Goal: Task Accomplishment & Management: Manage account settings

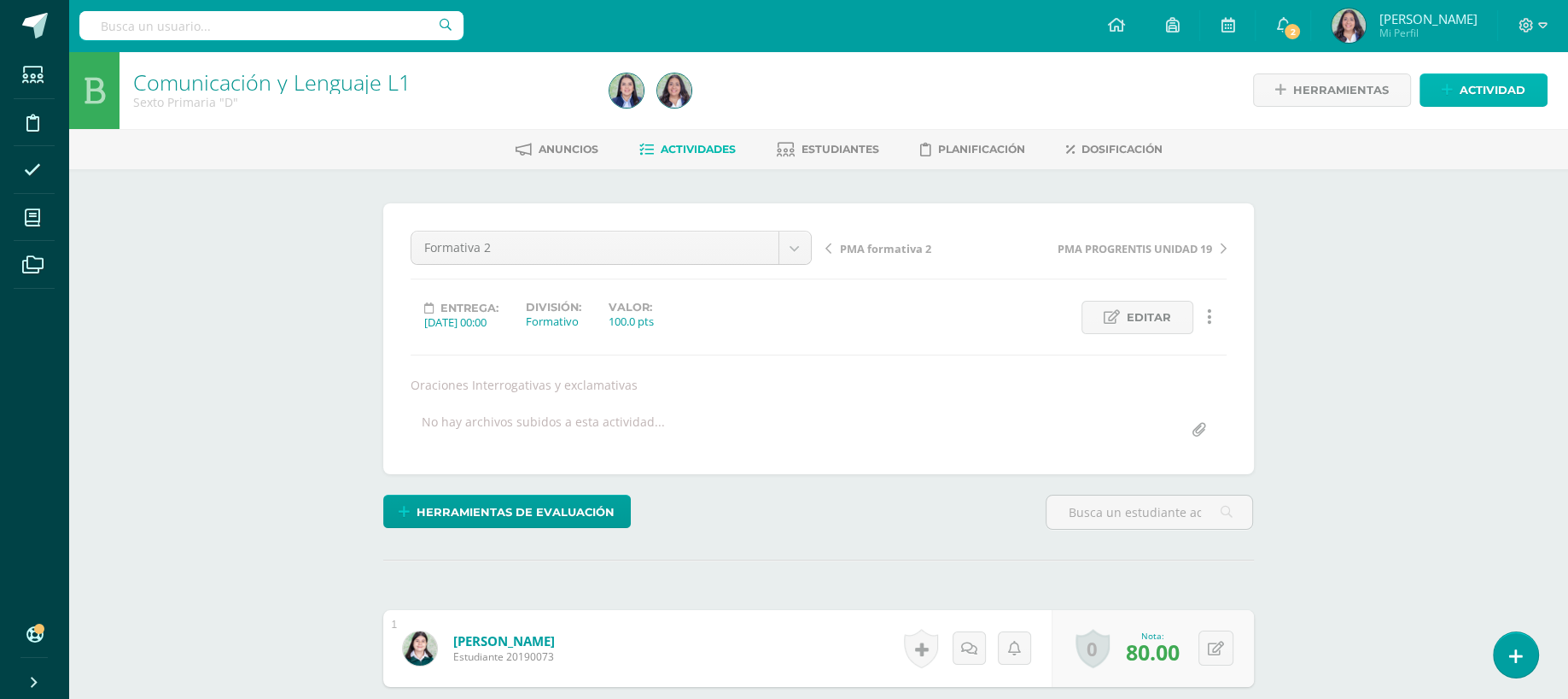
click at [1474, 88] on span "Actividad" at bounding box center [1493, 90] width 66 height 32
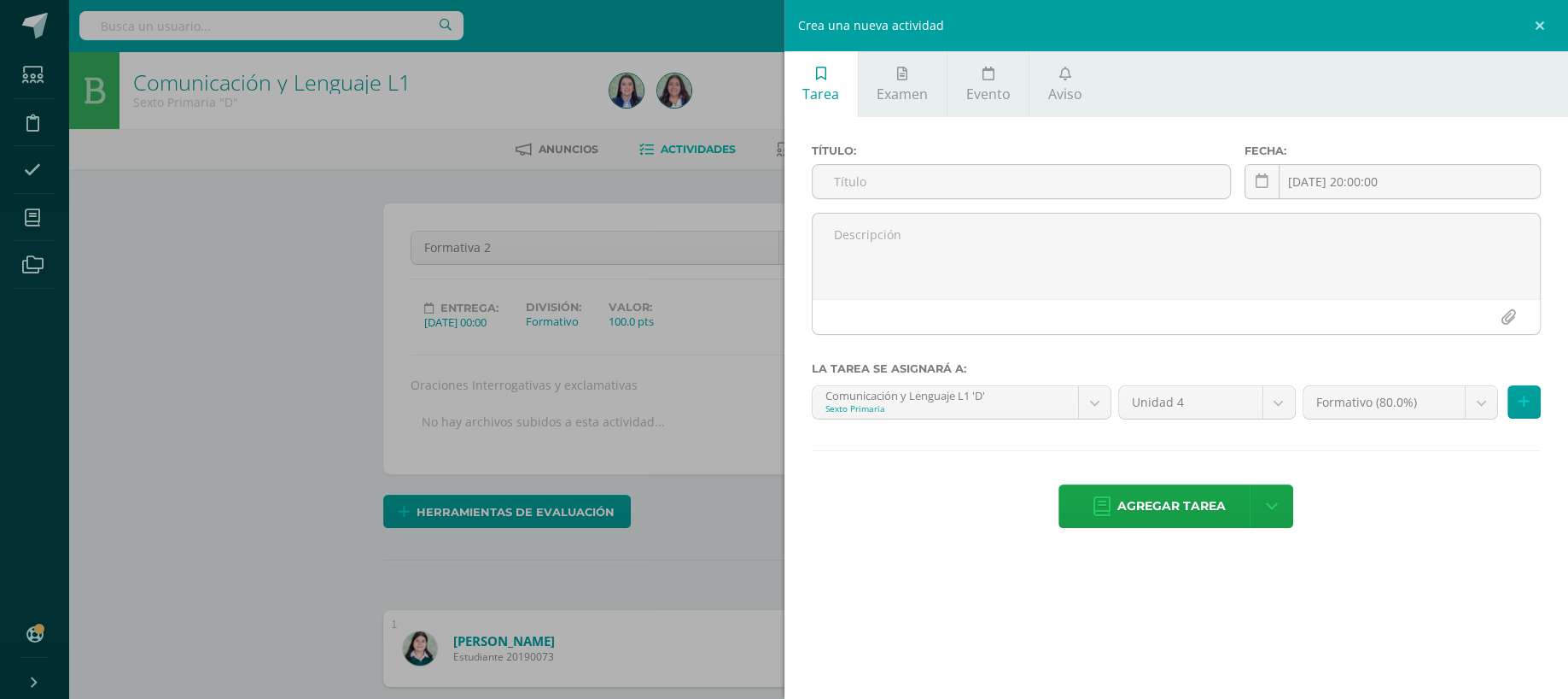
click at [997, 164] on div "Título:" at bounding box center [1022, 179] width 433 height 68
click at [1000, 190] on input "text" at bounding box center [1022, 181] width 418 height 33
type input "formativa 3"
click at [1258, 178] on icon at bounding box center [1262, 181] width 13 height 15
click at [406, 221] on div "Crea una nueva actividad Tarea Examen Evento Aviso Título: formativa 3 Fecha: 2…" at bounding box center [784, 350] width 1568 height 699
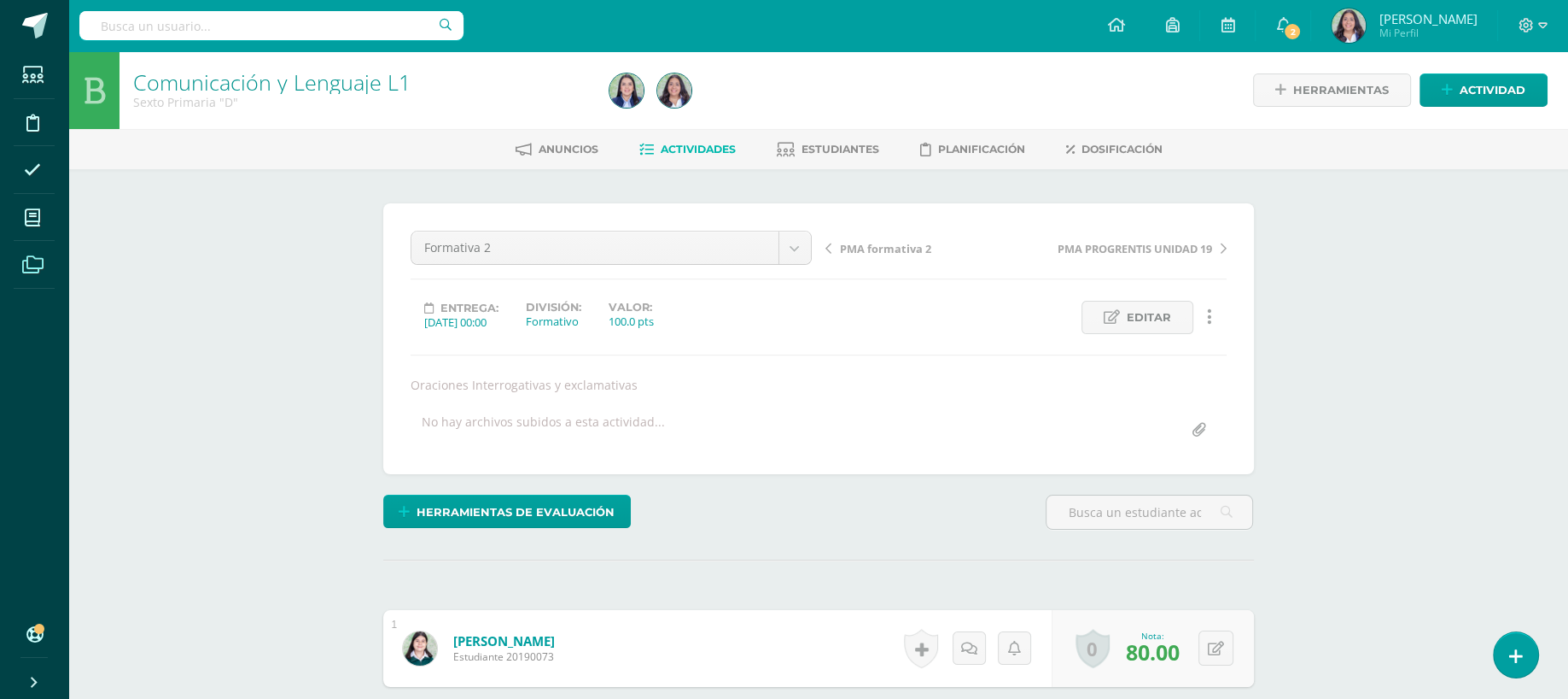
click at [52, 267] on link "Archivos" at bounding box center [34, 265] width 41 height 48
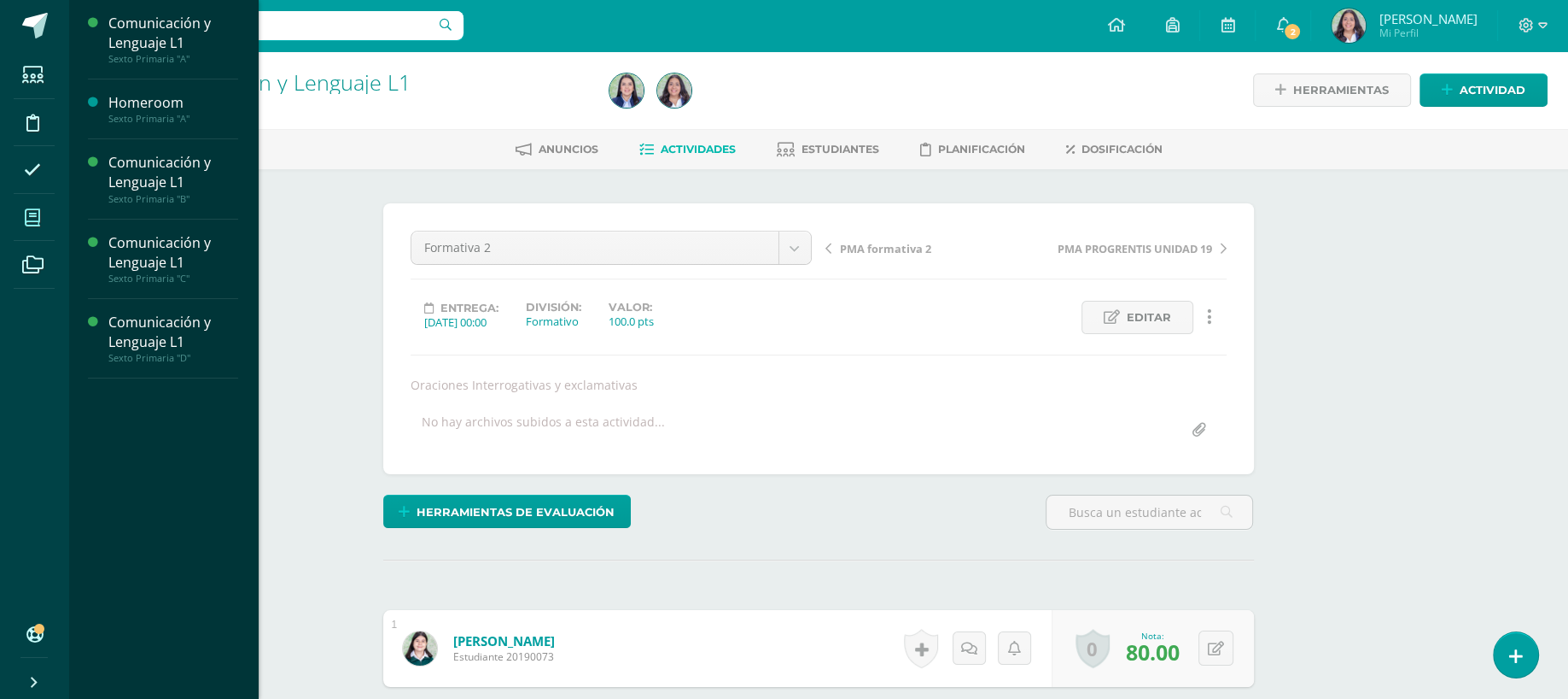
click at [38, 223] on icon at bounding box center [32, 218] width 16 height 18
click at [126, 333] on div "Comunicación y Lenguaje L1" at bounding box center [173, 332] width 130 height 39
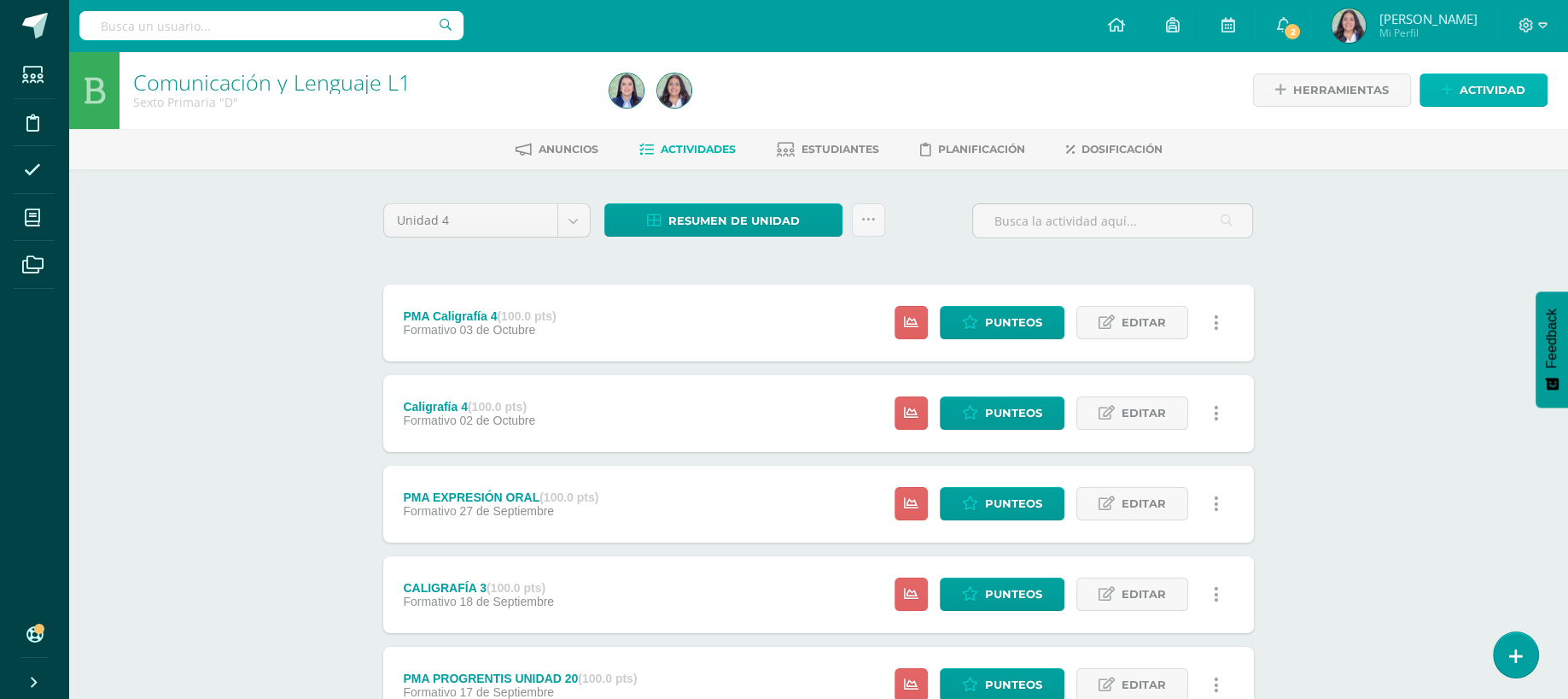
click at [1453, 92] on icon at bounding box center [1447, 90] width 11 height 15
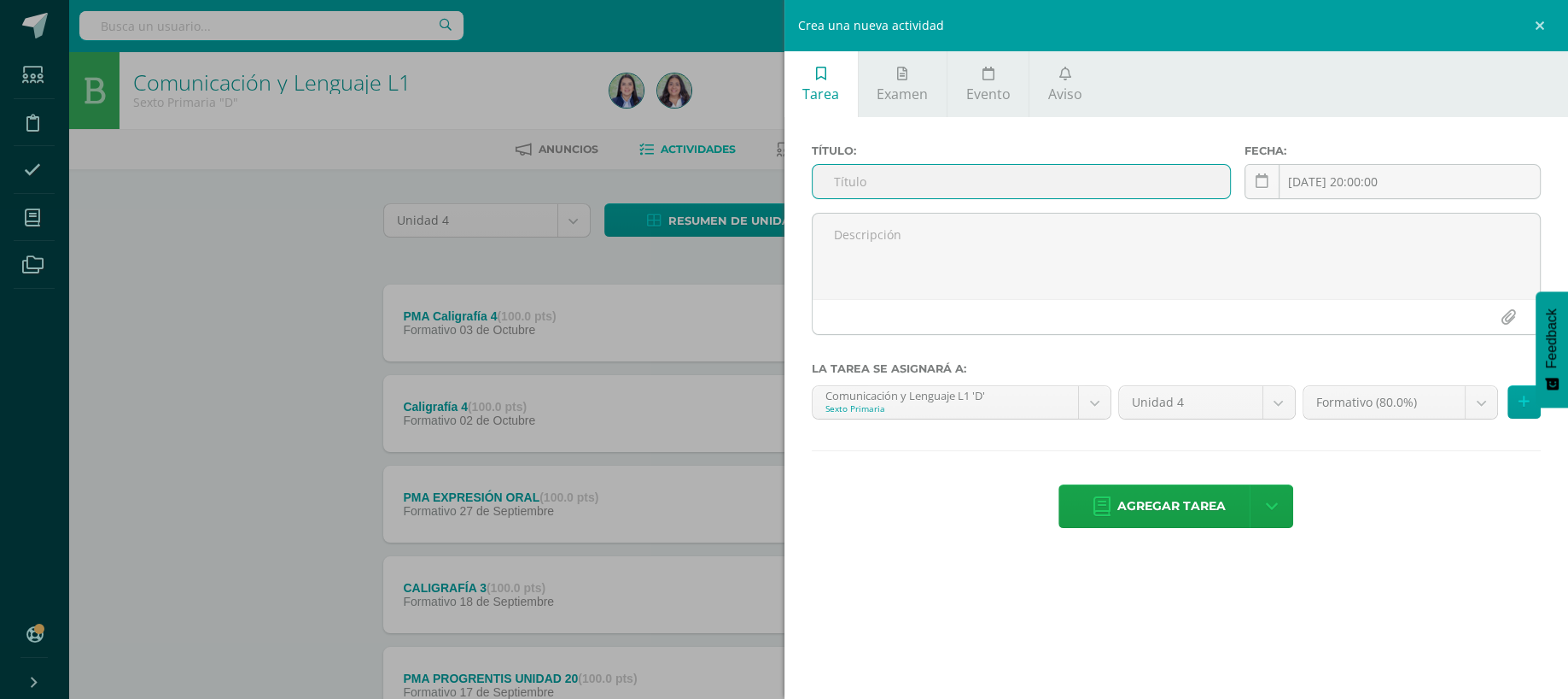
click at [1103, 182] on input "text" at bounding box center [1022, 181] width 418 height 33
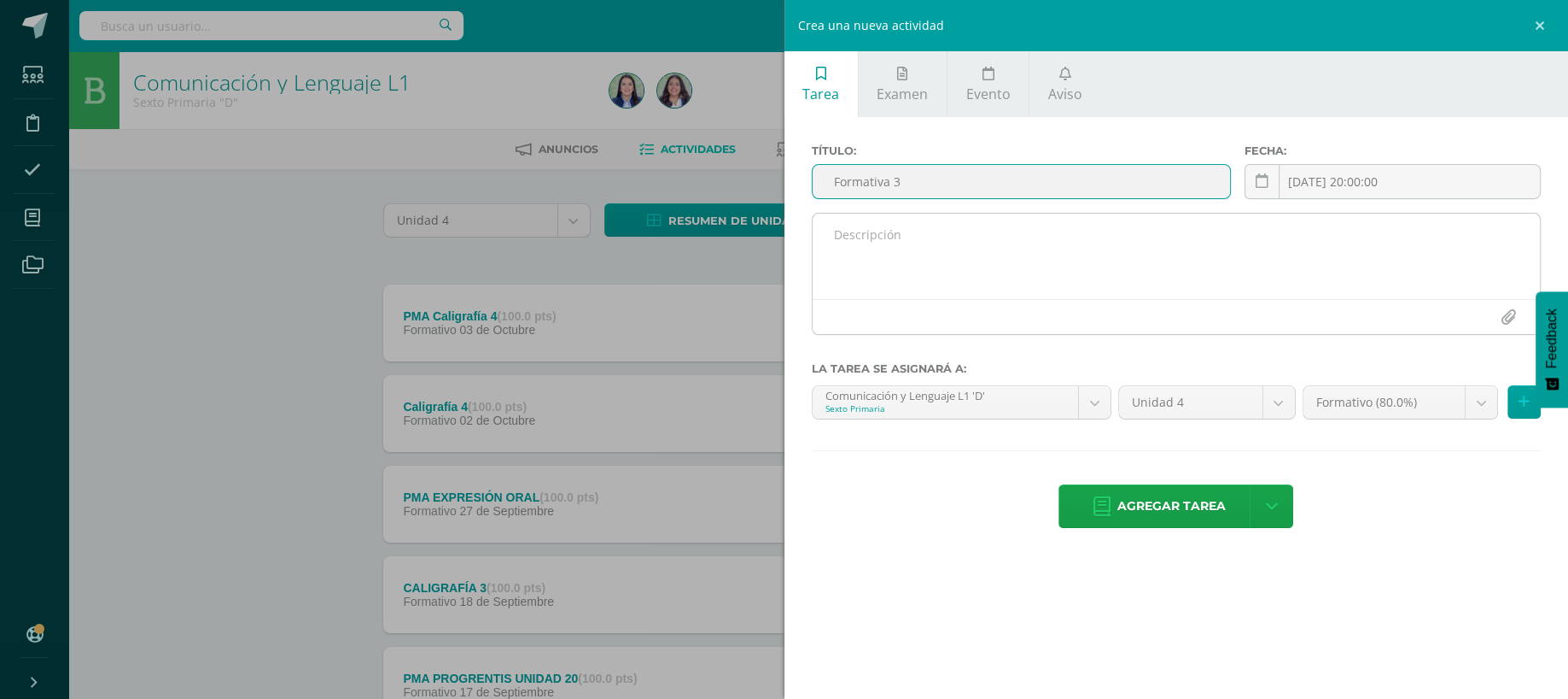
type input "Formativa 3"
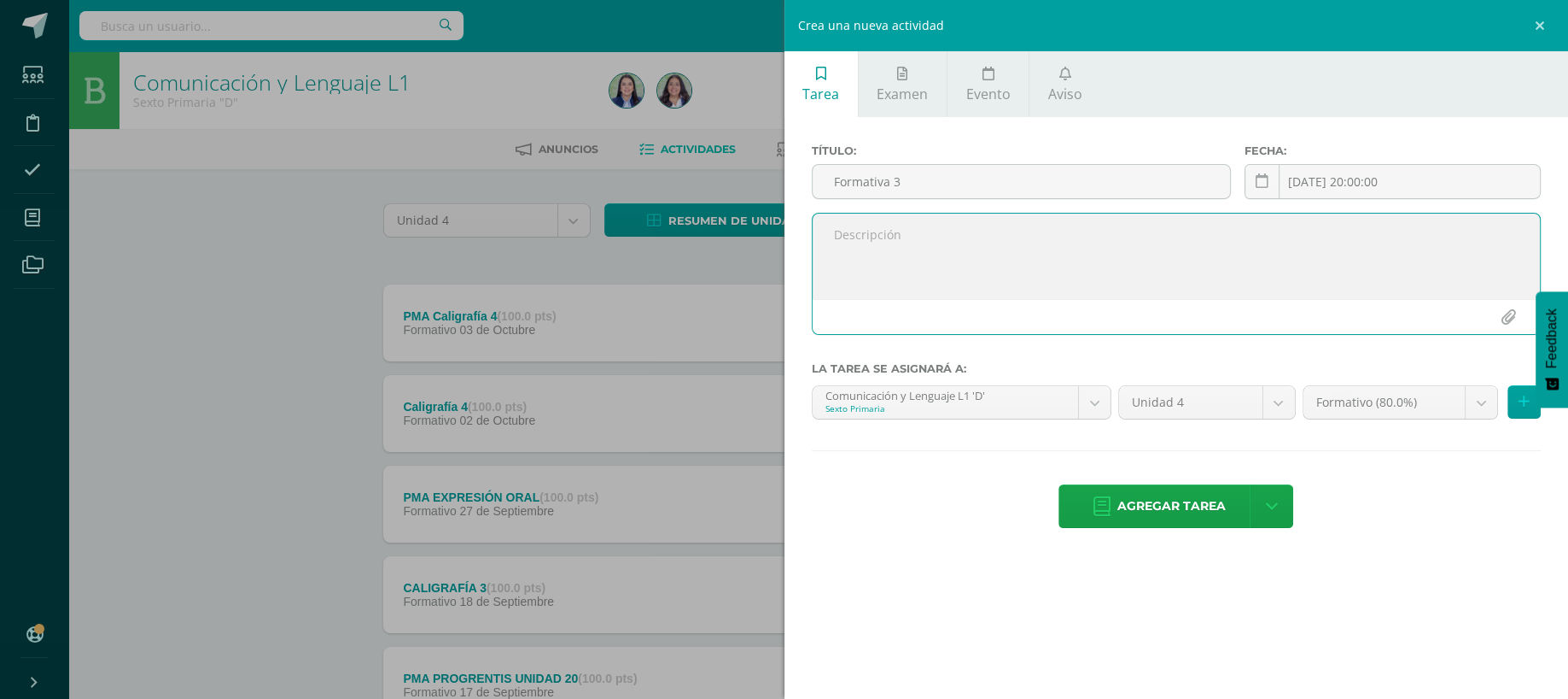
click at [954, 253] on textarea at bounding box center [1177, 257] width 728 height 86
type textarea "Sinónimo"
click at [1248, 168] on link at bounding box center [1262, 181] width 35 height 35
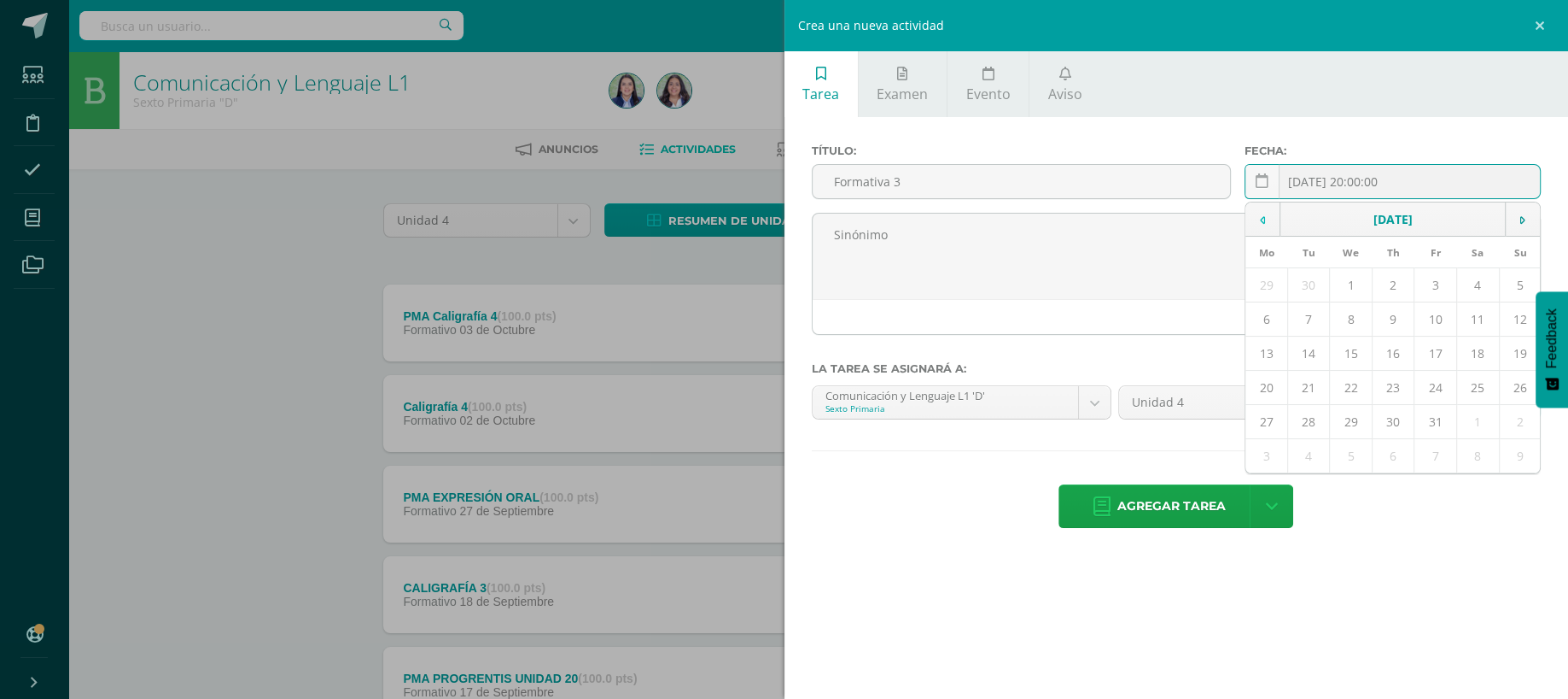
click at [1268, 222] on td at bounding box center [1263, 219] width 35 height 34
click at [1318, 355] on td "16" at bounding box center [1309, 353] width 43 height 34
type input "[DATE]"
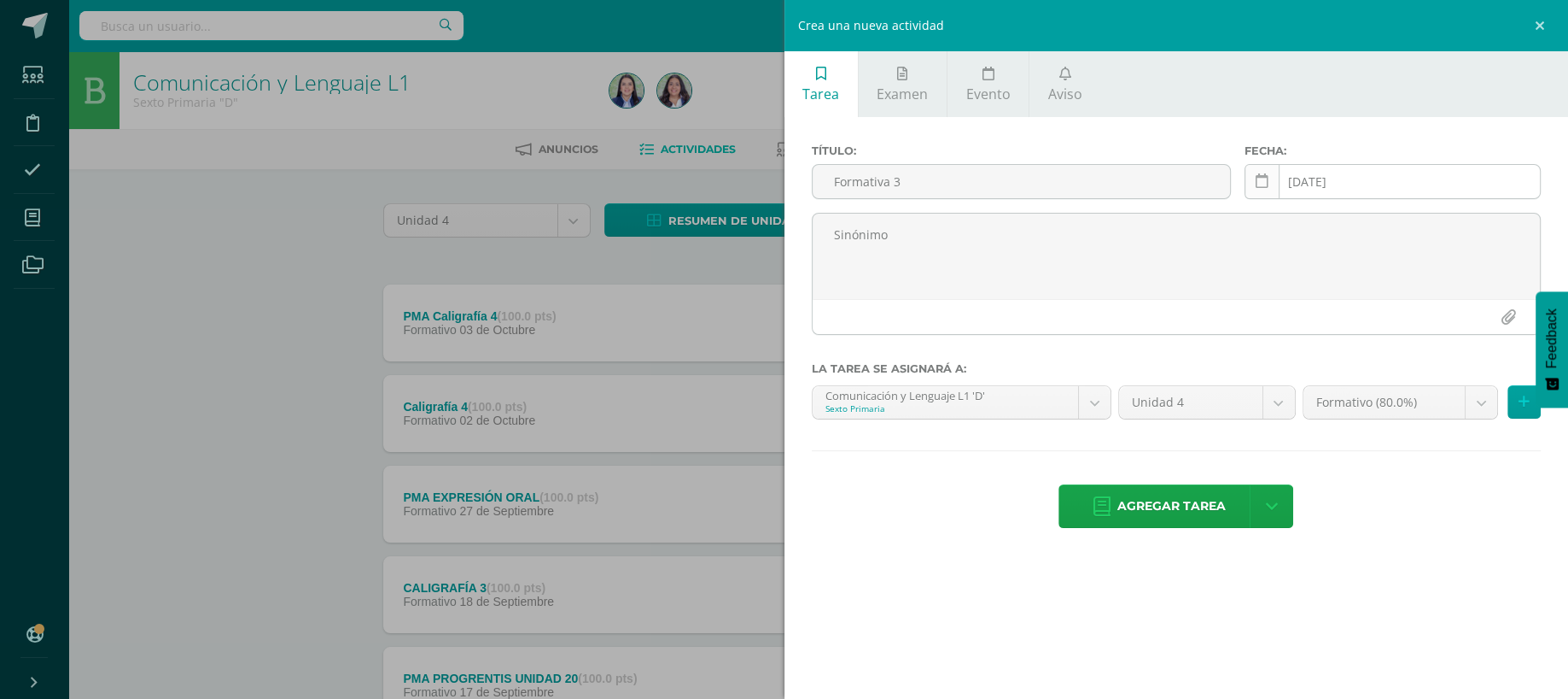
click at [1265, 184] on icon at bounding box center [1262, 181] width 13 height 15
click at [1265, 184] on div "2025-09-16 September, 2025 Mo Tu We Th Fr Sa Su 1 2 3 4 5 6 7 8 9 10 11 12 13 1…" at bounding box center [1393, 188] width 296 height 49
click at [1178, 524] on span "Agregar tarea" at bounding box center [1171, 506] width 109 height 42
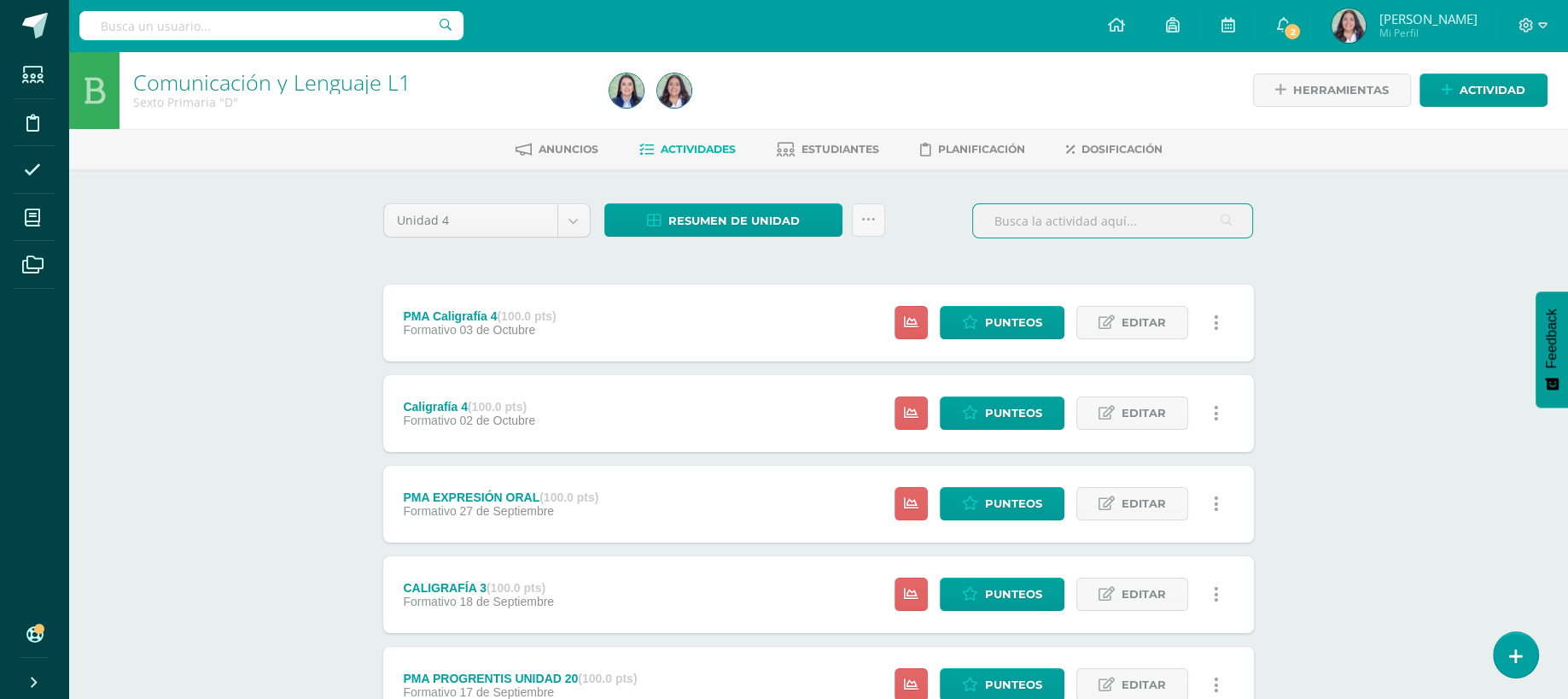
click at [1093, 217] on input "text" at bounding box center [1113, 221] width 279 height 33
drag, startPoint x: 1480, startPoint y: 63, endPoint x: 1464, endPoint y: 94, distance: 34.9
click at [1464, 94] on div "Herramientas Detalle de asistencias Actividad" at bounding box center [1316, 90] width 463 height 78
click at [1464, 94] on span "Actividad" at bounding box center [1493, 90] width 66 height 32
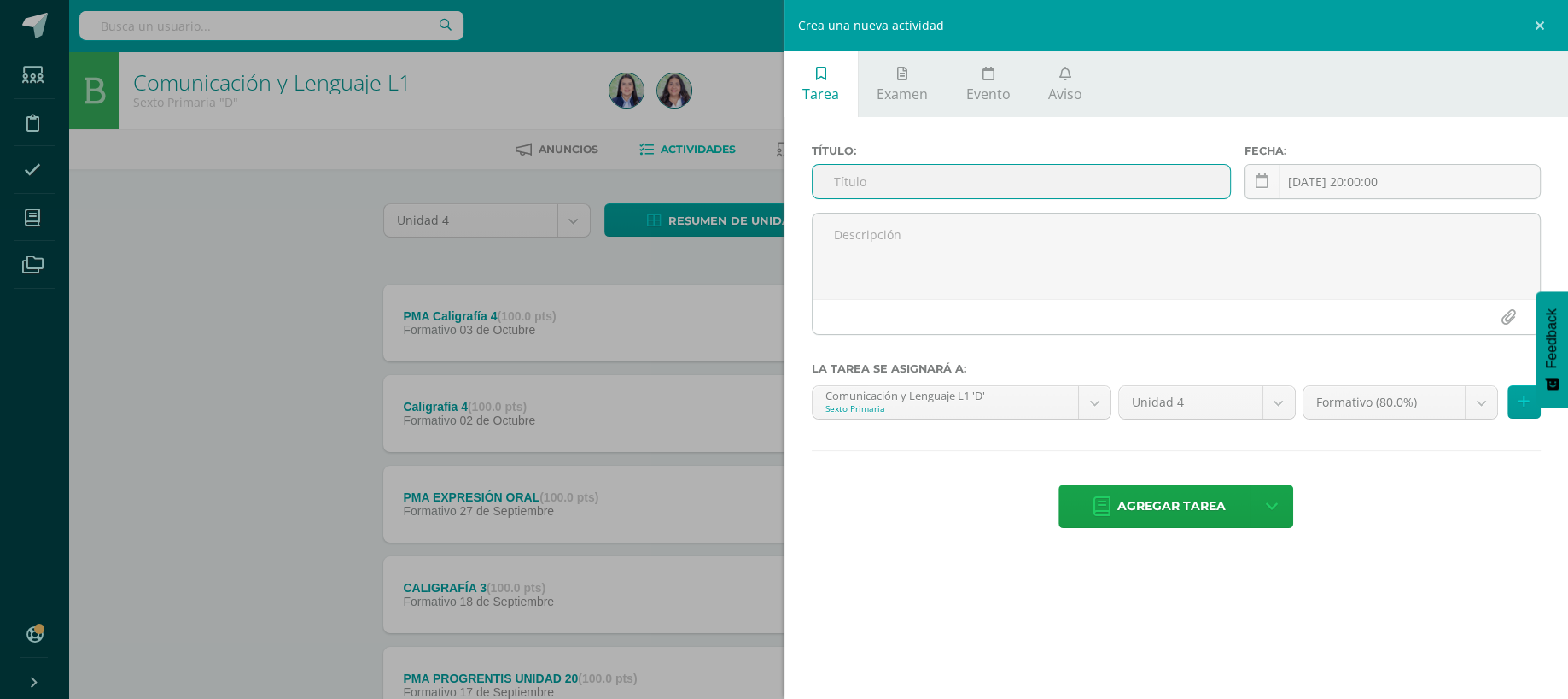
click at [1059, 174] on input "text" at bounding box center [1022, 181] width 418 height 33
type input "PMA Formativa 3"
click at [1273, 198] on link at bounding box center [1262, 181] width 35 height 35
click at [1273, 198] on div "2025-10-10 20:00:00 October, 2025 Mo Tu We Th Fr Sa Su 29 30 1 2 3 4 5 6 7 8 9 …" at bounding box center [1393, 188] width 296 height 49
click at [1262, 212] on td at bounding box center [1263, 219] width 35 height 34
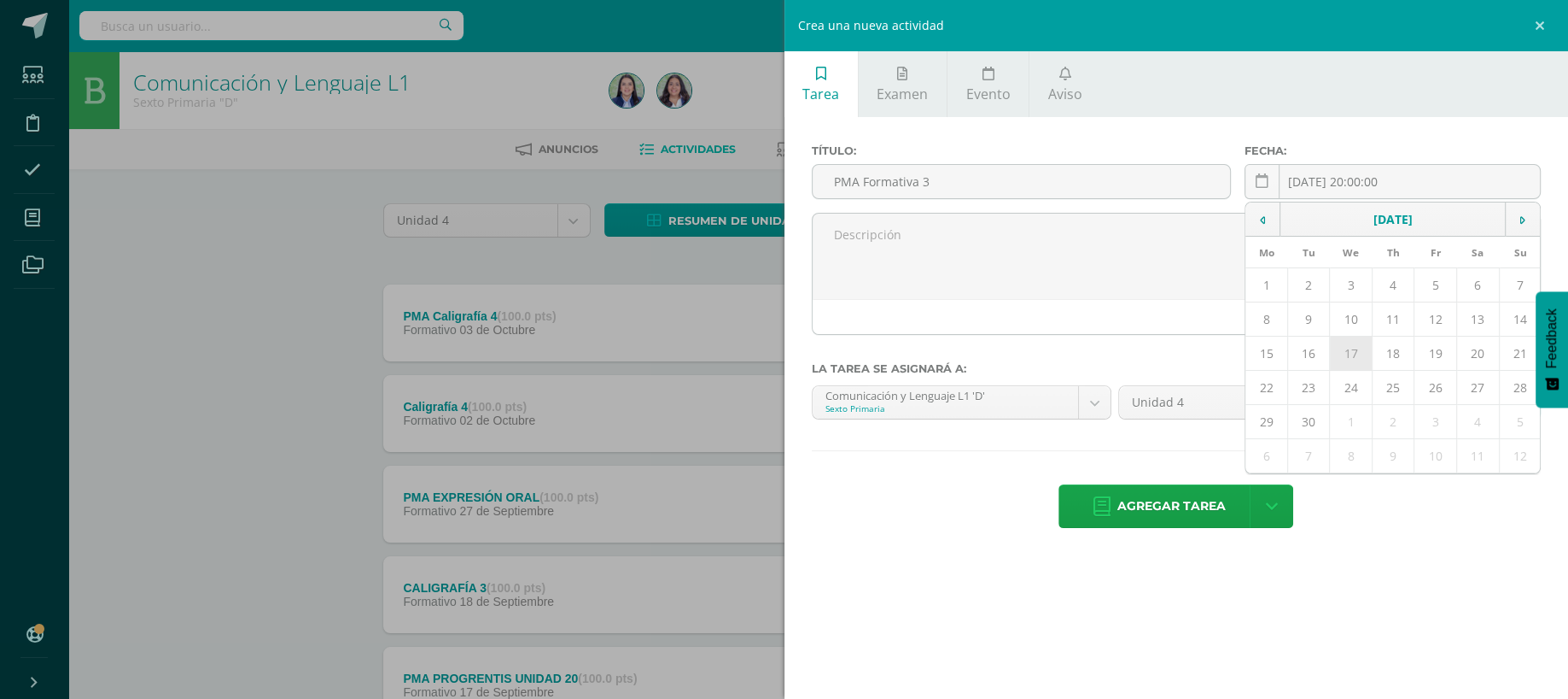
click at [1358, 353] on td "17" at bounding box center [1351, 353] width 43 height 34
type input "2025-09-17"
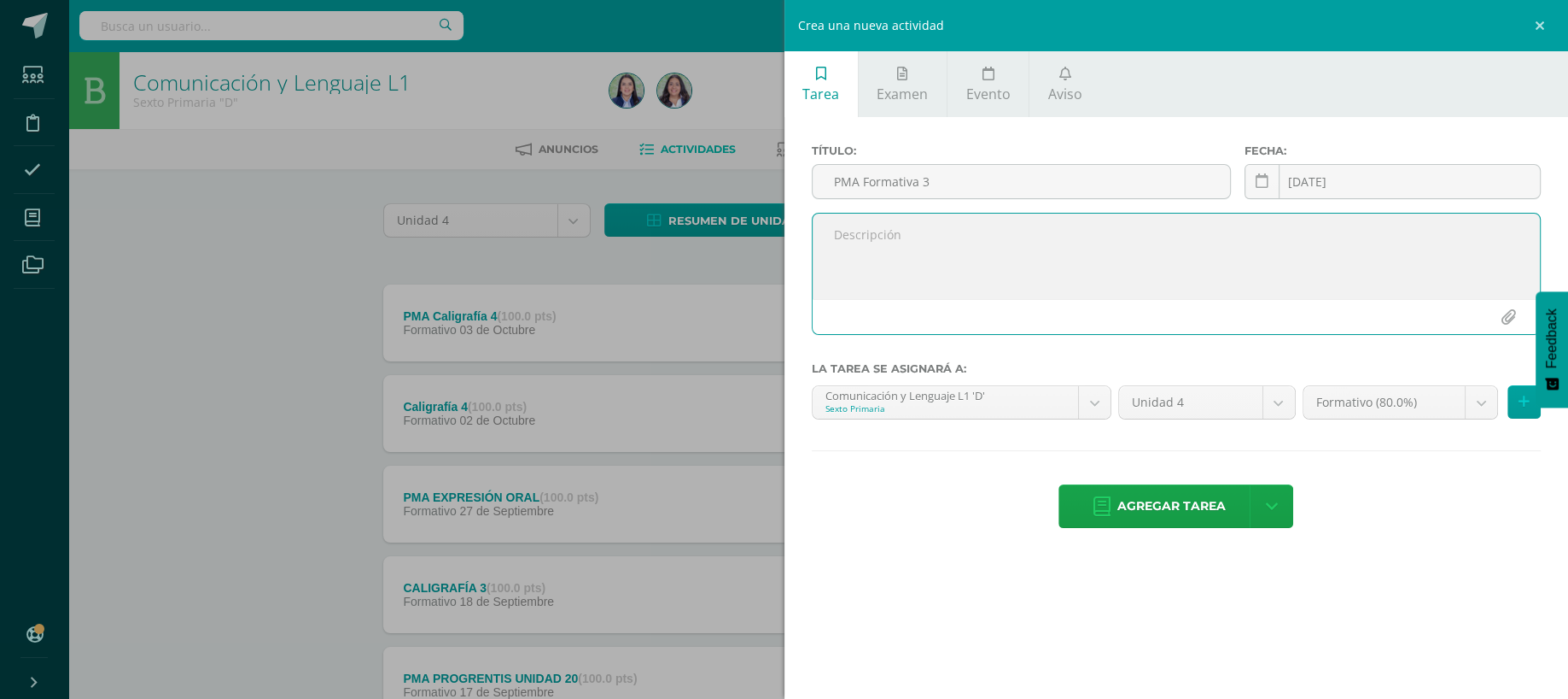
click at [1195, 238] on textarea at bounding box center [1177, 257] width 728 height 86
type textarea "Sinónimo"
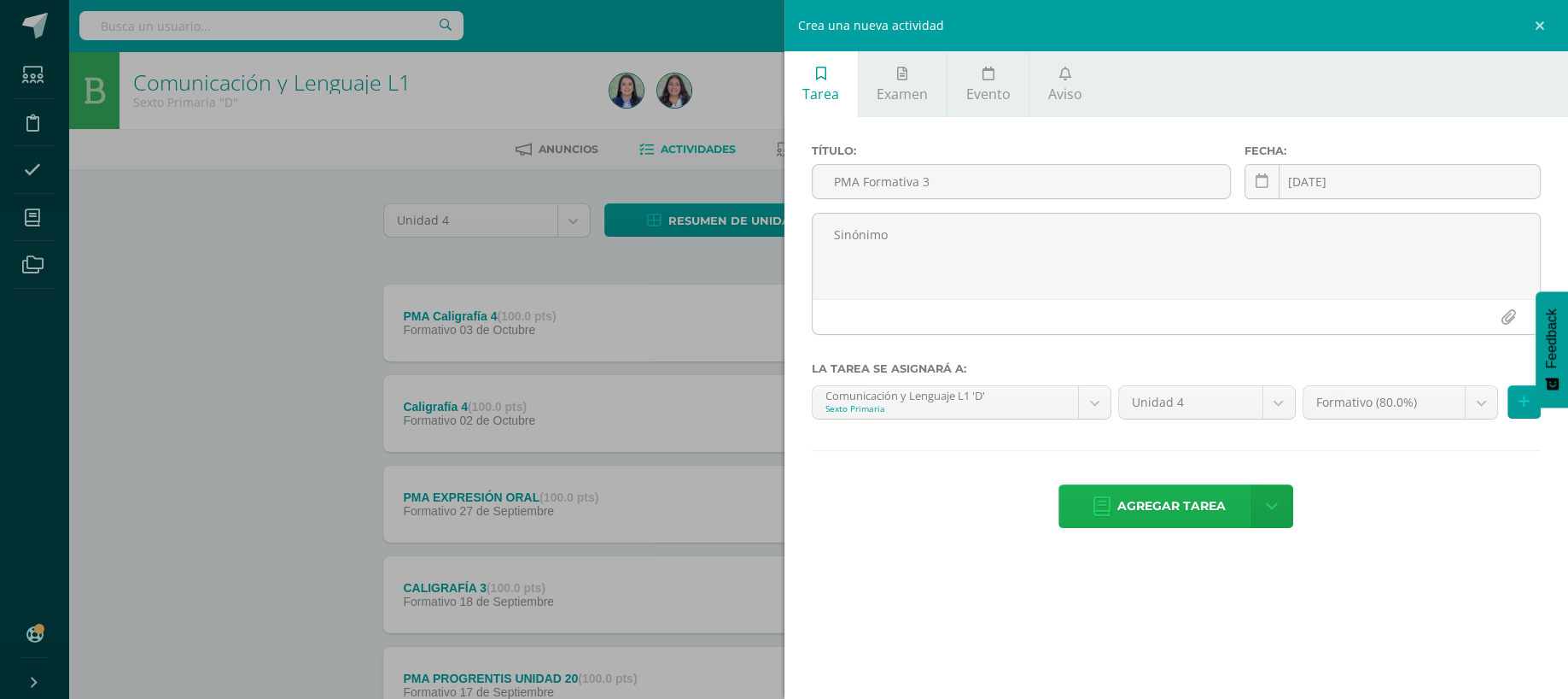
click at [1160, 496] on span "Agregar tarea" at bounding box center [1171, 506] width 109 height 42
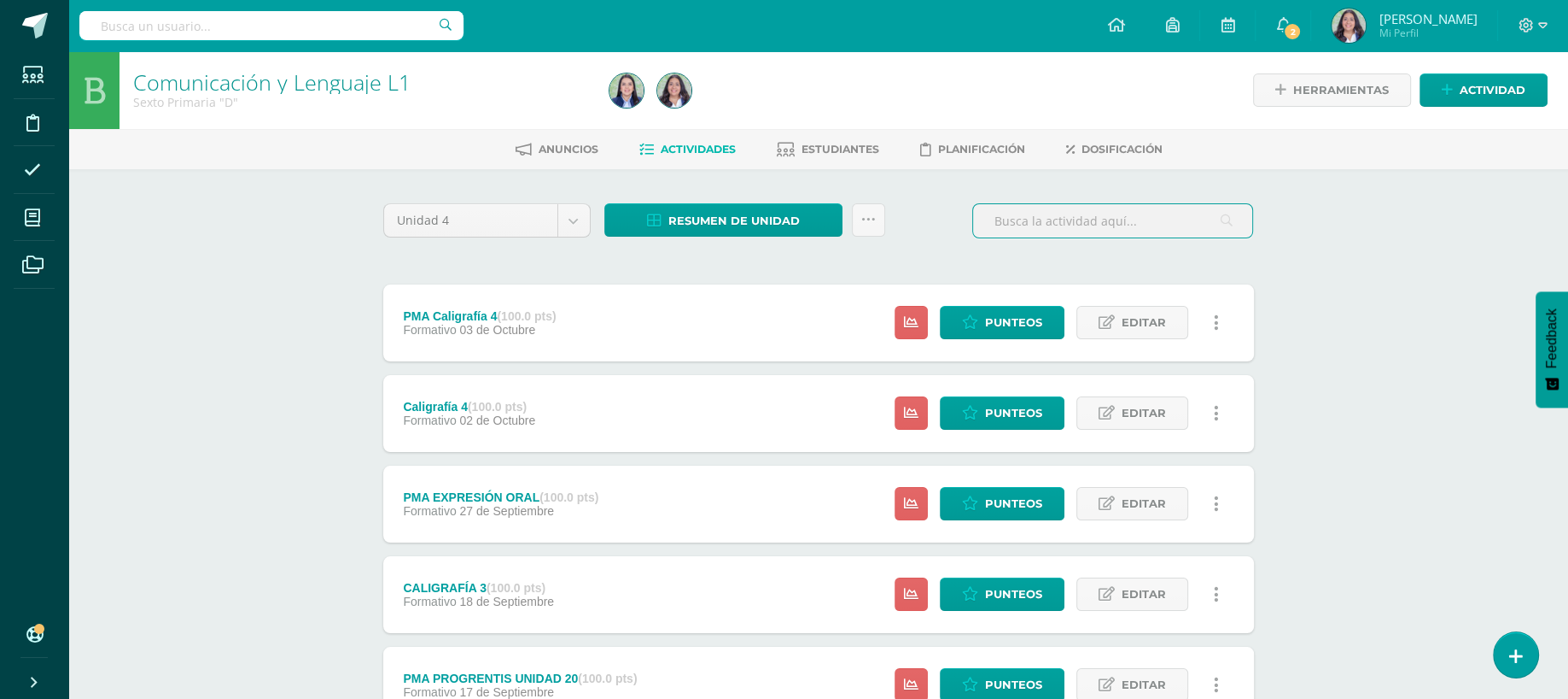
click at [1031, 224] on input "text" at bounding box center [1113, 221] width 279 height 33
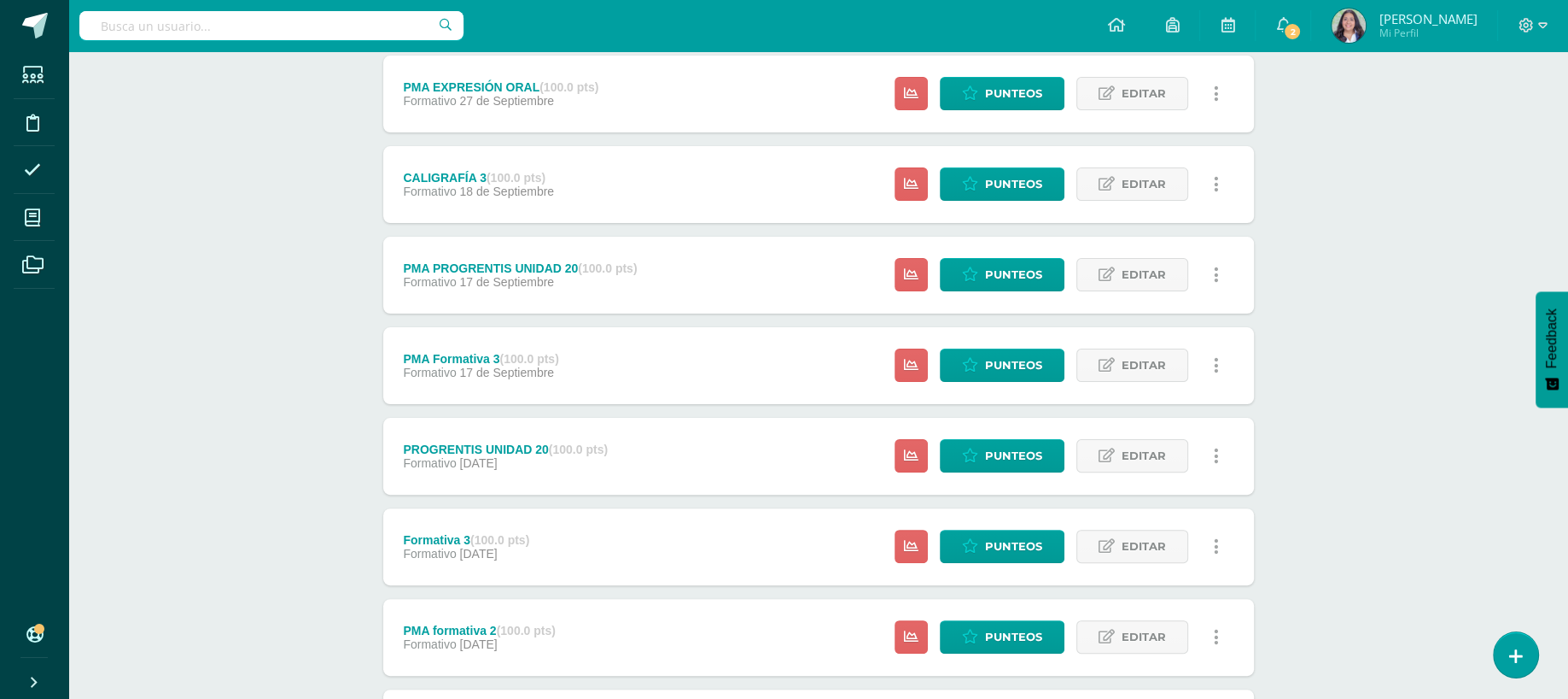
scroll to position [462, 0]
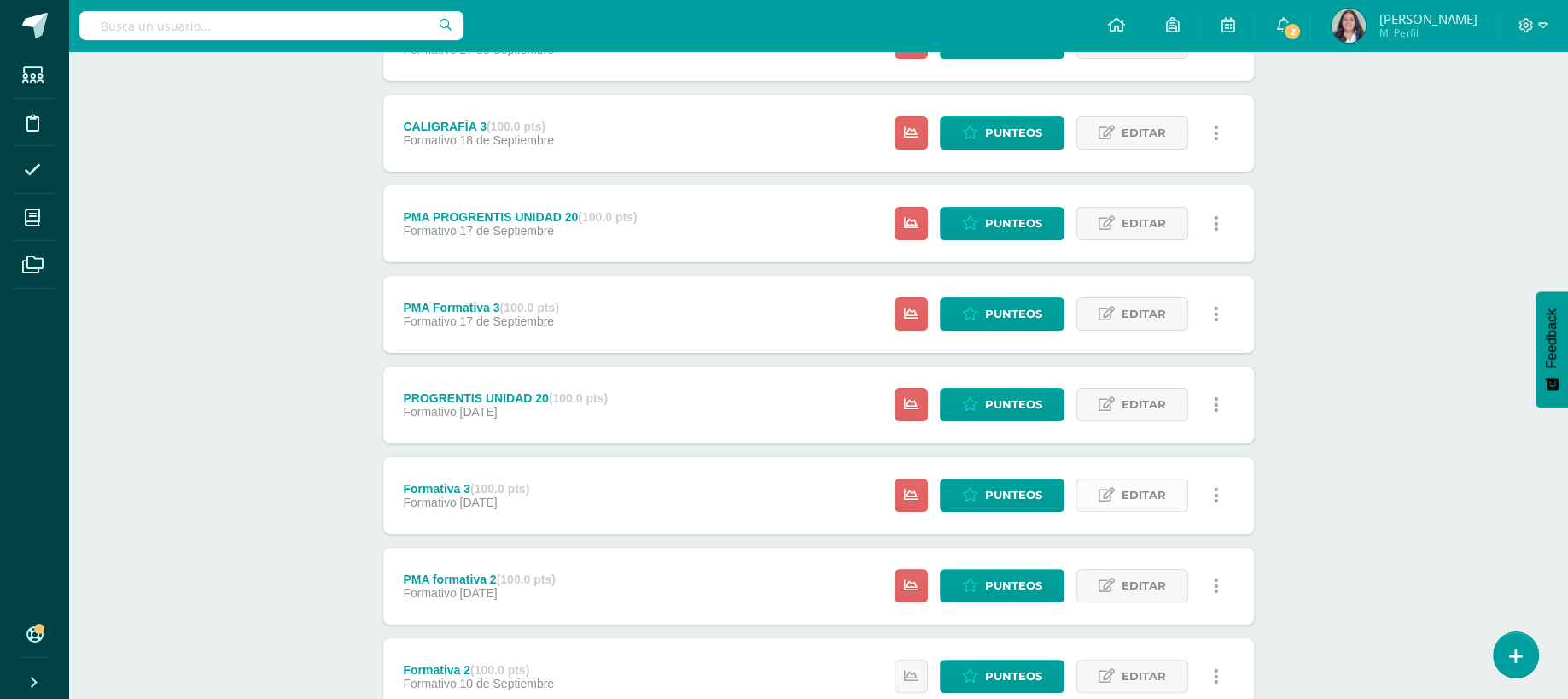
type input "form"
click at [1105, 498] on icon at bounding box center [1107, 495] width 17 height 15
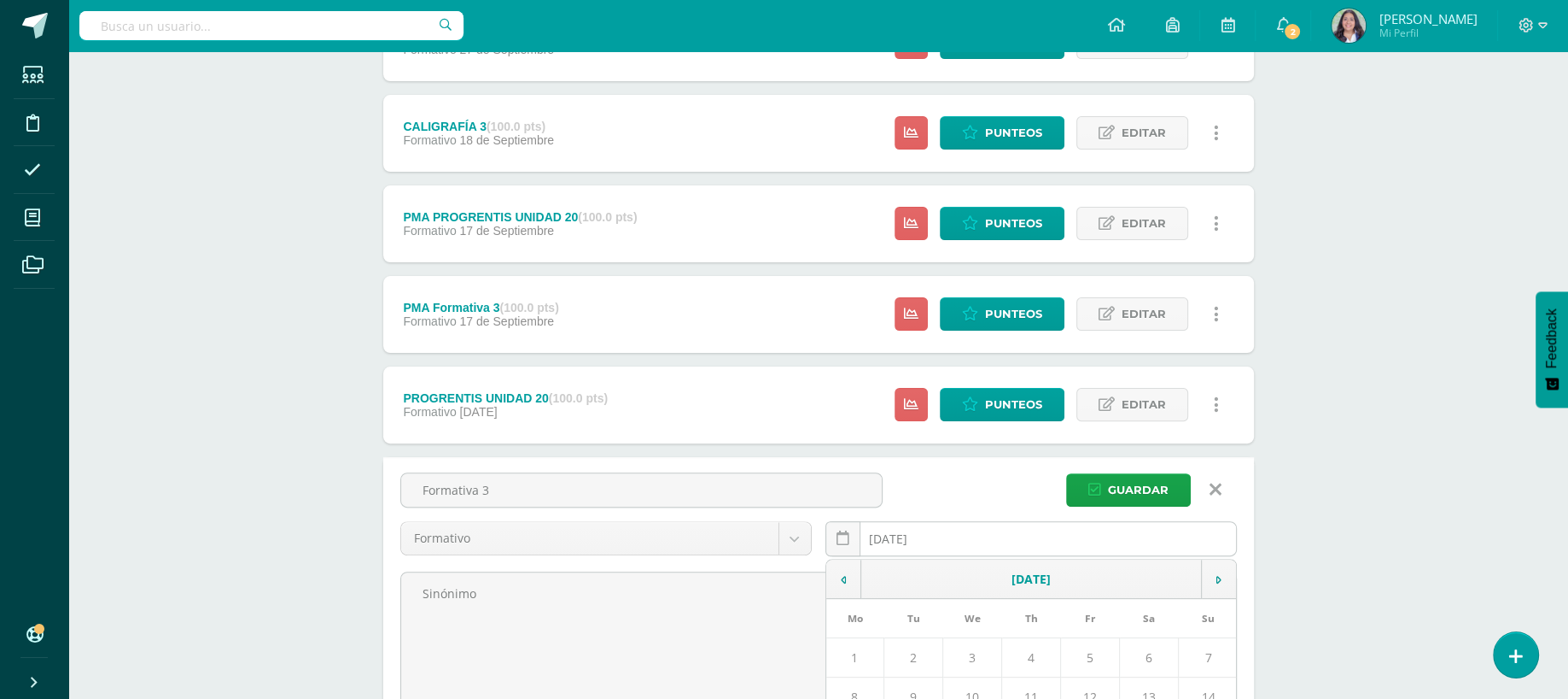
click at [981, 522] on input "[DATE]" at bounding box center [1031, 539] width 410 height 33
type input "[DATE]"
click at [1085, 494] on button "Guardar" at bounding box center [1129, 490] width 124 height 33
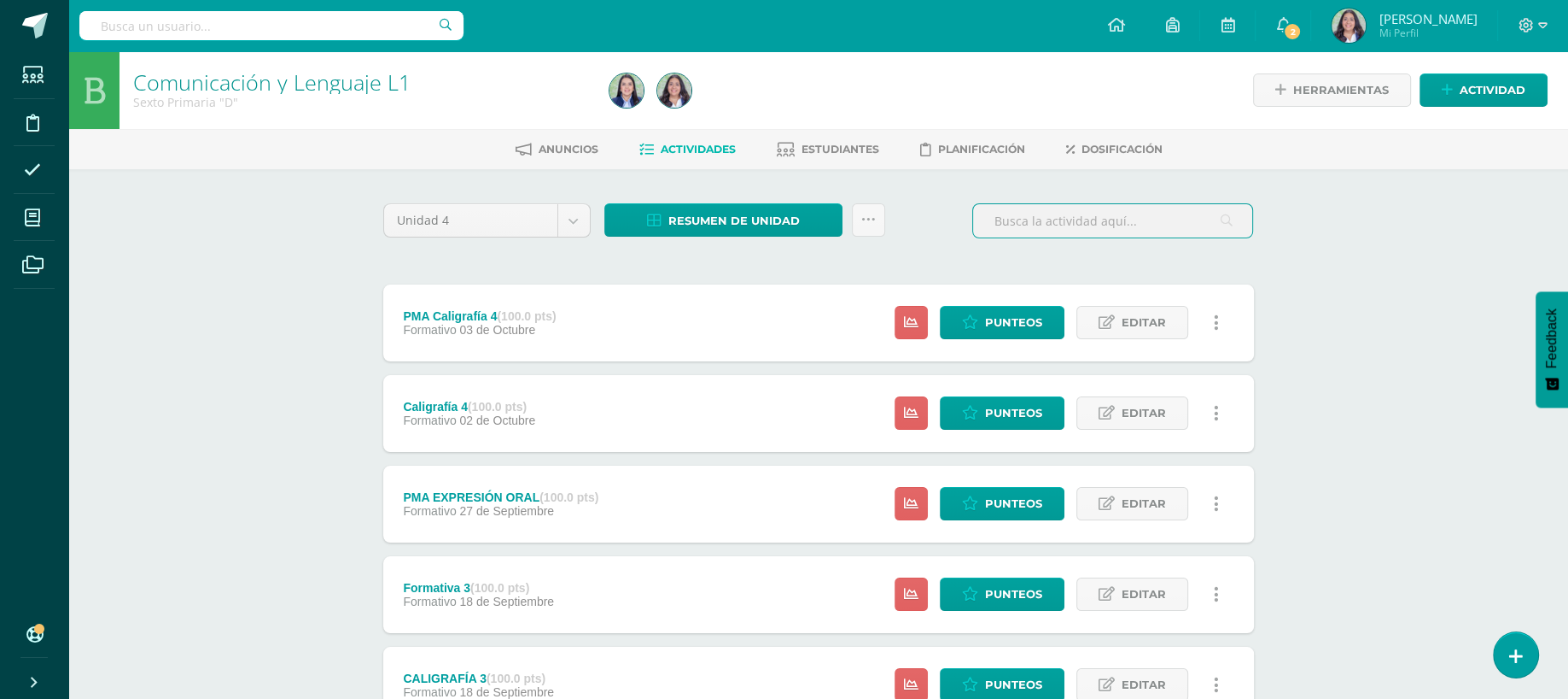
click at [1090, 217] on input "text" at bounding box center [1113, 221] width 279 height 33
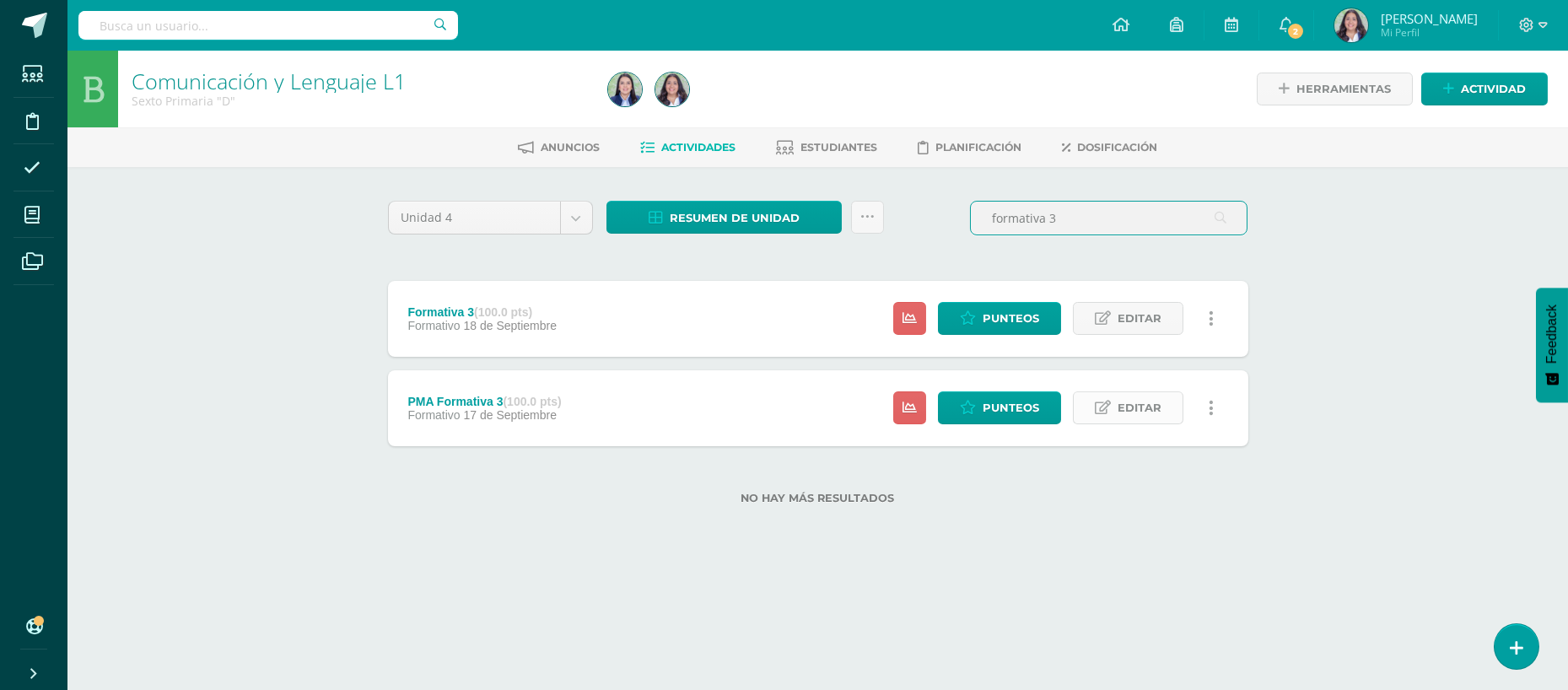
type input "formativa 3"
click at [1147, 403] on span "Editar" at bounding box center [1139, 407] width 44 height 31
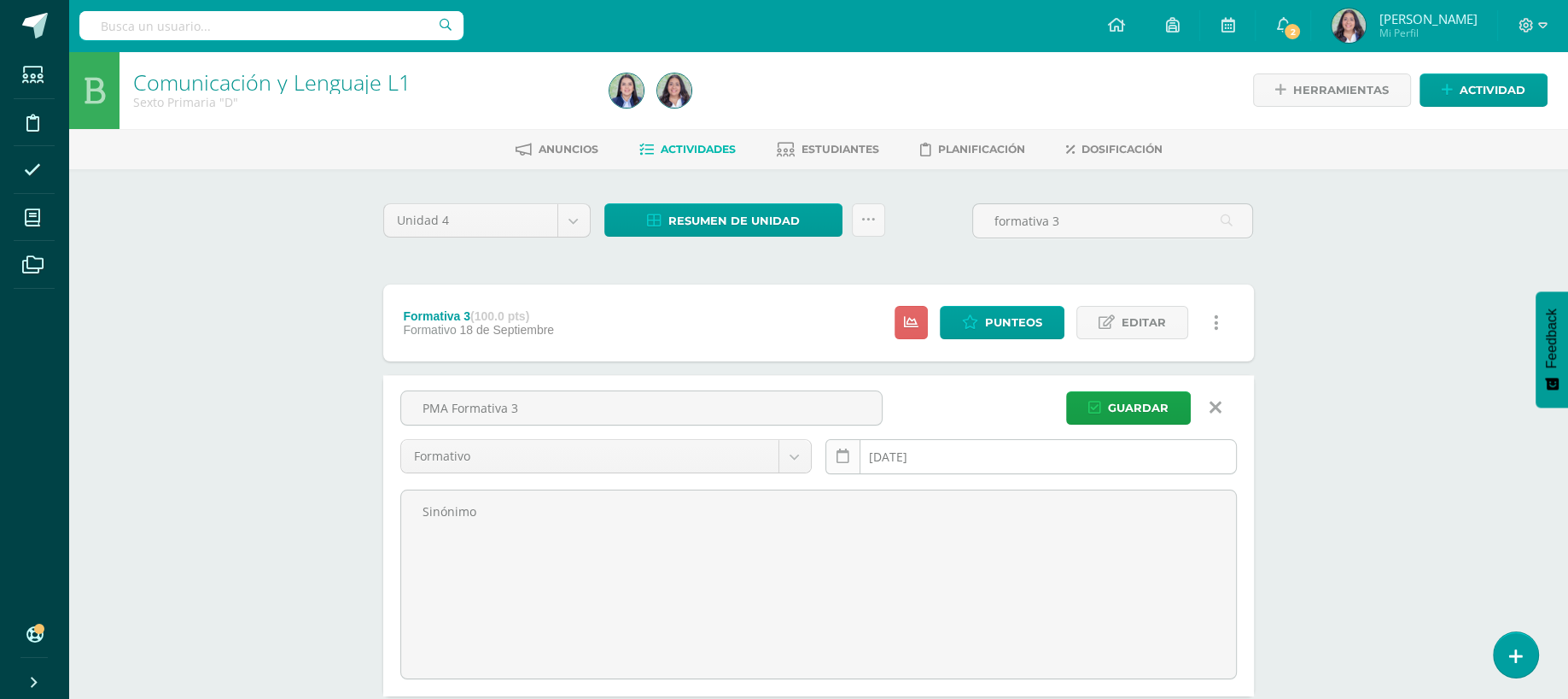
click at [853, 445] on link at bounding box center [843, 456] width 35 height 35
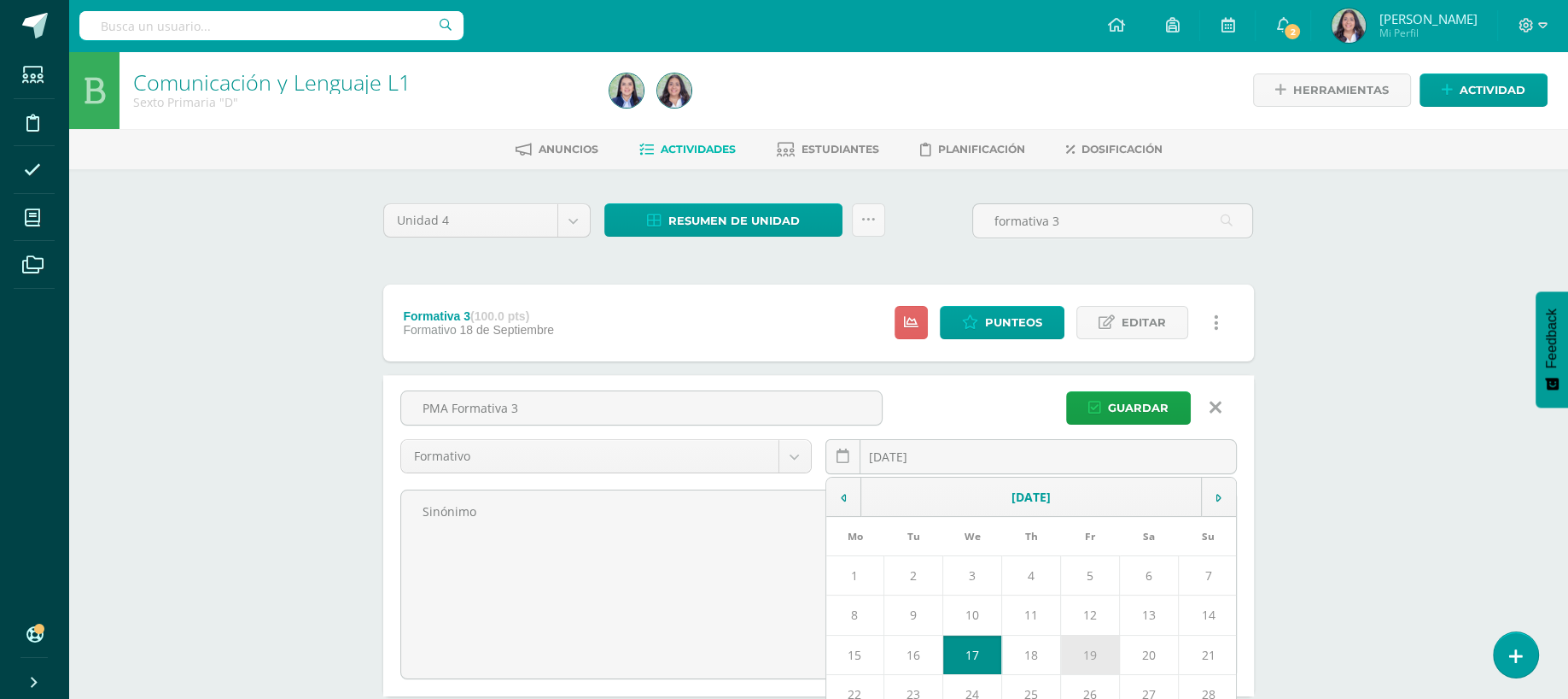
click at [1096, 661] on td "19" at bounding box center [1090, 654] width 59 height 39
type input "[DATE]"
click at [1147, 415] on span "Guardar" at bounding box center [1138, 408] width 60 height 32
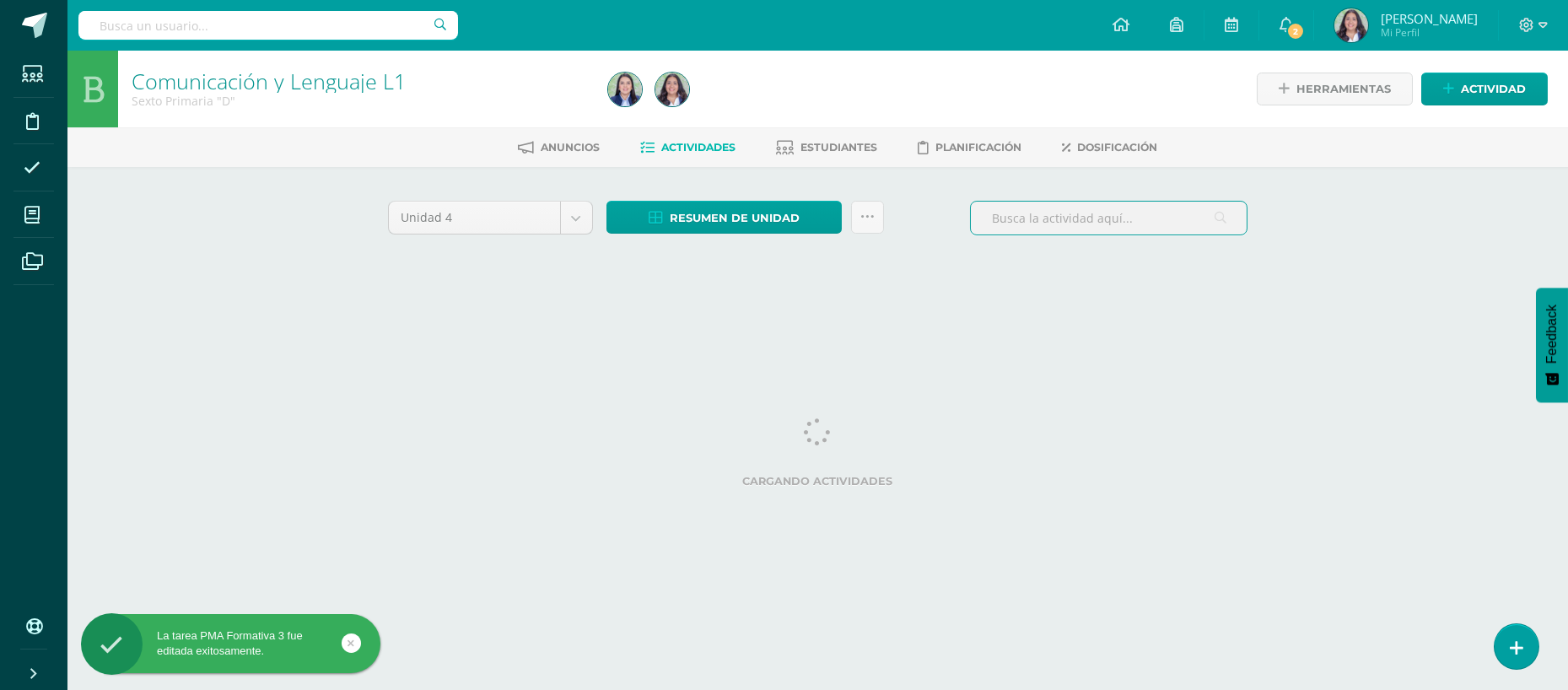
click at [1034, 226] on input "text" at bounding box center [1108, 218] width 276 height 33
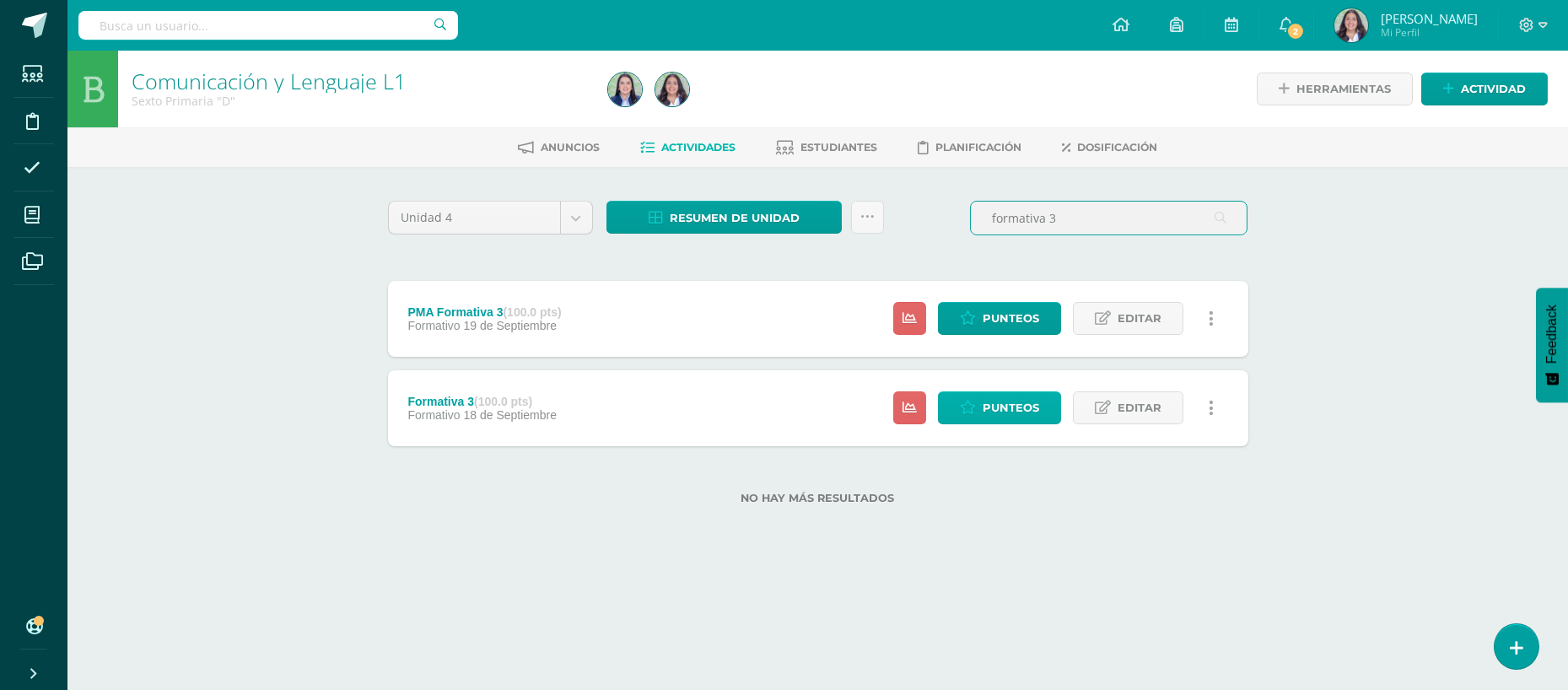
type input "formativa 3"
click at [1018, 403] on span "Punteos" at bounding box center [1010, 407] width 56 height 31
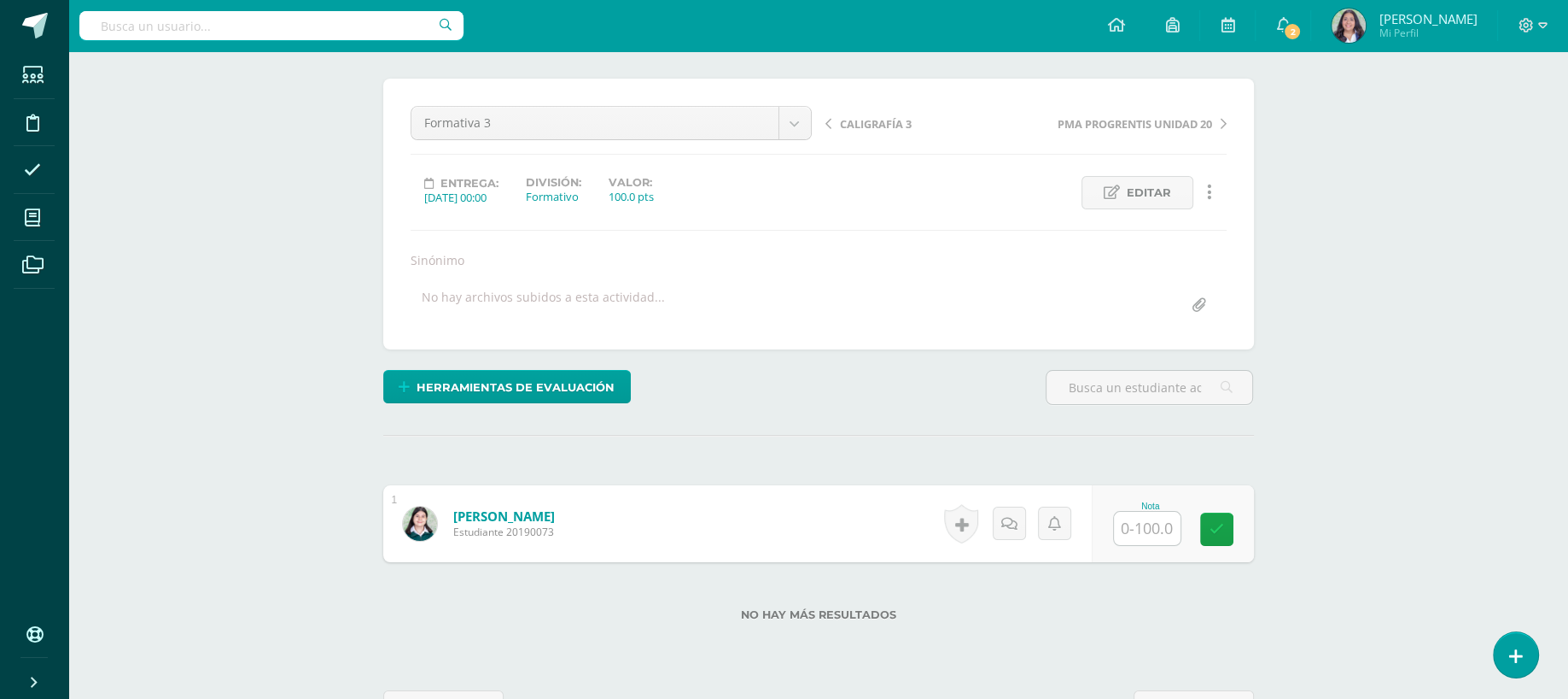
scroll to position [125, 0]
click at [1148, 522] on input "text" at bounding box center [1157, 527] width 68 height 34
type input "100"
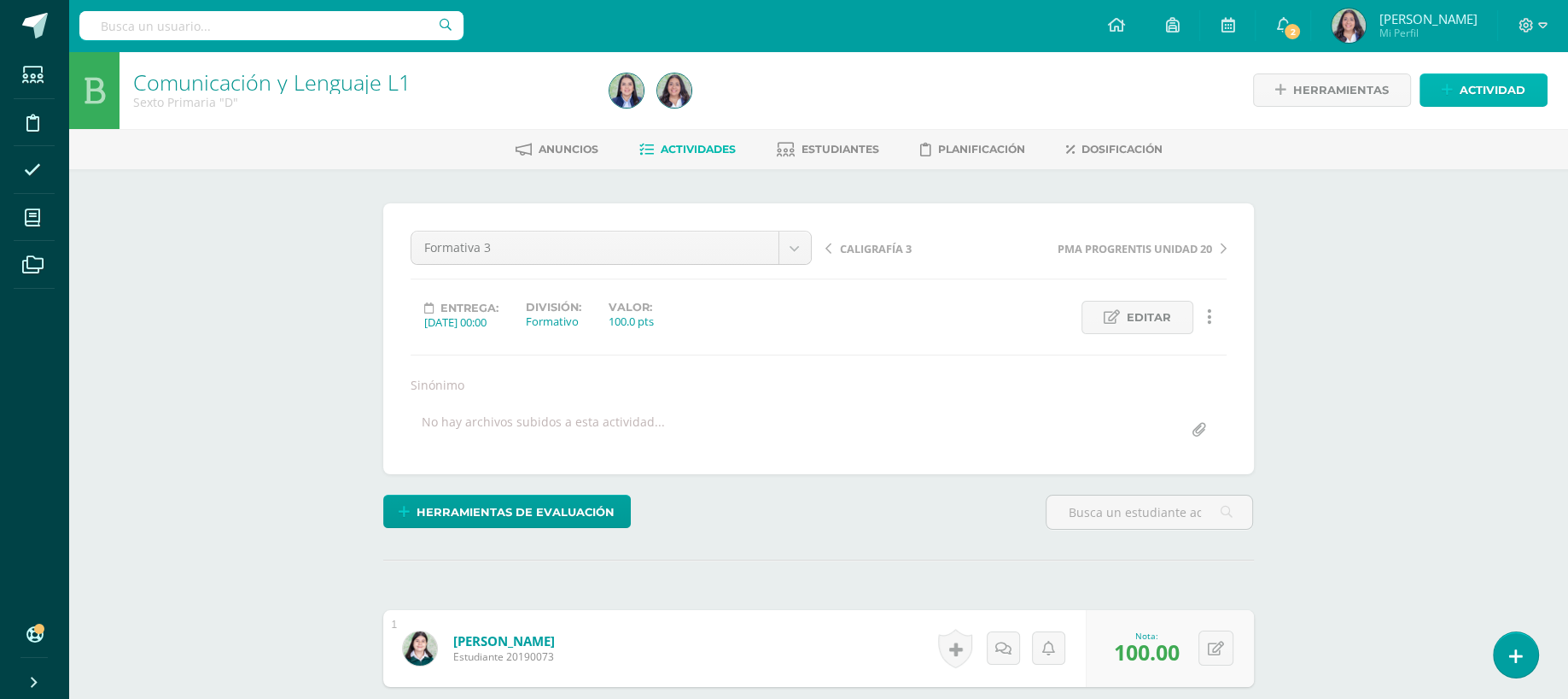
click at [1454, 88] on link "Actividad" at bounding box center [1484, 90] width 128 height 33
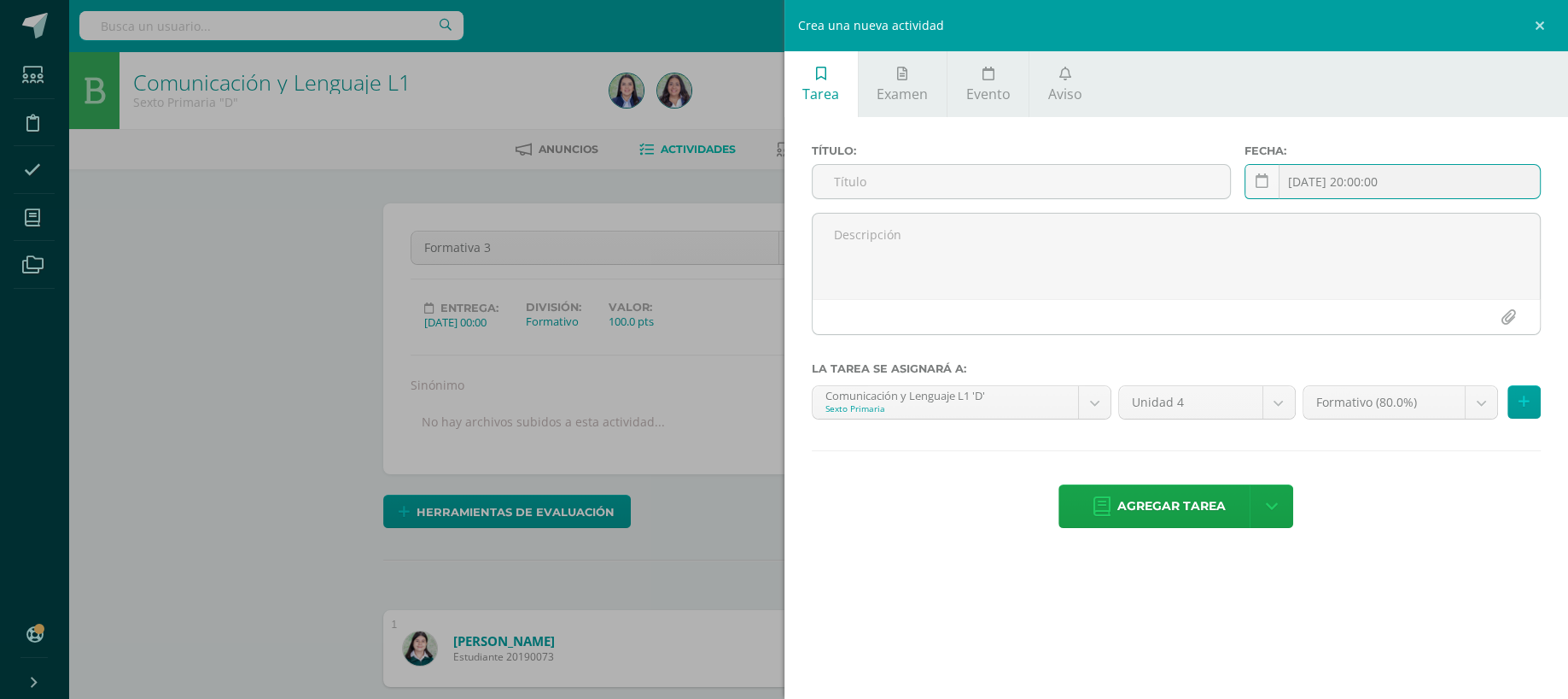
click at [1346, 173] on input "[DATE] 20:00:00" at bounding box center [1393, 181] width 294 height 33
click at [1330, 179] on input "[DATE] 20:00:00" at bounding box center [1393, 181] width 294 height 33
click at [1268, 186] on link at bounding box center [1262, 181] width 35 height 35
type input "2025-04-10 20:00:00"
click at [697, 58] on div "Crea una nueva actividad Tarea Examen Evento Aviso Título: Fecha: 2025-04-10 20…" at bounding box center [784, 350] width 1568 height 699
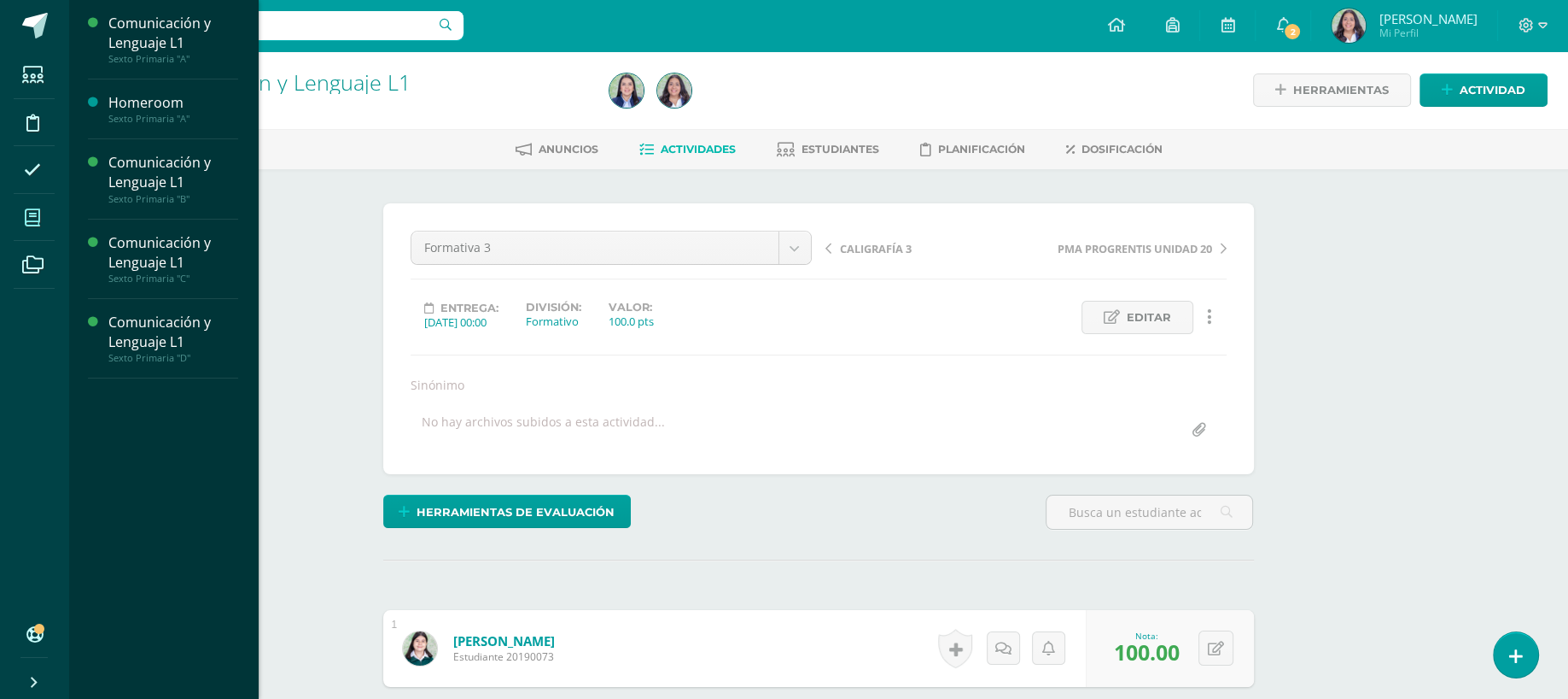
click at [23, 229] on span at bounding box center [33, 217] width 39 height 39
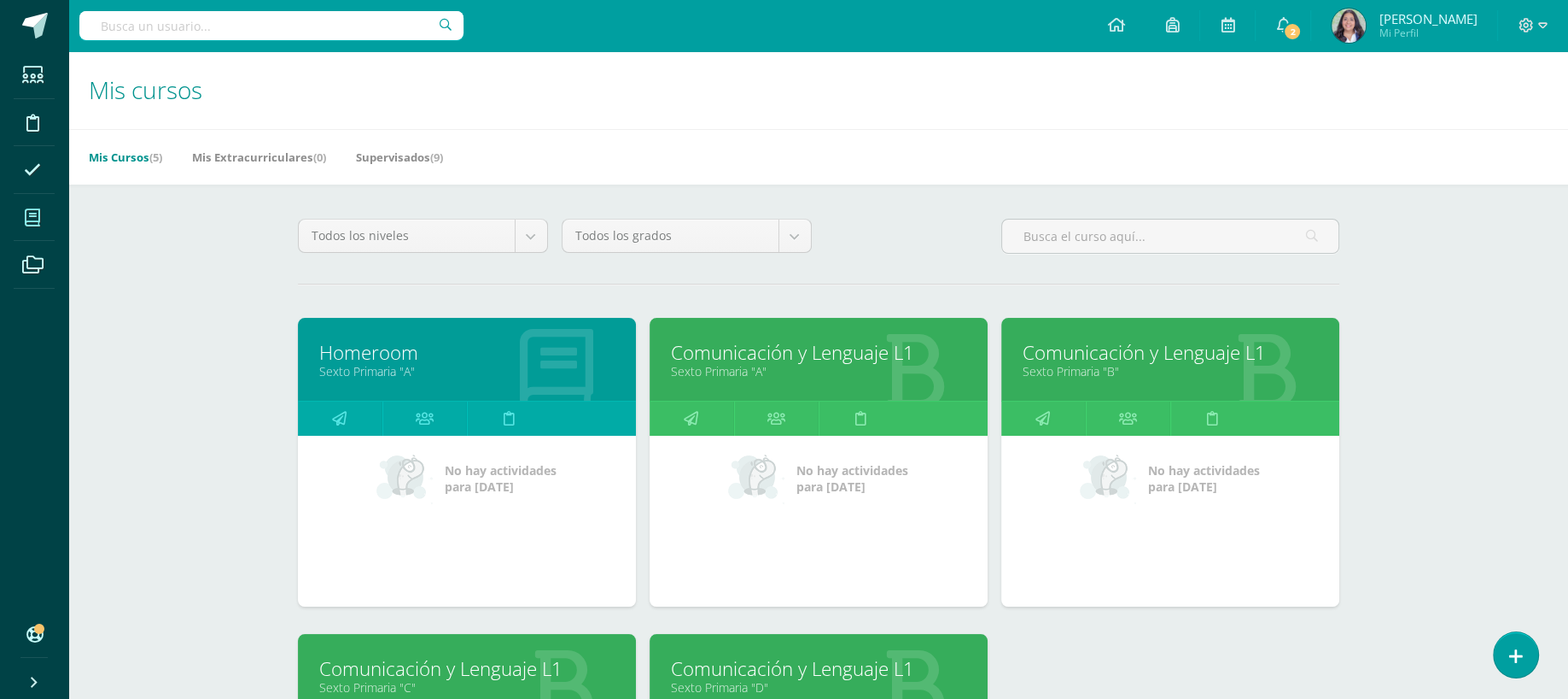
scroll to position [361, 0]
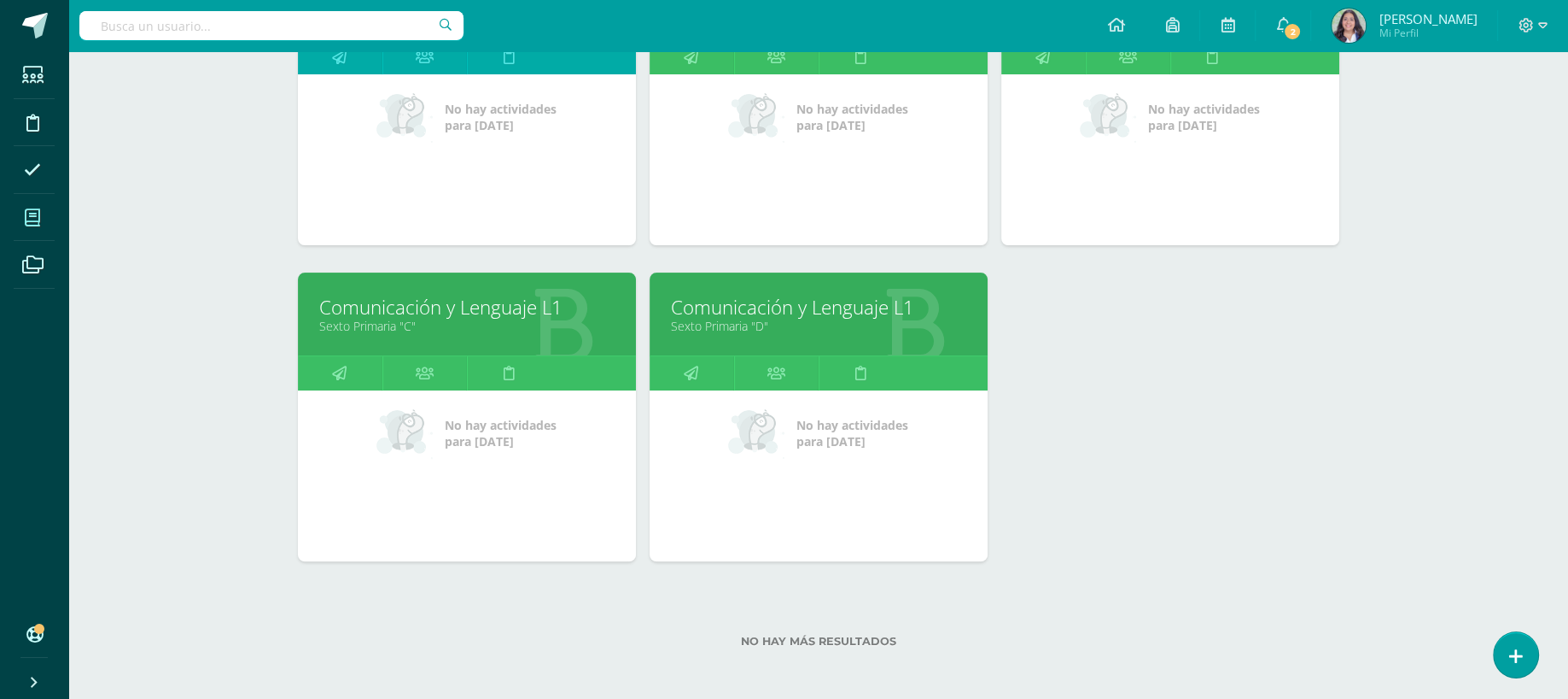
click at [808, 302] on link "Comunicación y Lenguaje L1" at bounding box center [818, 307] width 295 height 26
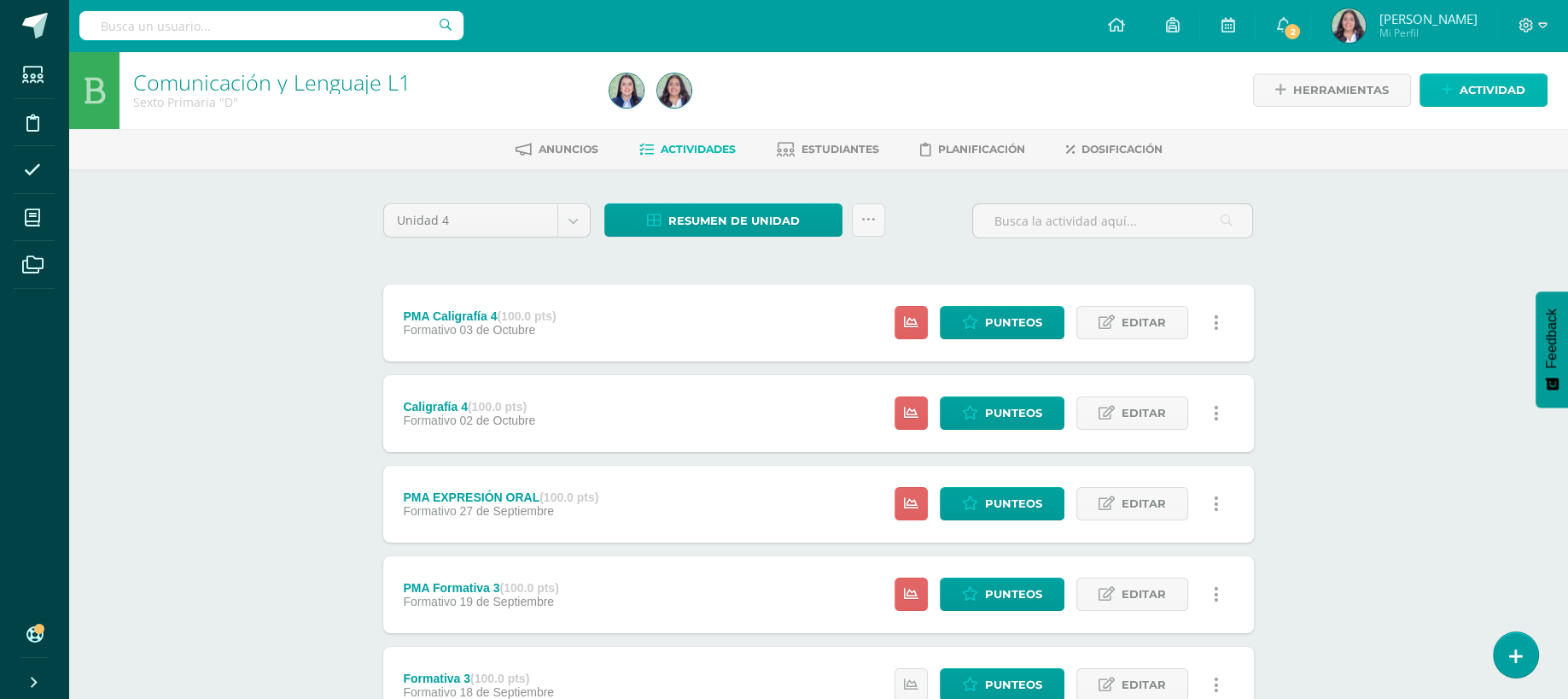
click at [1450, 74] on link "Actividad" at bounding box center [1484, 90] width 128 height 33
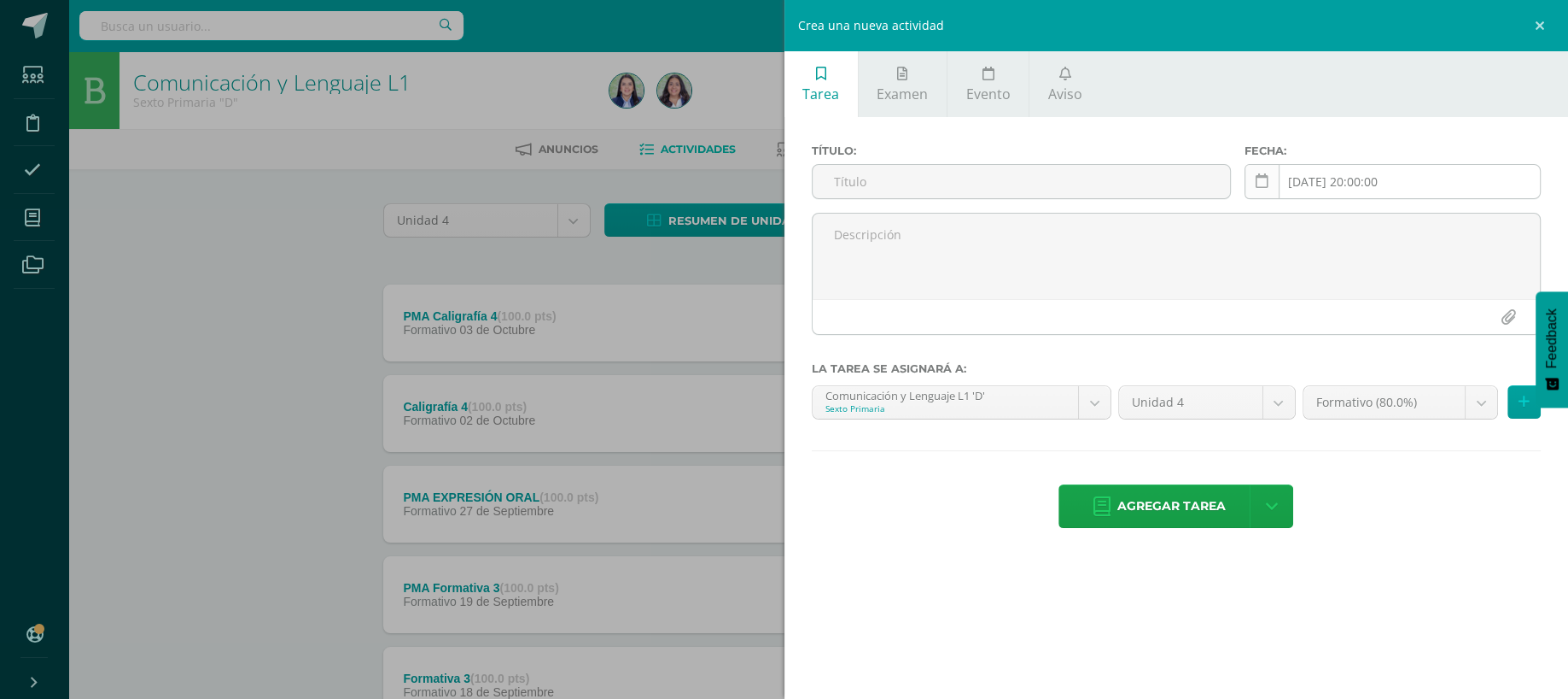
click at [1269, 183] on link at bounding box center [1262, 181] width 35 height 35
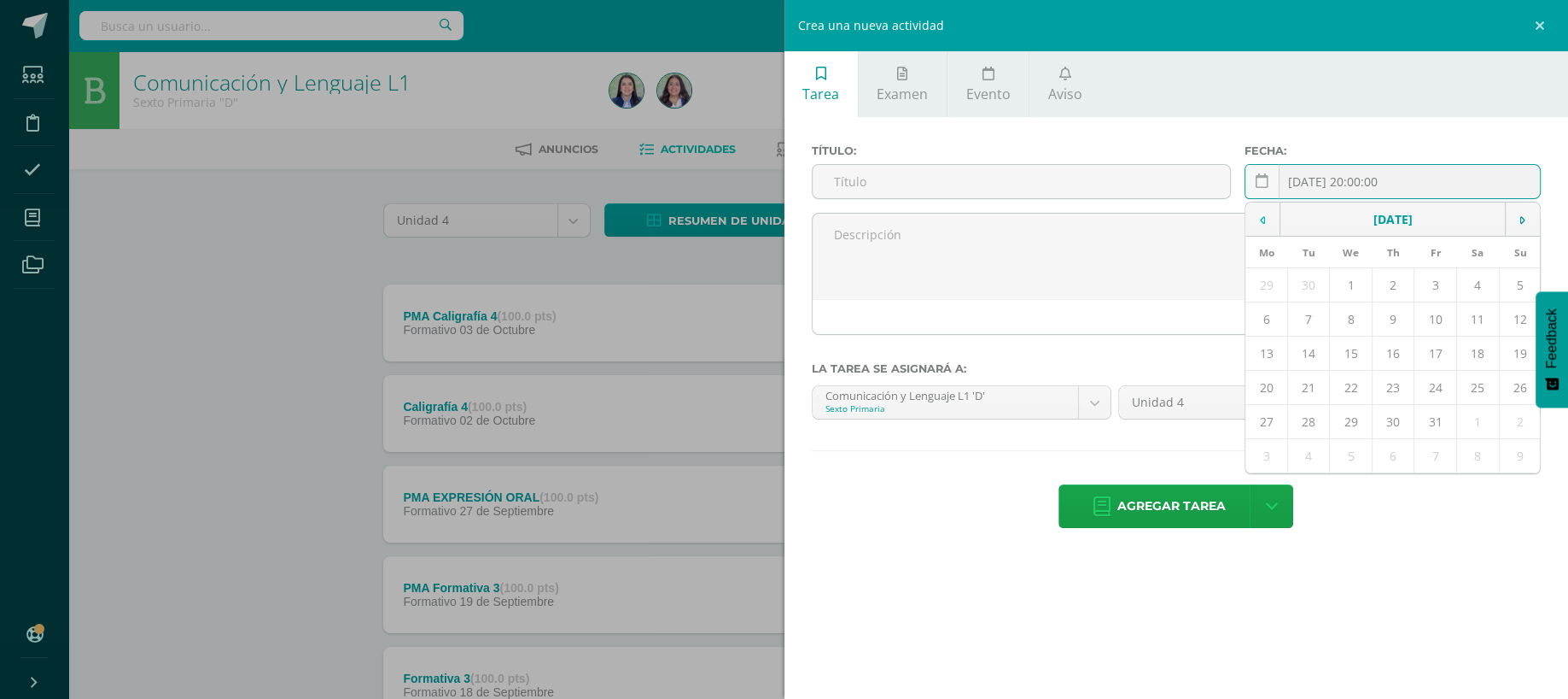
click at [1268, 222] on td at bounding box center [1263, 219] width 35 height 34
click at [1539, 210] on div "September, 2025 Mo Tu We Th Fr Sa Su 1 2 3 4 5 6 7 8 9 10 11 12 13 14 15 16 17 …" at bounding box center [1393, 337] width 296 height 272
click at [1526, 221] on td at bounding box center [1522, 219] width 35 height 34
click at [1274, 213] on td at bounding box center [1263, 219] width 35 height 34
click at [1427, 382] on td "26" at bounding box center [1436, 387] width 43 height 34
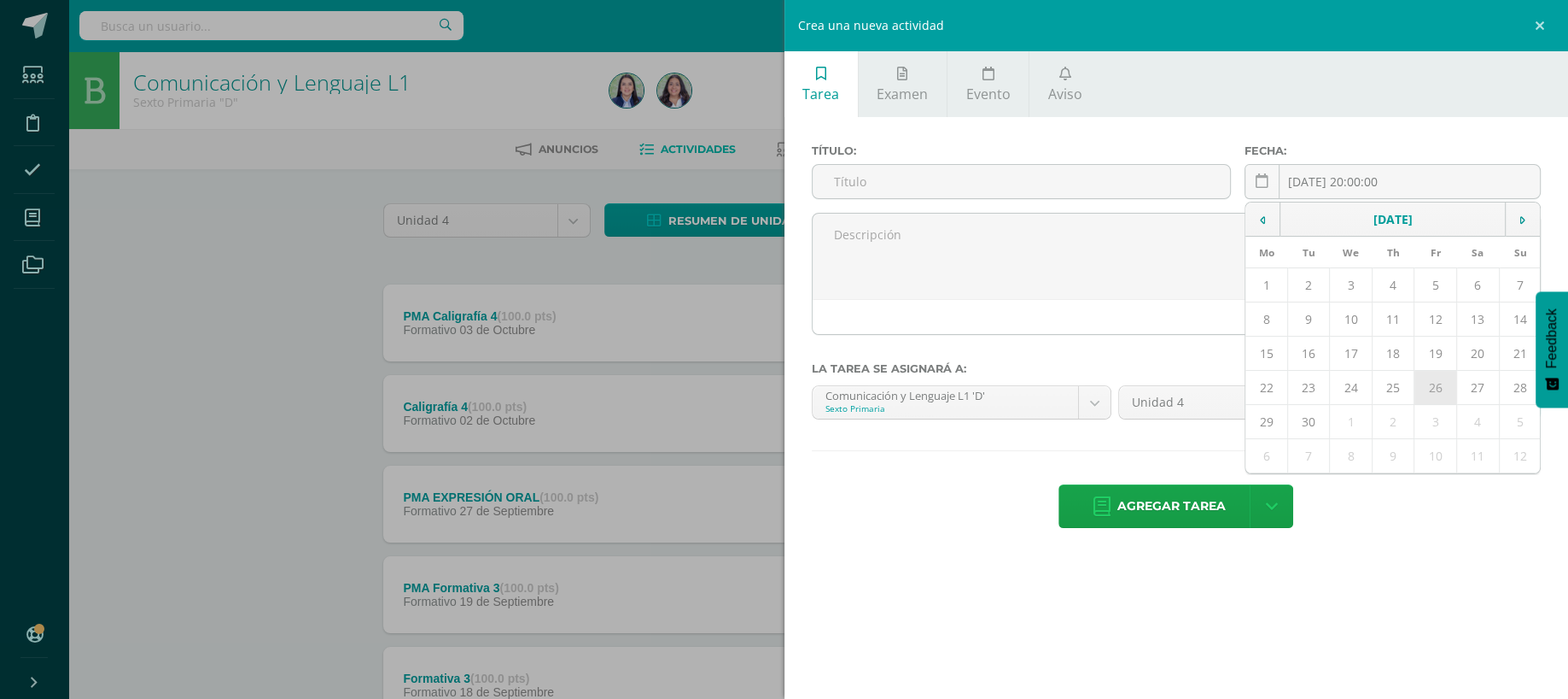
type input "[DATE]"
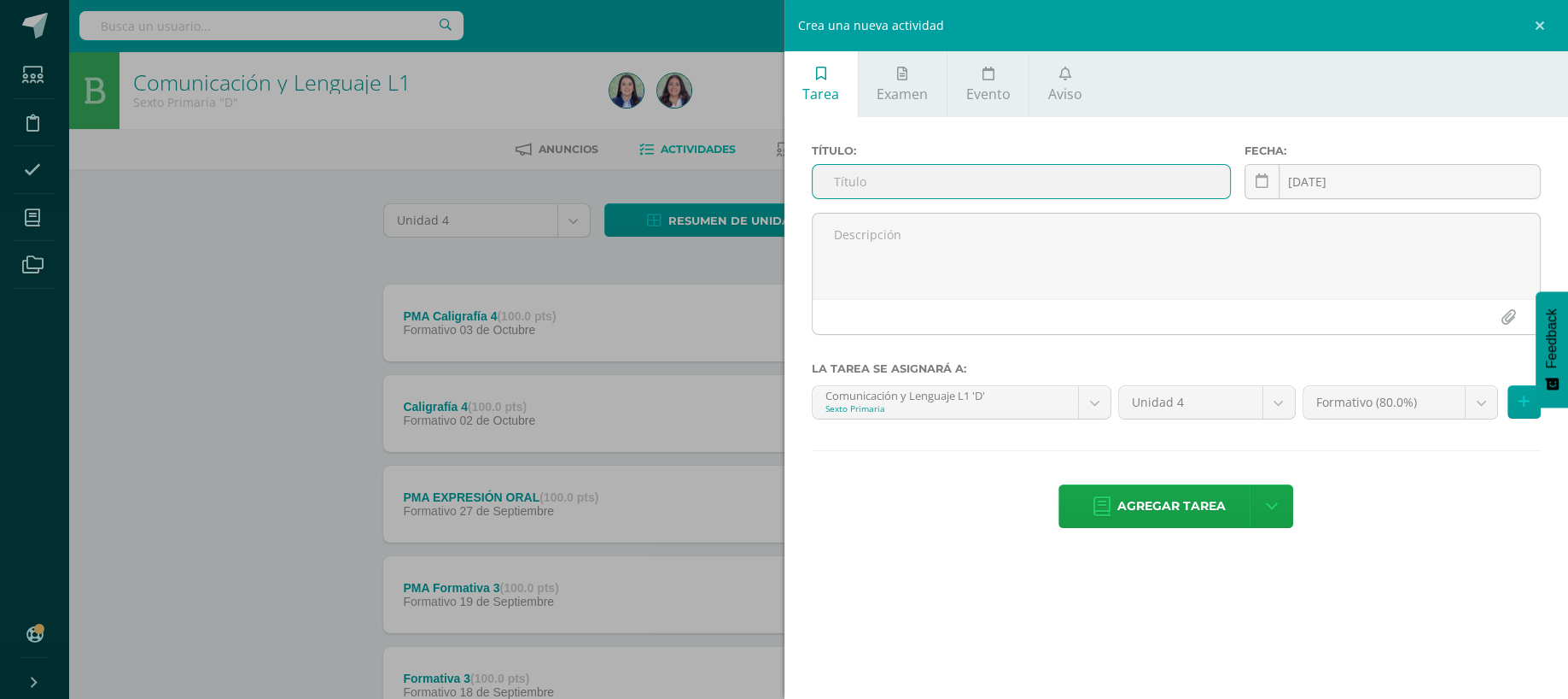
click at [944, 183] on input "text" at bounding box center [1022, 181] width 418 height 33
type input "Antónimos"
click at [1192, 496] on span "Agregar tarea" at bounding box center [1171, 506] width 109 height 42
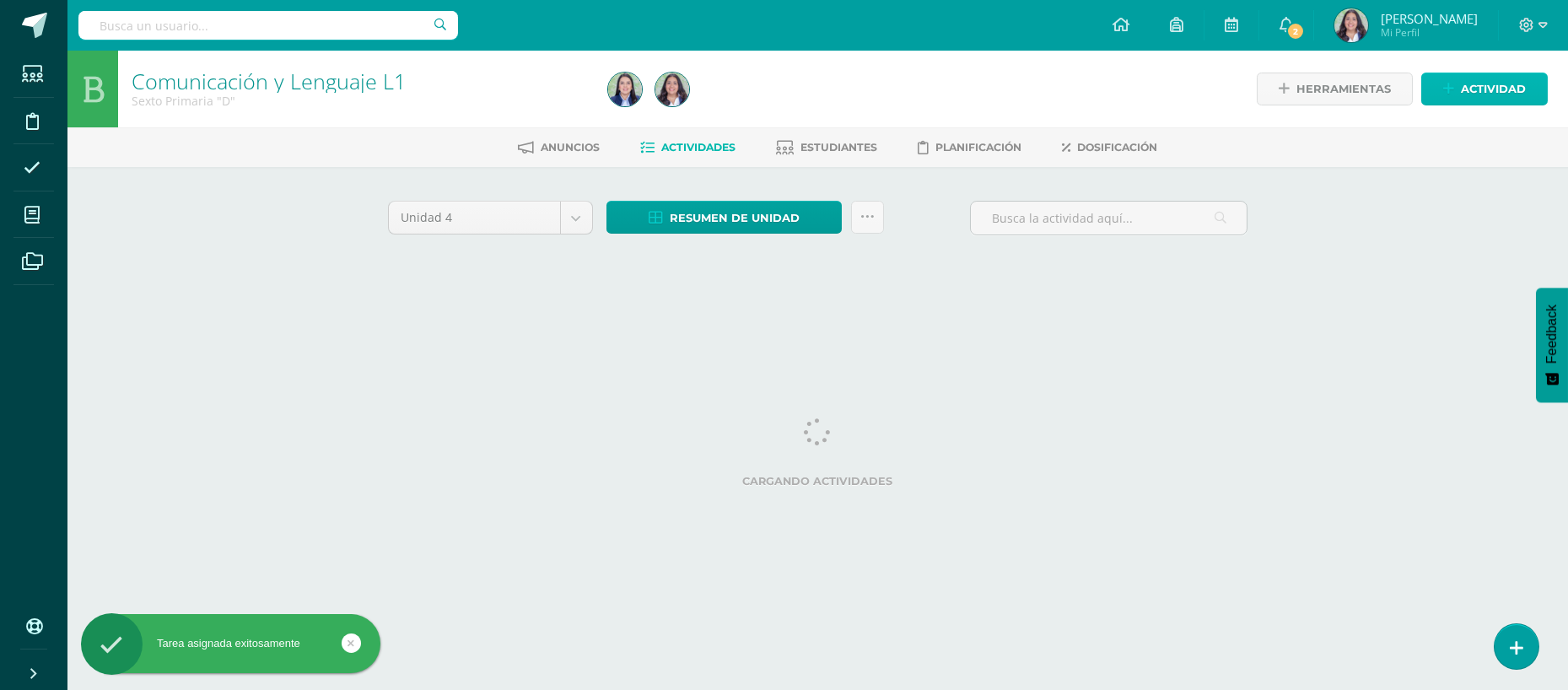
click at [1468, 86] on span "Actividad" at bounding box center [1493, 89] width 65 height 31
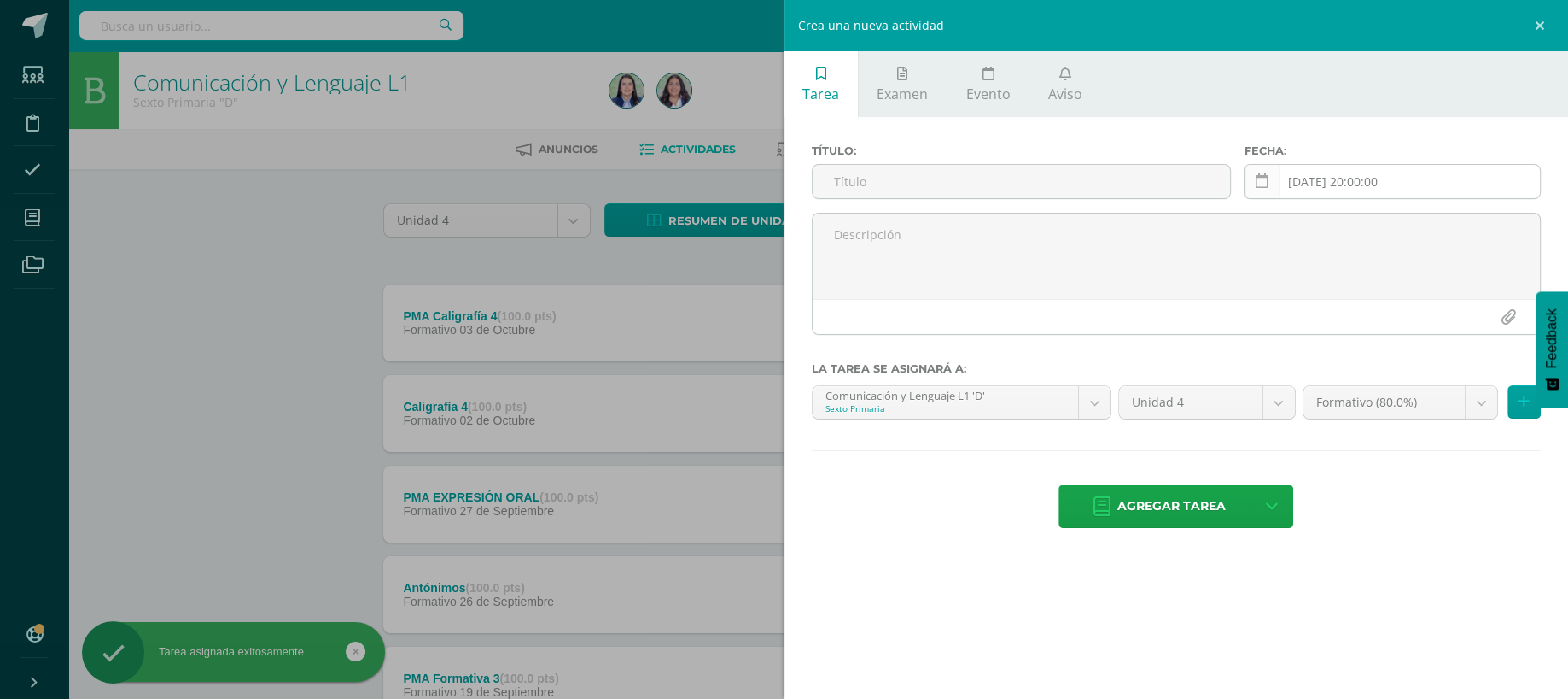
click at [1267, 180] on icon at bounding box center [1262, 181] width 13 height 15
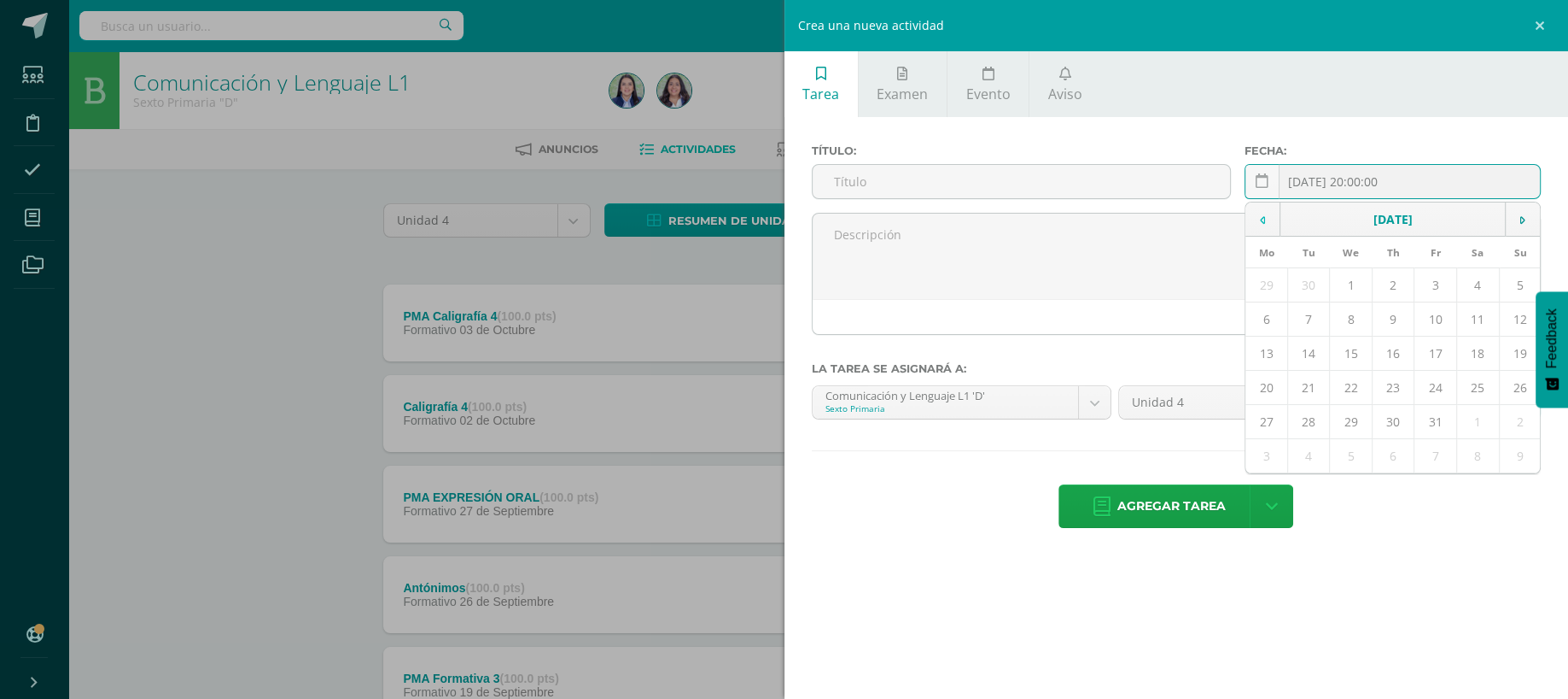
click at [1270, 215] on td at bounding box center [1263, 219] width 35 height 34
drag, startPoint x: 1479, startPoint y: 386, endPoint x: 1412, endPoint y: 346, distance: 78.0
click at [1412, 346] on tbody "Mo Tu We Th Fr Sa Su 1 2 3 4 5 6 7 8 9 10 11 12 13 14 15 16 17 18 19 20 21 22 2…" at bounding box center [1393, 355] width 295 height 237
click at [1466, 371] on td "27" at bounding box center [1478, 387] width 43 height 34
type input "[DATE]"
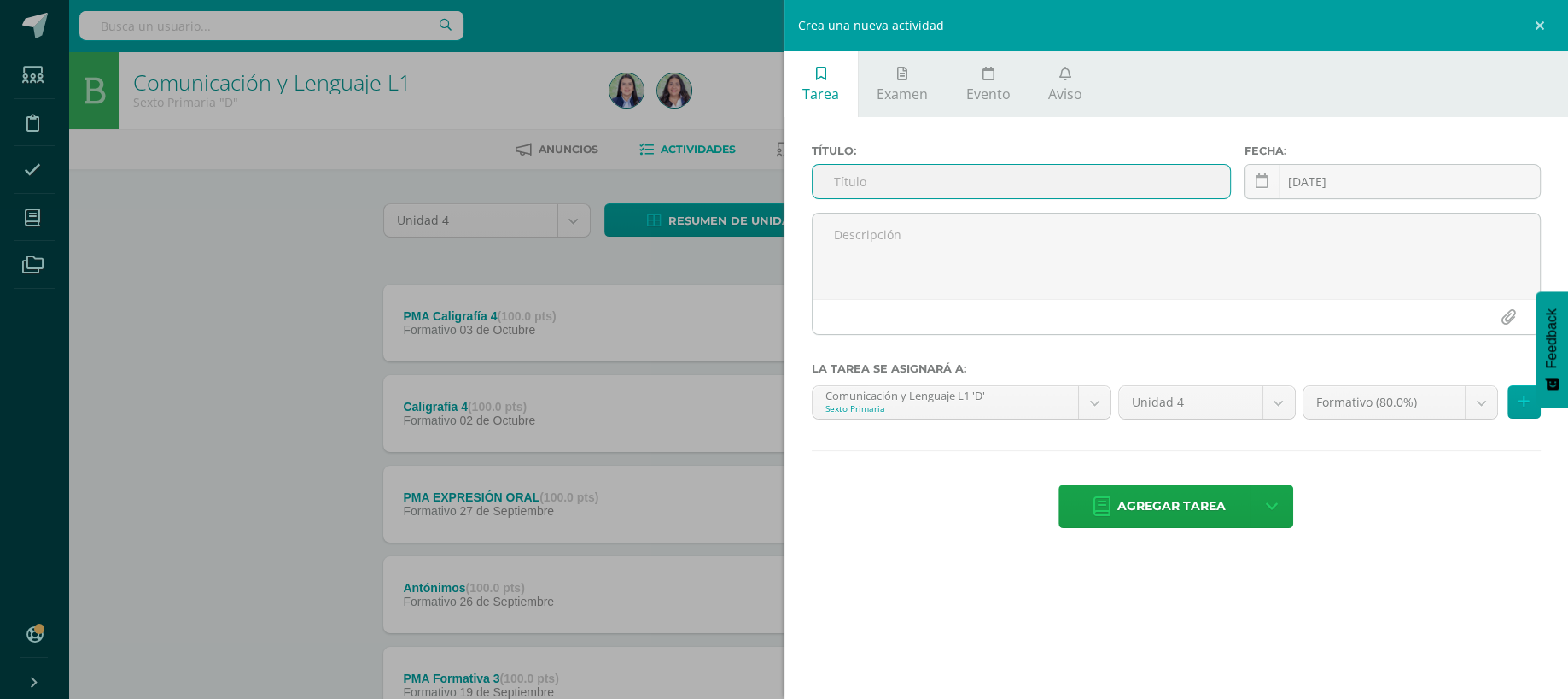
click at [1071, 189] on input "text" at bounding box center [1022, 181] width 418 height 33
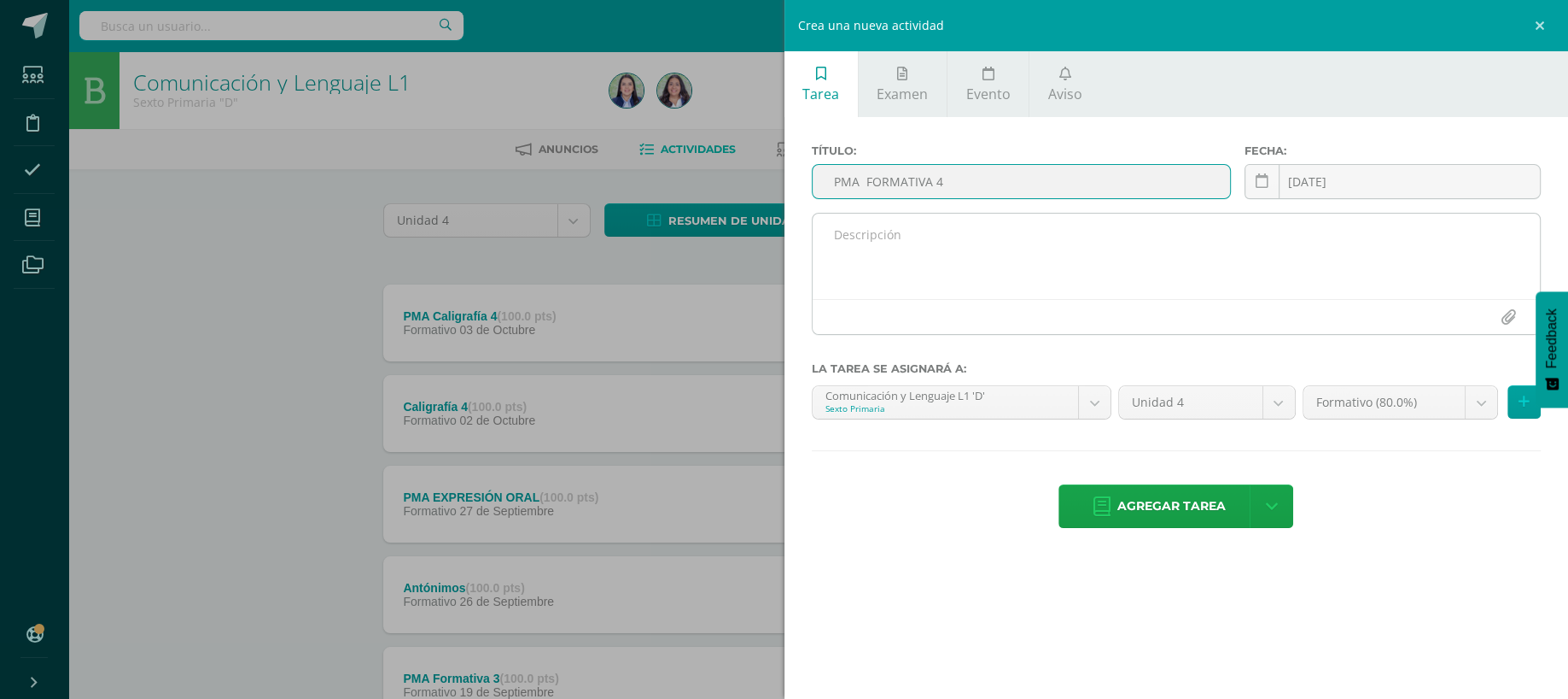
type input "PMA FORMATIVA 4"
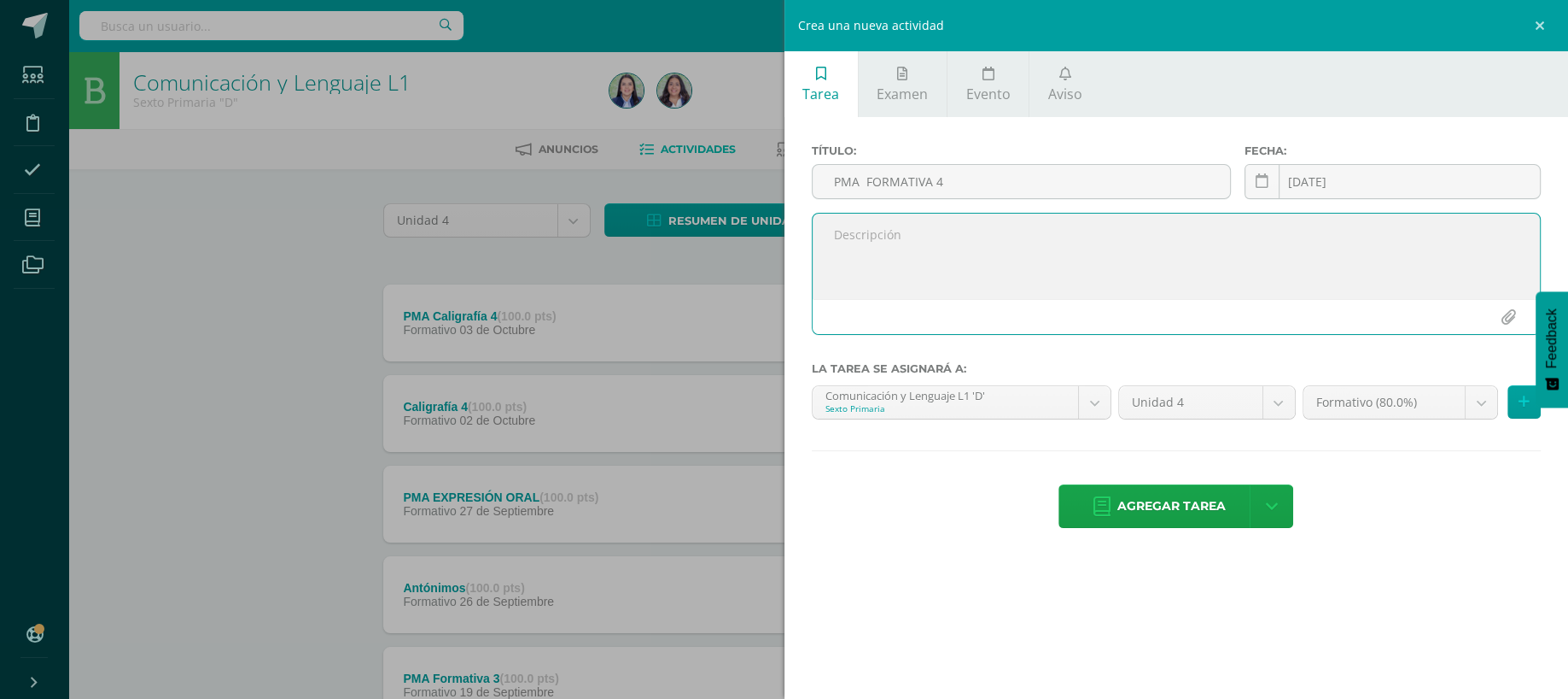
click at [918, 258] on textarea at bounding box center [1177, 257] width 728 height 86
type textarea "ANTÓNIMOS"
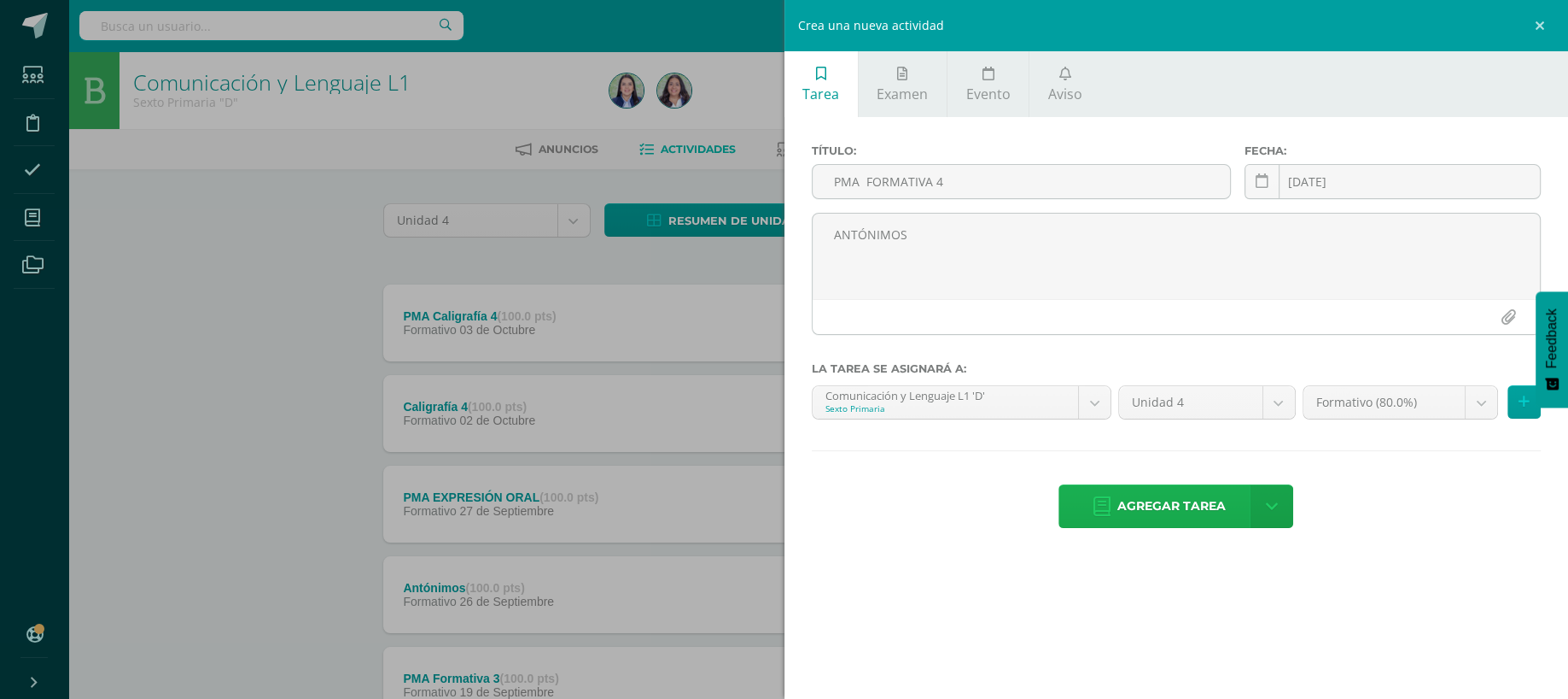
click at [1095, 502] on icon at bounding box center [1102, 506] width 18 height 18
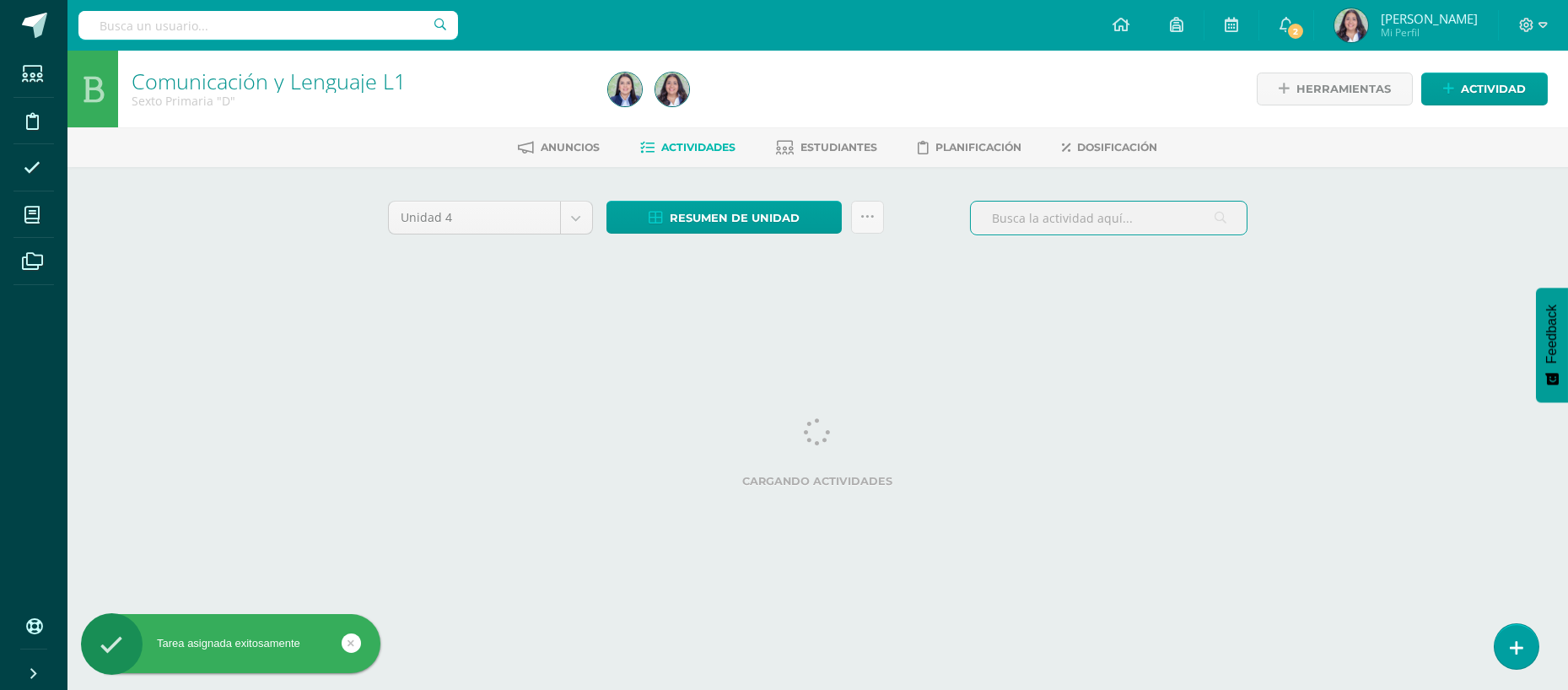
click at [1051, 220] on input "text" at bounding box center [1108, 218] width 276 height 33
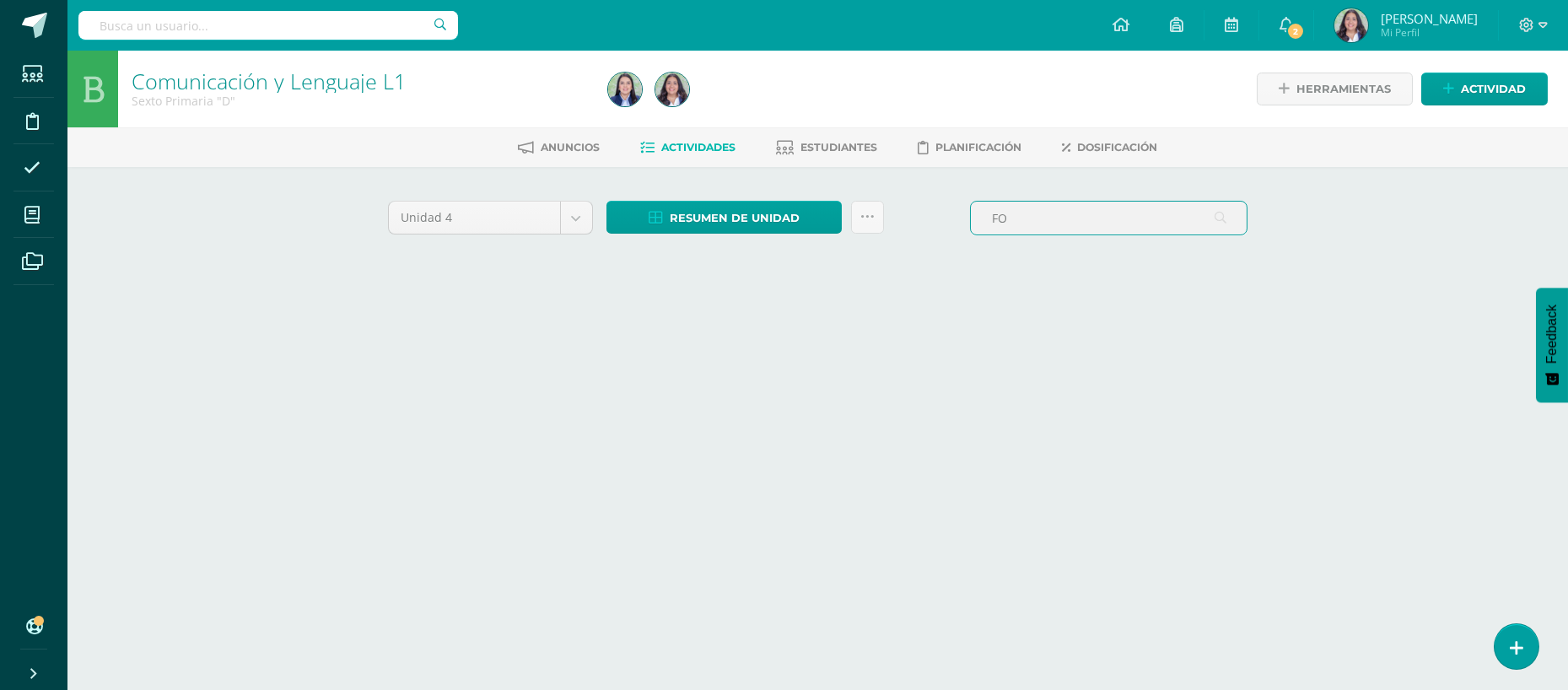
type input "F"
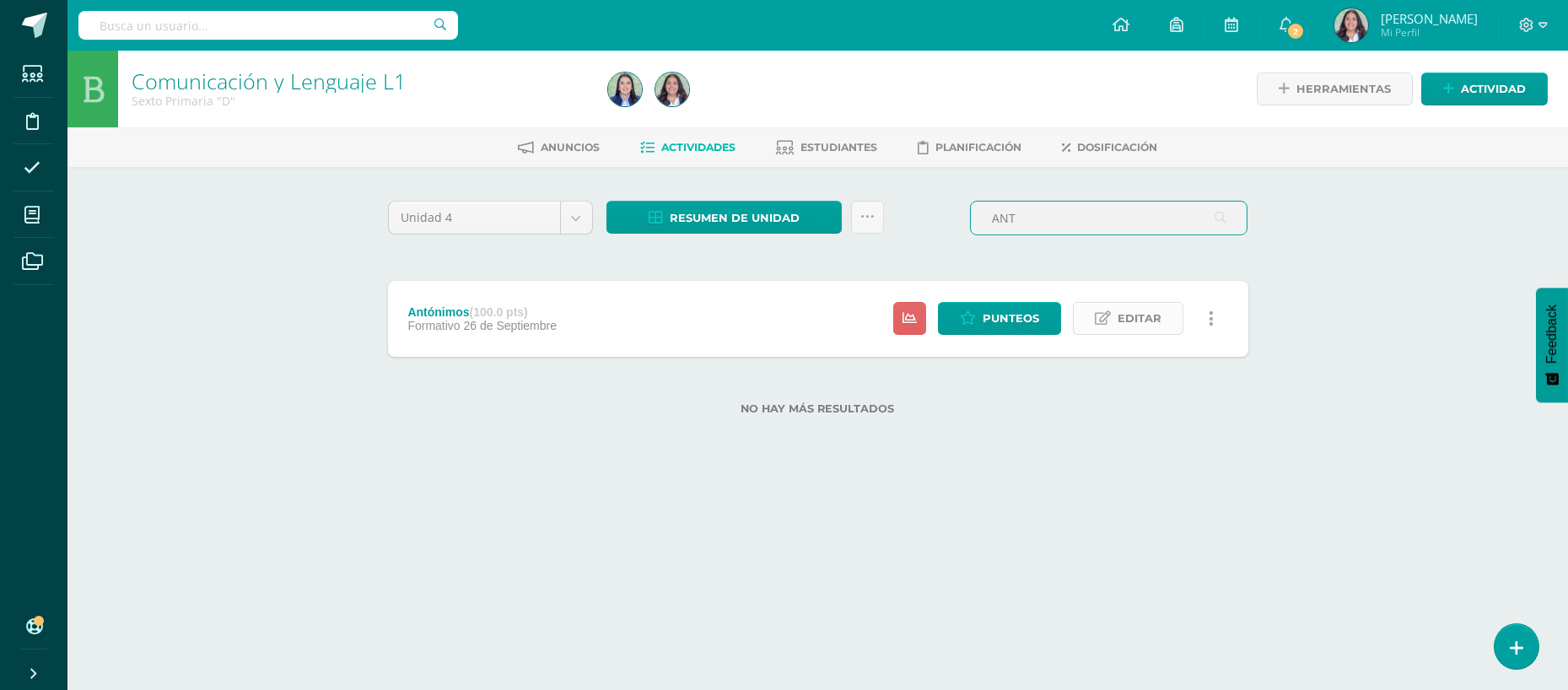
type input "ANT"
click at [1111, 323] on link "Editar" at bounding box center [1128, 318] width 111 height 33
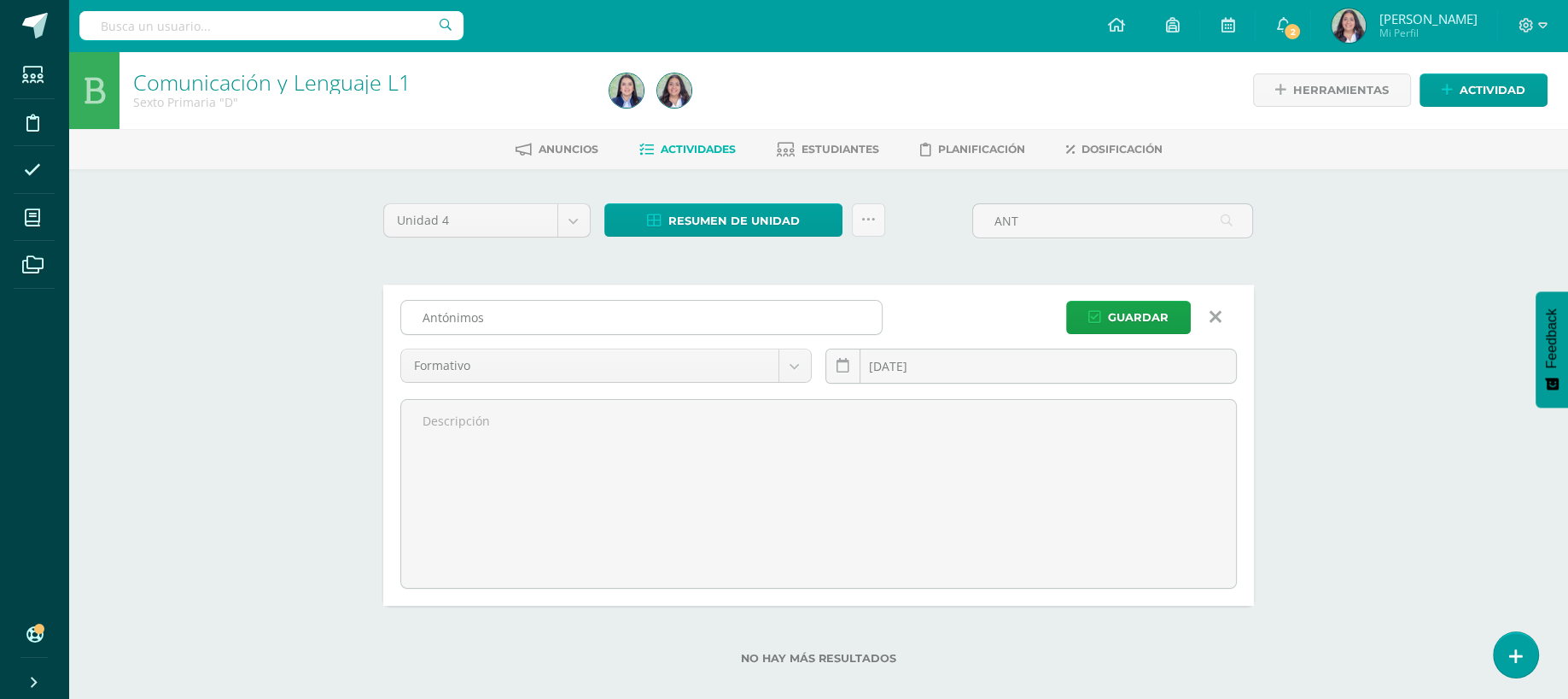
click at [742, 312] on input "Antónimos" at bounding box center [641, 317] width 481 height 33
type input "f"
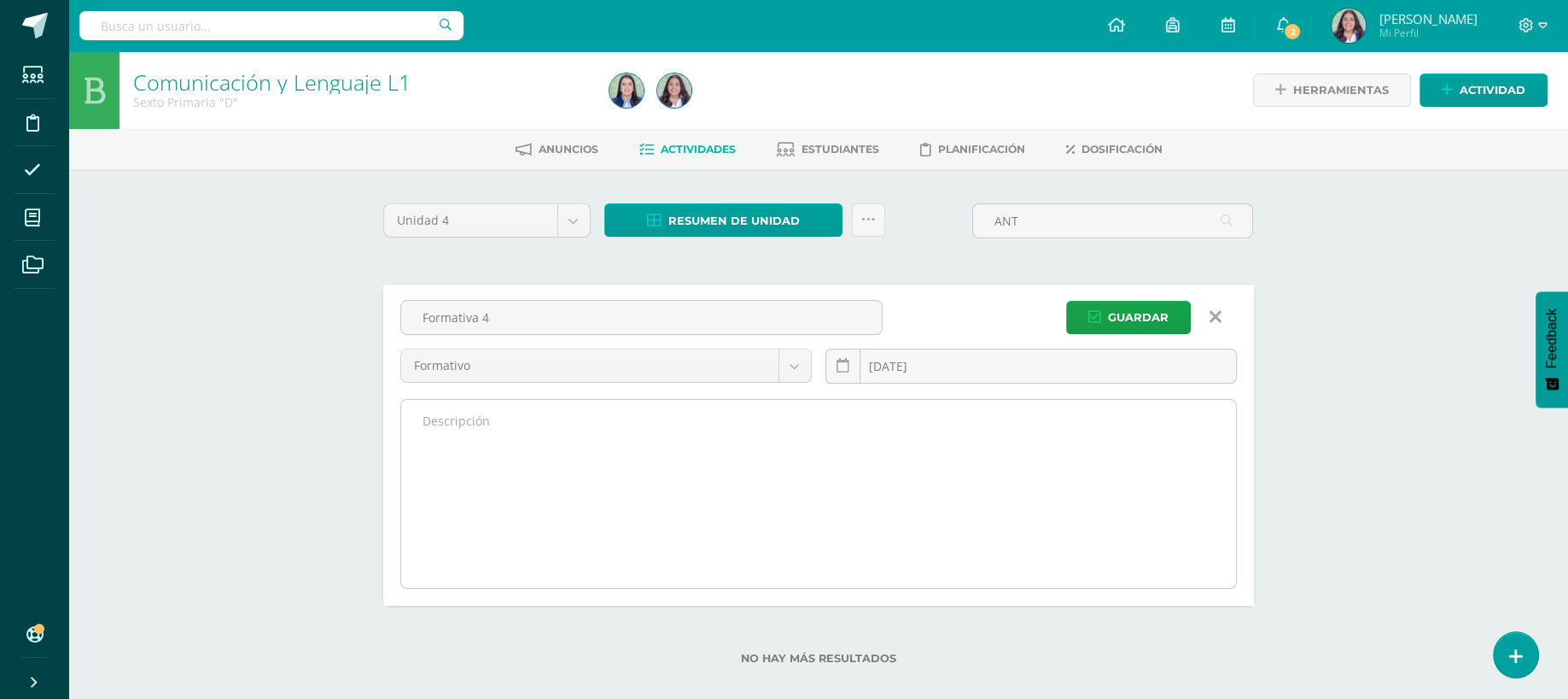
type input "Formativa 4"
click at [611, 423] on textarea at bounding box center [819, 493] width 835 height 188
type textarea "A"
type textarea "a"
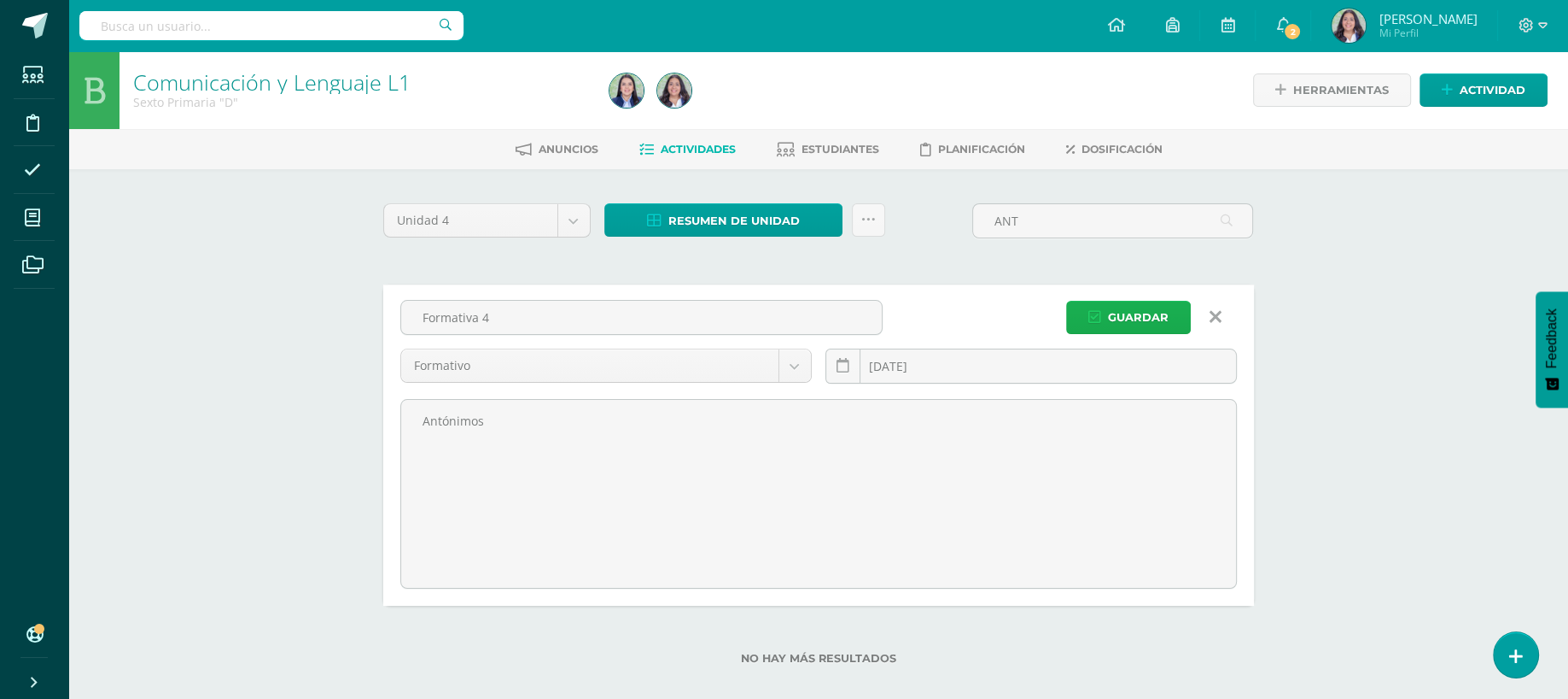
type textarea "Antónimos"
click at [1108, 314] on span "Guardar" at bounding box center [1138, 317] width 60 height 32
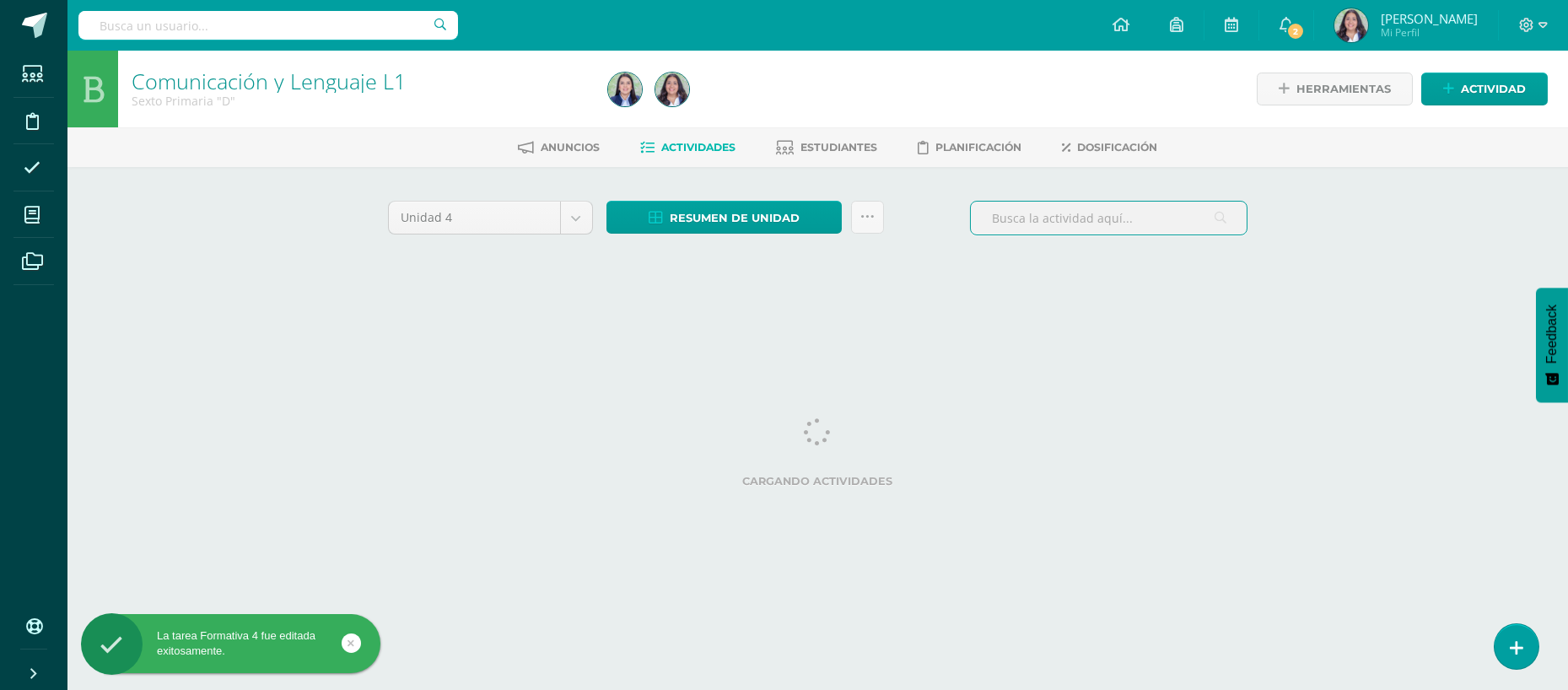
click at [1141, 217] on input "text" at bounding box center [1108, 218] width 276 height 33
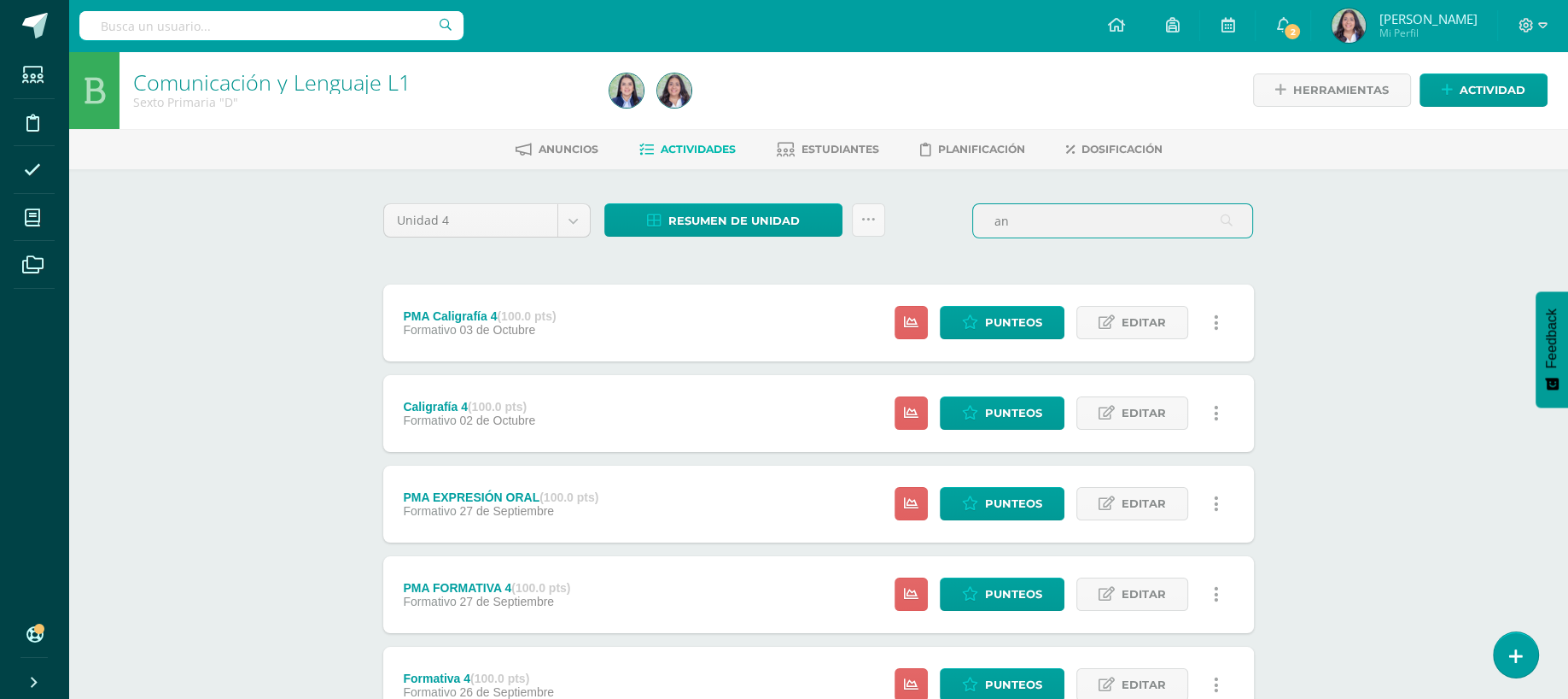
type input "a"
type input "formativa"
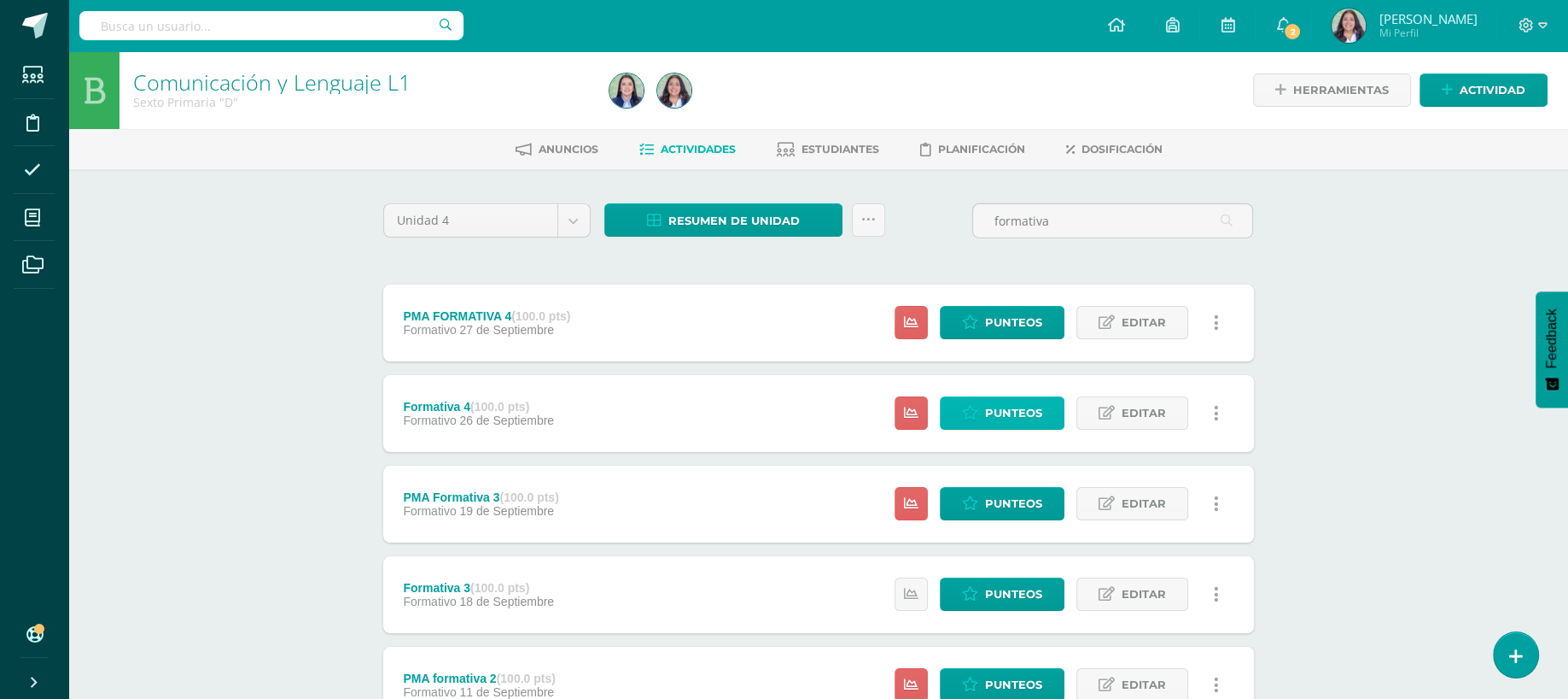
click at [1025, 414] on span "Punteos" at bounding box center [1013, 413] width 57 height 32
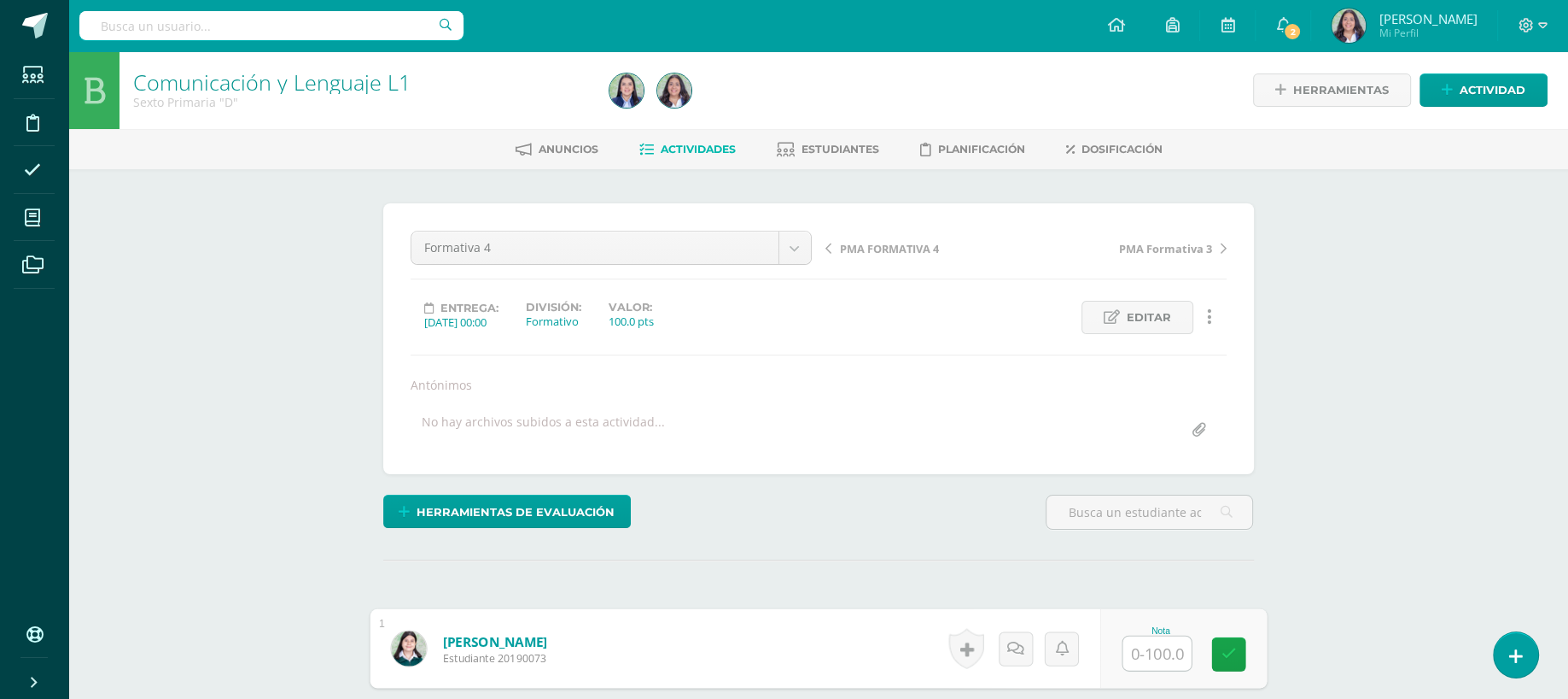
click at [1157, 636] on input "text" at bounding box center [1157, 653] width 68 height 34
type input "90"
click at [1479, 74] on span "Actividad" at bounding box center [1493, 90] width 66 height 32
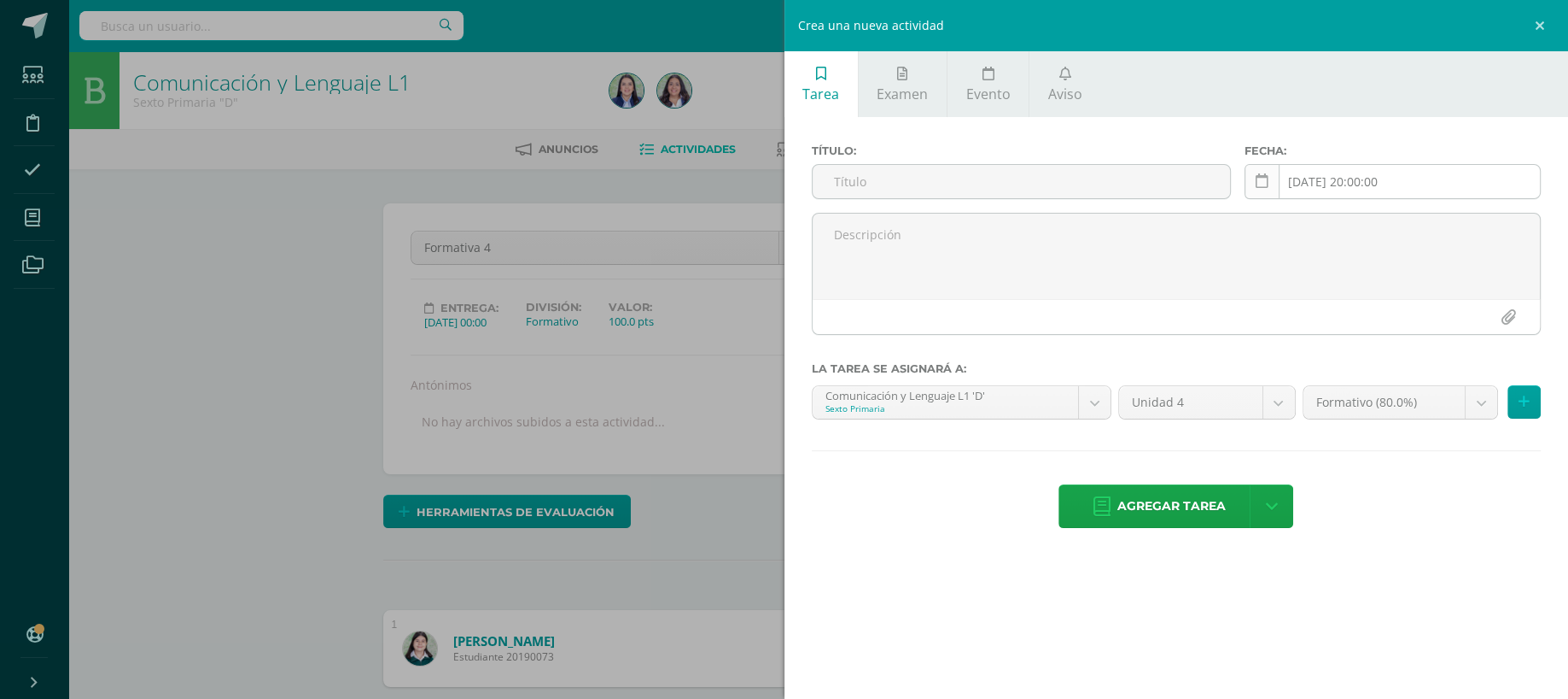
click at [1269, 194] on link at bounding box center [1262, 181] width 35 height 35
click at [1330, 186] on input "[DATE] 20:00:00" at bounding box center [1393, 181] width 294 height 33
type input "2025-6-10 20:00:00"
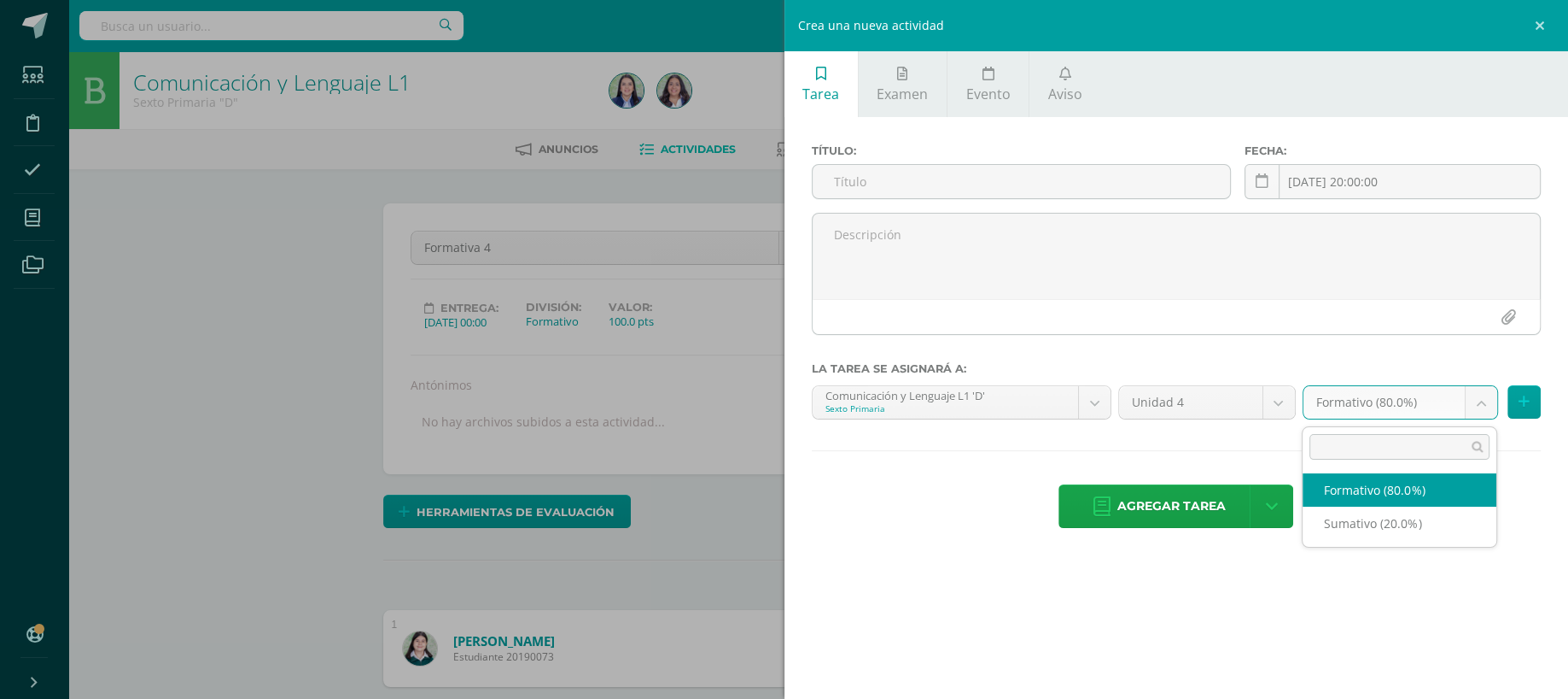
click at [1490, 403] on body "Estudiantes Disciplina Asistencia Mis cursos Archivos Soporte Ayuda Reportar un…" at bounding box center [784, 441] width 1568 height 882
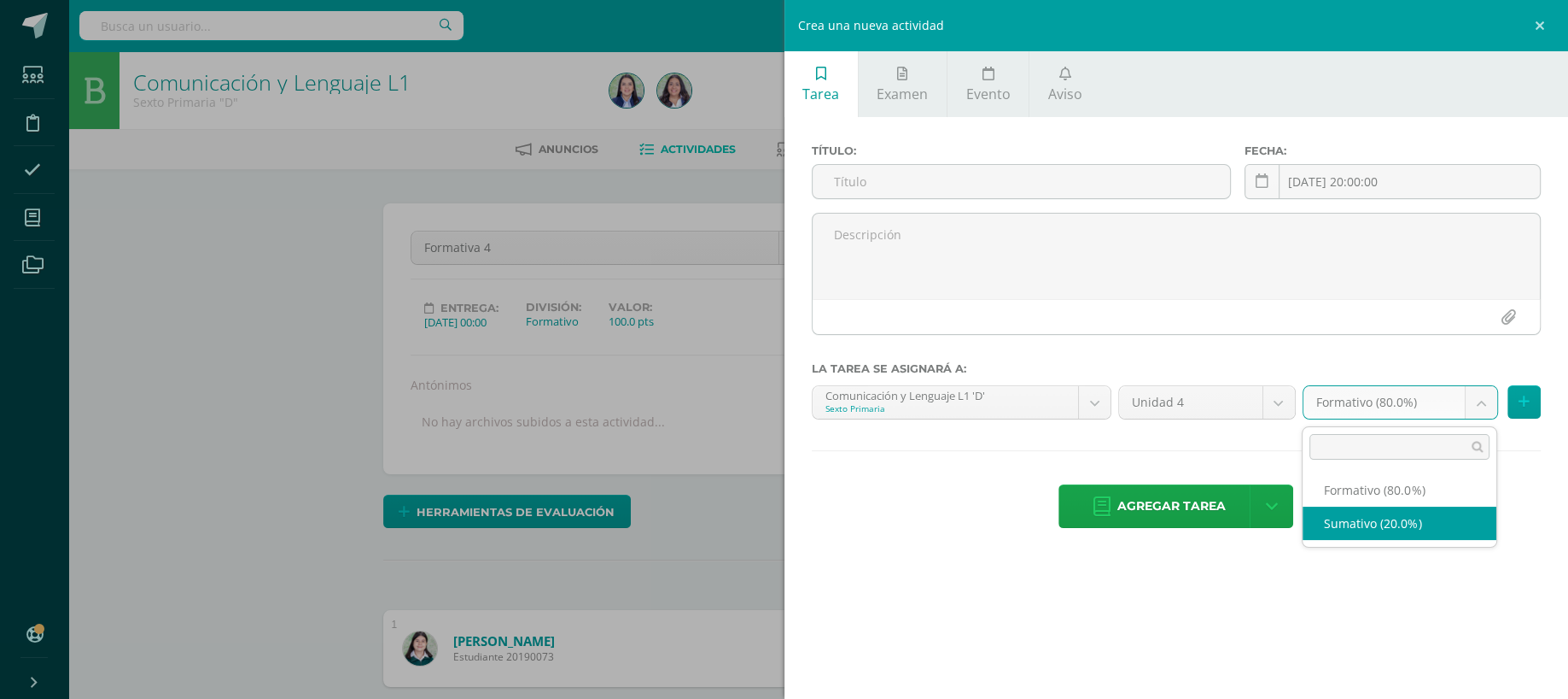
select select "241025"
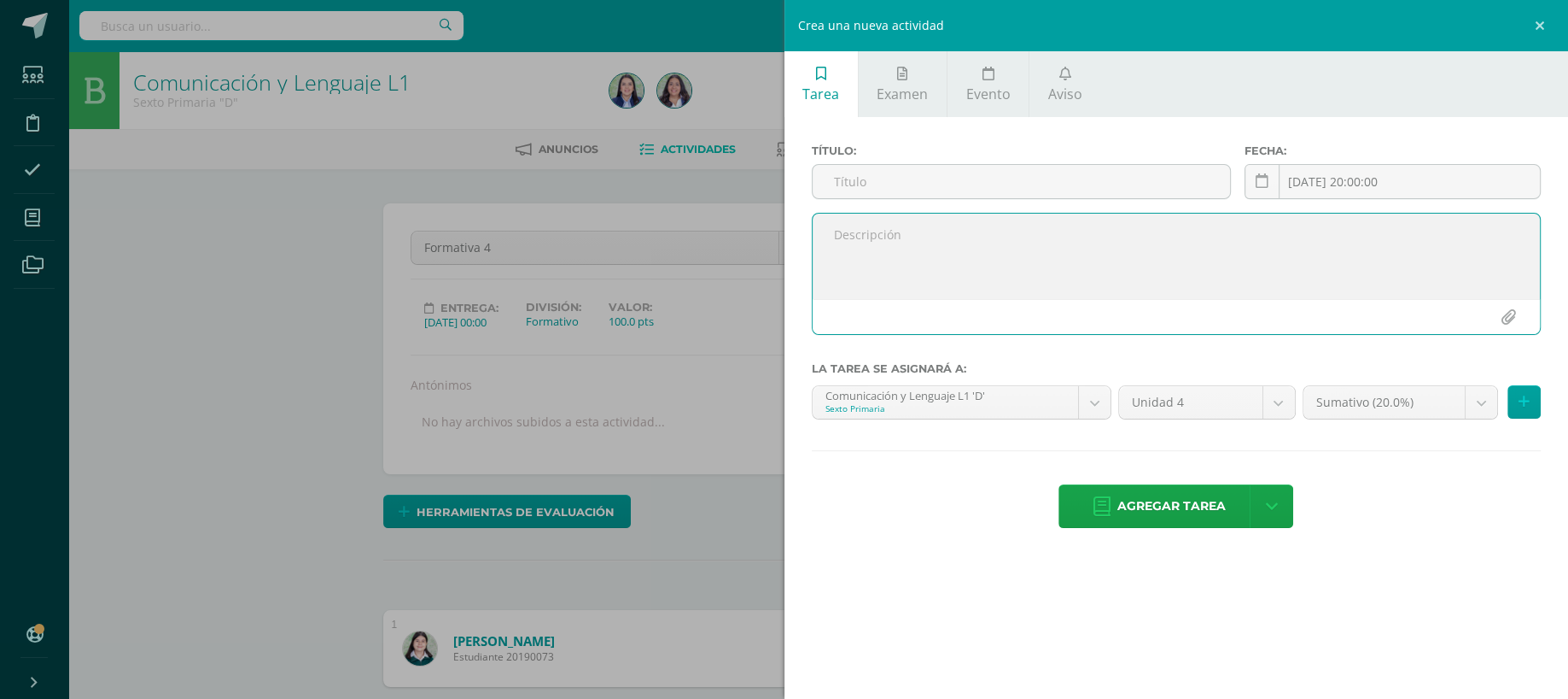
click at [1206, 288] on textarea at bounding box center [1177, 257] width 728 height 86
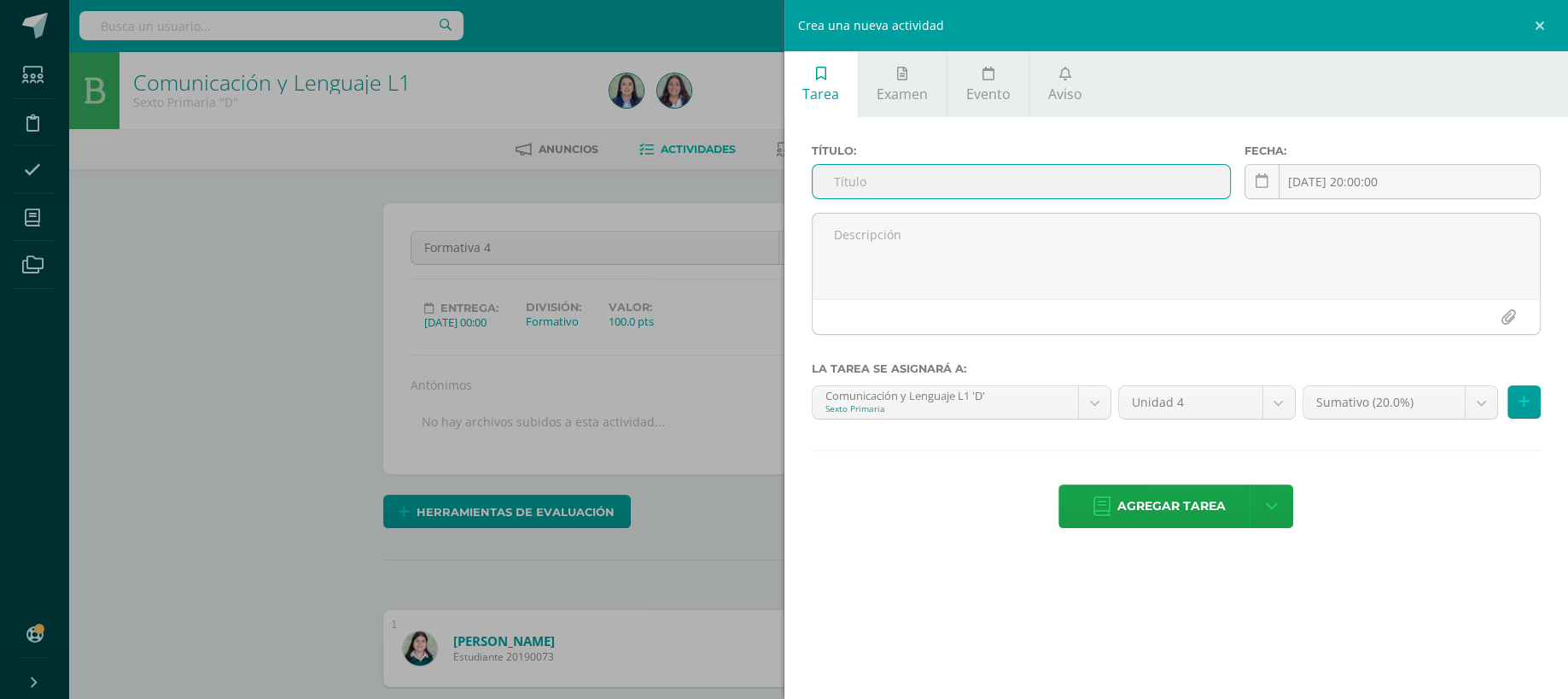
click at [1042, 196] on input "text" at bounding box center [1022, 181] width 418 height 33
type input "SUMATIVA"
click at [1097, 509] on icon at bounding box center [1102, 506] width 18 height 18
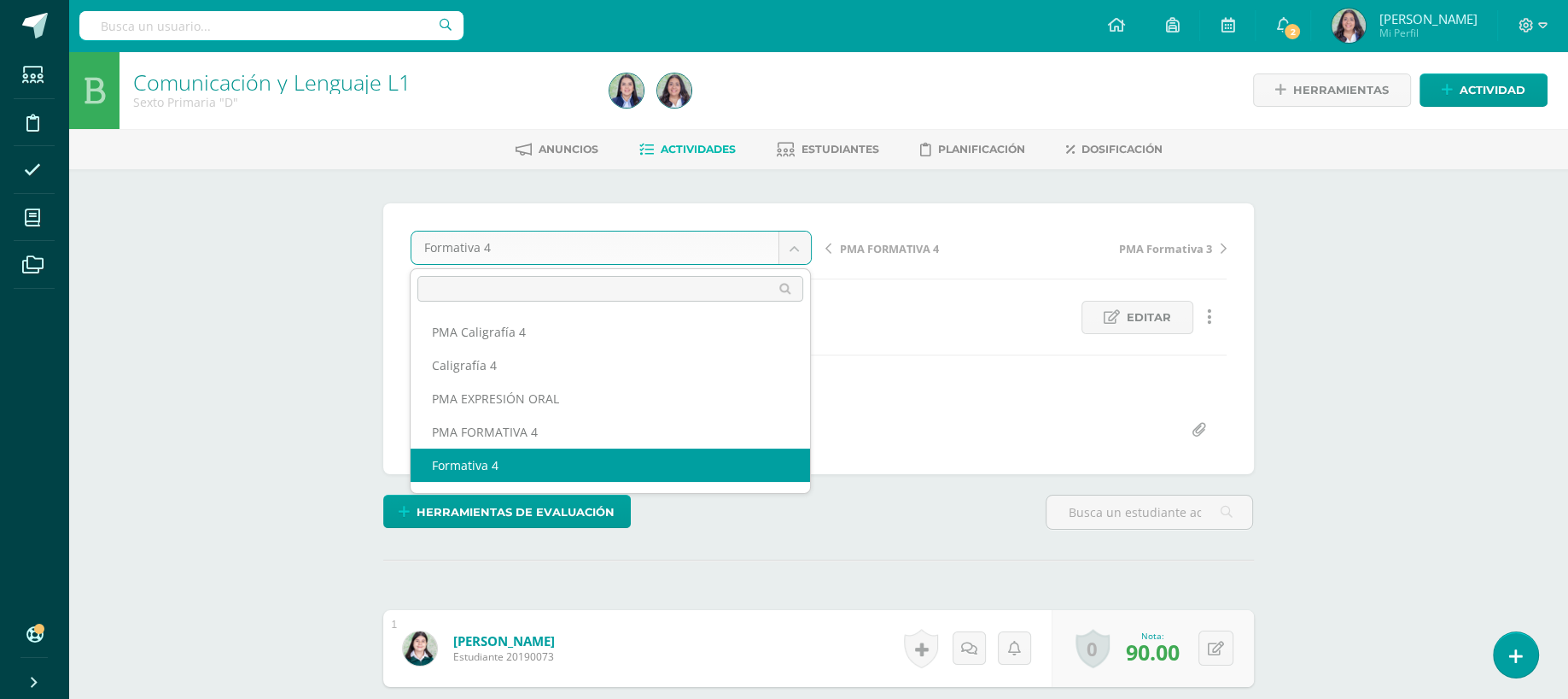
click at [699, 248] on body "Tarea asignada exitosamente Estudiantes Disciplina Asistencia Mis cursos Archiv…" at bounding box center [784, 441] width 1568 height 882
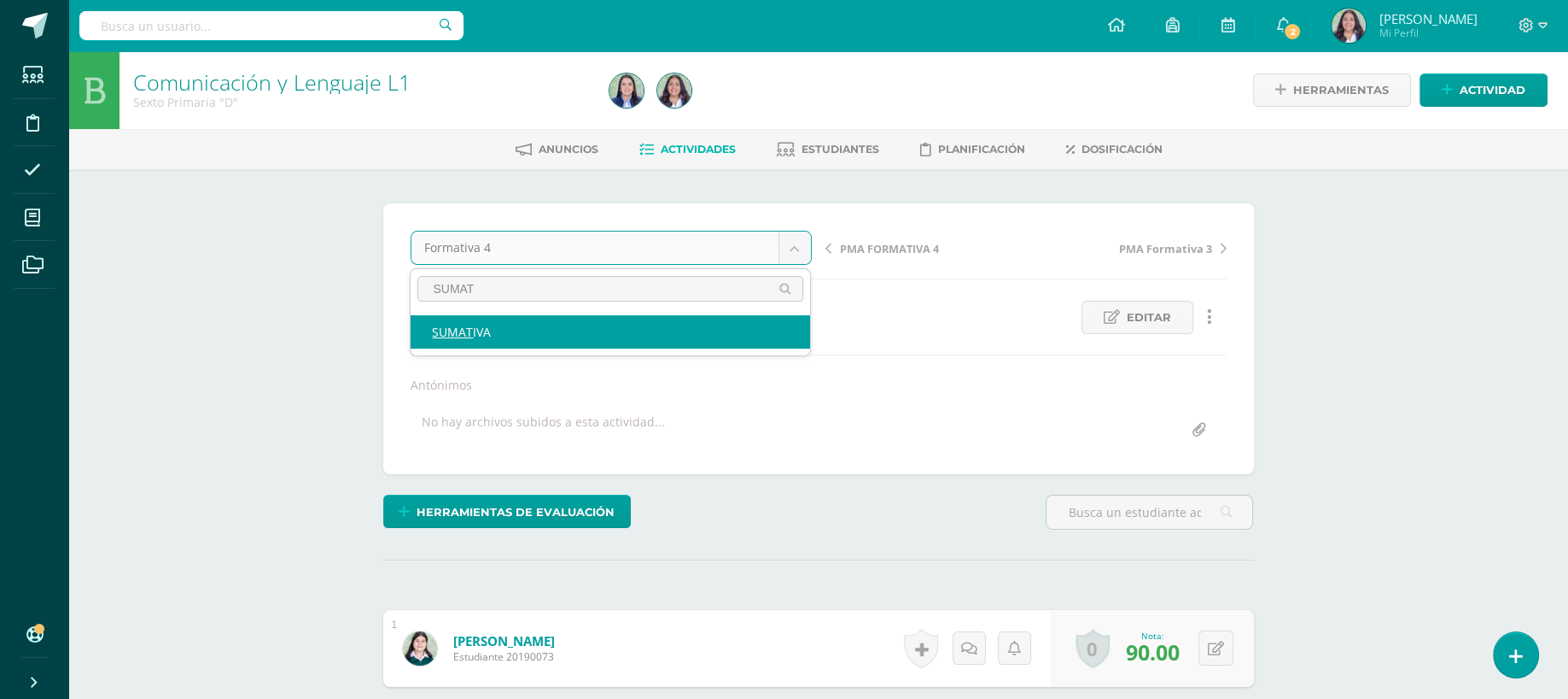
type input "SUMAT"
select select "/dashboard/teacher/grade-activity/265338/"
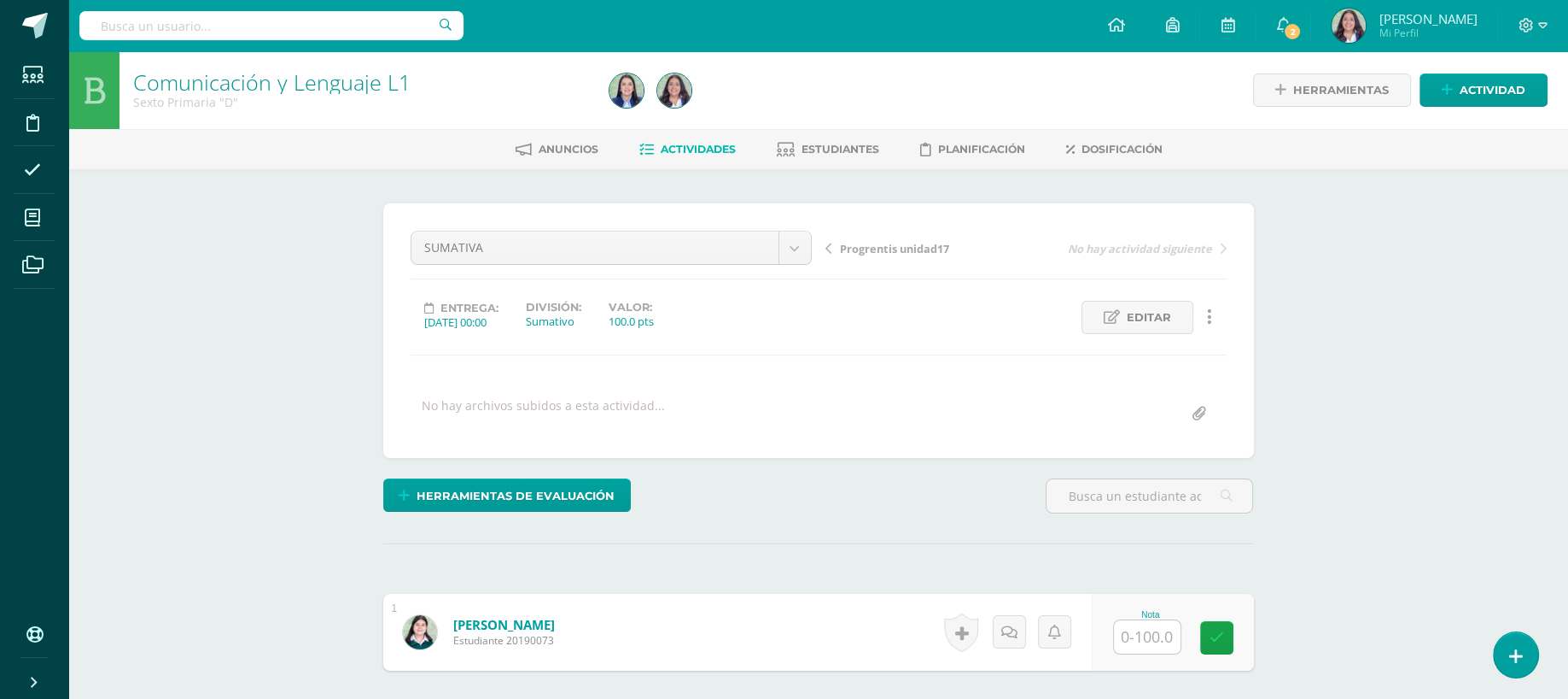
click at [1185, 626] on div "Nota" at bounding box center [1151, 632] width 75 height 45
click at [1168, 627] on input "text" at bounding box center [1157, 637] width 68 height 34
type input "85"
click at [1508, 95] on span "Actividad" at bounding box center [1493, 90] width 66 height 32
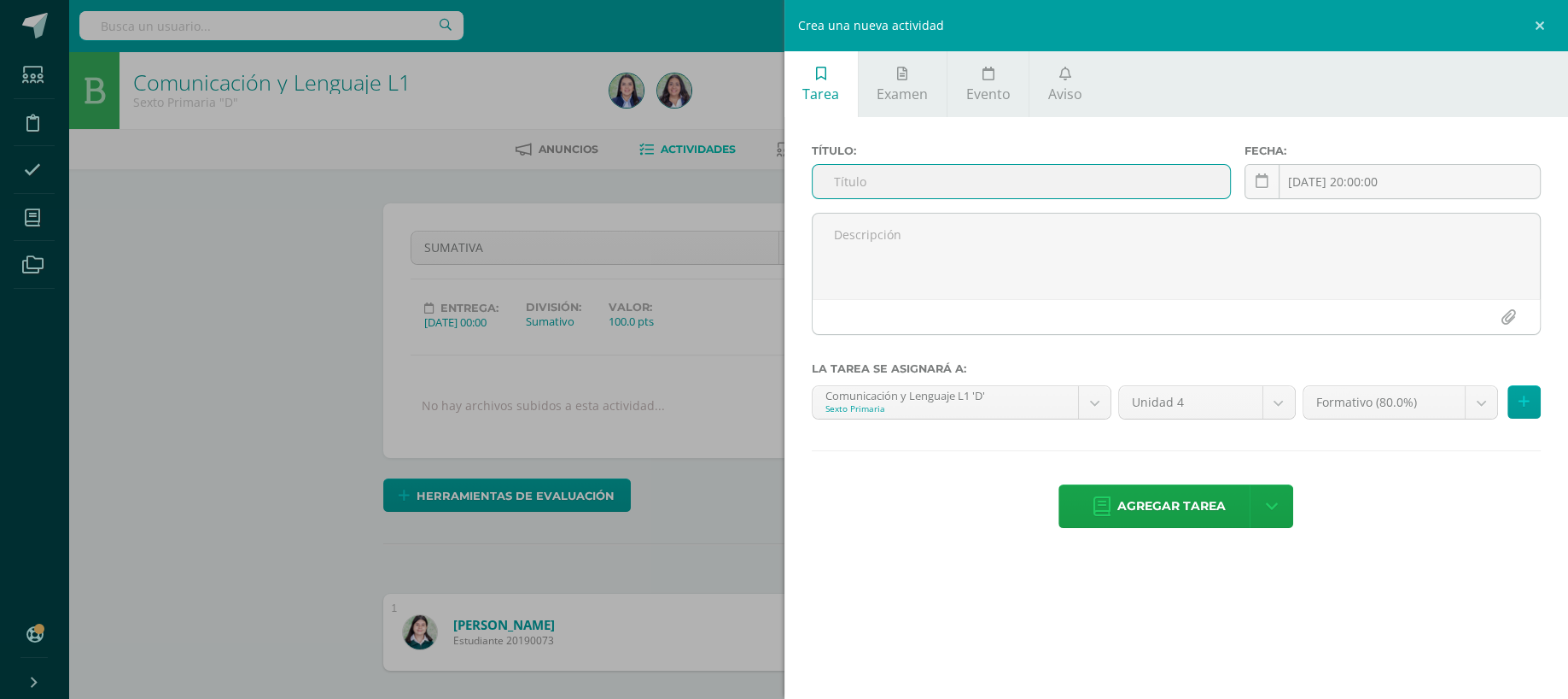
click at [1072, 192] on input "text" at bounding box center [1022, 181] width 418 height 33
type input "e"
type input "E"
click at [126, 328] on div "Crea una nueva actividad Tarea Examen Evento Aviso Título: E Fecha: 2025-10-10 …" at bounding box center [784, 350] width 1568 height 699
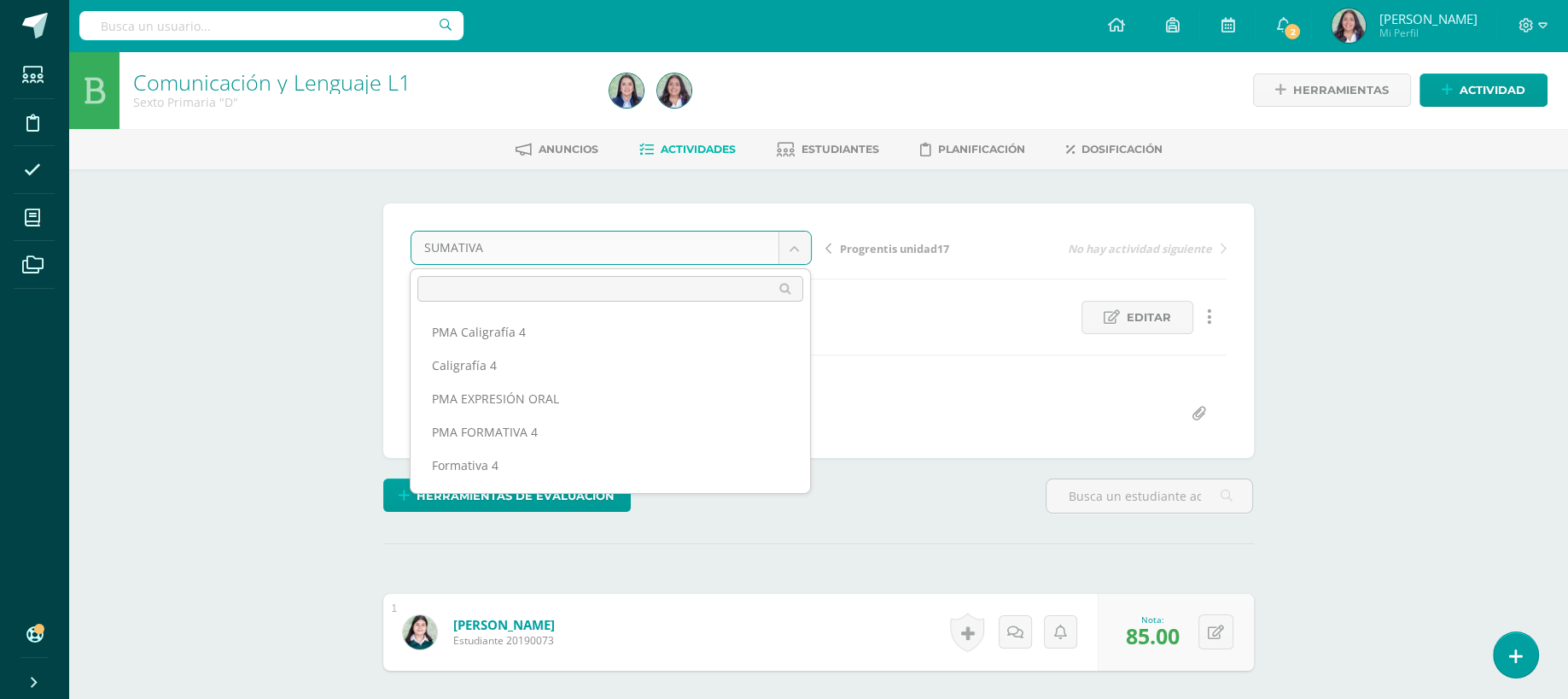
scroll to position [654, 0]
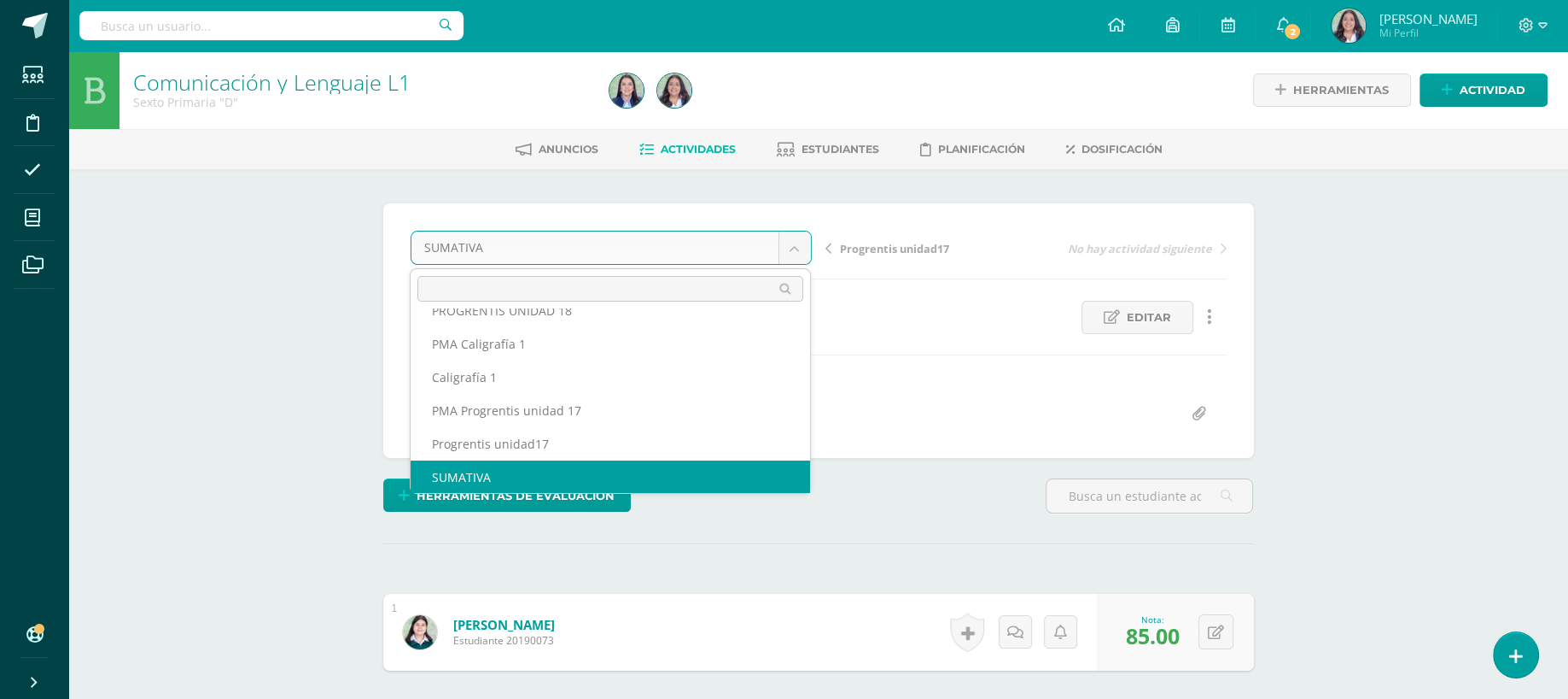
click at [711, 236] on body "Estudiantes Disciplina Asistencia Mis cursos Archivos Soporte Ayuda Reportar un…" at bounding box center [784, 433] width 1568 height 866
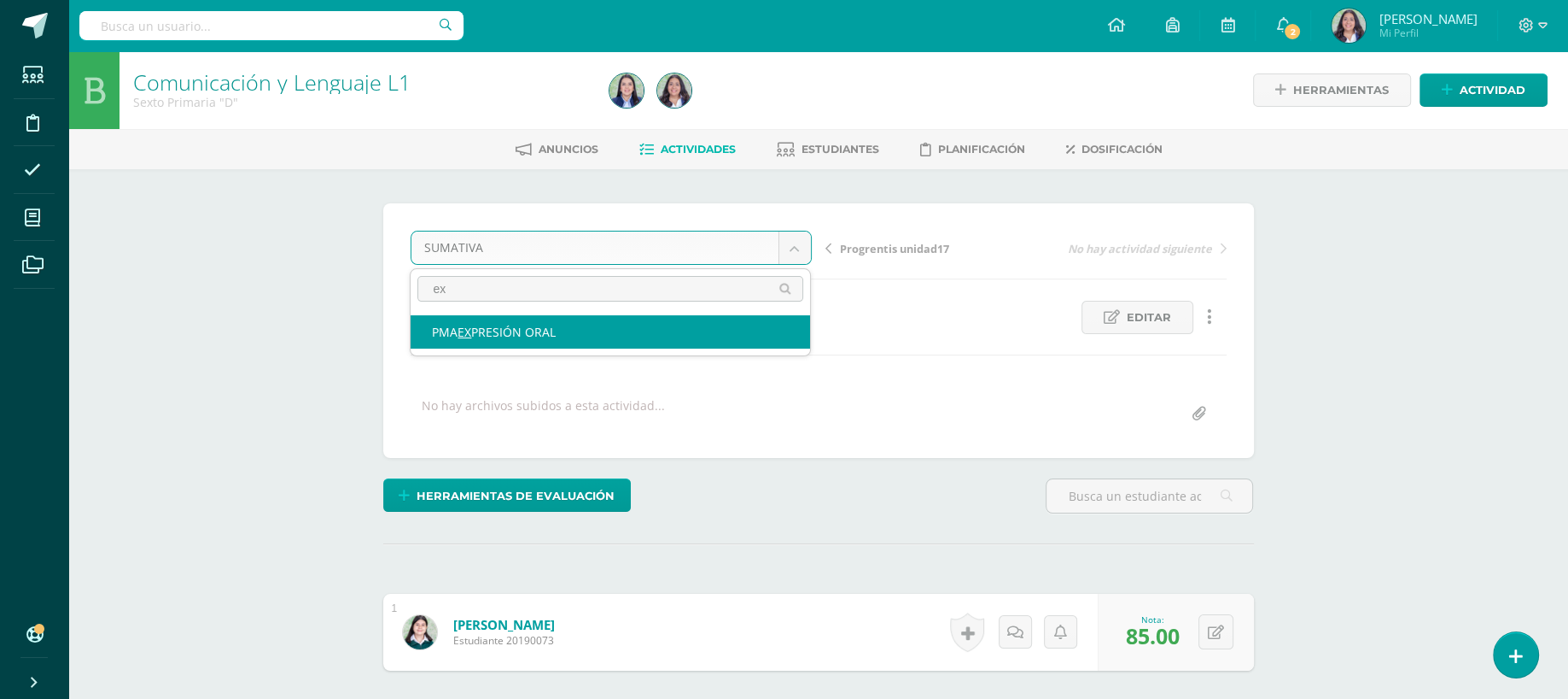
type input "e"
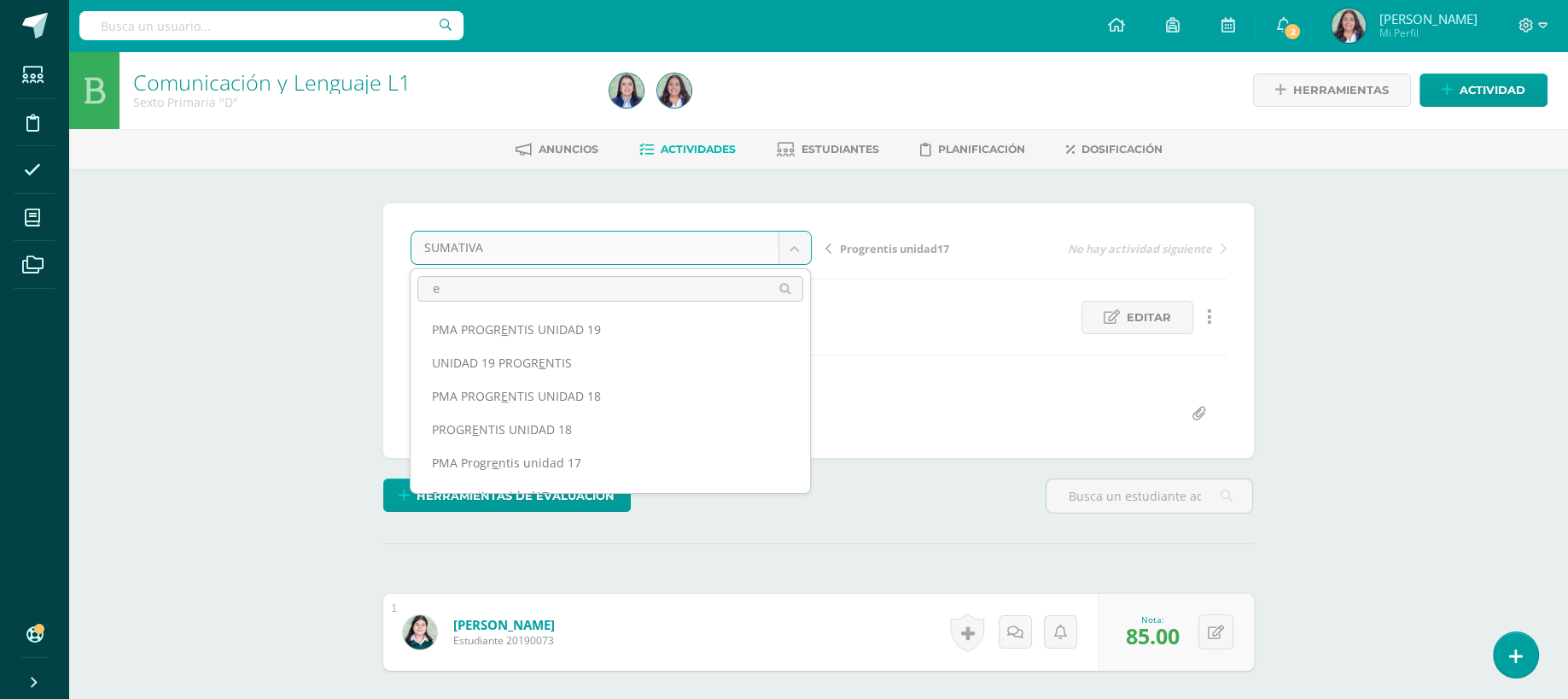
scroll to position [128, 0]
type input "ex"
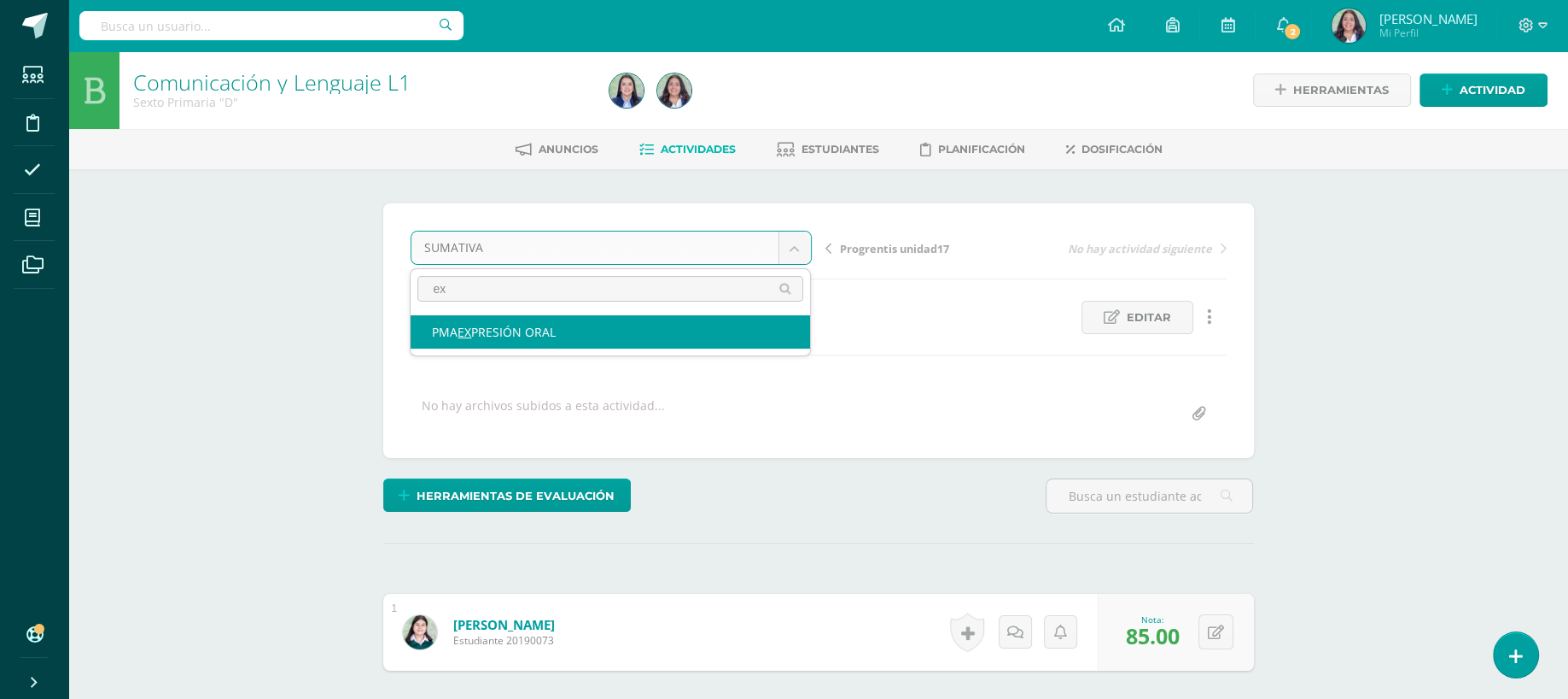
click at [803, 486] on body "Estudiantes Disciplina Asistencia Mis cursos Archivos Soporte Ayuda Reportar un…" at bounding box center [784, 433] width 1568 height 866
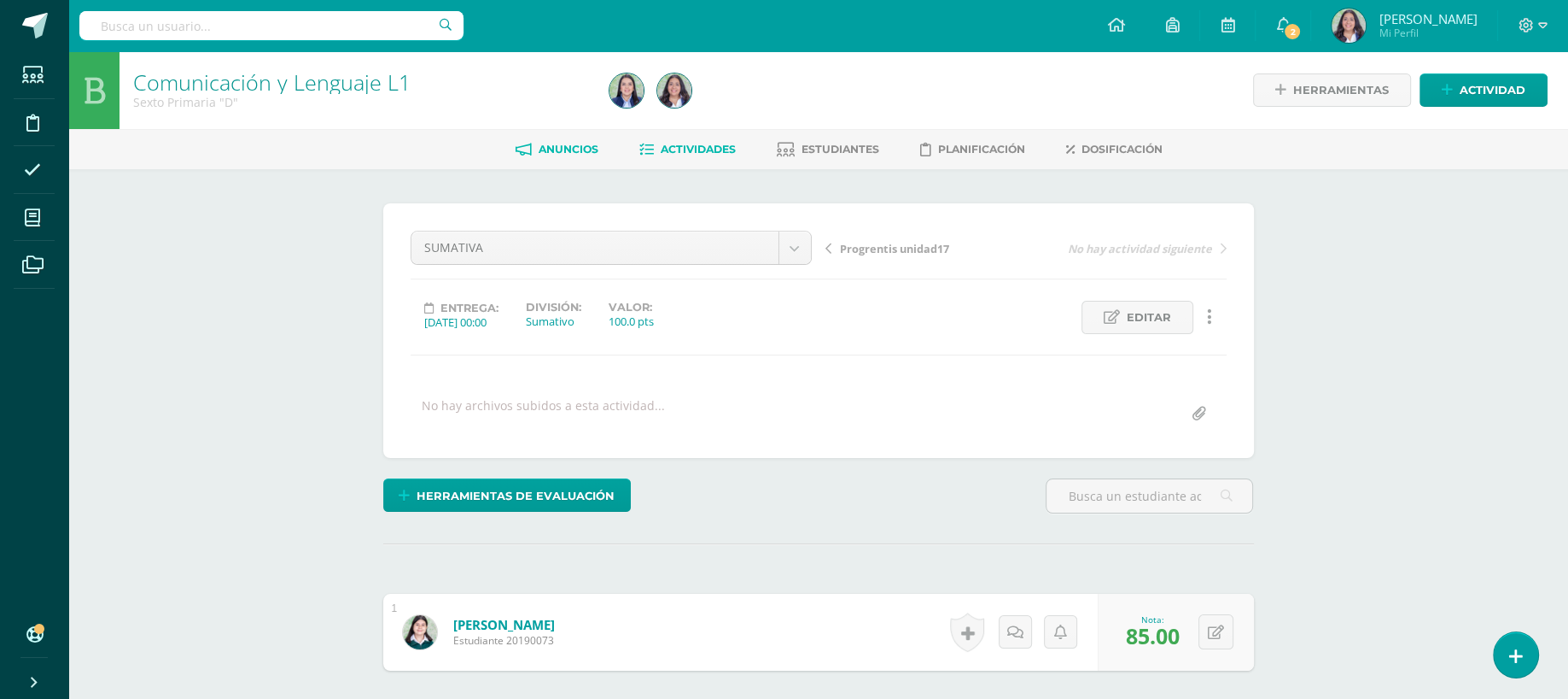
click at [548, 150] on body "Estudiantes Disciplina Asistencia Mis cursos Archivos Soporte Ayuda Reportar un…" at bounding box center [784, 433] width 1568 height 866
click at [686, 145] on span "Actividades" at bounding box center [699, 149] width 75 height 13
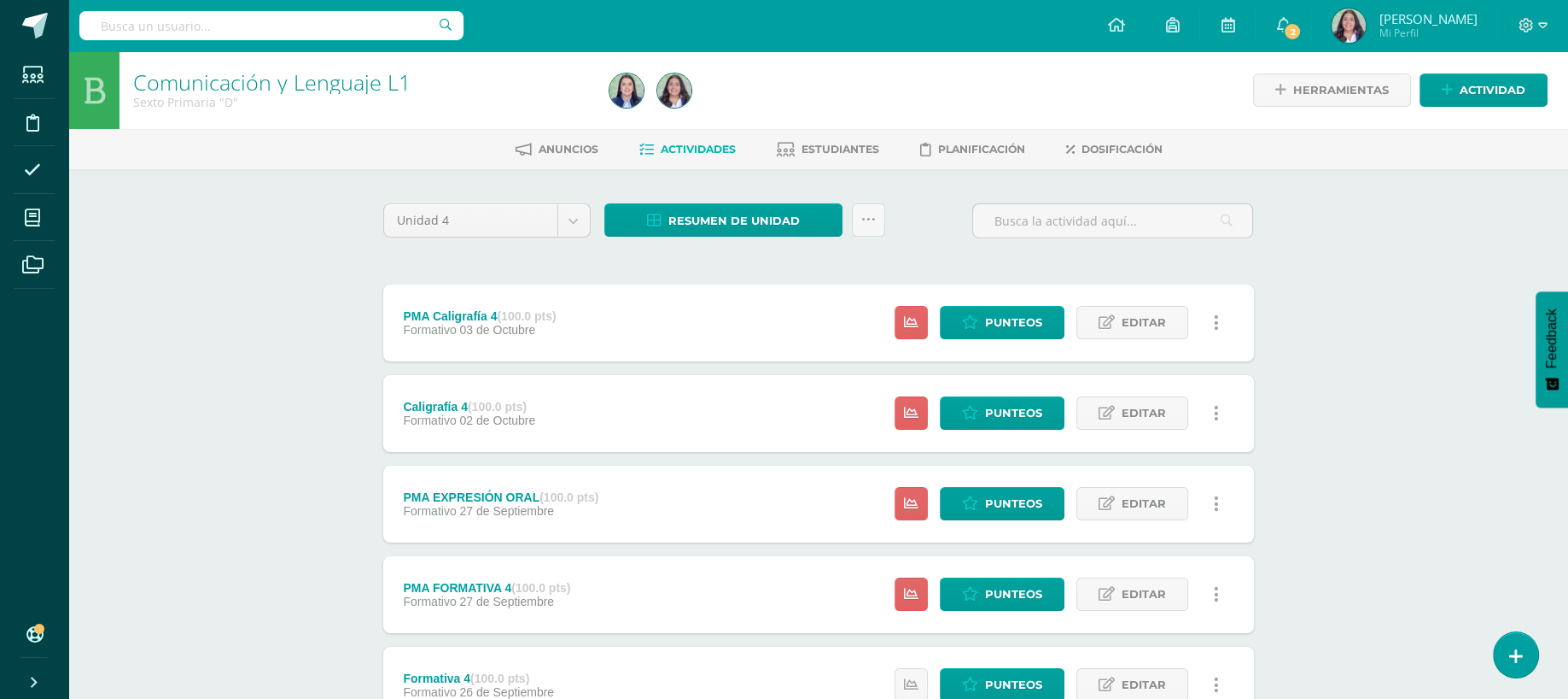
click at [1122, 238] on div at bounding box center [1113, 228] width 294 height 49
click at [1130, 222] on input "text" at bounding box center [1113, 221] width 279 height 33
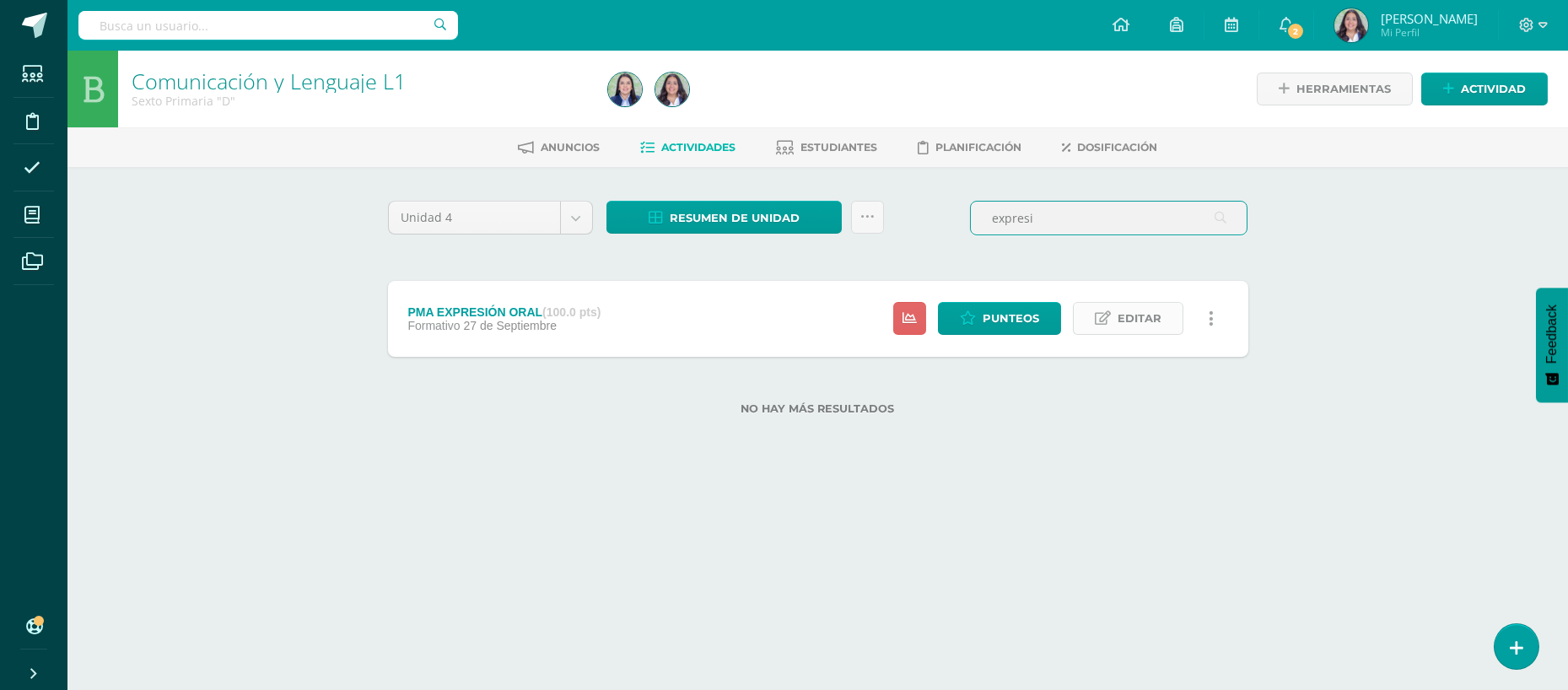
type input "expresi"
click at [1142, 322] on span "Editar" at bounding box center [1139, 318] width 44 height 31
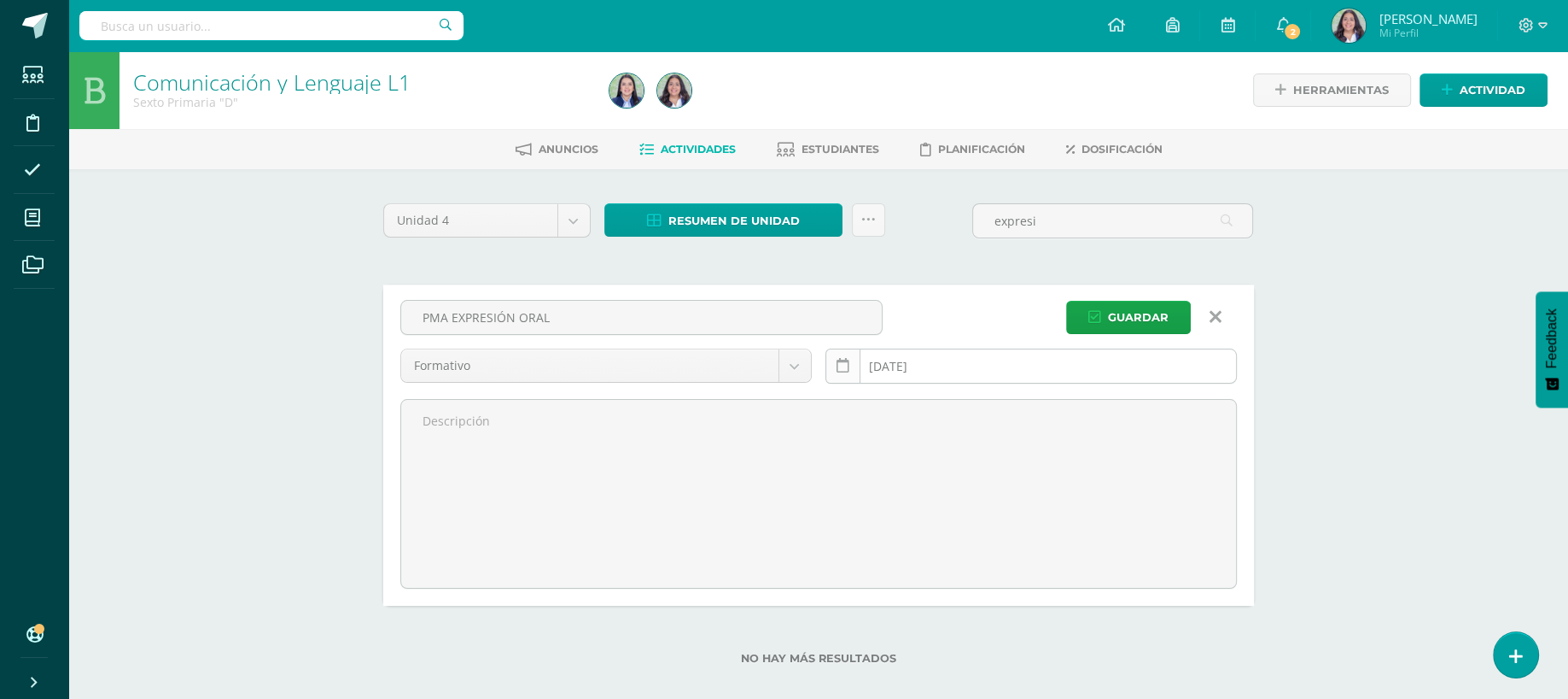
click at [845, 364] on icon at bounding box center [843, 366] width 13 height 15
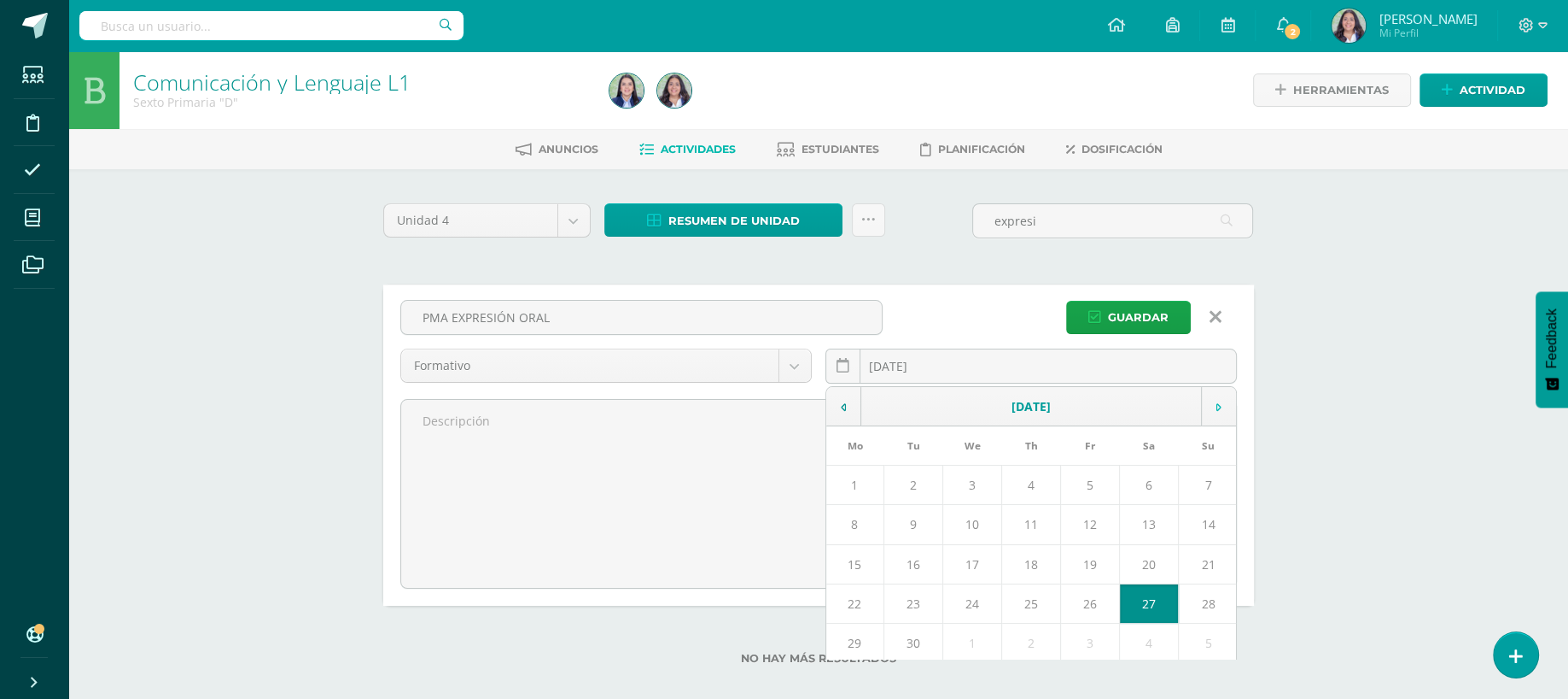
click at [1220, 396] on td at bounding box center [1219, 406] width 35 height 39
click at [1147, 482] on td "1" at bounding box center [1149, 484] width 59 height 39
type input "2025-11-01"
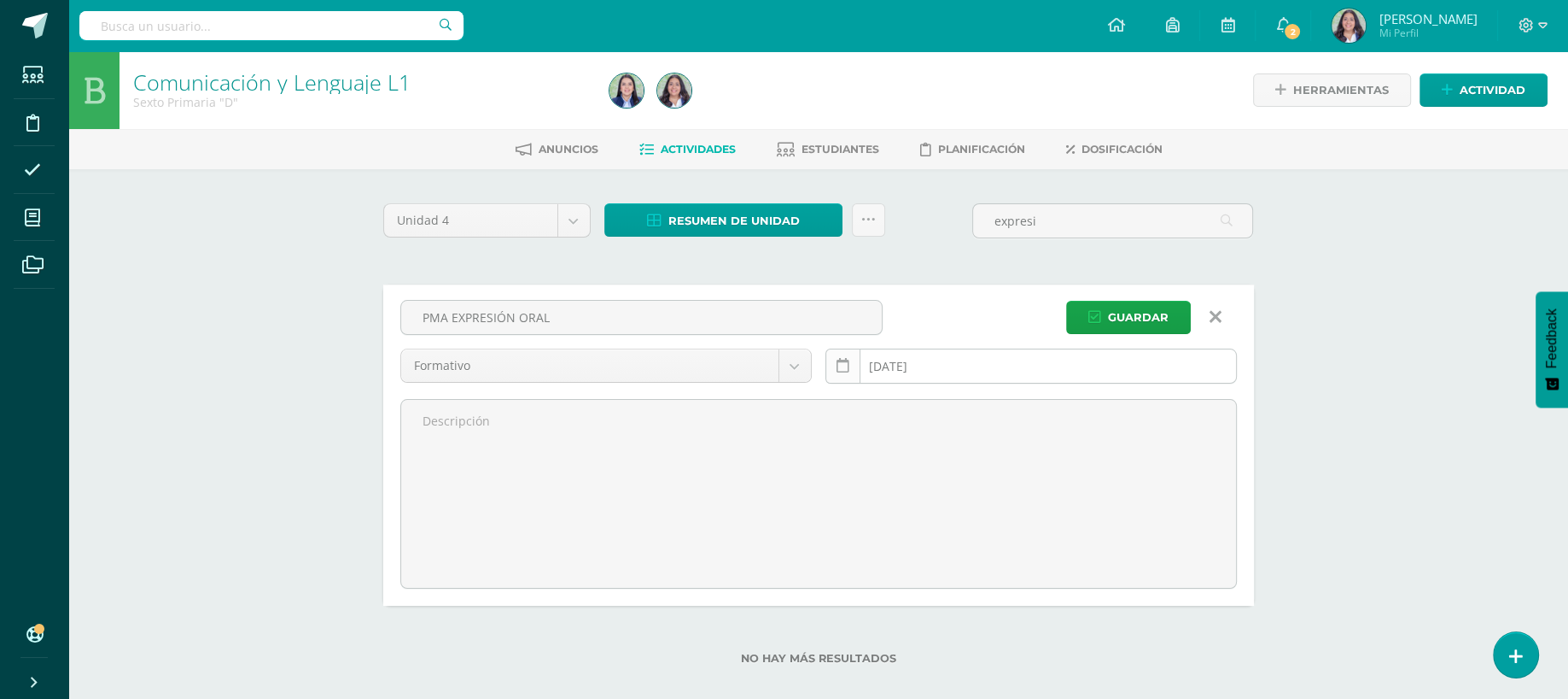
click at [837, 371] on link at bounding box center [843, 366] width 35 height 35
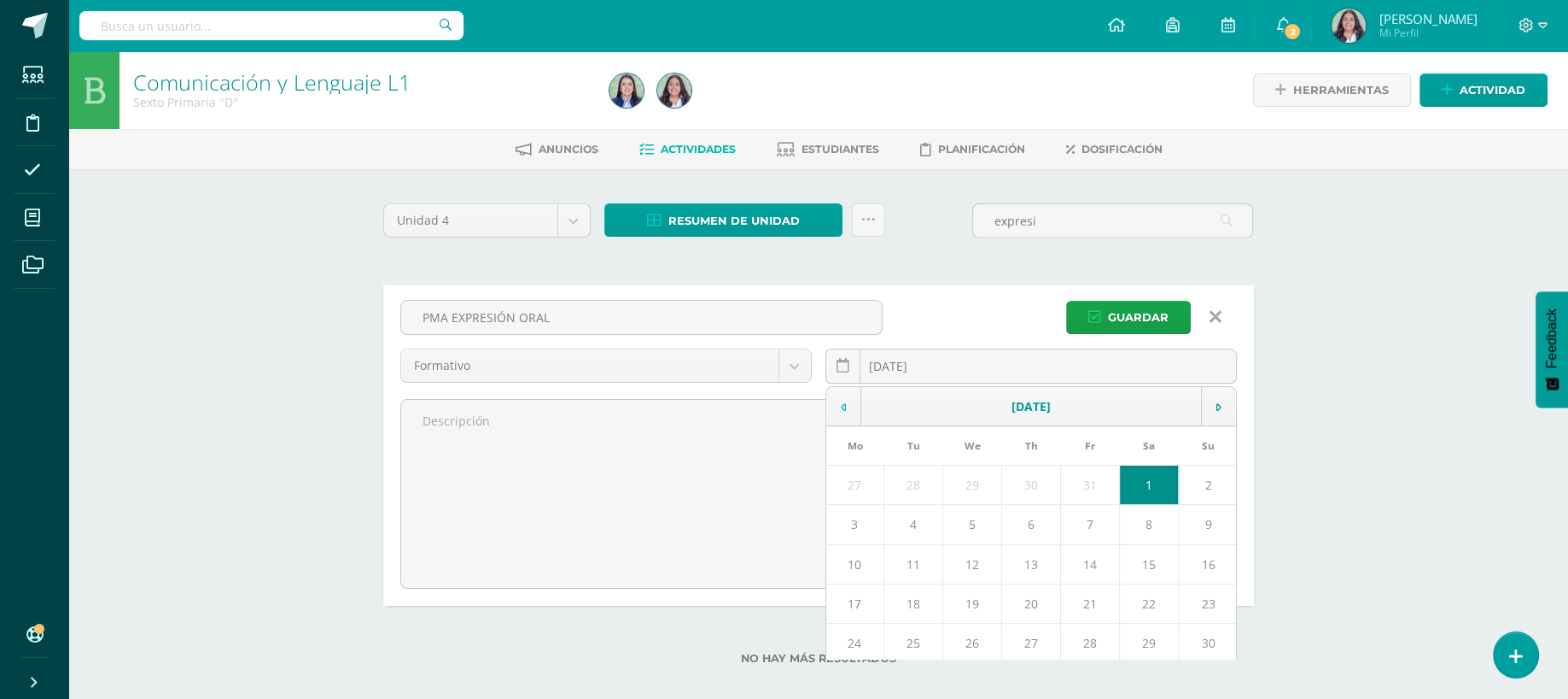
click at [842, 403] on icon at bounding box center [844, 407] width 5 height 12
click at [440, 302] on input "PMA EXPRESIÓN ORAL" at bounding box center [641, 317] width 481 height 33
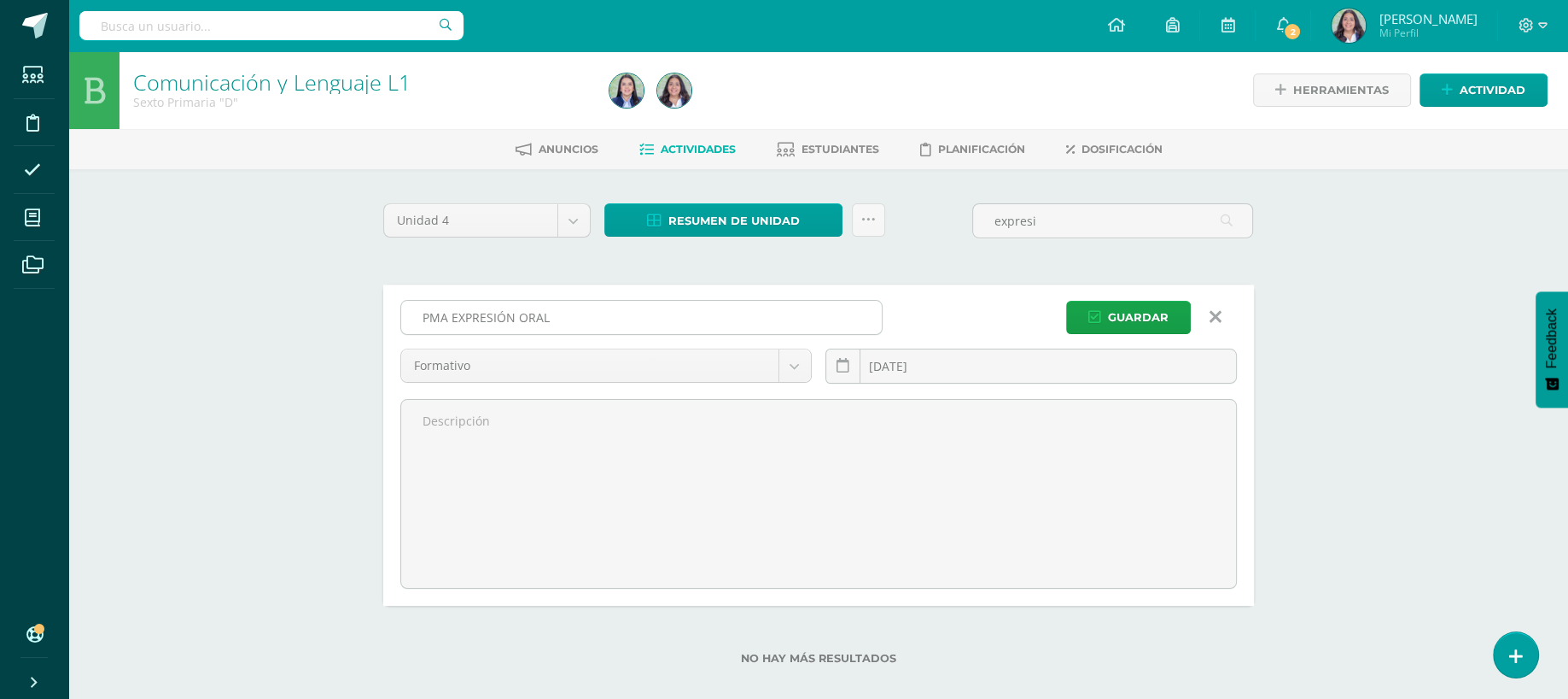
click at [440, 302] on input "PMA EXPRESIÓN ORAL" at bounding box center [641, 317] width 481 height 33
type input "EXPRESIÓN ORAL"
click at [844, 375] on link at bounding box center [843, 366] width 35 height 35
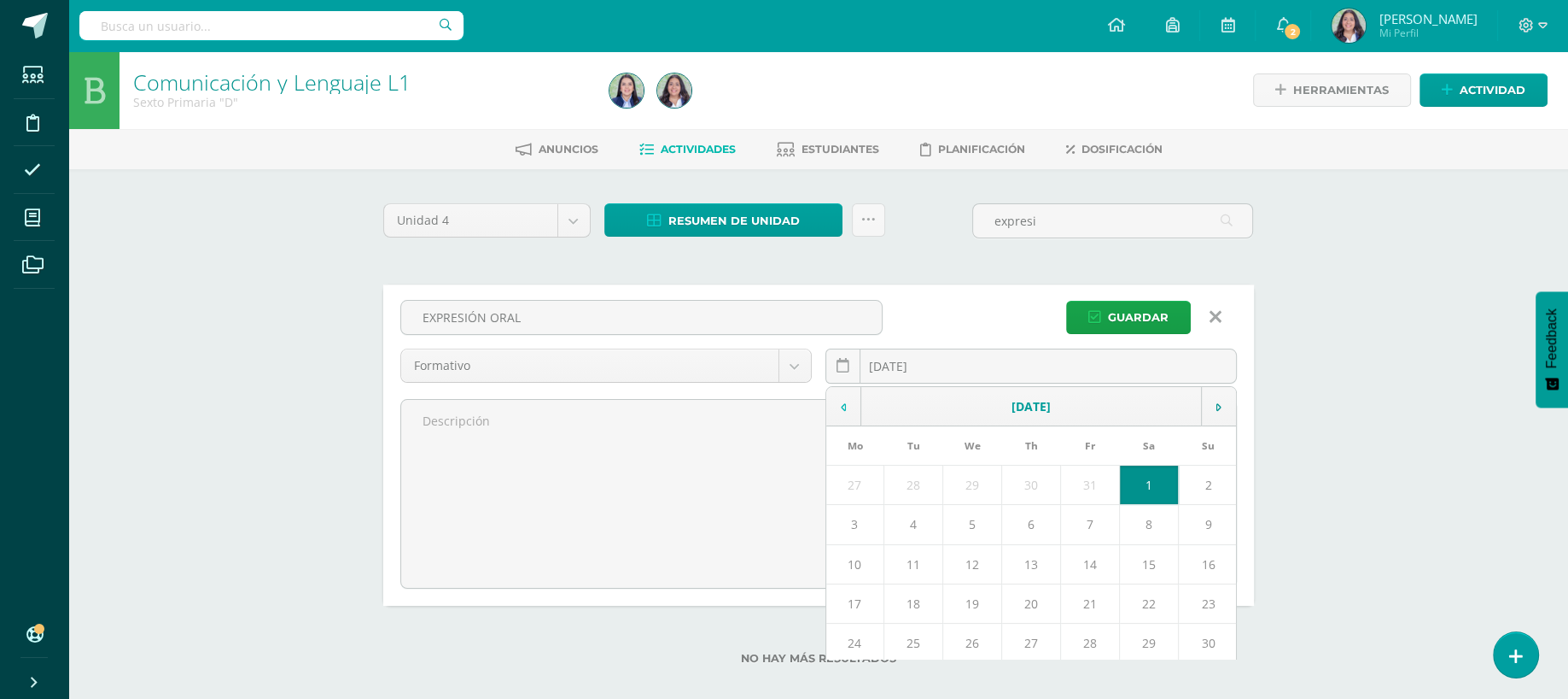
click at [857, 404] on td at bounding box center [844, 406] width 35 height 39
click at [840, 401] on td at bounding box center [844, 406] width 35 height 39
click at [1217, 401] on icon at bounding box center [1220, 407] width 5 height 12
click at [965, 486] on td "1" at bounding box center [973, 484] width 59 height 39
type input "[DATE]"
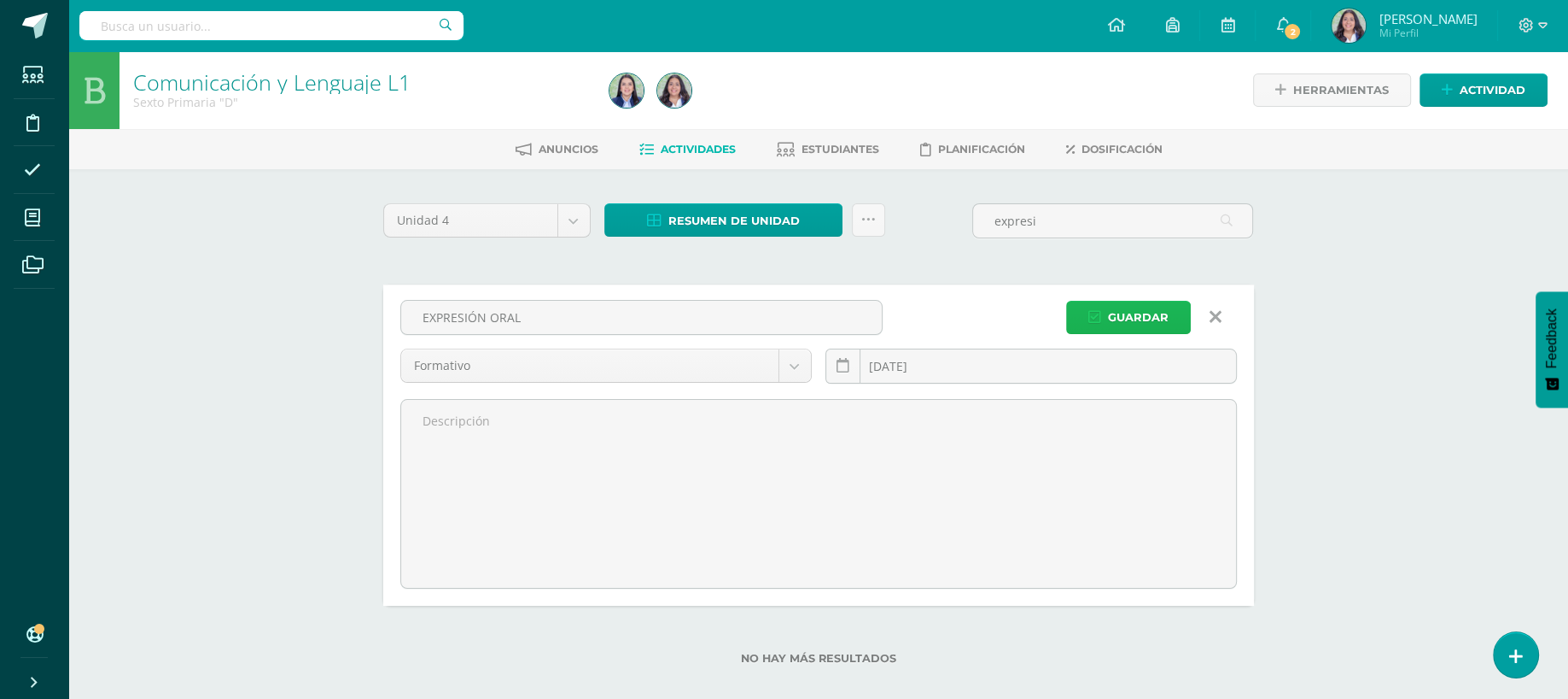
click at [1142, 321] on span "Guardar" at bounding box center [1138, 317] width 60 height 32
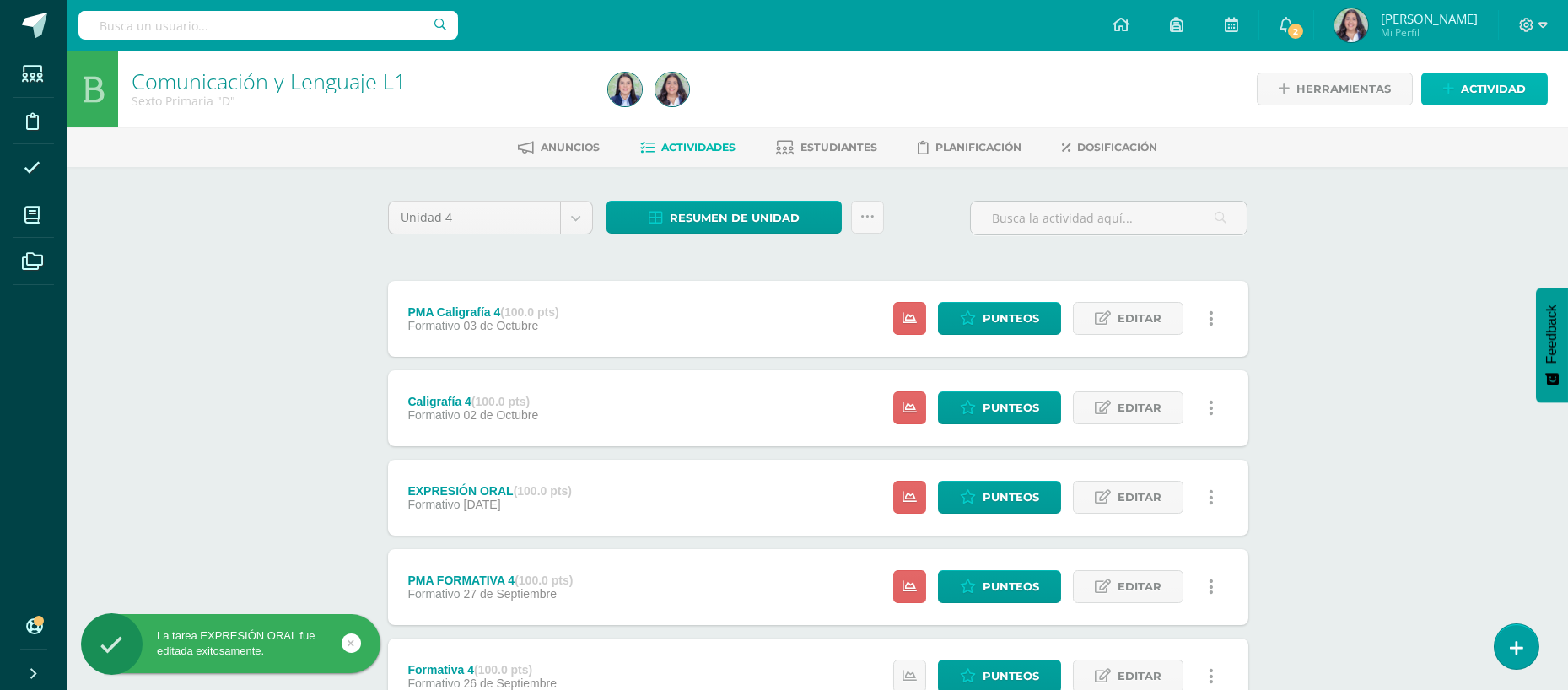
click at [1463, 90] on span "Actividad" at bounding box center [1493, 89] width 65 height 31
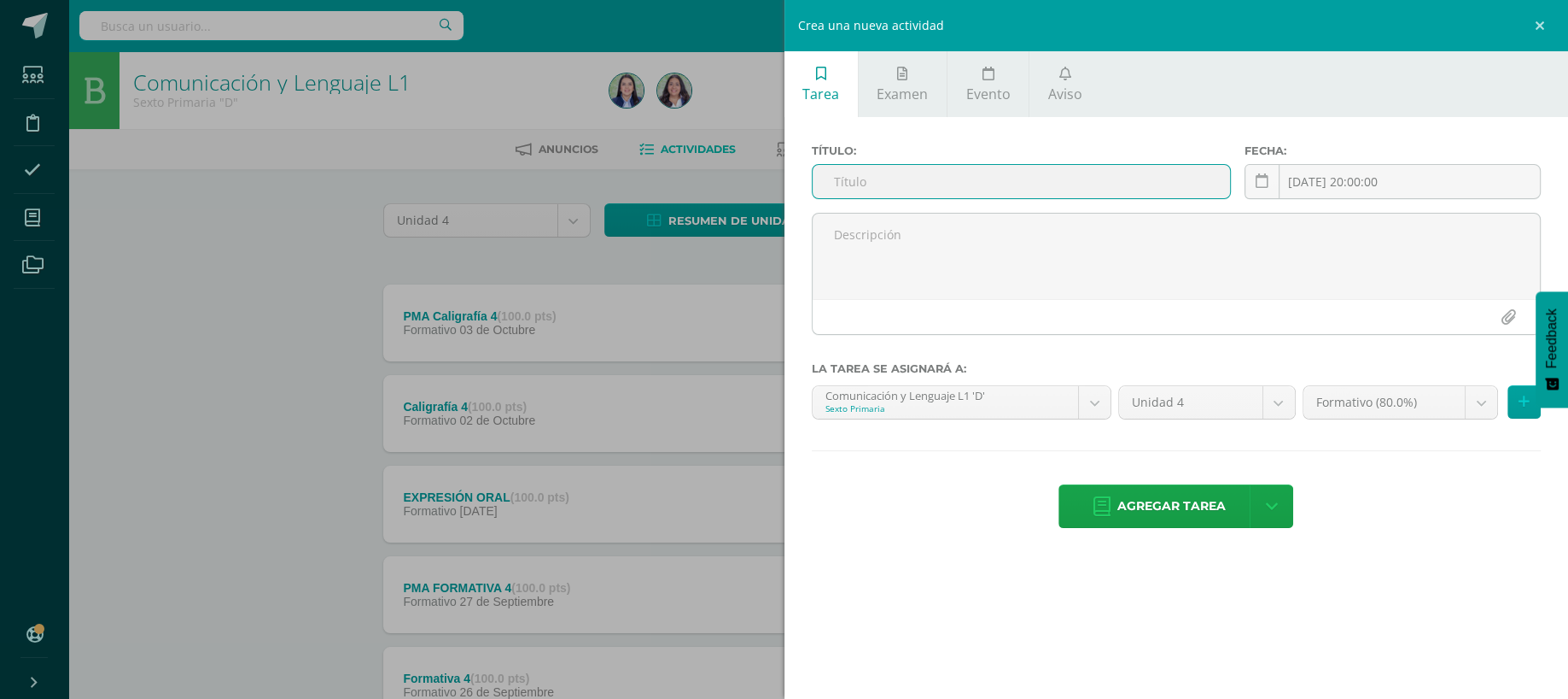
click at [1124, 184] on input "text" at bounding box center [1022, 181] width 418 height 33
type input "PMA EXPRESIÓN ORAL"
click at [1262, 194] on link at bounding box center [1262, 181] width 35 height 35
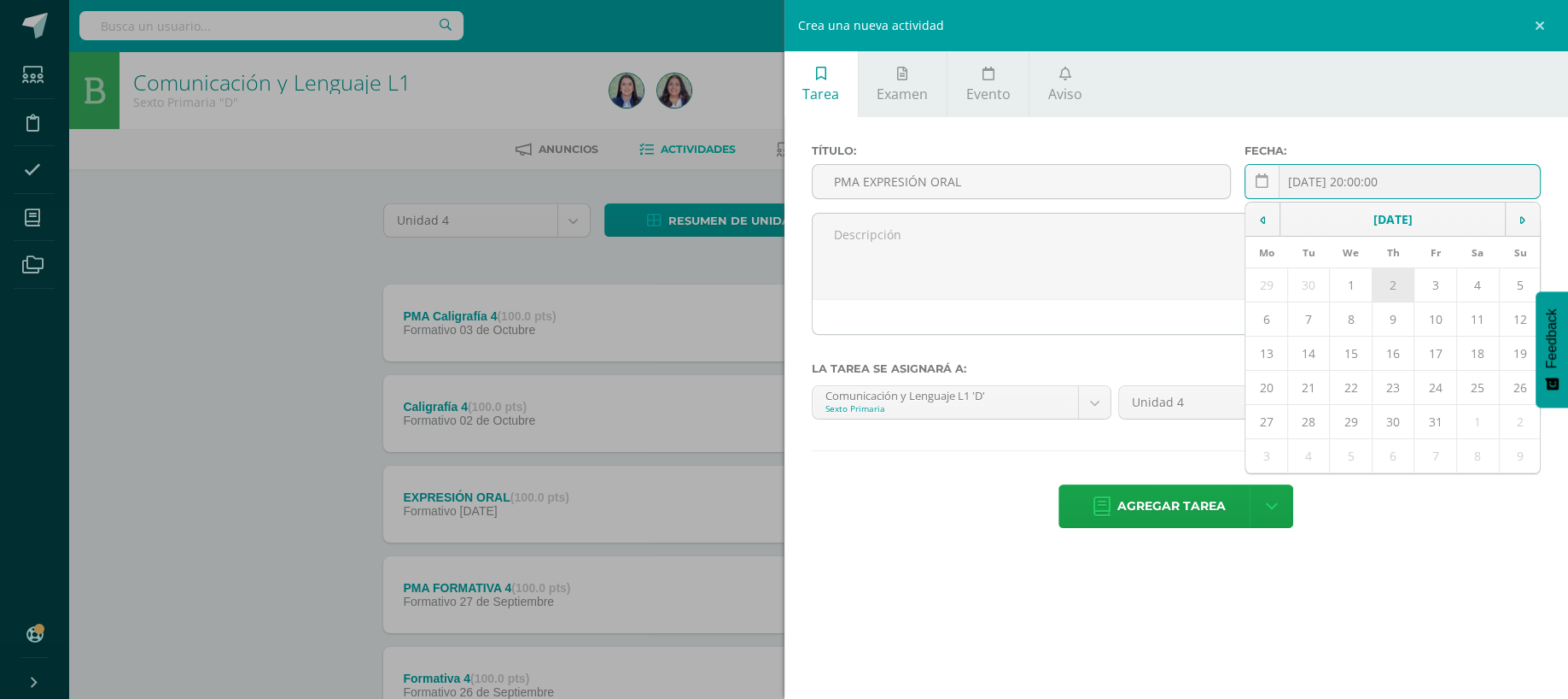
click at [1383, 276] on td "2" at bounding box center [1393, 285] width 43 height 34
type input "2025-10-02"
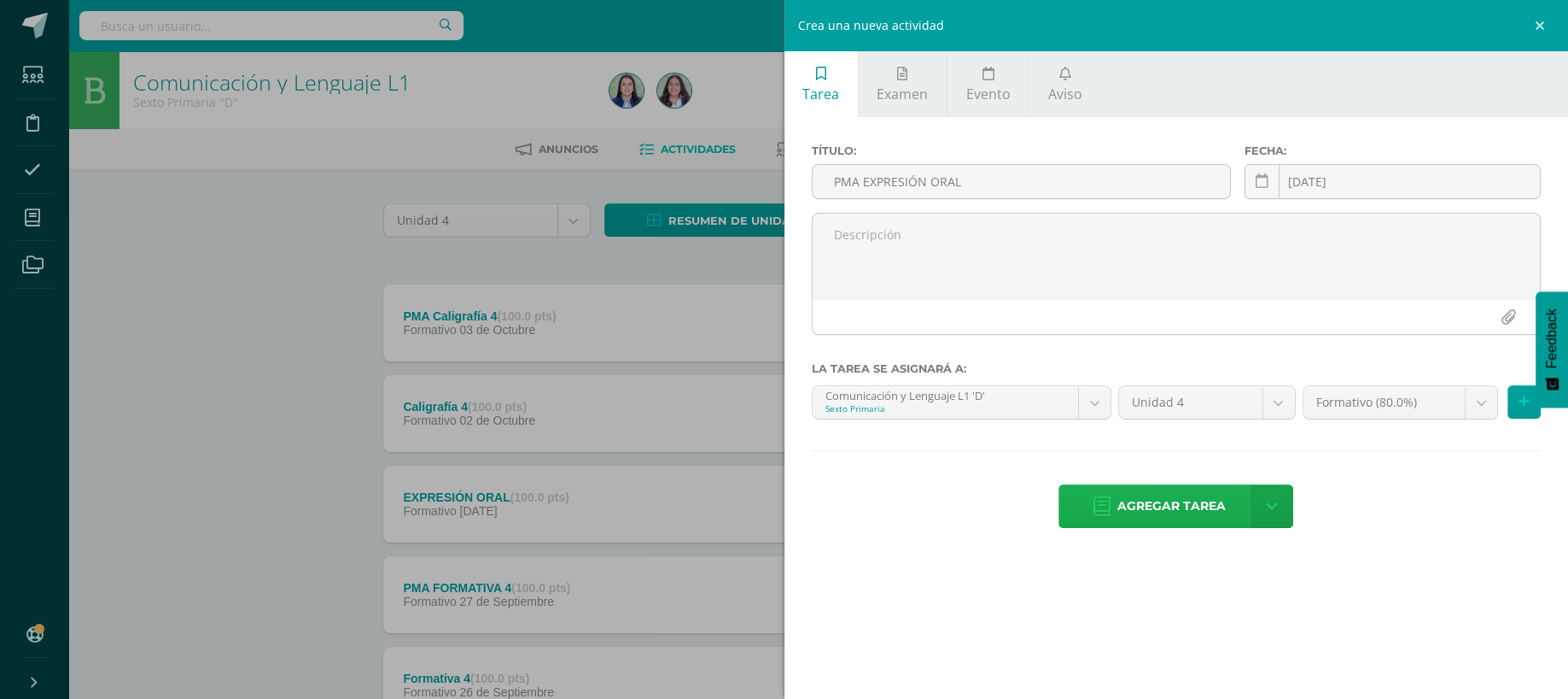
click at [1174, 507] on span "Agregar tarea" at bounding box center [1171, 506] width 109 height 42
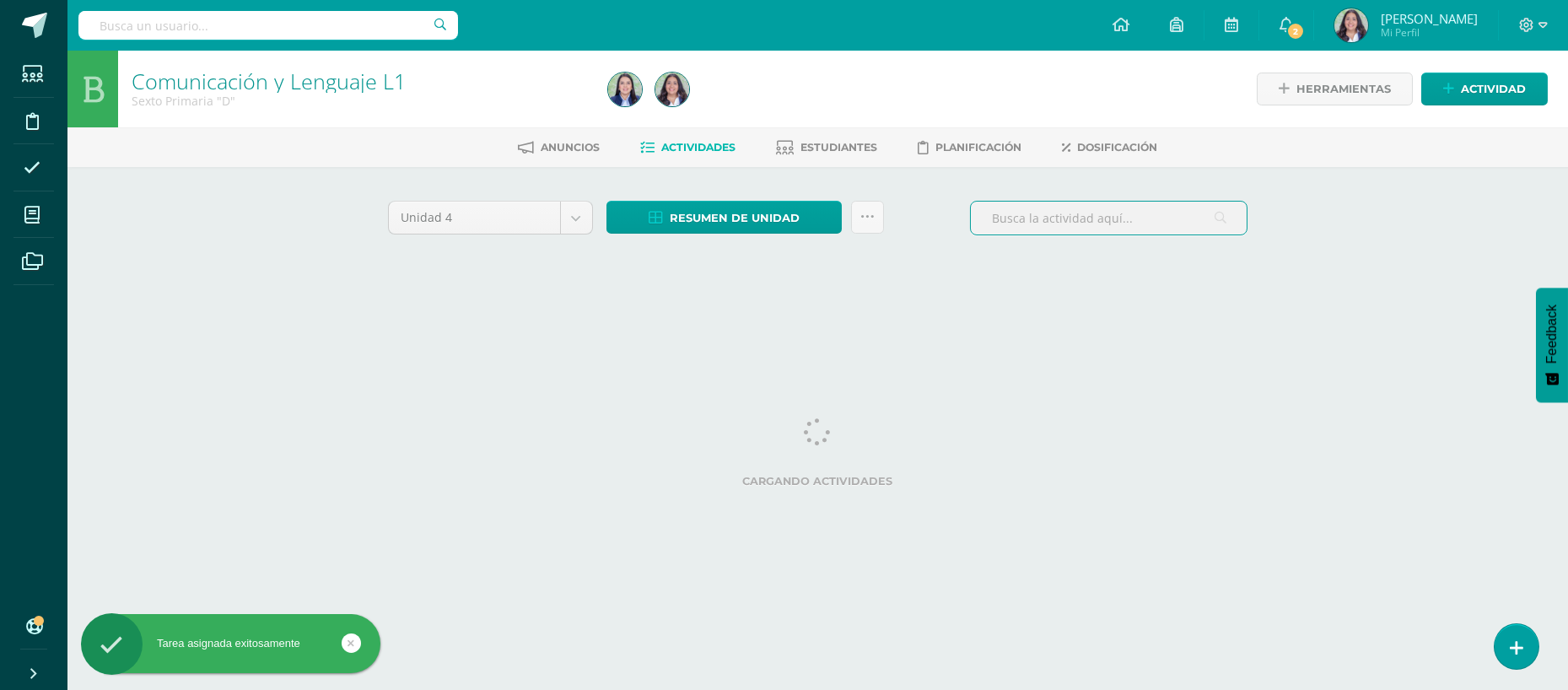
click at [1072, 214] on input "text" at bounding box center [1108, 218] width 276 height 33
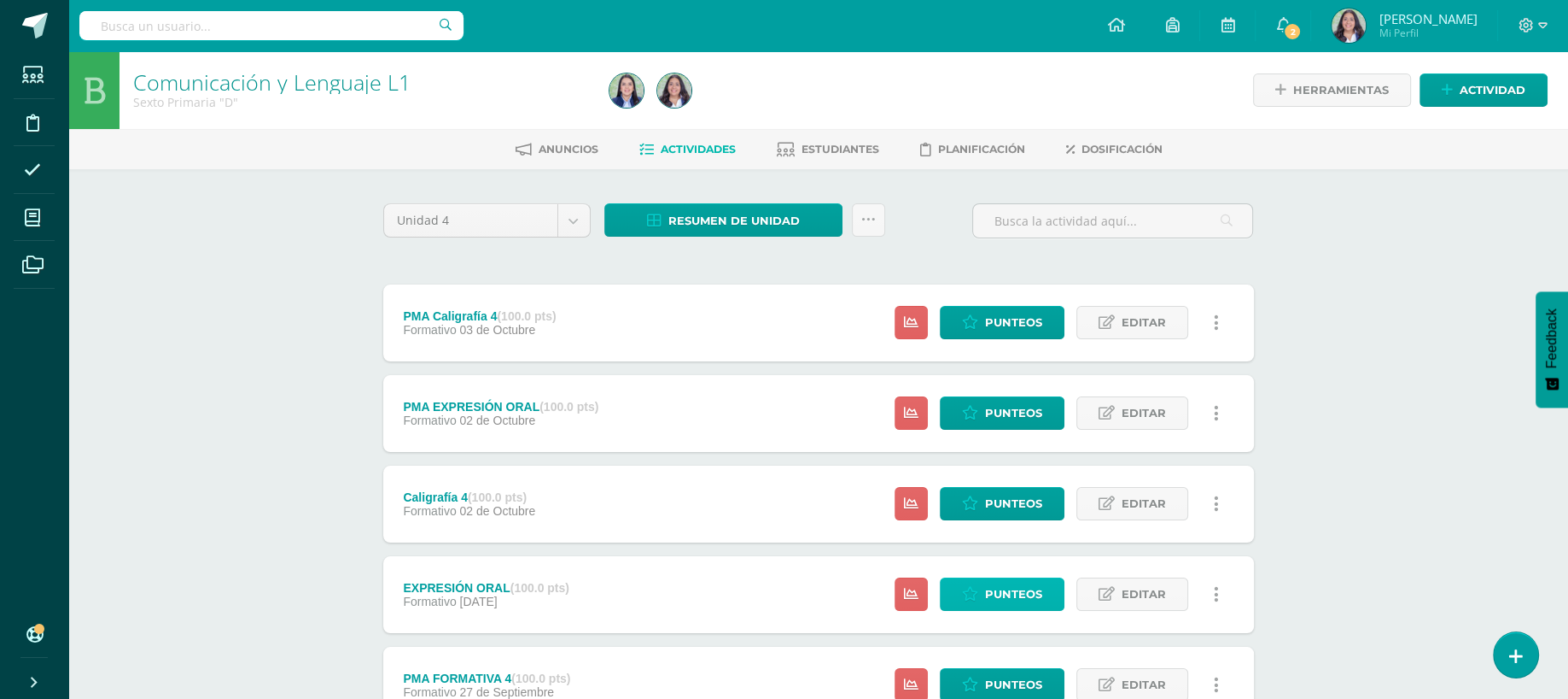
click at [970, 594] on icon at bounding box center [970, 594] width 17 height 15
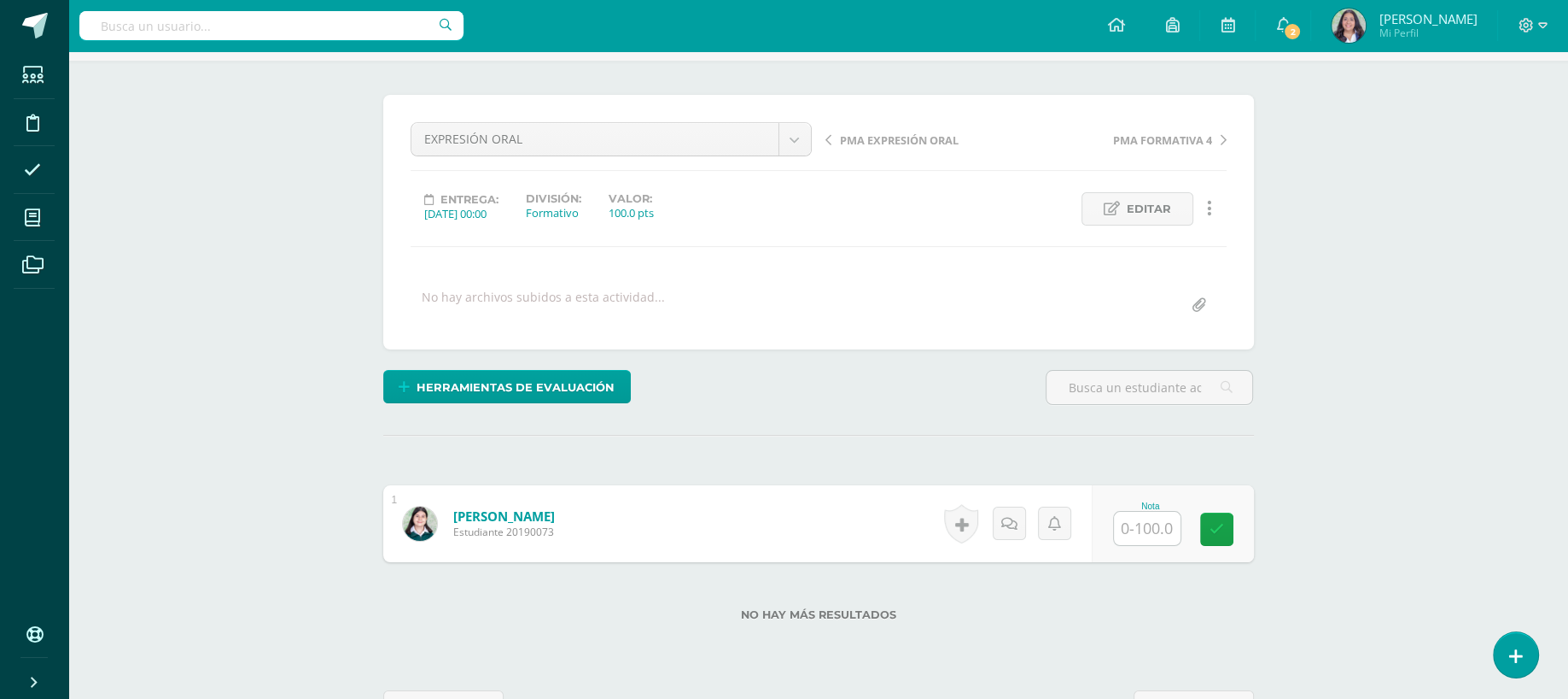
scroll to position [109, 0]
click at [1171, 514] on input "text" at bounding box center [1157, 527] width 68 height 34
type input "67"
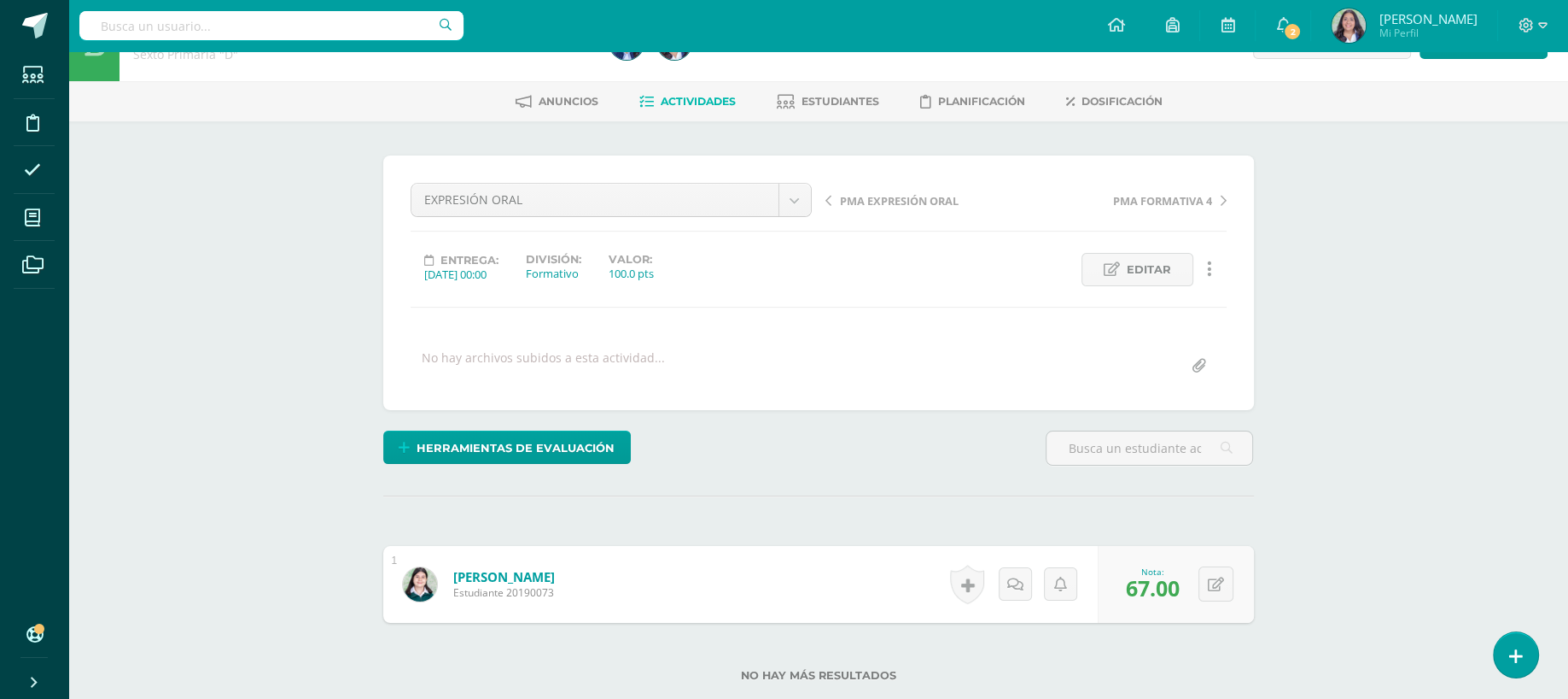
scroll to position [0, 0]
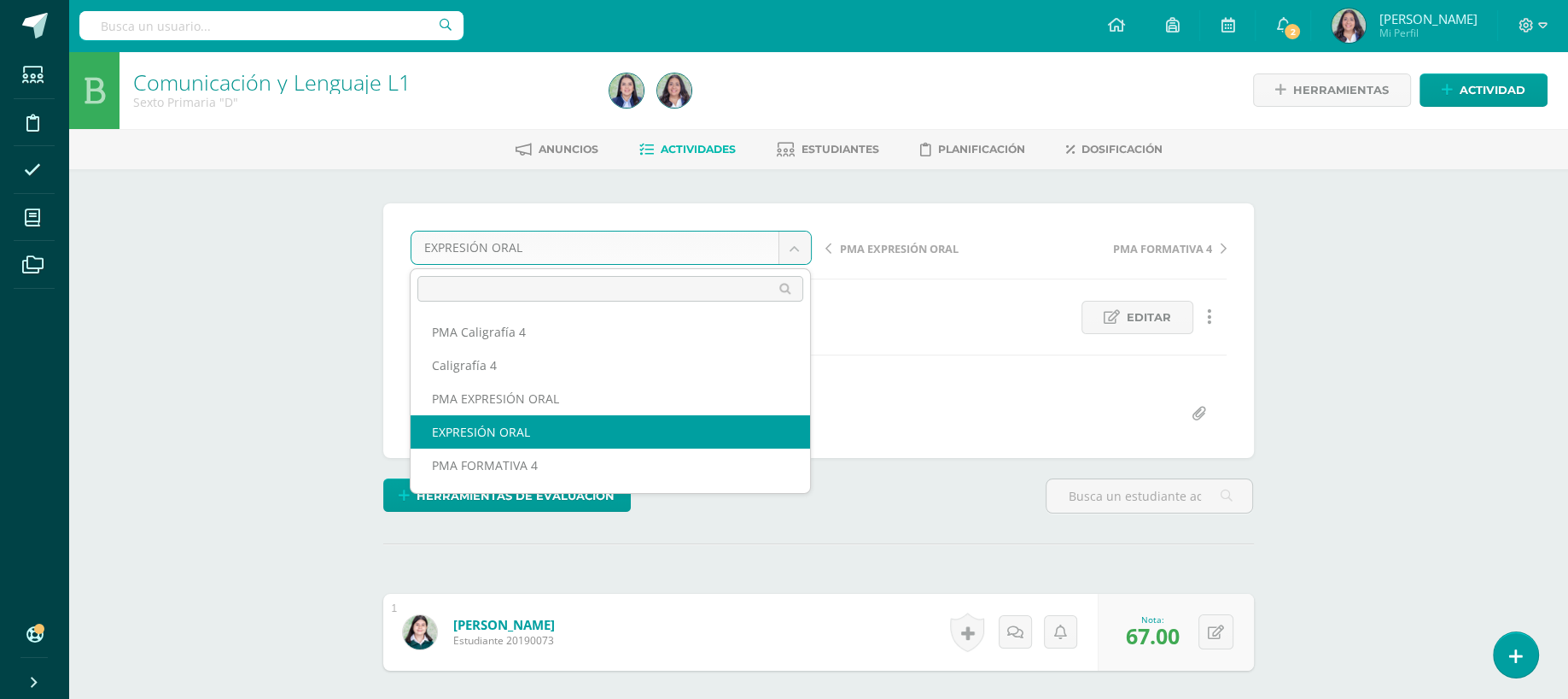
click at [769, 258] on body "Estudiantes Disciplina Asistencia Mis cursos Archivos Soporte Ayuda Reportar un…" at bounding box center [784, 433] width 1568 height 866
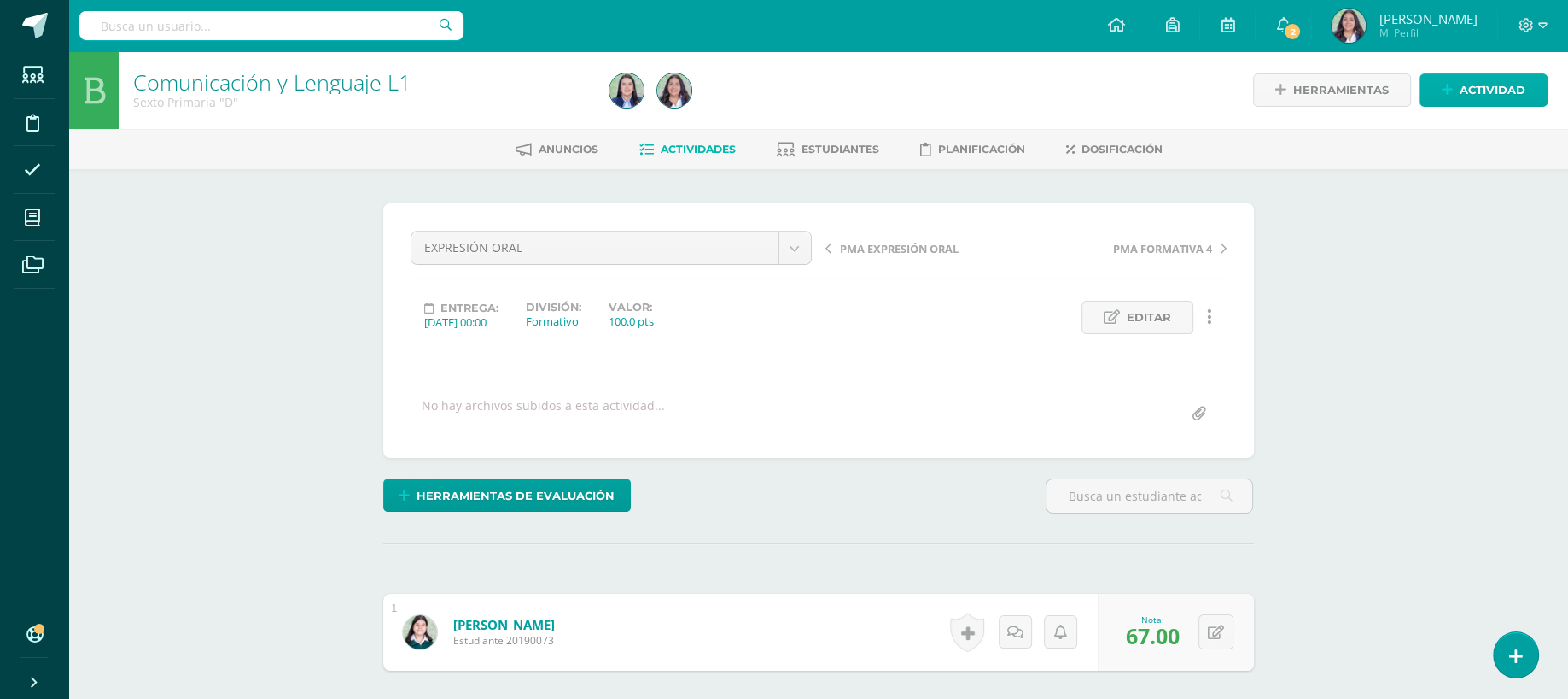
click at [1470, 81] on body "Estudiantes Disciplina Asistencia Mis cursos Archivos Soporte Ayuda Reportar un…" at bounding box center [784, 433] width 1568 height 866
click at [1501, 90] on span "Actividad" at bounding box center [1493, 90] width 66 height 32
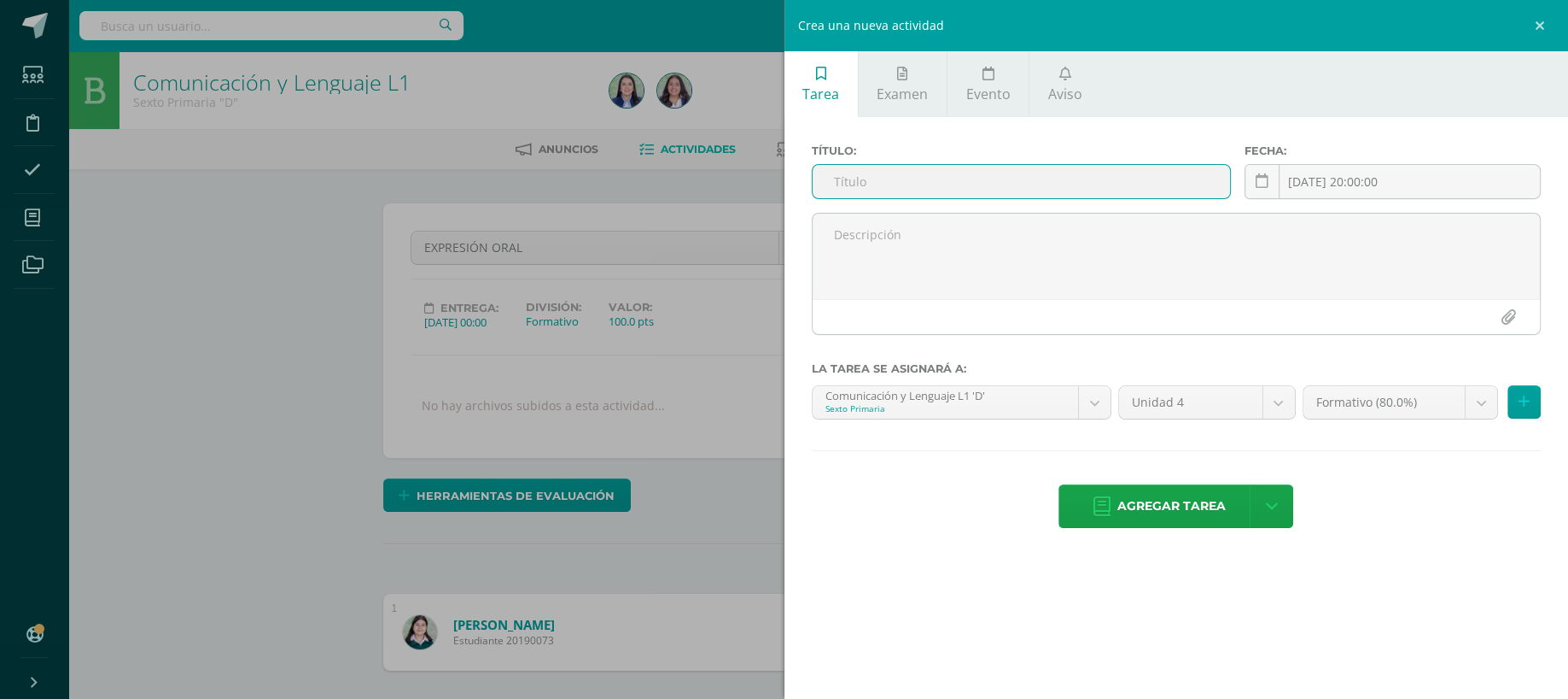
click at [1144, 166] on input "text" at bounding box center [1022, 181] width 418 height 33
type input "l"
type input "Lectura de la liebre"
click at [1266, 190] on link at bounding box center [1262, 181] width 35 height 35
click at [1298, 180] on input "[DATE] 20:00:00" at bounding box center [1393, 181] width 294 height 33
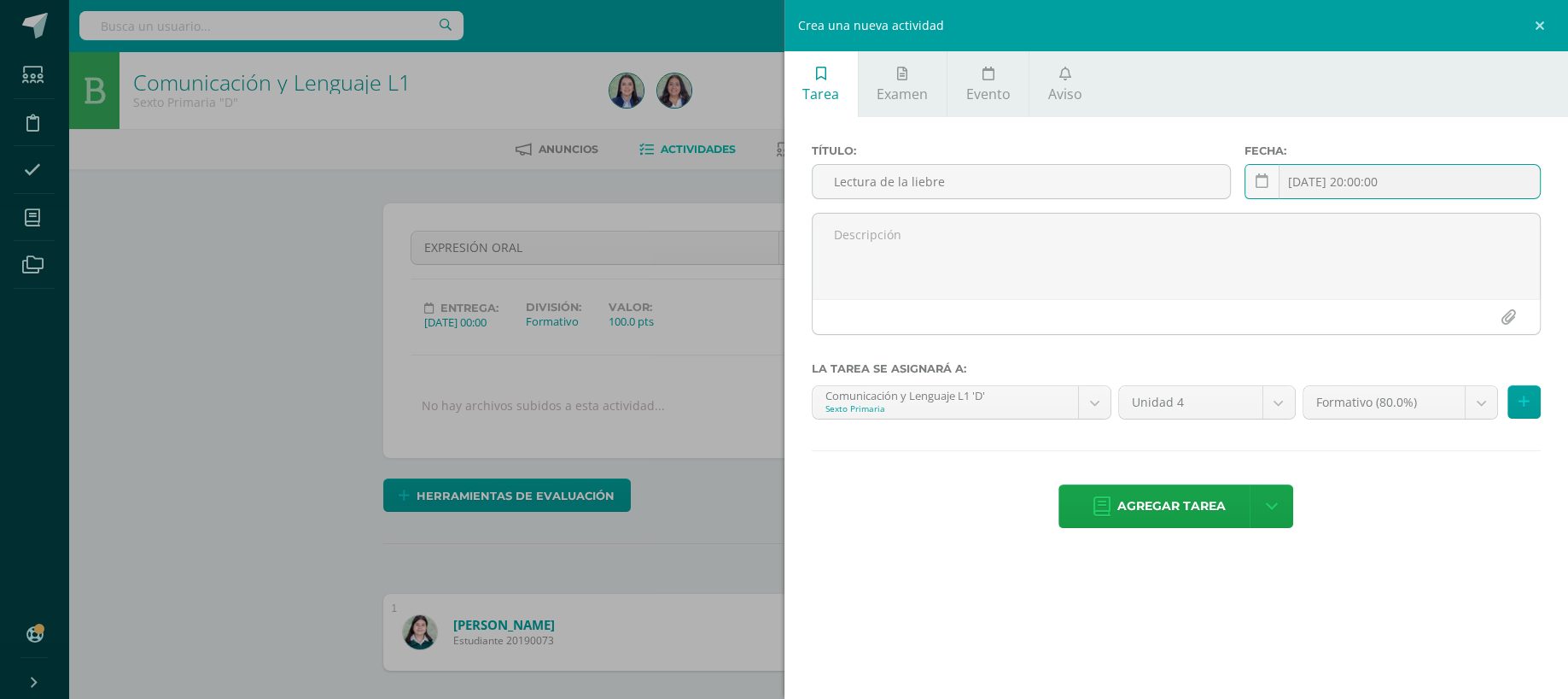
click at [1324, 180] on input "[DATE] 20:00:00" at bounding box center [1393, 181] width 294 height 33
type input "2025-7-10 20:00:00"
click at [1210, 516] on span "Agregar tarea" at bounding box center [1171, 506] width 109 height 42
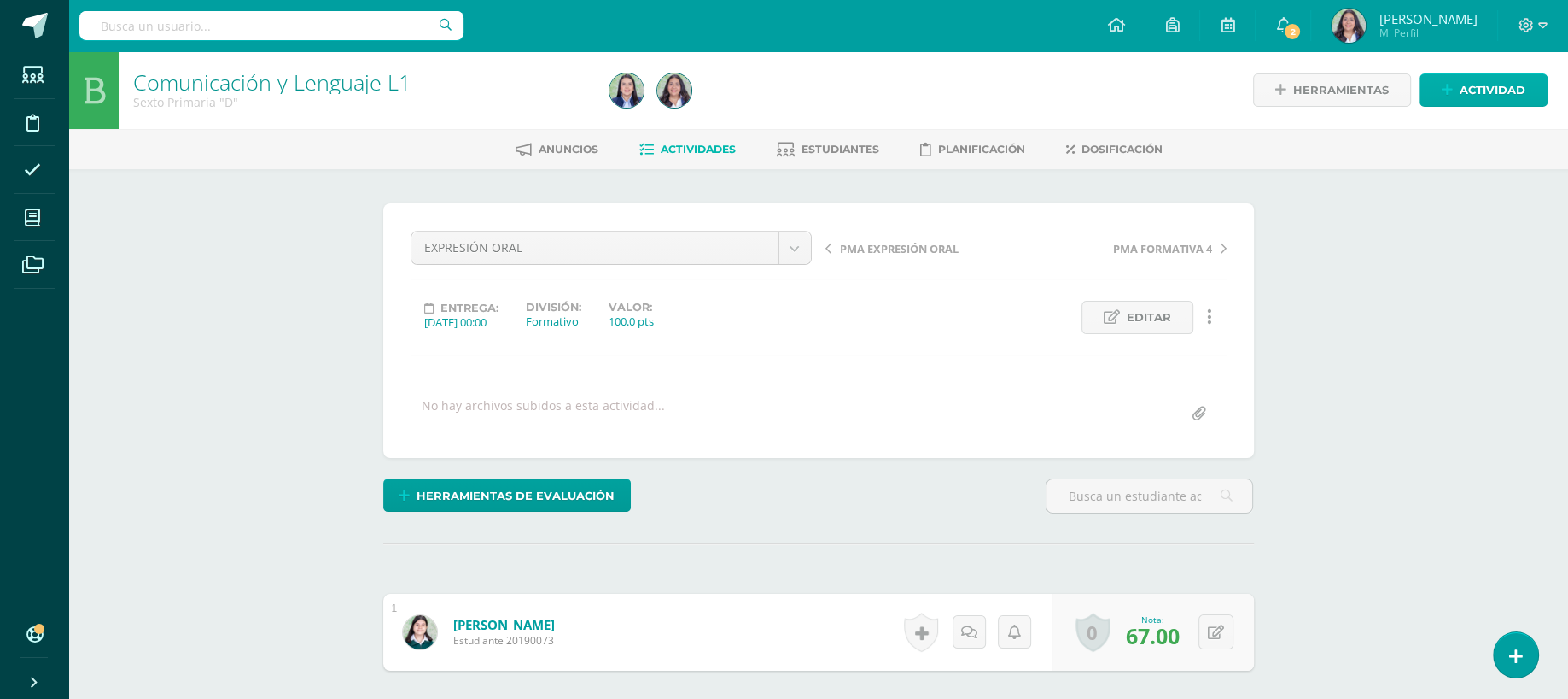
drag, startPoint x: 1491, startPoint y: 67, endPoint x: 1488, endPoint y: 81, distance: 14.3
click at [1488, 81] on div "Herramientas Detalle de asistencias Actividad" at bounding box center [1316, 90] width 463 height 78
click at [1488, 81] on span "Actividad" at bounding box center [1493, 90] width 66 height 32
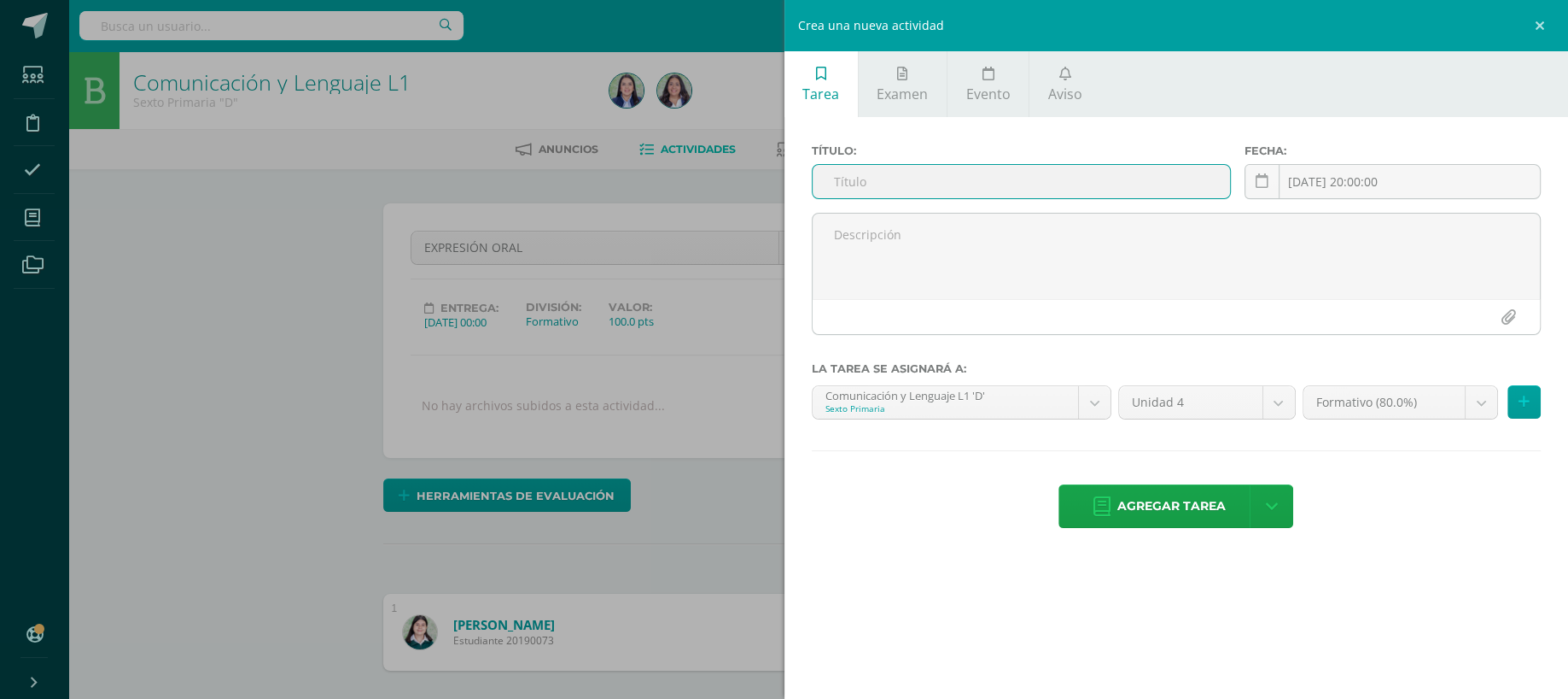
click at [1127, 190] on input "text" at bounding box center [1022, 181] width 418 height 33
type input "l"
click at [812, 178] on input "Lectura de la liebre" at bounding box center [1022, 181] width 418 height 33
type input "PMA Lectura de la liebre"
click at [1332, 179] on input "2025-10-10 20:00:00" at bounding box center [1393, 181] width 294 height 33
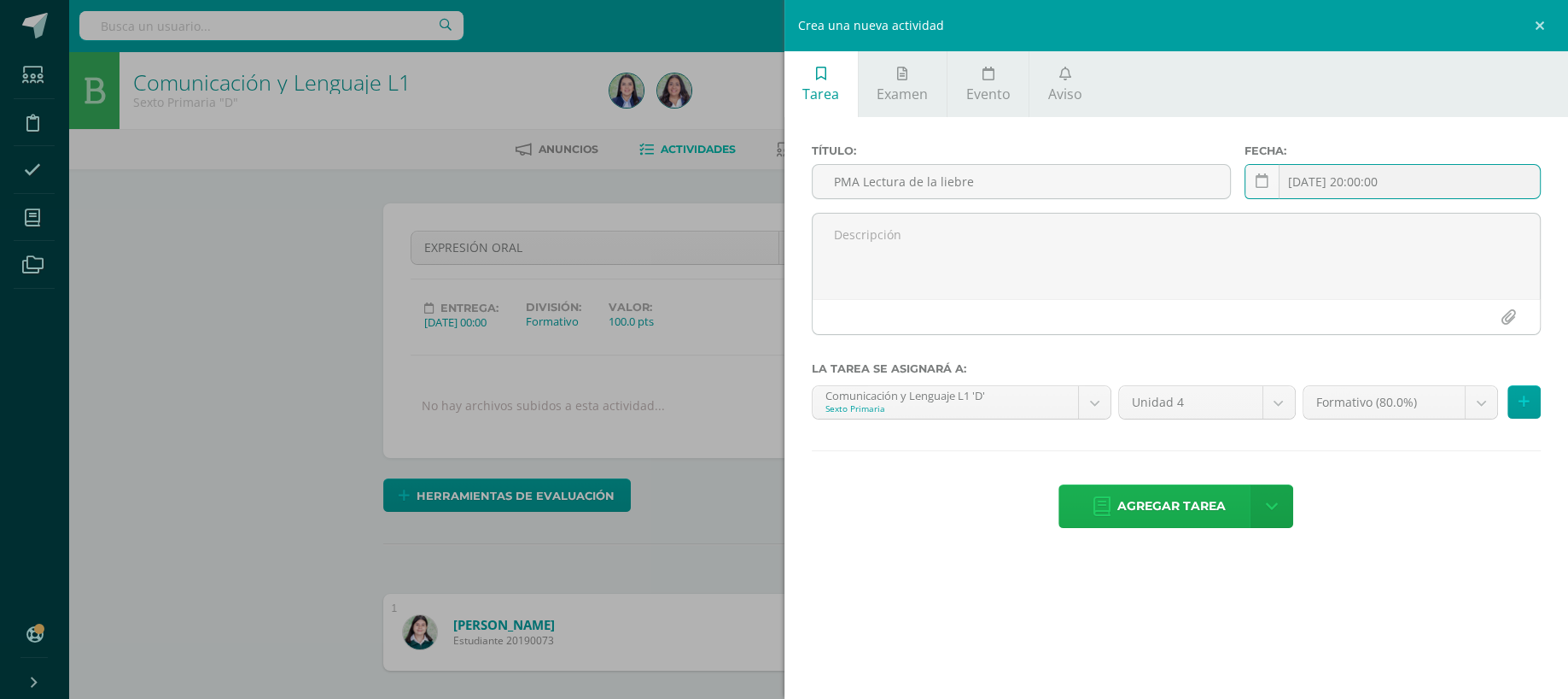
type input "2025-8-10 20:00:00"
click at [1201, 498] on span "Agregar tarea" at bounding box center [1171, 506] width 109 height 42
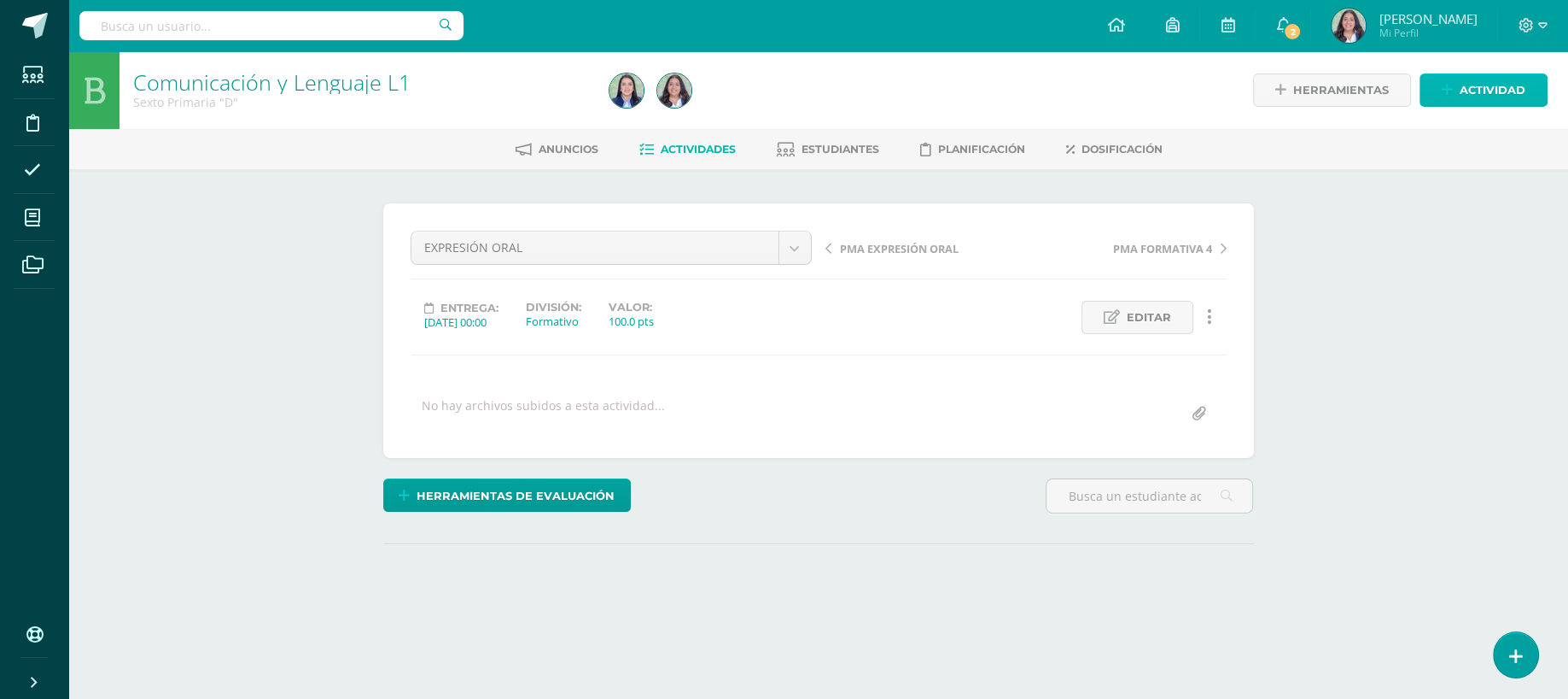
click at [1461, 88] on span "Actividad" at bounding box center [1493, 90] width 66 height 32
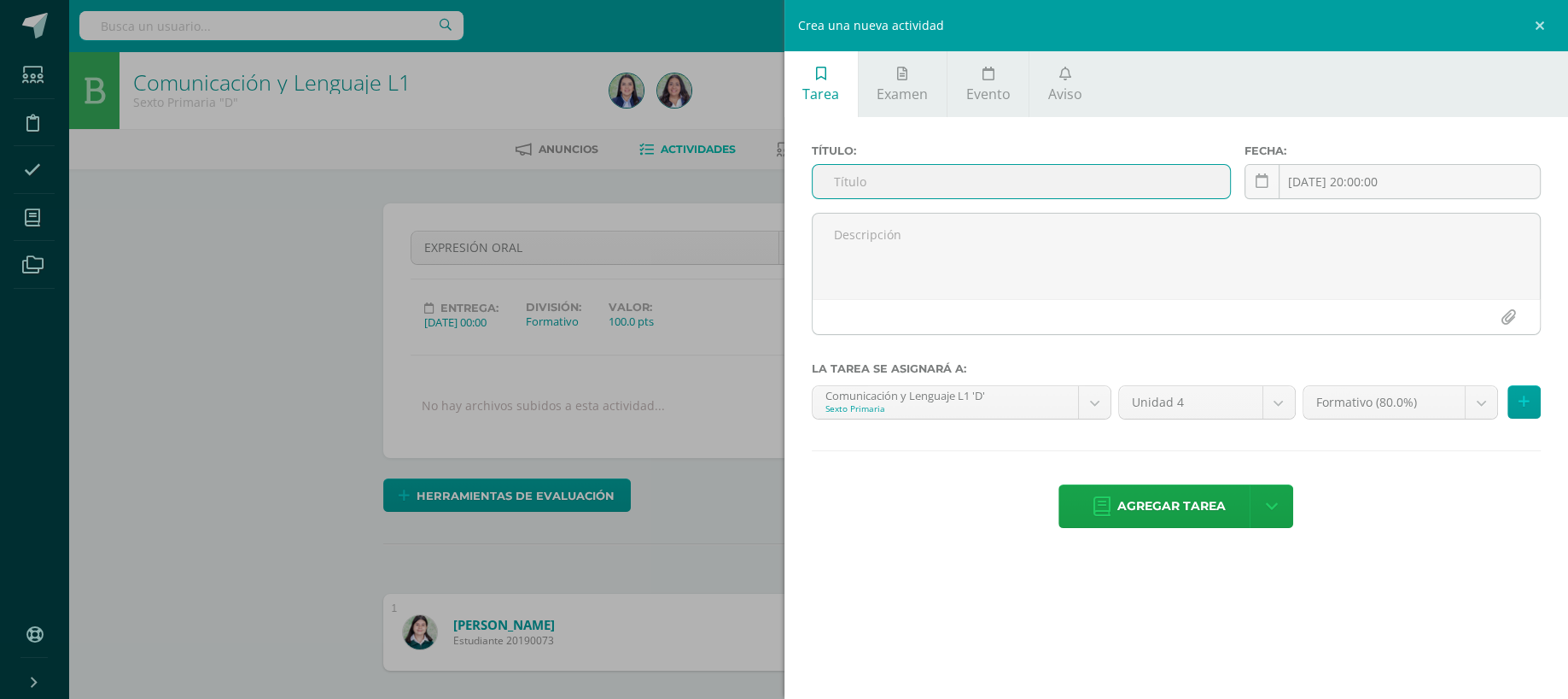
click at [1096, 197] on input "text" at bounding box center [1022, 181] width 418 height 33
type input "LECTURA MARIPOSAS"
click at [1257, 187] on icon at bounding box center [1262, 181] width 13 height 15
click at [1326, 184] on input "[DATE] 20:00:00" at bounding box center [1393, 181] width 294 height 33
click at [1347, 184] on input "2025- 28-10 20:00:00" at bounding box center [1393, 181] width 294 height 33
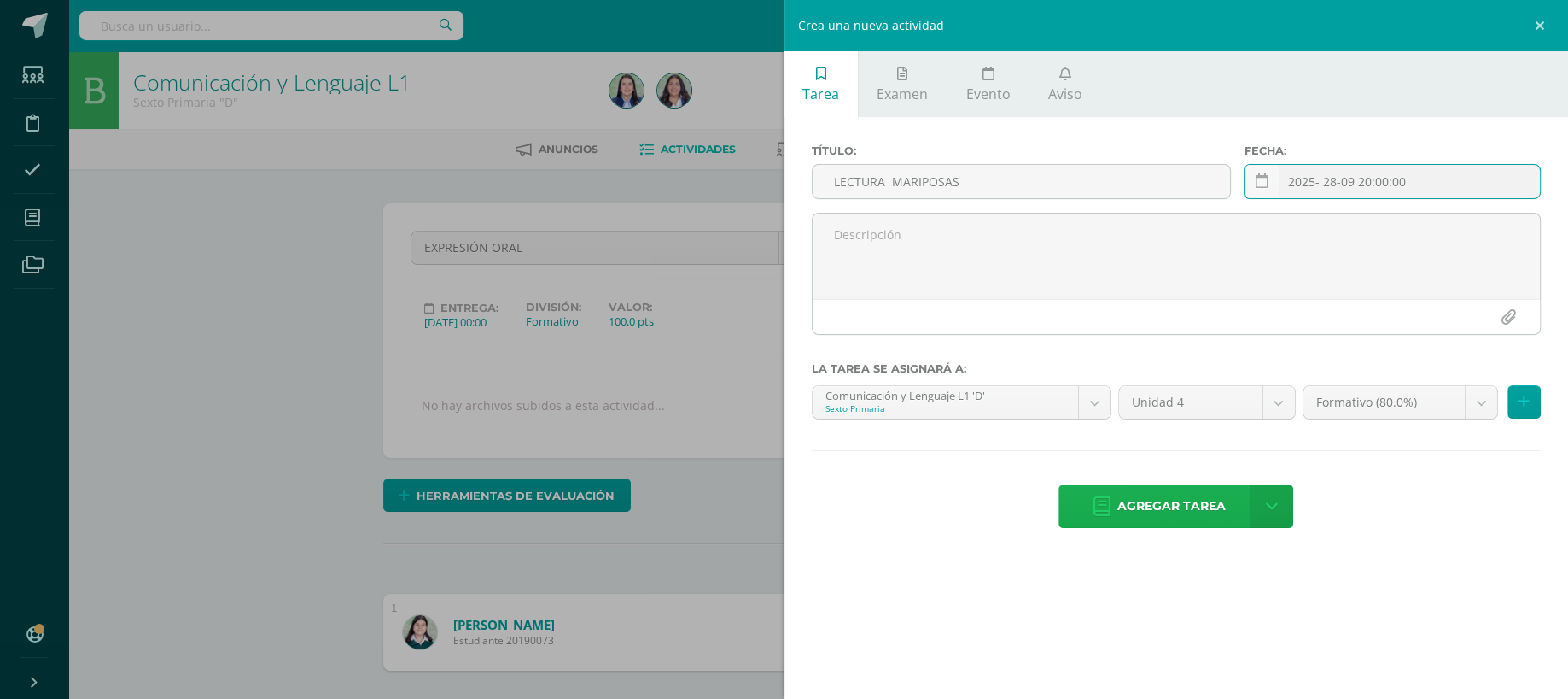
type input "2025- 28-09 20:00:00"
click at [1166, 498] on span "Agregar tarea" at bounding box center [1171, 506] width 109 height 42
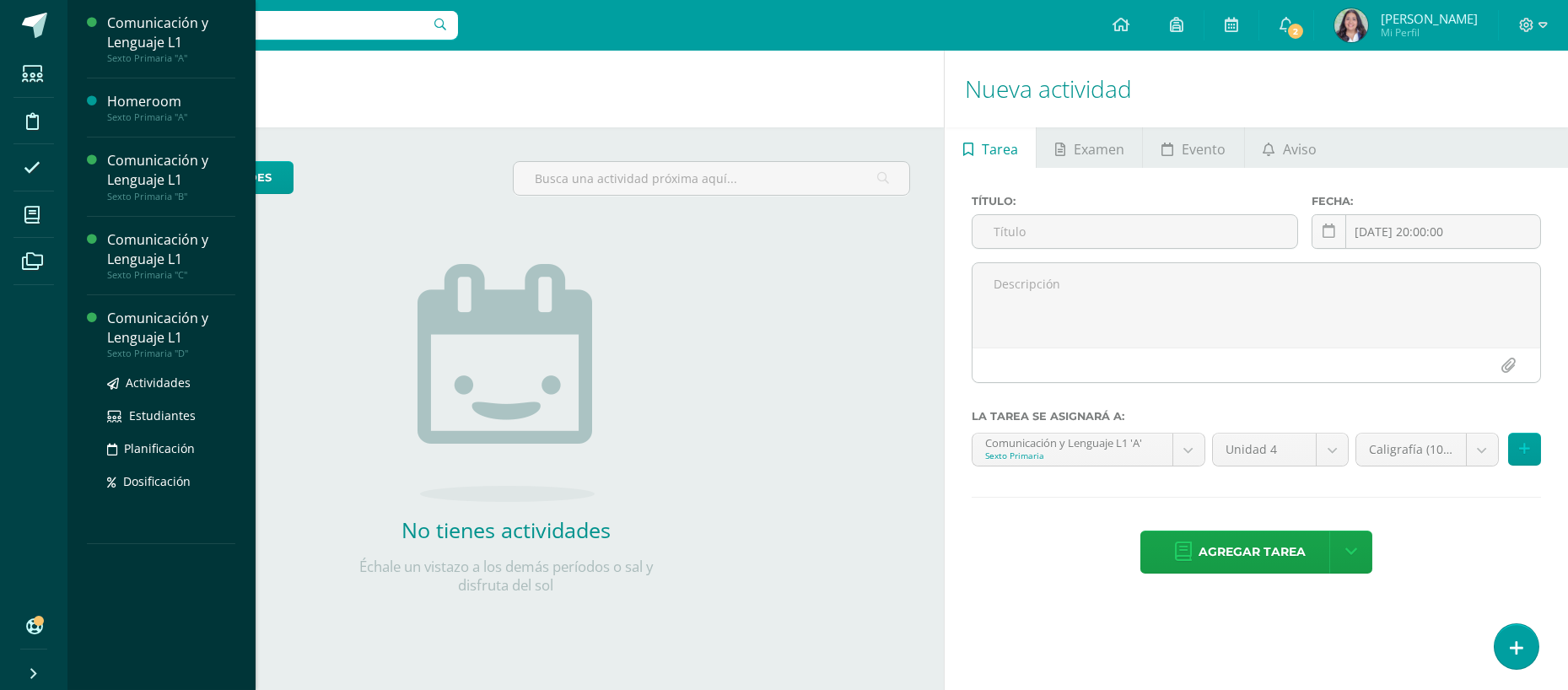
click at [158, 337] on div "Comunicación y Lenguaje L1" at bounding box center [171, 328] width 128 height 39
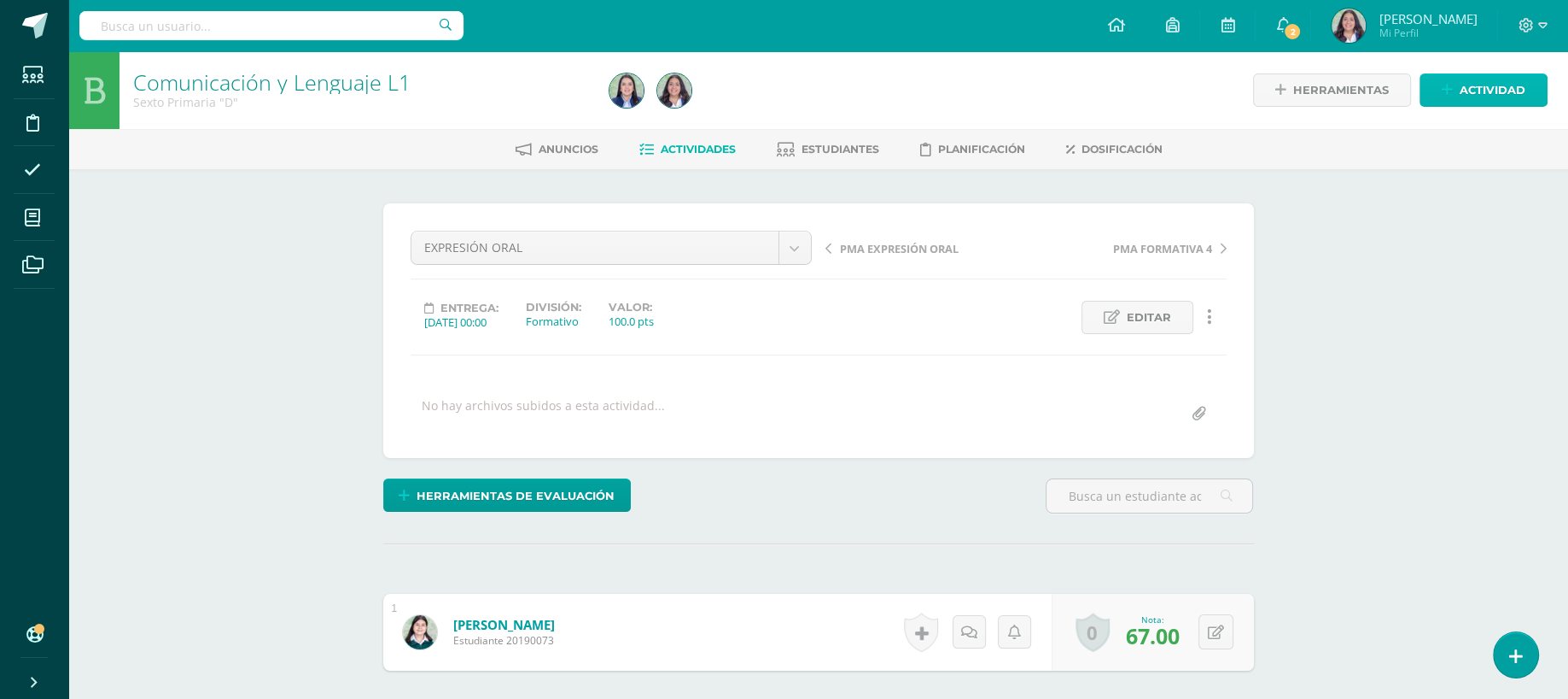
click at [1459, 84] on link "Actividad" at bounding box center [1484, 90] width 128 height 33
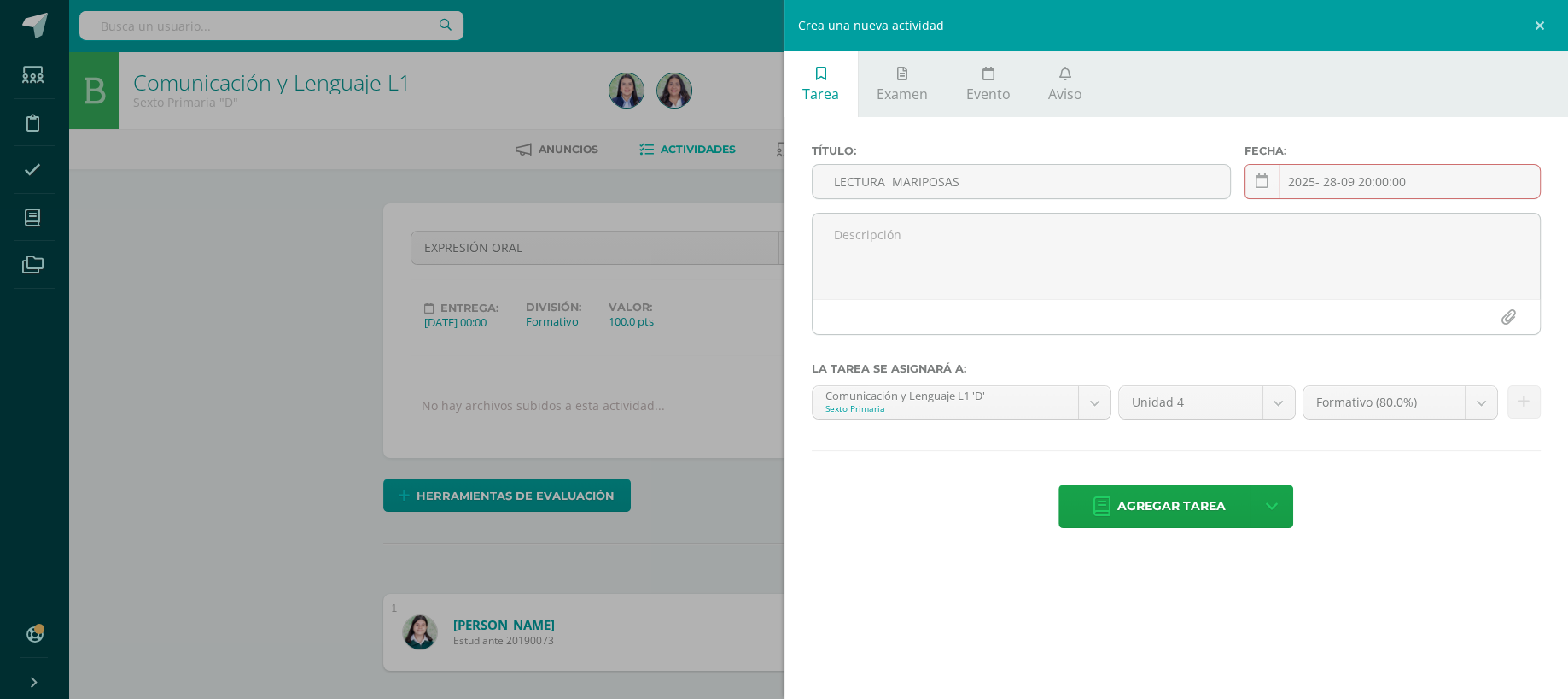
click at [546, 367] on div "Crea una nueva actividad Tarea Examen Evento Aviso Título: LECTURA MARIPOSAS Fe…" at bounding box center [784, 350] width 1568 height 699
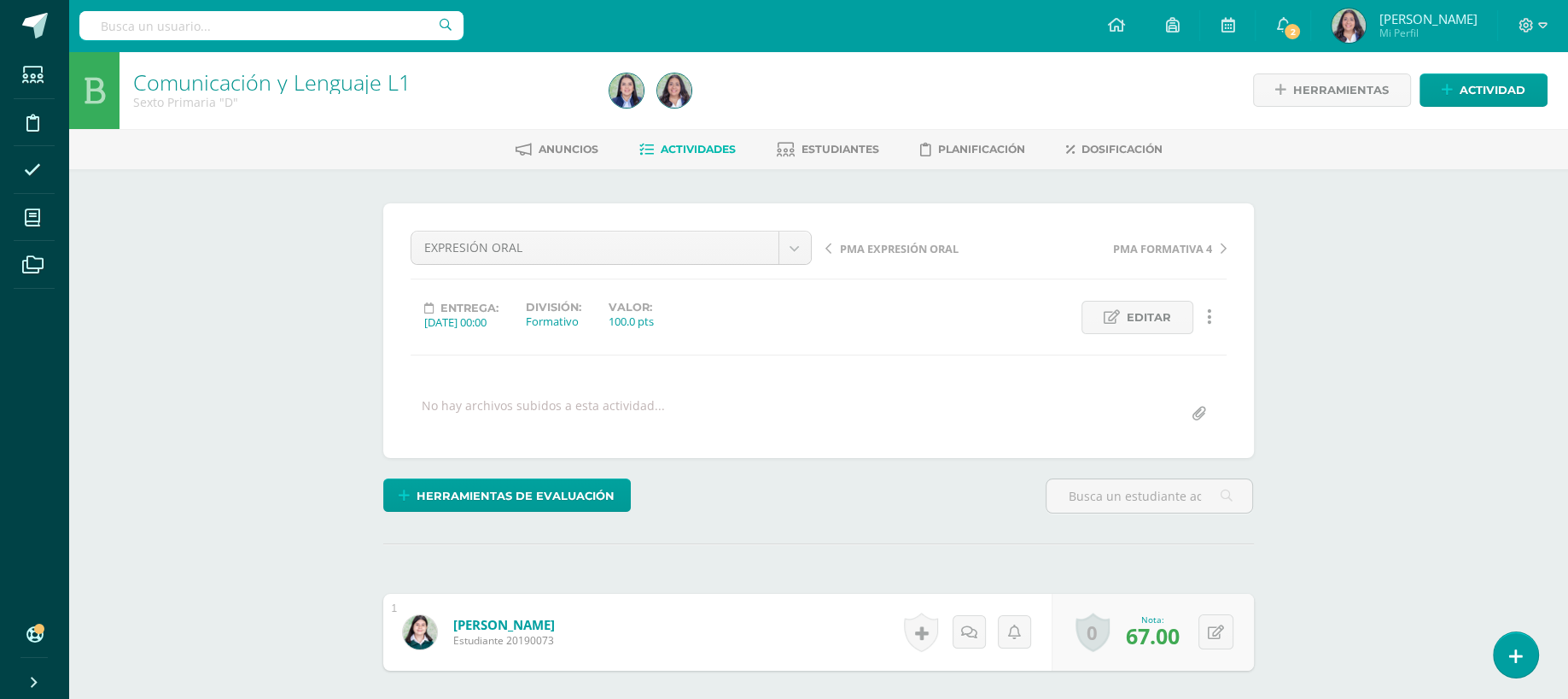
click at [691, 145] on span "Actividades" at bounding box center [699, 149] width 75 height 13
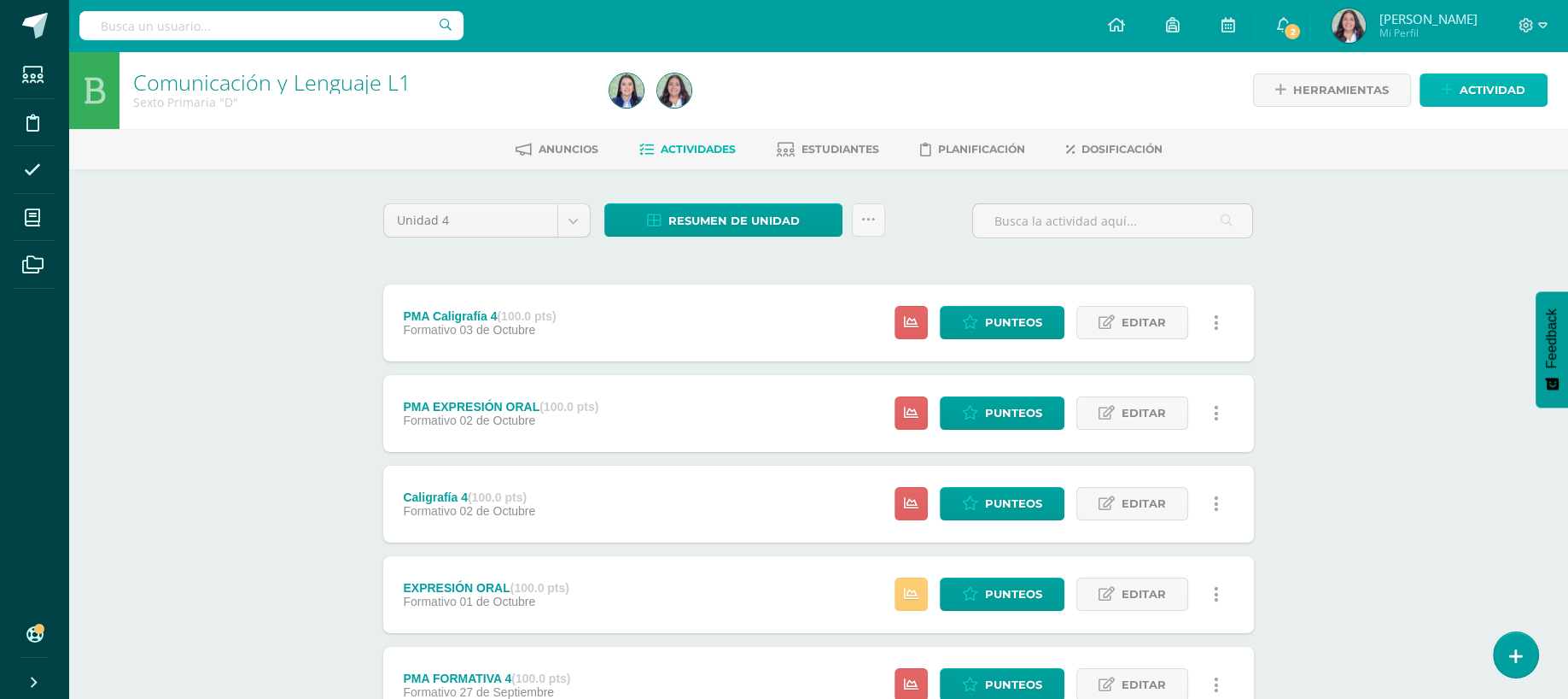
click at [1486, 77] on span "Actividad" at bounding box center [1493, 90] width 66 height 32
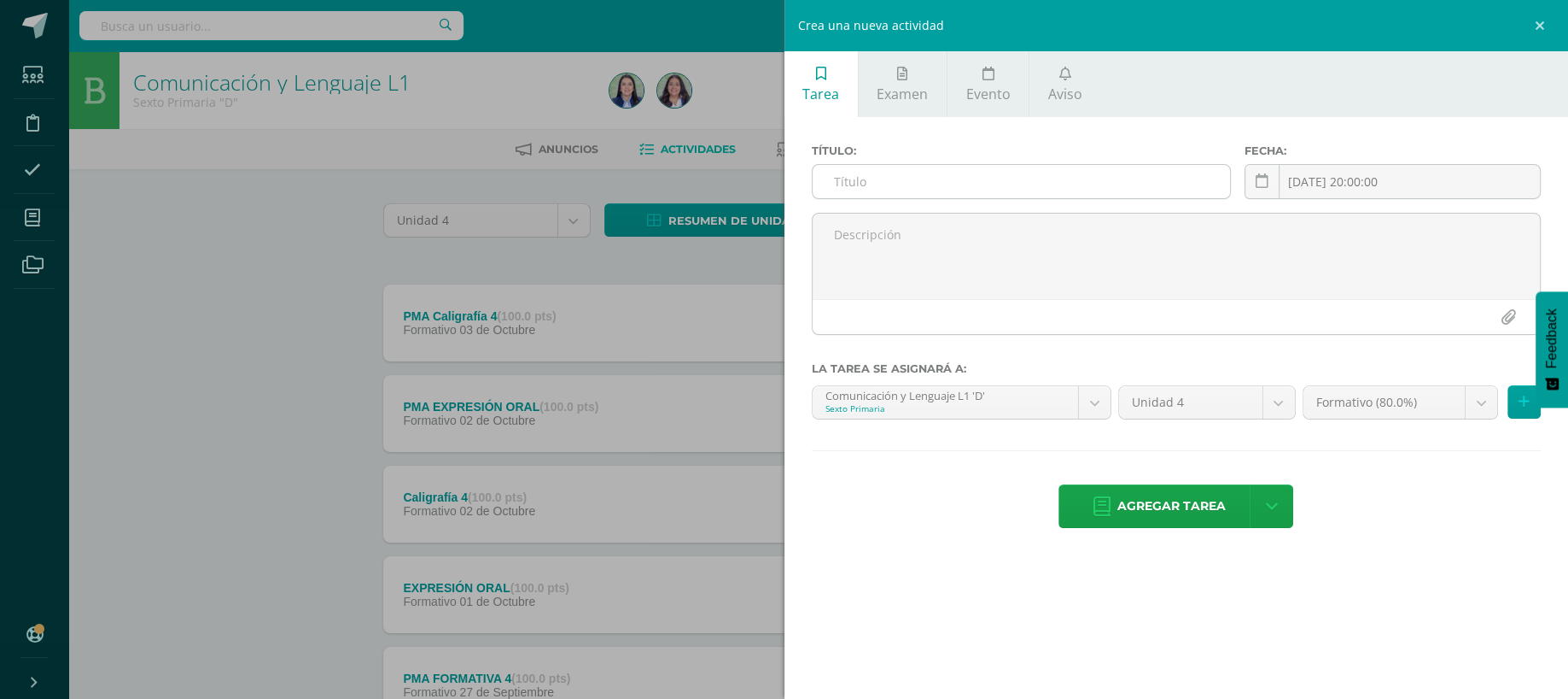
drag, startPoint x: 1093, startPoint y: 158, endPoint x: 1104, endPoint y: 181, distance: 25.5
click at [1104, 181] on div "Título:" at bounding box center [1022, 179] width 433 height 68
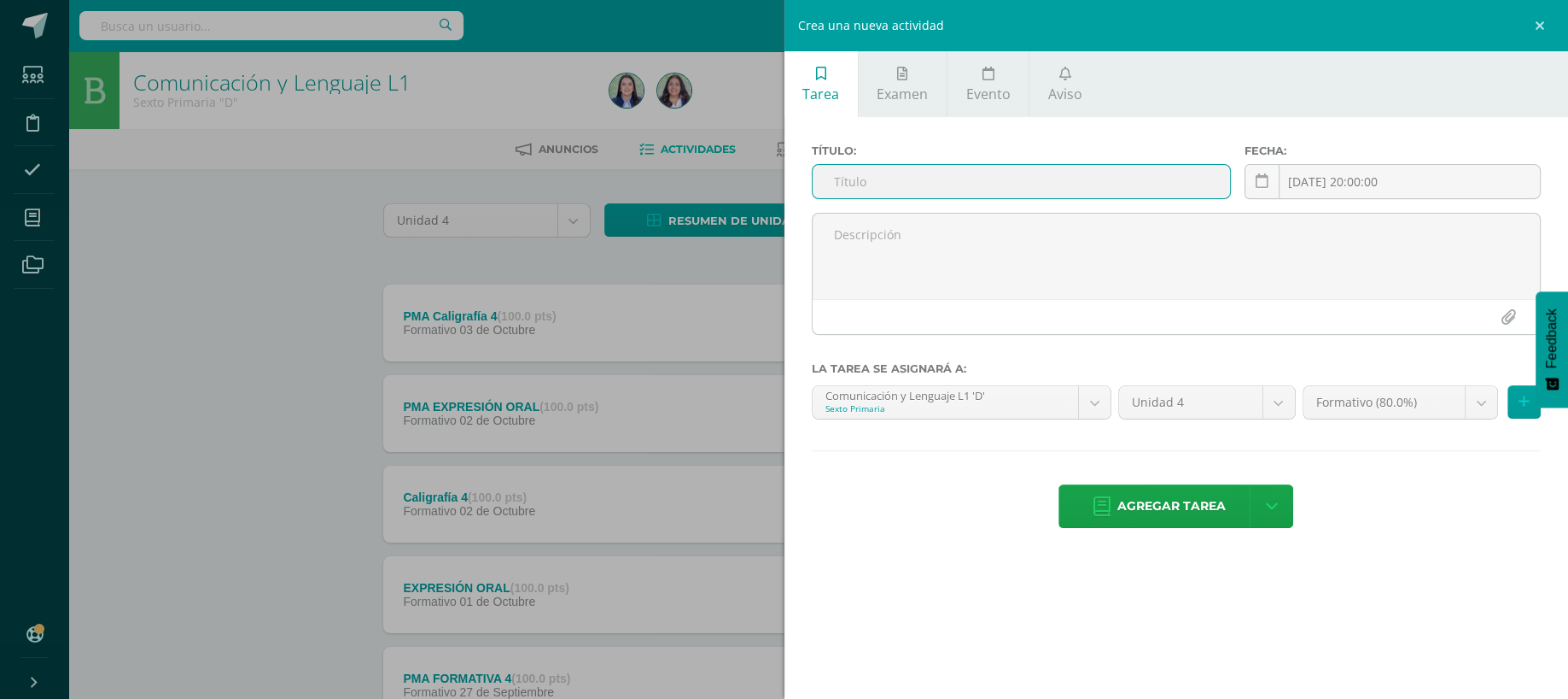
click at [1104, 181] on input "text" at bounding box center [1022, 181] width 418 height 33
type input "l"
click at [840, 193] on input "LECTURA DE LAS MARIPOSAS PMA." at bounding box center [1022, 181] width 418 height 33
click at [833, 189] on input "LECTURA DE LAS MARIPOSAS PMA." at bounding box center [1022, 181] width 418 height 33
click at [1044, 188] on input "PMA LECTURA DE LAS MARIPOSAS PMA." at bounding box center [1022, 181] width 418 height 33
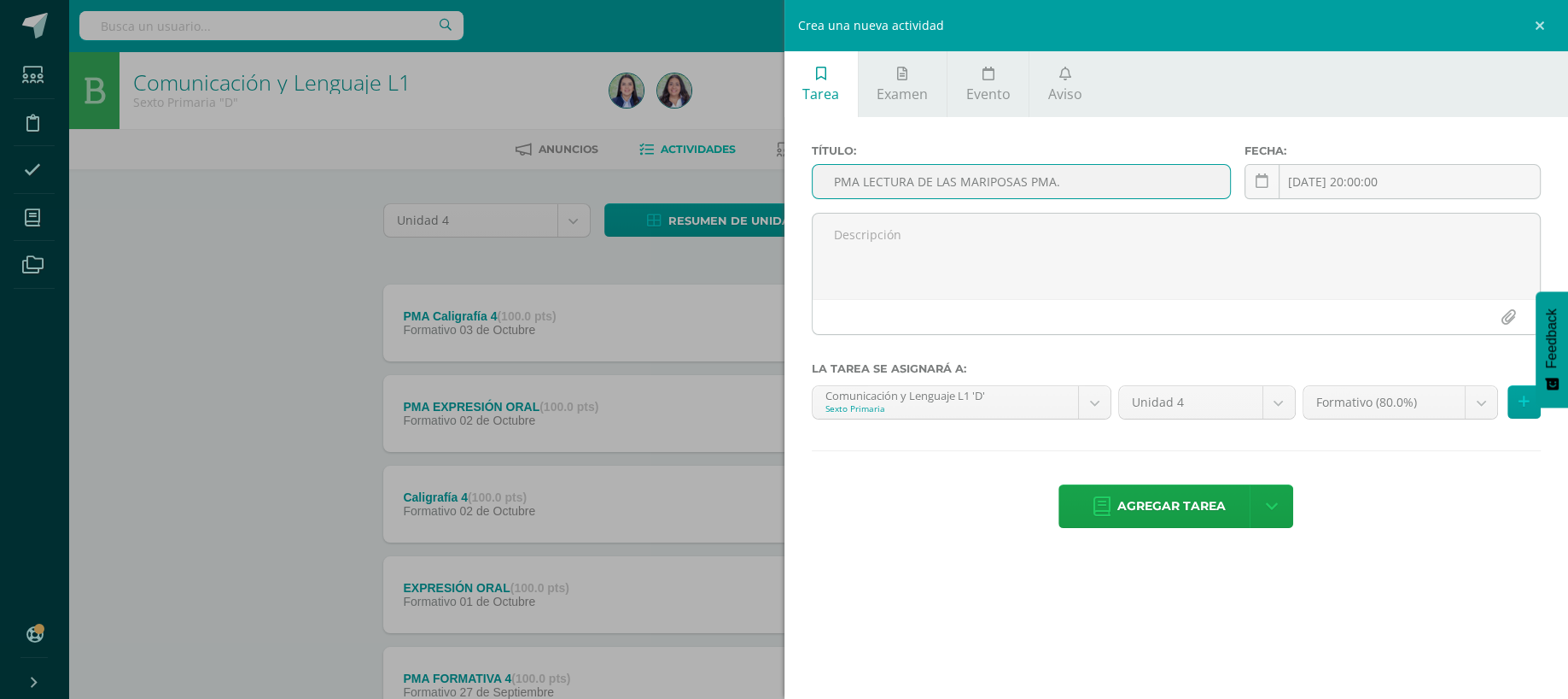
click at [1044, 188] on input "PMA LECTURA DE LAS MARIPOSAS PMA." at bounding box center [1022, 181] width 418 height 33
type input "PMA LECTURA DE LAS MARIPOSAS ."
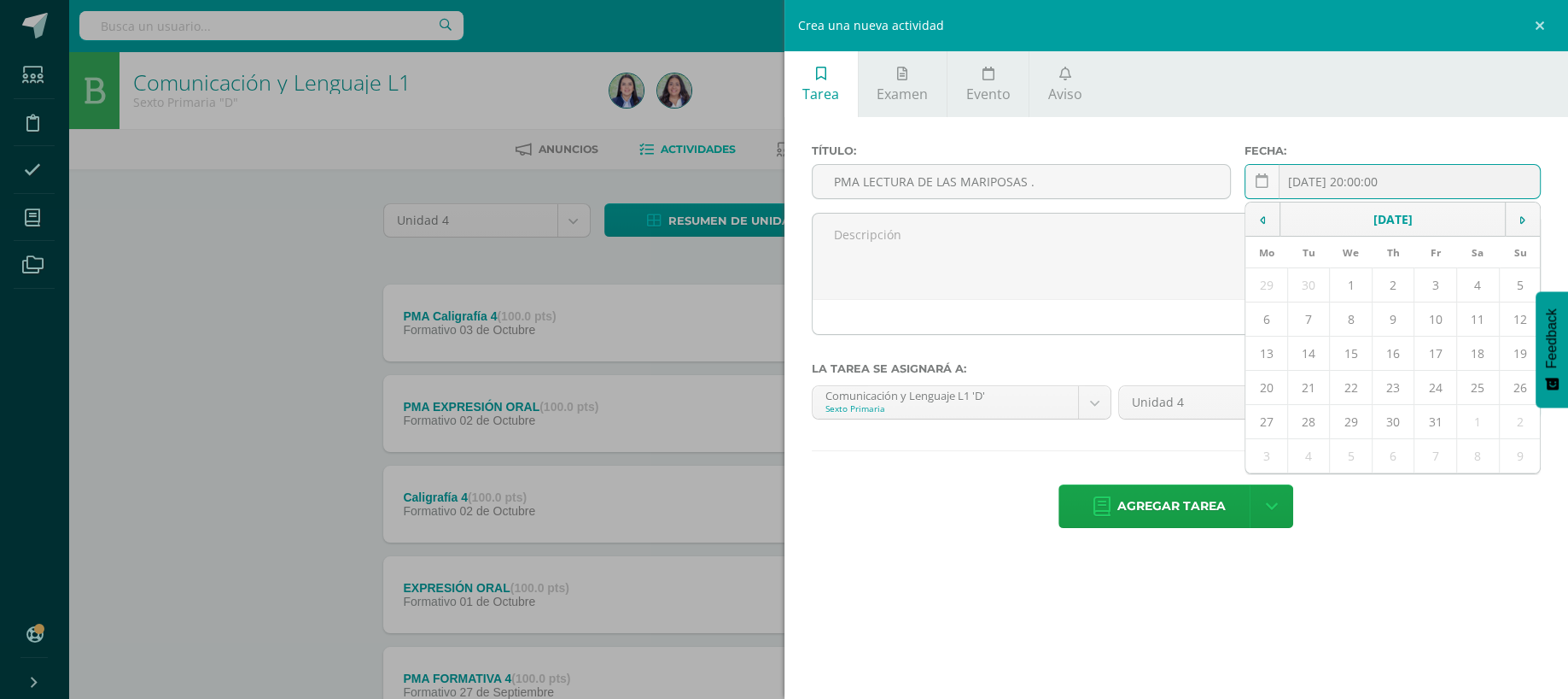
click at [1330, 189] on input "[DATE] 20:00:00" at bounding box center [1393, 181] width 294 height 33
click at [1350, 182] on input "2025-29-10 20:00:00" at bounding box center [1393, 181] width 294 height 33
click at [1263, 215] on icon at bounding box center [1262, 221] width 5 height 12
click at [1282, 421] on td "29" at bounding box center [1267, 421] width 42 height 34
type input "[DATE]"
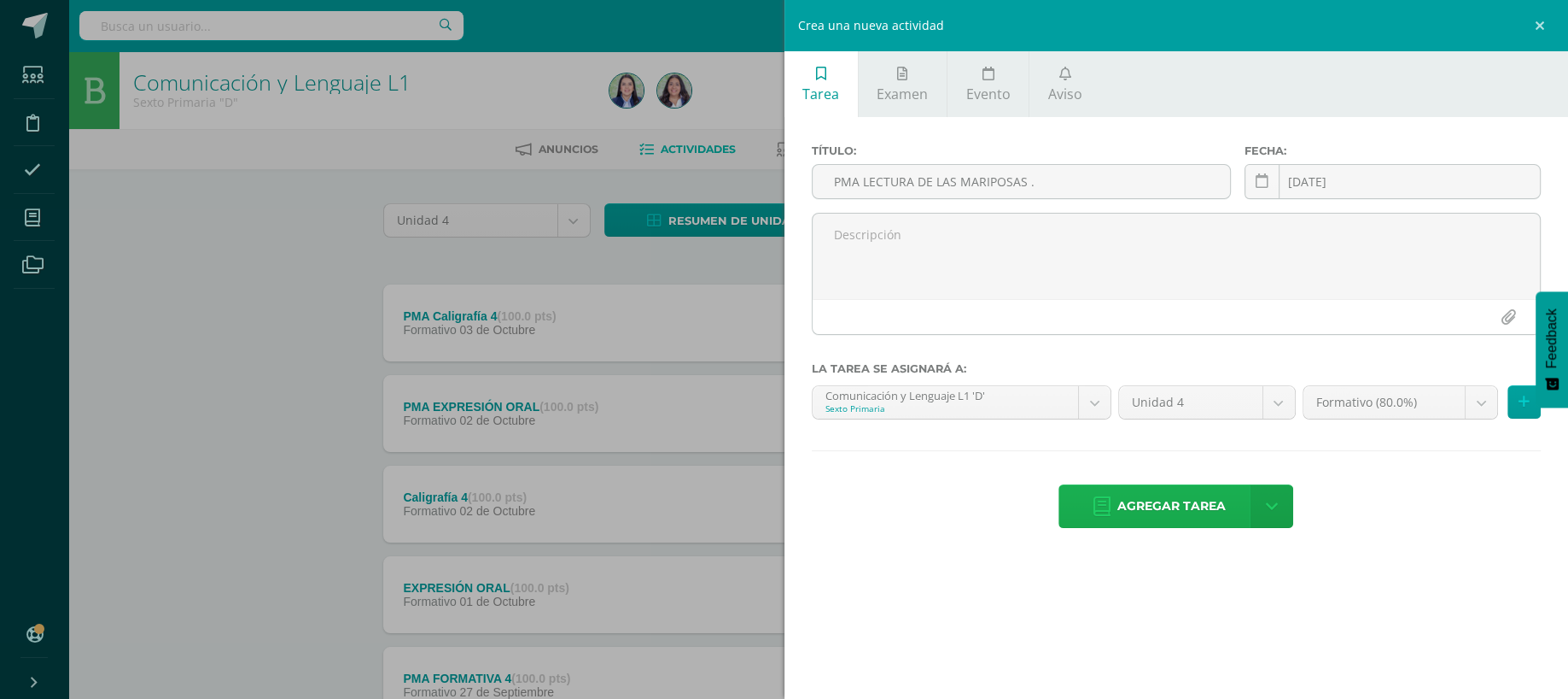
click at [1202, 502] on span "Agregar tarea" at bounding box center [1171, 506] width 109 height 42
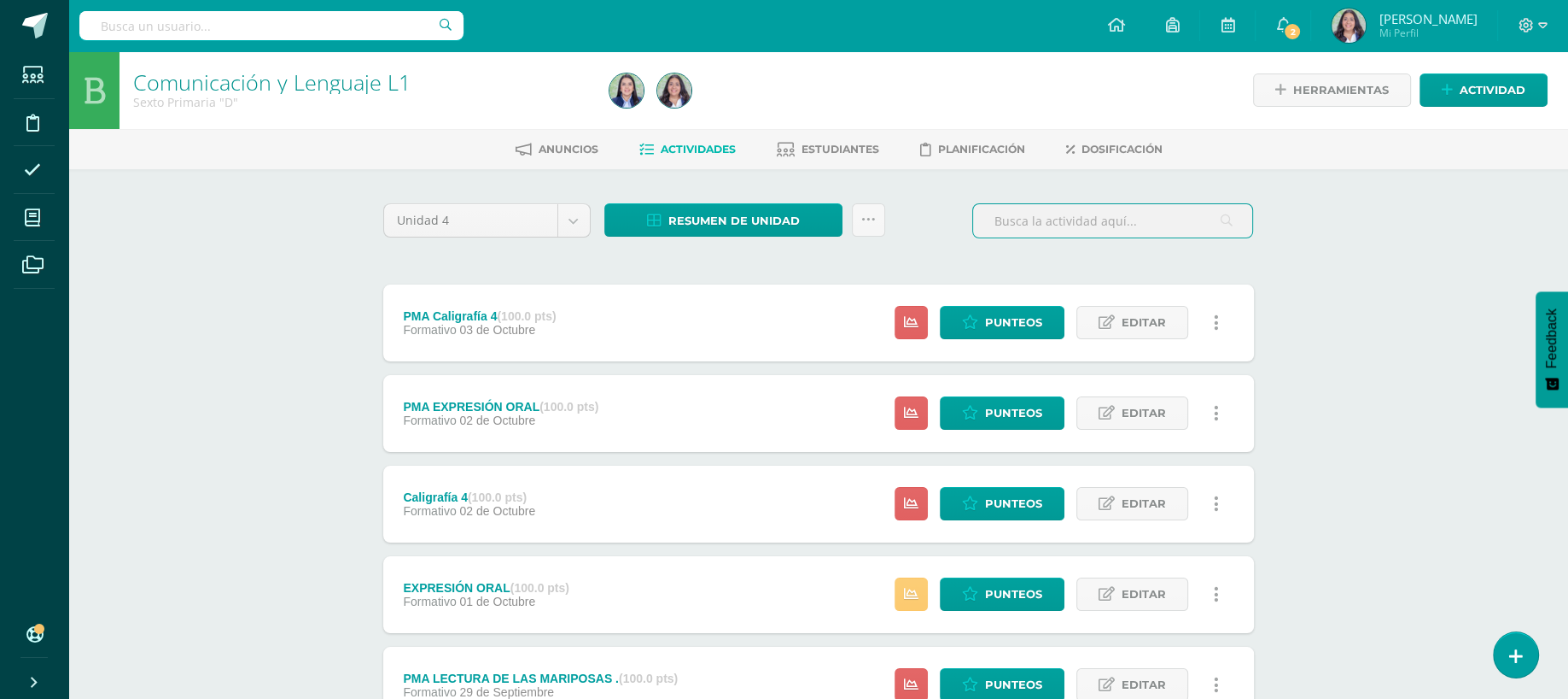
click at [1119, 209] on input "text" at bounding box center [1113, 221] width 279 height 33
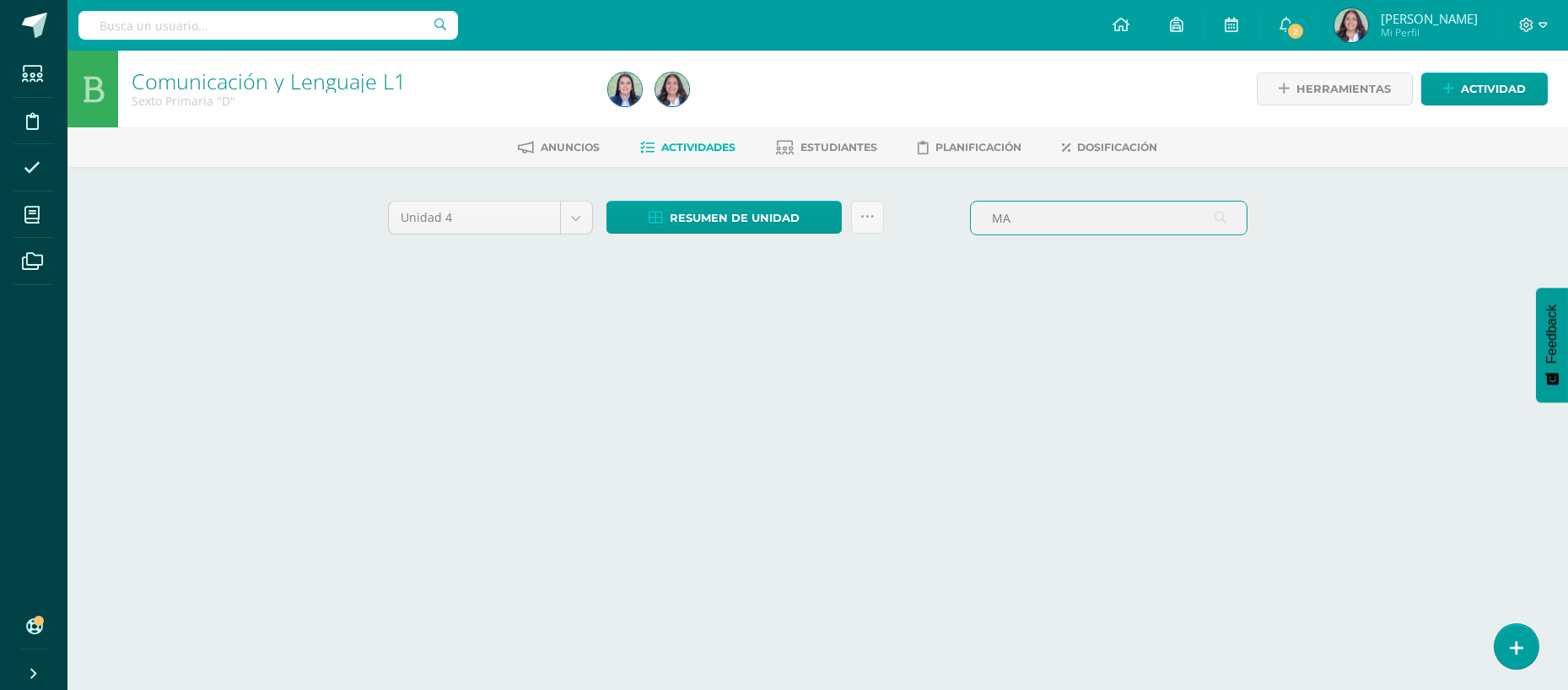
type input "M"
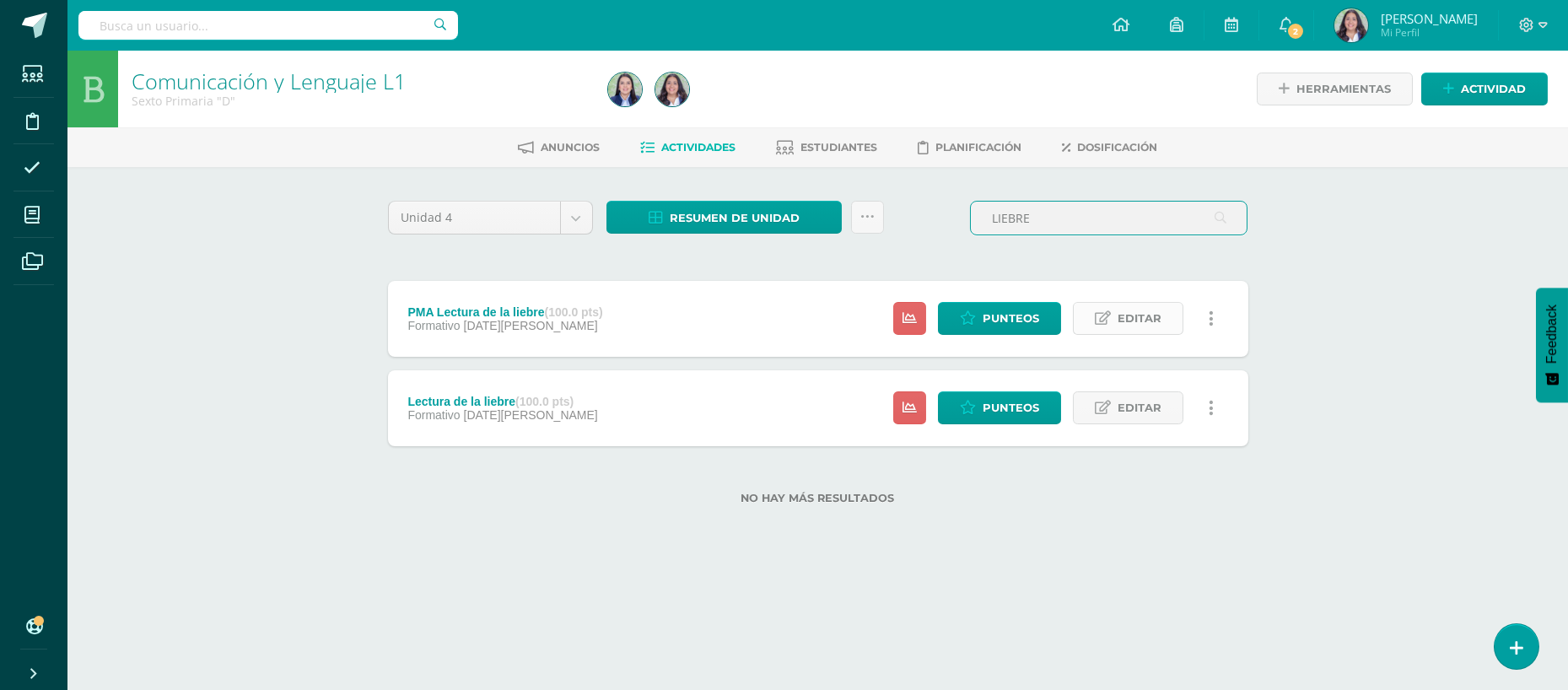
type input "LIEBRE"
click at [1123, 320] on span "Editar" at bounding box center [1139, 318] width 44 height 31
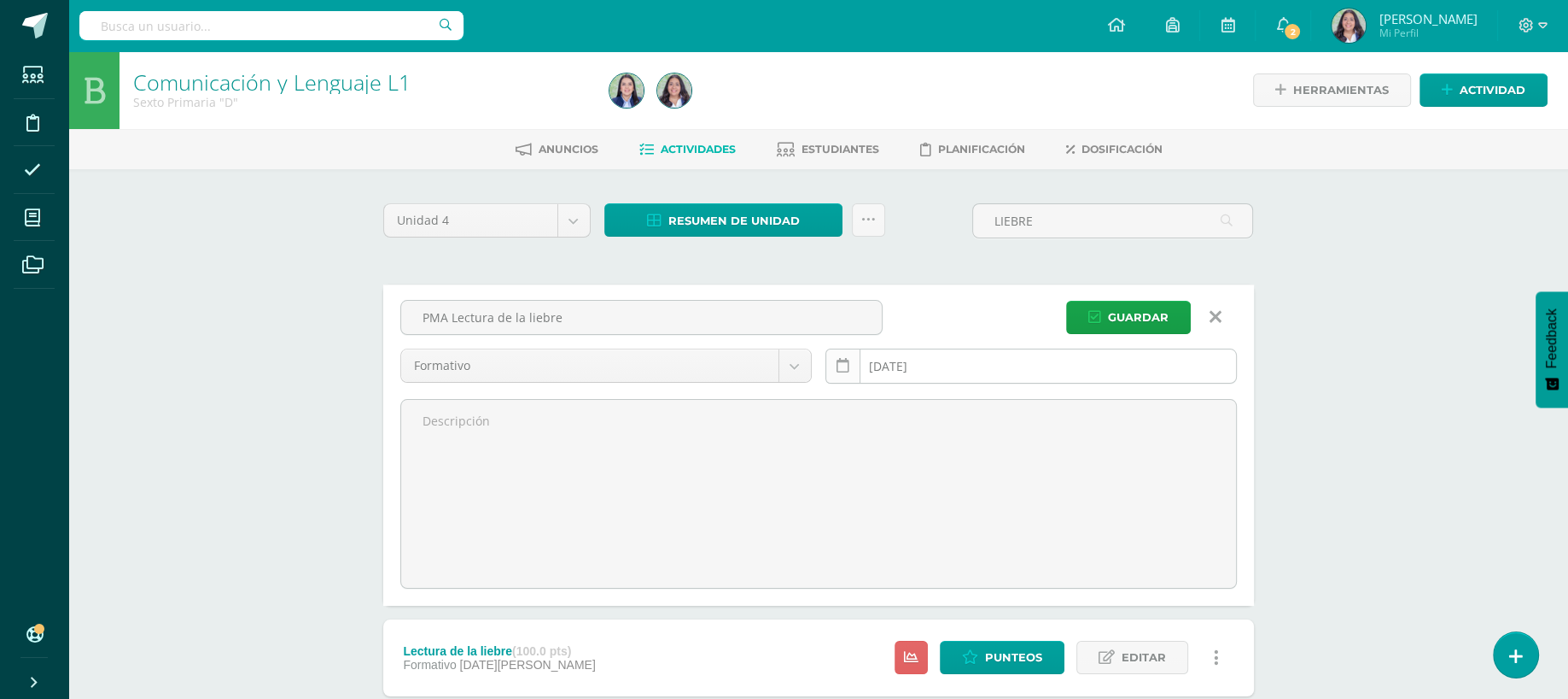
click at [846, 375] on link at bounding box center [843, 366] width 35 height 35
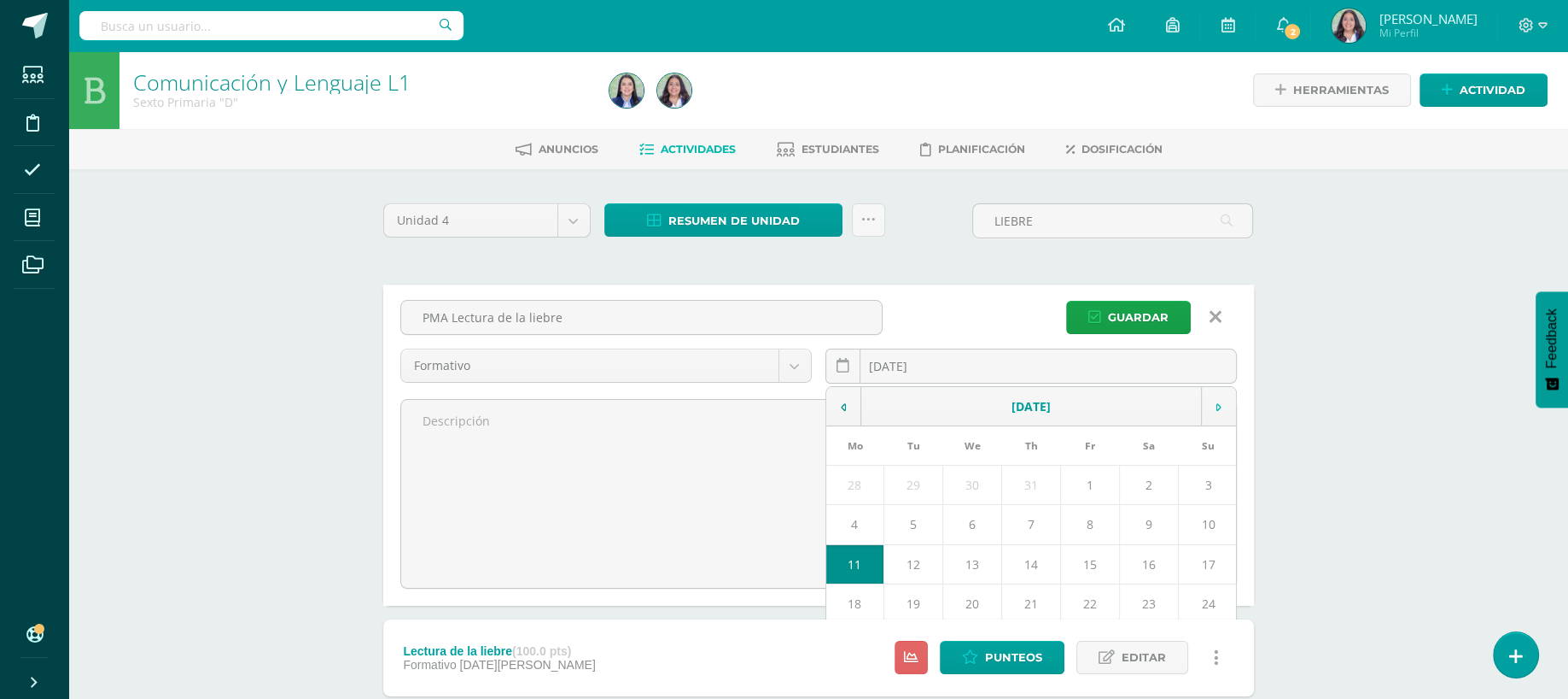
click at [1217, 401] on icon at bounding box center [1220, 407] width 5 height 12
click at [1036, 520] on td "11" at bounding box center [1031, 524] width 59 height 39
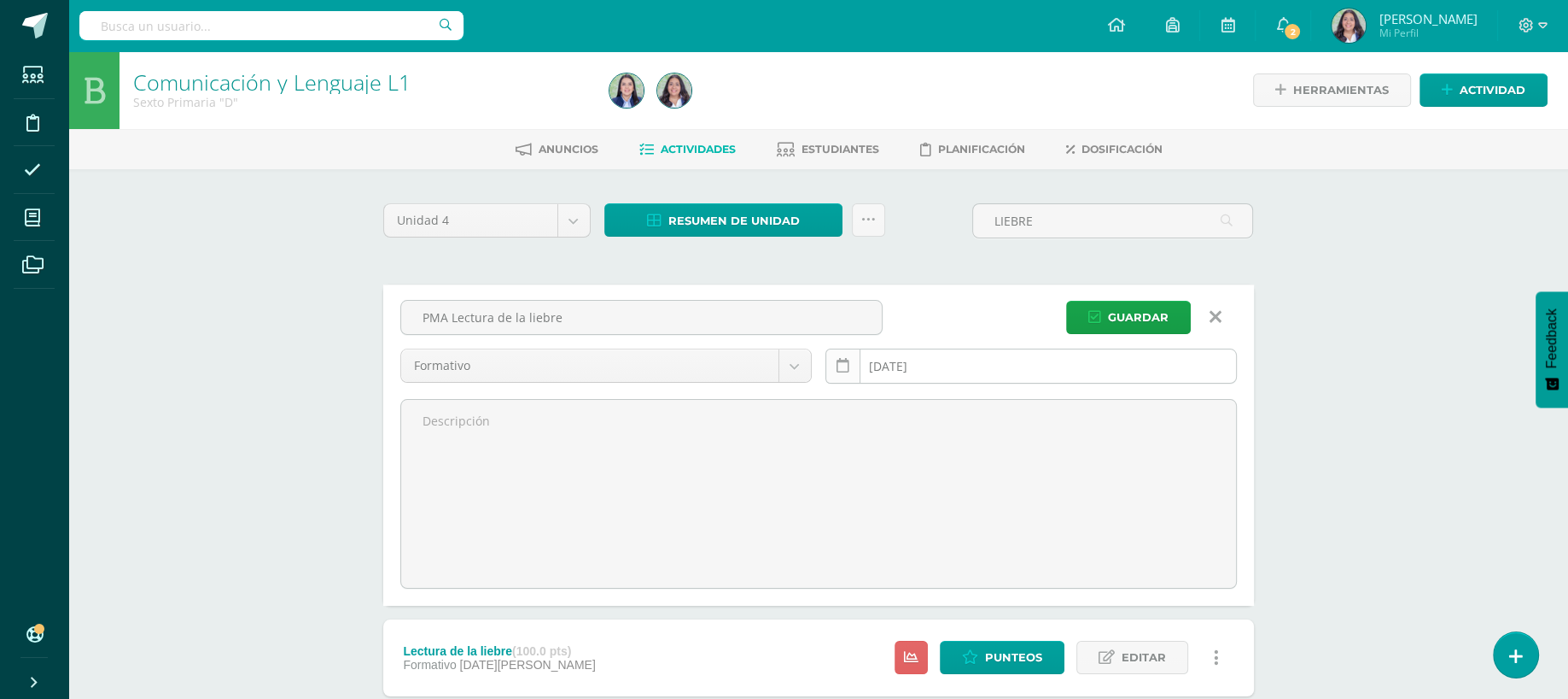
click at [845, 369] on icon at bounding box center [843, 366] width 13 height 15
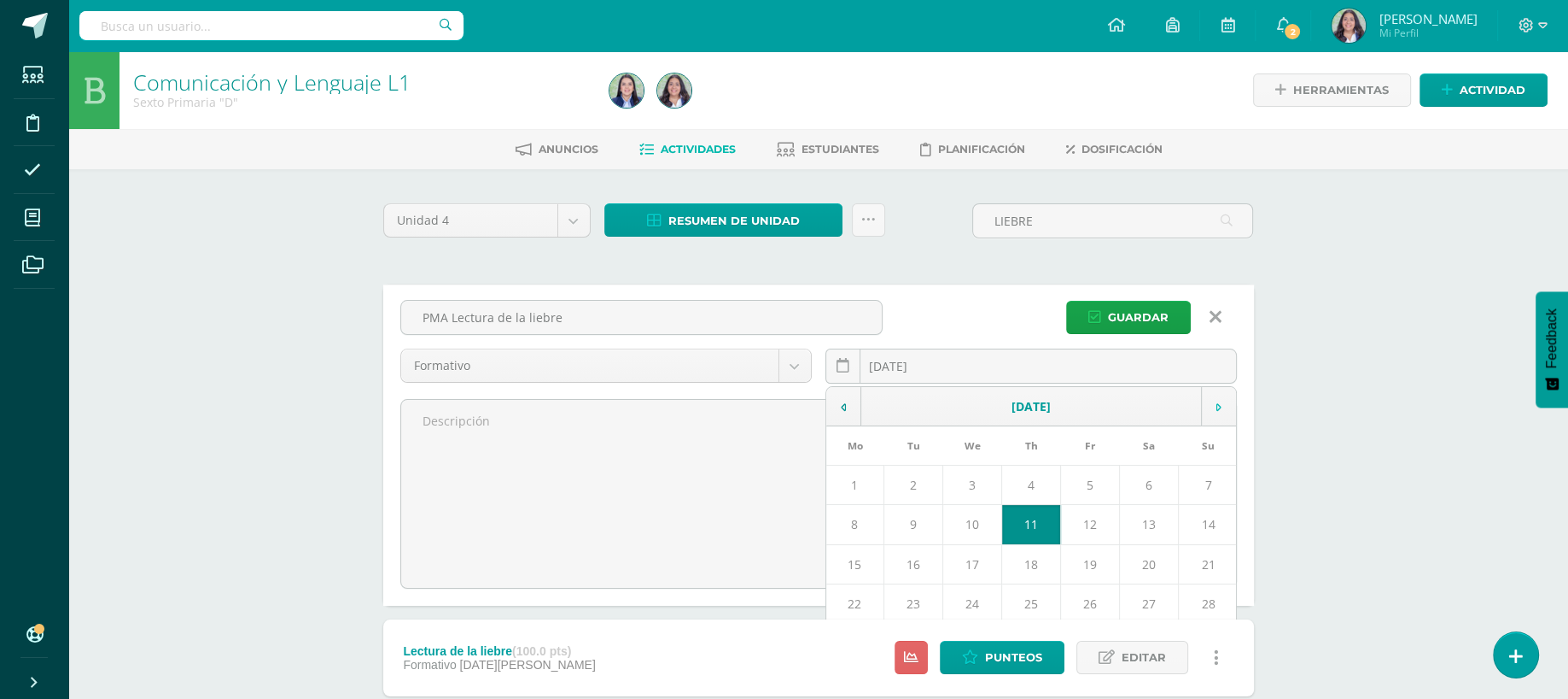
click at [1217, 395] on td at bounding box center [1219, 406] width 35 height 39
click at [968, 523] on td "8" at bounding box center [973, 524] width 59 height 39
type input "[DATE]"
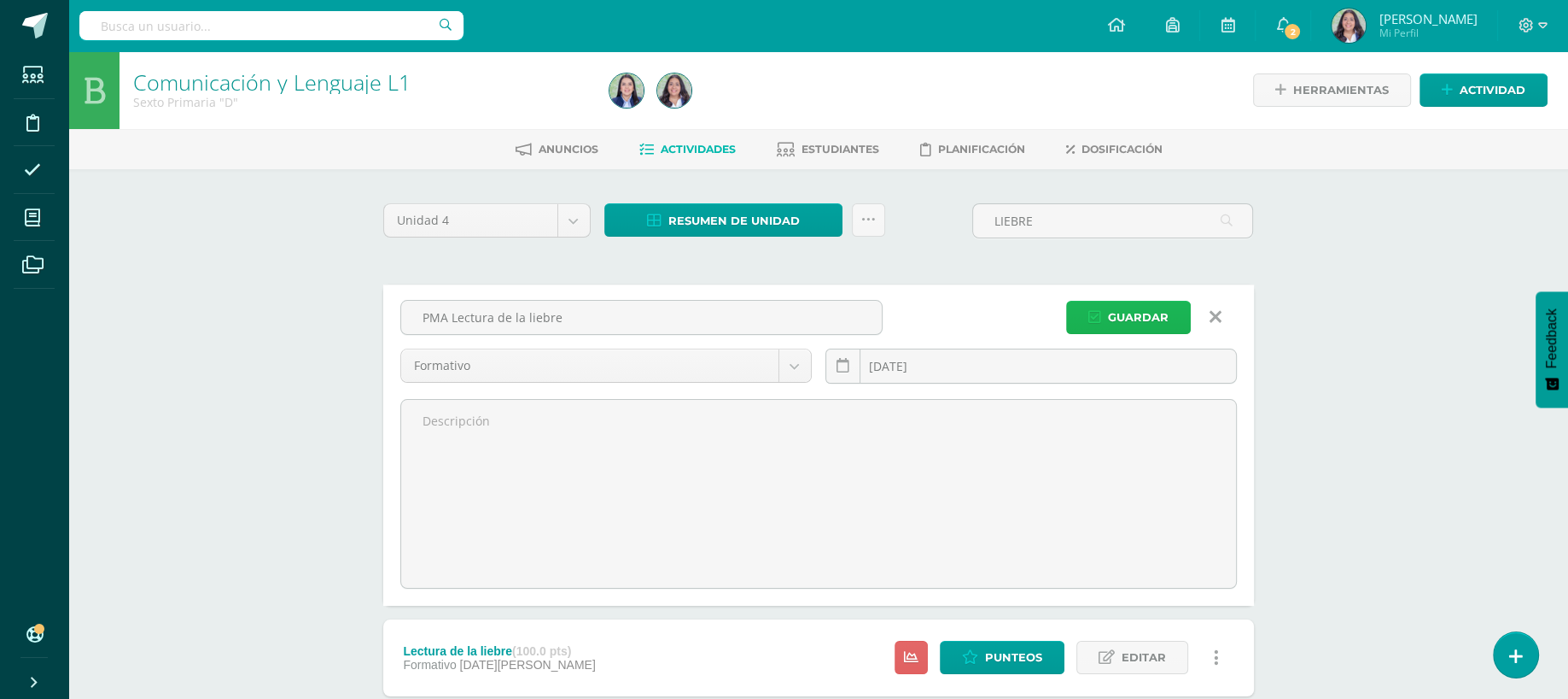
click at [1139, 313] on span "Guardar" at bounding box center [1138, 317] width 60 height 32
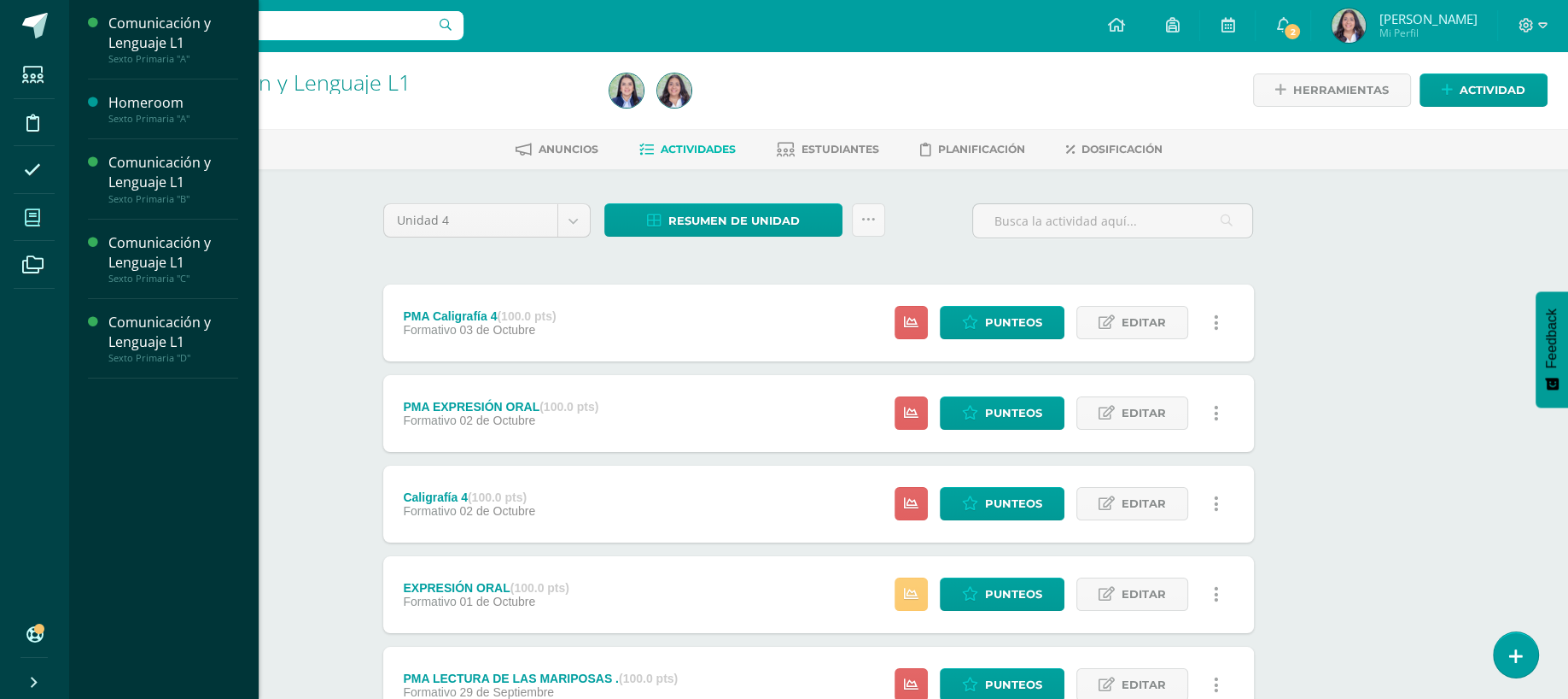
click at [24, 228] on span at bounding box center [33, 217] width 39 height 39
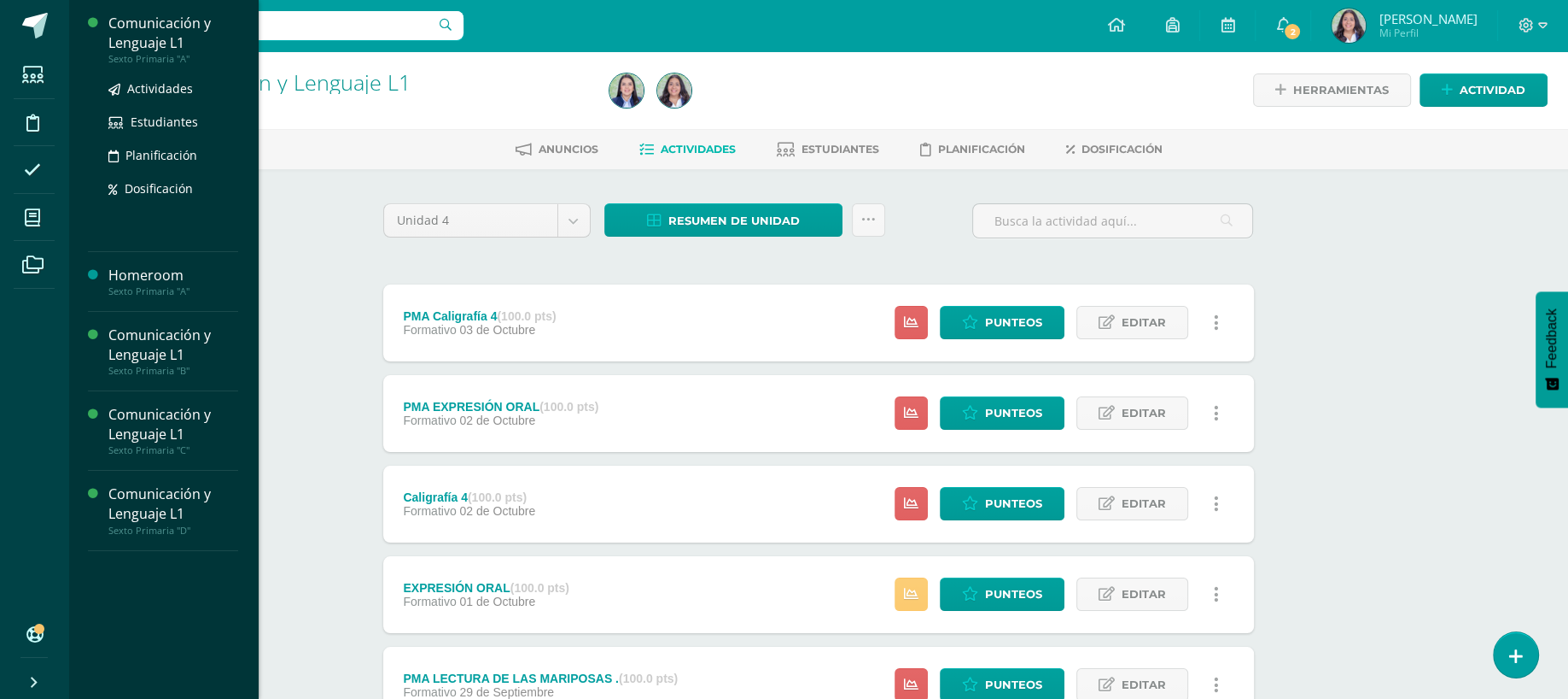
click at [173, 60] on div "Sexto Primaria "A"" at bounding box center [173, 59] width 130 height 12
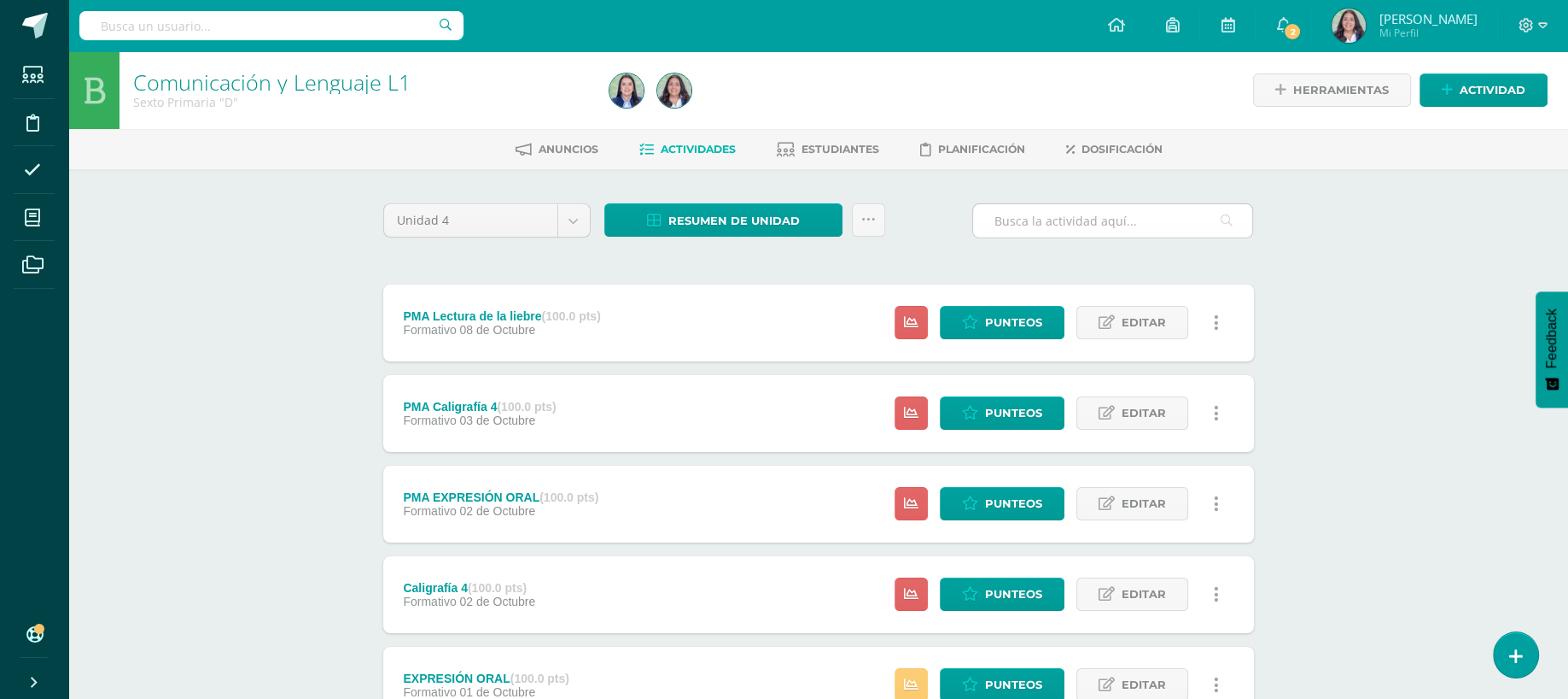
click at [1048, 227] on input "text" at bounding box center [1113, 221] width 279 height 33
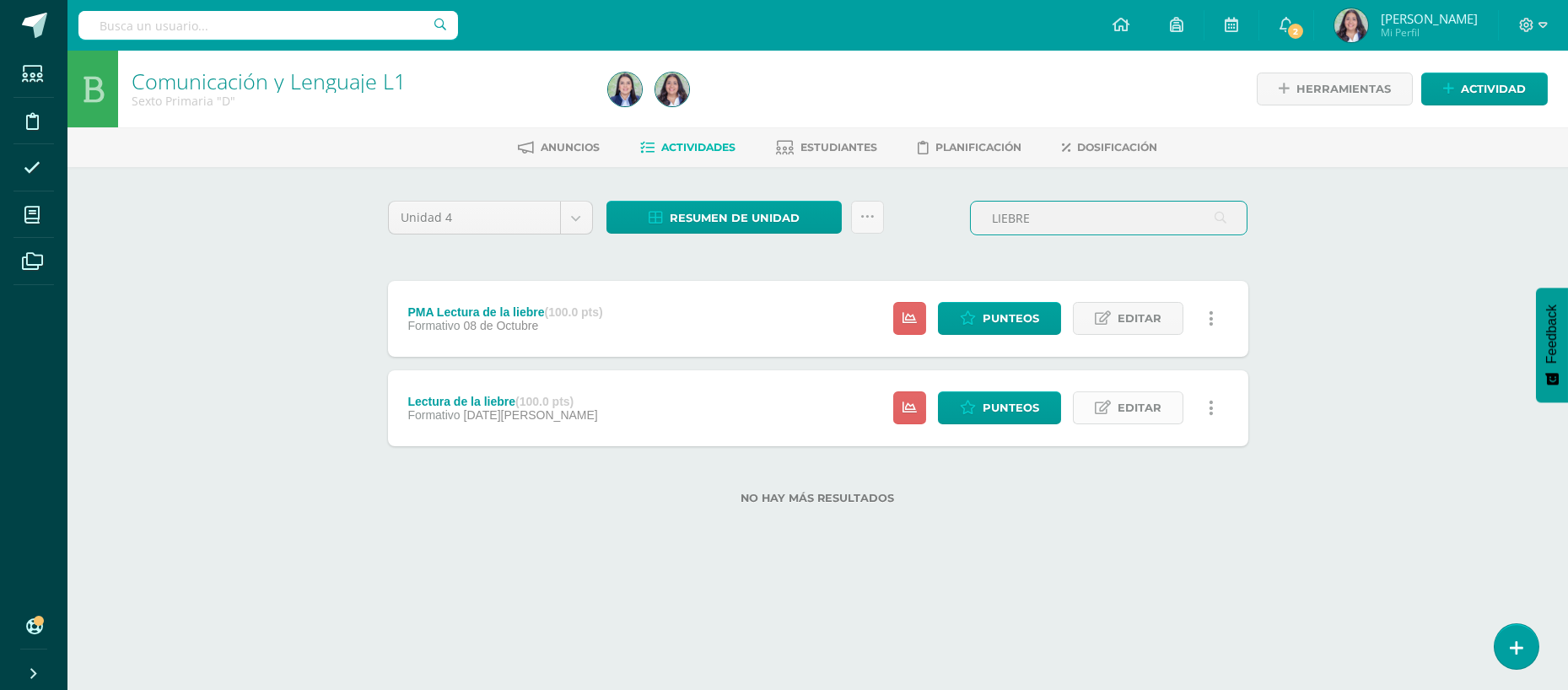
type input "LIEBRE"
click at [1123, 395] on span "Editar" at bounding box center [1139, 407] width 44 height 31
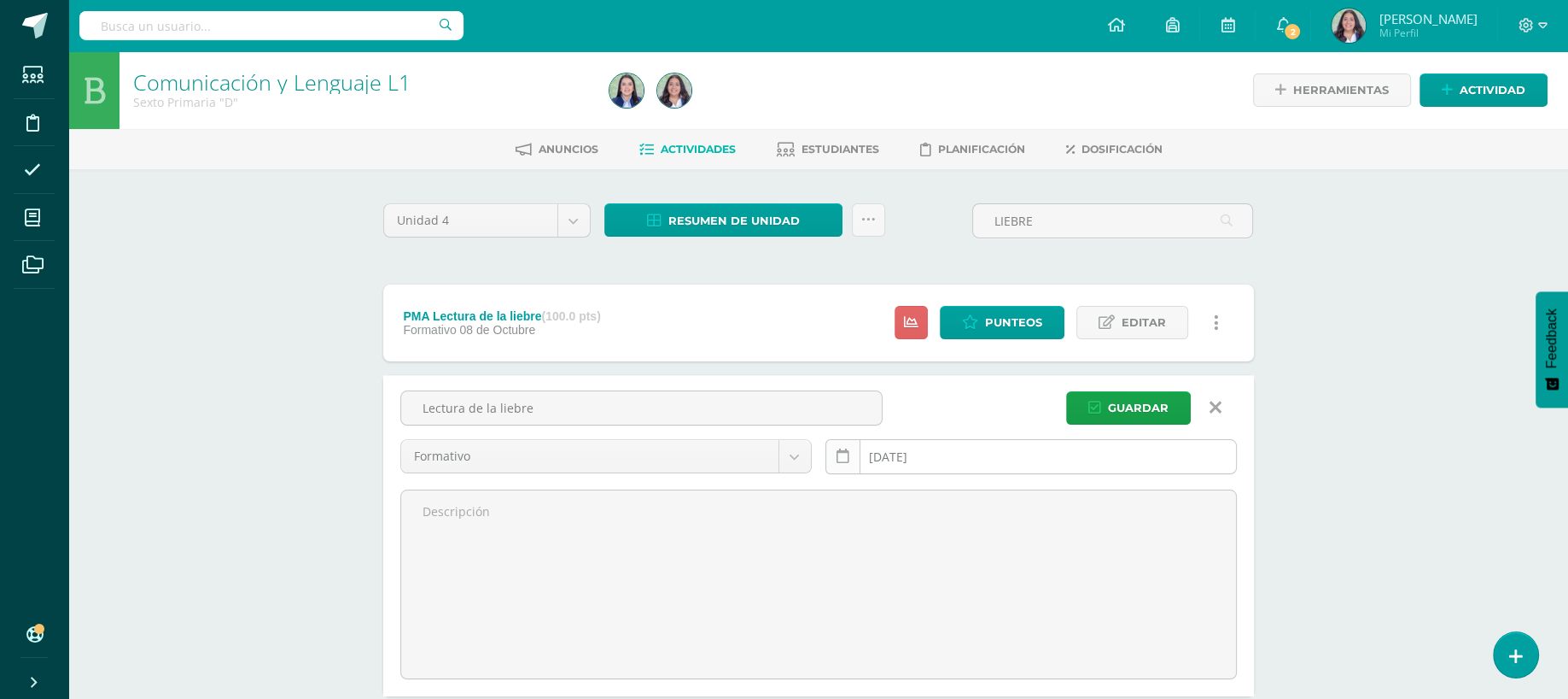
click at [854, 447] on link at bounding box center [843, 456] width 35 height 35
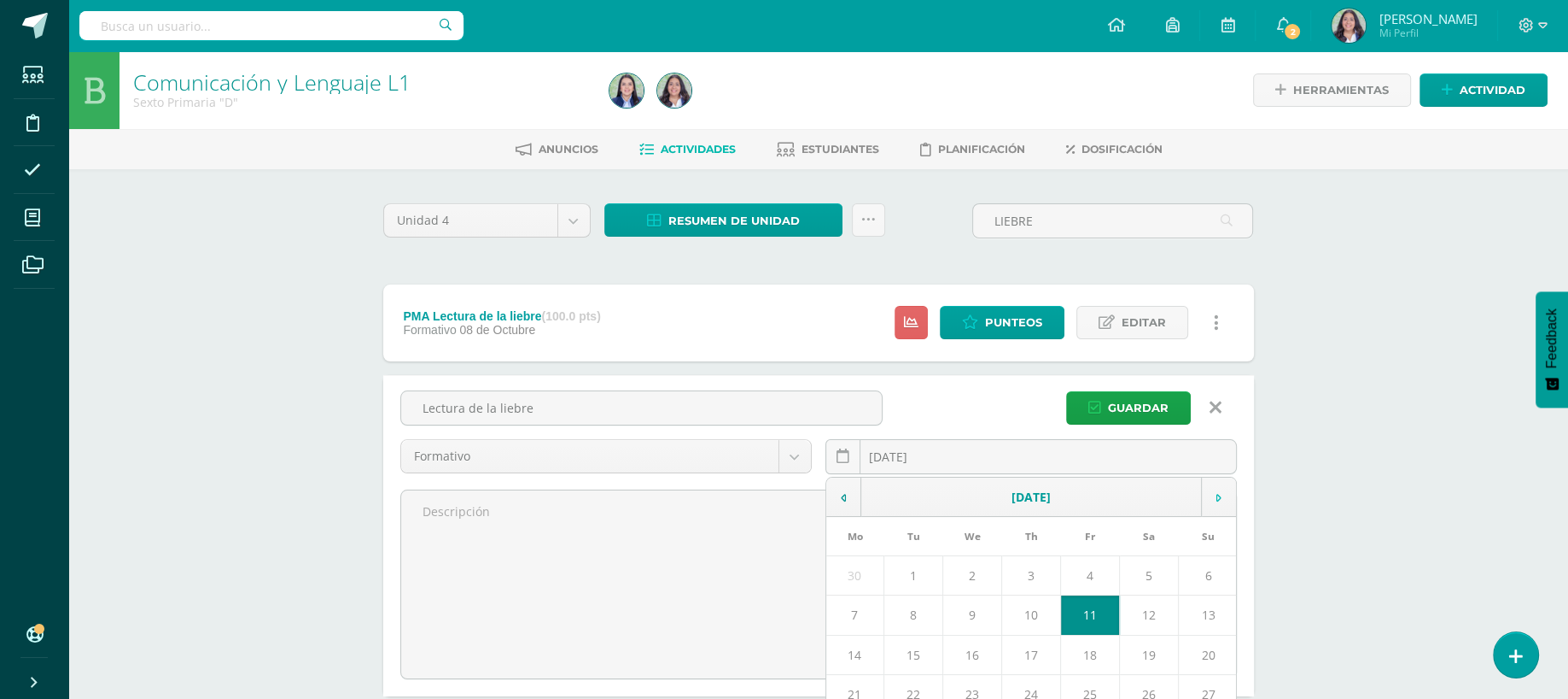
click at [1219, 506] on td at bounding box center [1219, 497] width 35 height 39
click at [921, 610] on td "7" at bounding box center [912, 615] width 59 height 39
type input "[DATE]"
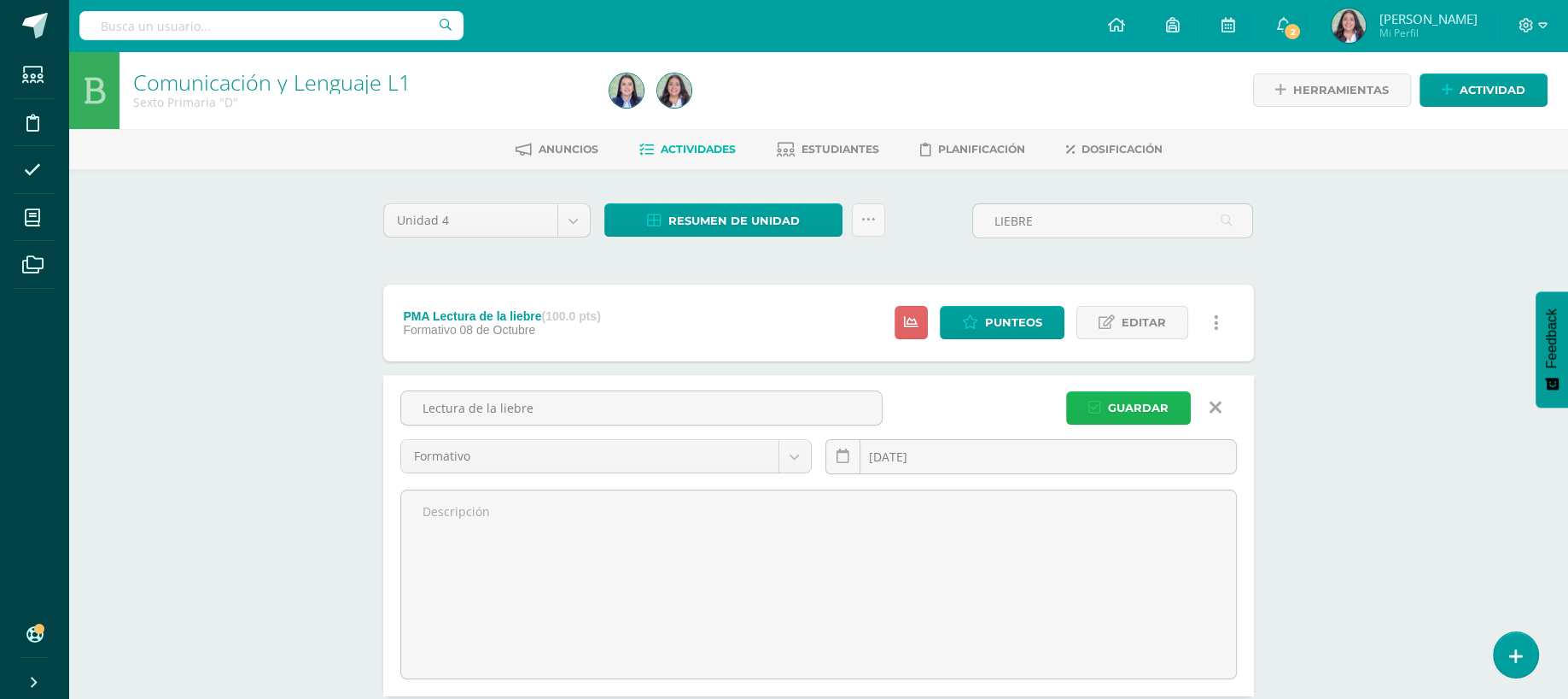
click at [1132, 396] on span "Guardar" at bounding box center [1138, 408] width 60 height 32
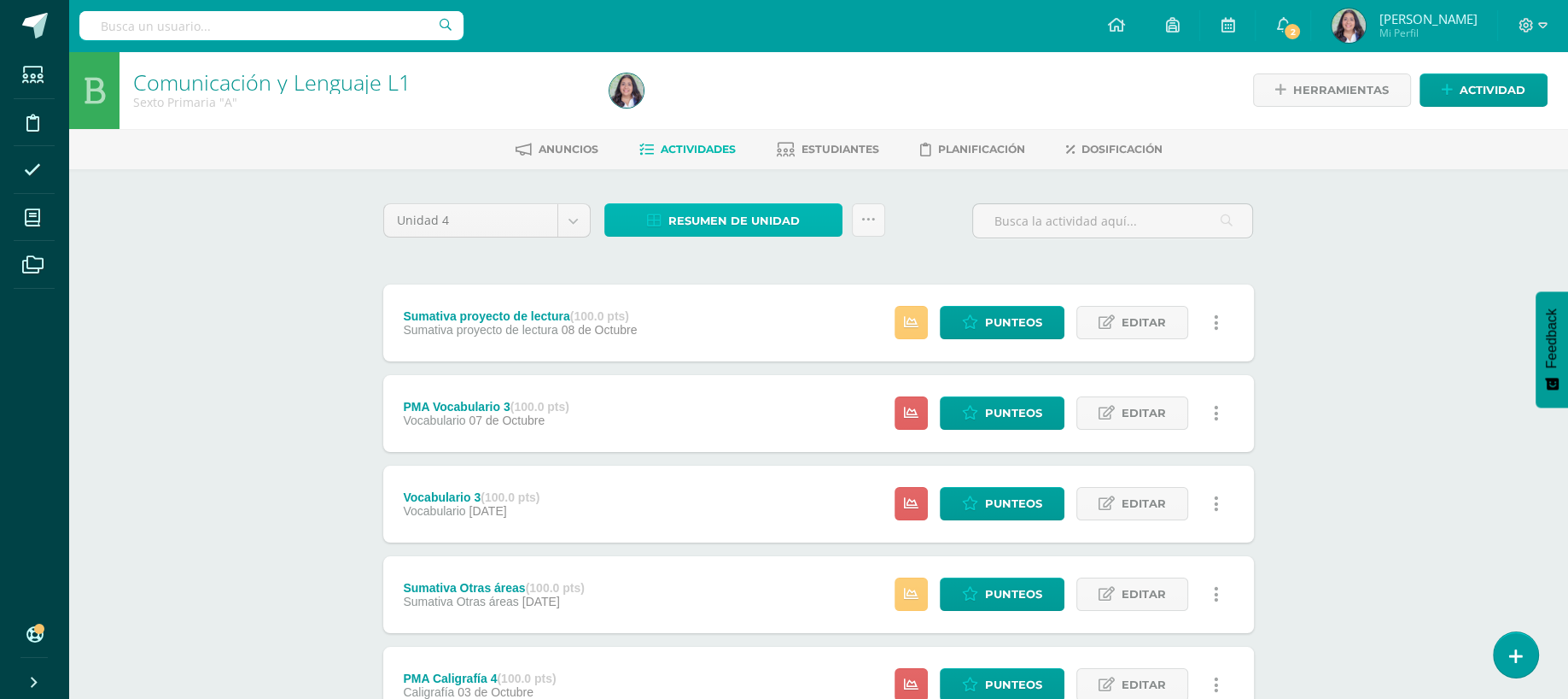
click at [763, 216] on span "Resumen de unidad" at bounding box center [735, 221] width 131 height 32
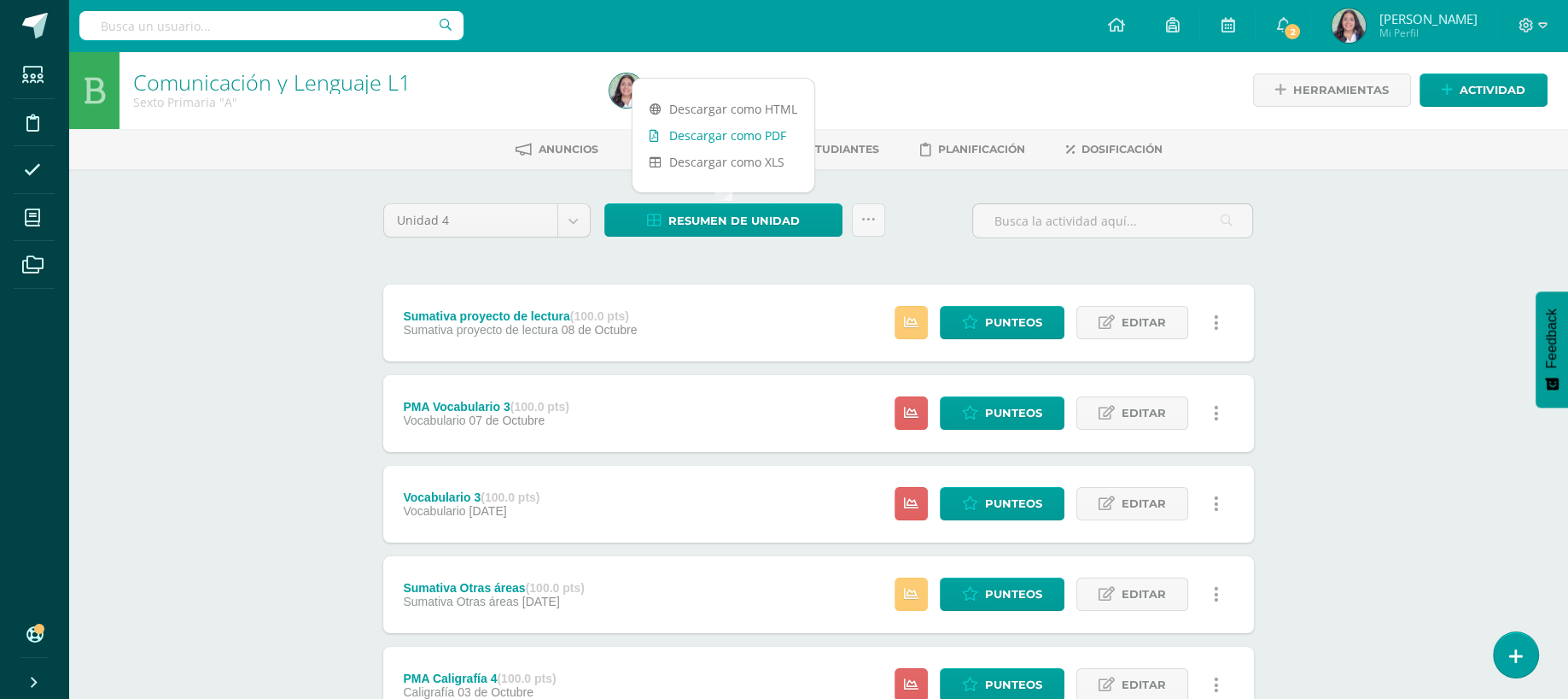
click at [739, 132] on link "Descargar como PDF" at bounding box center [724, 135] width 182 height 26
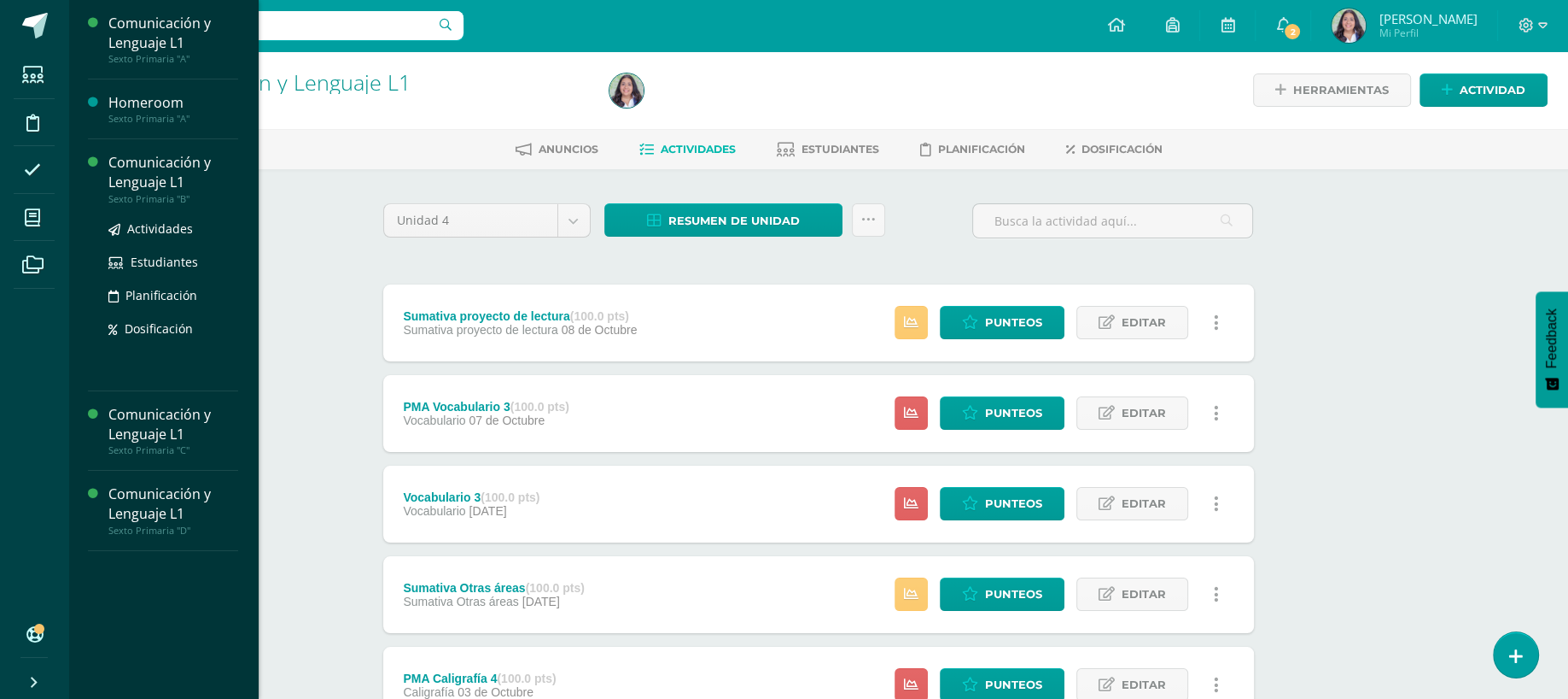
click at [133, 190] on div "Comunicación y Lenguaje L1" at bounding box center [173, 173] width 130 height 39
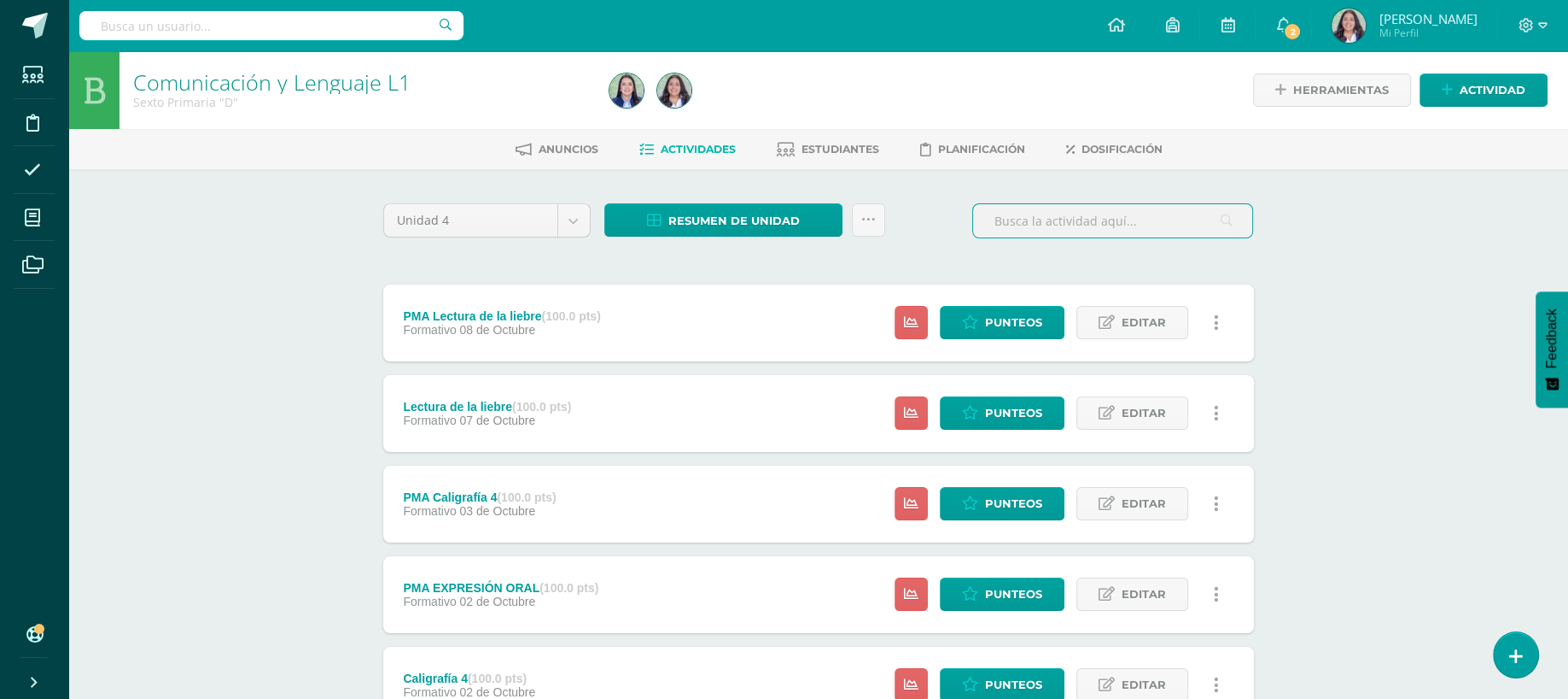
click at [1151, 214] on input "text" at bounding box center [1113, 221] width 279 height 33
click at [1151, 214] on input "L" at bounding box center [1113, 221] width 279 height 33
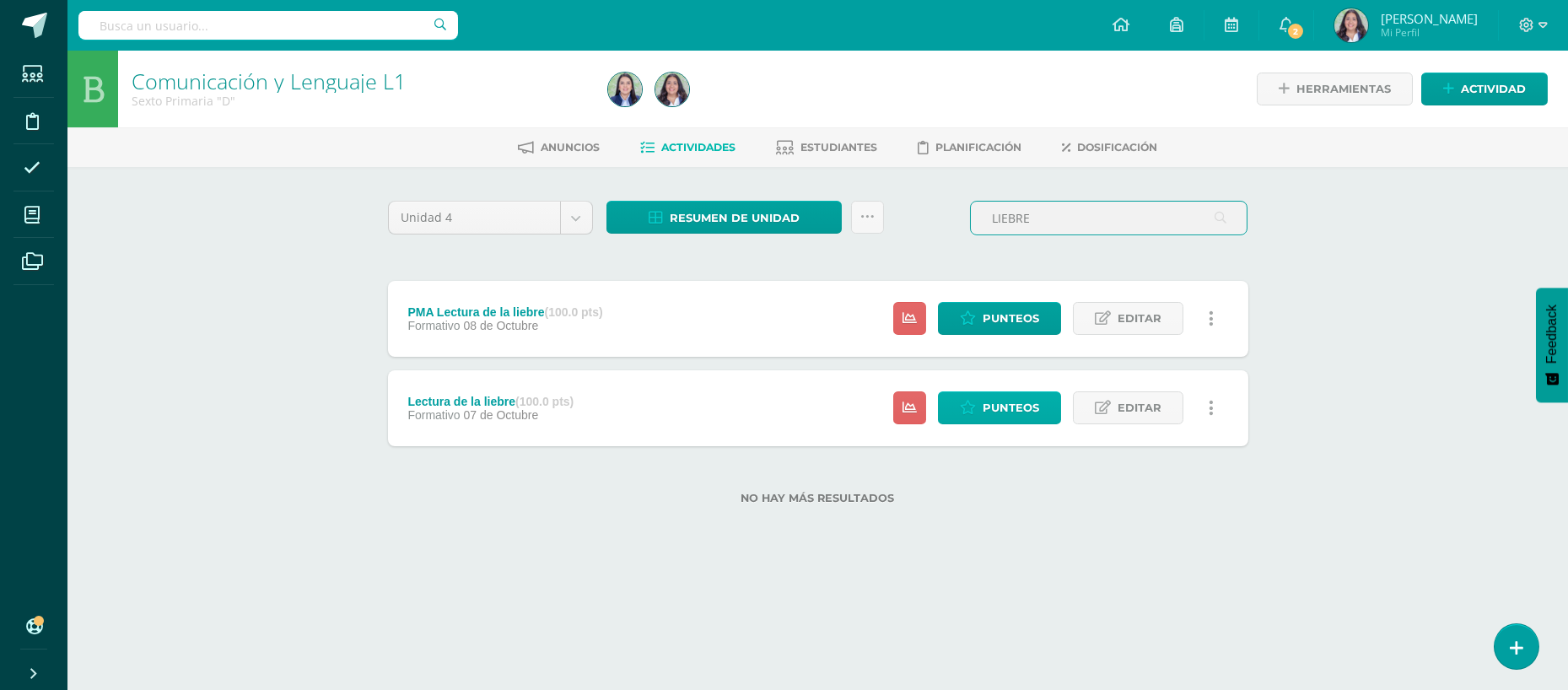
type input "LIEBRE"
click at [983, 409] on span "Punteos" at bounding box center [1010, 407] width 56 height 31
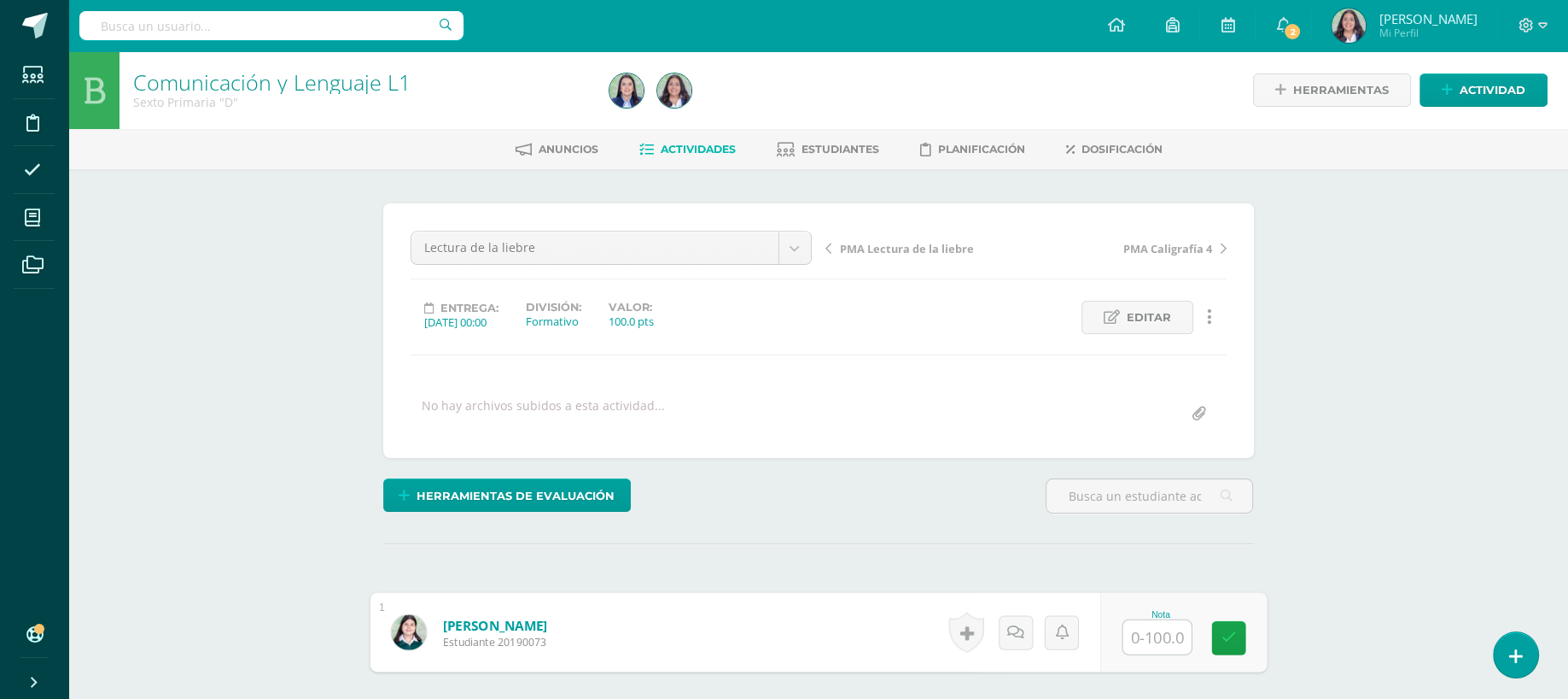
click at [1161, 639] on input "text" at bounding box center [1157, 637] width 68 height 34
type input "98"
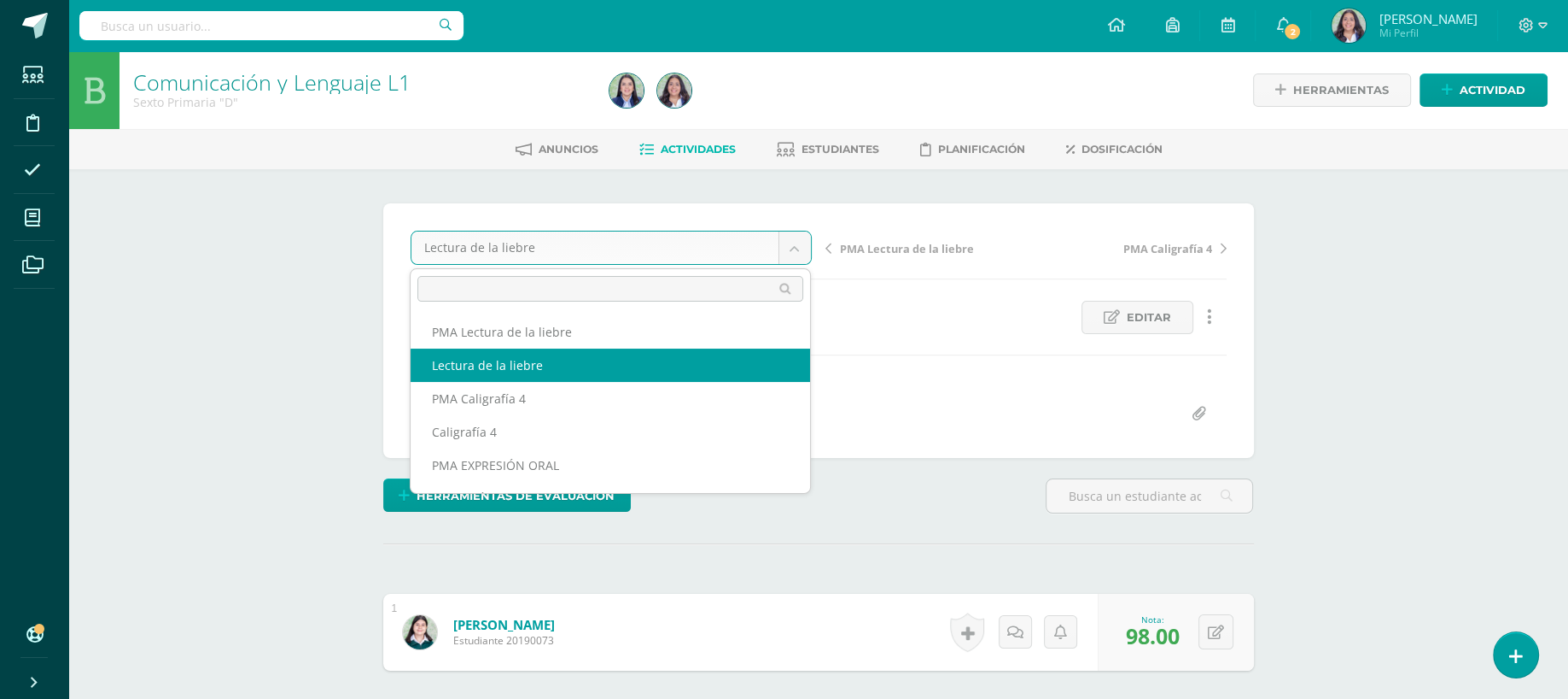
click at [782, 258] on body "Estudiantes Disciplina Asistencia Mis cursos Archivos Soporte Ayuda Reportar un…" at bounding box center [784, 433] width 1568 height 866
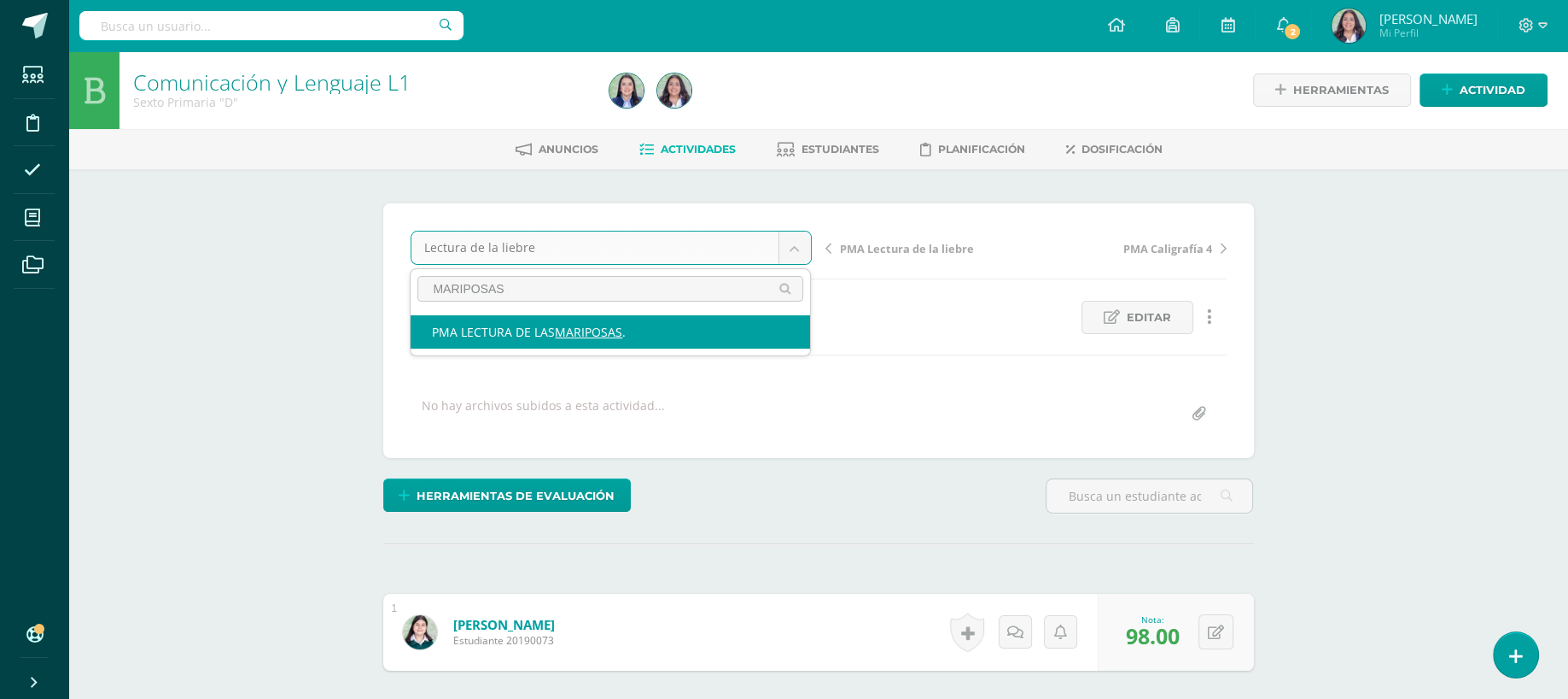
type input "MARIPOSAS"
select select "/dashboard/teacher/grade-activity/265342/"
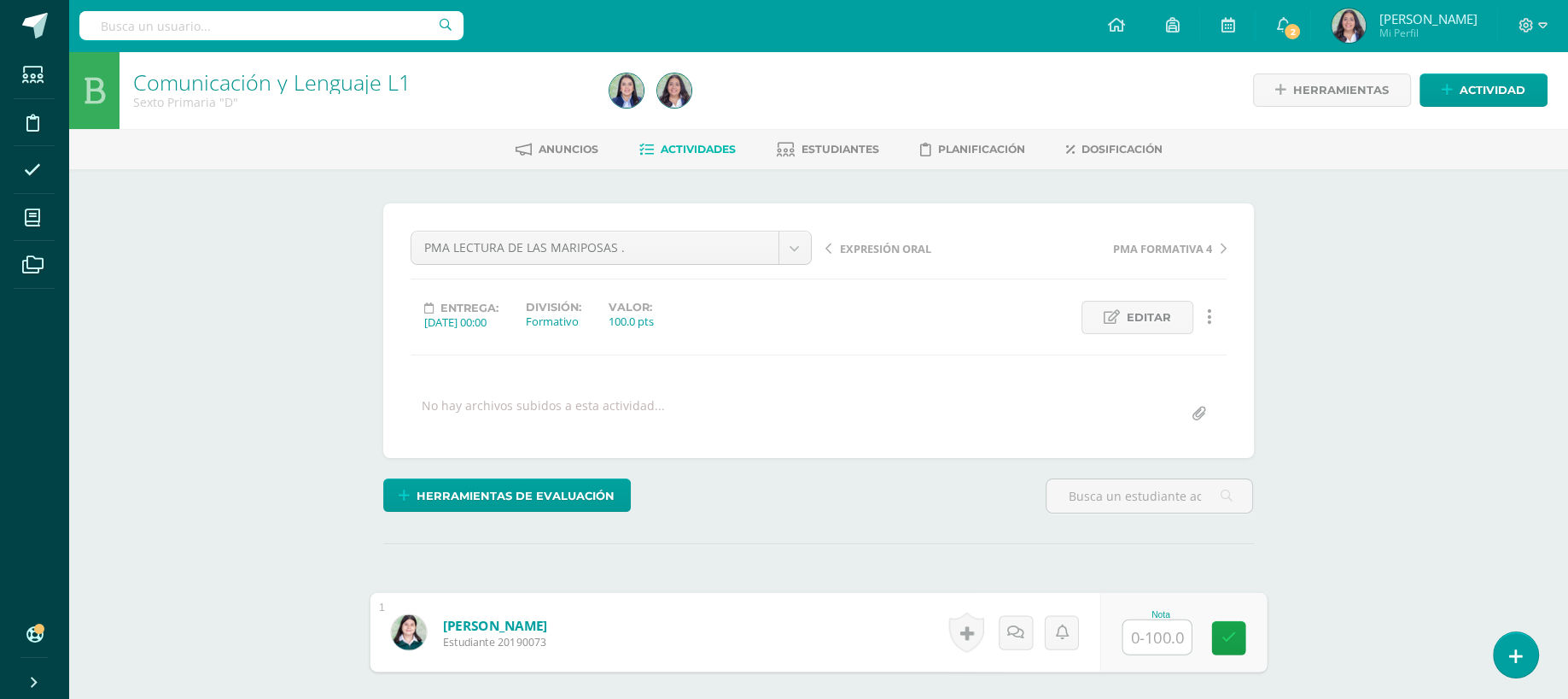
click at [1156, 623] on input "text" at bounding box center [1157, 637] width 68 height 34
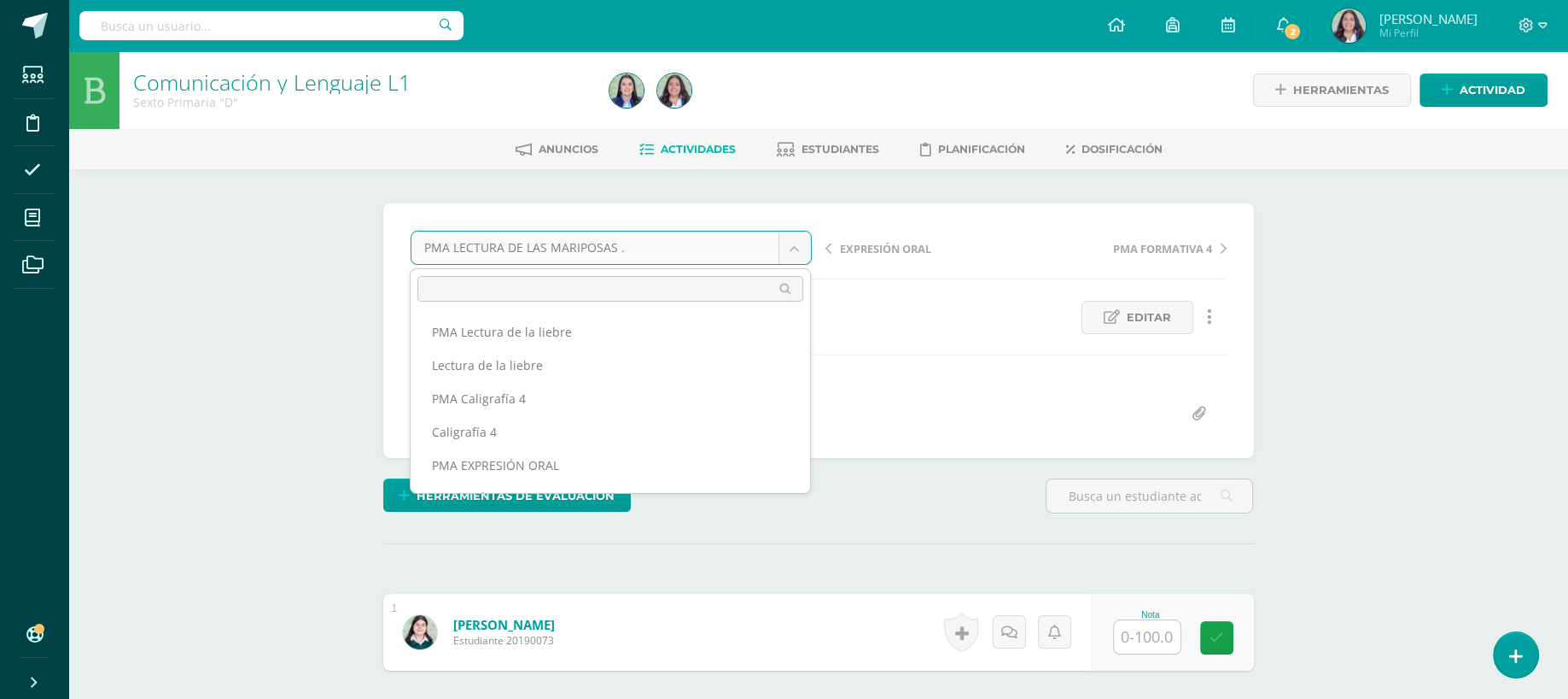
click at [740, 237] on body "Estudiantes Disciplina Asistencia Mis cursos Archivos Soporte Ayuda Reportar un…" at bounding box center [784, 433] width 1568 height 866
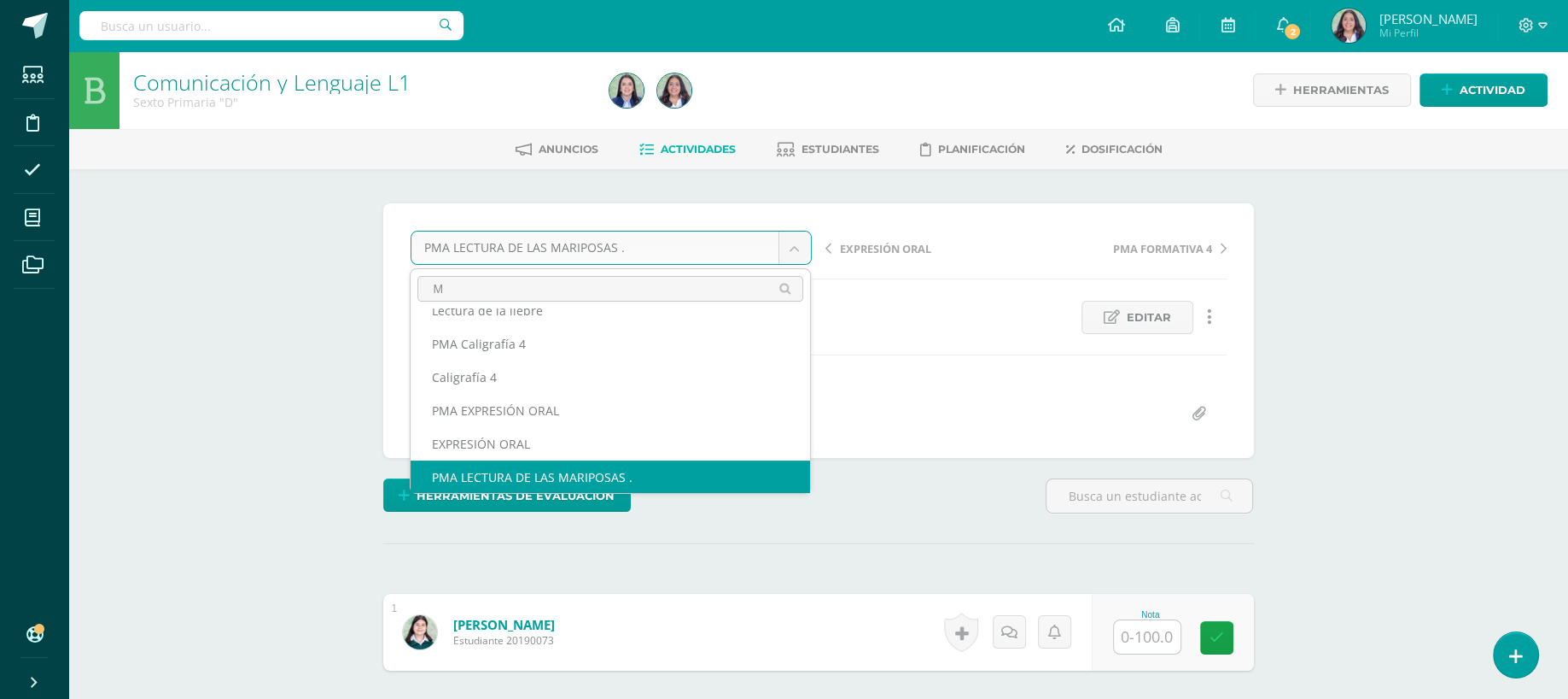
scroll to position [0, 0]
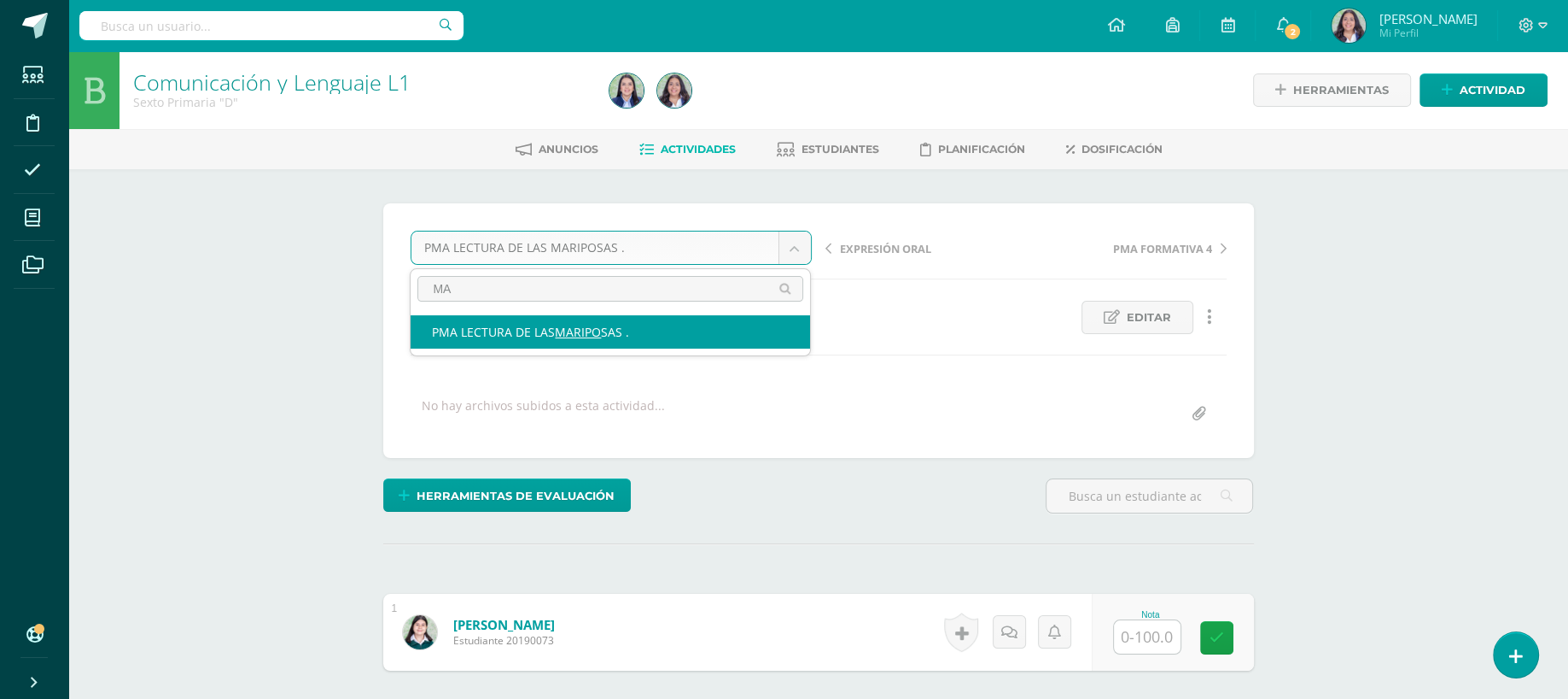
type input "M"
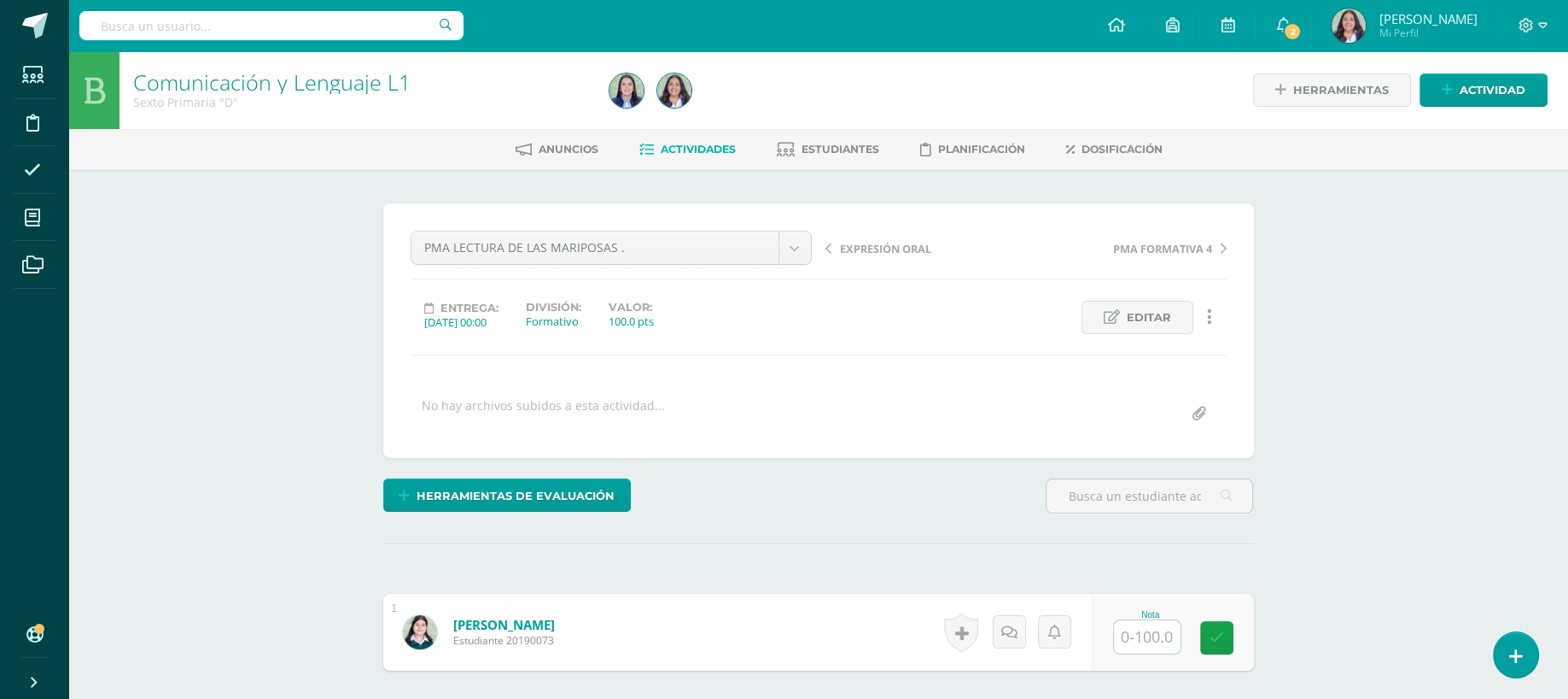
click at [700, 153] on body "Estudiantes Disciplina Asistencia Mis cursos Archivos Soporte Ayuda Reportar un…" at bounding box center [784, 433] width 1568 height 866
click at [700, 153] on span "Actividades" at bounding box center [699, 149] width 75 height 13
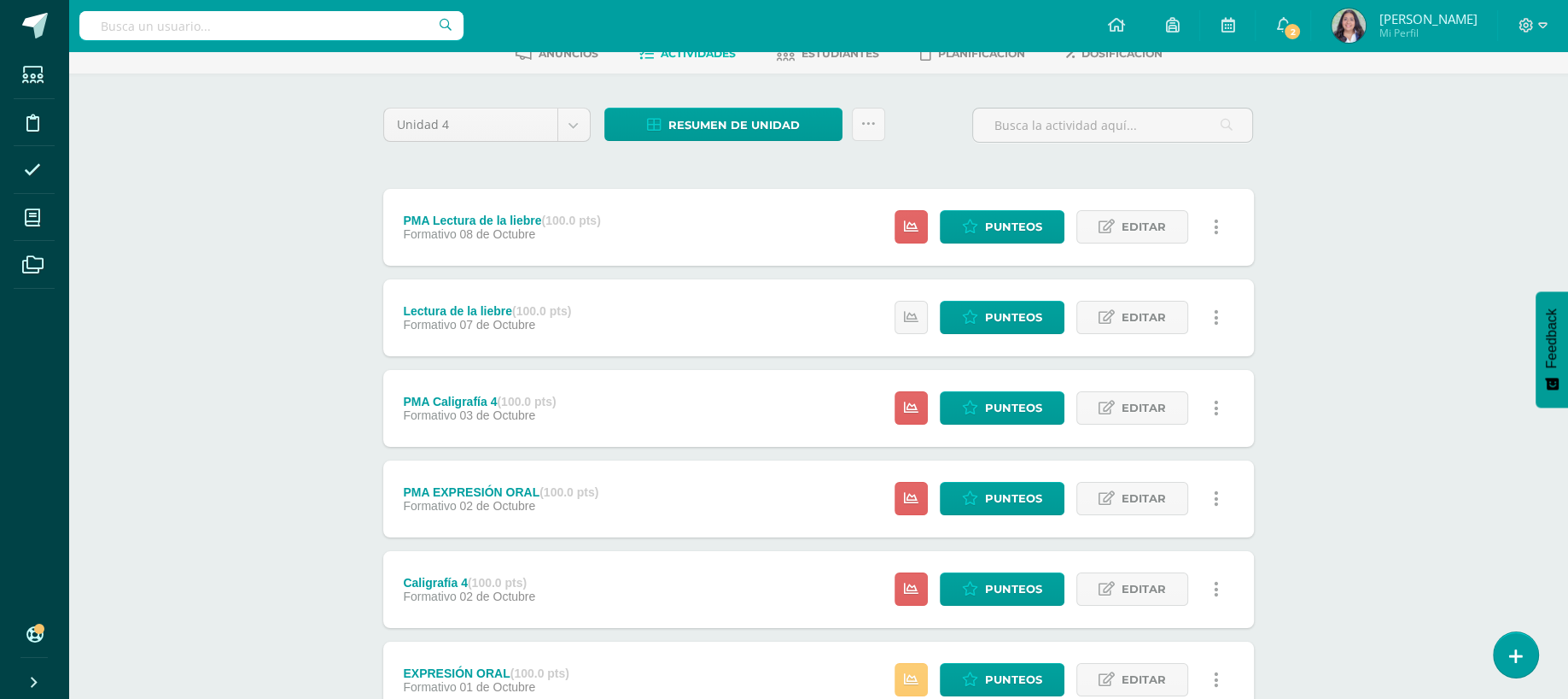
scroll to position [62, 0]
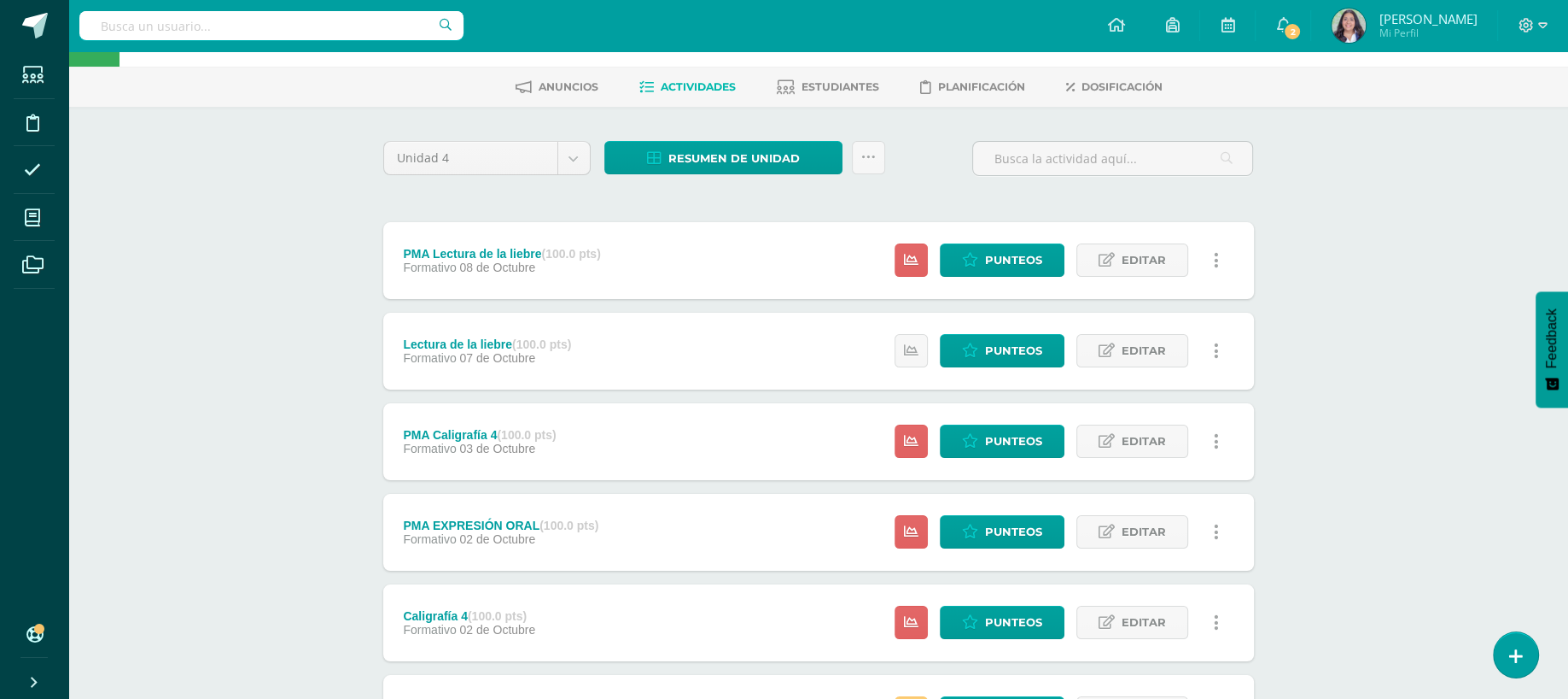
click at [1566, 61] on div "Comunicación y Lenguaje L1 Sexto Primaria "D" Herramientas Detalle de asistenci…" at bounding box center [818, 27] width 1500 height 78
click at [1071, 169] on input "text" at bounding box center [1113, 159] width 279 height 33
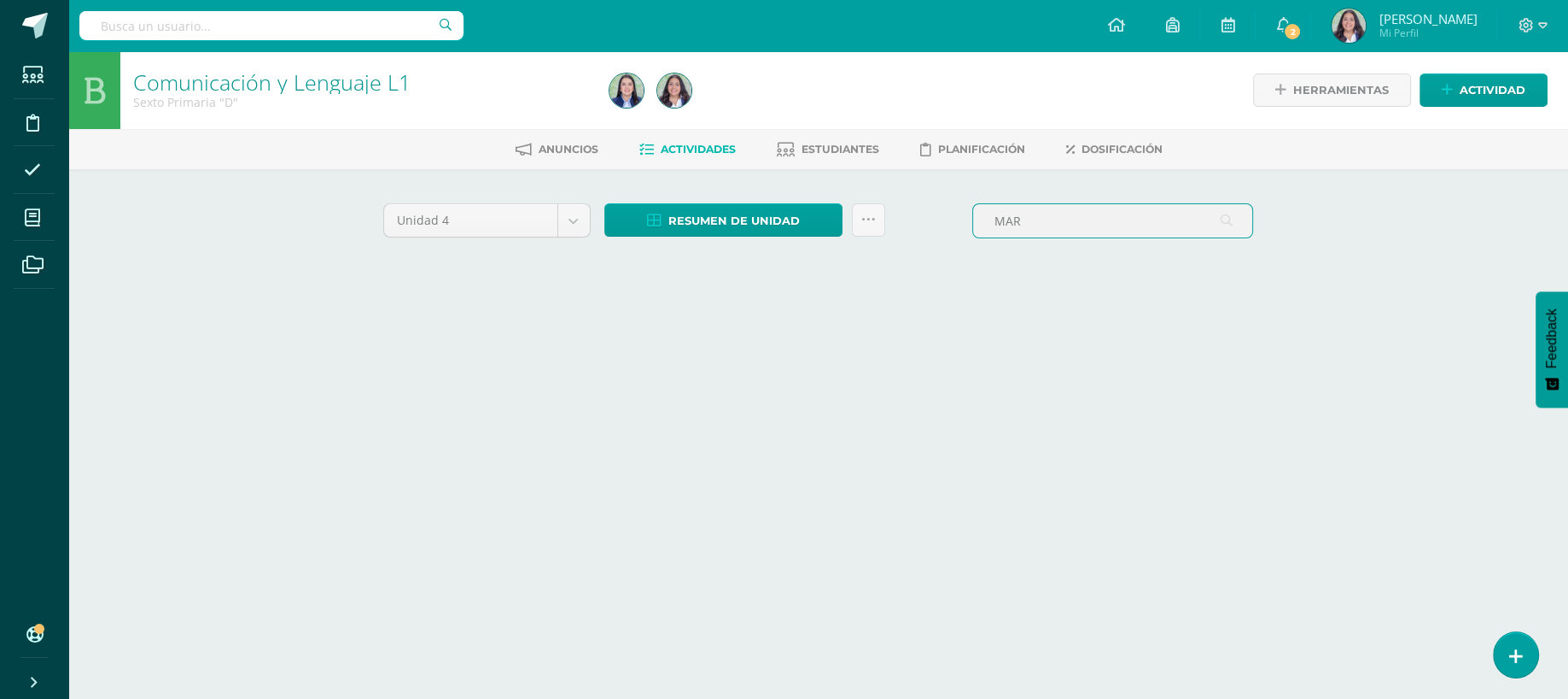
scroll to position [0, 0]
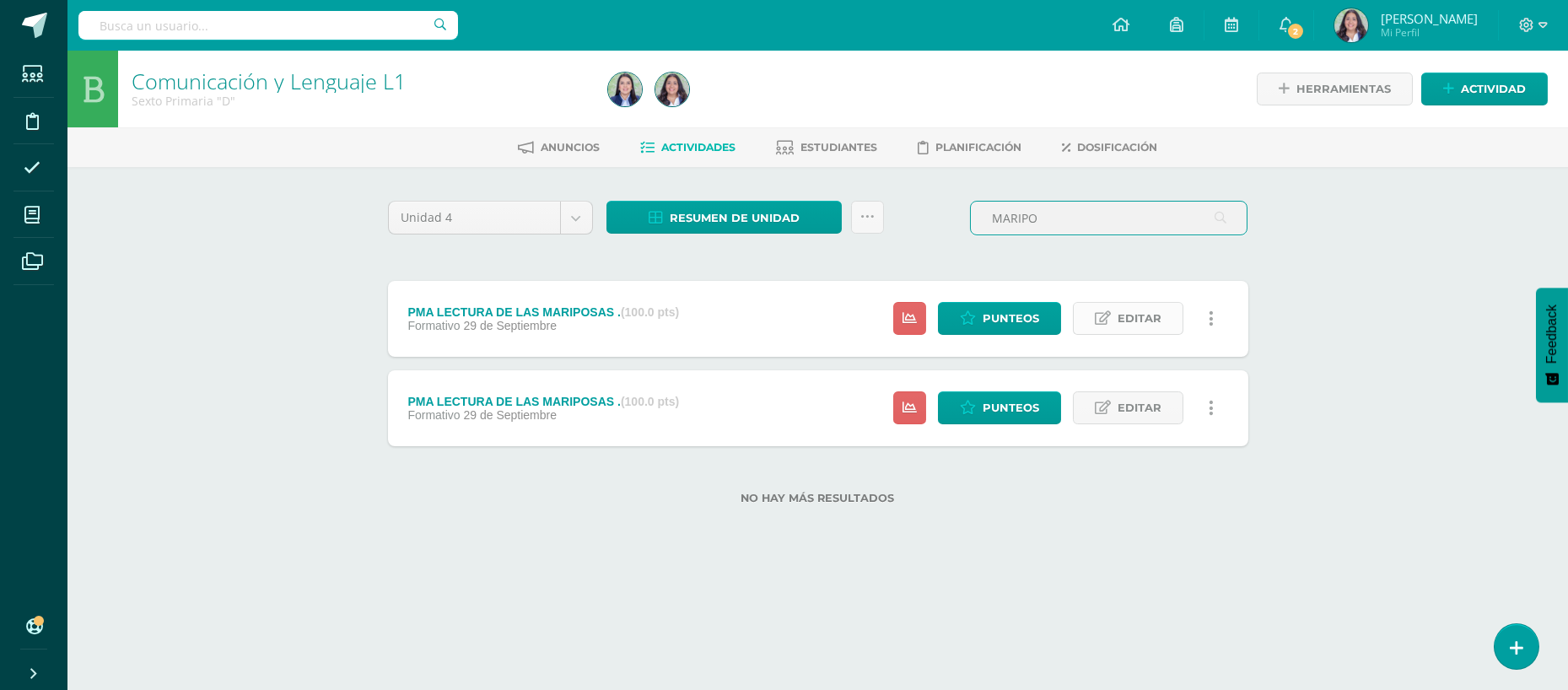
type input "MARIPO"
click at [1120, 325] on span "Editar" at bounding box center [1139, 318] width 44 height 31
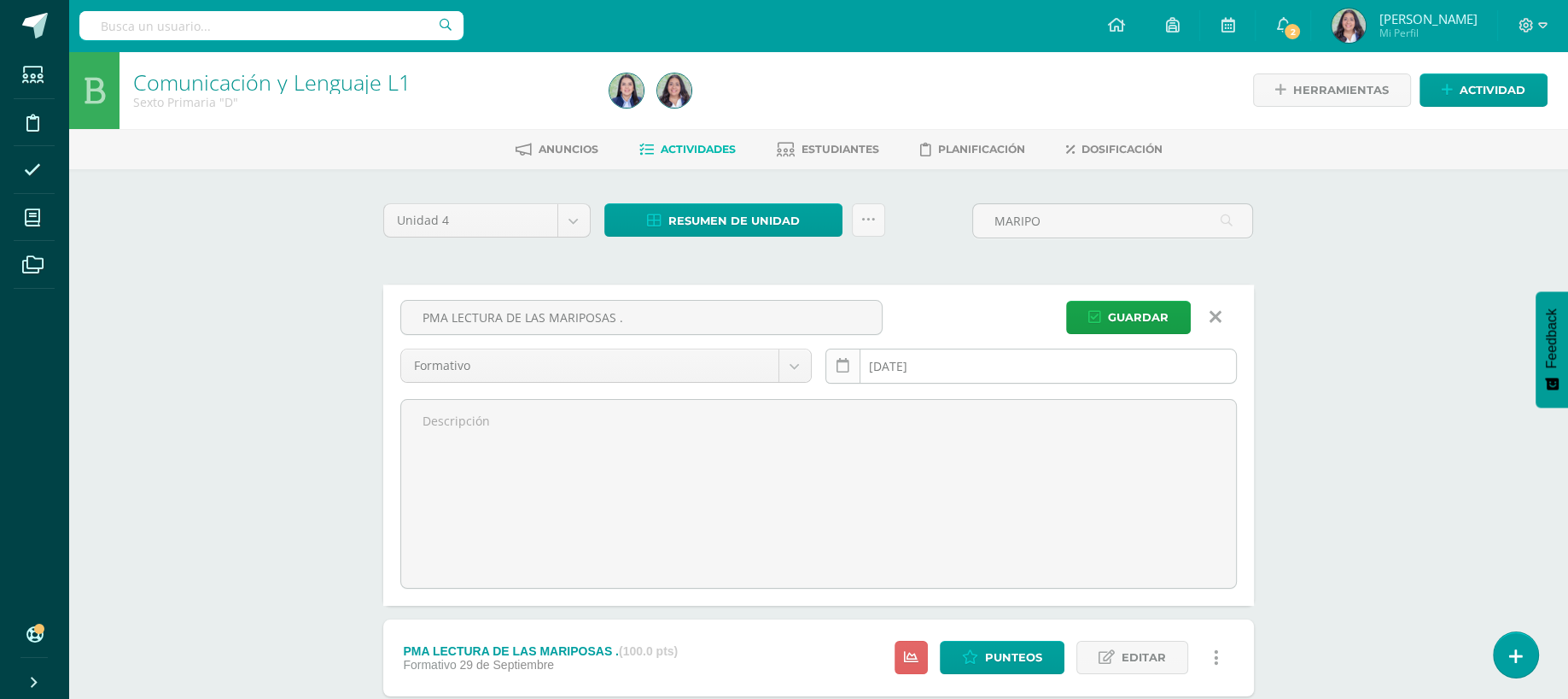
click at [852, 357] on link at bounding box center [843, 366] width 35 height 35
click at [846, 366] on icon at bounding box center [843, 366] width 13 height 15
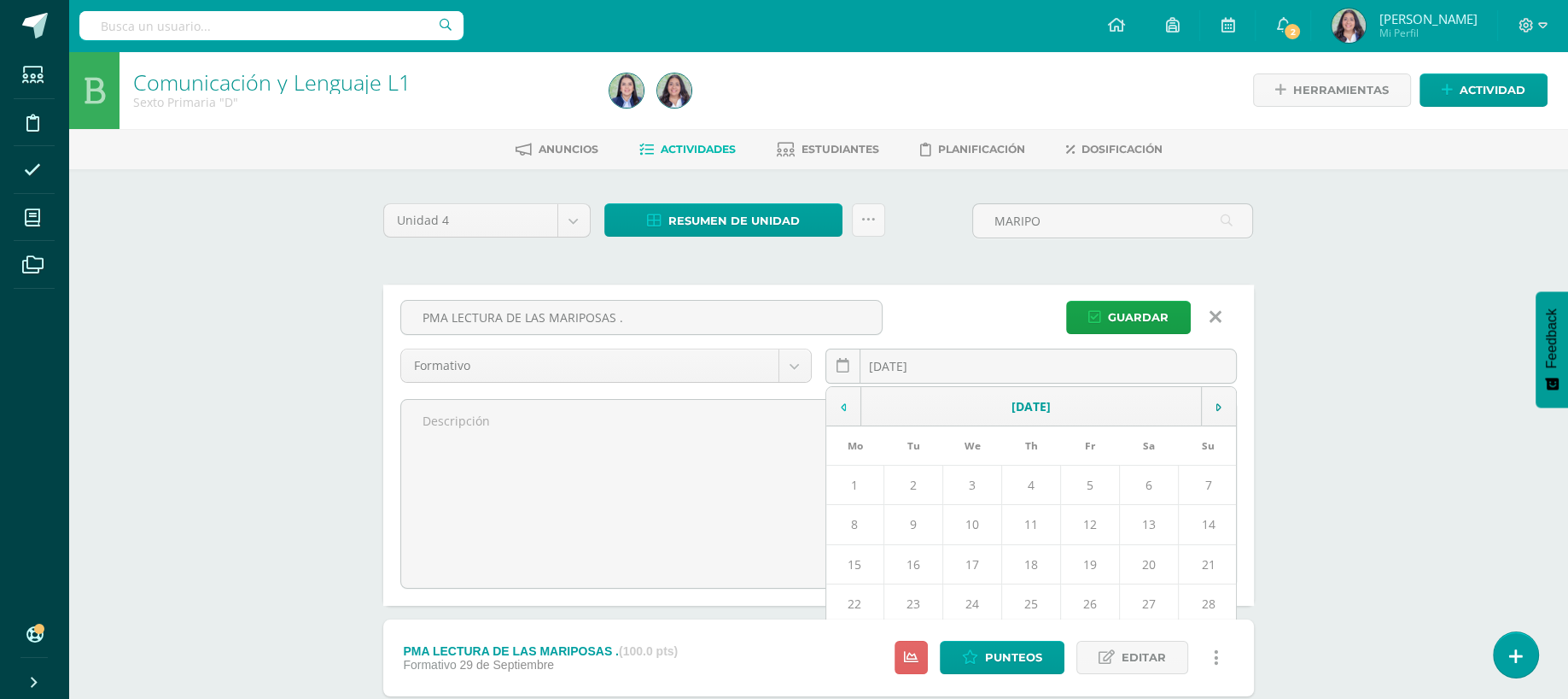
click at [850, 411] on td at bounding box center [844, 406] width 35 height 39
click at [1210, 413] on td at bounding box center [1219, 406] width 35 height 39
click at [1097, 529] on td "12" at bounding box center [1090, 524] width 59 height 39
type input "2025-09-12"
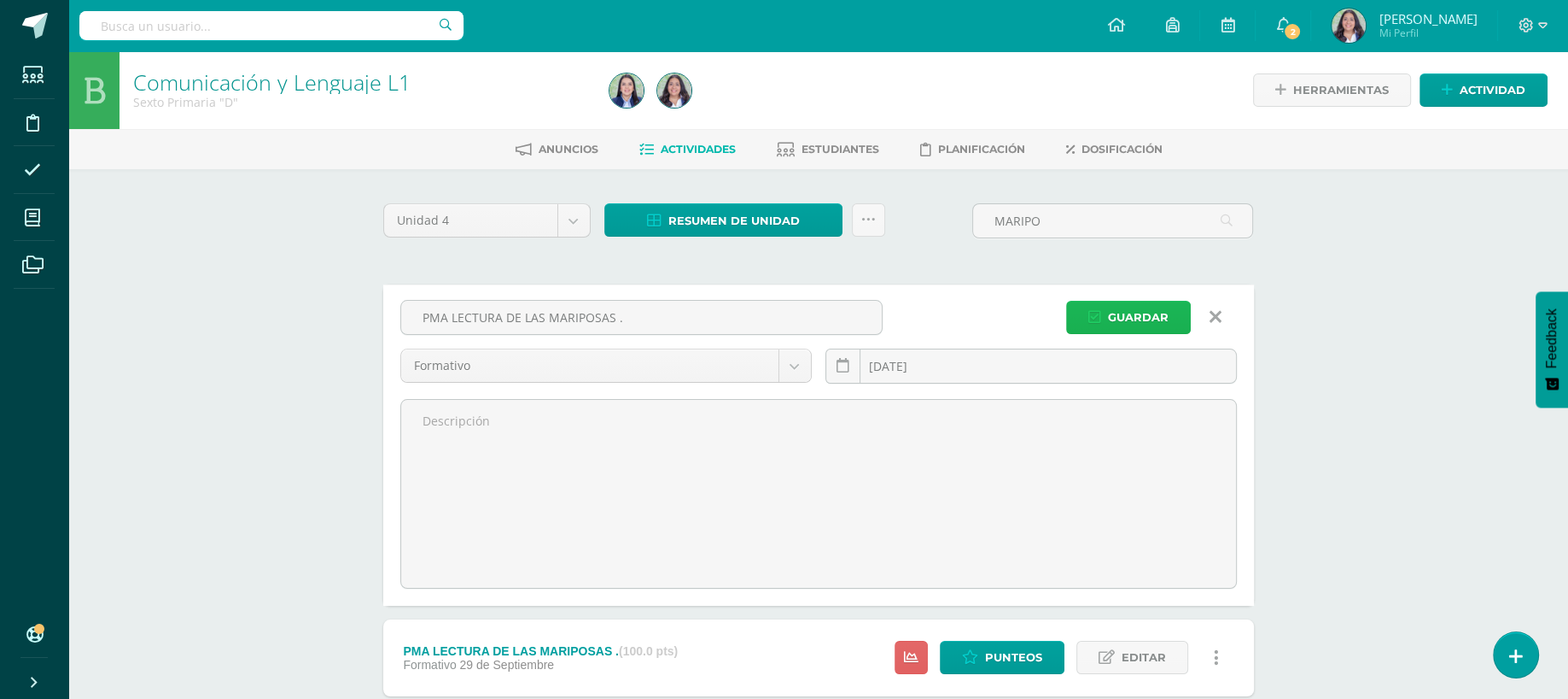
click at [1136, 325] on span "Guardar" at bounding box center [1138, 317] width 60 height 32
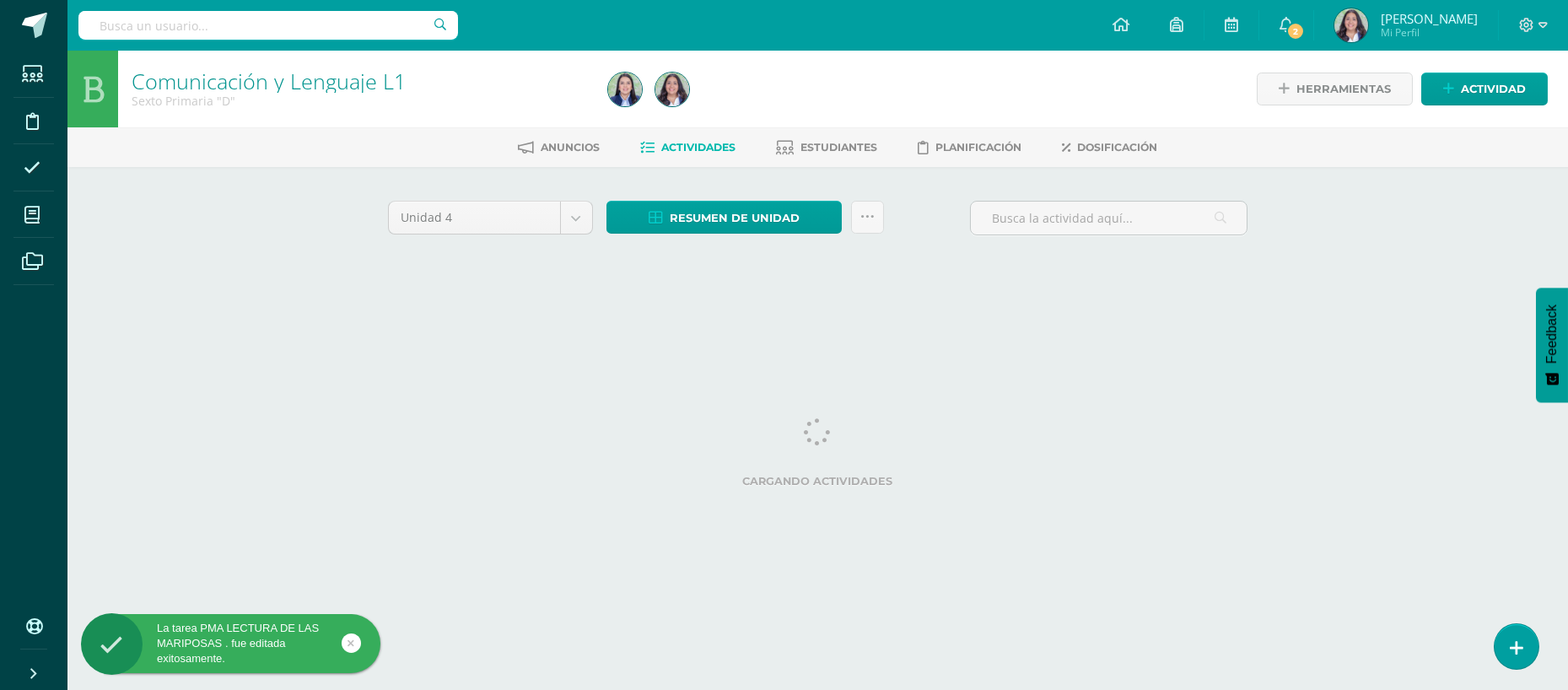
click at [1087, 194] on div "Unidad 4 Unidad 1 Unidad 2 Unidad 3 Unidad 4 Resumen de unidad Descargar como H…" at bounding box center [818, 240] width 928 height 148
click at [1087, 209] on input "text" at bounding box center [1108, 218] width 276 height 33
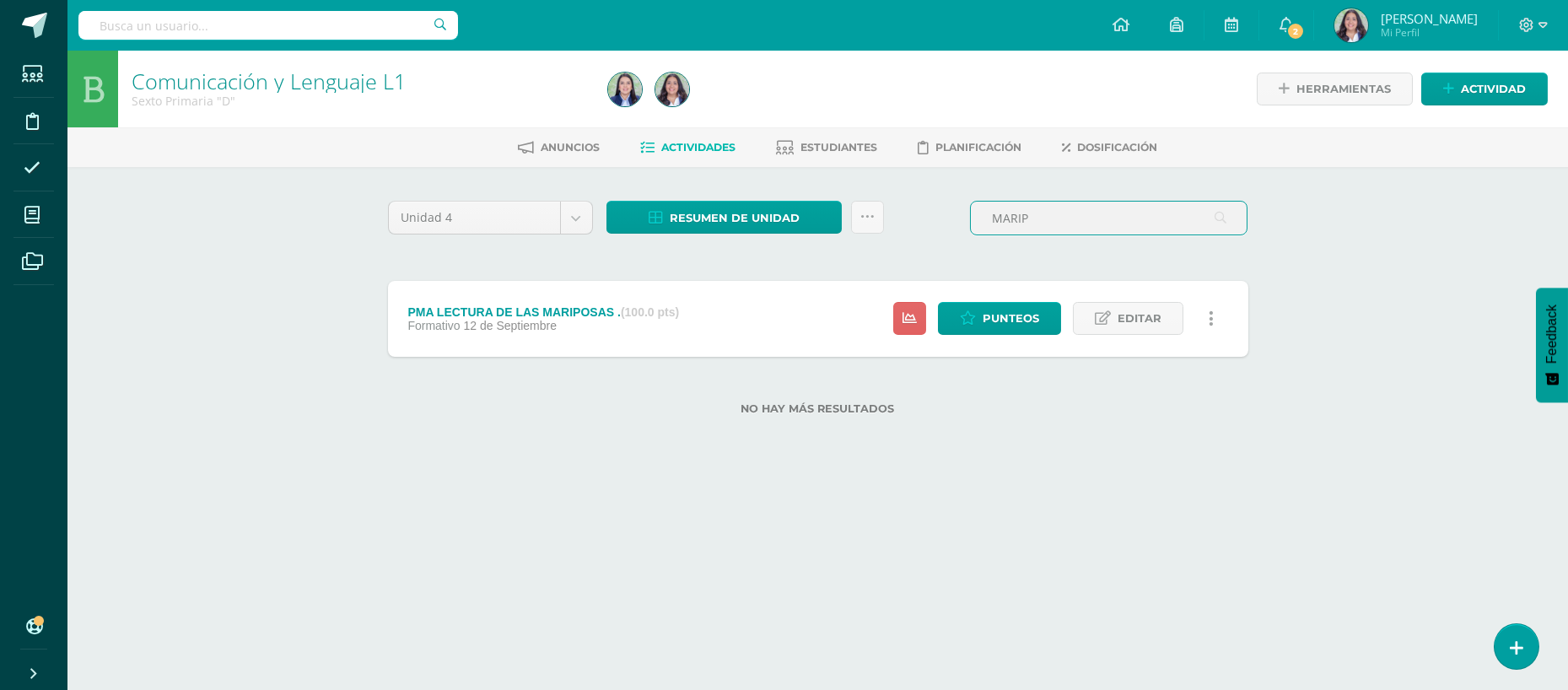
type input "MARIP"
click at [701, 152] on span "Actividades" at bounding box center [700, 147] width 74 height 13
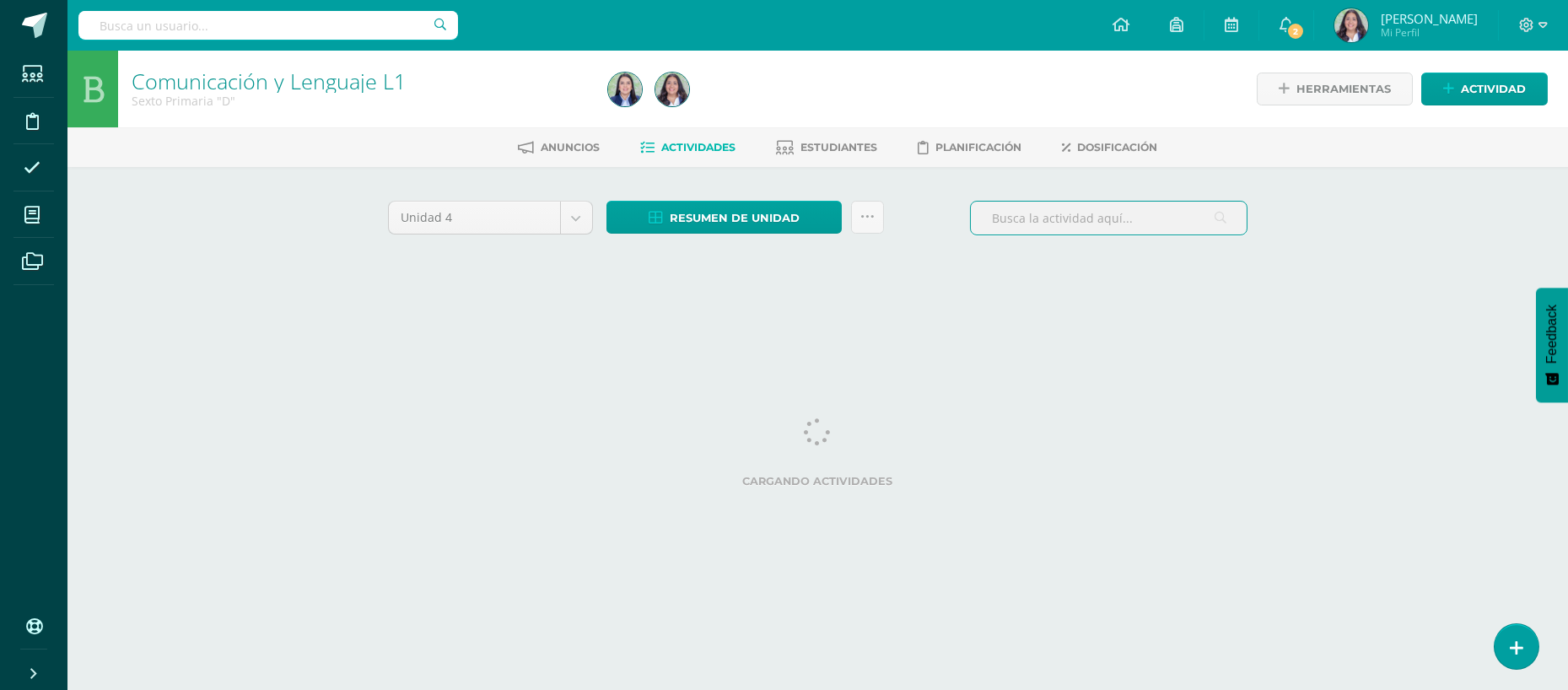
click at [1014, 228] on input "text" at bounding box center [1108, 218] width 276 height 33
type input "I"
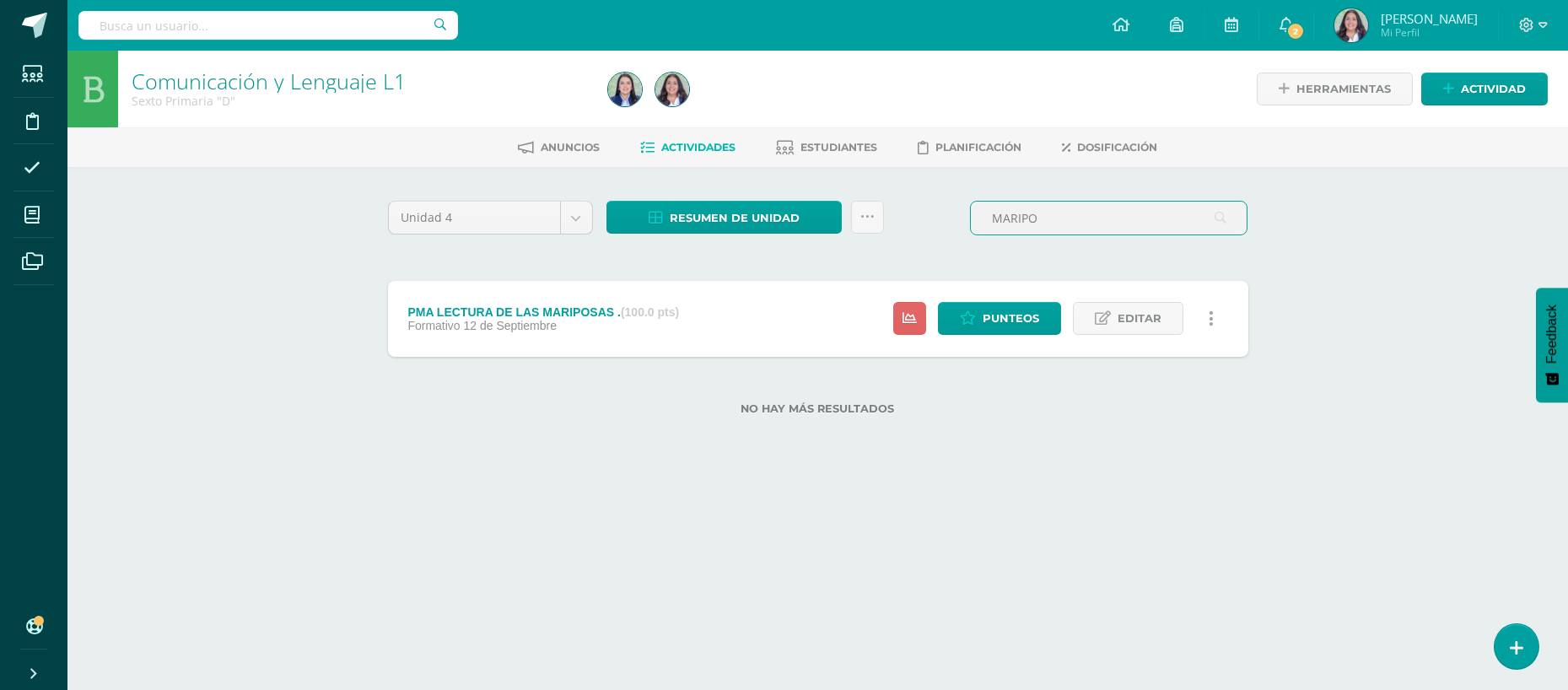
type input "MARIPO"
click at [685, 144] on span "Actividades" at bounding box center [700, 147] width 74 height 13
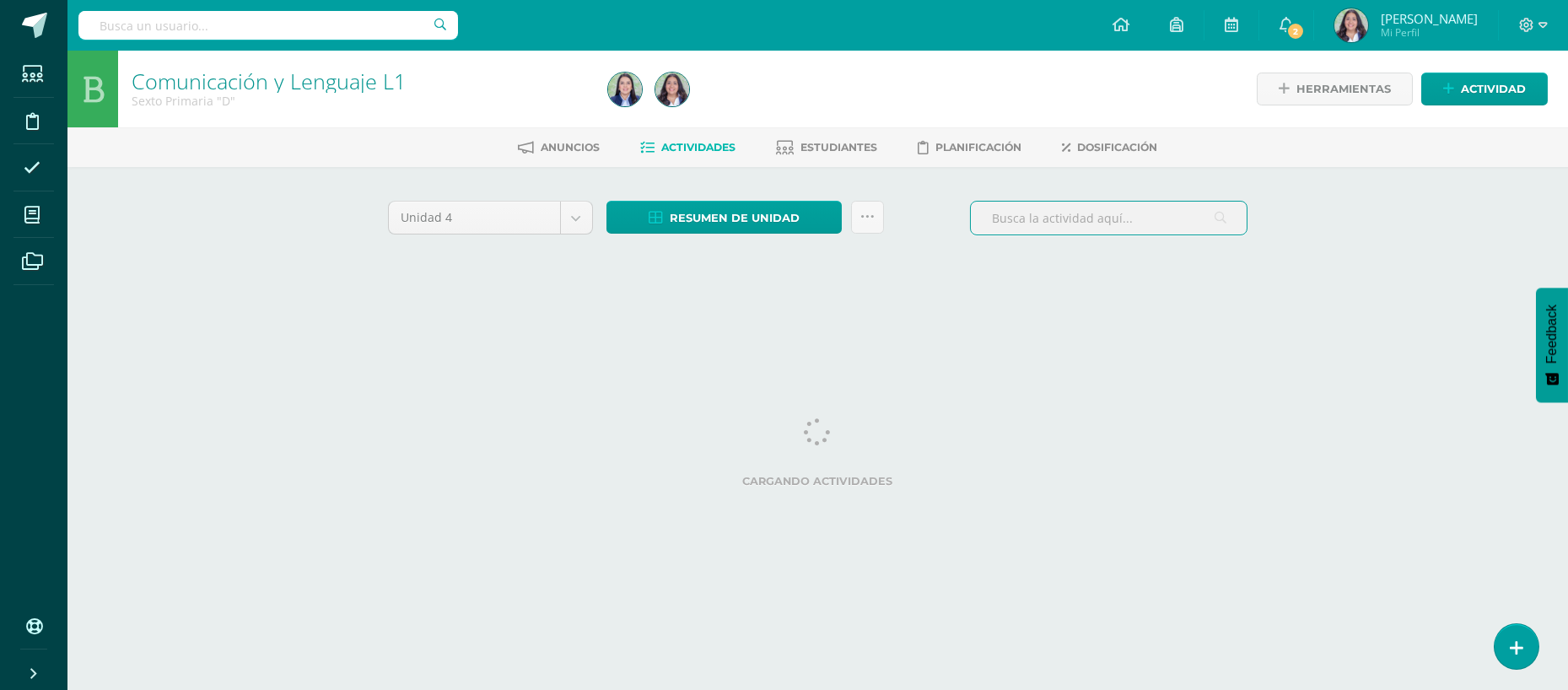
click at [1093, 218] on input "text" at bounding box center [1108, 218] width 276 height 33
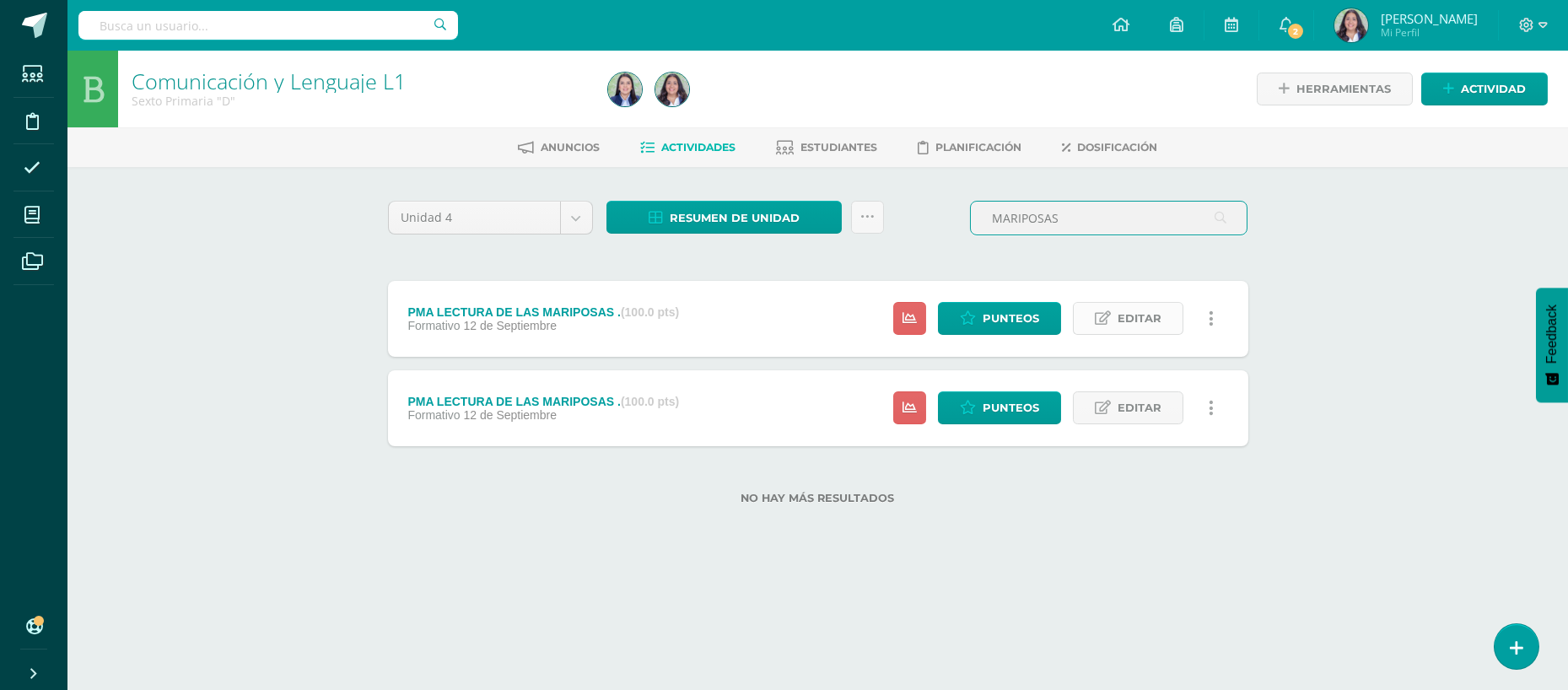
type input "MARIPOSAS"
click at [1130, 315] on span "Editar" at bounding box center [1139, 318] width 44 height 31
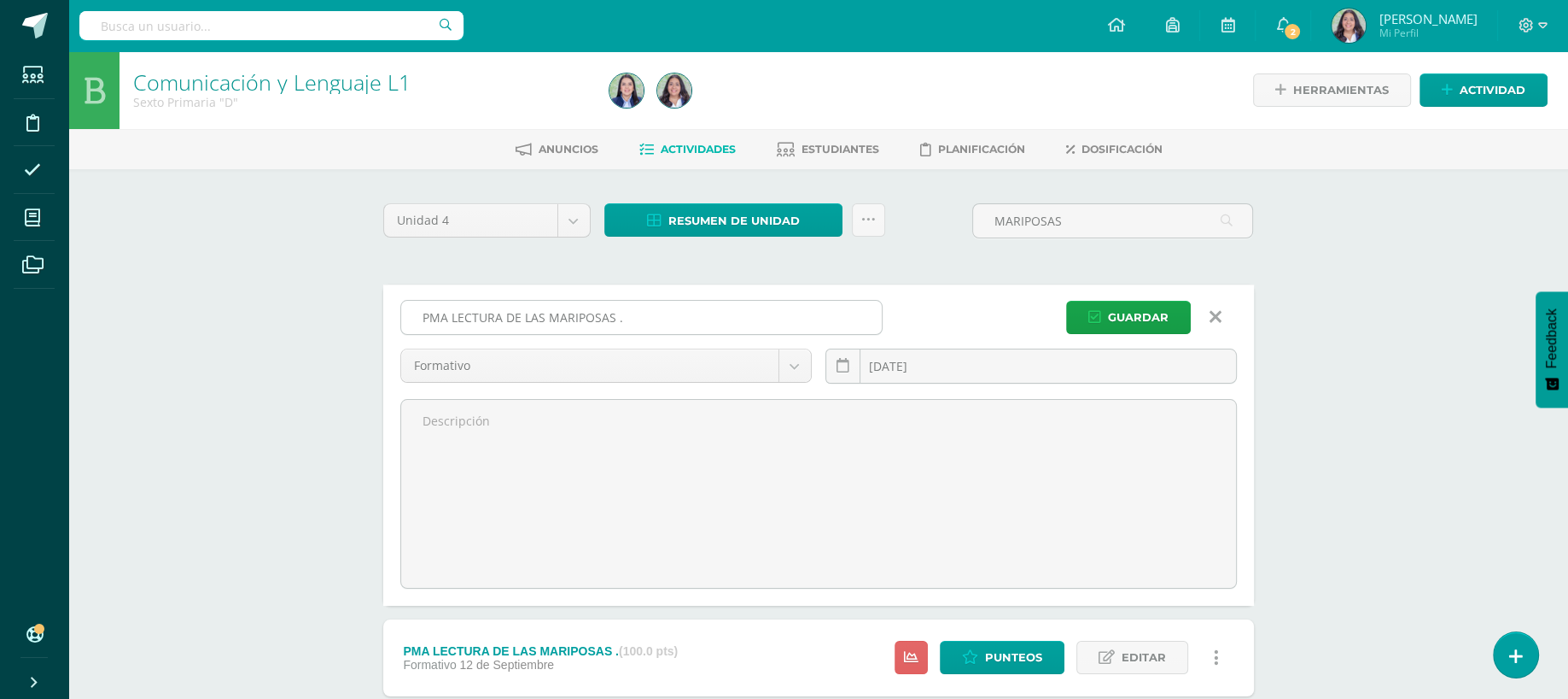
click at [429, 316] on input "PMA LECTURA DE LAS MARIPOSAS ." at bounding box center [641, 317] width 481 height 33
type input "LECTURA DE LAS MARIPOSAS ."
click at [844, 355] on link at bounding box center [843, 366] width 35 height 35
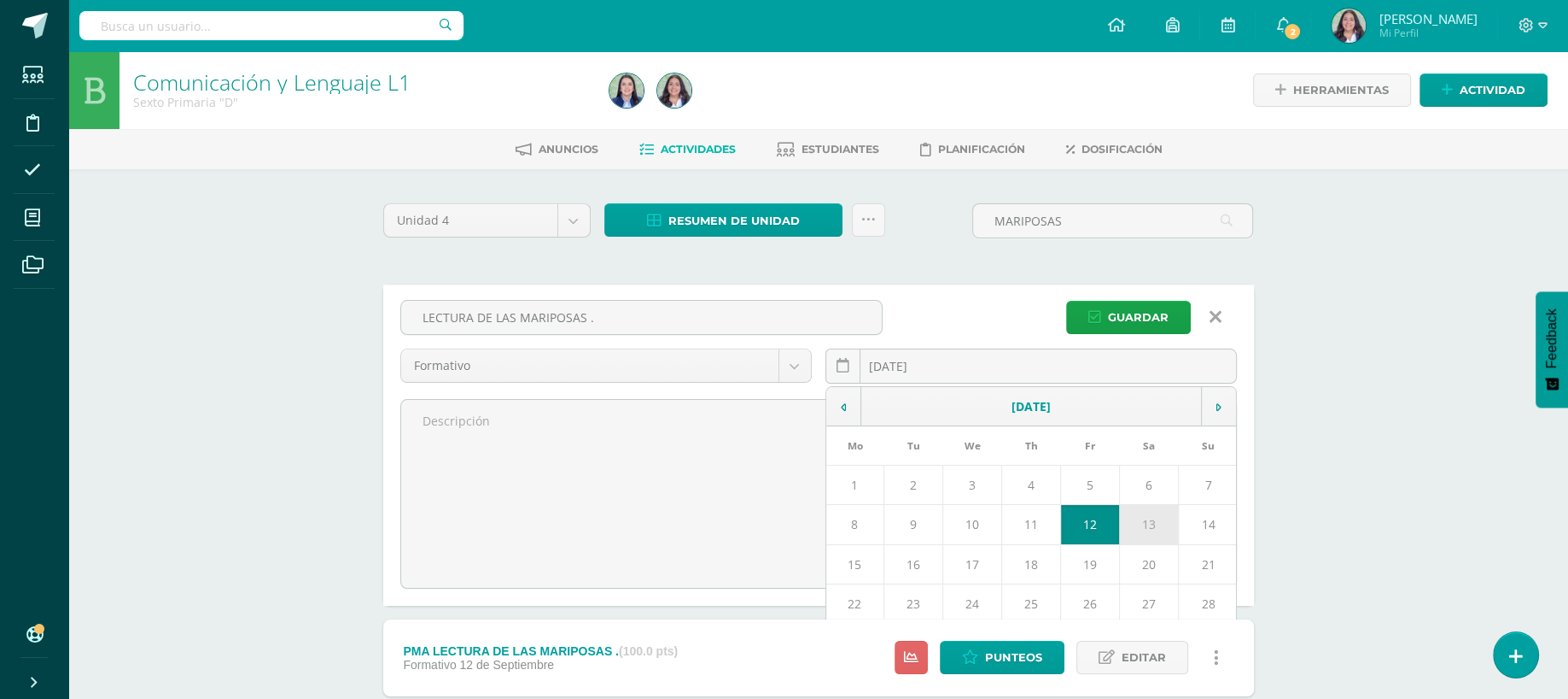
click at [1151, 533] on td "13" at bounding box center [1149, 524] width 59 height 39
type input "[DATE]"
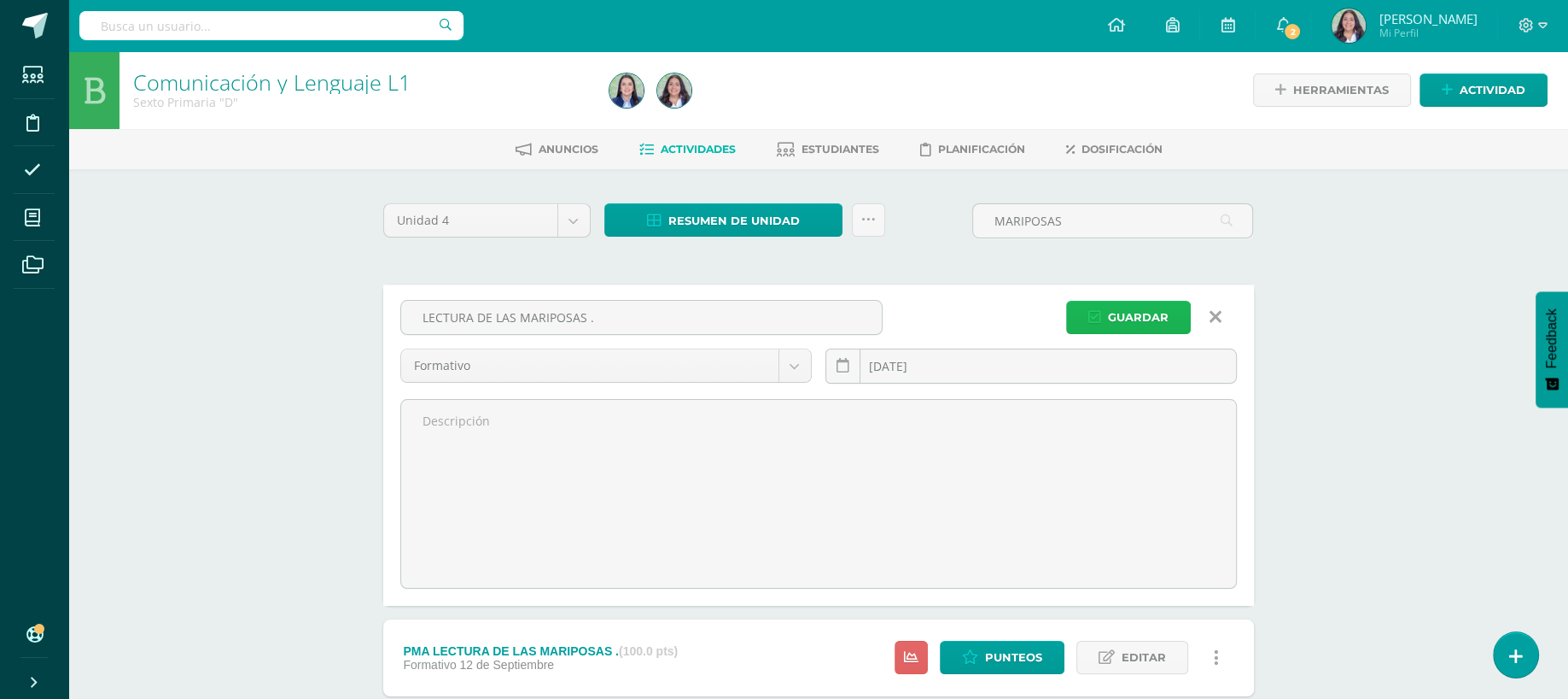
click at [1143, 321] on span "Guardar" at bounding box center [1138, 317] width 60 height 32
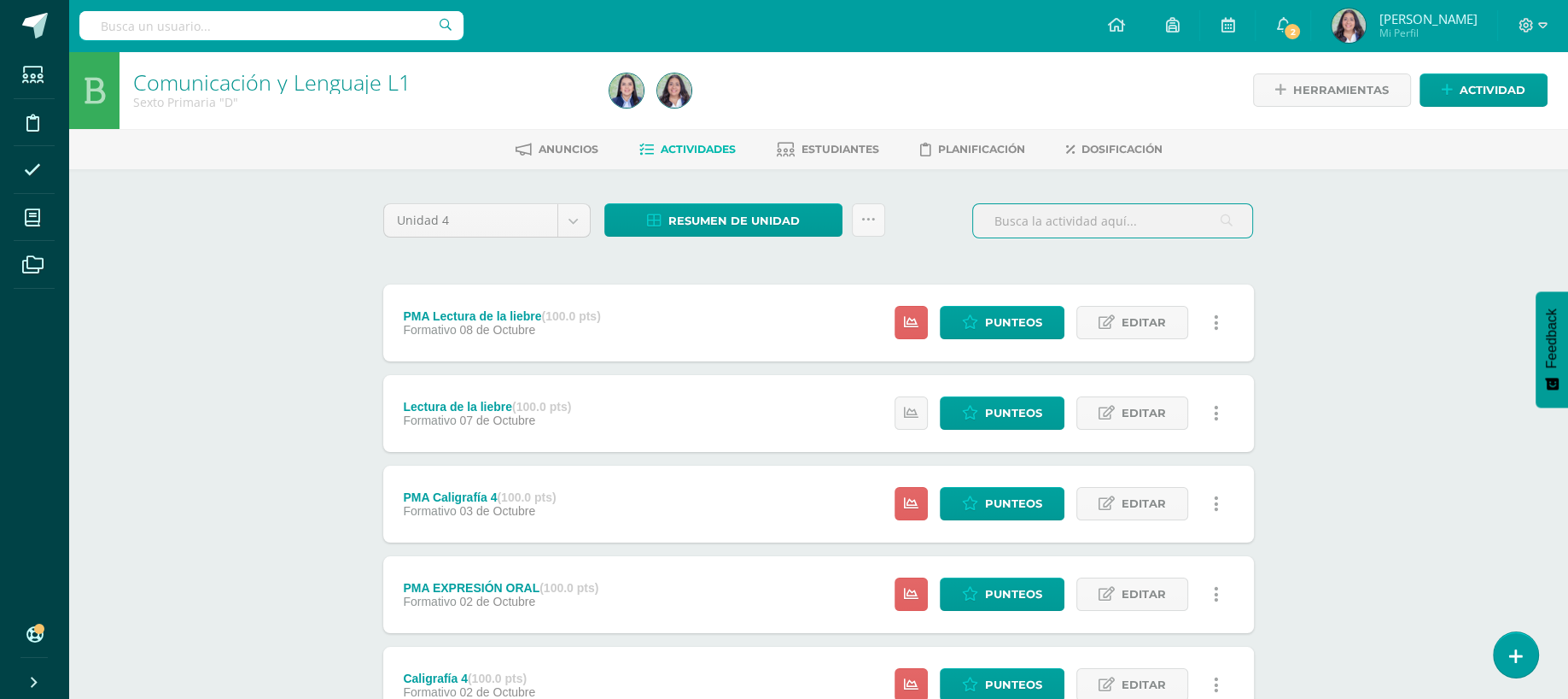
click at [1151, 207] on input "text" at bounding box center [1113, 221] width 279 height 33
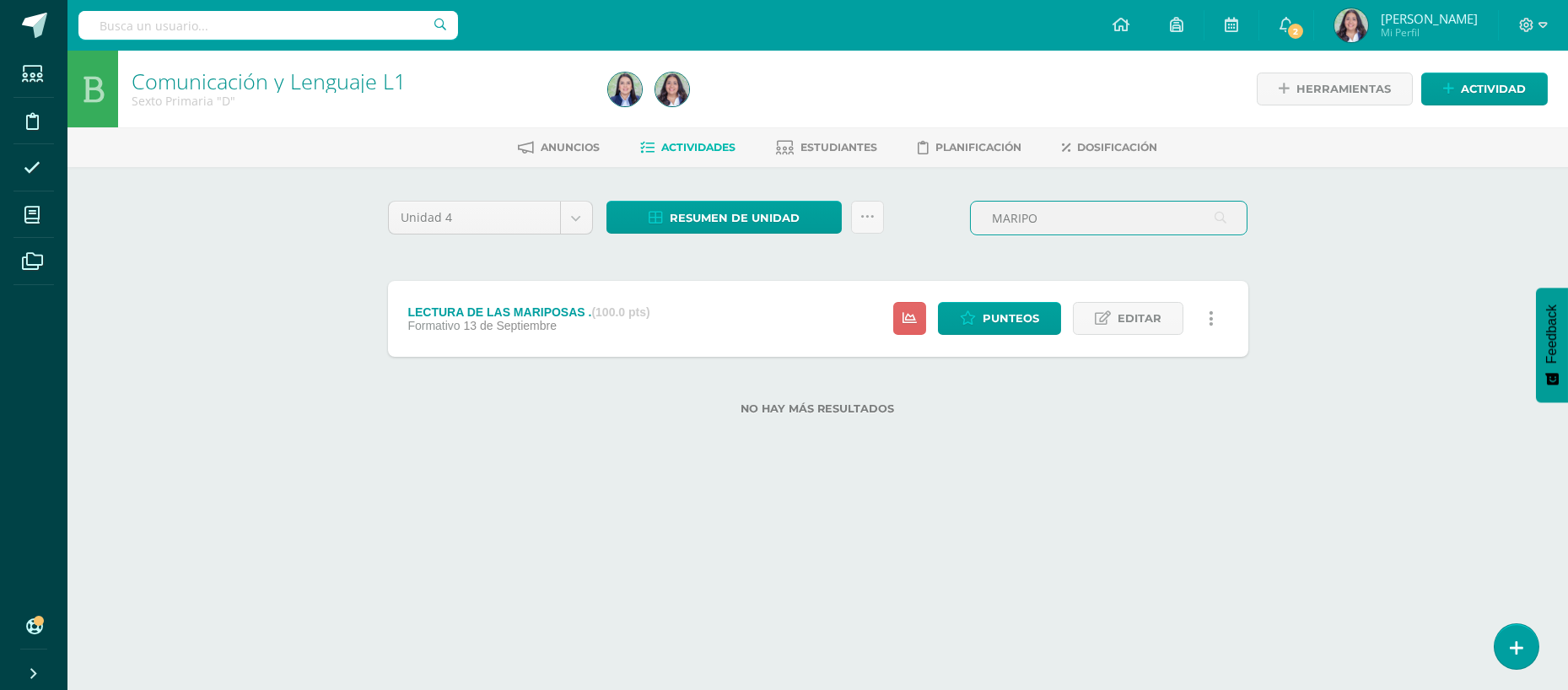
type input "MARIPO"
click at [712, 143] on span "Actividades" at bounding box center [700, 147] width 74 height 13
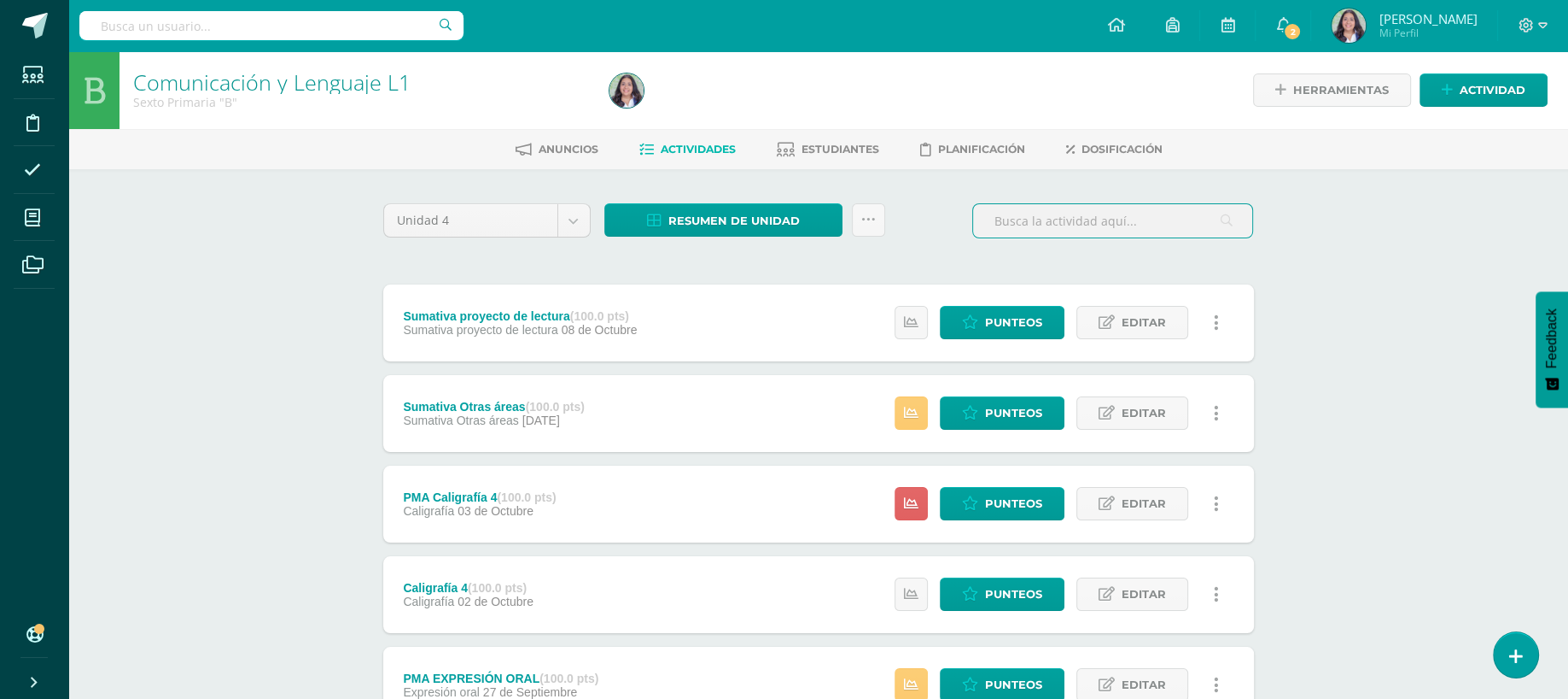
click at [1053, 227] on input "text" at bounding box center [1113, 221] width 279 height 33
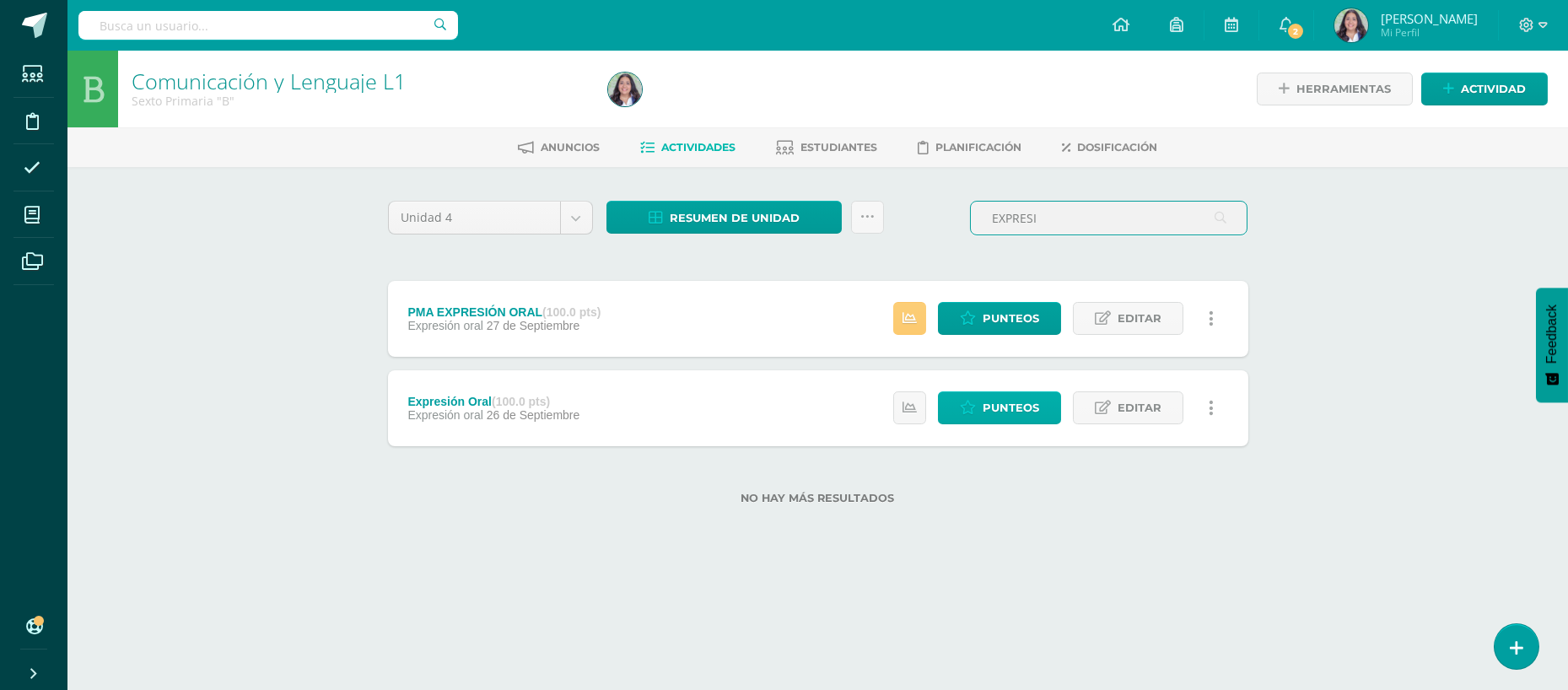
type input "EXPRESI"
click at [978, 399] on link "Punteos" at bounding box center [999, 407] width 123 height 33
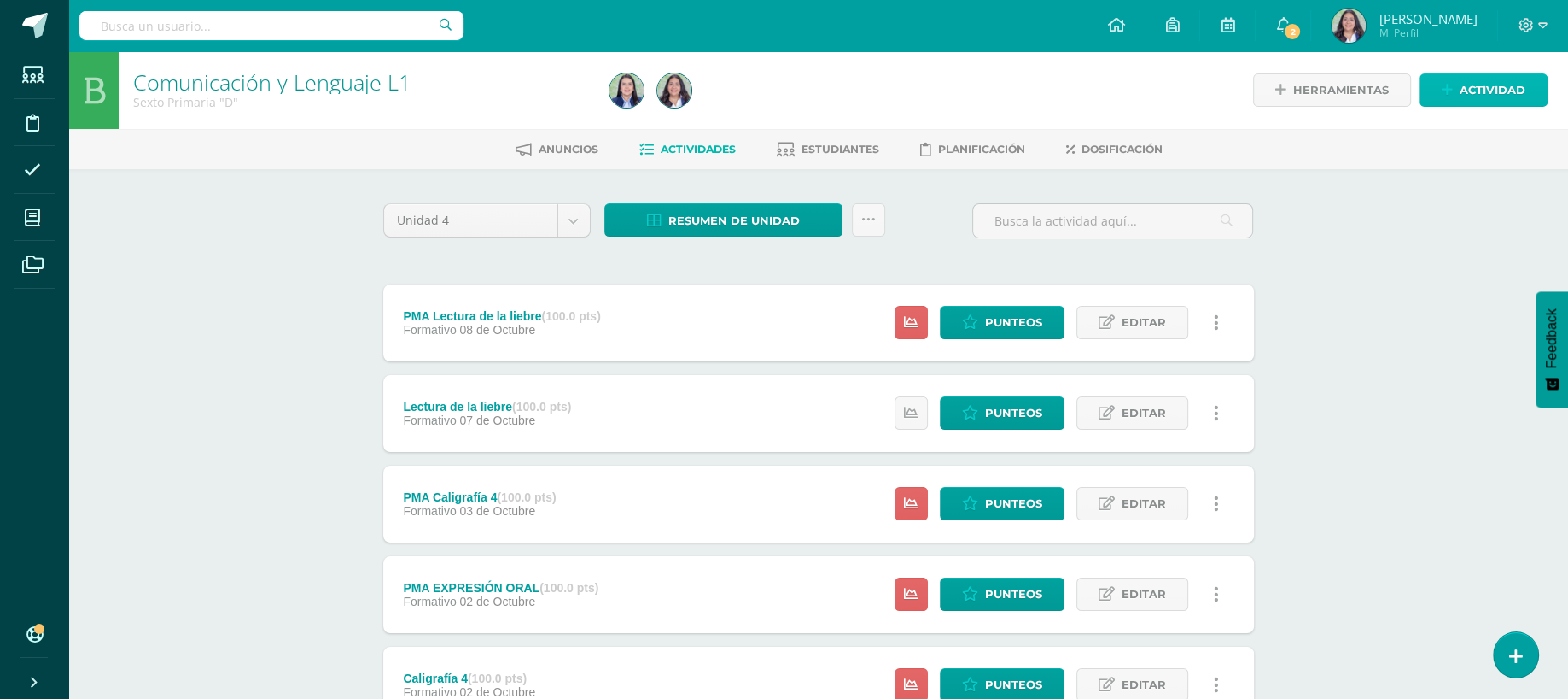
click at [1508, 80] on span "Actividad" at bounding box center [1493, 90] width 66 height 32
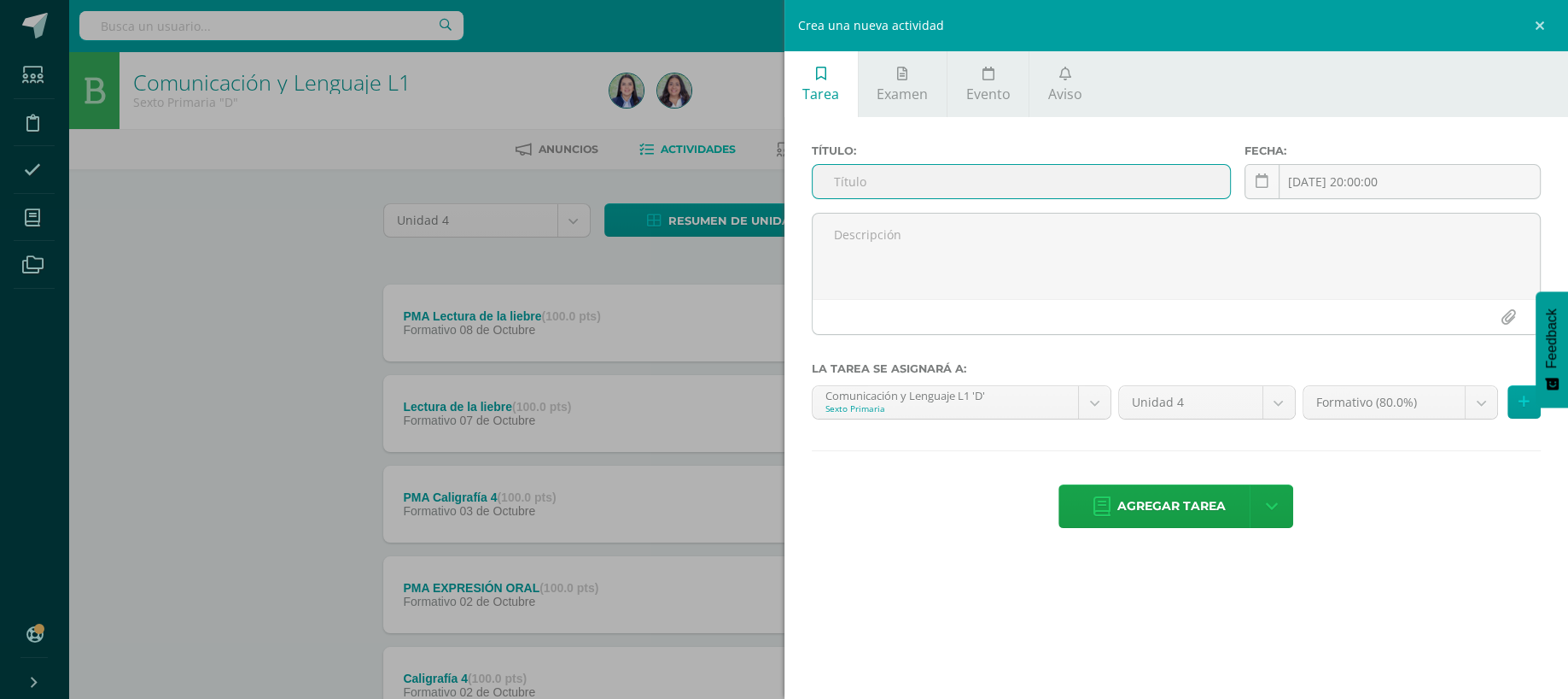
click at [1044, 166] on input "text" at bounding box center [1022, 181] width 418 height 33
type input "p"
type input "PMA LAS MARIPOSAS"
click at [1247, 173] on link at bounding box center [1262, 181] width 35 height 35
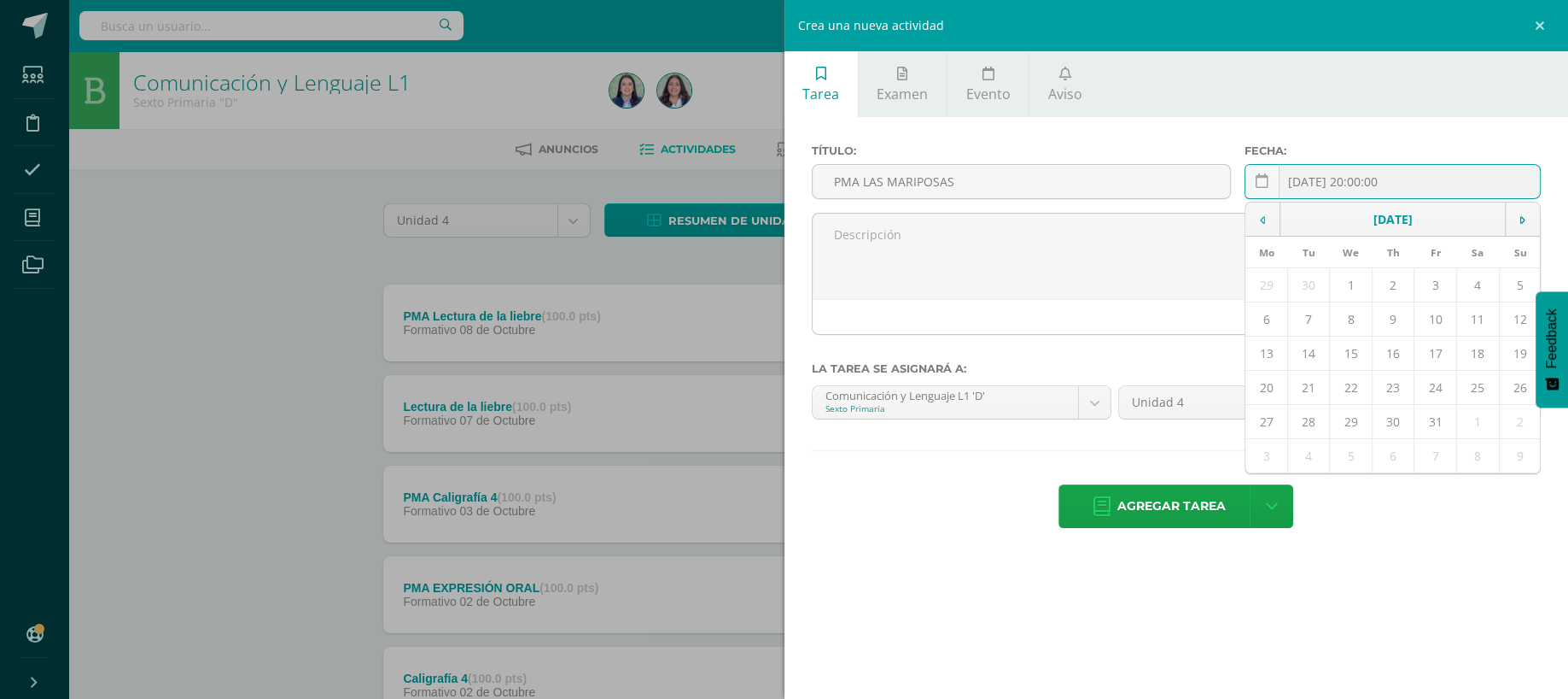
click at [1261, 215] on icon at bounding box center [1262, 221] width 5 height 12
click at [1518, 317] on td "14" at bounding box center [1520, 319] width 43 height 34
type input "2025-09-14"
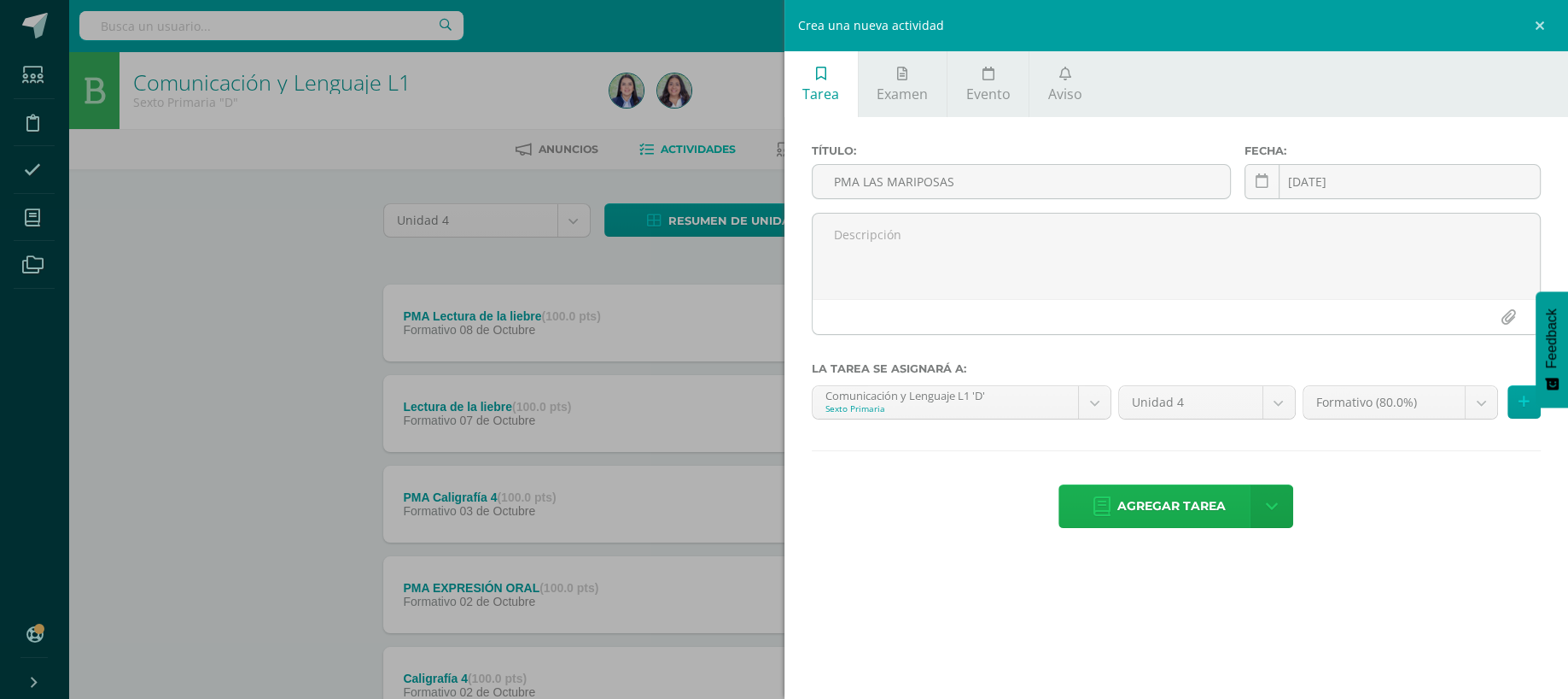
click at [1215, 496] on span "Agregar tarea" at bounding box center [1171, 506] width 109 height 42
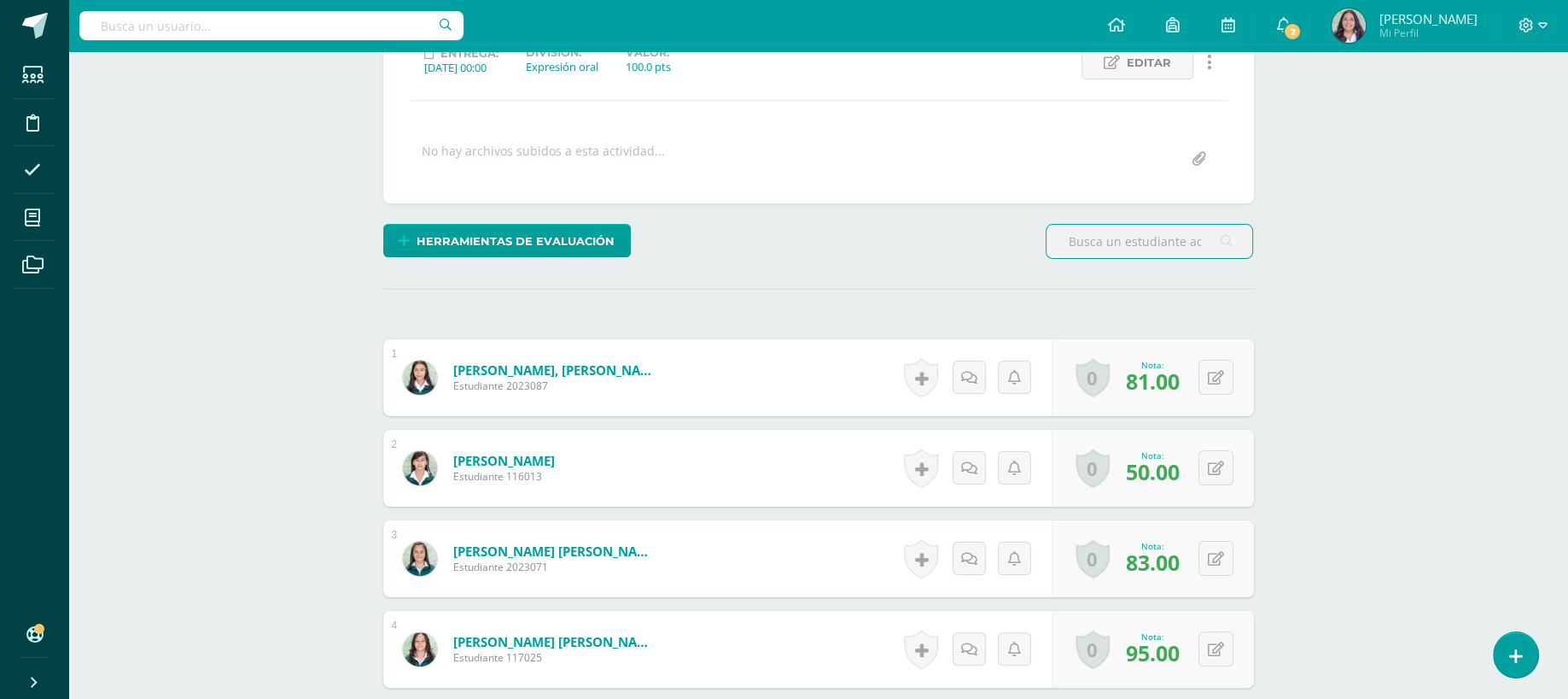
scroll to position [52, 0]
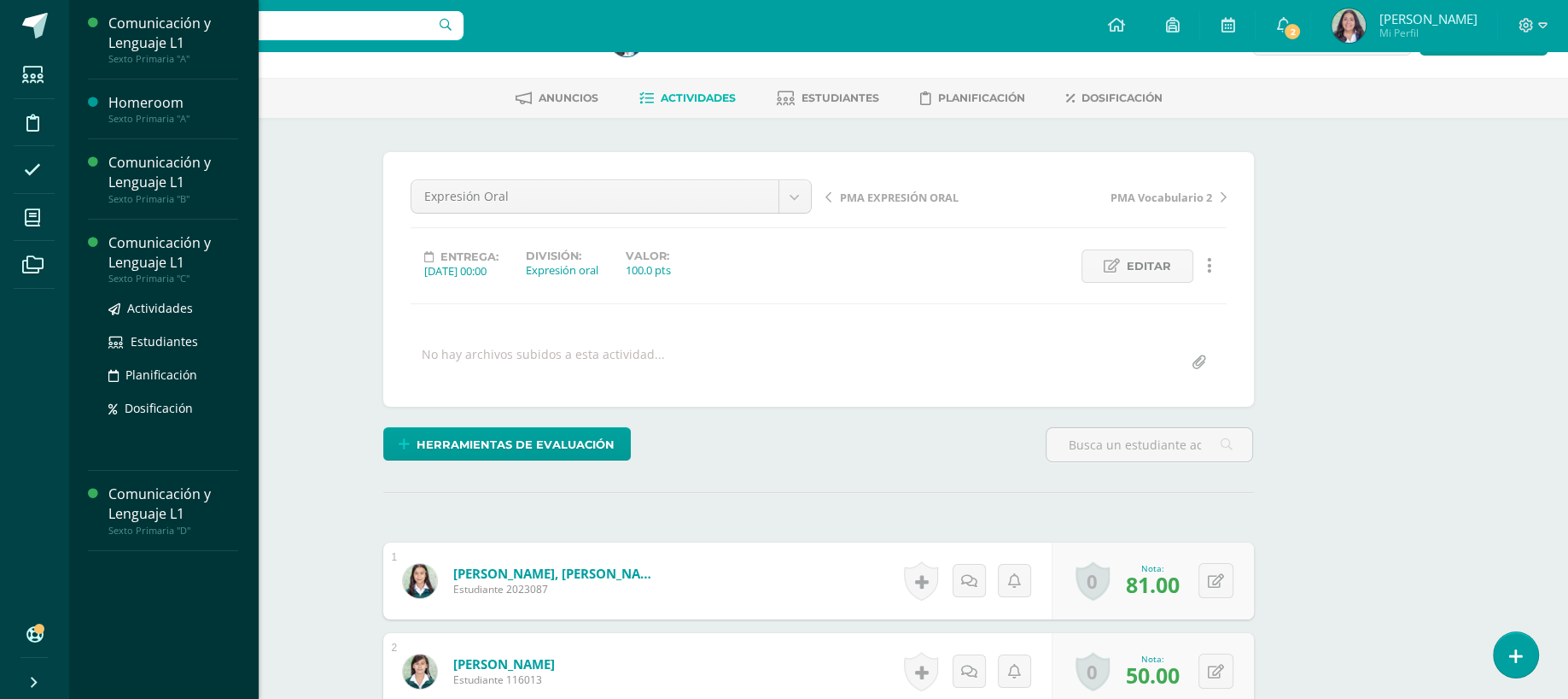
click at [120, 254] on div "Comunicación y Lenguaje L1" at bounding box center [173, 252] width 130 height 39
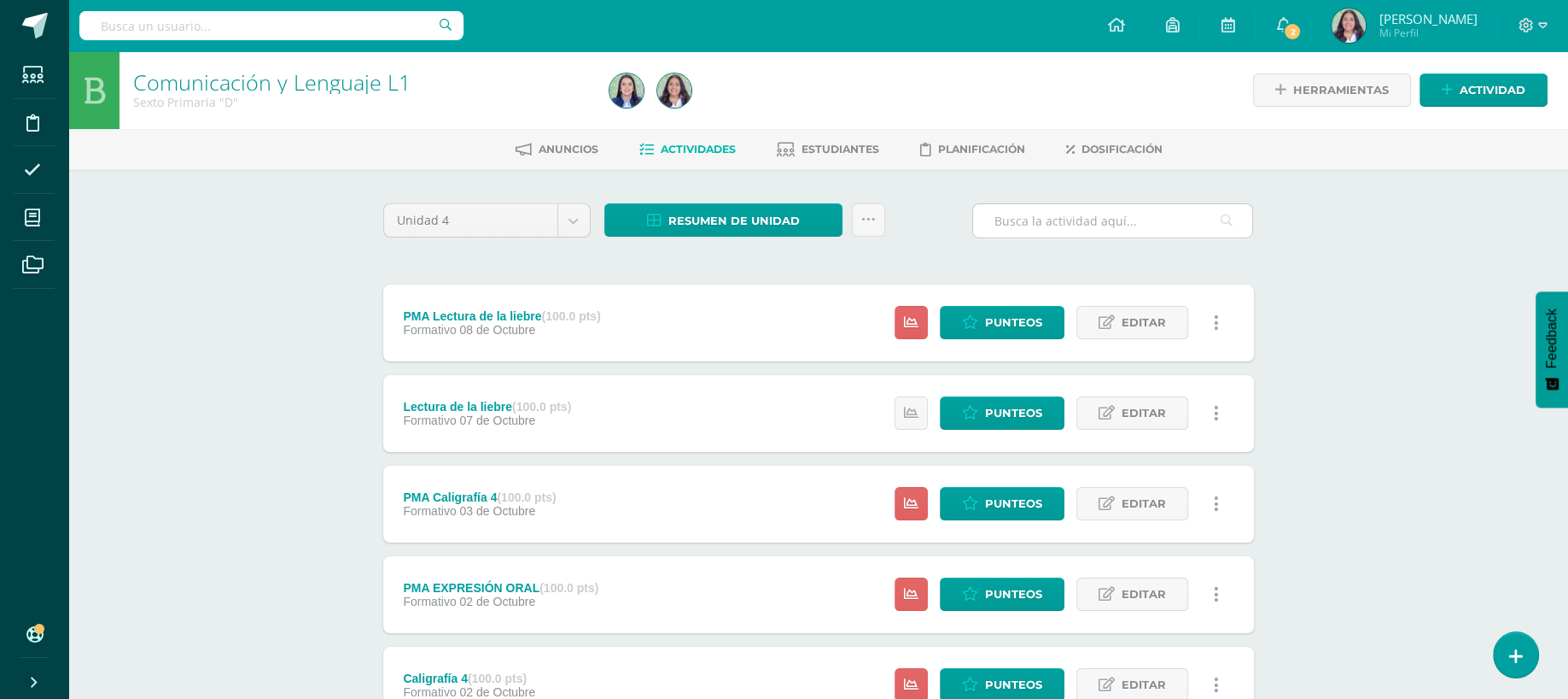
click at [1146, 236] on input "text" at bounding box center [1113, 221] width 279 height 33
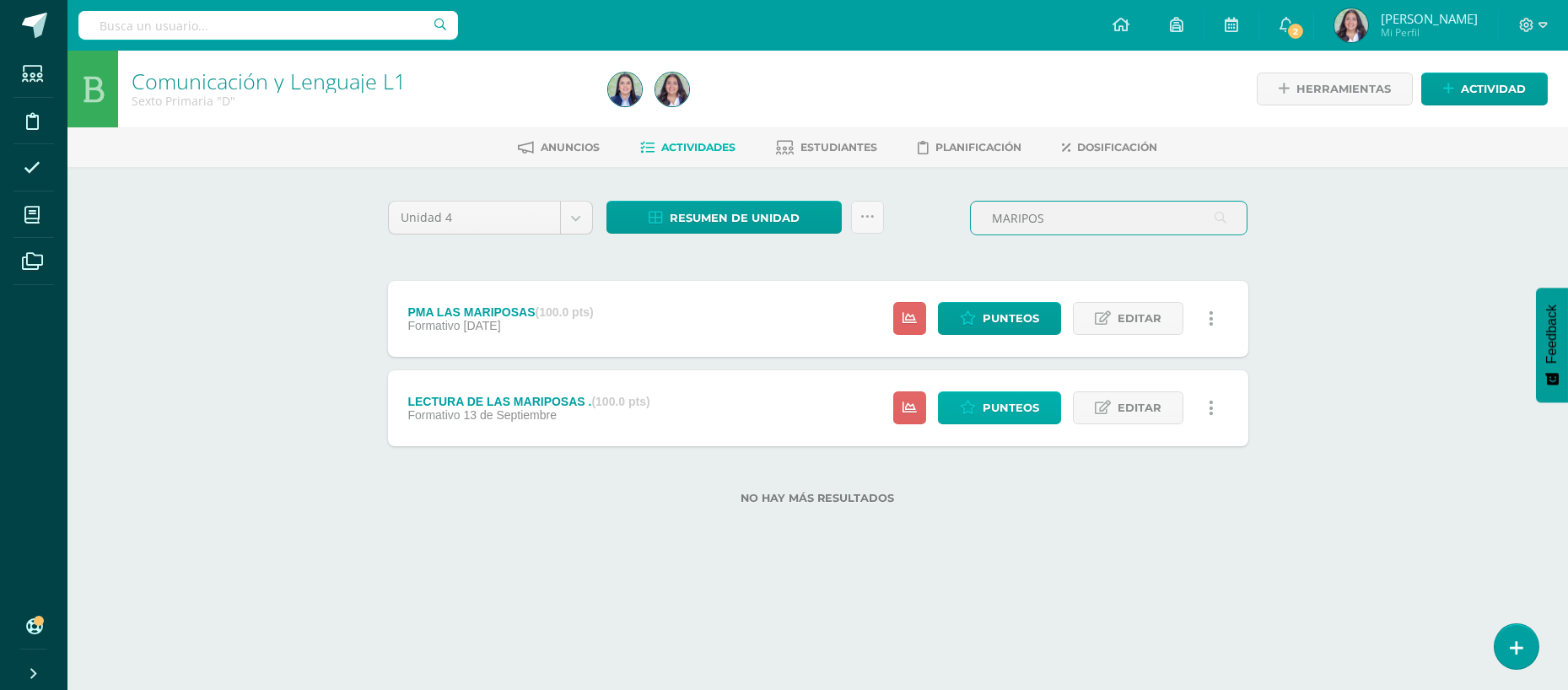
type input "MARIPOS"
click at [989, 402] on span "Punteos" at bounding box center [1010, 407] width 56 height 31
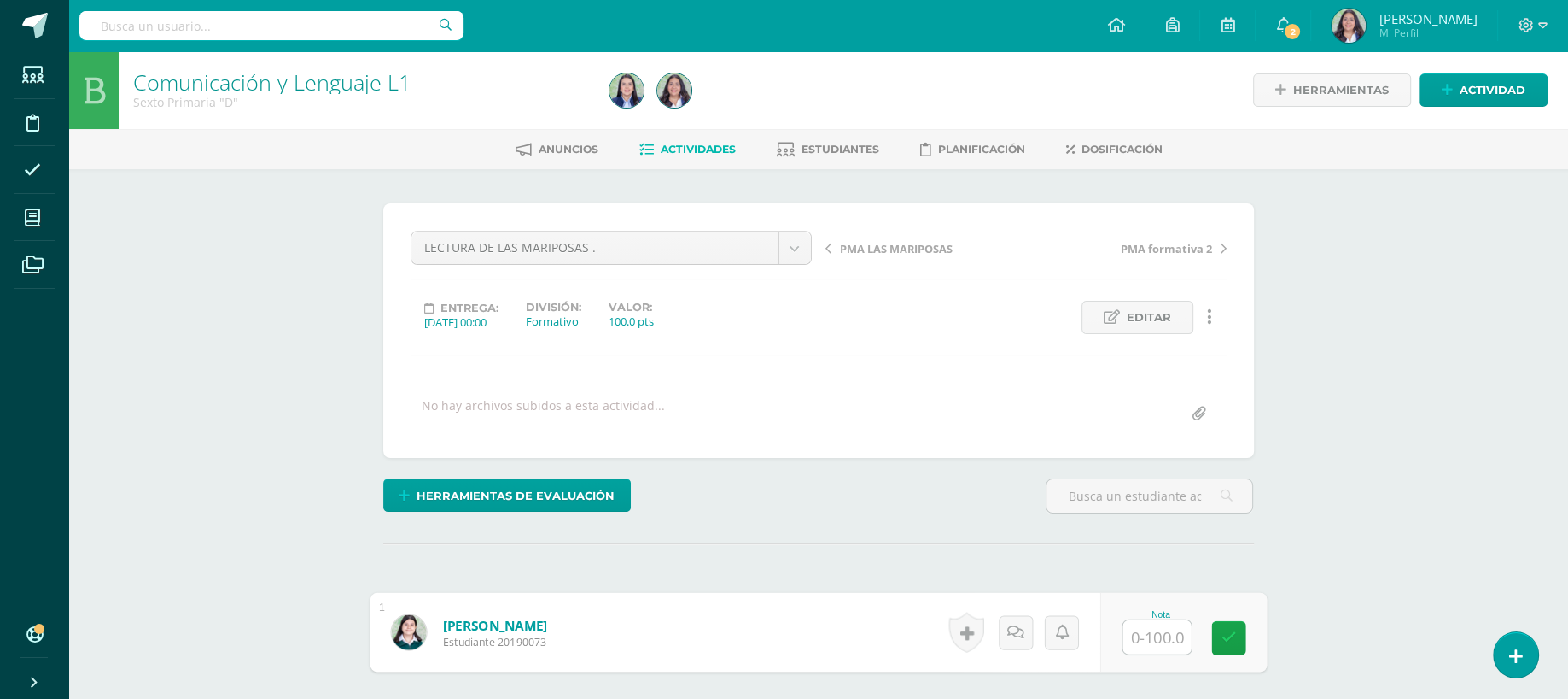
click at [1162, 629] on input "text" at bounding box center [1157, 637] width 68 height 34
type input "100"
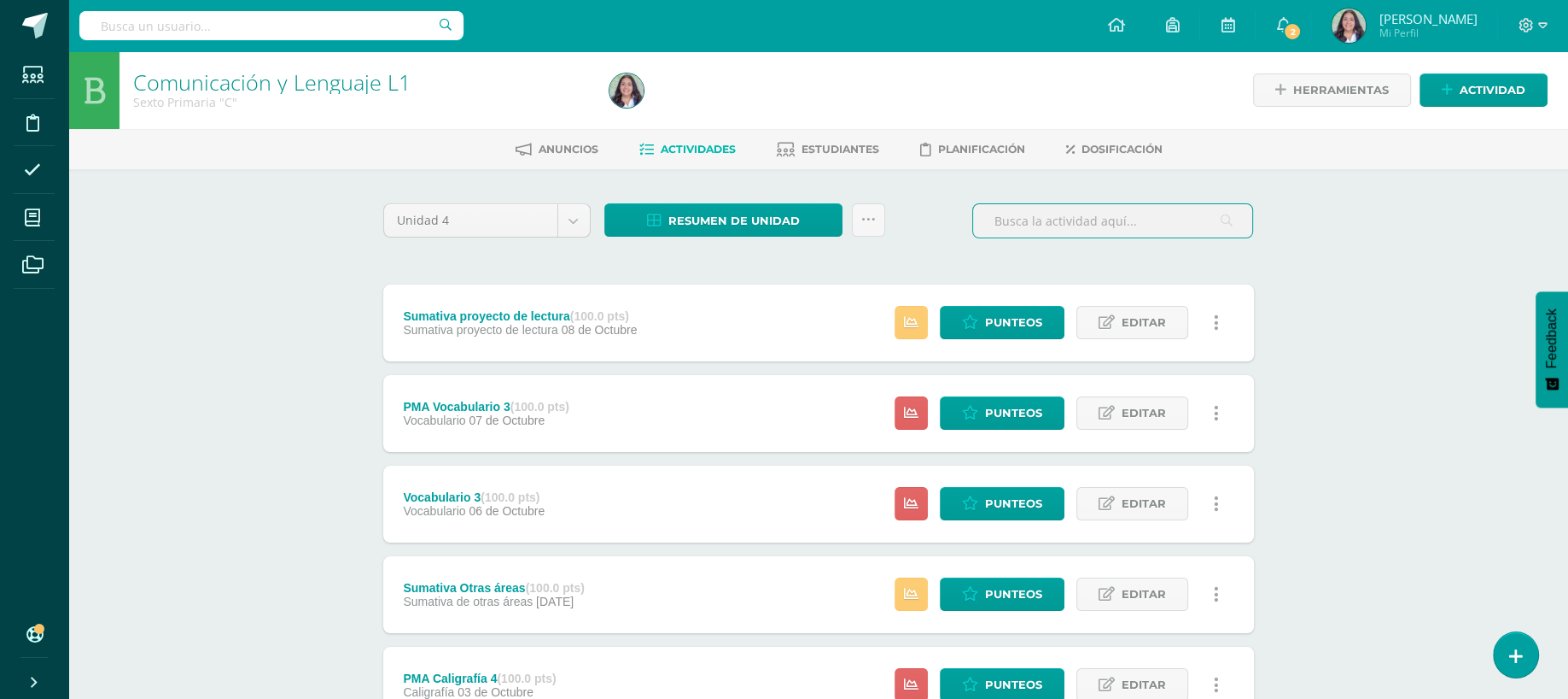
click at [1117, 229] on input "text" at bounding box center [1113, 221] width 279 height 33
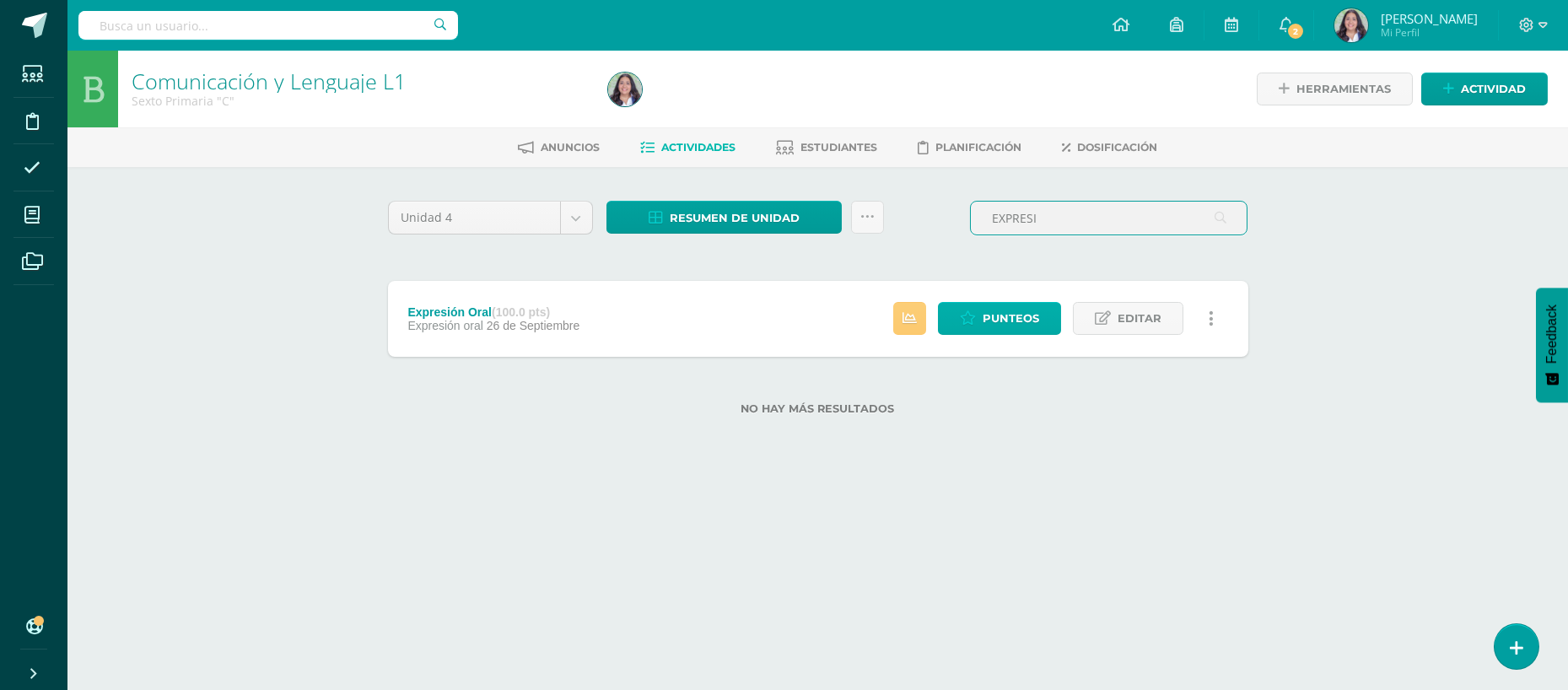
type input "EXPRESI"
click at [990, 322] on span "Punteos" at bounding box center [1010, 318] width 56 height 31
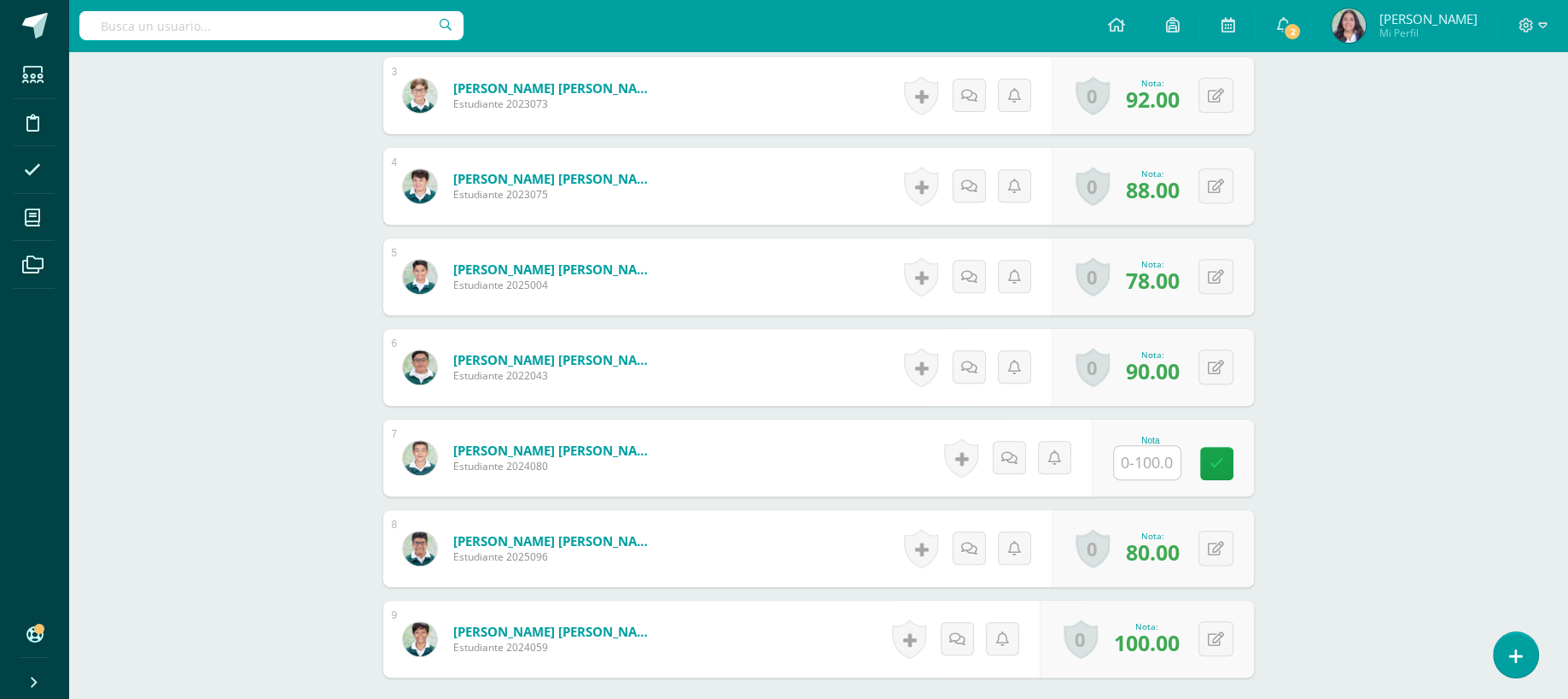
scroll to position [735, 0]
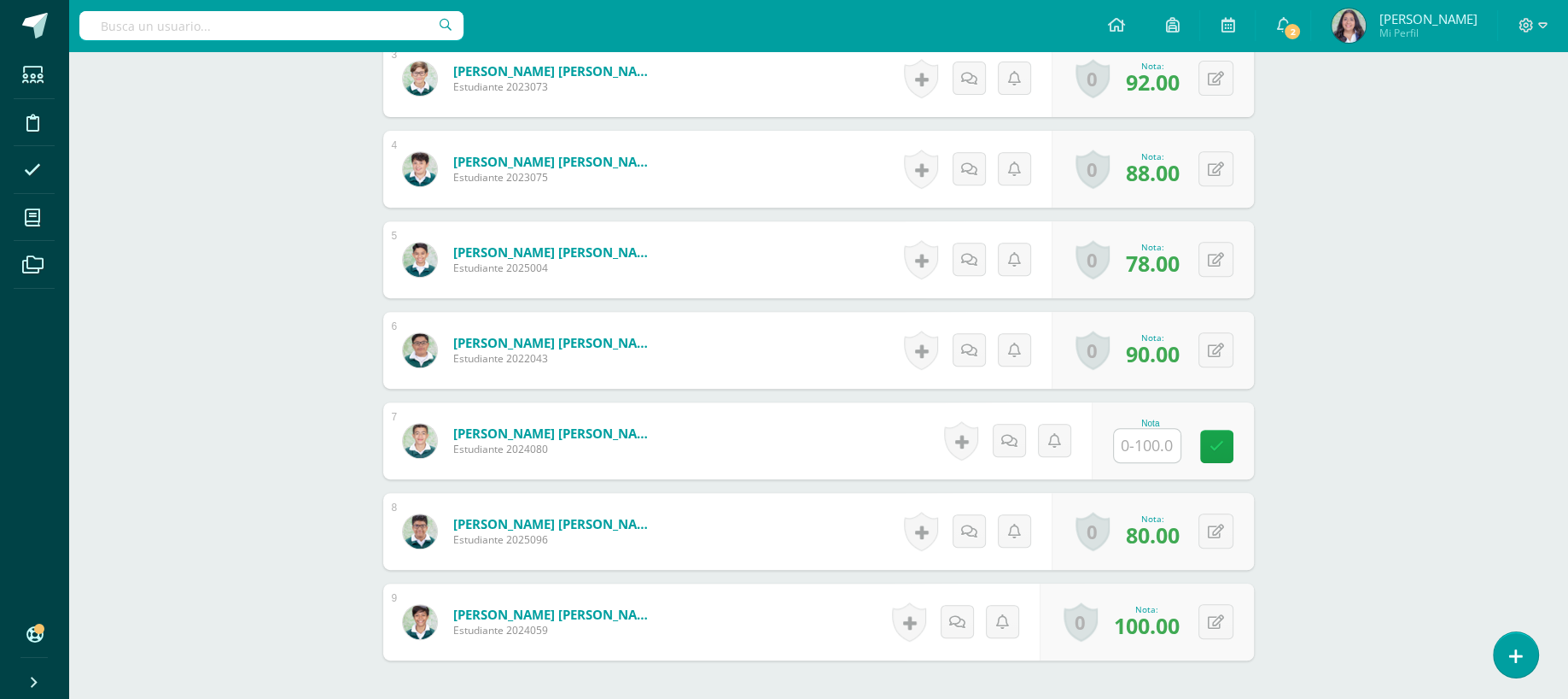
drag, startPoint x: 1144, startPoint y: 460, endPoint x: 1142, endPoint y: 449, distance: 11.2
click at [1142, 449] on div "Nota" at bounding box center [1172, 441] width 162 height 77
click at [1142, 449] on input "text" at bounding box center [1148, 446] width 67 height 33
type input "79"
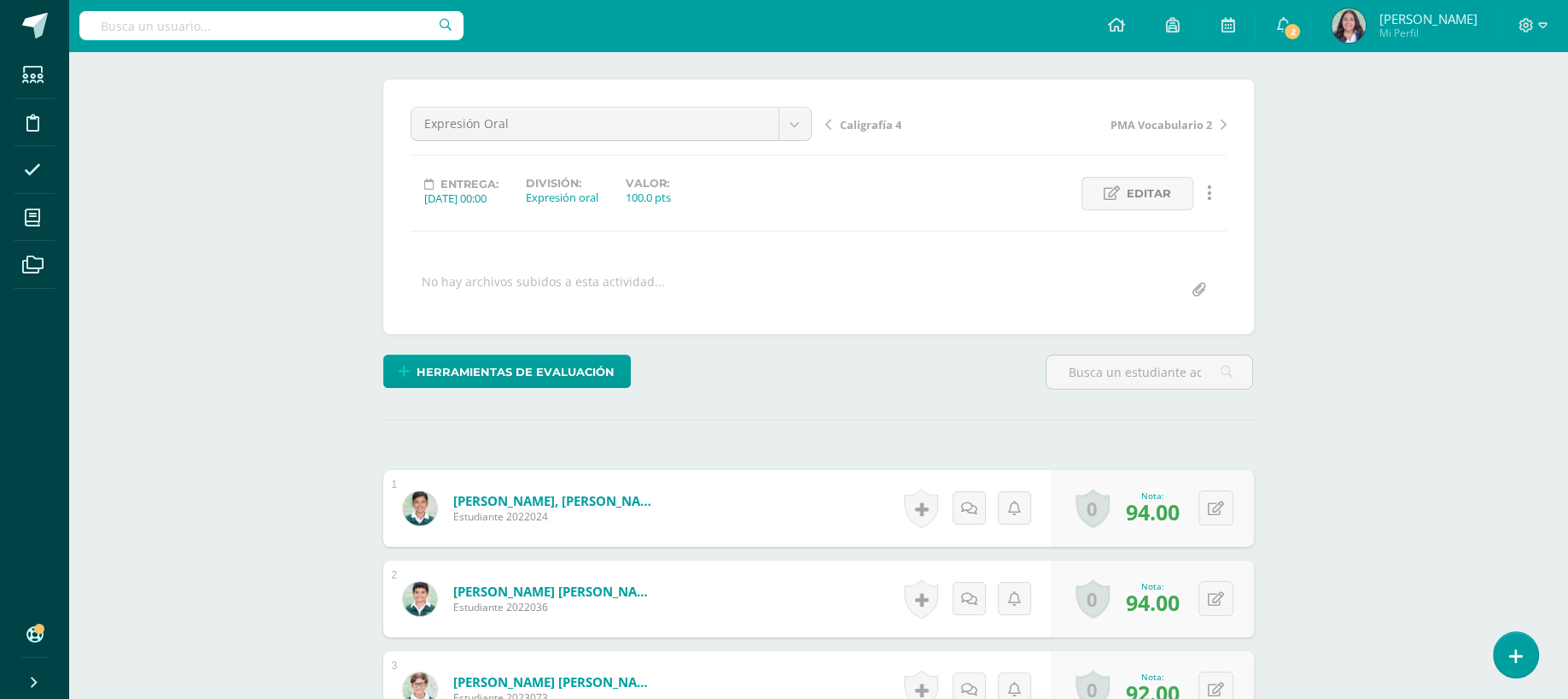
scroll to position [0, 0]
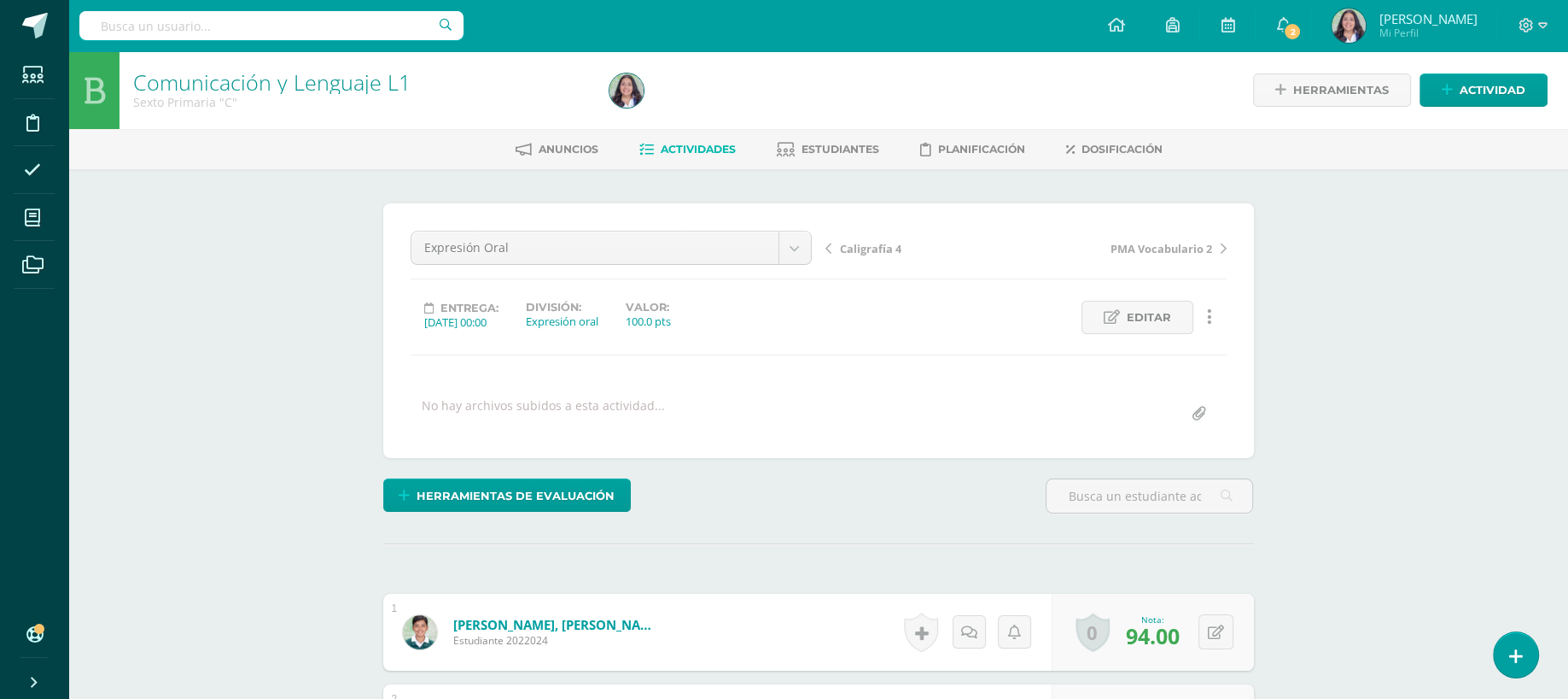
click at [656, 162] on link "Actividades" at bounding box center [687, 149] width 96 height 27
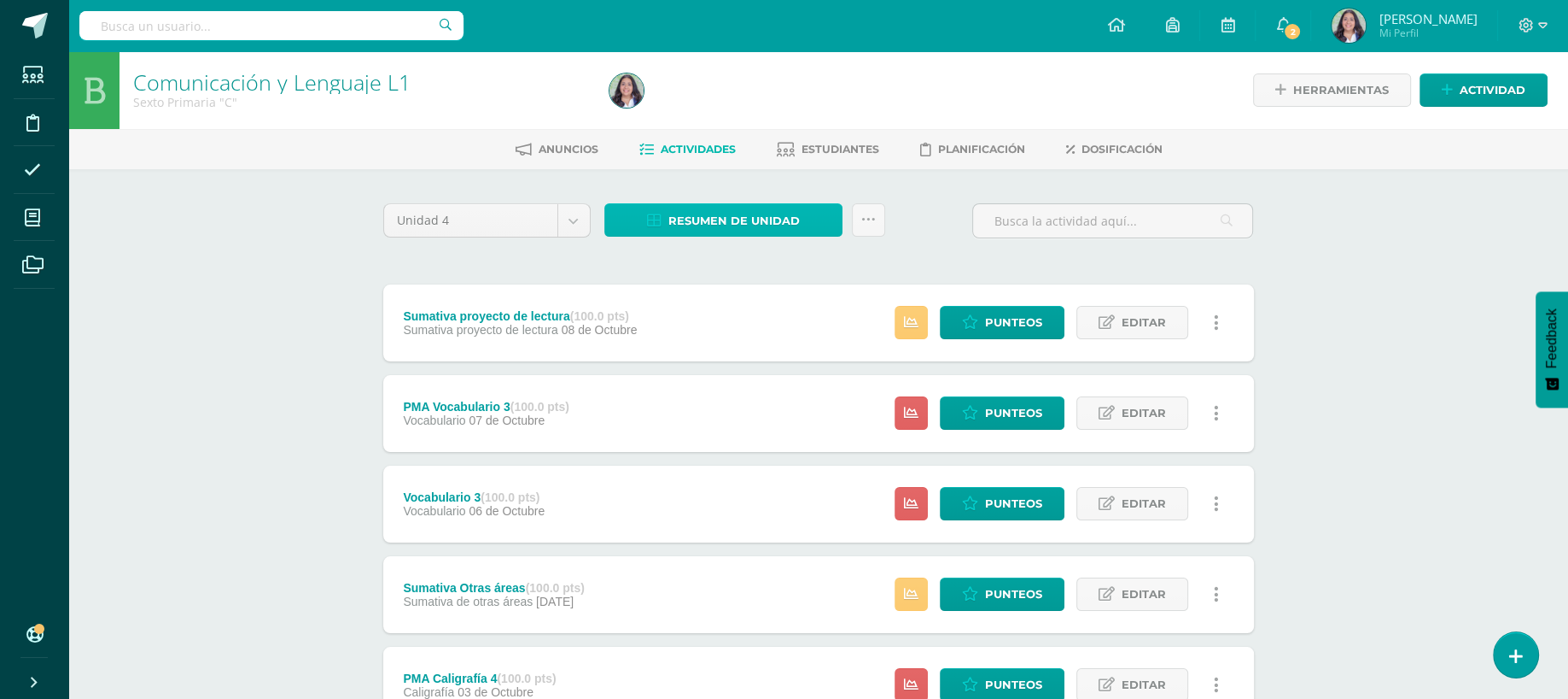
click at [769, 223] on span "Resumen de unidad" at bounding box center [735, 221] width 131 height 32
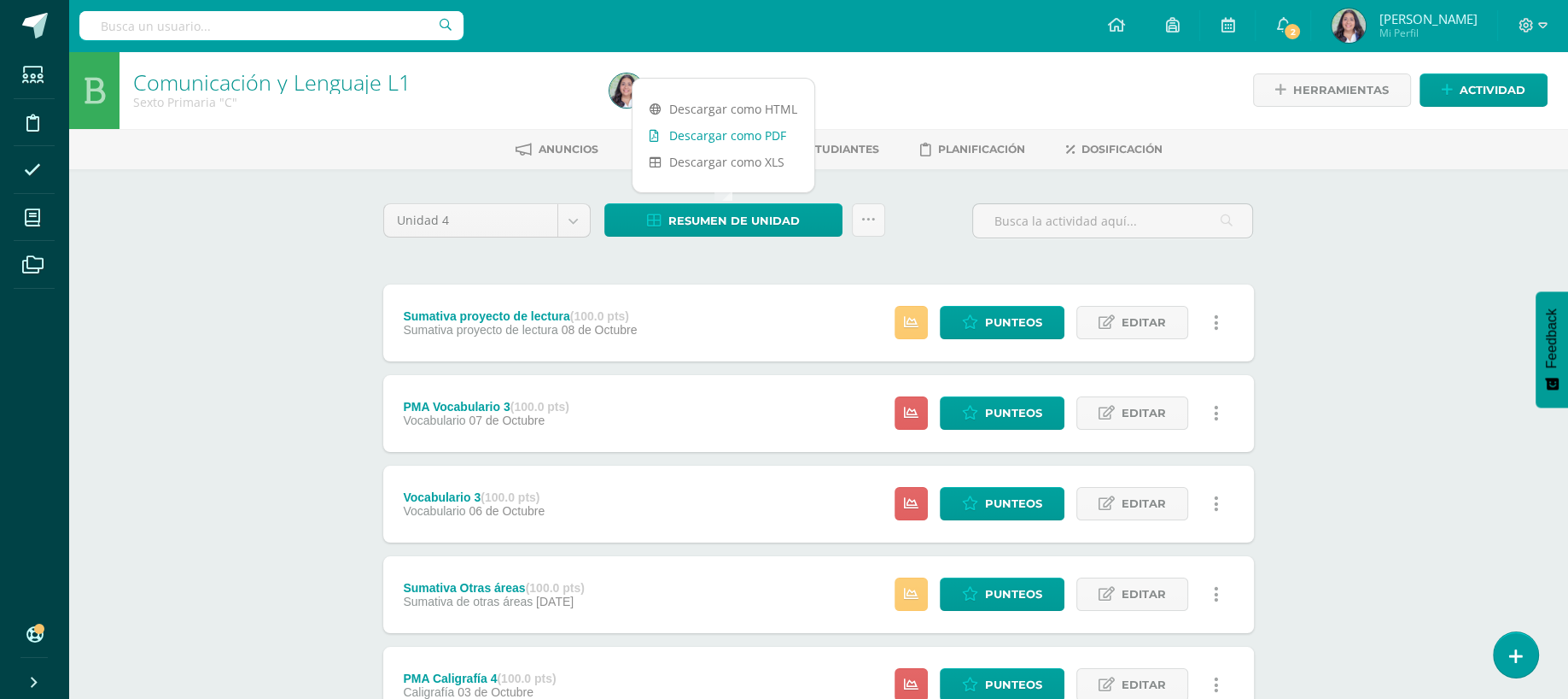
click at [742, 136] on link "Descargar como PDF" at bounding box center [724, 135] width 182 height 26
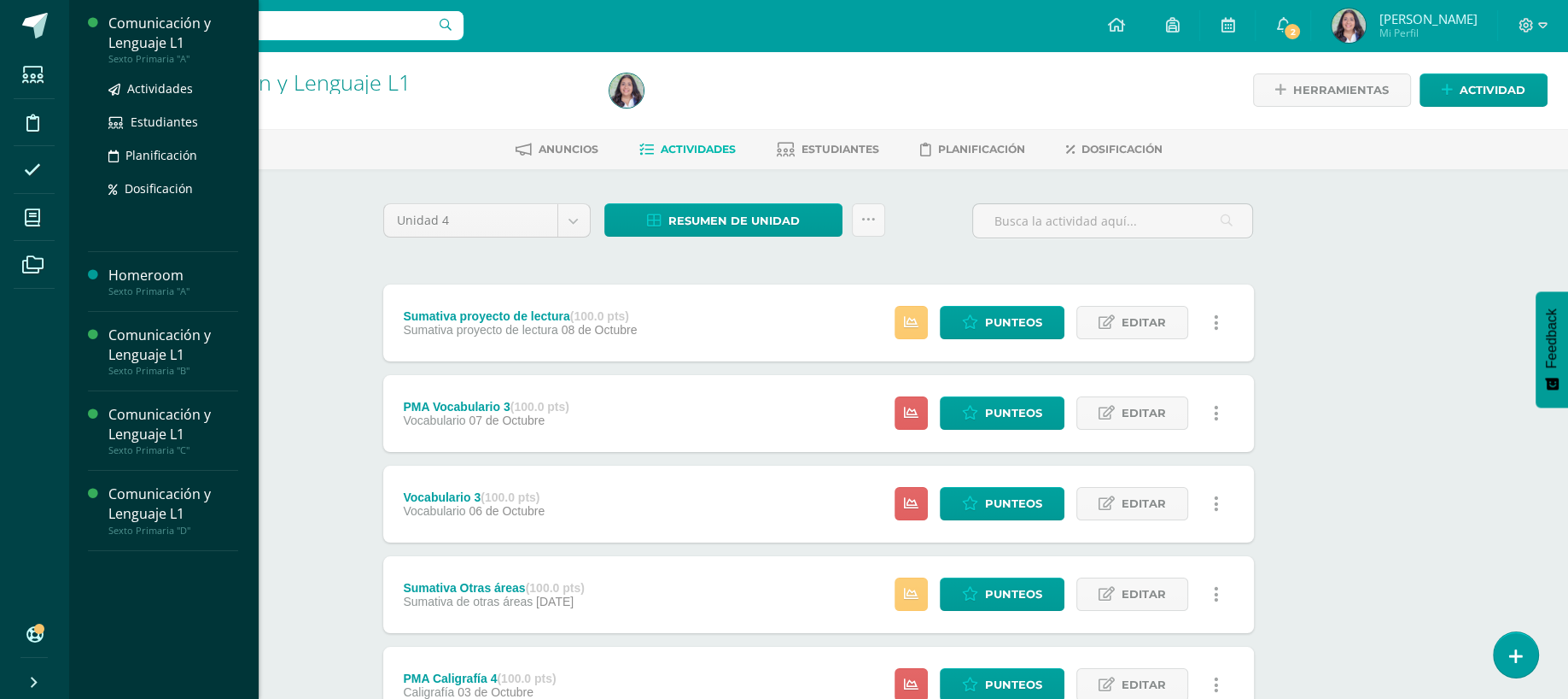
click at [155, 41] on div "Comunicación y Lenguaje L1" at bounding box center [173, 33] width 130 height 39
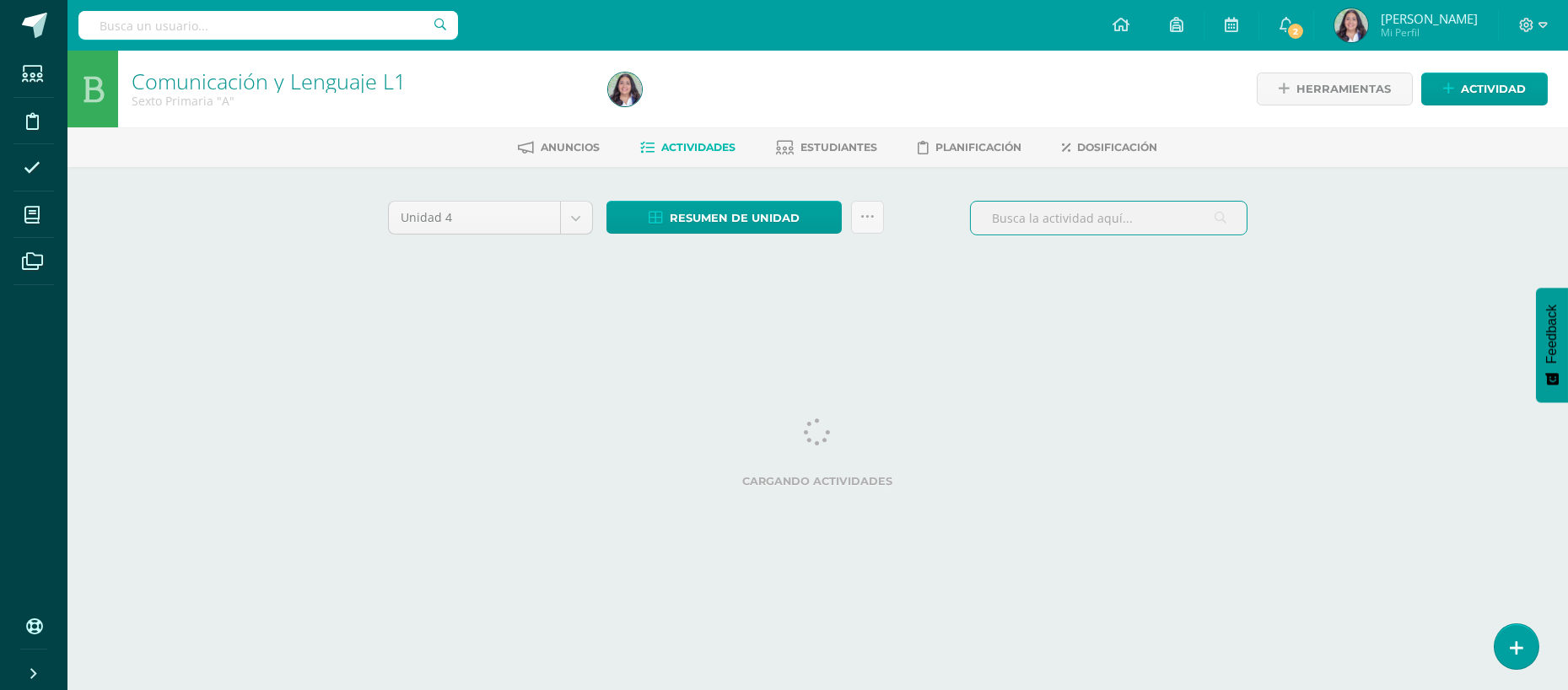
click at [1089, 219] on input "text" at bounding box center [1108, 218] width 276 height 33
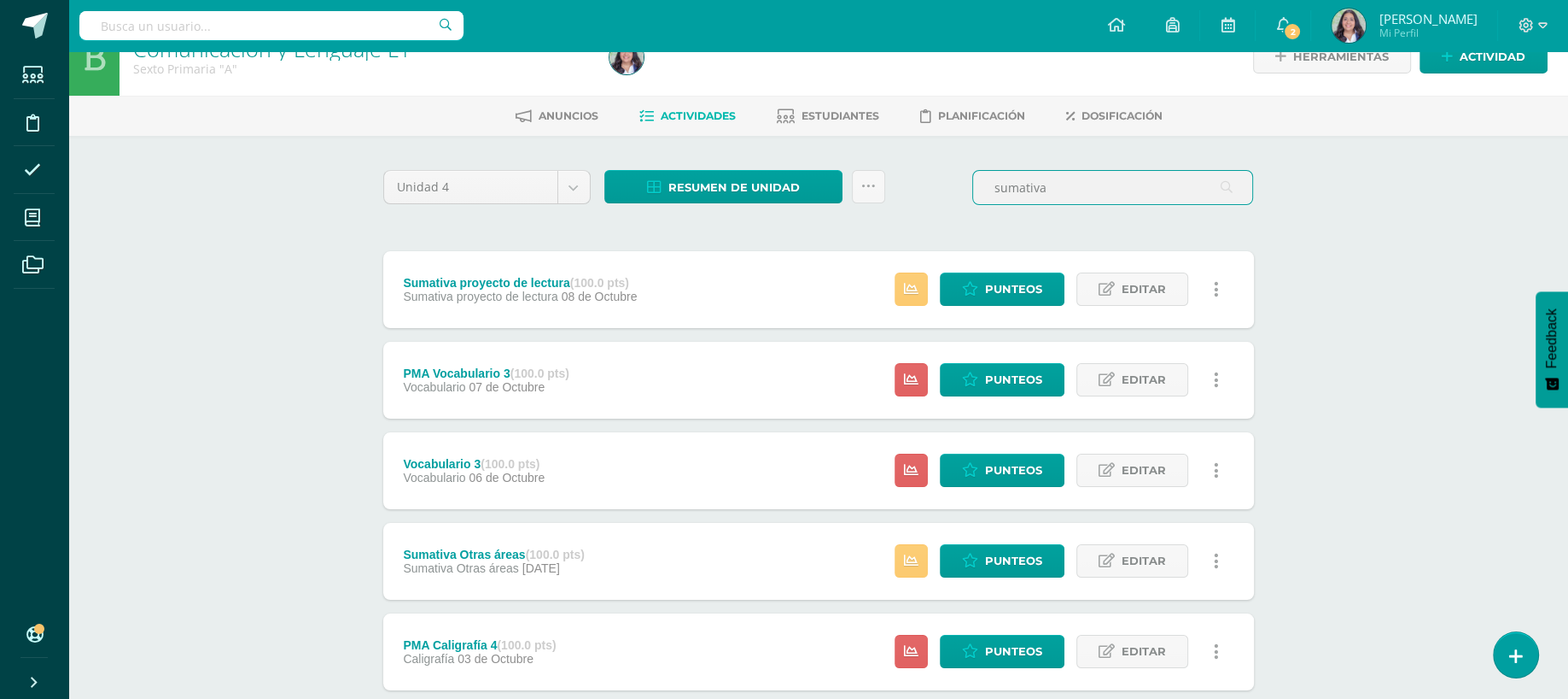
scroll to position [52, 0]
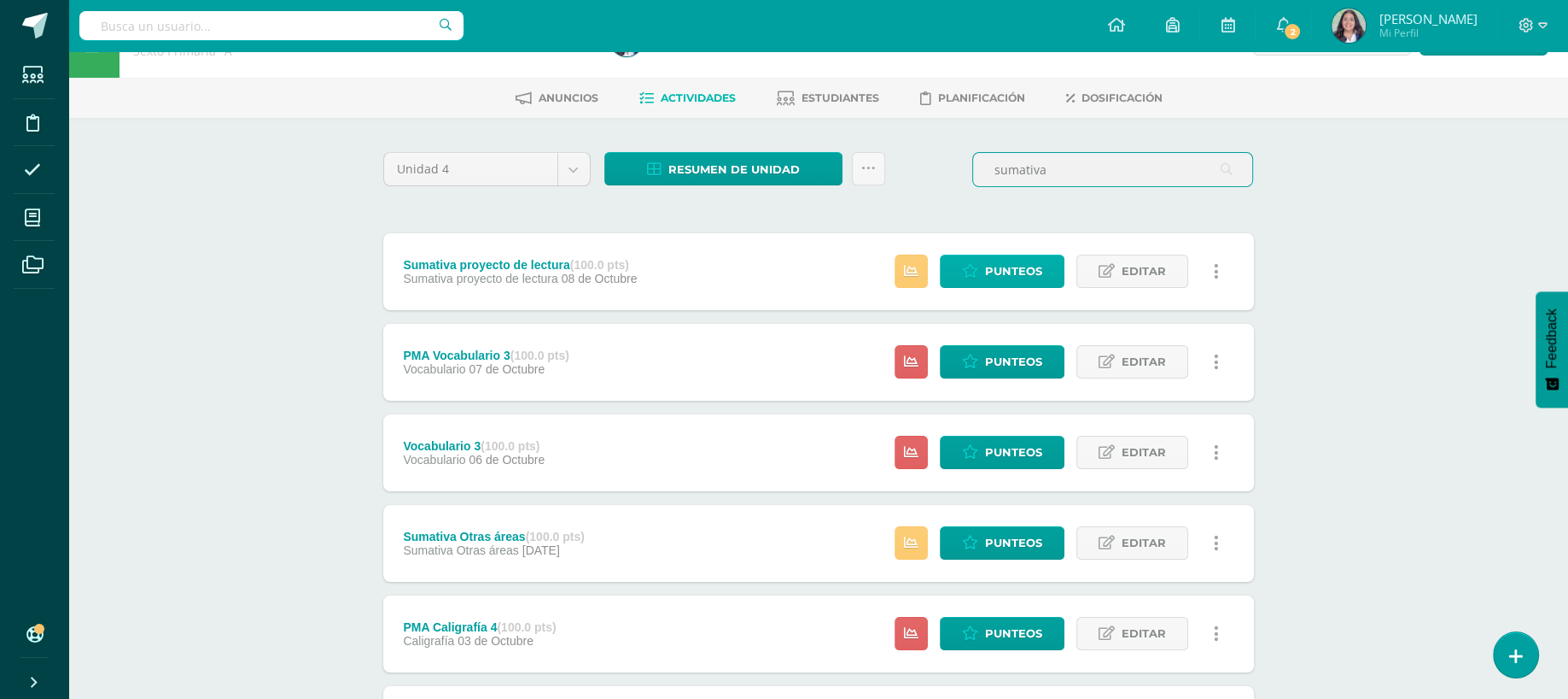
type input "sumativa"
click at [1002, 263] on span "Punteos" at bounding box center [1013, 272] width 57 height 32
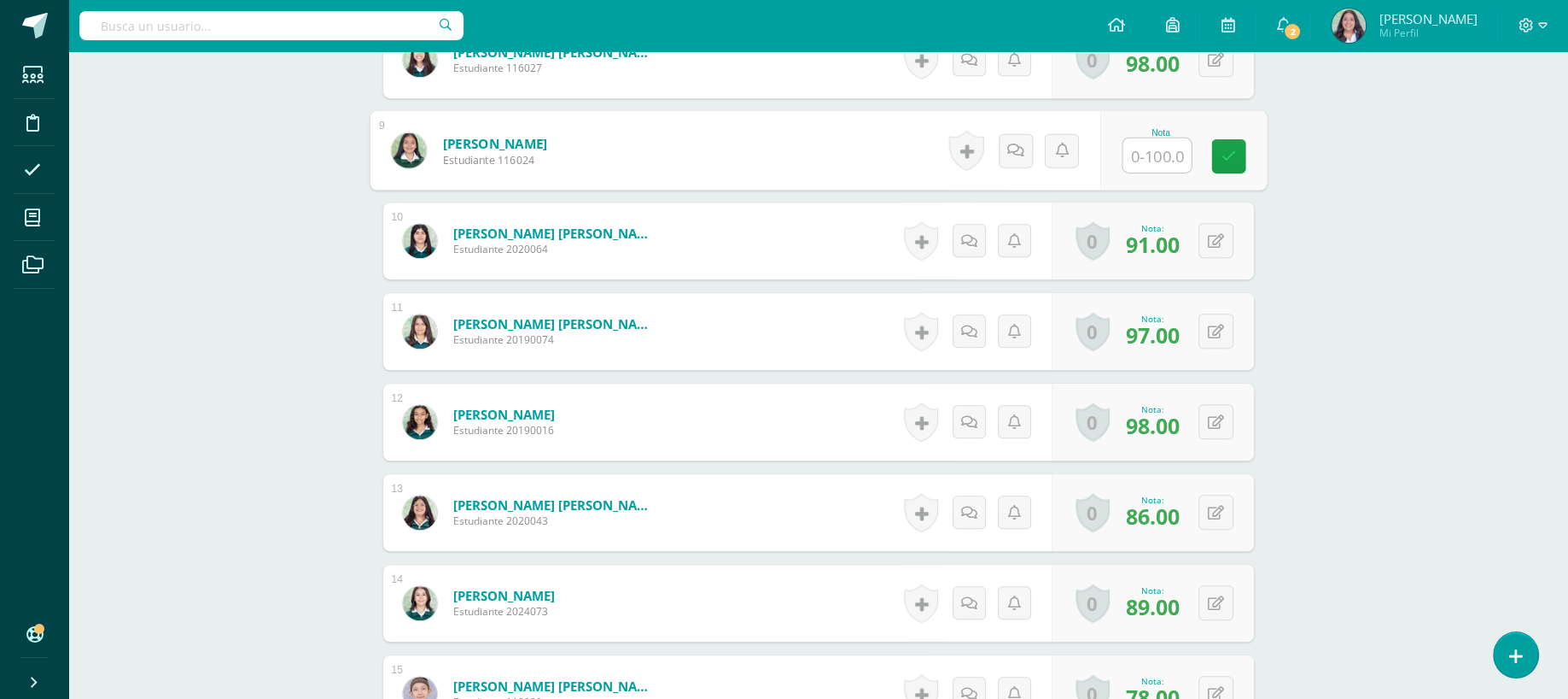
scroll to position [1223, 0]
click at [1153, 164] on input "text" at bounding box center [1157, 154] width 68 height 34
type input "77"
click at [1232, 150] on icon at bounding box center [1228, 155] width 16 height 15
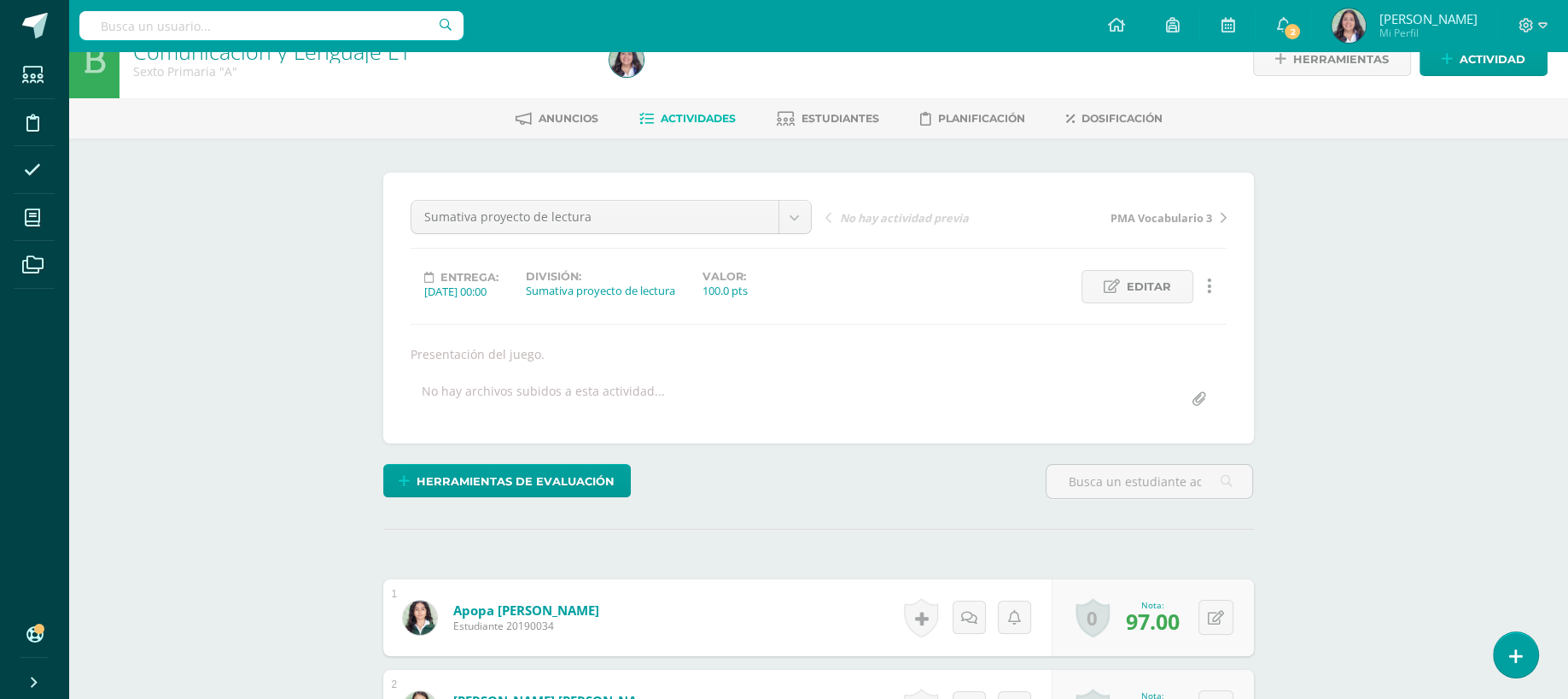
scroll to position [0, 0]
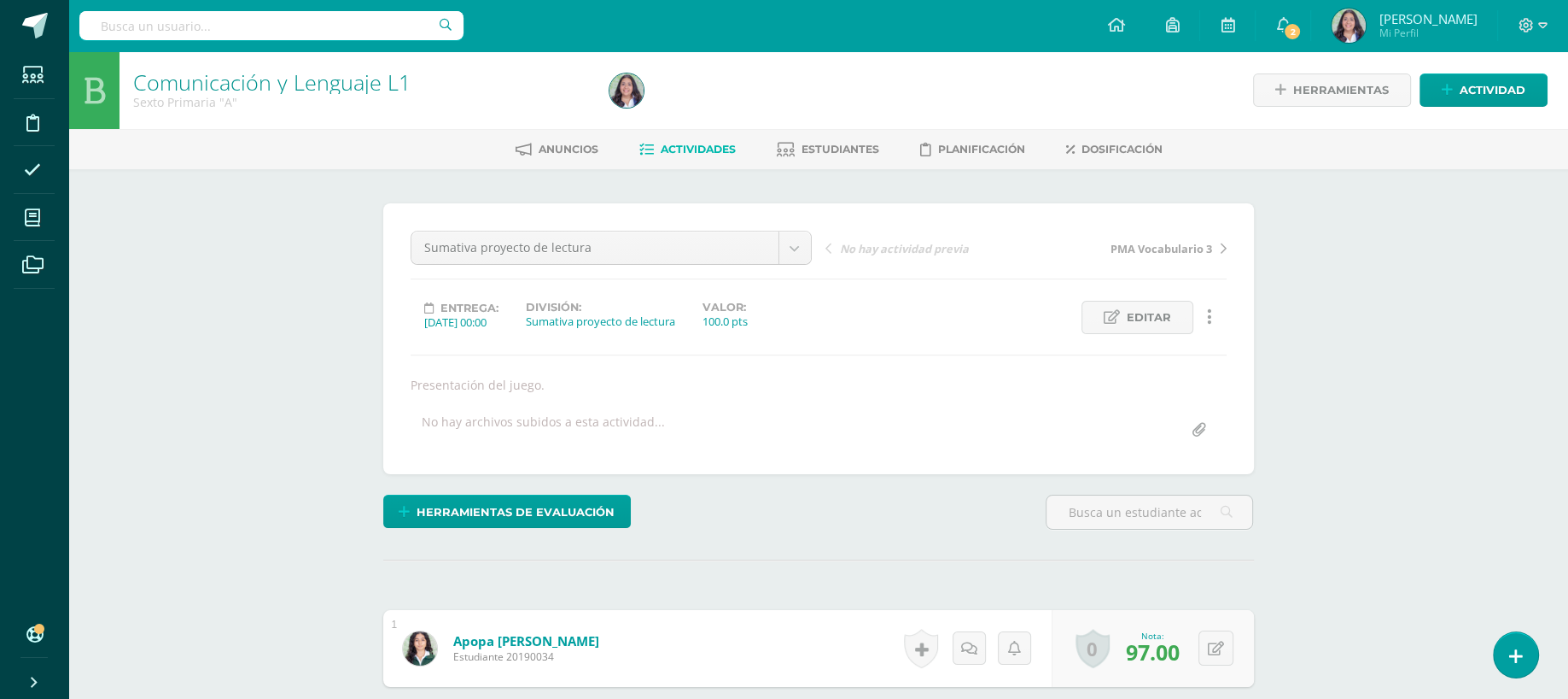
click at [683, 141] on link "Actividades" at bounding box center [687, 149] width 96 height 27
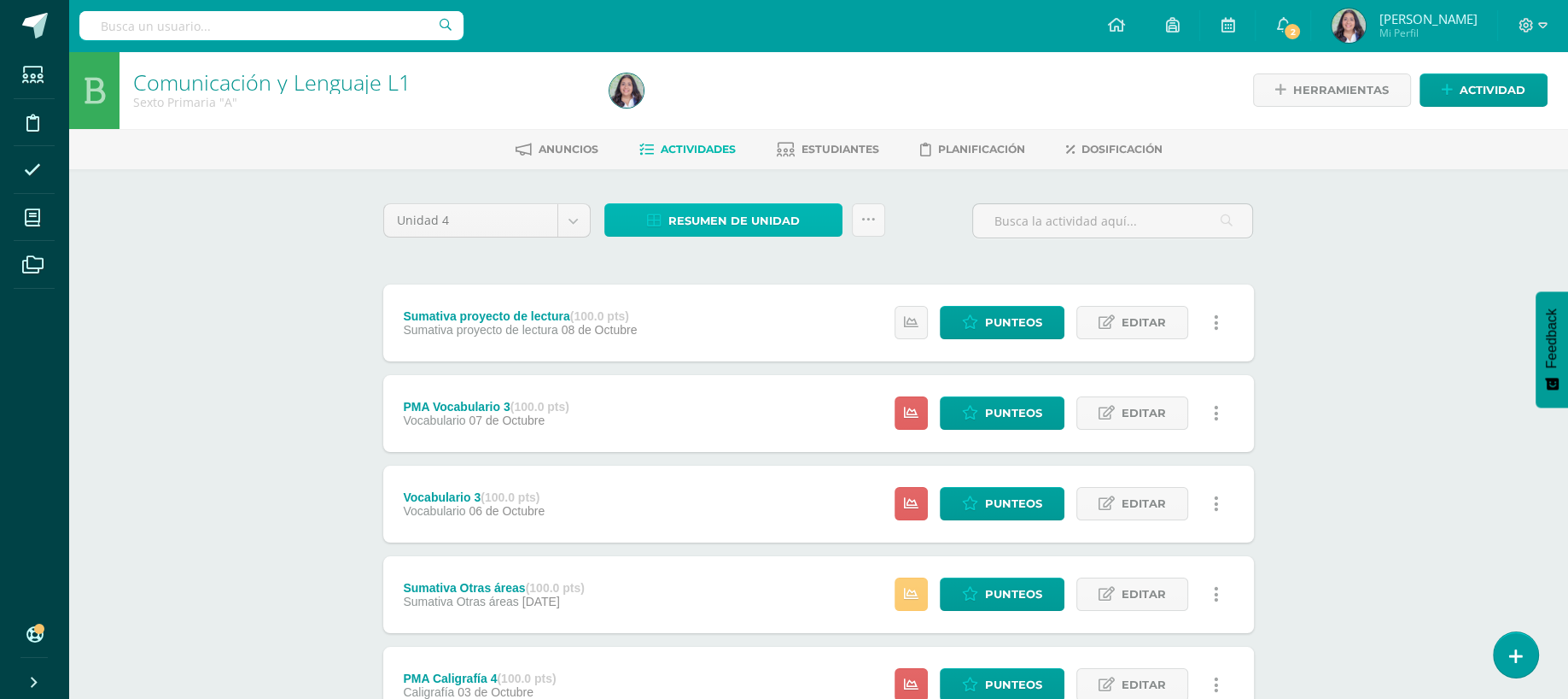
click at [720, 211] on span "Resumen de unidad" at bounding box center [735, 221] width 131 height 32
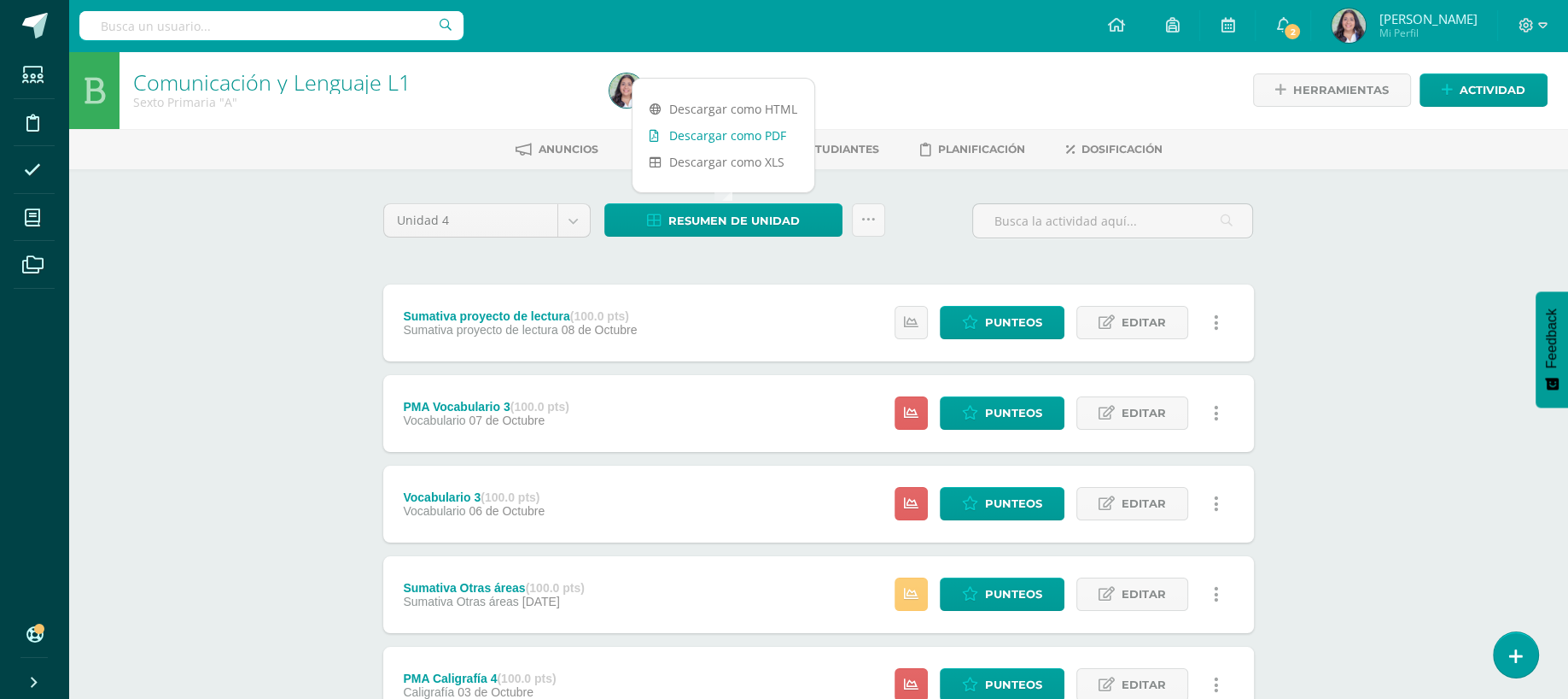
click at [724, 141] on link "Descargar como PDF" at bounding box center [724, 135] width 182 height 26
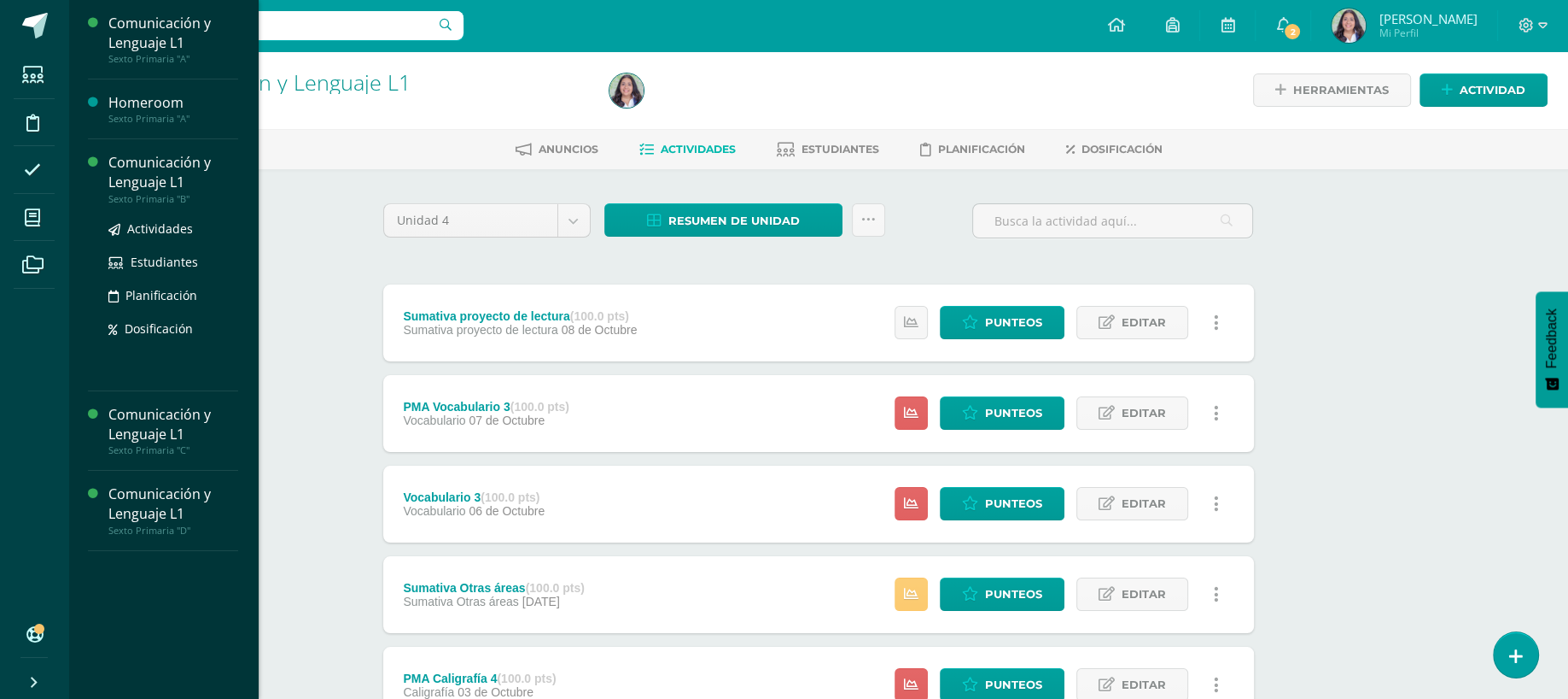
click at [114, 189] on div "Comunicación y Lenguaje L1" at bounding box center [173, 173] width 130 height 39
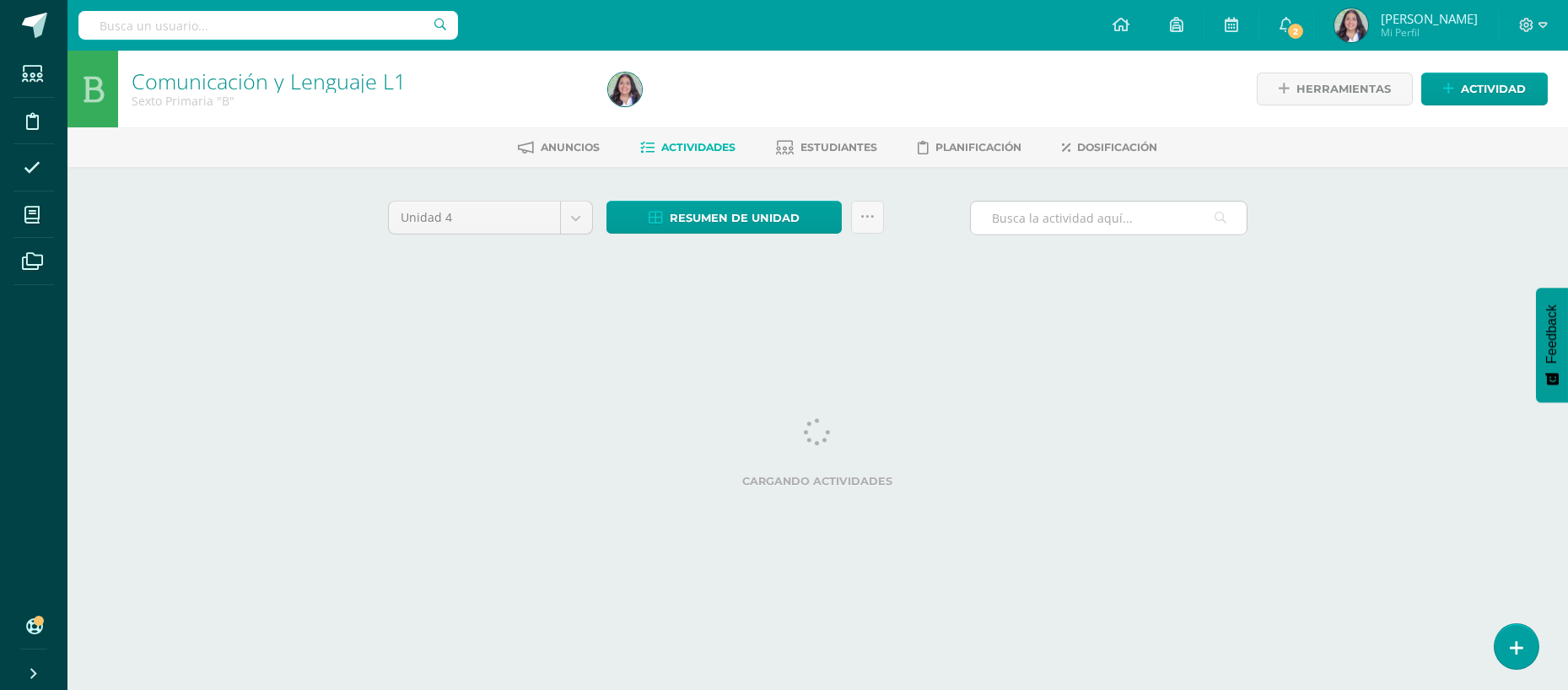
click at [1065, 216] on input "text" at bounding box center [1108, 218] width 276 height 33
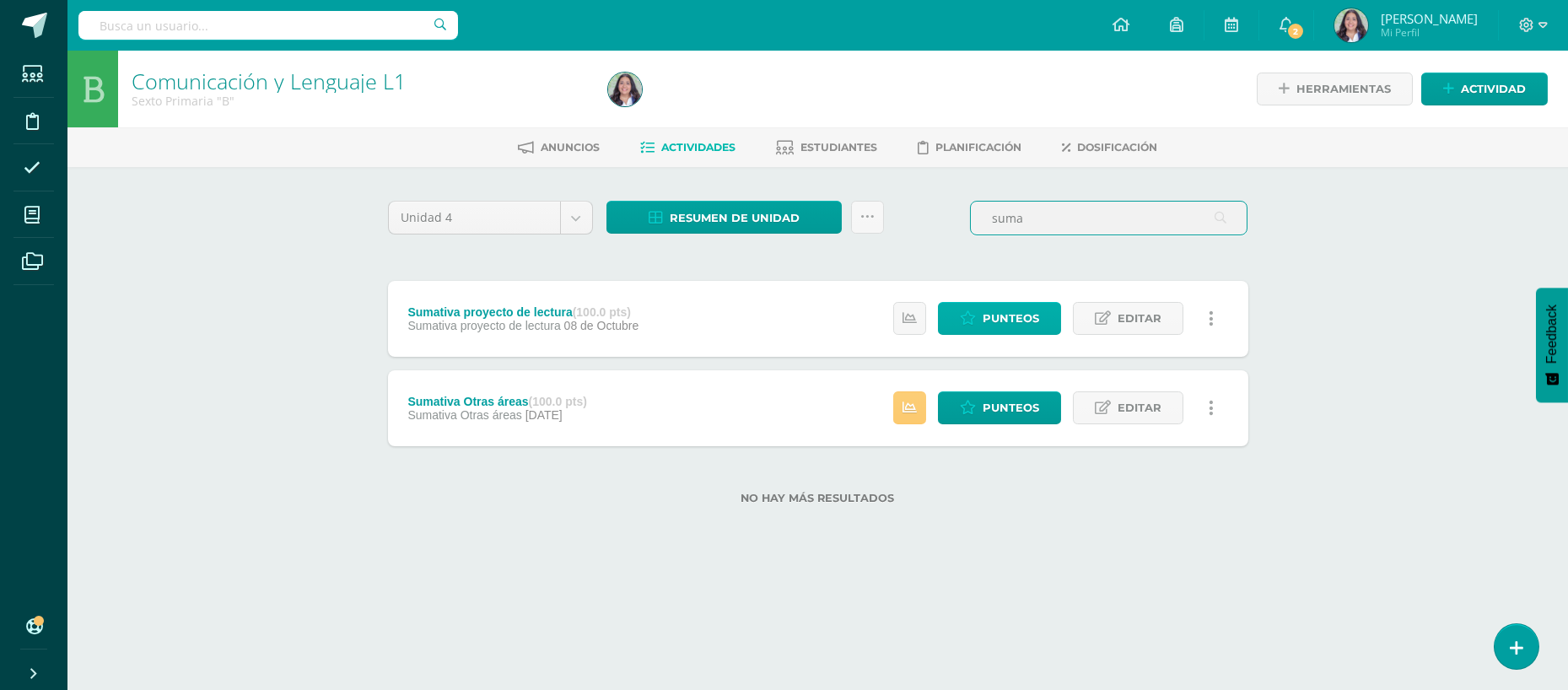
type input "suma"
click at [991, 316] on span "Punteos" at bounding box center [1010, 318] width 56 height 31
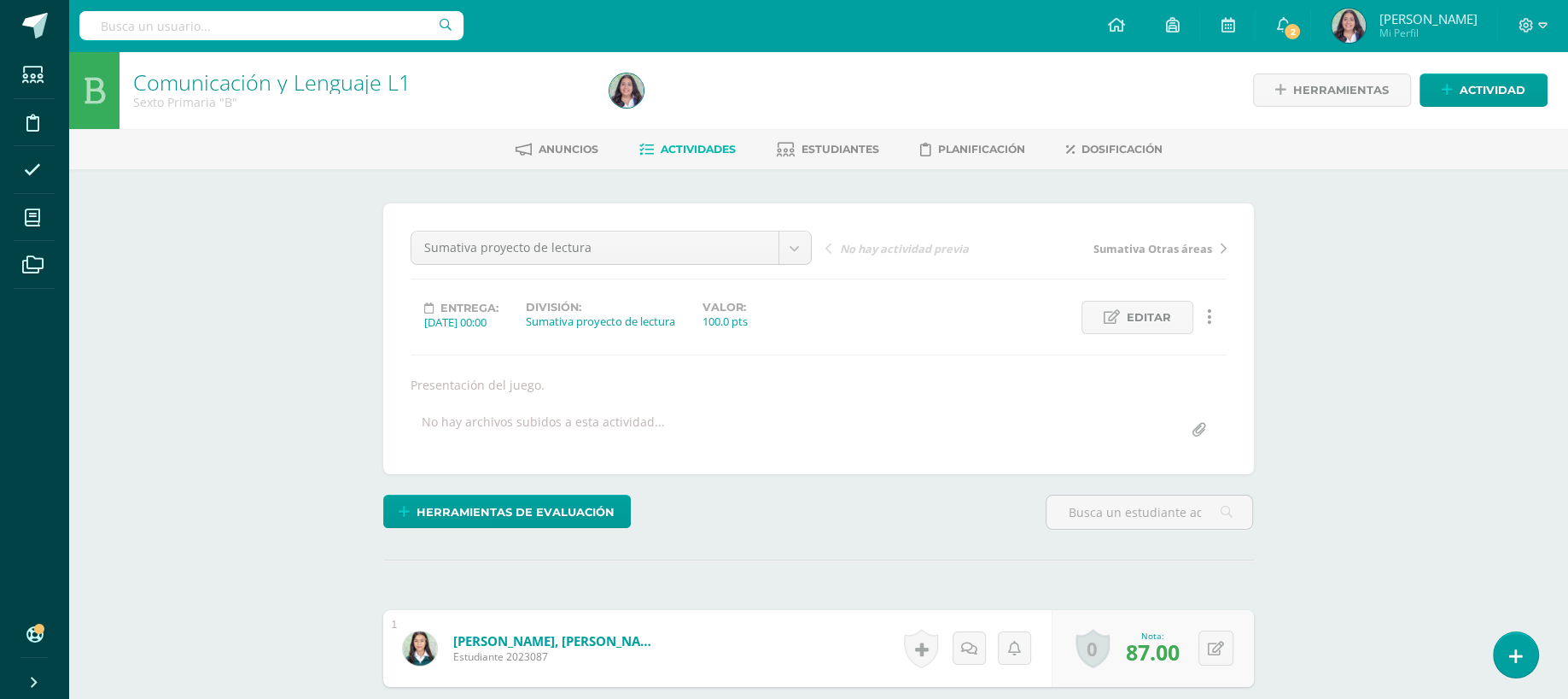
click at [697, 145] on span "Actividades" at bounding box center [699, 149] width 75 height 13
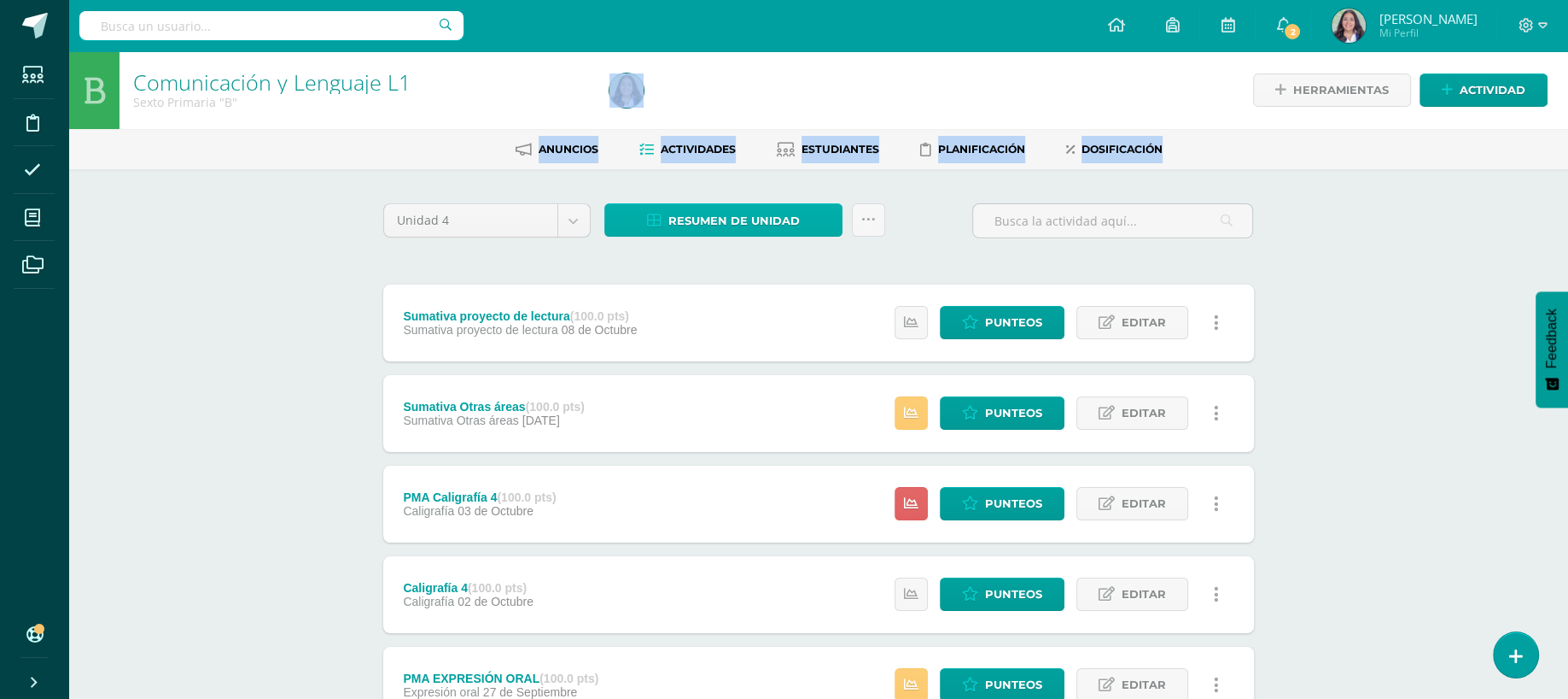
drag, startPoint x: 720, startPoint y: 101, endPoint x: 656, endPoint y: 210, distance: 126.4
click at [656, 210] on div "Comunicación y Lenguaje L1 Sexto Primaria "B" Herramientas Detalle de asistenci…" at bounding box center [818, 667] width 1500 height 1232
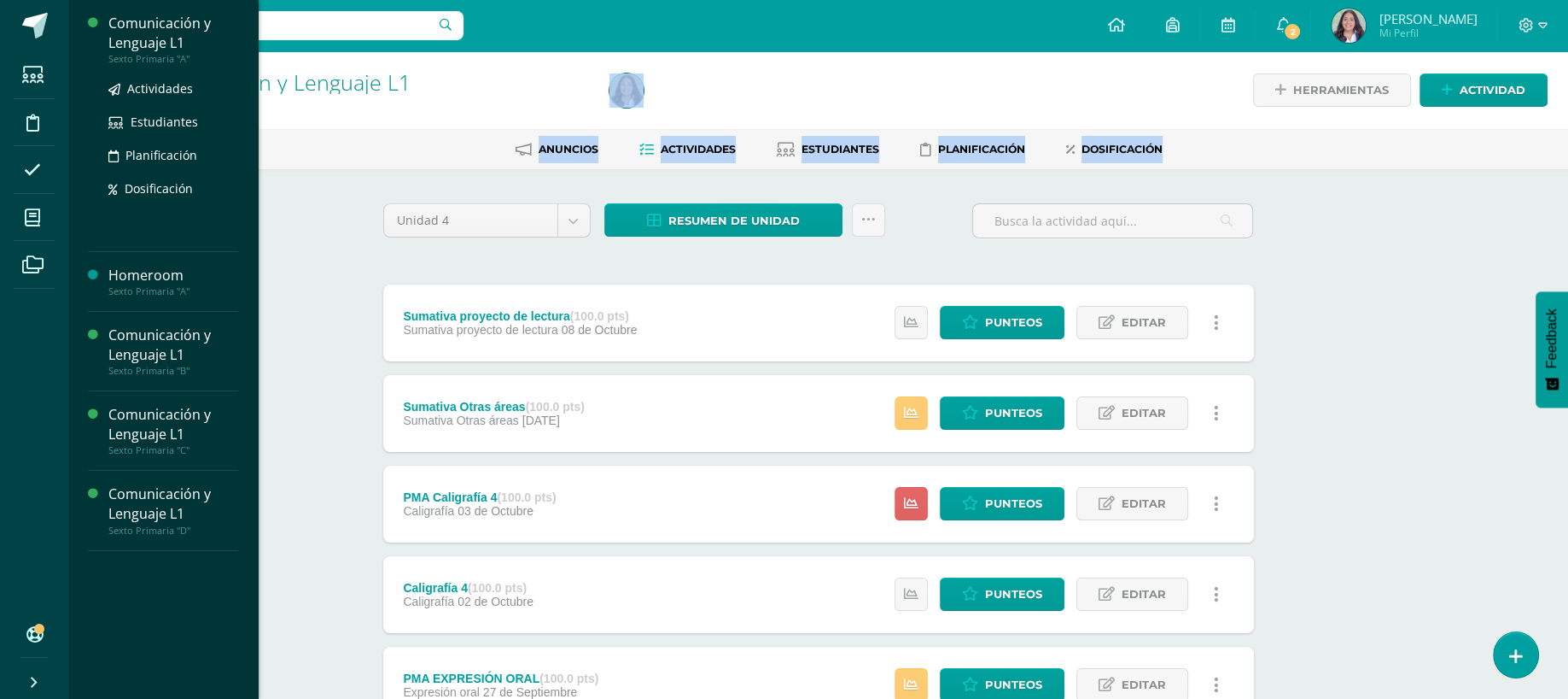
click at [143, 46] on div "Comunicación y Lenguaje L1" at bounding box center [173, 33] width 130 height 39
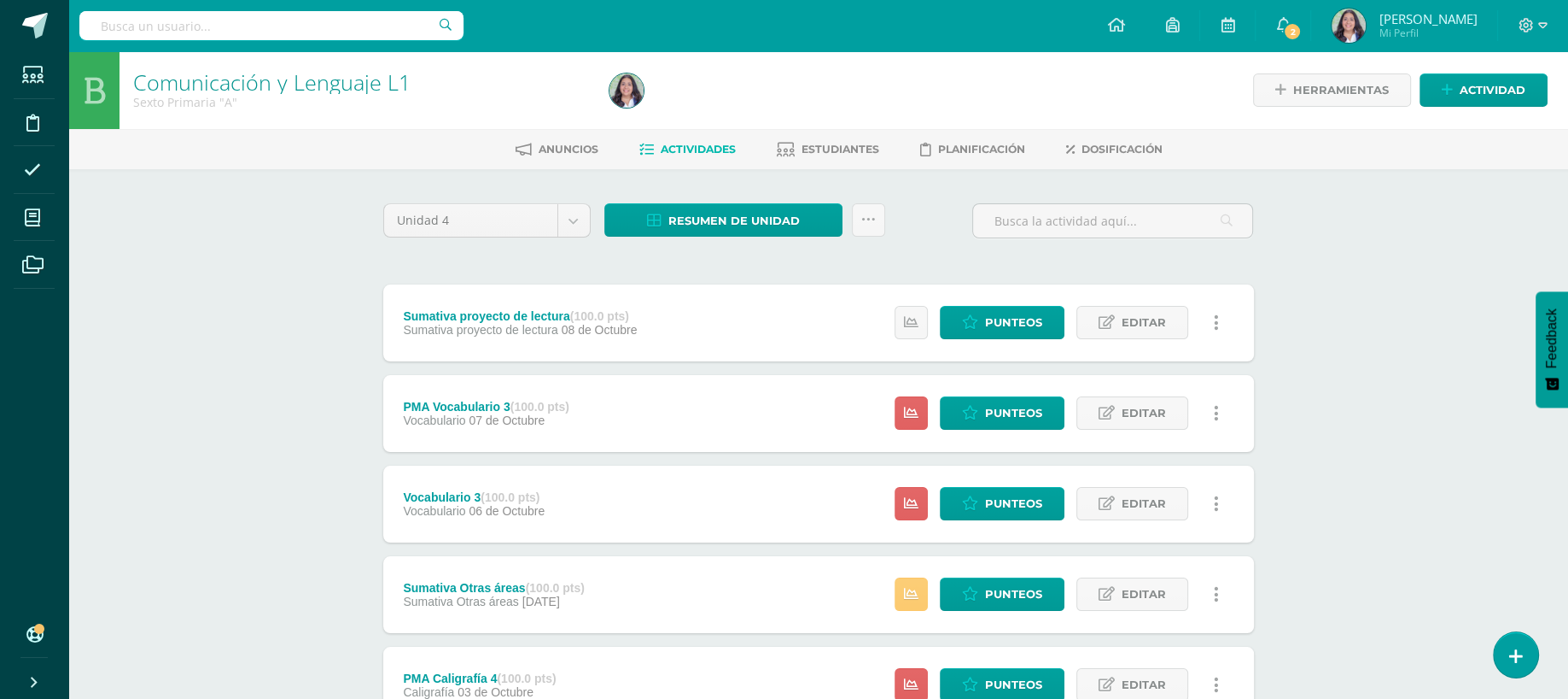
click at [664, 156] on link "Actividades" at bounding box center [687, 149] width 96 height 27
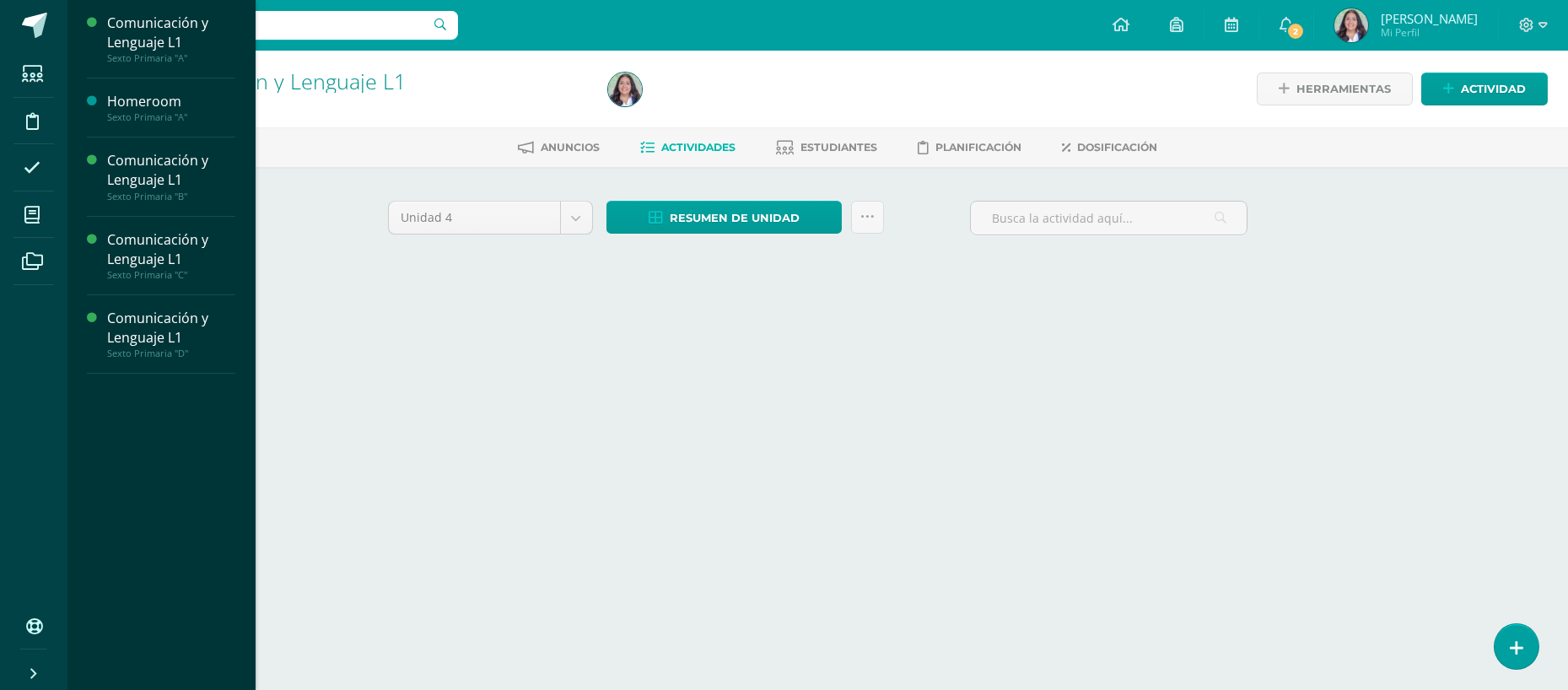
click at [126, 177] on div "Comunicación y Lenguaje L1 Sexto Primaria "A" Herramientas Detalle de asistenci…" at bounding box center [817, 182] width 1501 height 264
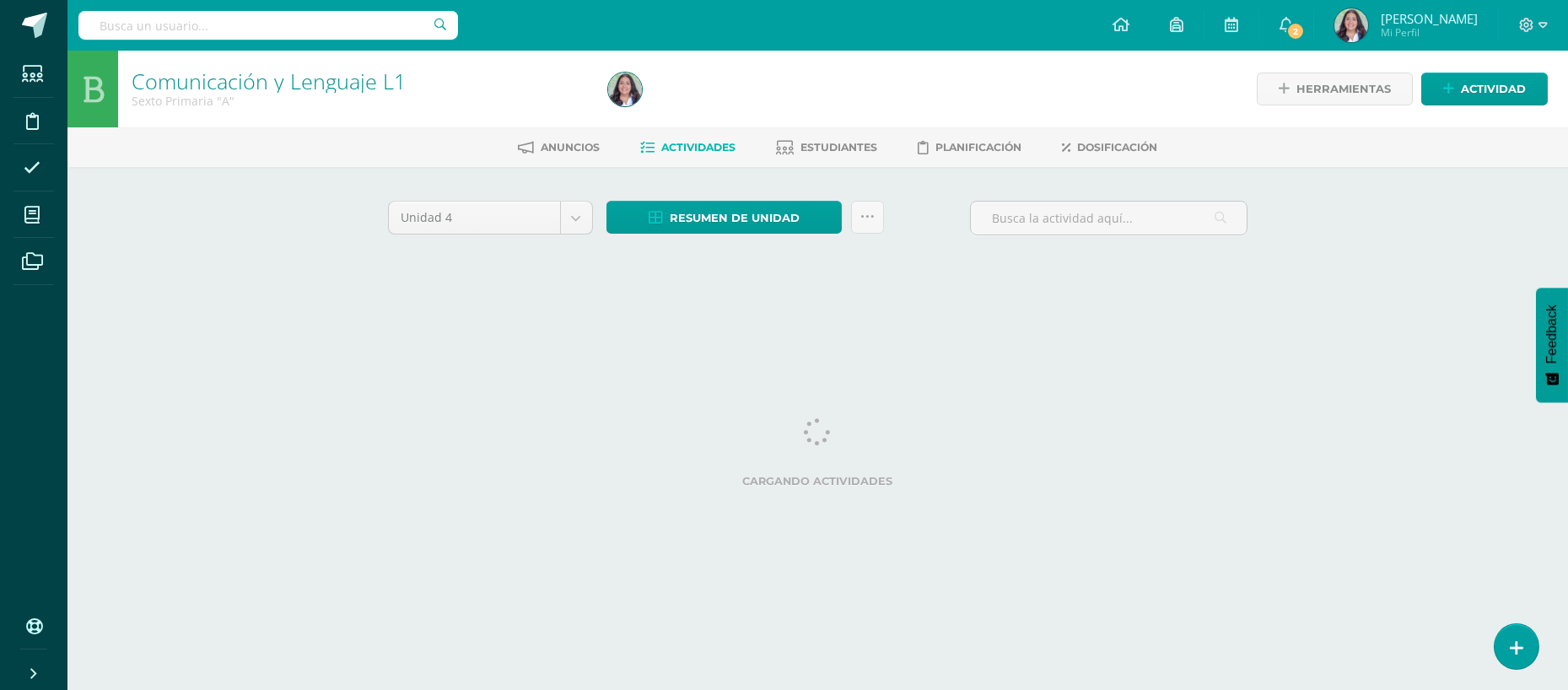
click at [59, 219] on li "Mis cursos" at bounding box center [34, 214] width 67 height 48
click at [50, 219] on span at bounding box center [33, 214] width 38 height 38
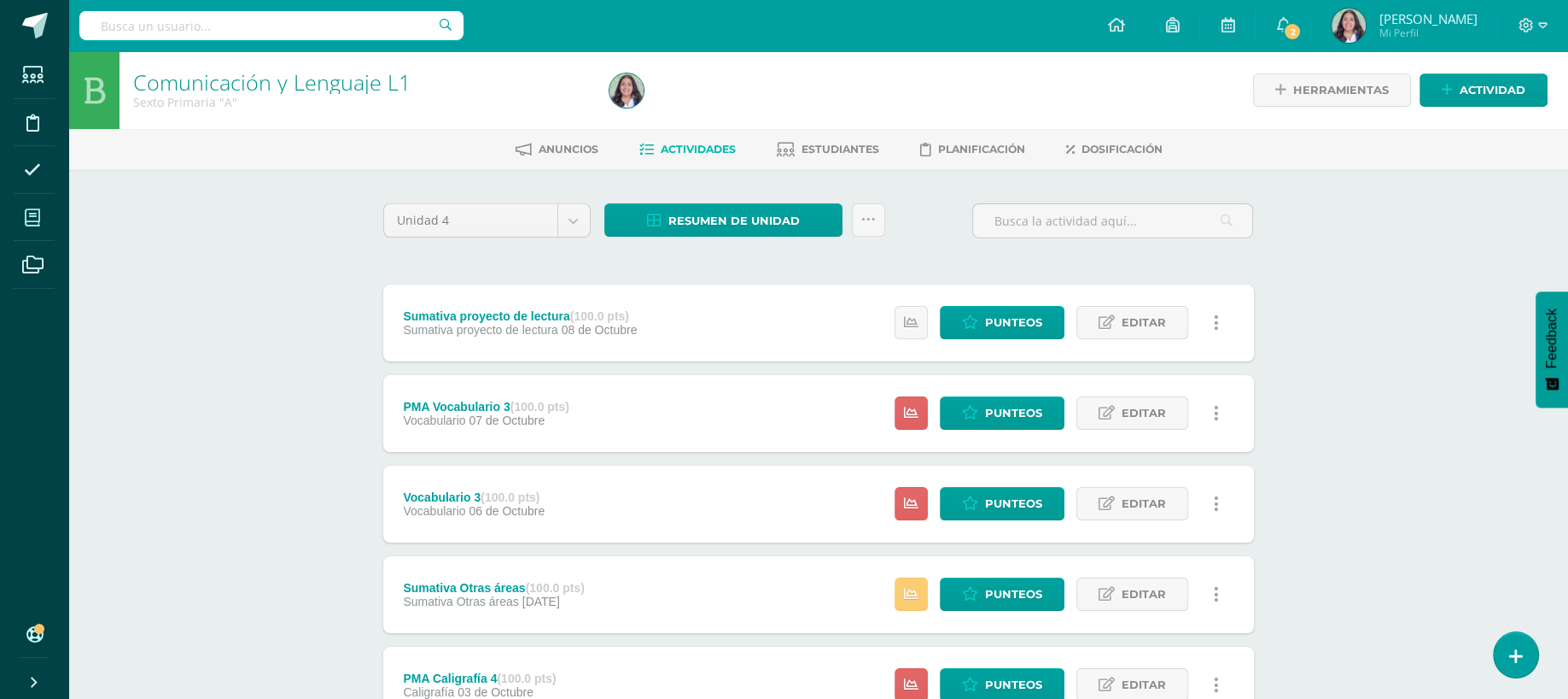
click at [44, 210] on span at bounding box center [33, 217] width 39 height 39
click at [18, 225] on span at bounding box center [33, 217] width 39 height 39
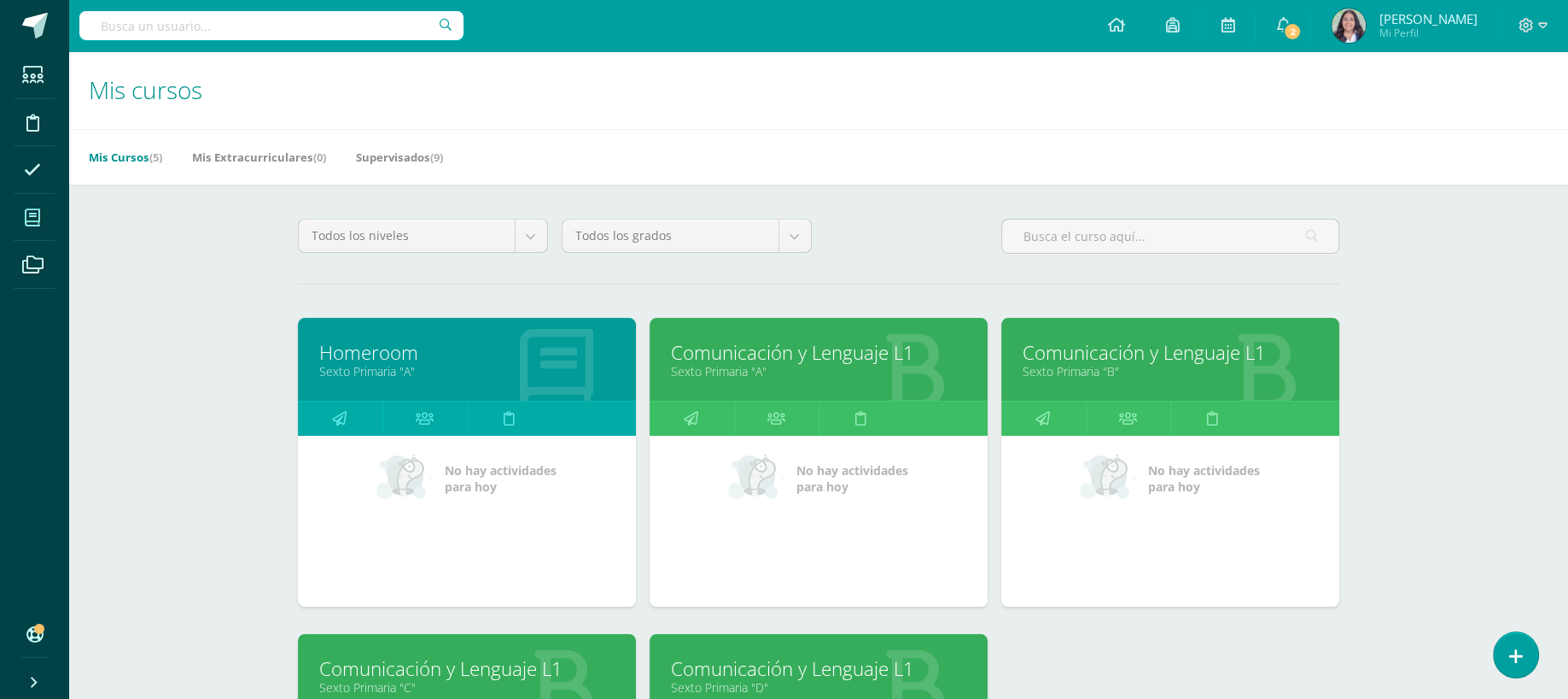
click at [1072, 361] on link "Comunicación y Lenguaje L1" at bounding box center [1170, 352] width 295 height 26
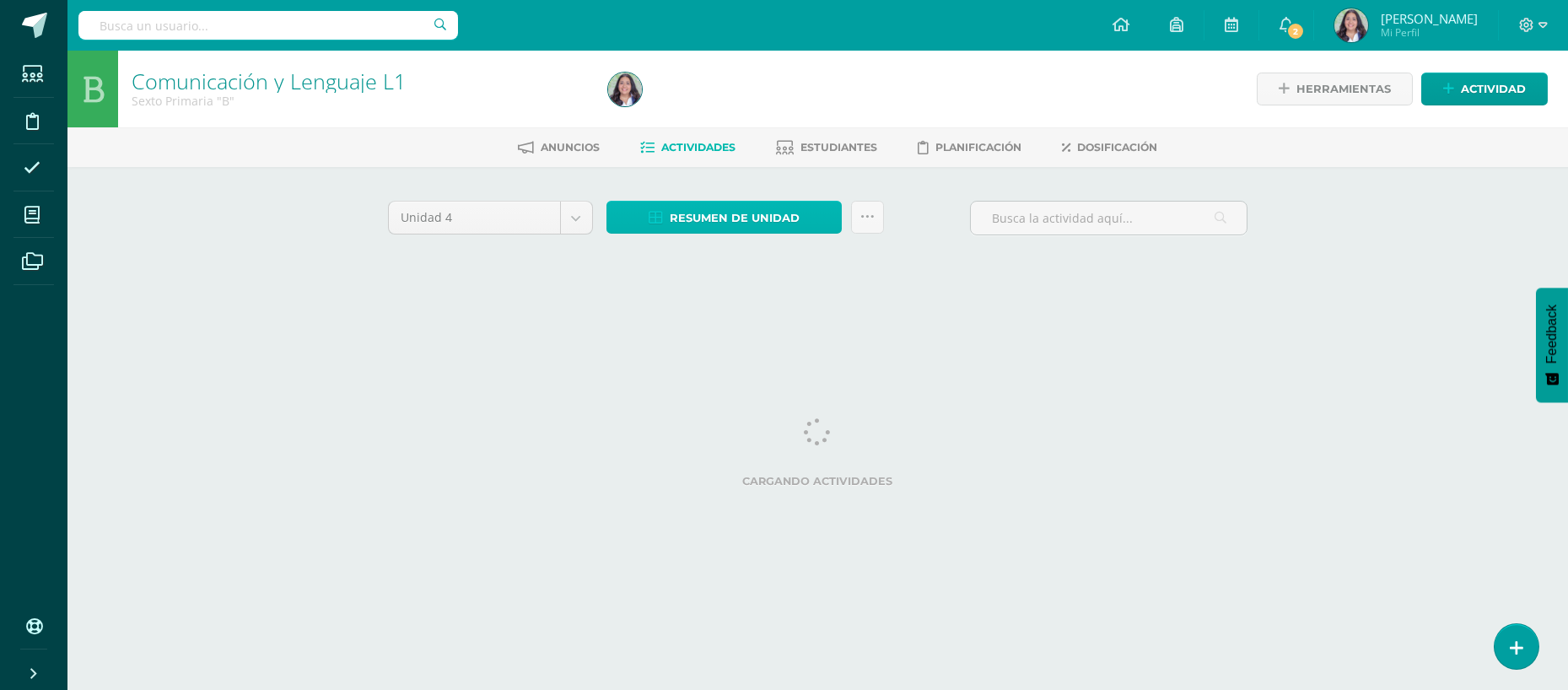
click at [716, 216] on span "Resumen de unidad" at bounding box center [734, 218] width 130 height 31
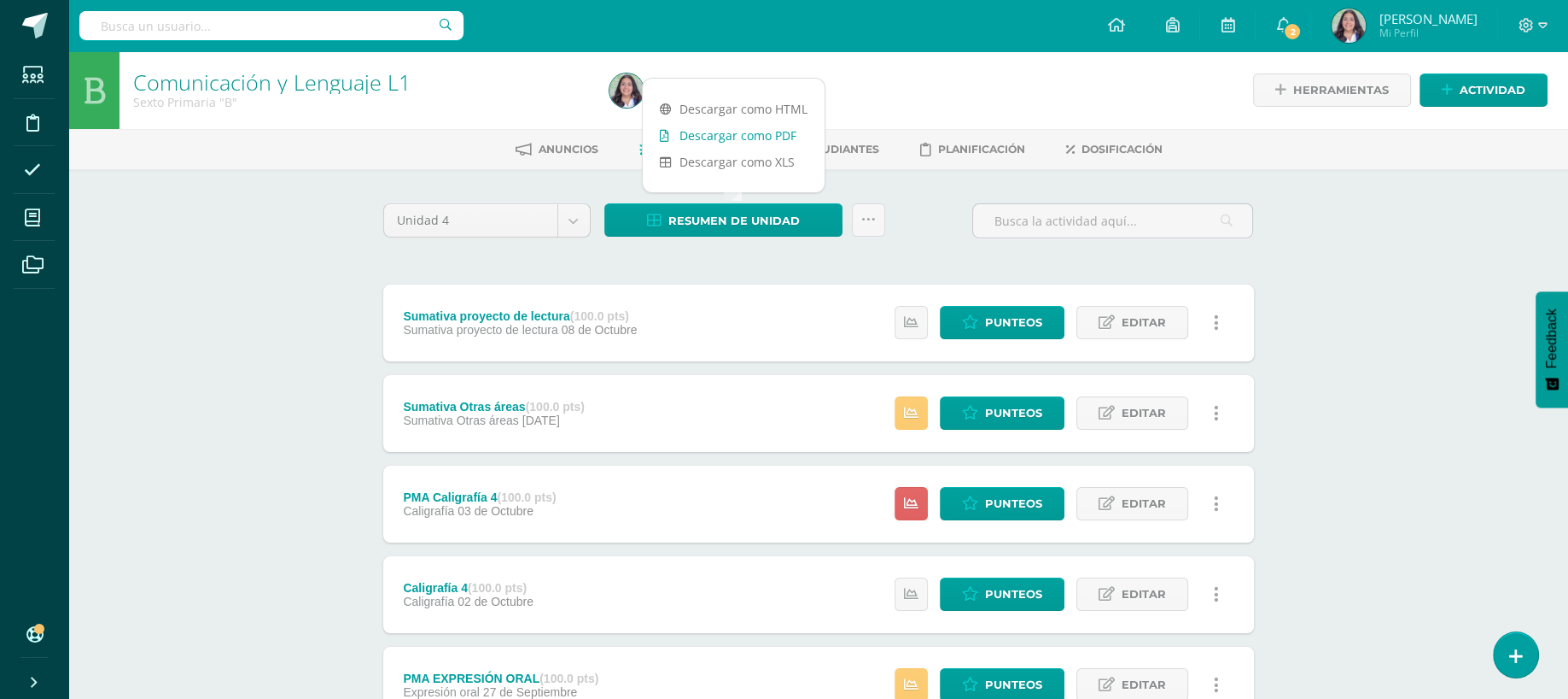
click at [759, 136] on link "Descargar como PDF" at bounding box center [734, 135] width 182 height 26
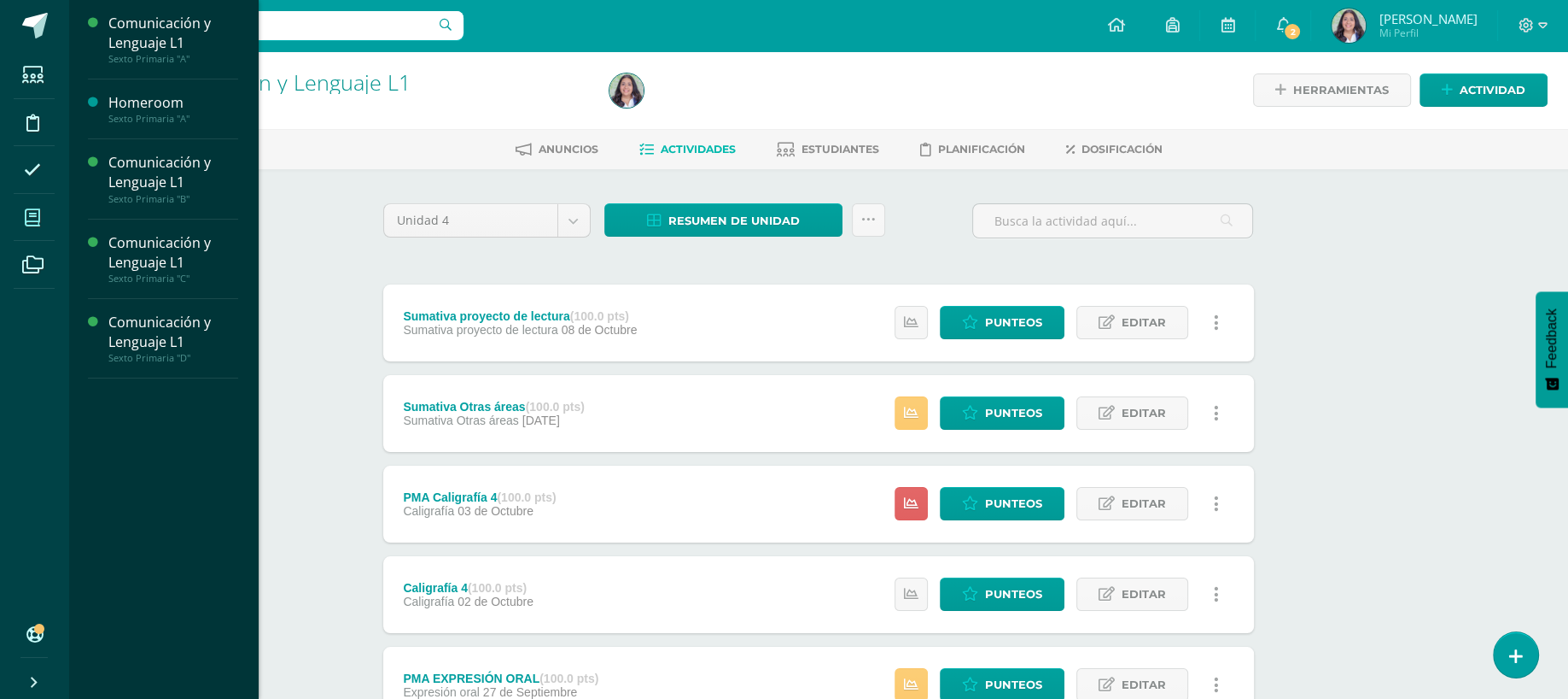
click at [18, 206] on span at bounding box center [33, 217] width 39 height 39
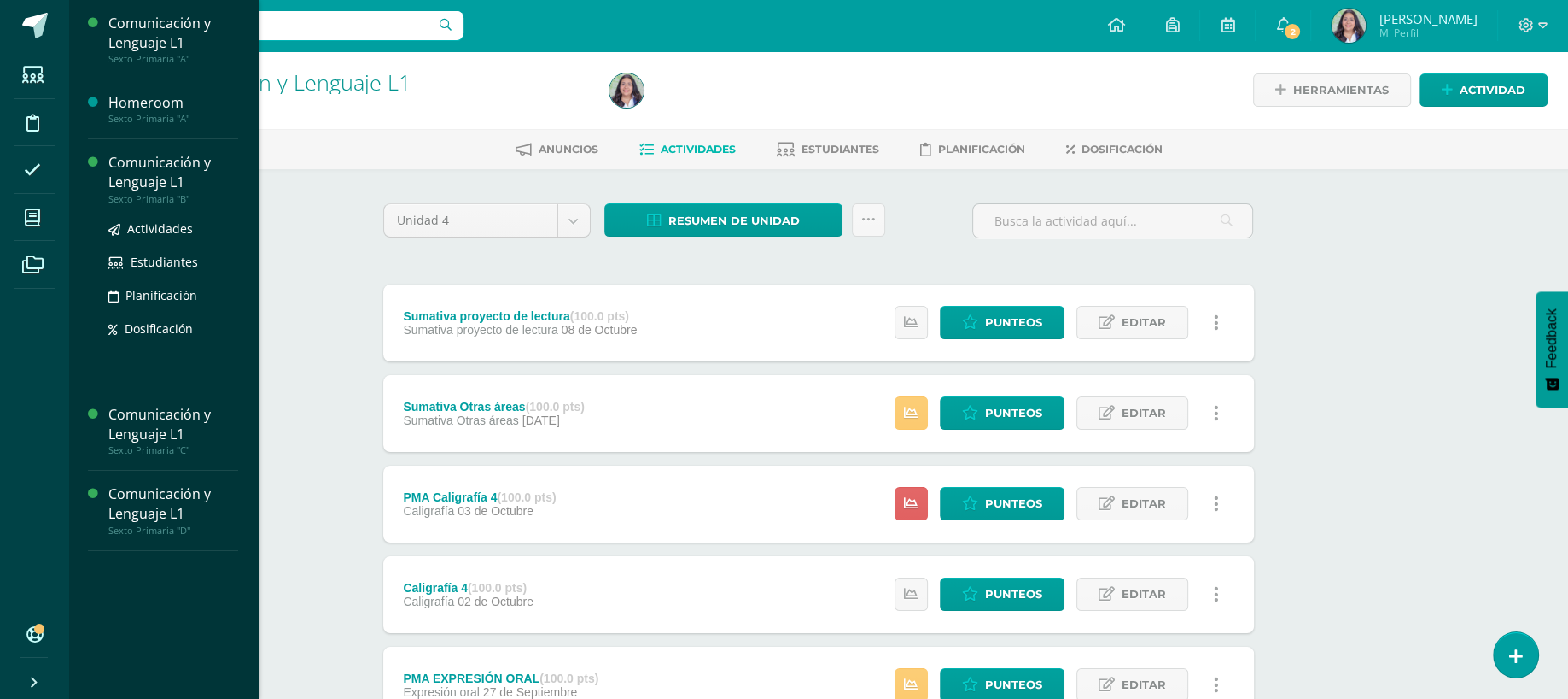
click at [109, 178] on div "Comunicación y Lenguaje L1" at bounding box center [173, 173] width 130 height 39
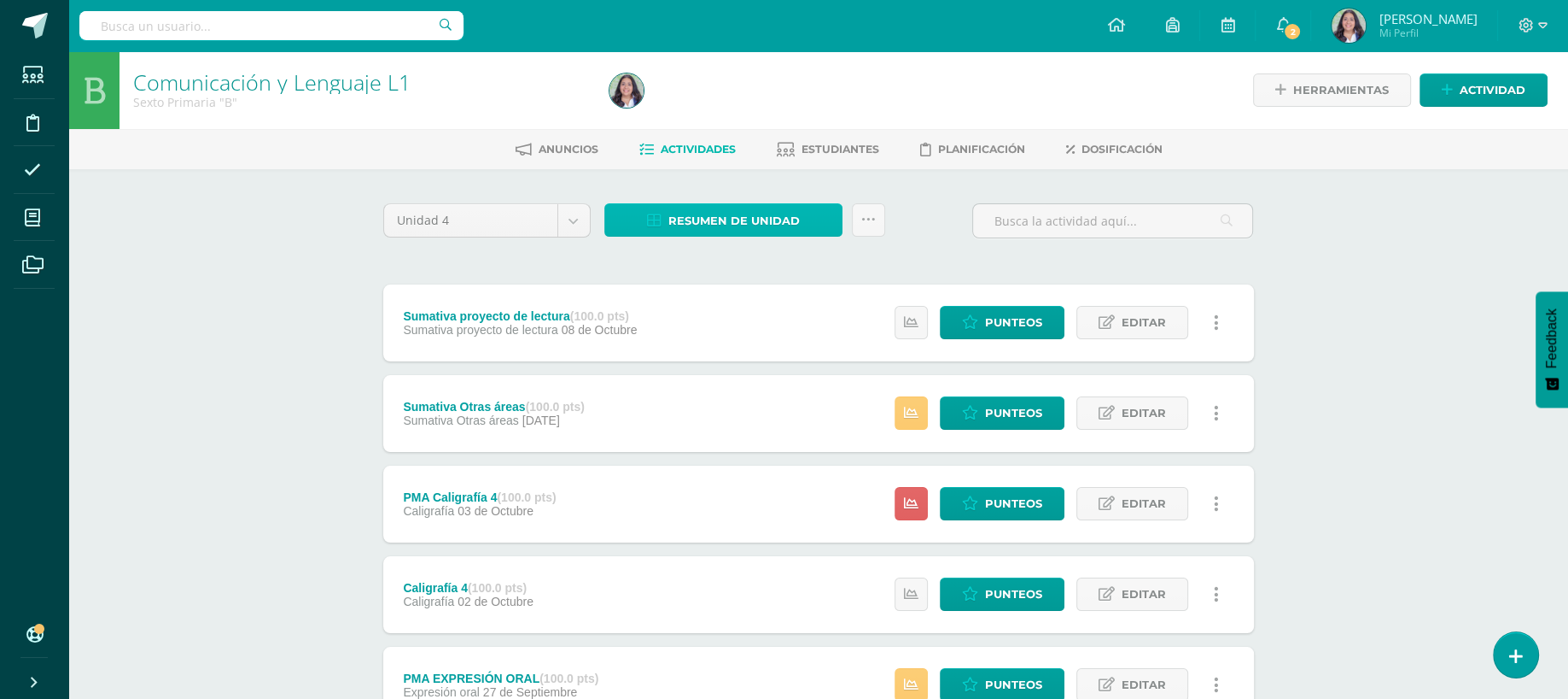
click at [770, 223] on span "Resumen de unidad" at bounding box center [735, 221] width 131 height 32
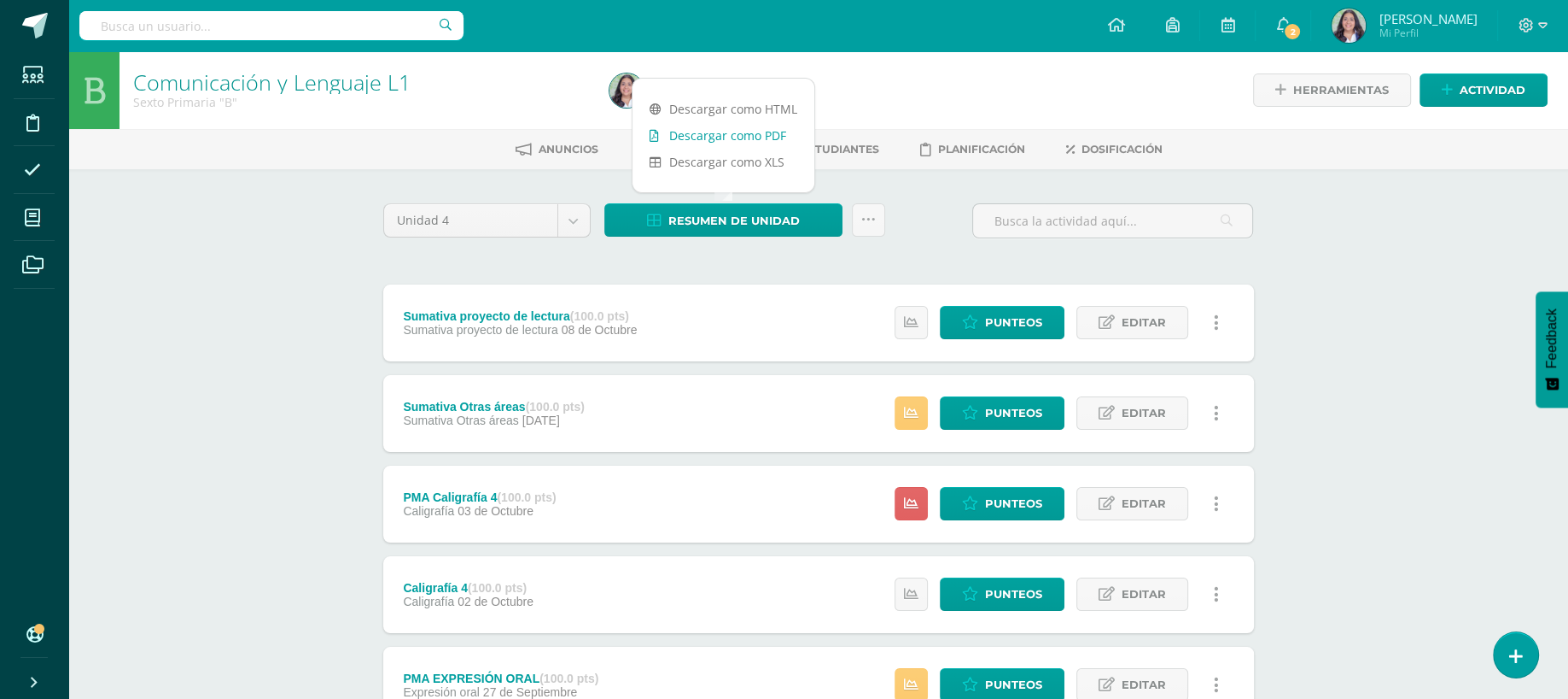
click at [725, 139] on link "Descargar como PDF" at bounding box center [724, 135] width 182 height 26
click at [1055, 211] on input "text" at bounding box center [1113, 221] width 279 height 33
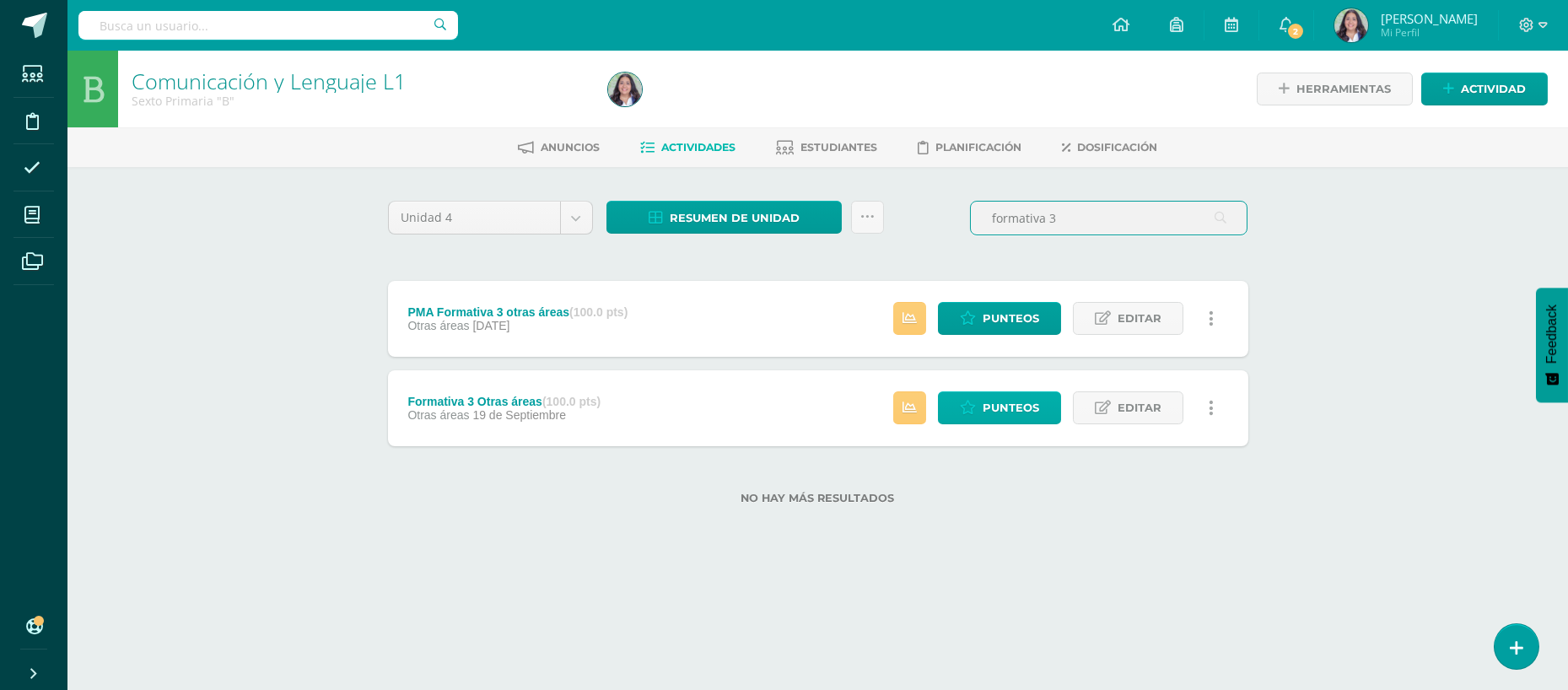
type input "formativa 3"
click at [973, 405] on icon at bounding box center [968, 407] width 16 height 15
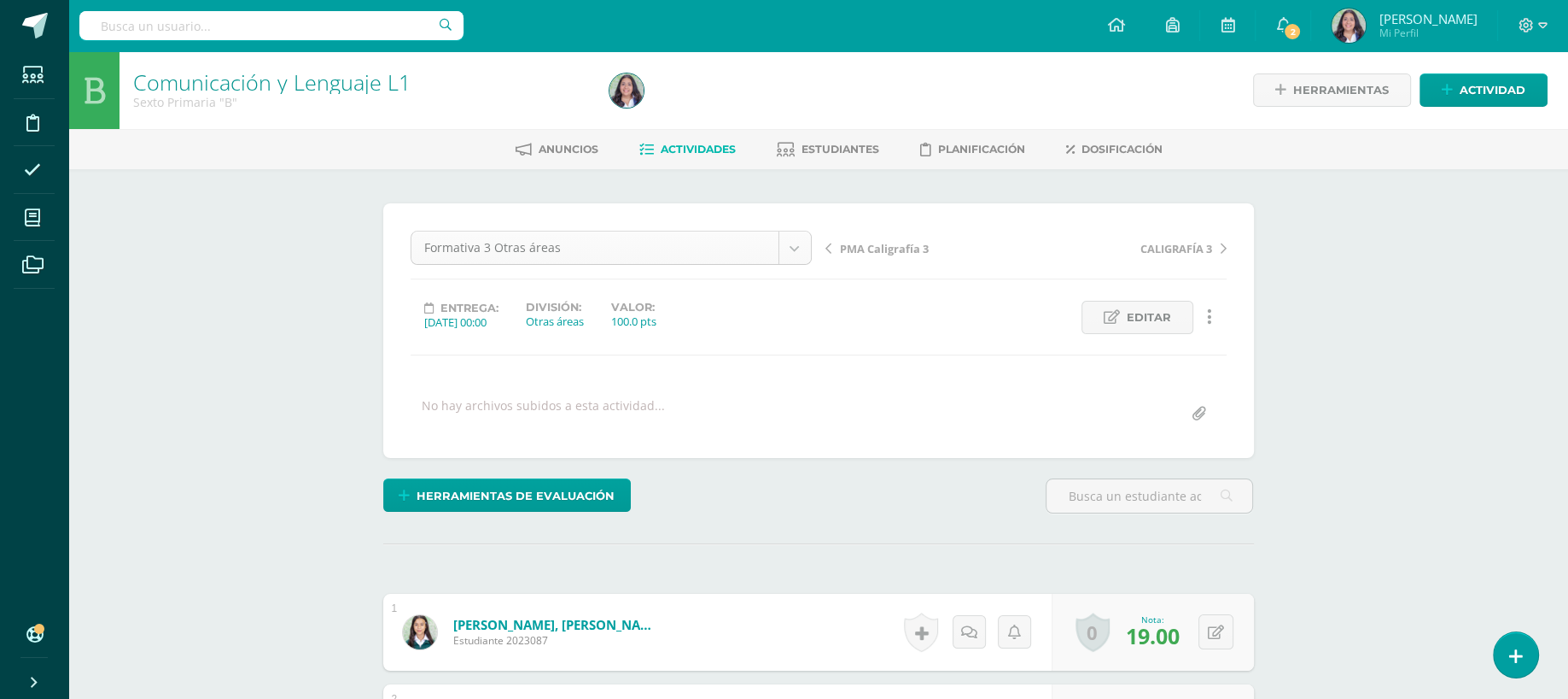
scroll to position [188, 0]
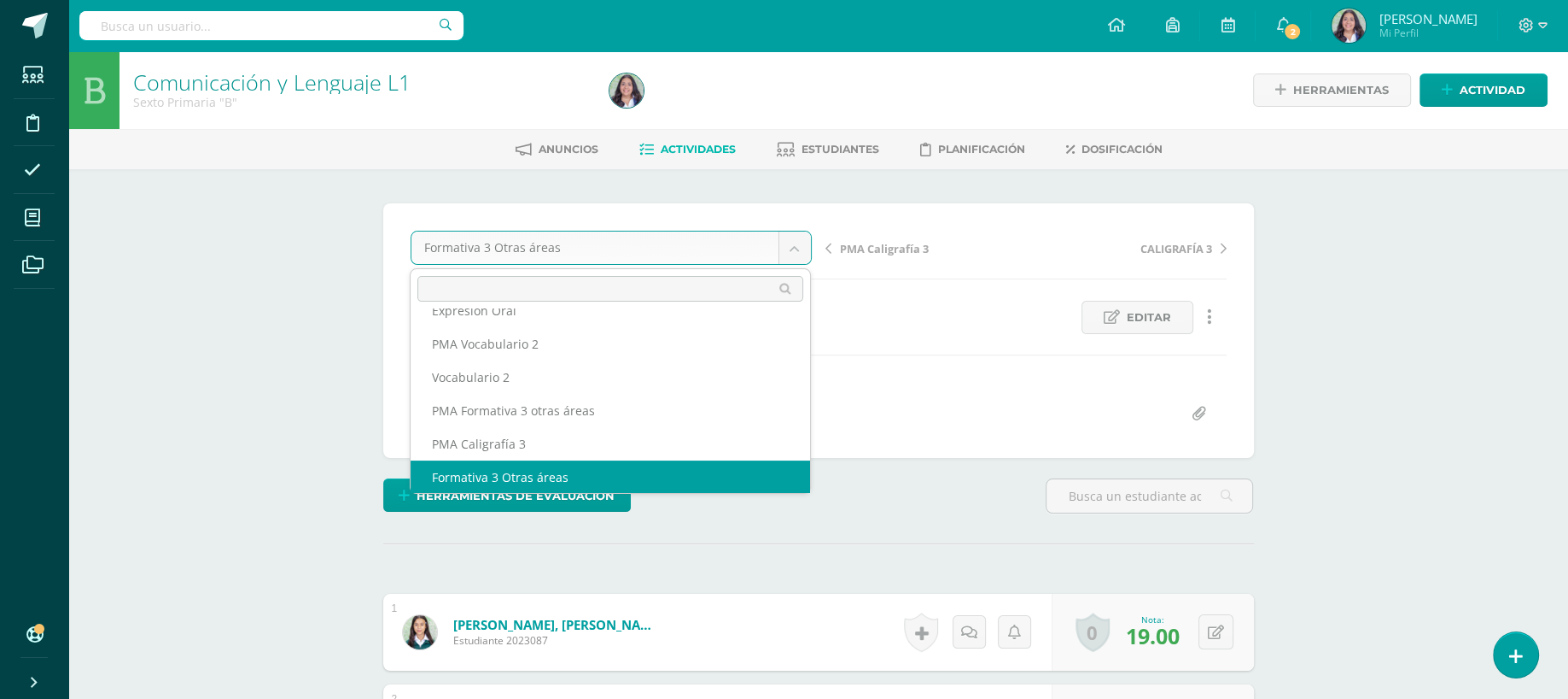
scroll to position [173, 0]
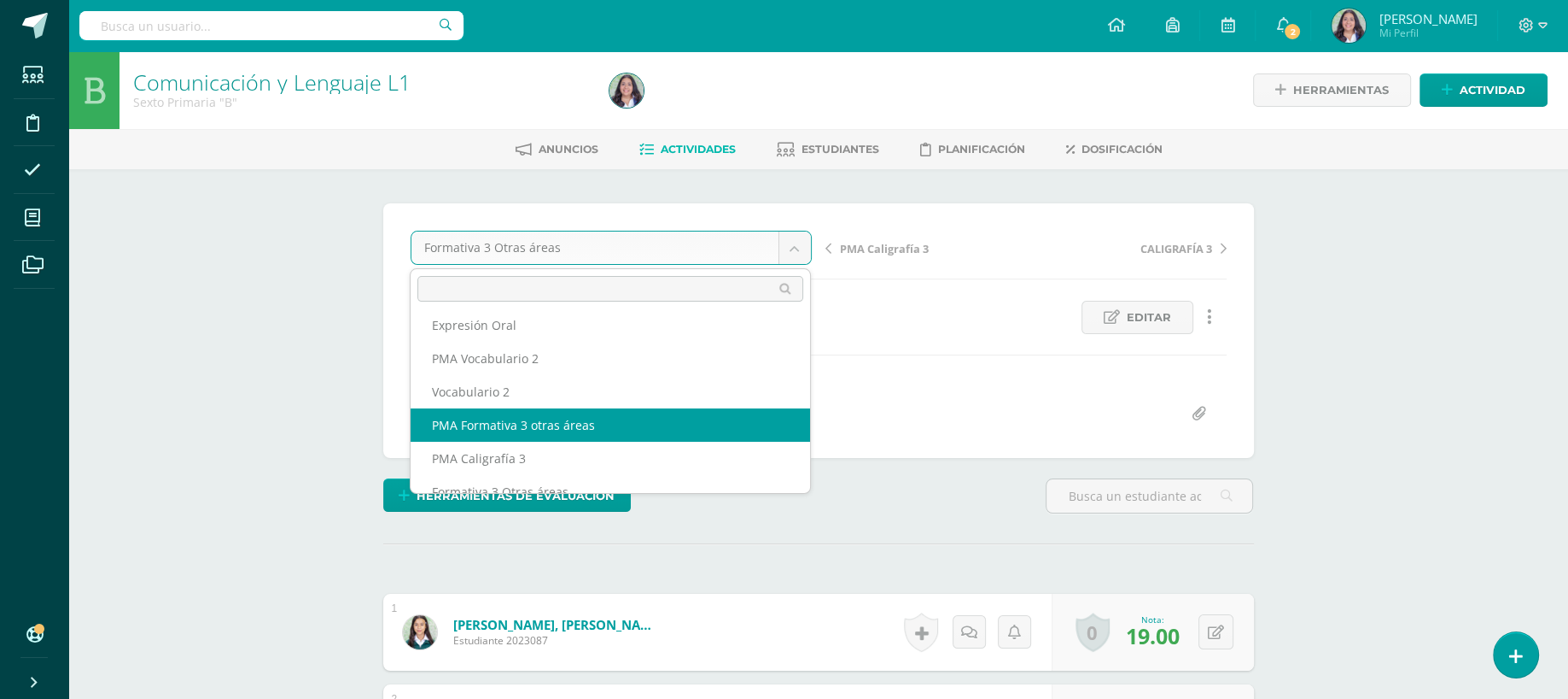
select select "/dashboard/teacher/grade-activity/260691/"
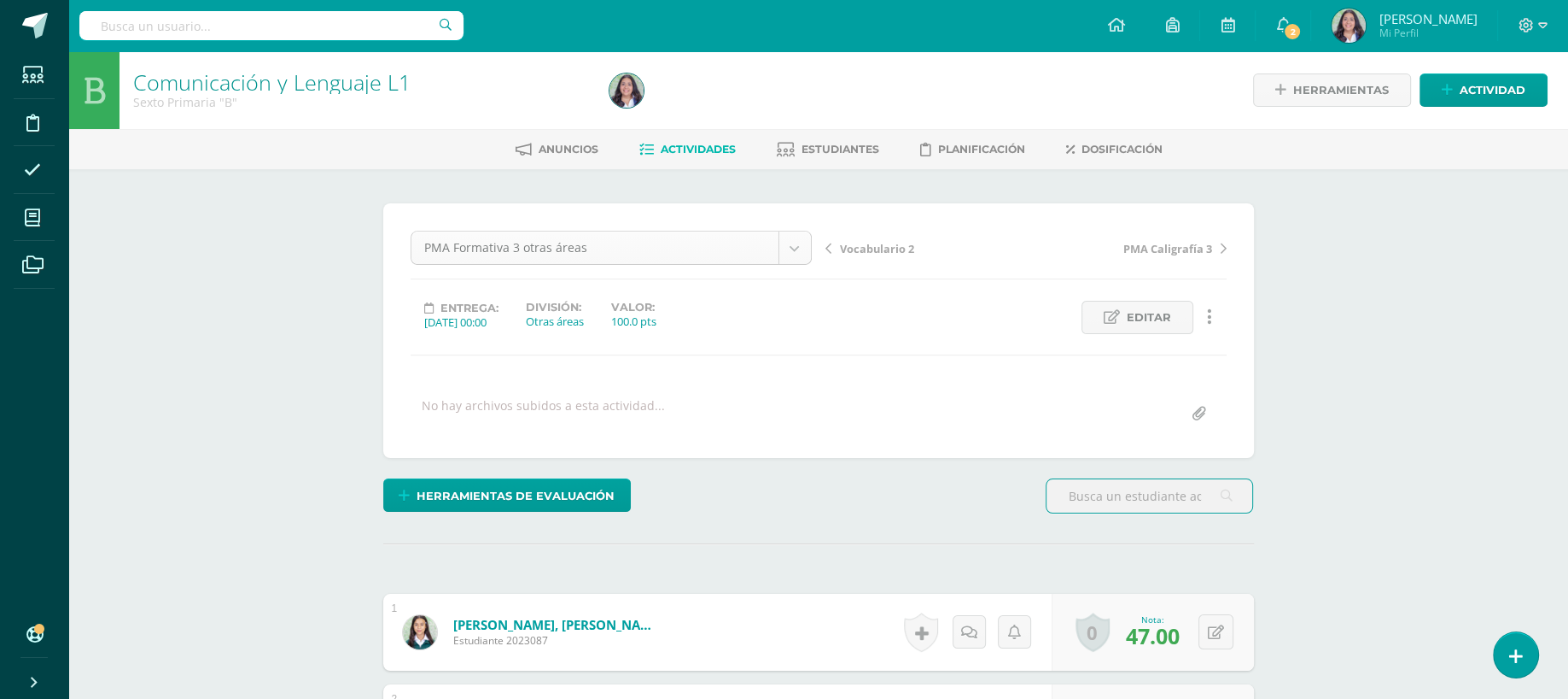
scroll to position [122, 0]
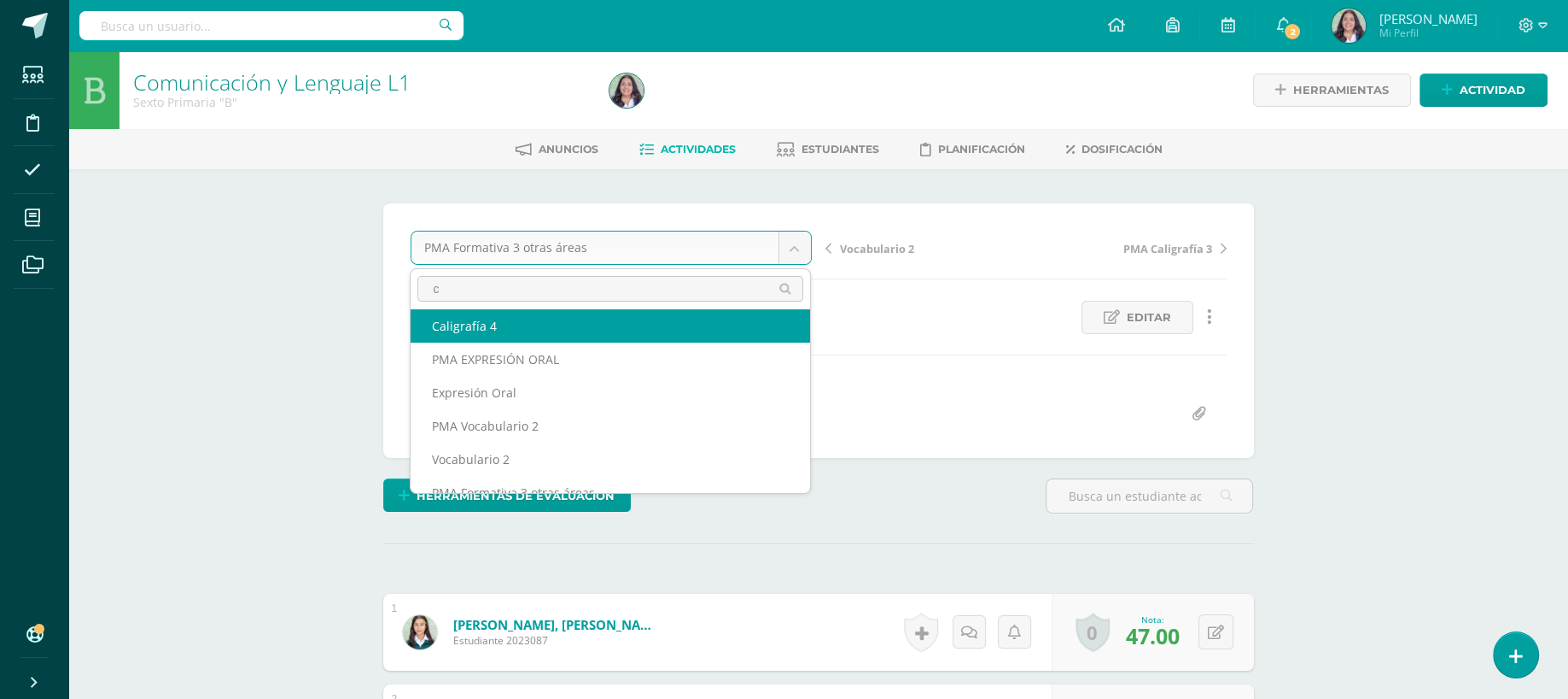
scroll to position [0, 0]
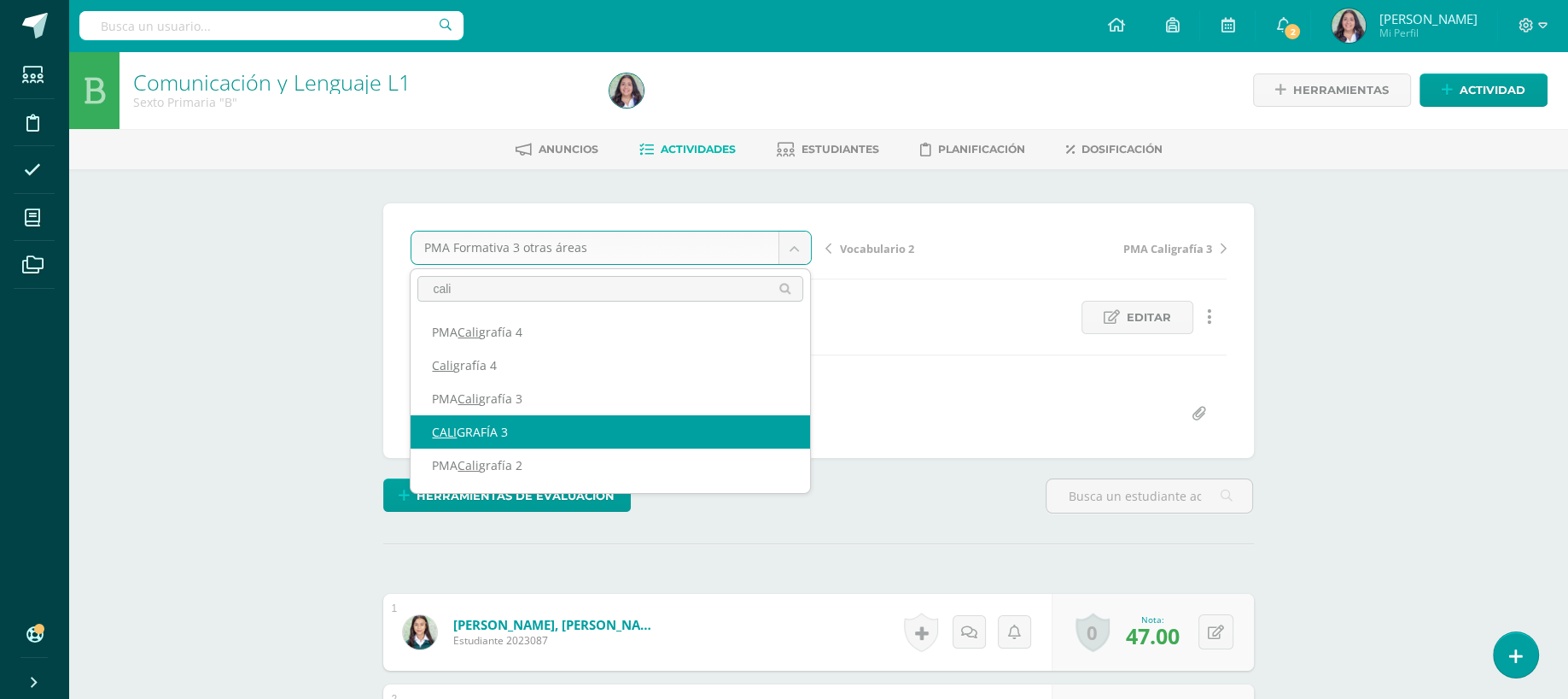
type input "cali"
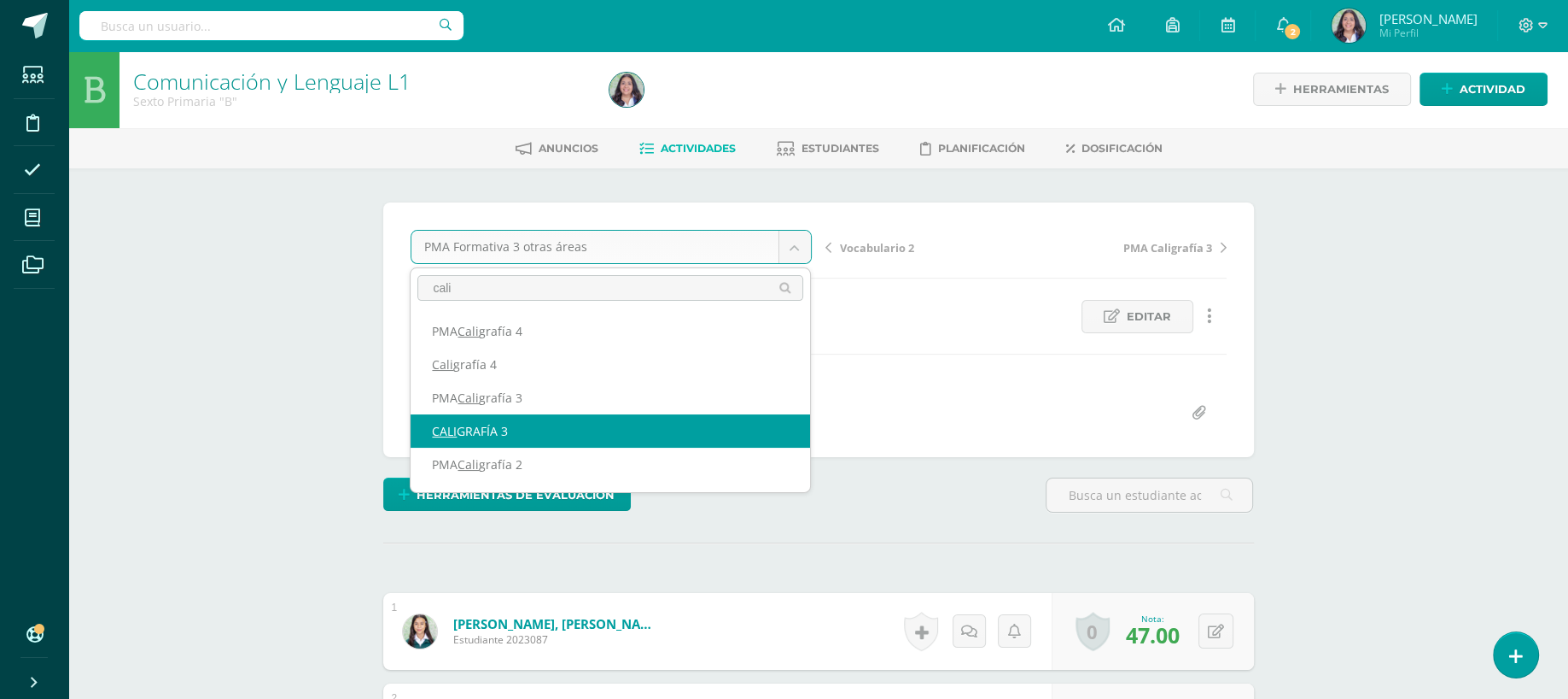
select select "/dashboard/teacher/grade-activity/262332/"
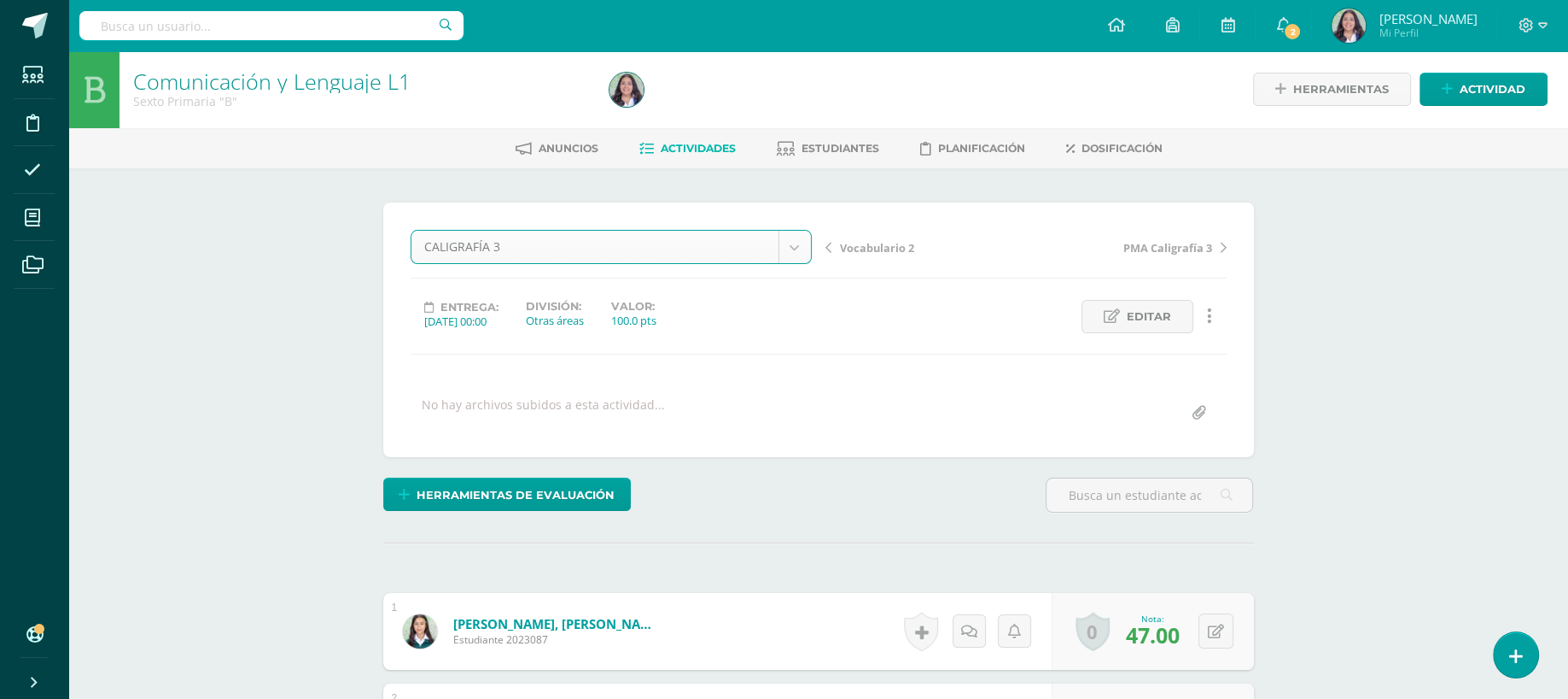
scroll to position [2, 0]
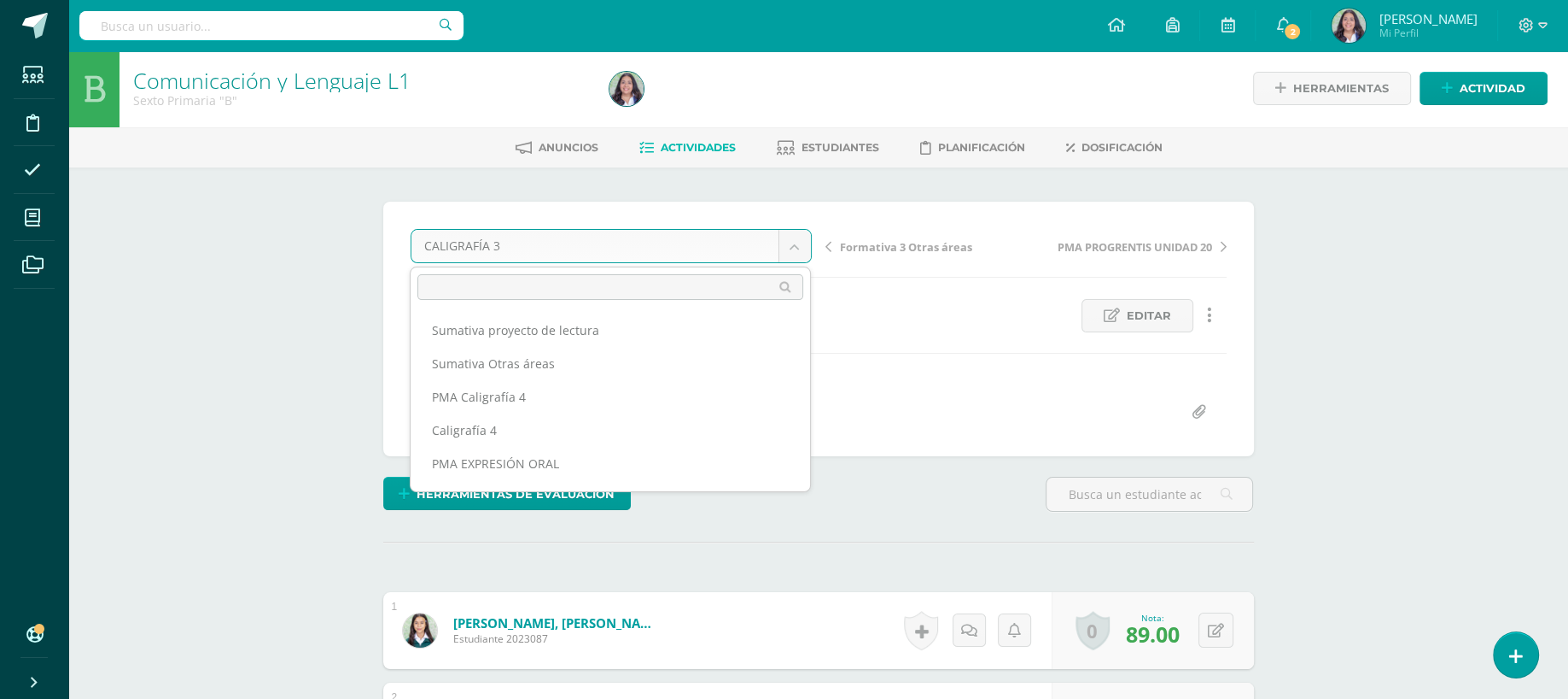
scroll to position [222, 0]
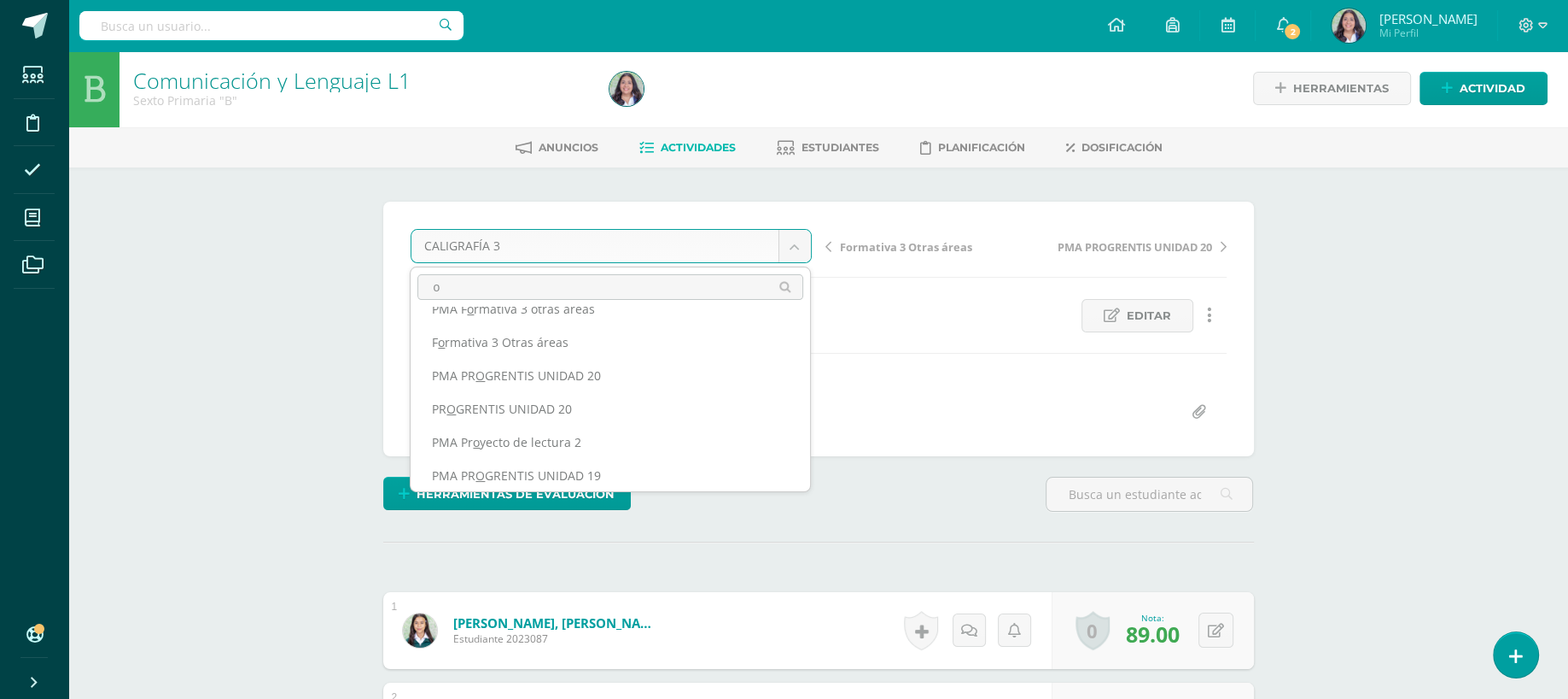
scroll to position [0, 0]
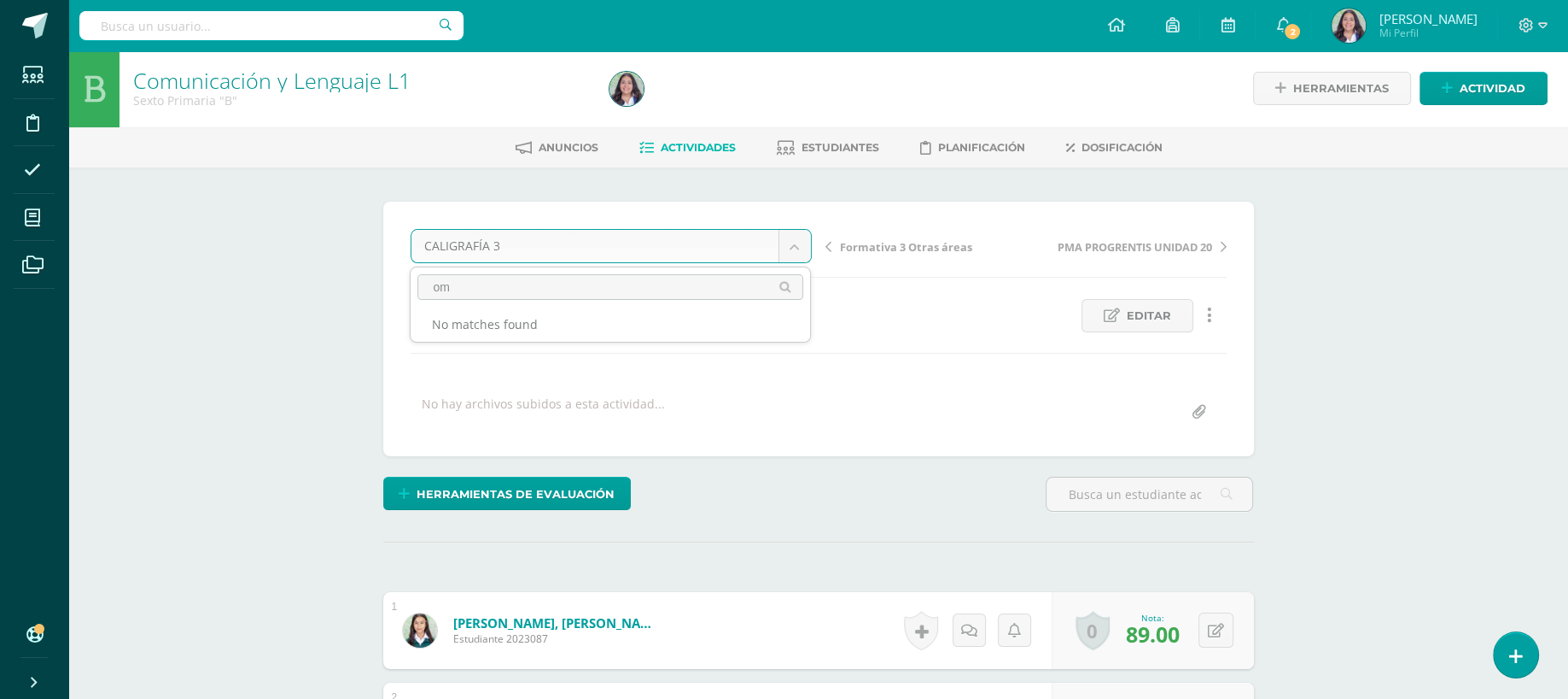
type input "o"
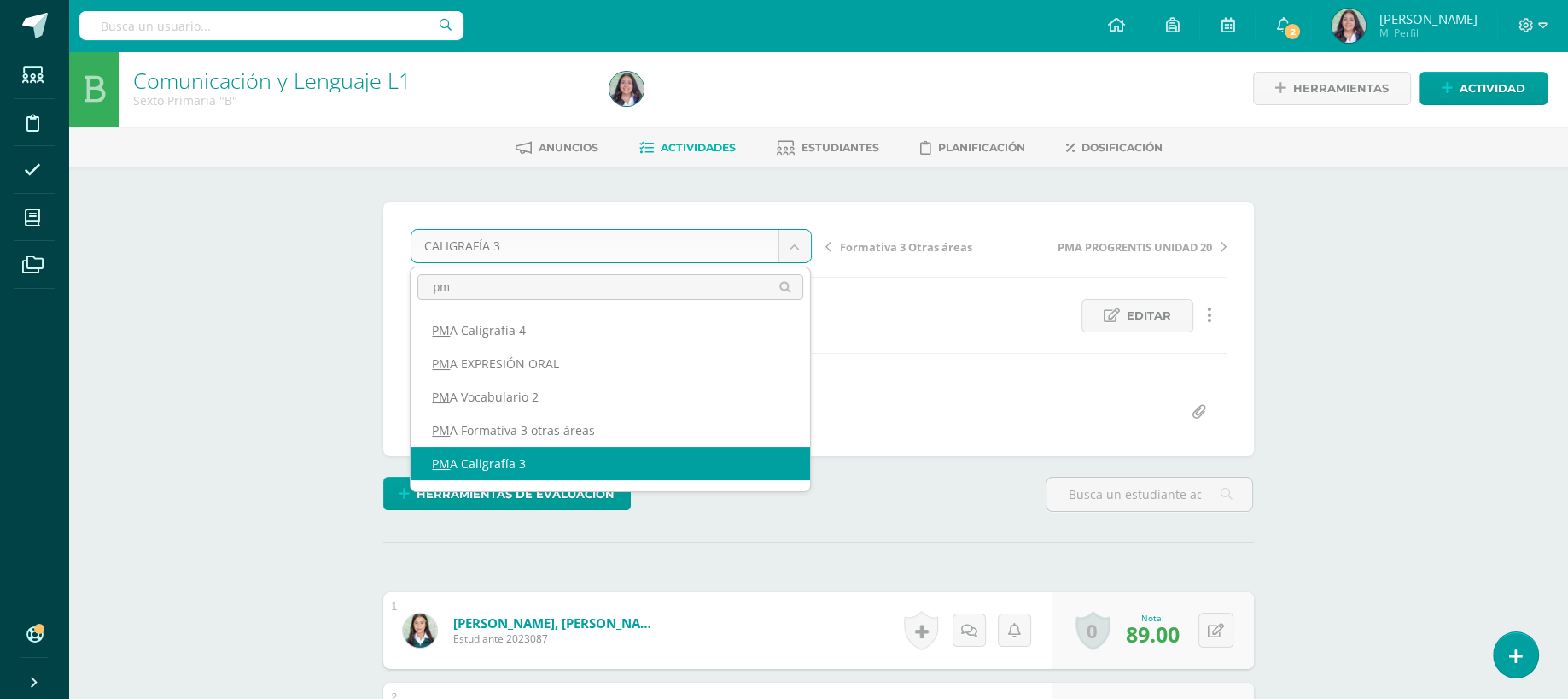
type input "pm"
select select "/dashboard/teacher/grade-activity/262338/"
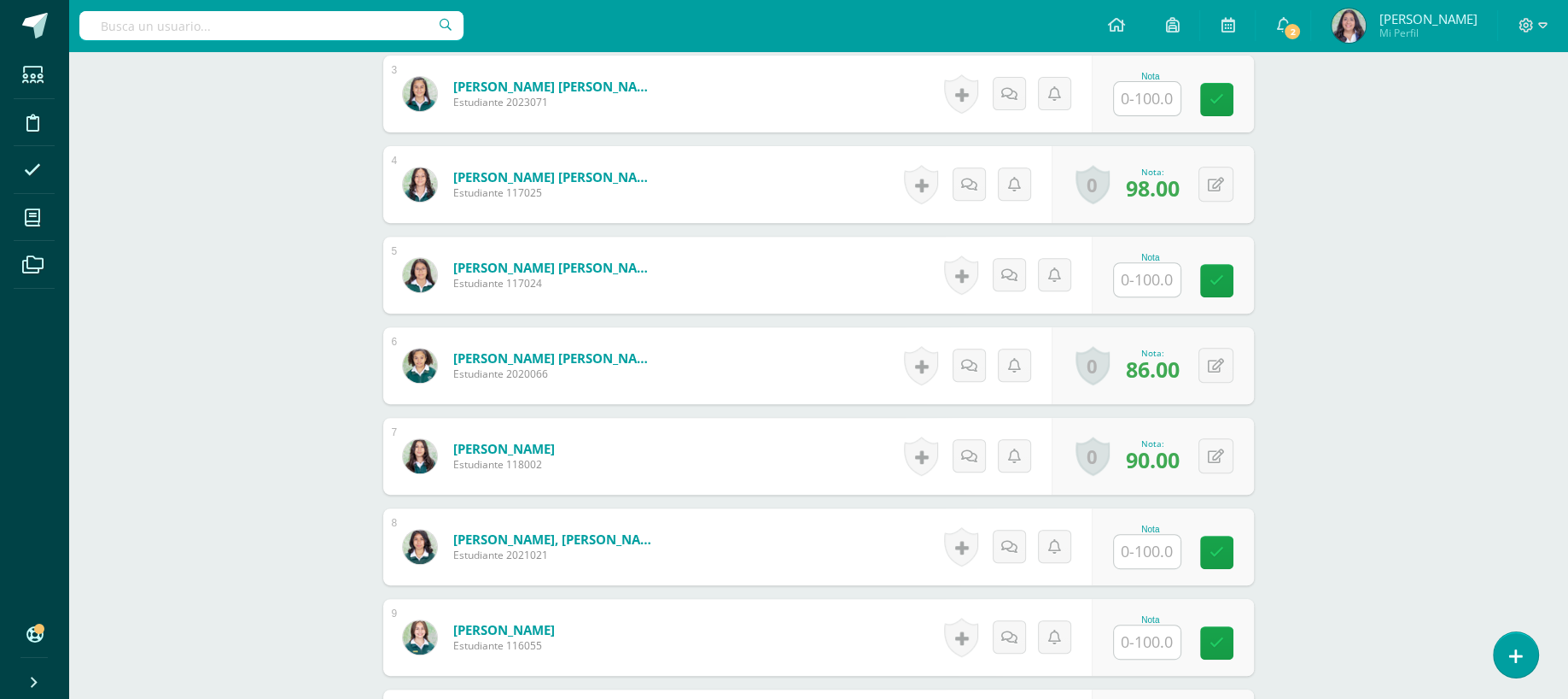
scroll to position [720, 0]
click at [1210, 357] on button at bounding box center [1227, 364] width 36 height 36
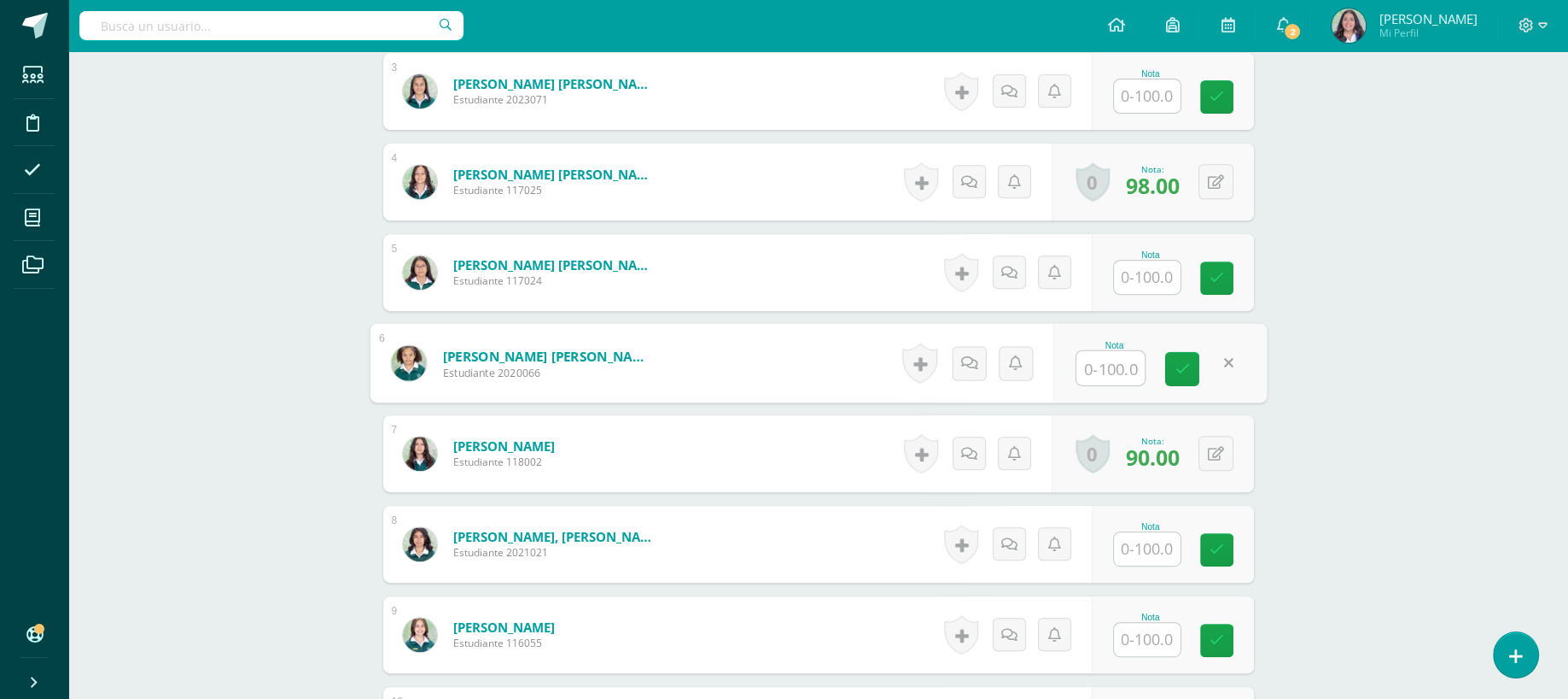
scroll to position [111, 0]
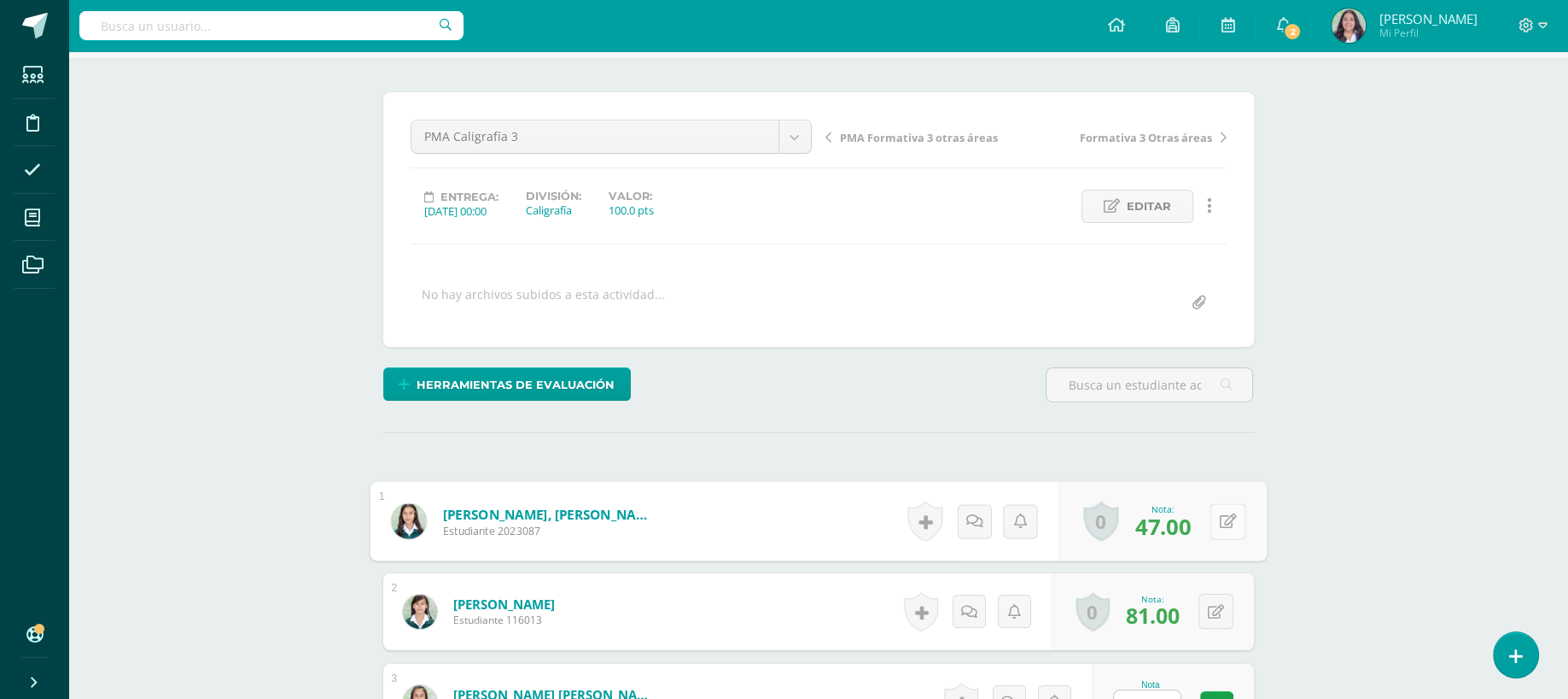
click at [1220, 526] on button at bounding box center [1227, 520] width 36 height 36
click at [1220, 604] on icon at bounding box center [1228, 611] width 18 height 15
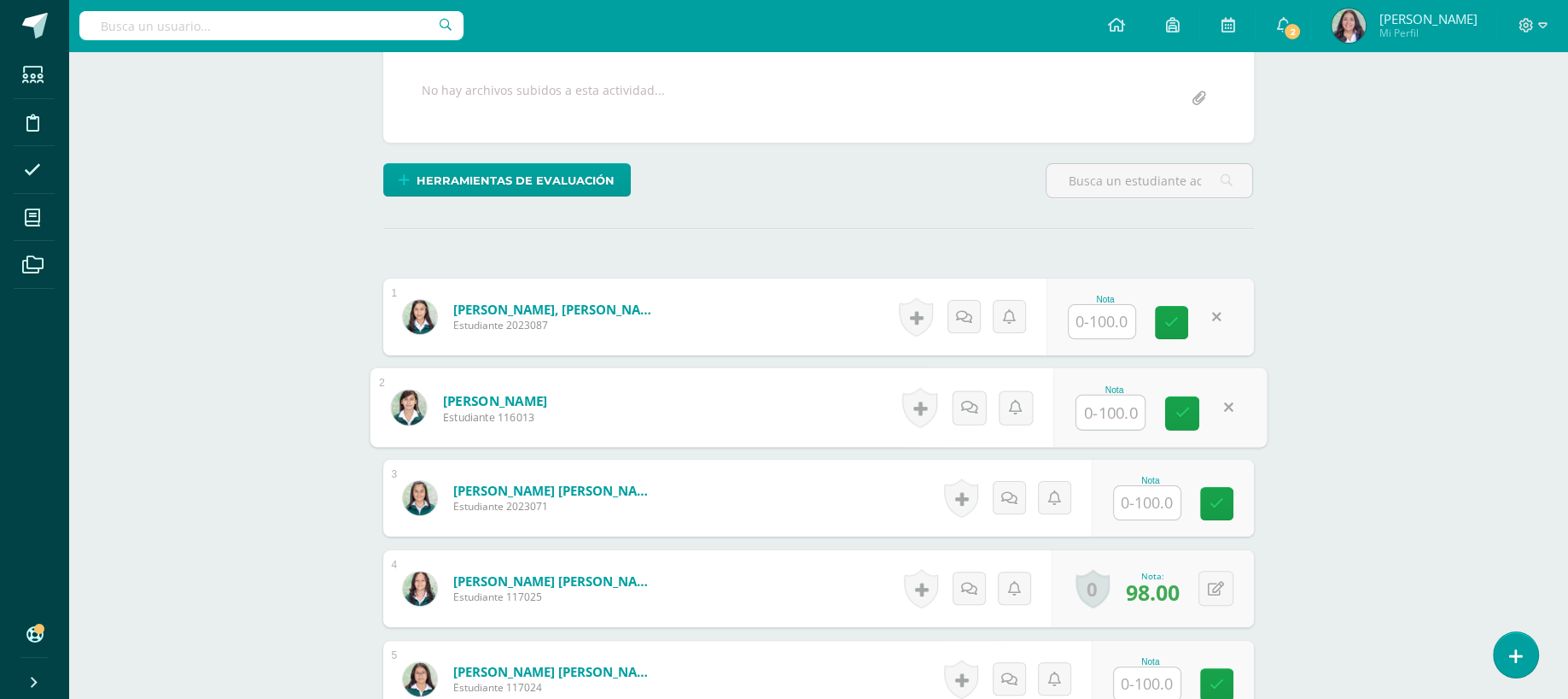
scroll to position [316, 0]
click at [1210, 584] on button at bounding box center [1227, 587] width 36 height 36
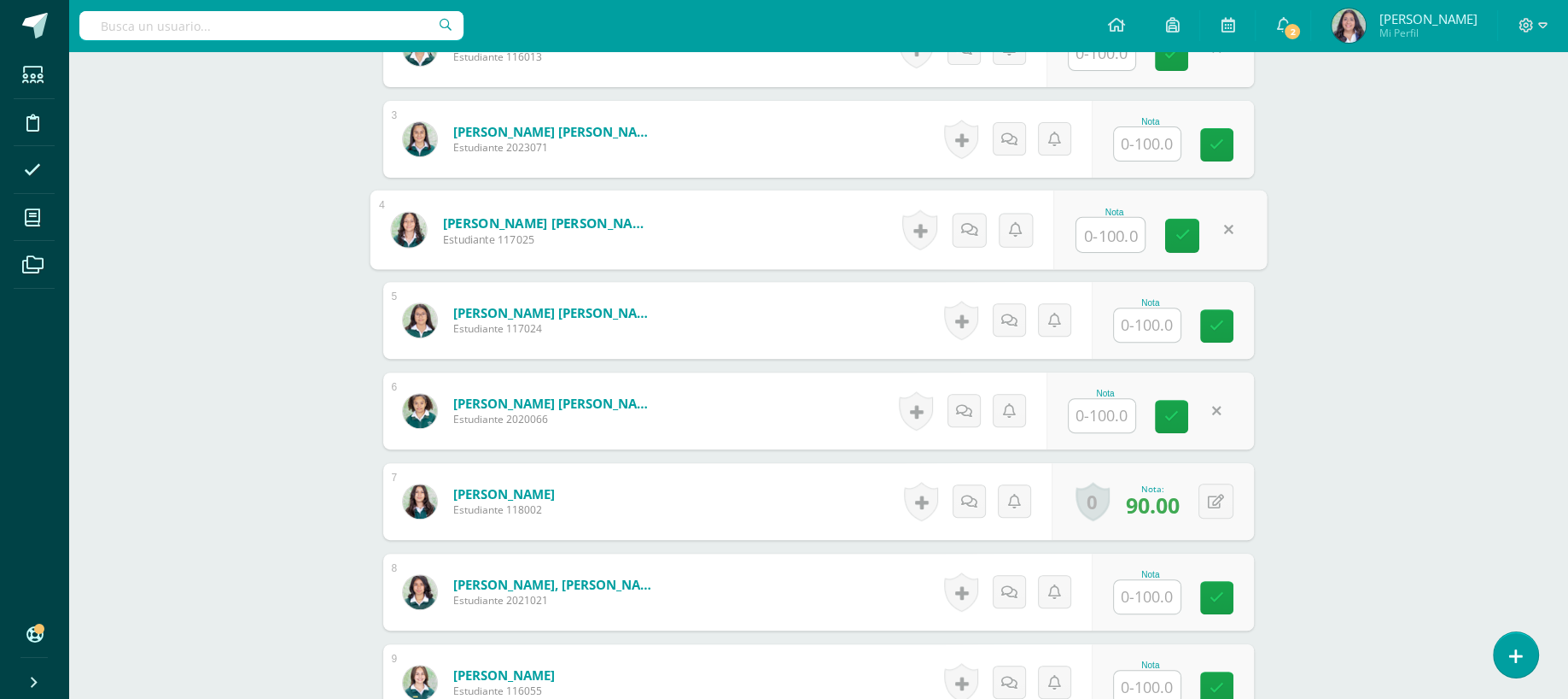
scroll to position [674, 0]
click at [1212, 498] on button at bounding box center [1227, 500] width 36 height 36
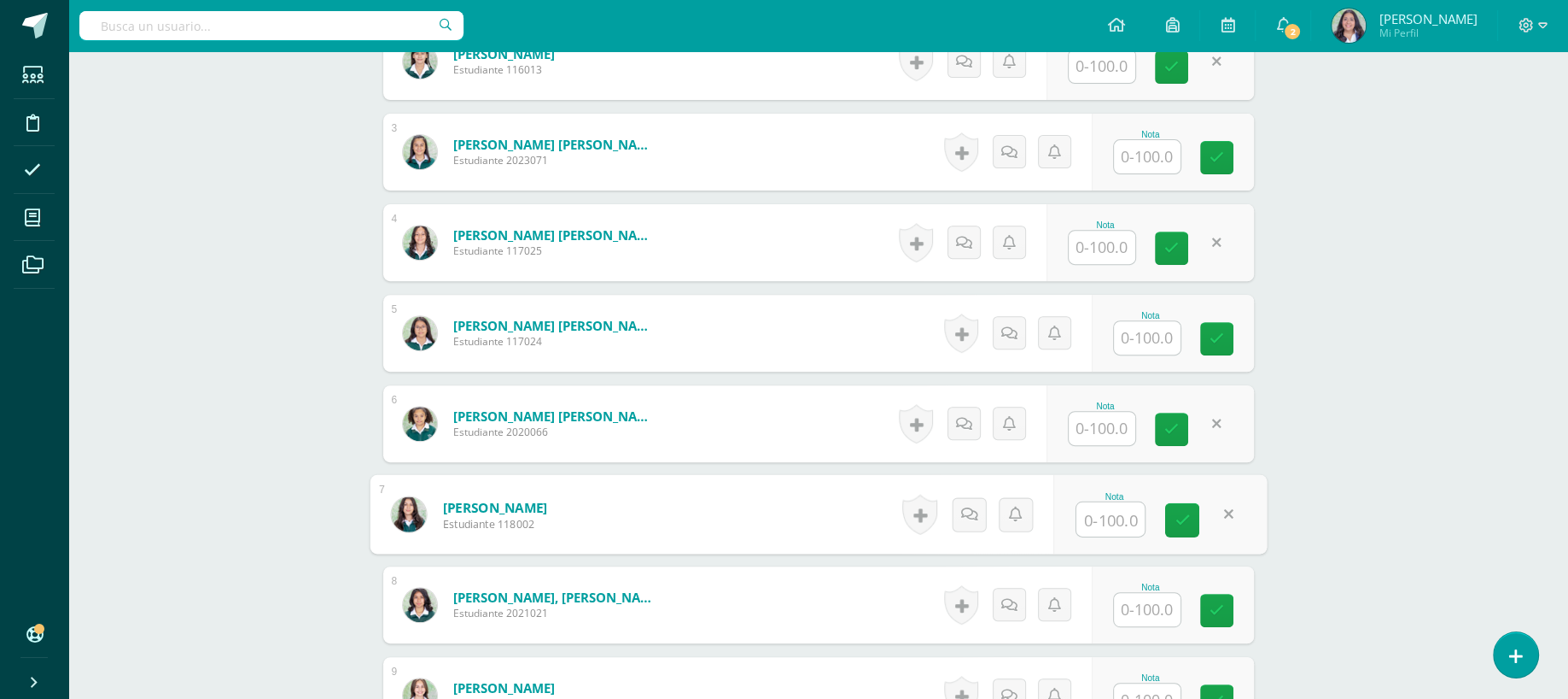
scroll to position [255, 0]
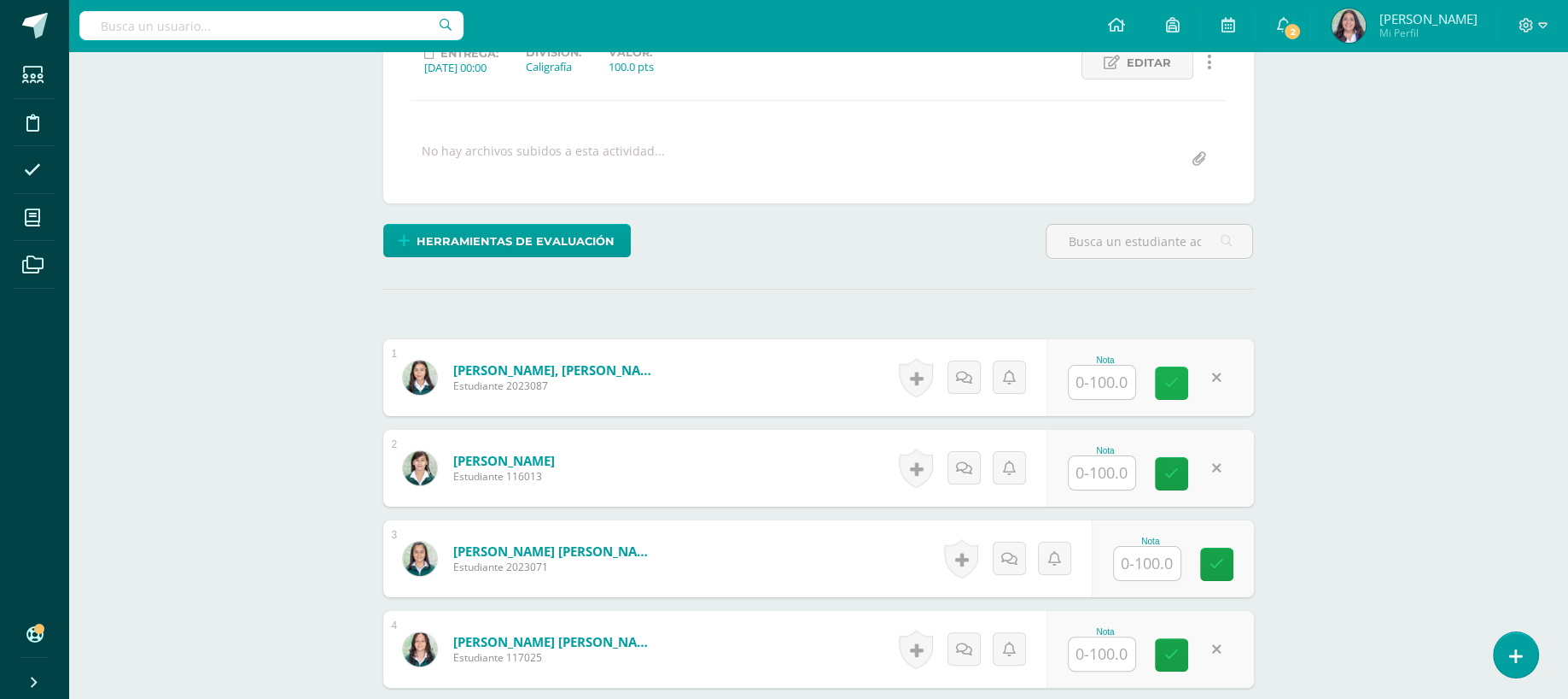
click at [1159, 382] on link at bounding box center [1171, 383] width 33 height 33
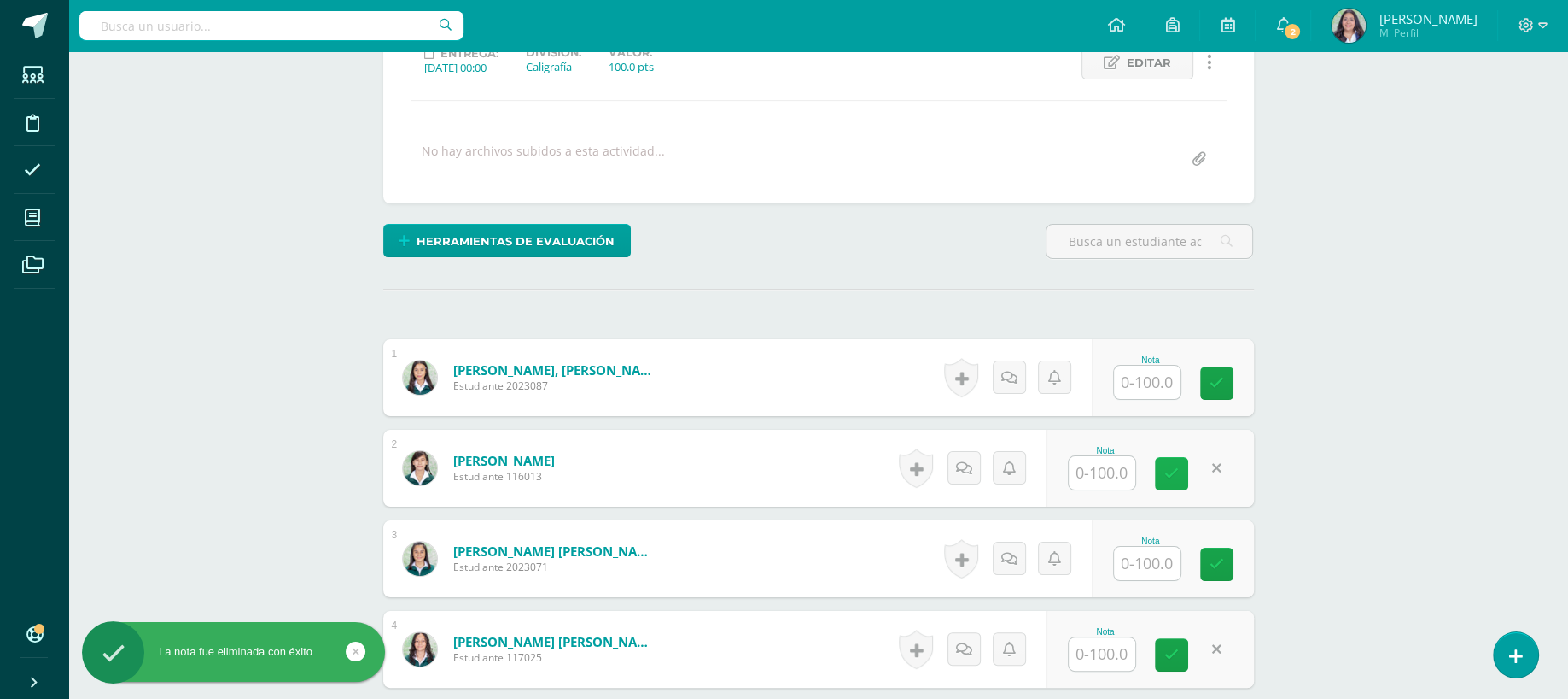
click at [1162, 477] on link at bounding box center [1171, 474] width 33 height 33
click at [1178, 659] on link at bounding box center [1171, 654] width 33 height 33
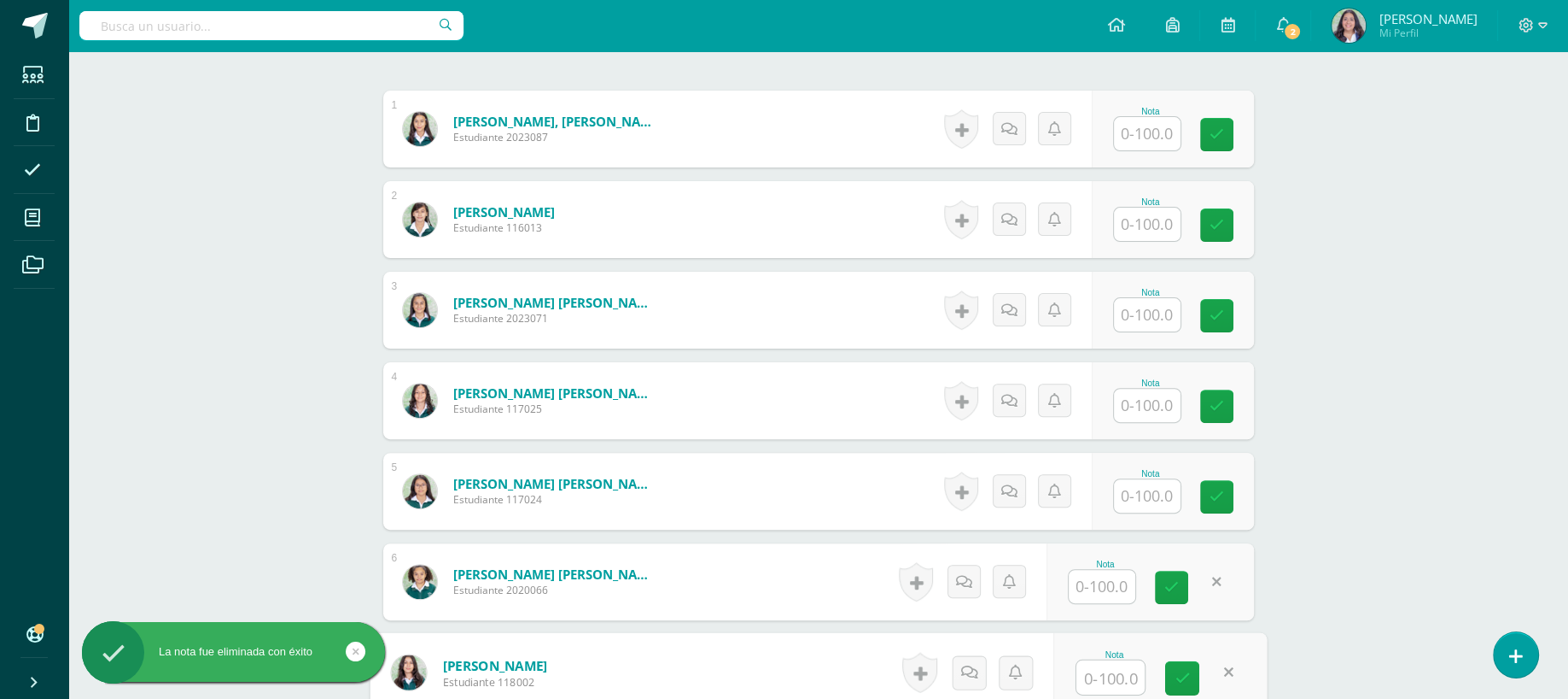
scroll to position [527, 0]
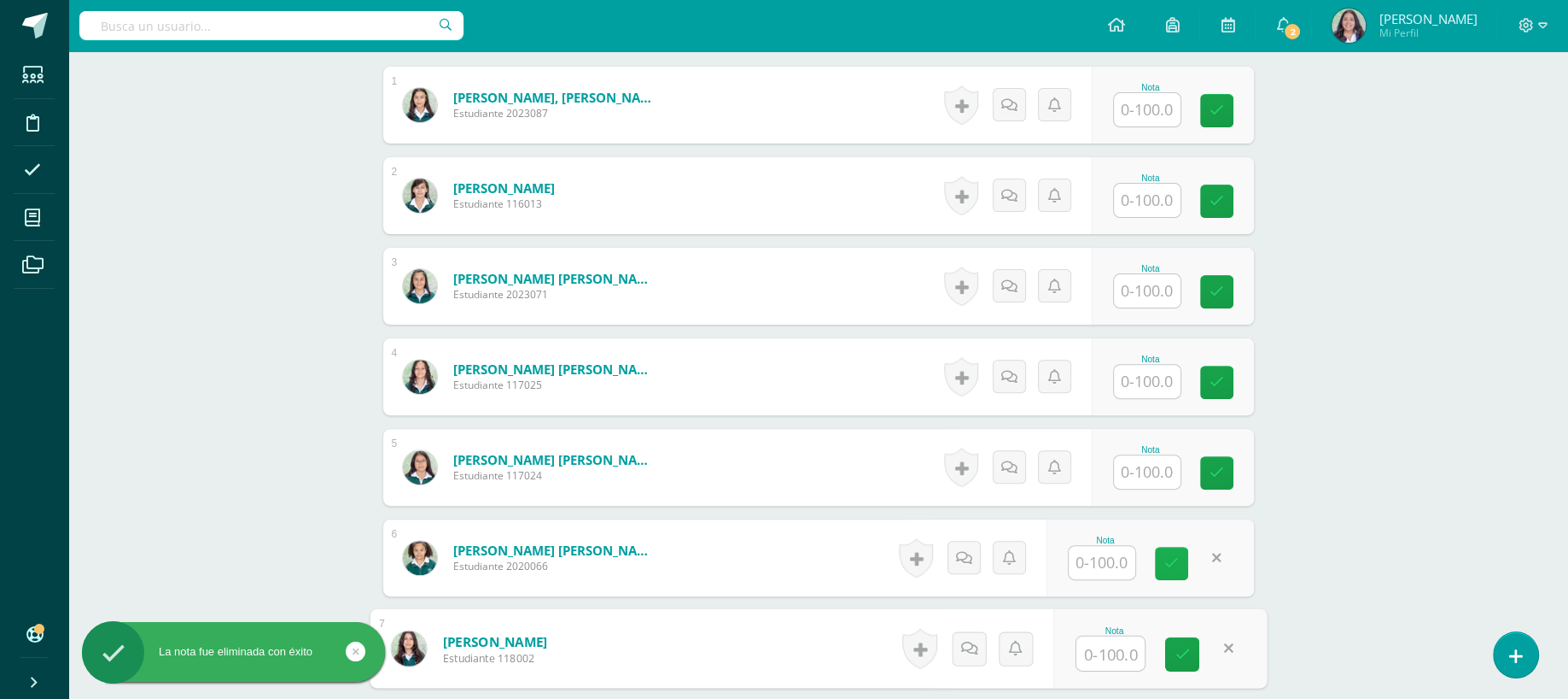
click at [1179, 570] on link at bounding box center [1171, 563] width 33 height 33
click at [1192, 637] on link at bounding box center [1182, 653] width 34 height 34
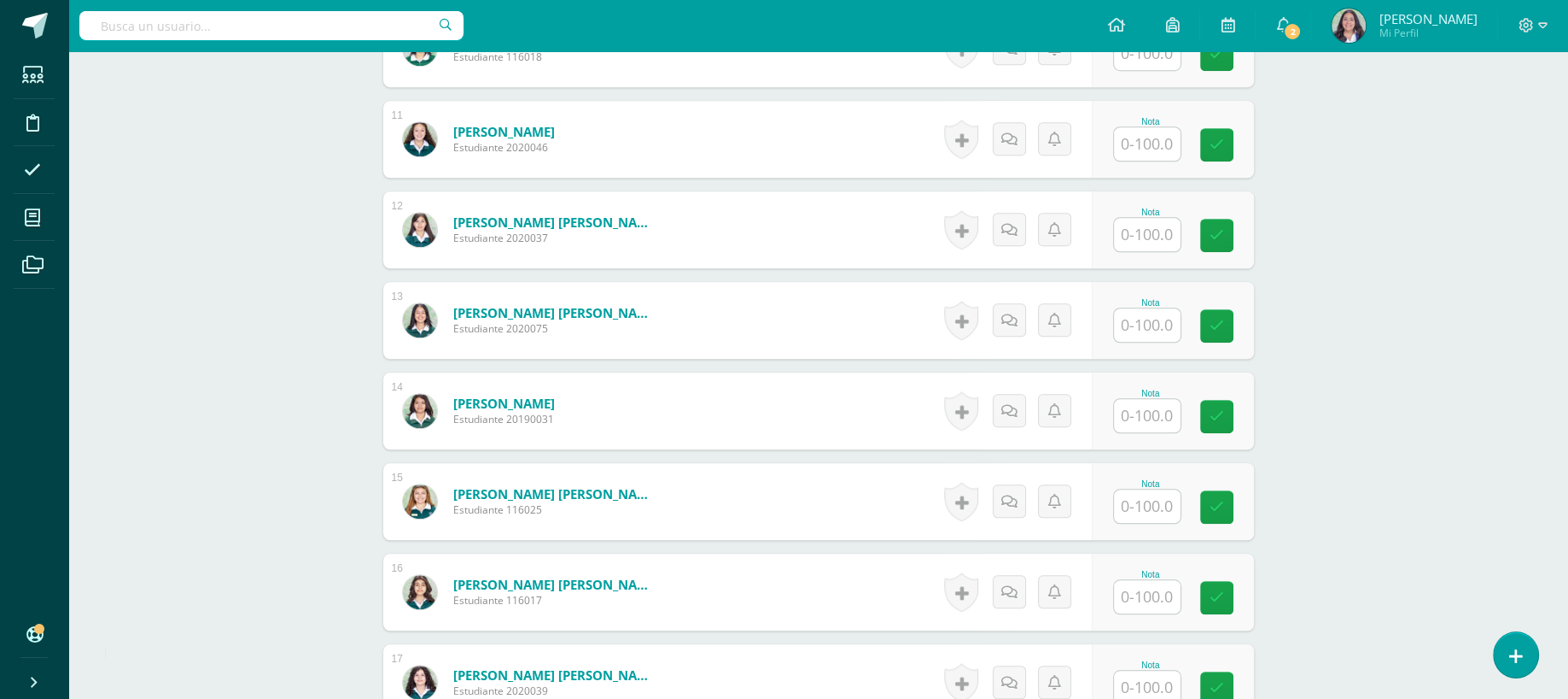
scroll to position [787, 0]
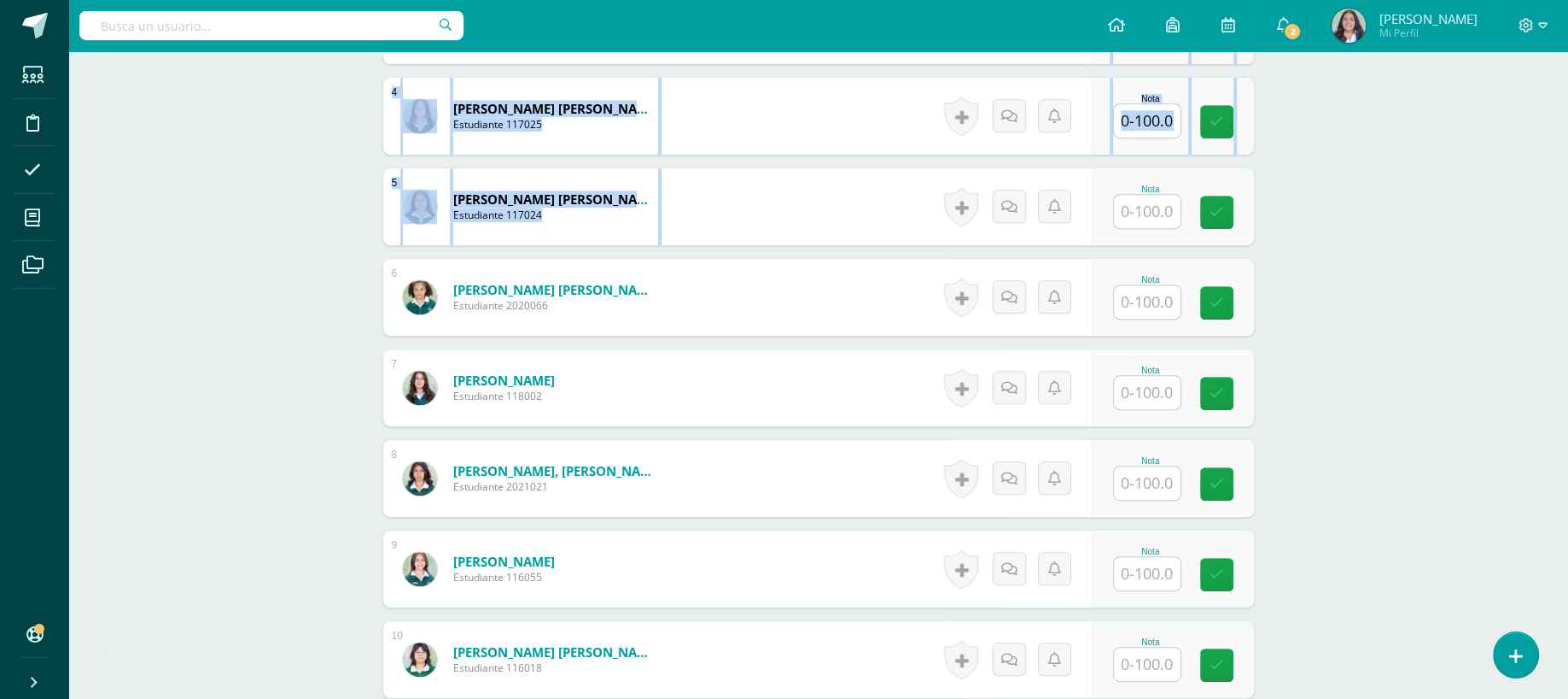
drag, startPoint x: 1363, startPoint y: 153, endPoint x: 1586, endPoint y: 49, distance: 246.1
click at [1567, 49] on html "La nota fue eliminada con éxito La nota fue eliminada con éxito La nota fue eli…" at bounding box center [784, 505] width 1568 height 2587
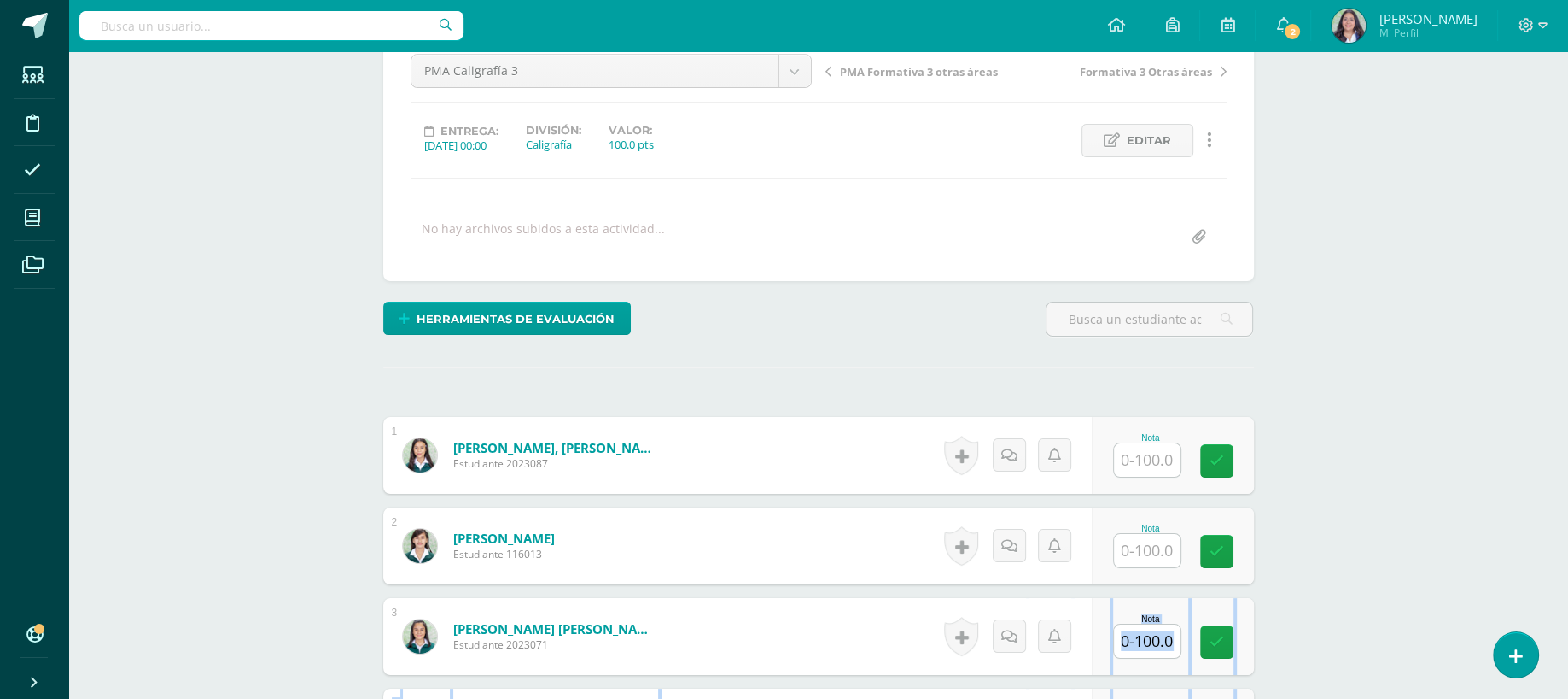
scroll to position [0, 0]
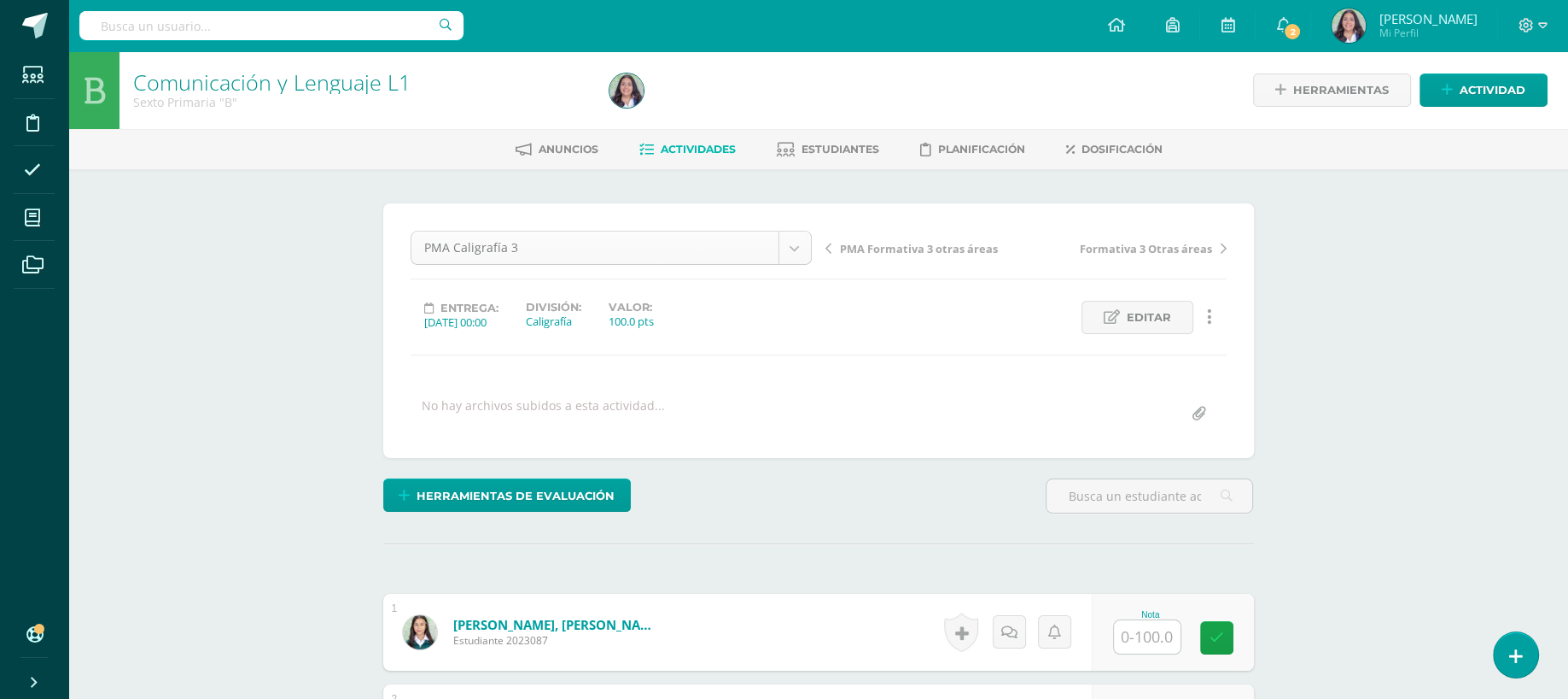
drag, startPoint x: 609, startPoint y: 222, endPoint x: 612, endPoint y: 232, distance: 10.4
click at [612, 232] on div "PMA Caligrafía 3 Sumativa proyecto de lectura Sumativa Otras áreas PMA Caligraf…" at bounding box center [819, 330] width 871 height 255
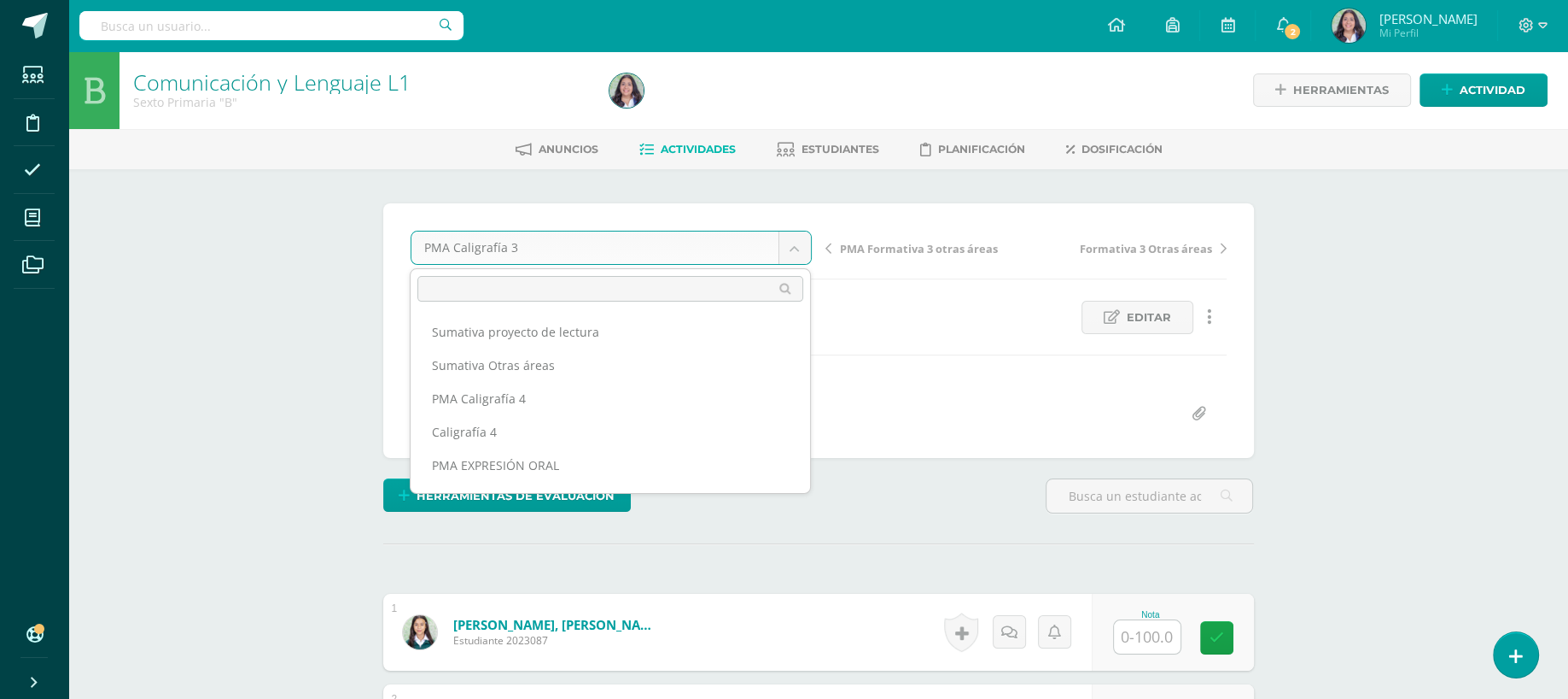
scroll to position [155, 0]
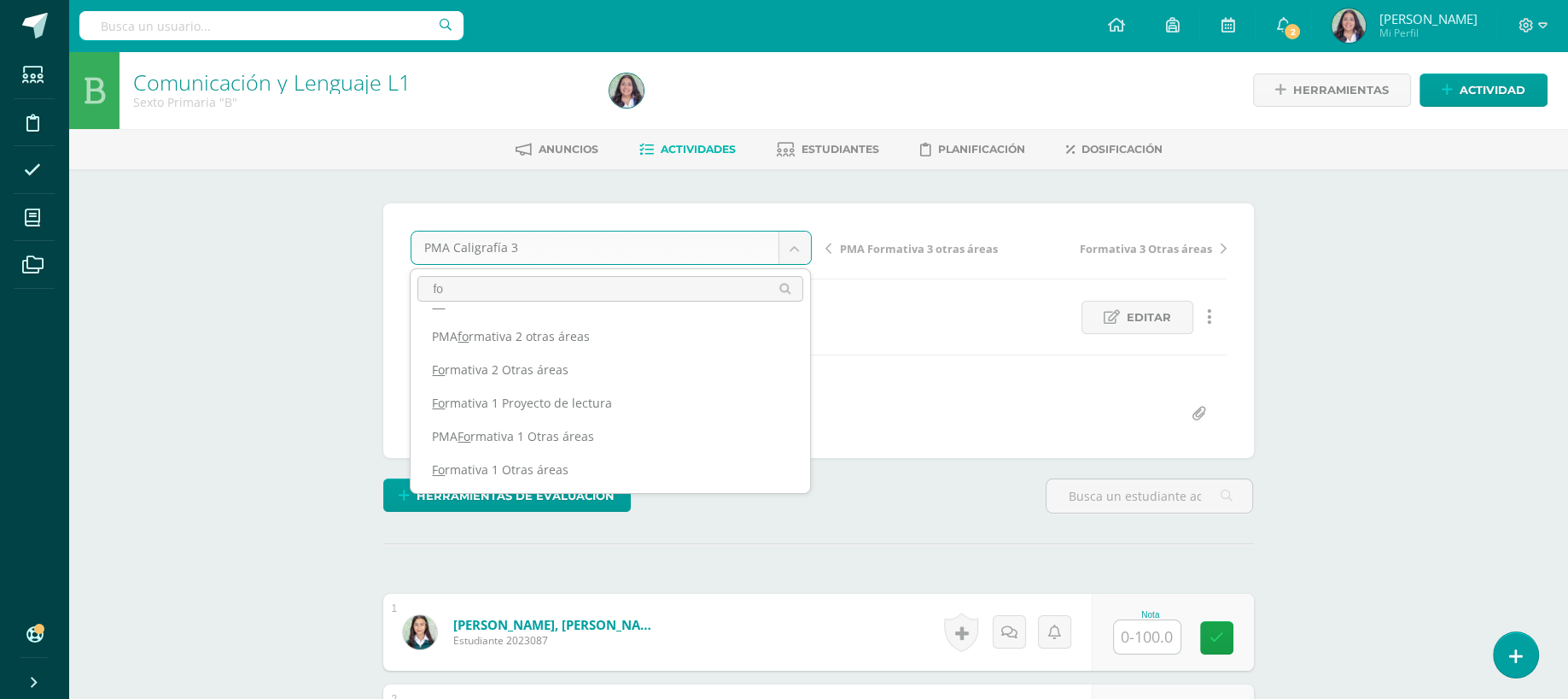
scroll to position [0, 0]
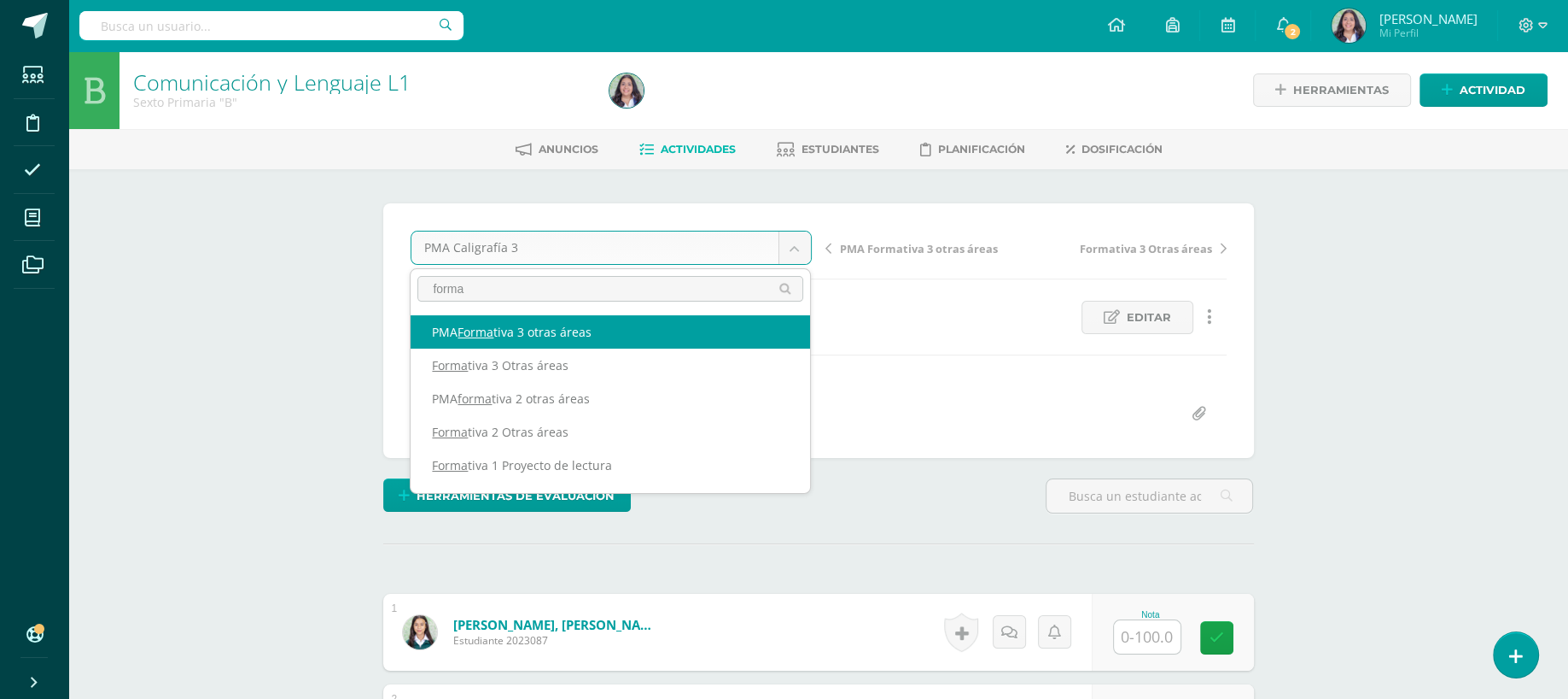
type input "forma"
select select "/dashboard/teacher/grade-activity/260691/"
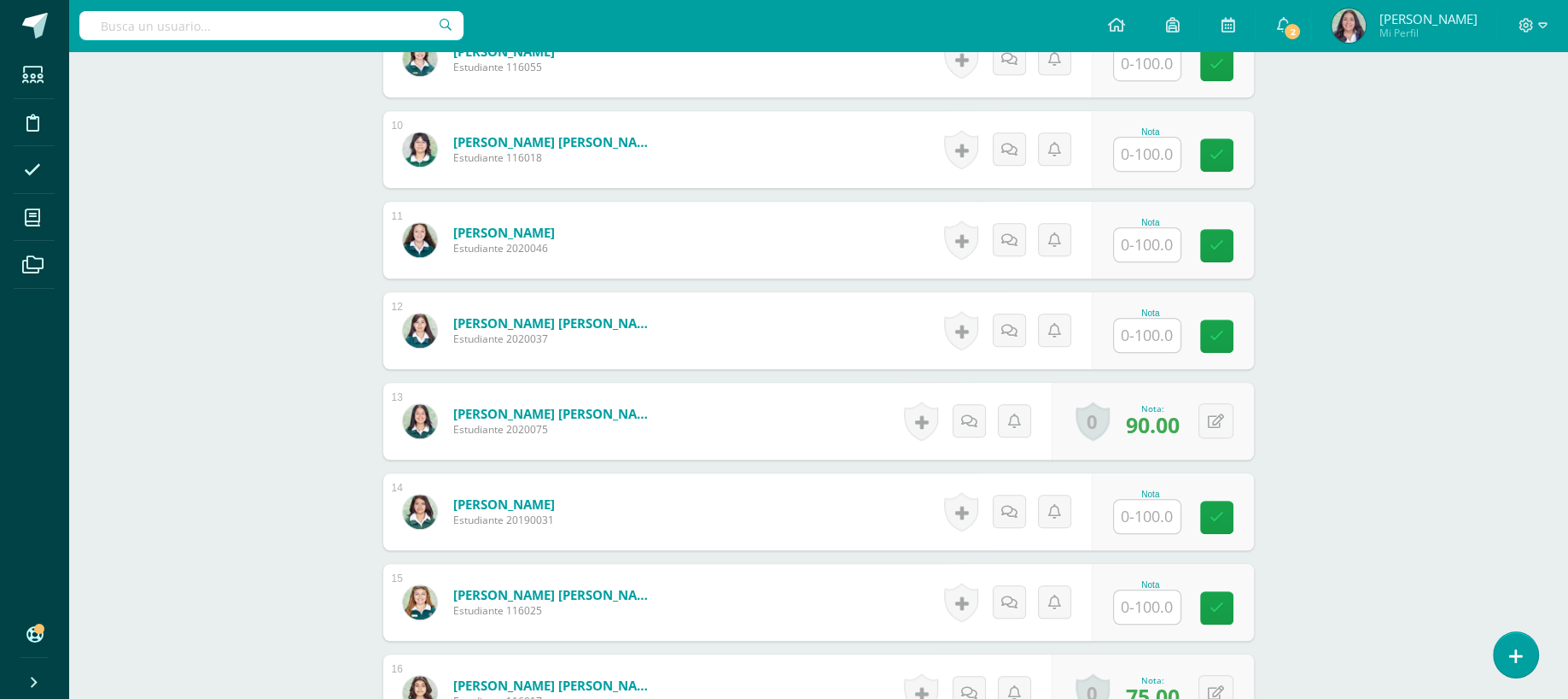
scroll to position [1435, 0]
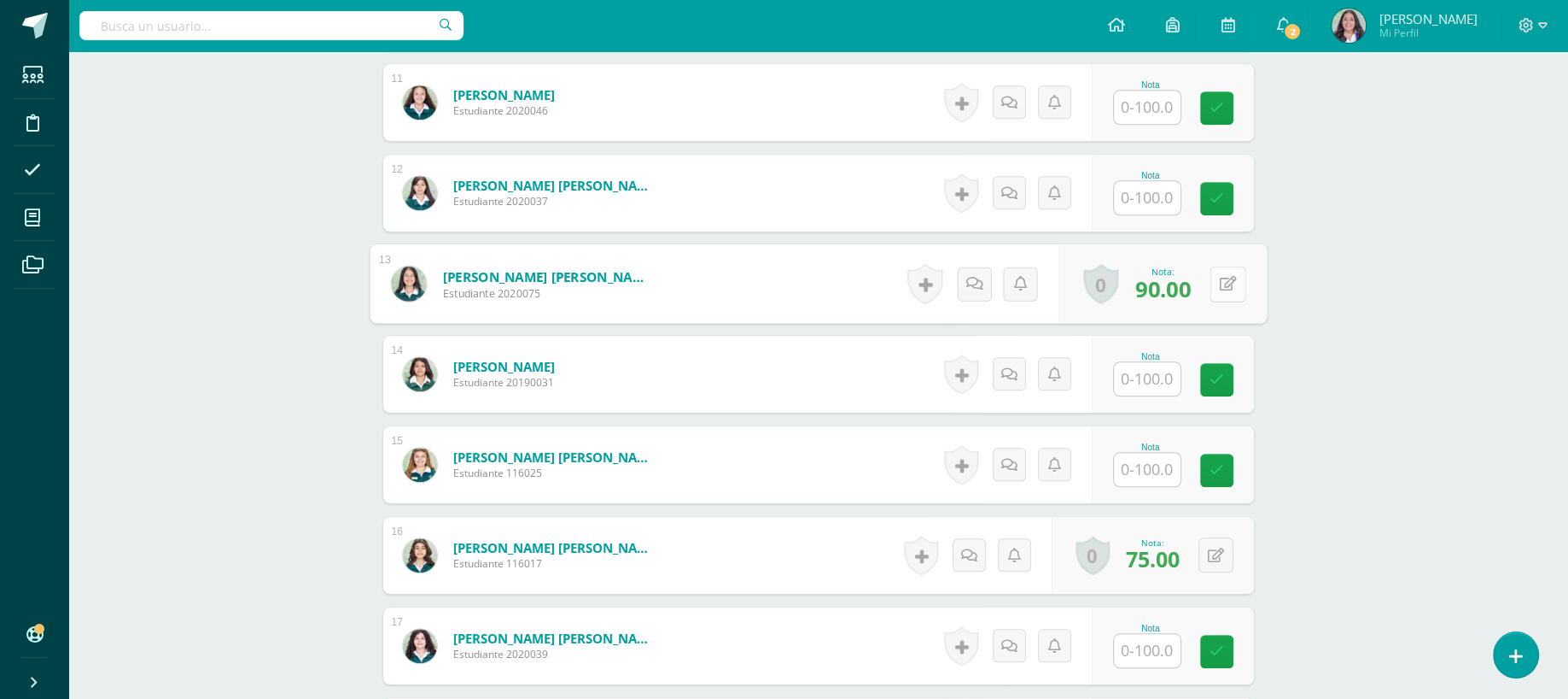
click at [1213, 265] on button at bounding box center [1227, 283] width 36 height 36
click at [1216, 564] on button at bounding box center [1227, 554] width 36 height 36
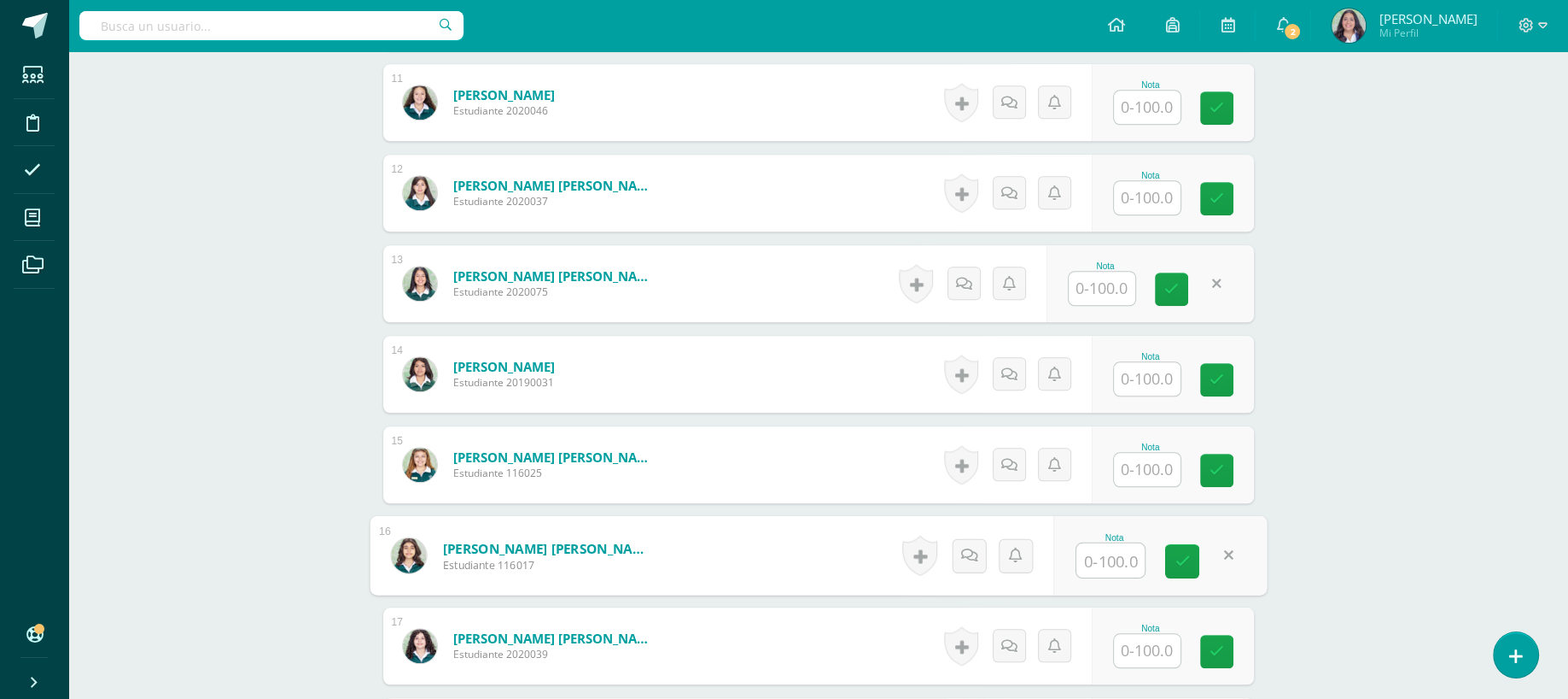
scroll to position [1882, 0]
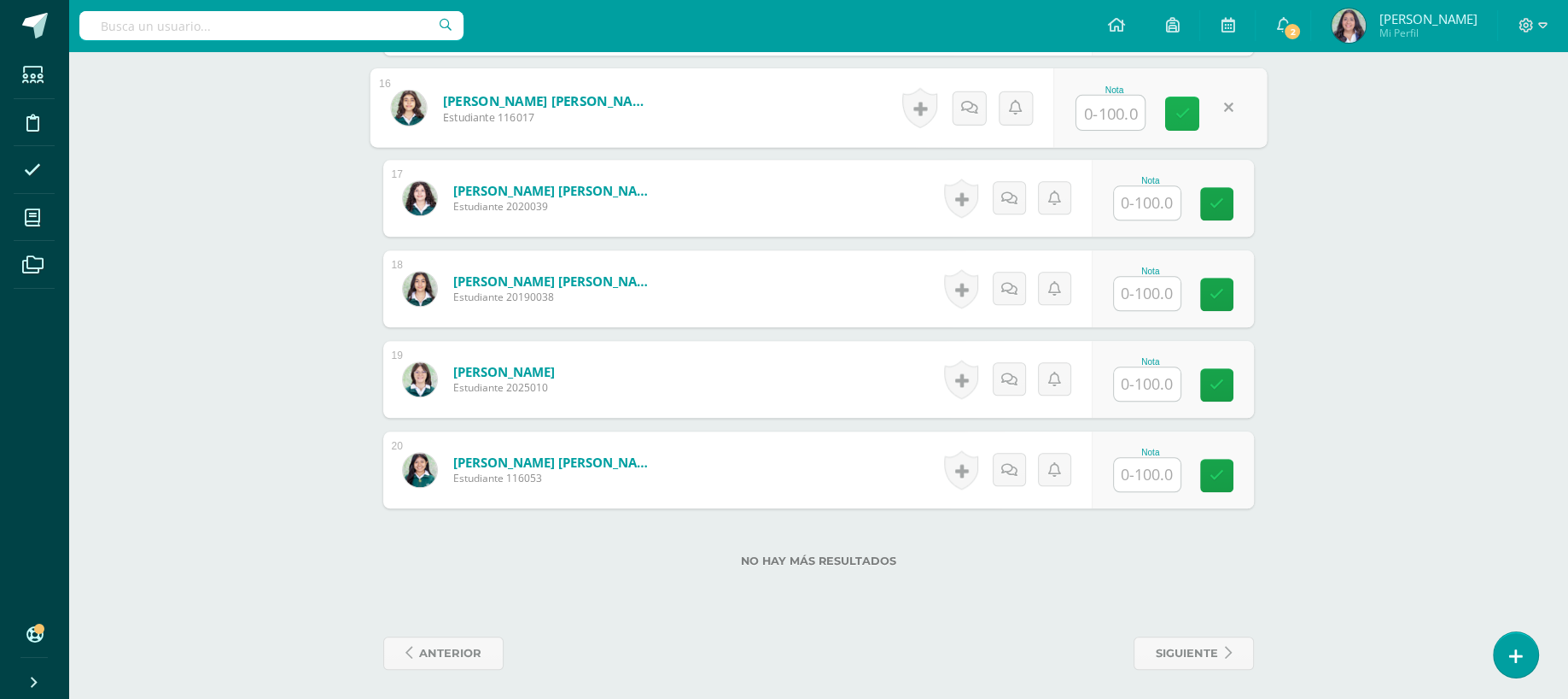
click at [1178, 101] on link at bounding box center [1182, 113] width 34 height 34
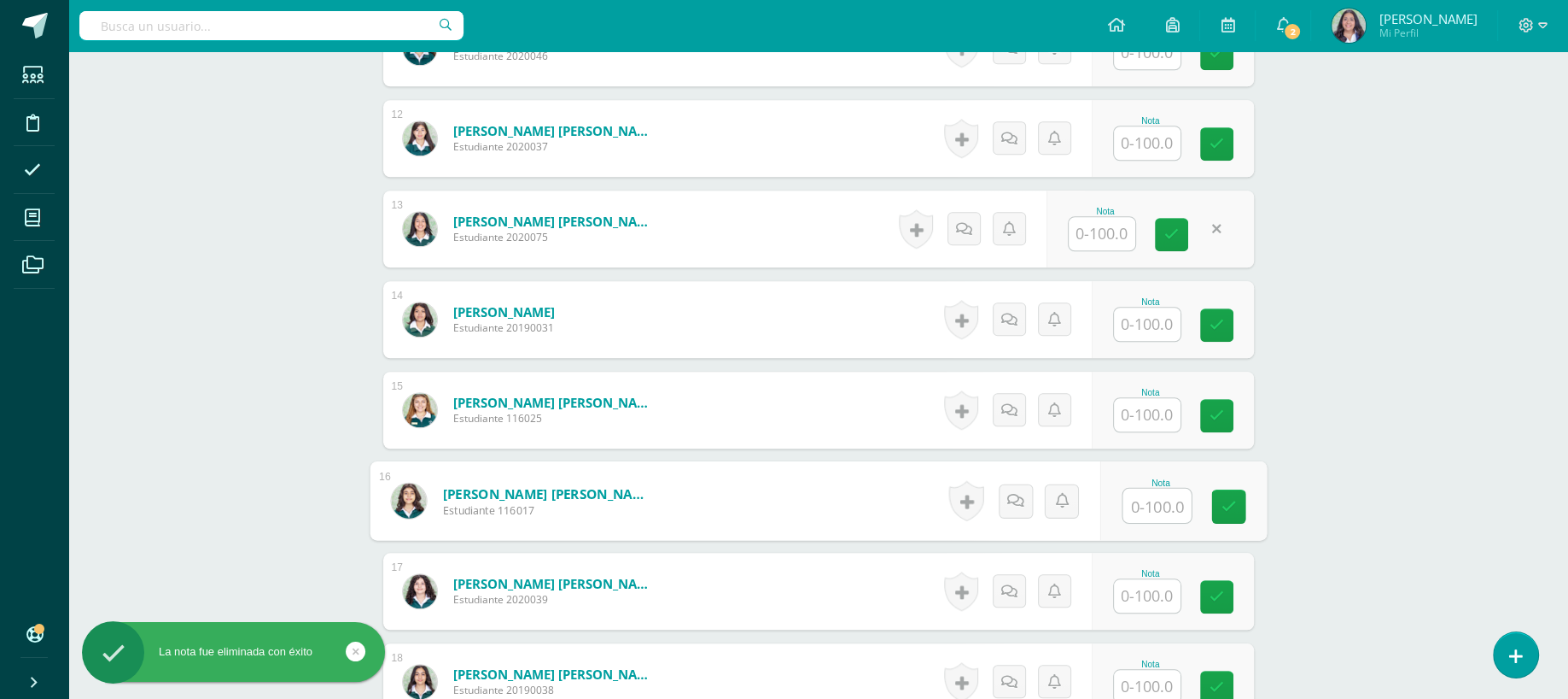
scroll to position [1285, 0]
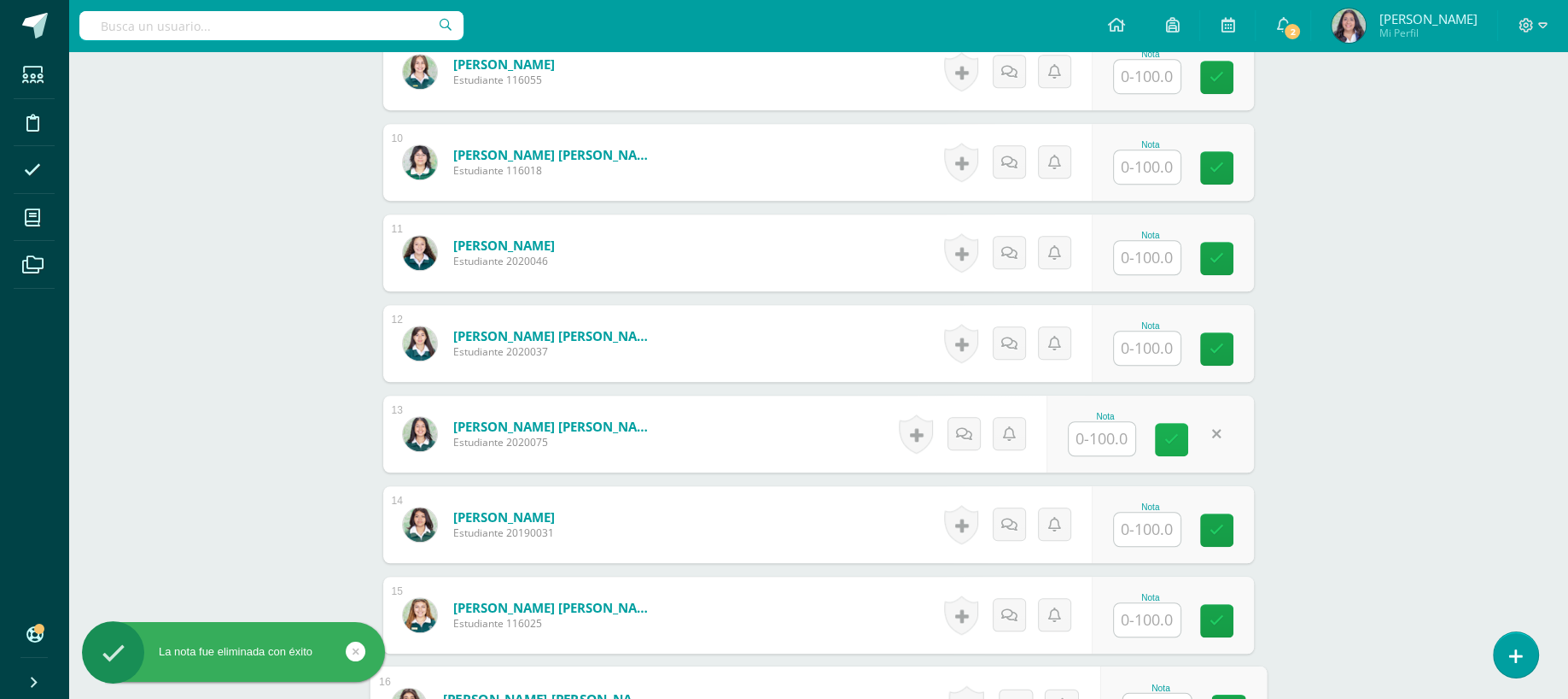
click at [1177, 438] on icon at bounding box center [1171, 439] width 15 height 15
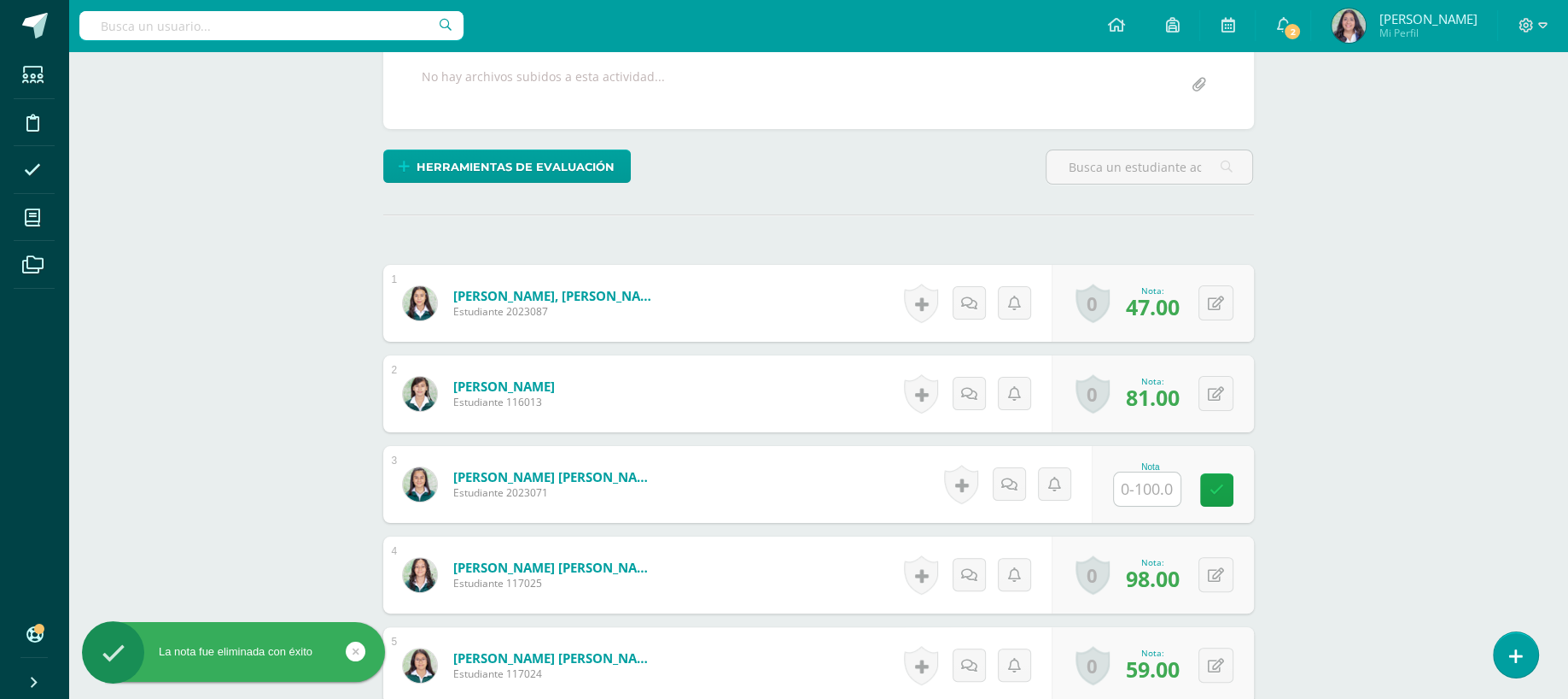
scroll to position [0, 0]
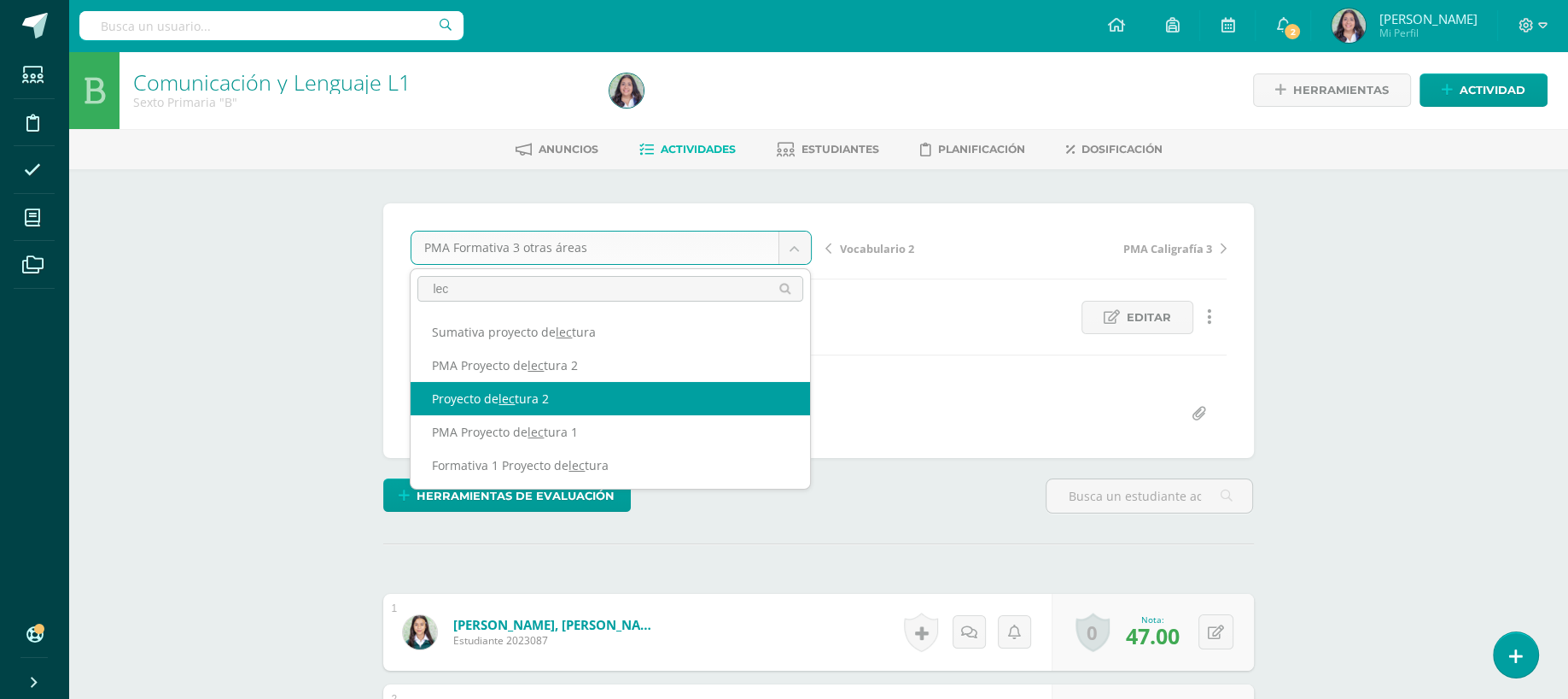
type input "lec"
select select "/dashboard/teacher/grade-activity/260781/"
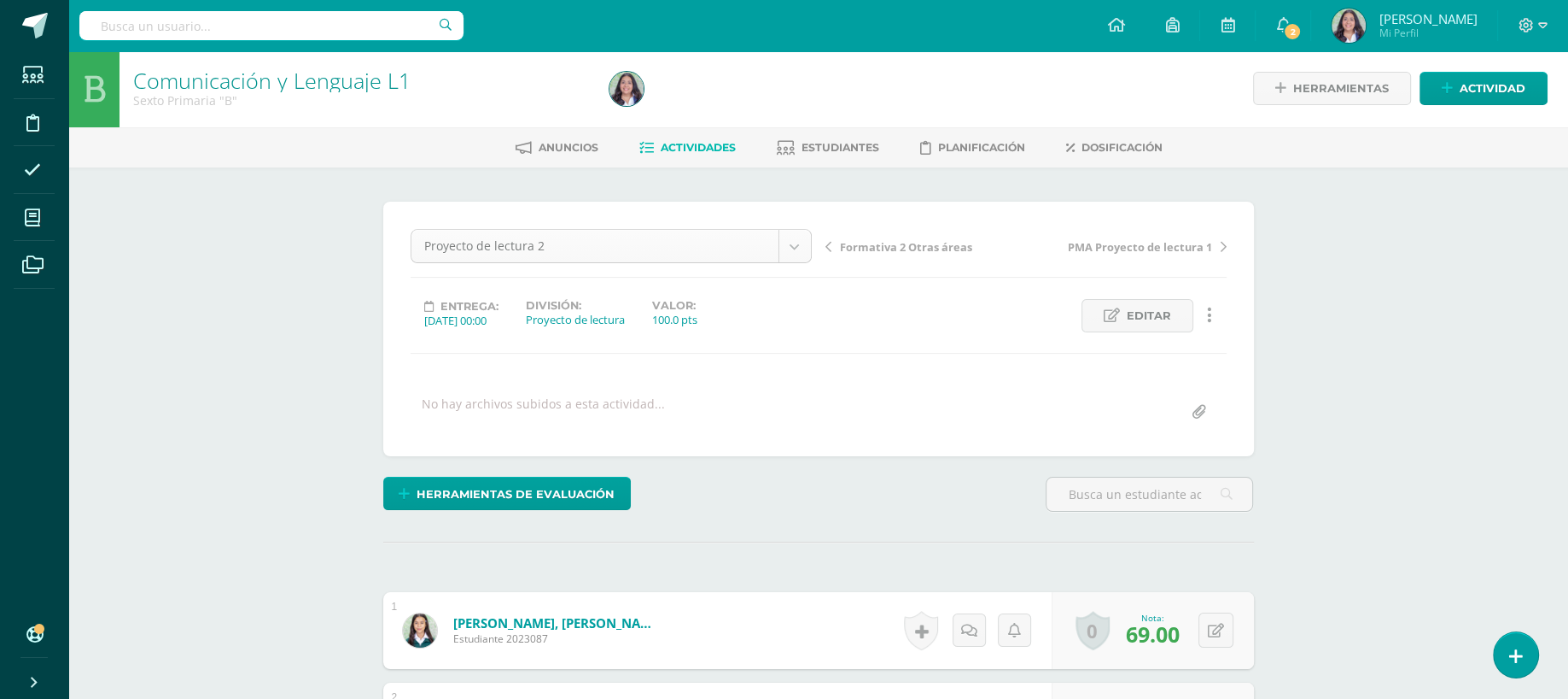
scroll to position [554, 0]
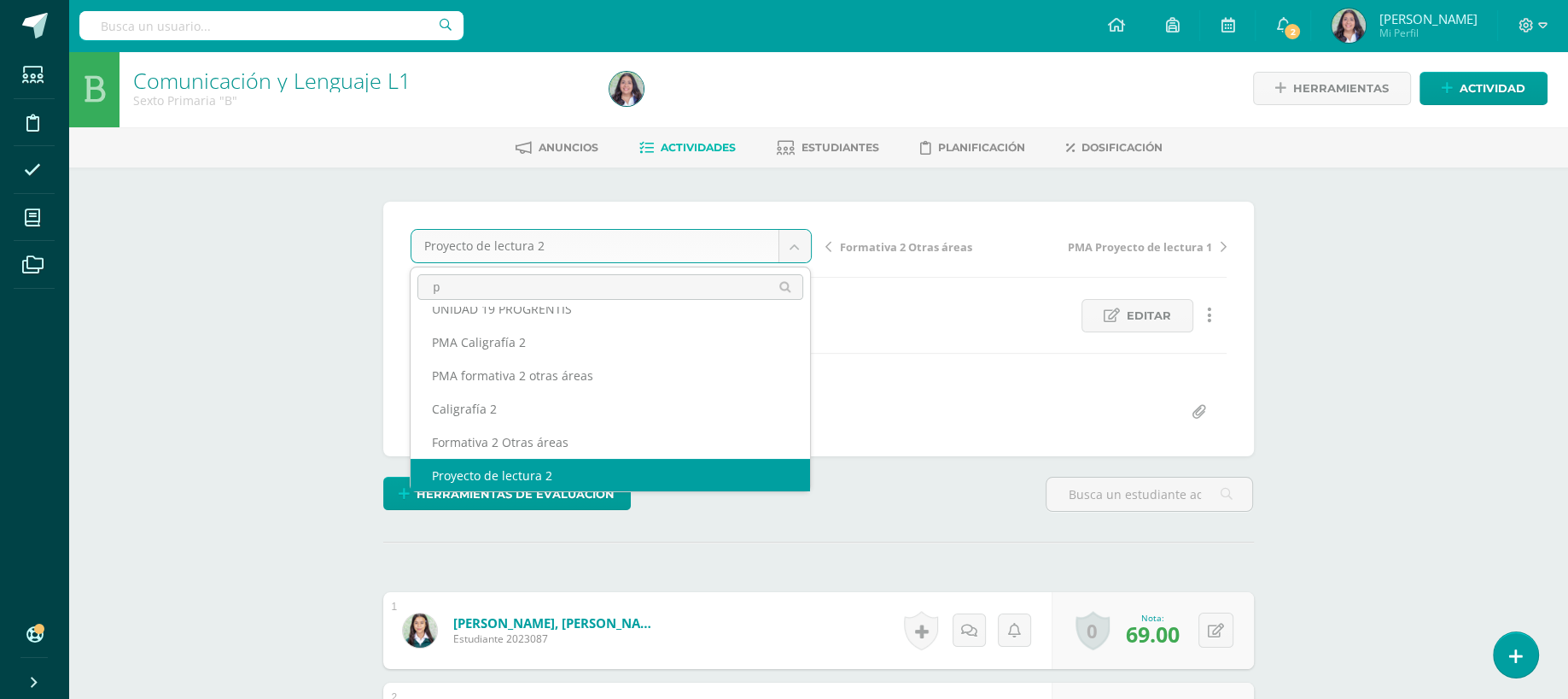
scroll to position [0, 0]
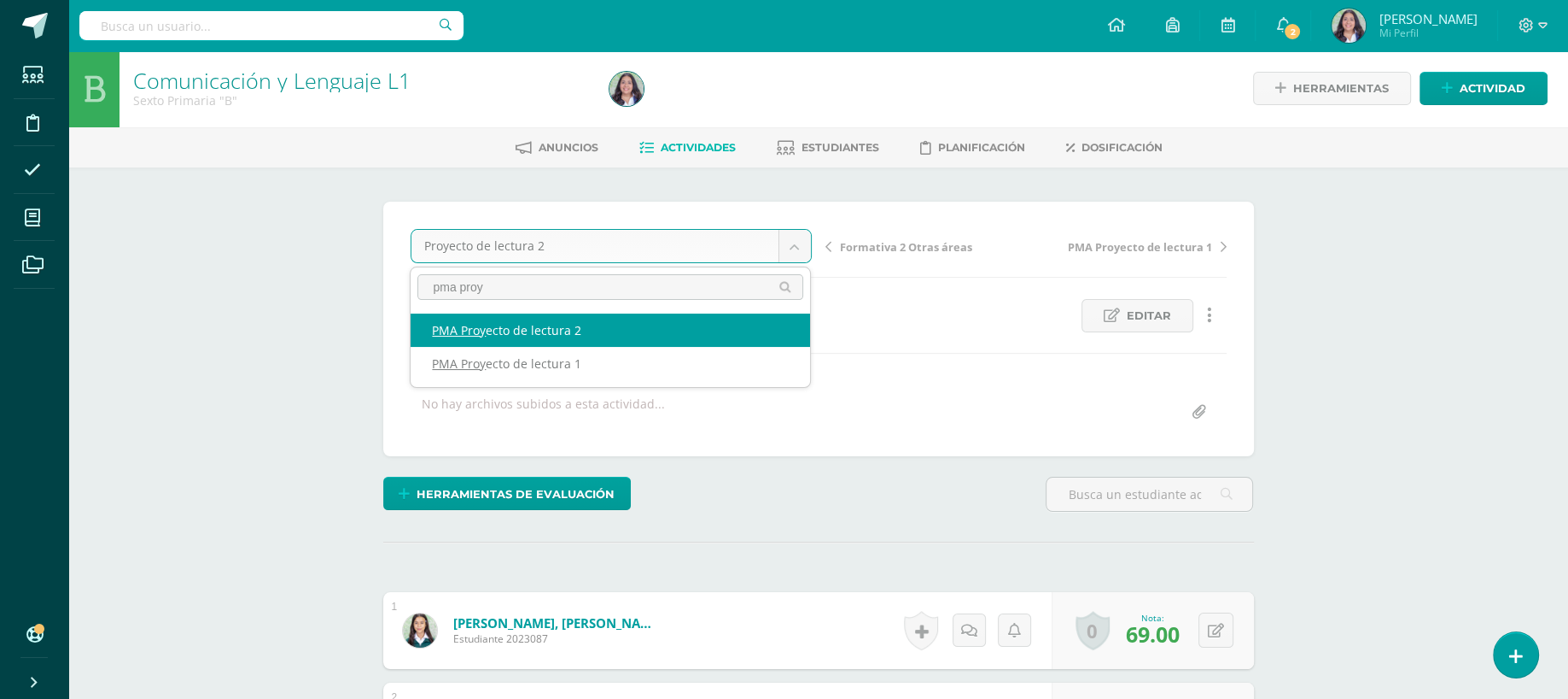
type input "pma proy"
select select "/dashboard/teacher/grade-activity/260790/"
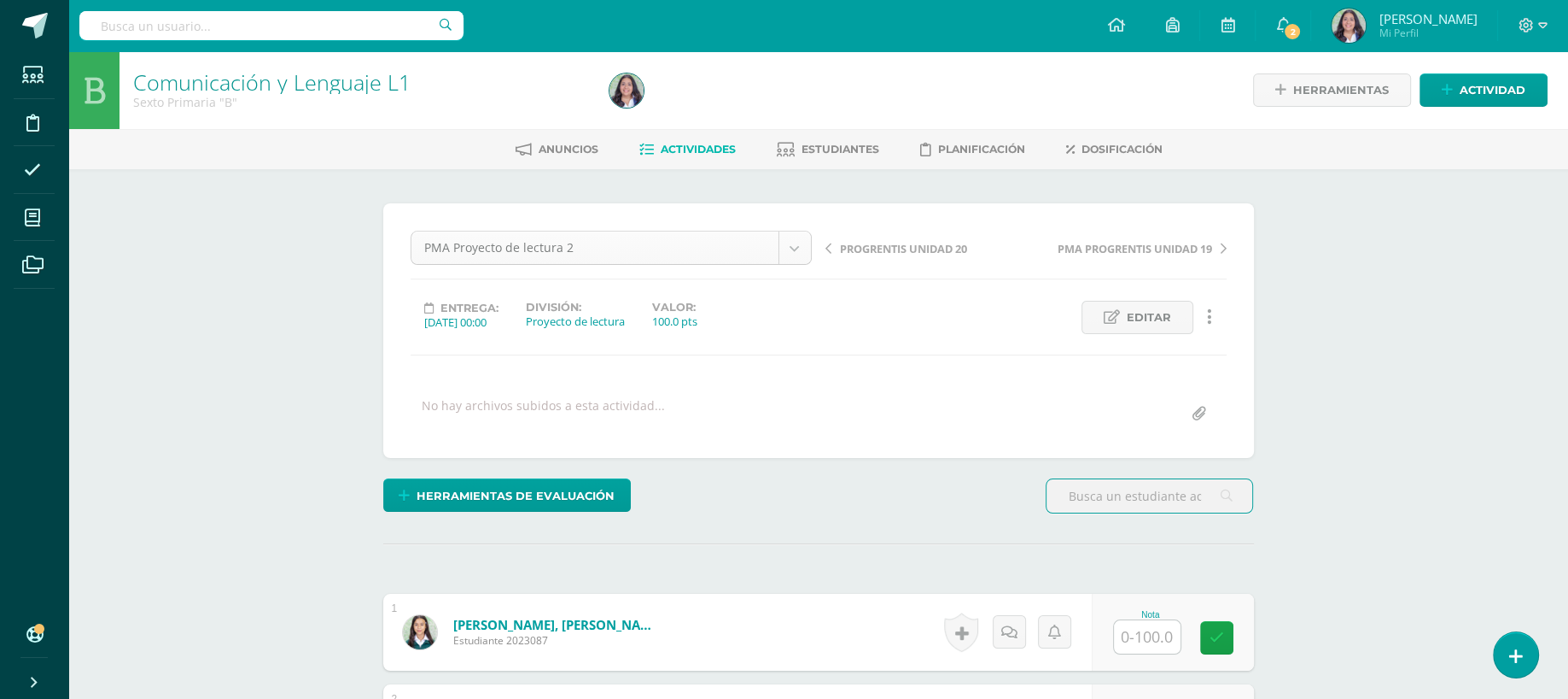
scroll to position [321, 0]
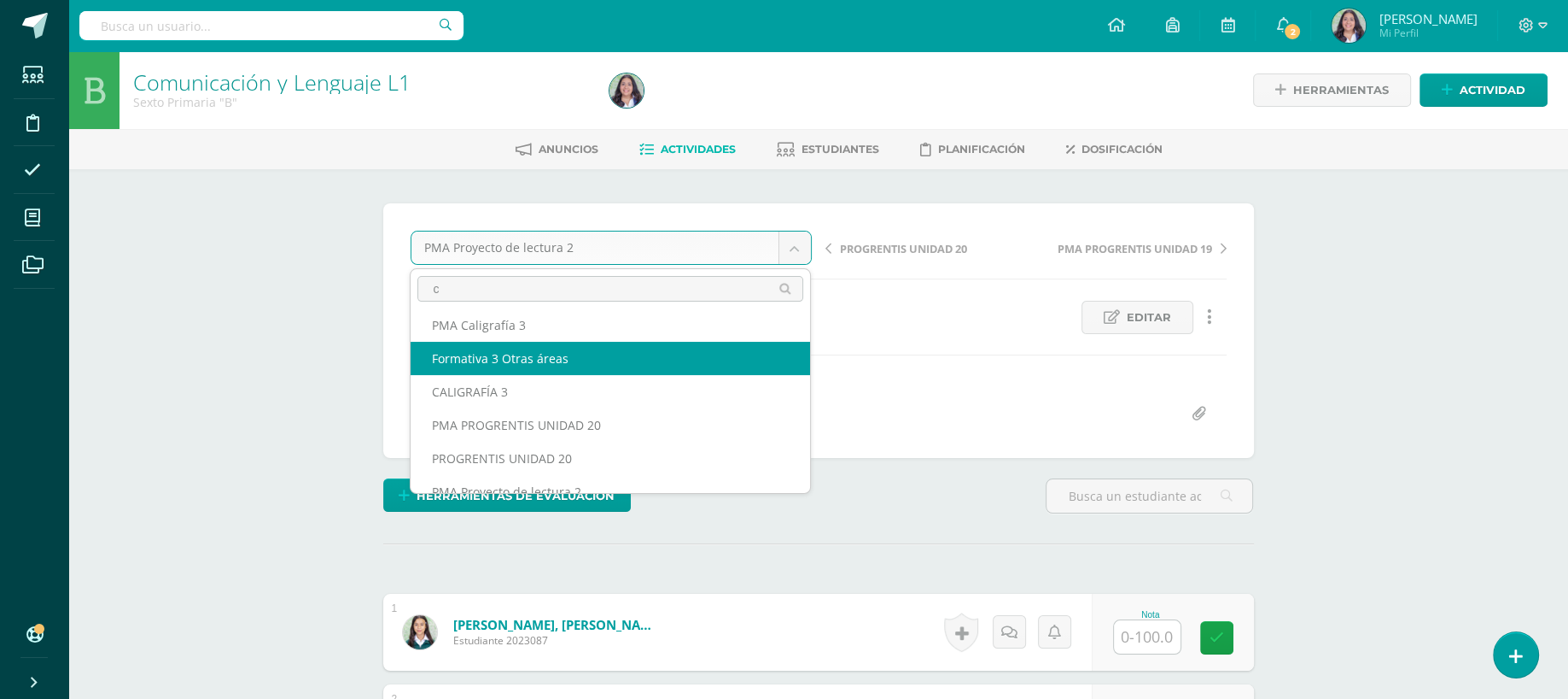
scroll to position [0, 0]
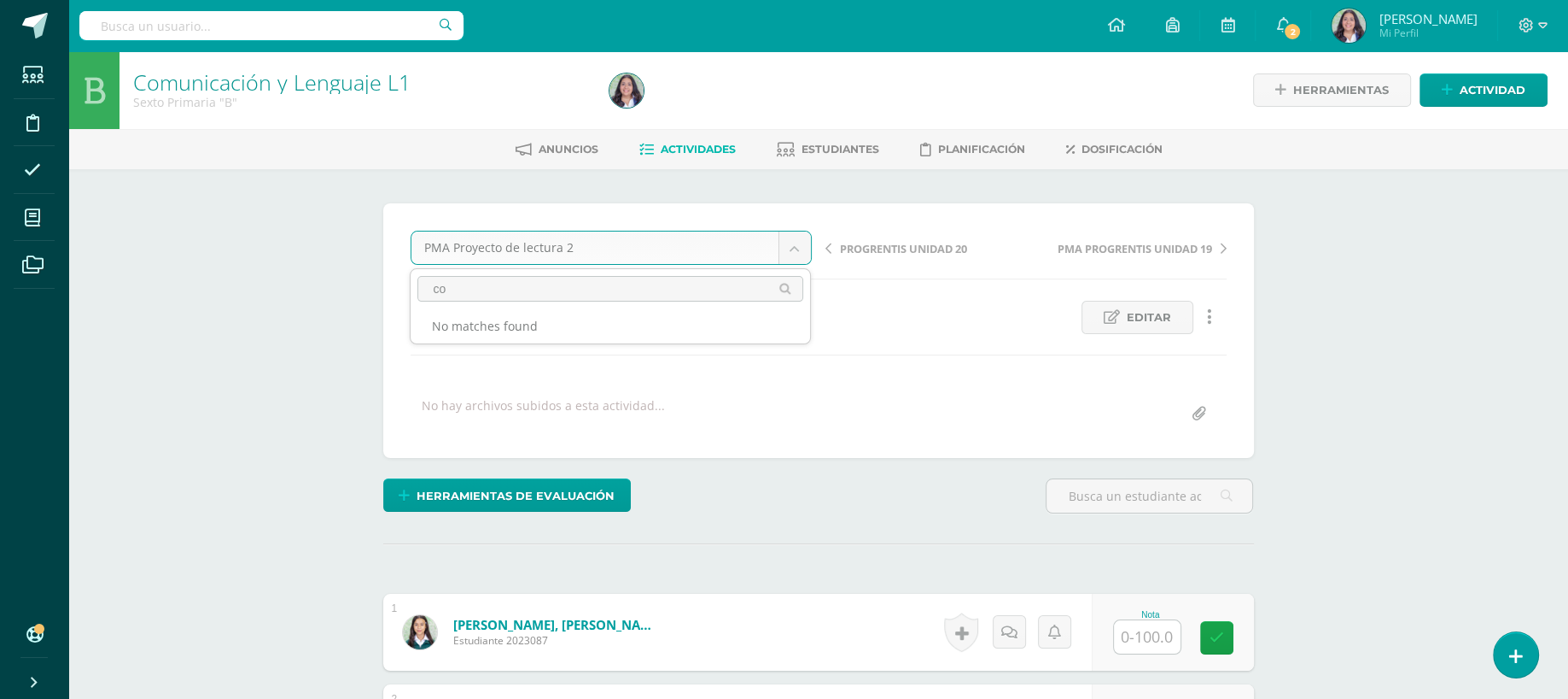
type input "c"
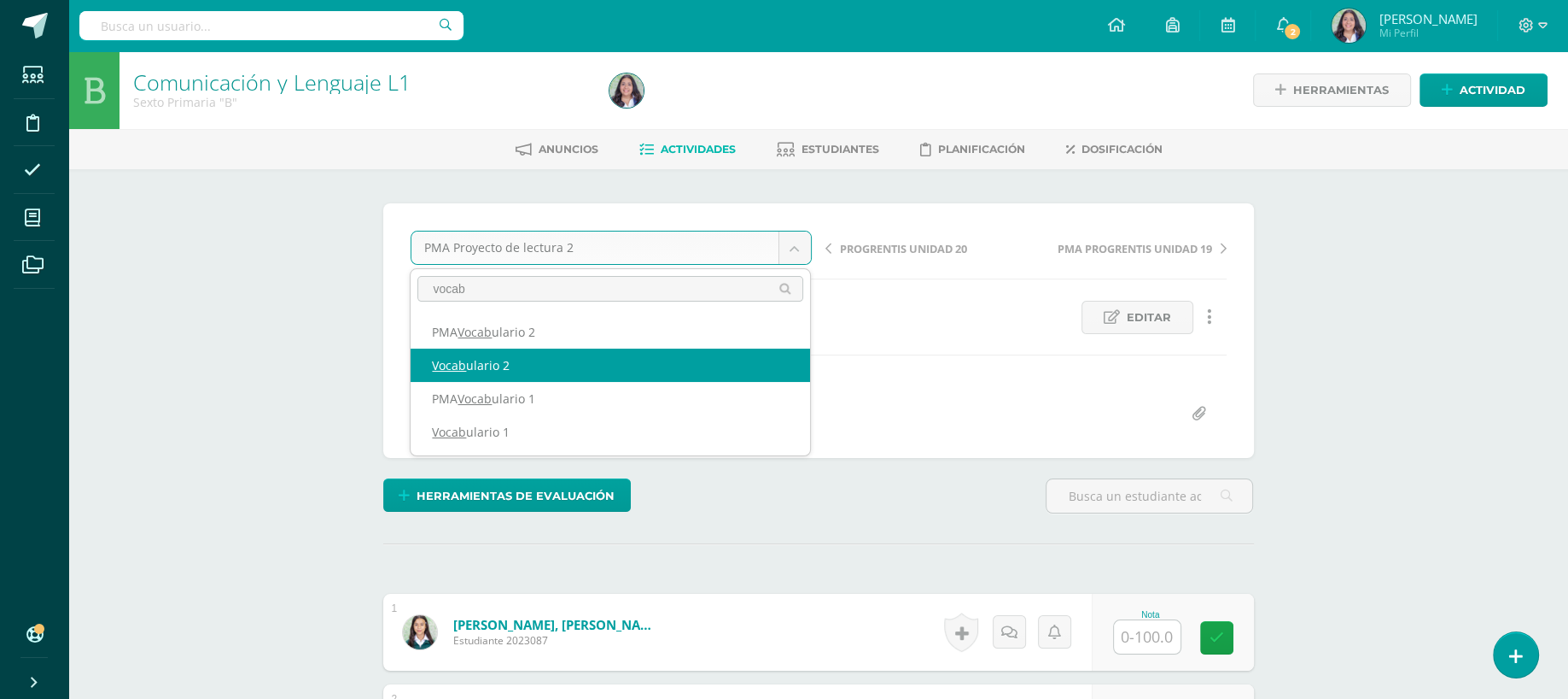
type input "vocab"
select select "/dashboard/teacher/grade-activity/260701/"
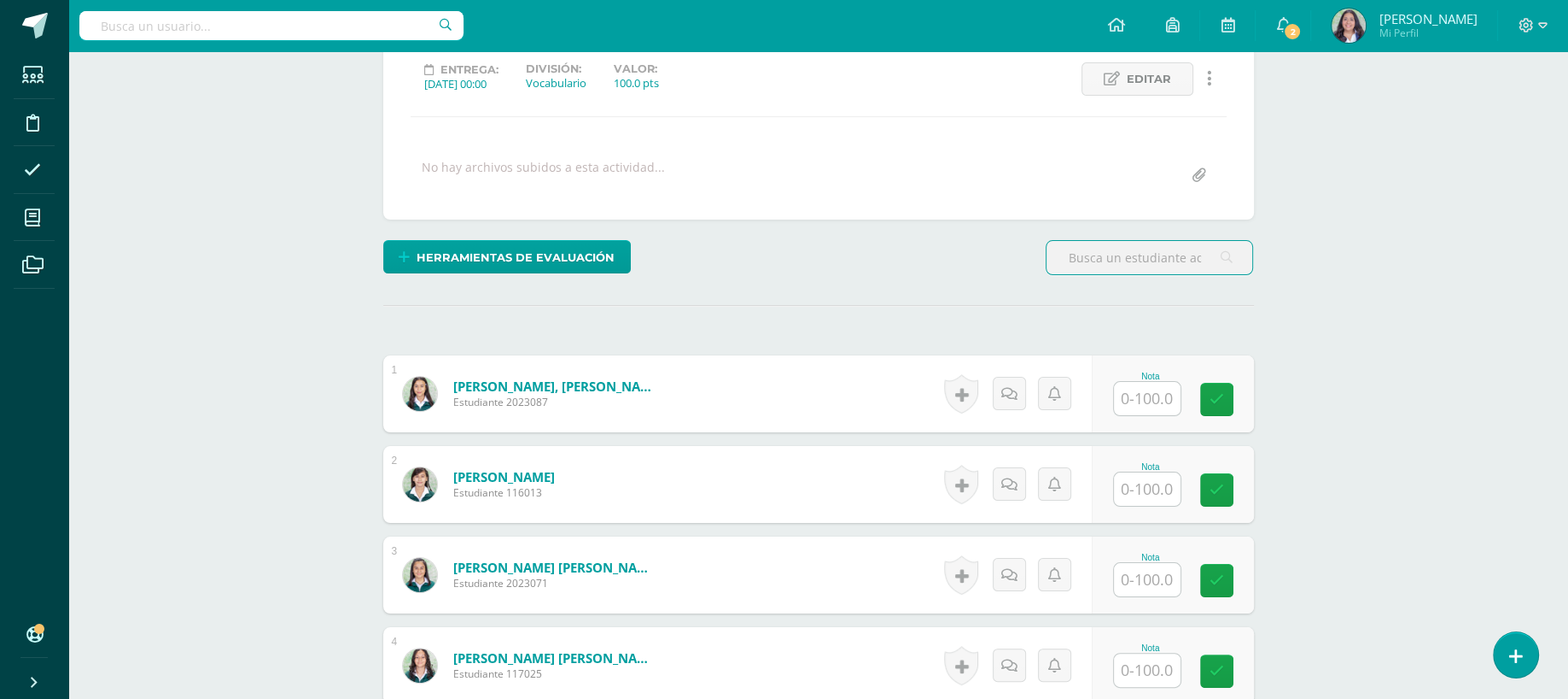
scroll to position [325, 0]
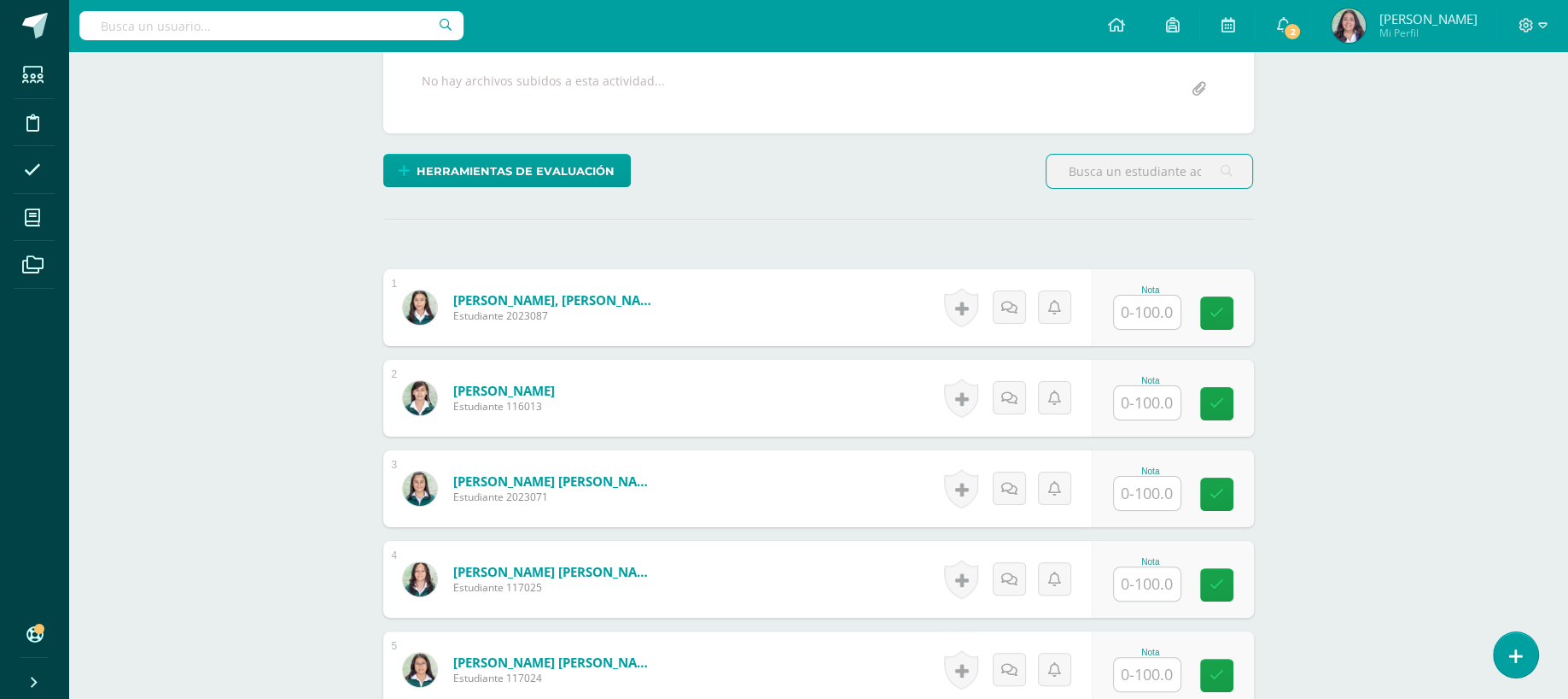
click at [1129, 333] on div "Nota" at bounding box center [1172, 307] width 162 height 77
click at [1142, 309] on input "text" at bounding box center [1157, 312] width 68 height 34
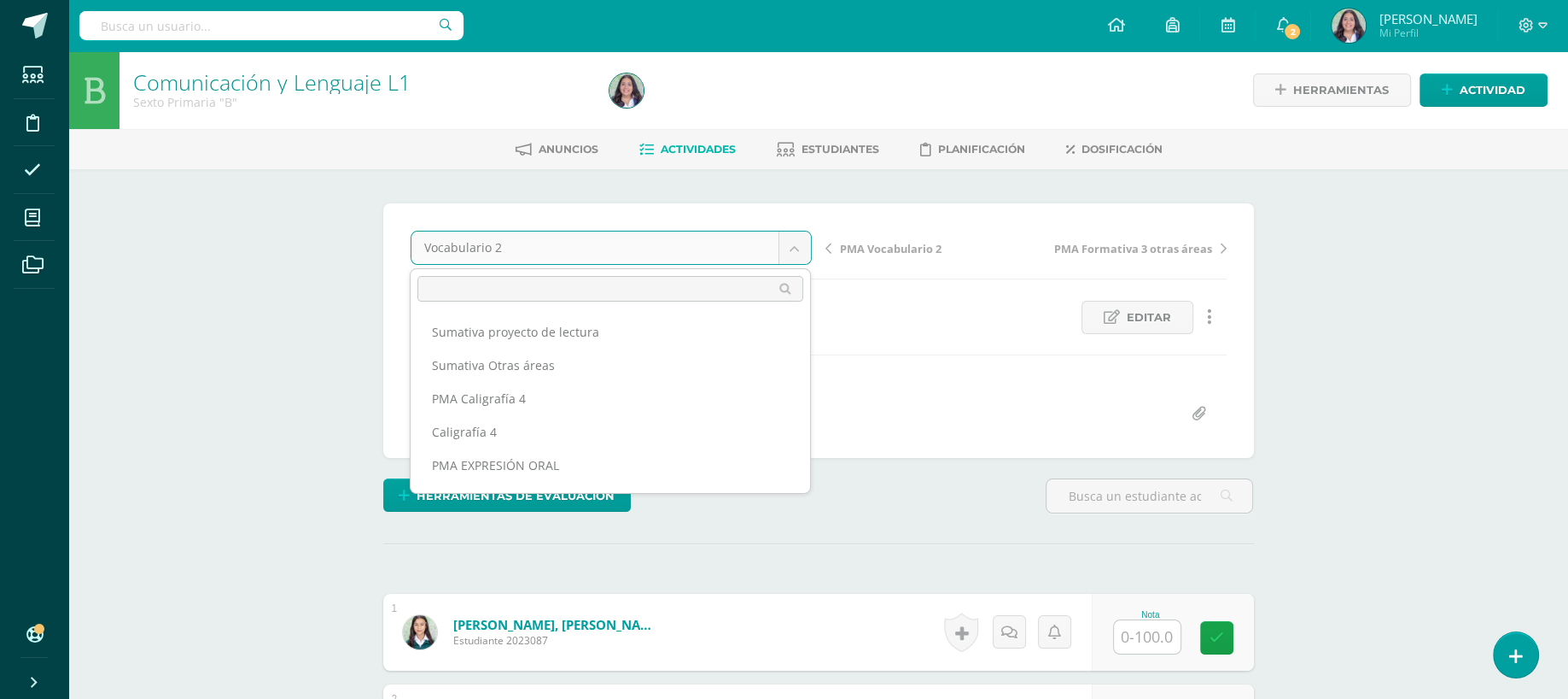
scroll to position [88, 0]
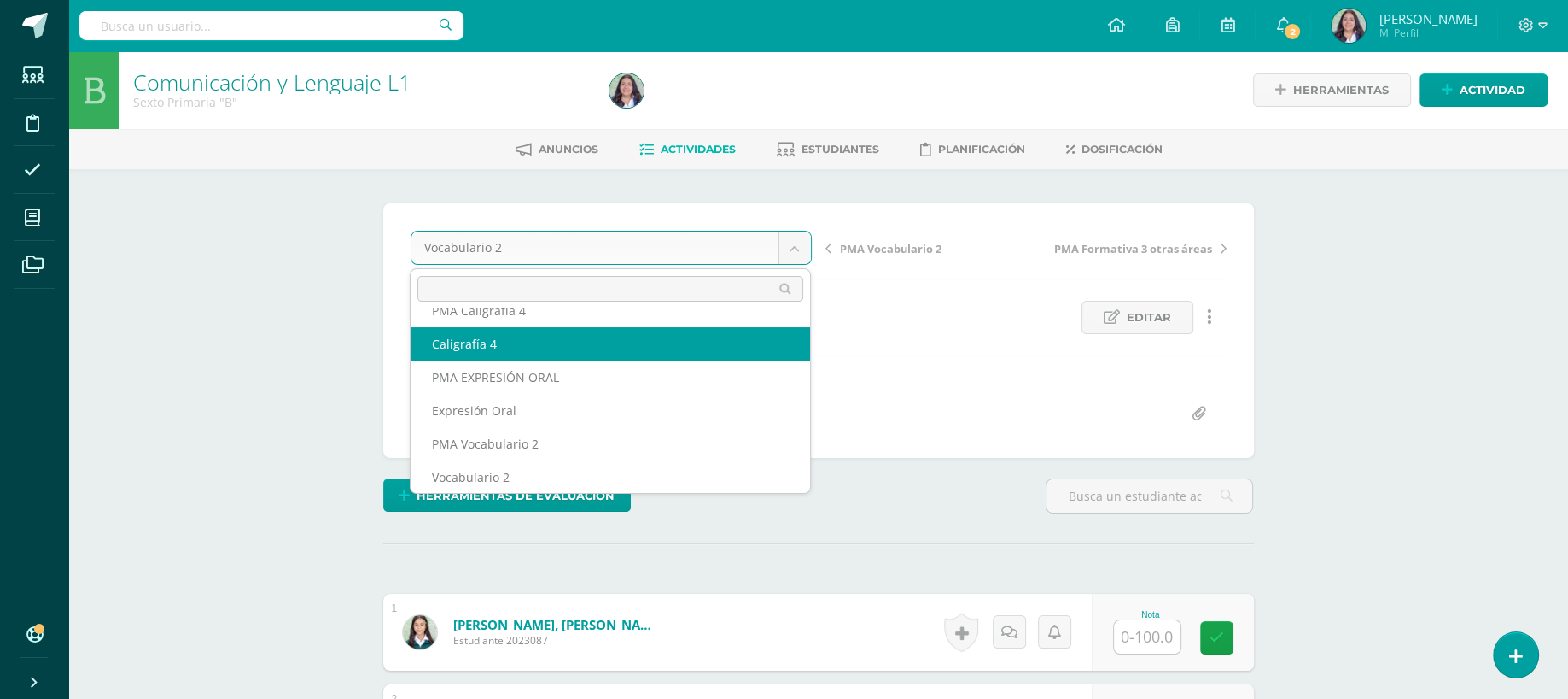
scroll to position [74, 0]
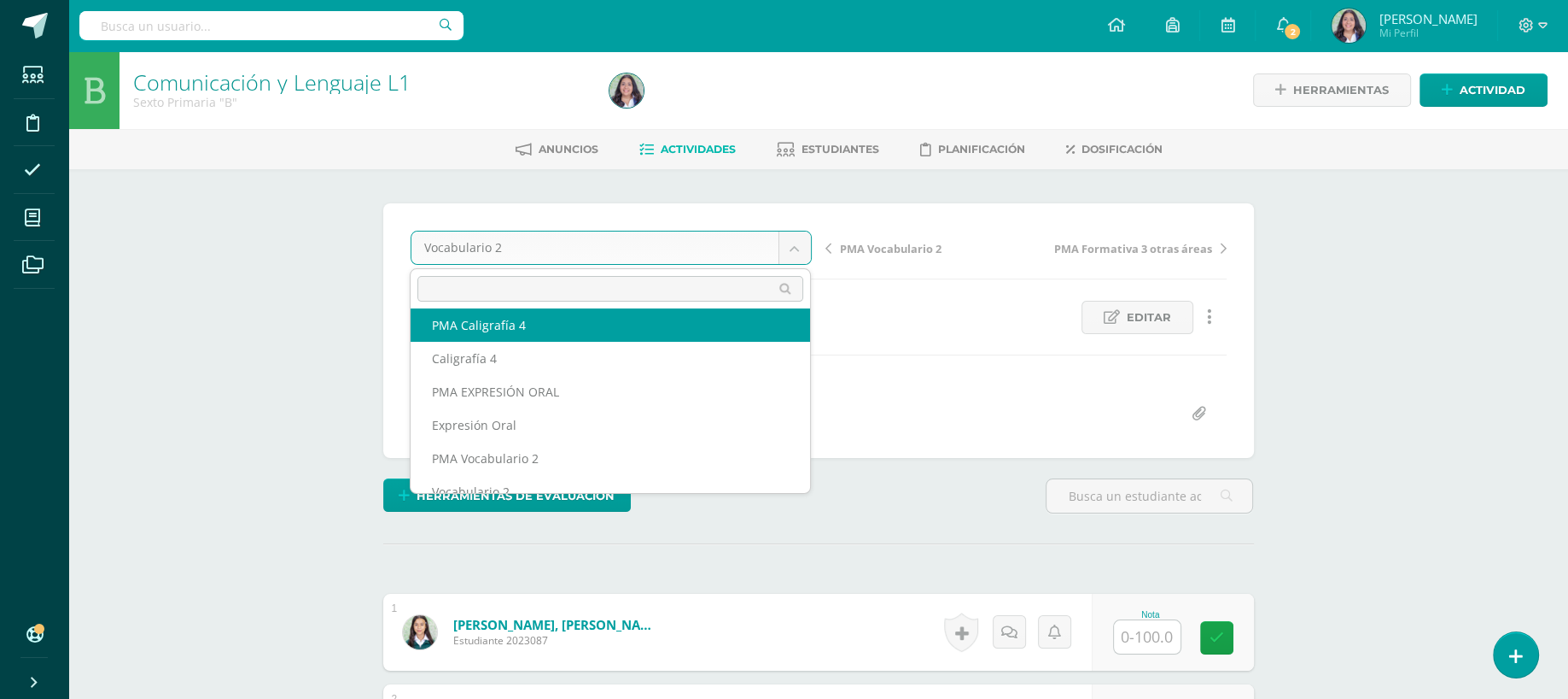
type input "m"
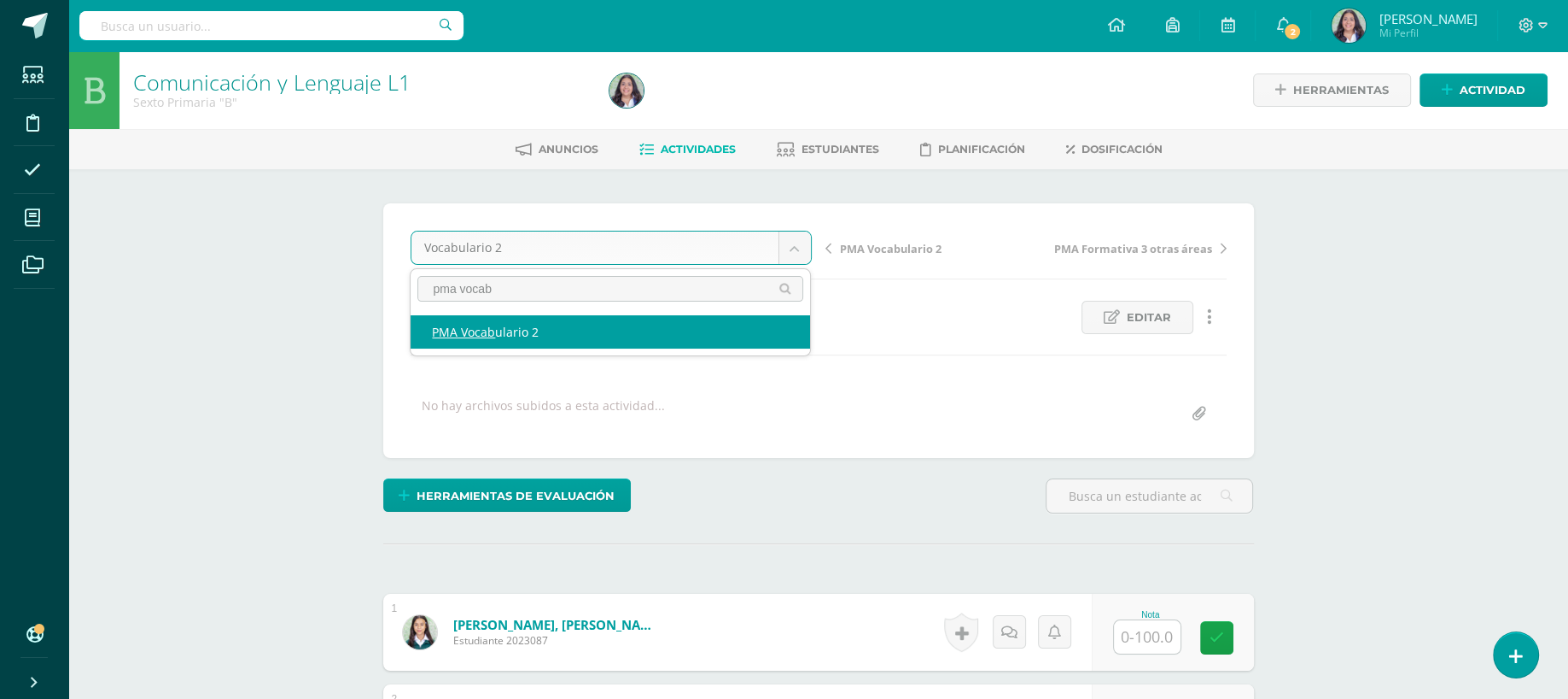
type input "pma vocab"
select select "/dashboard/teacher/grade-activity/260704/"
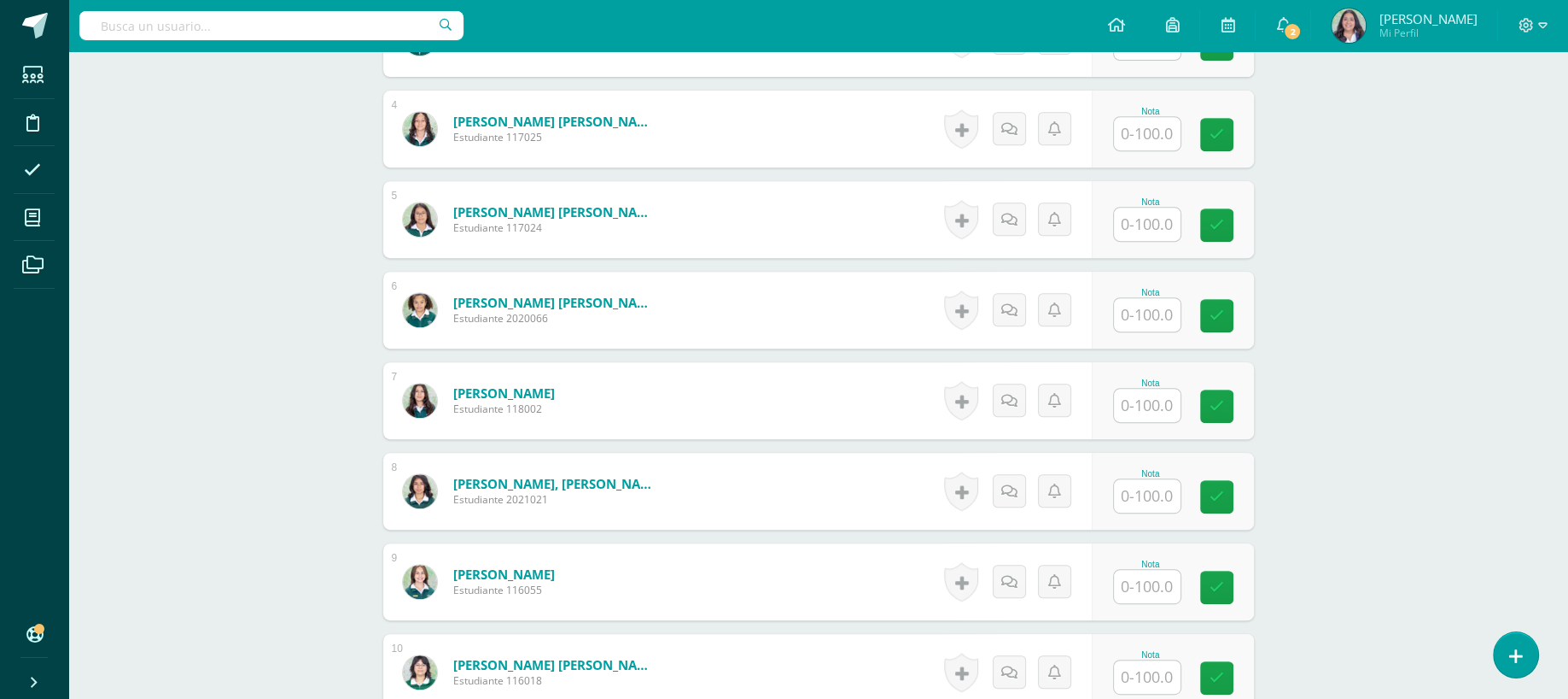
scroll to position [768, 0]
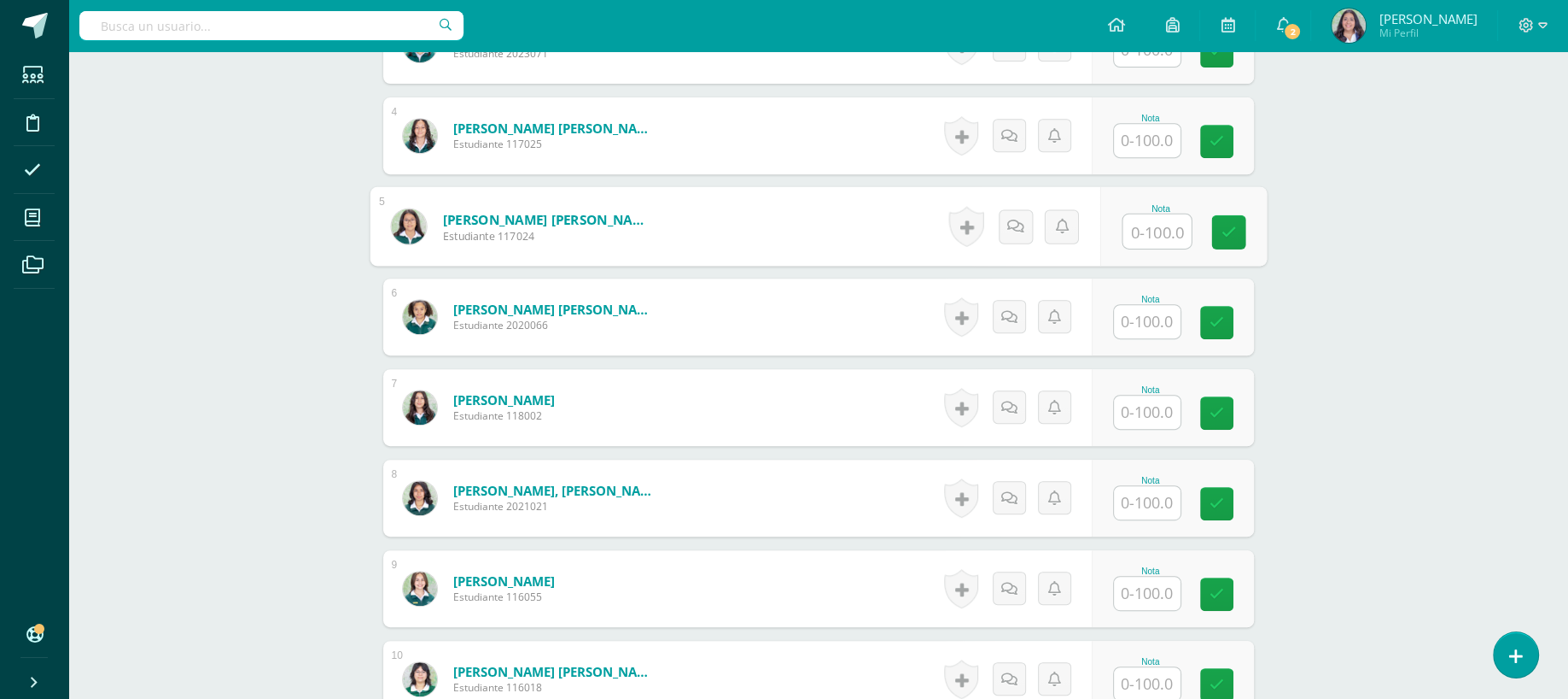
click at [1155, 232] on input "text" at bounding box center [1157, 231] width 68 height 34
type input "96"
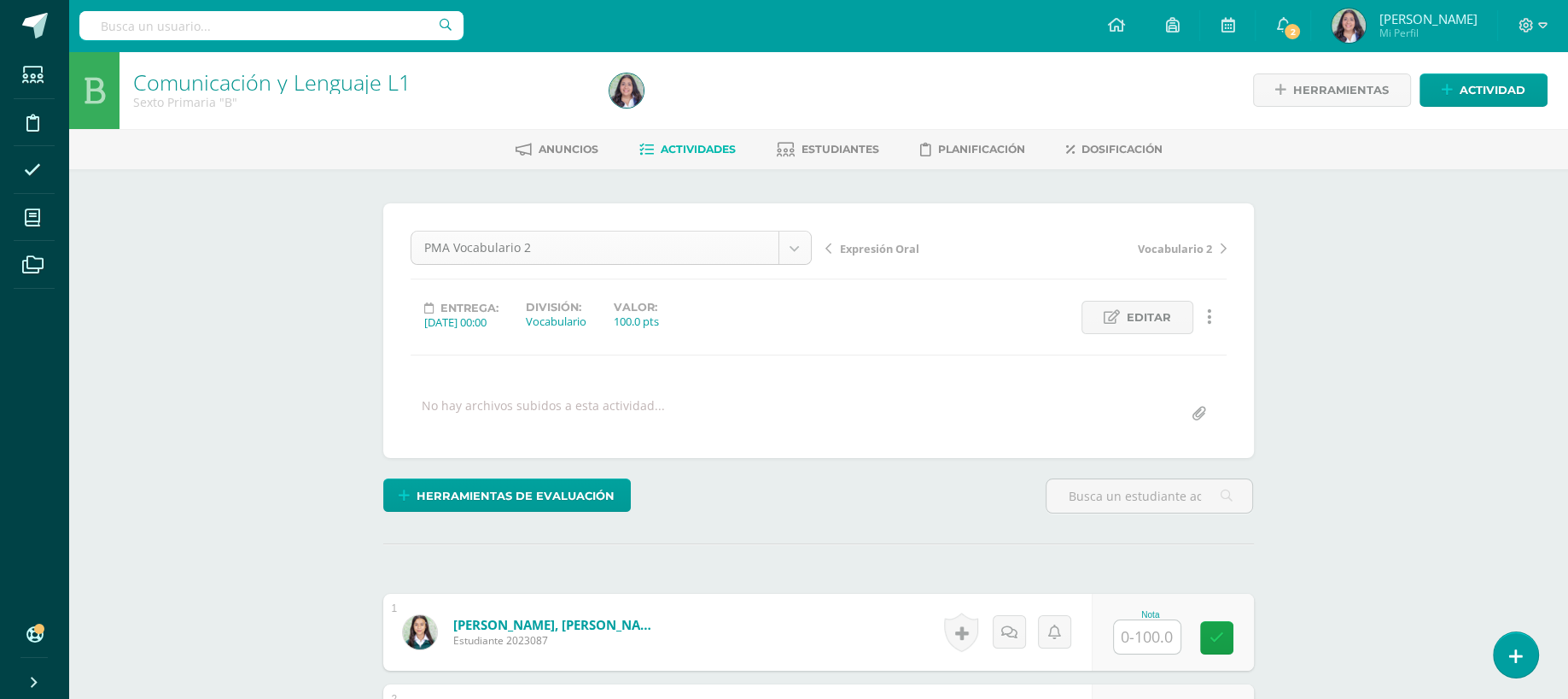
scroll to position [54, 0]
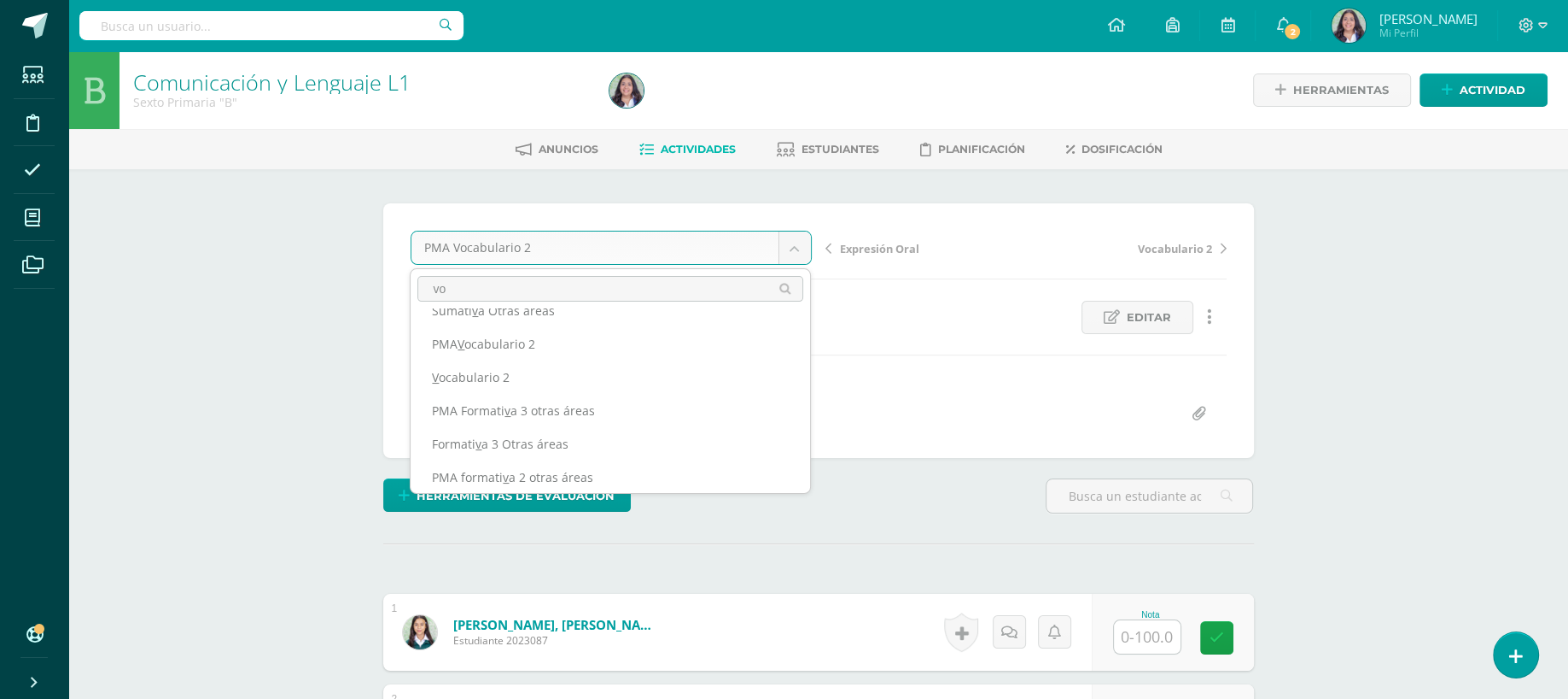
scroll to position [0, 0]
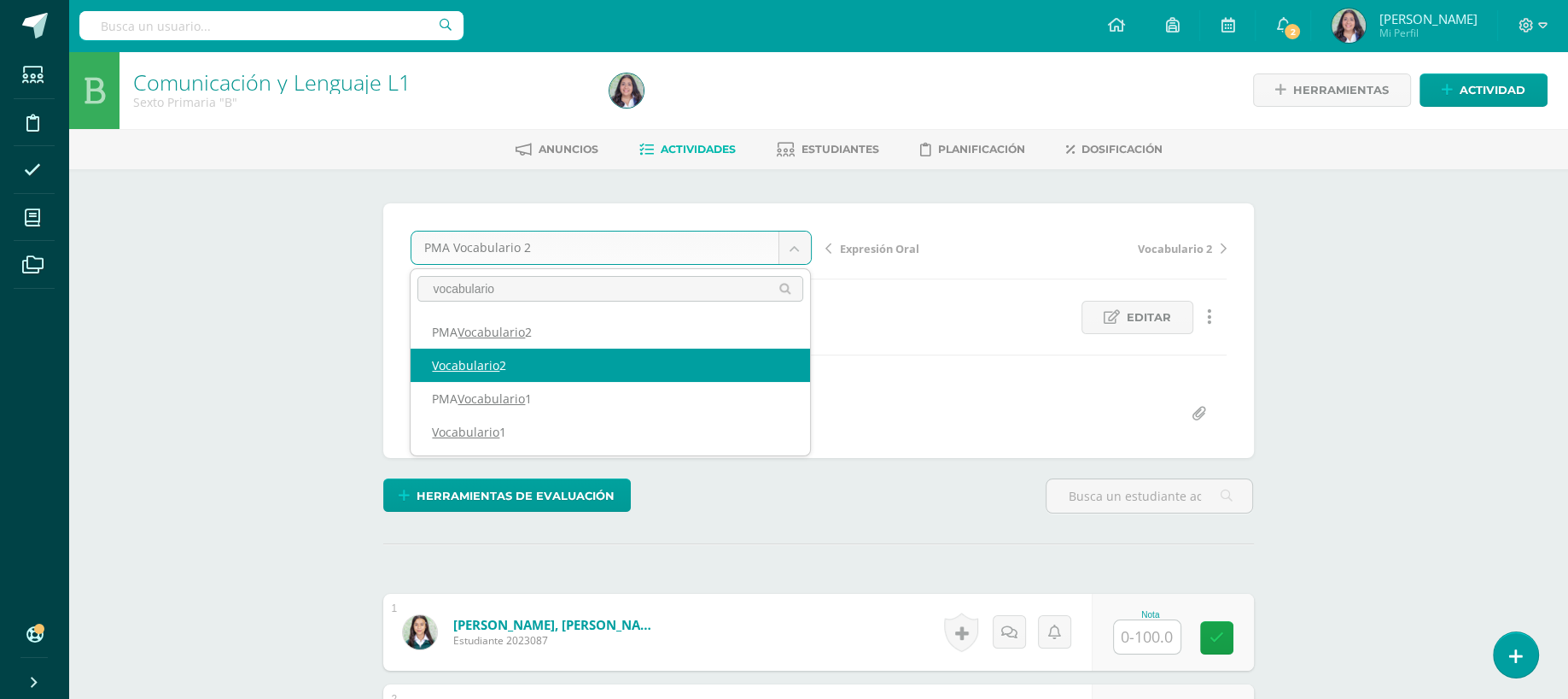
type input "vocabulario"
select select "/dashboard/teacher/grade-activity/260701/"
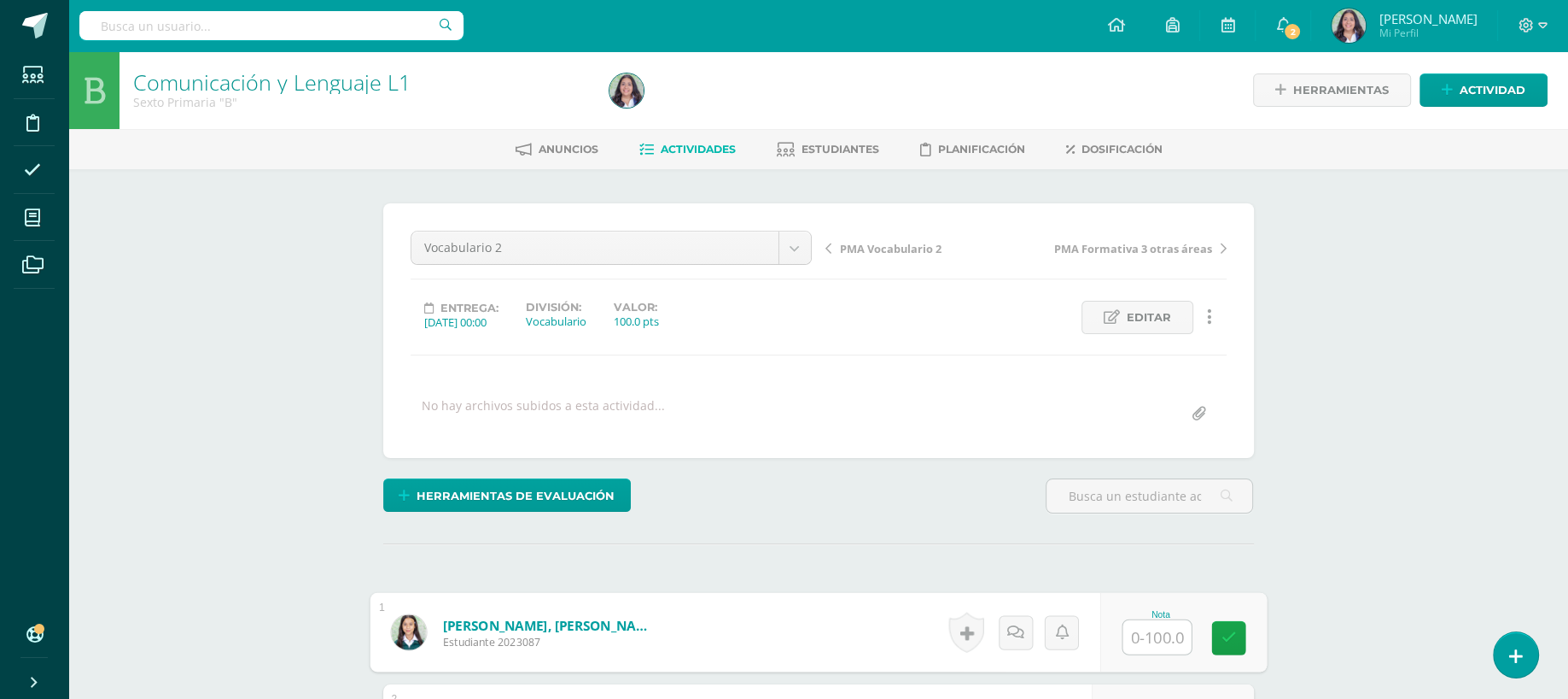
click at [1149, 638] on input "text" at bounding box center [1157, 637] width 68 height 34
type input "100"
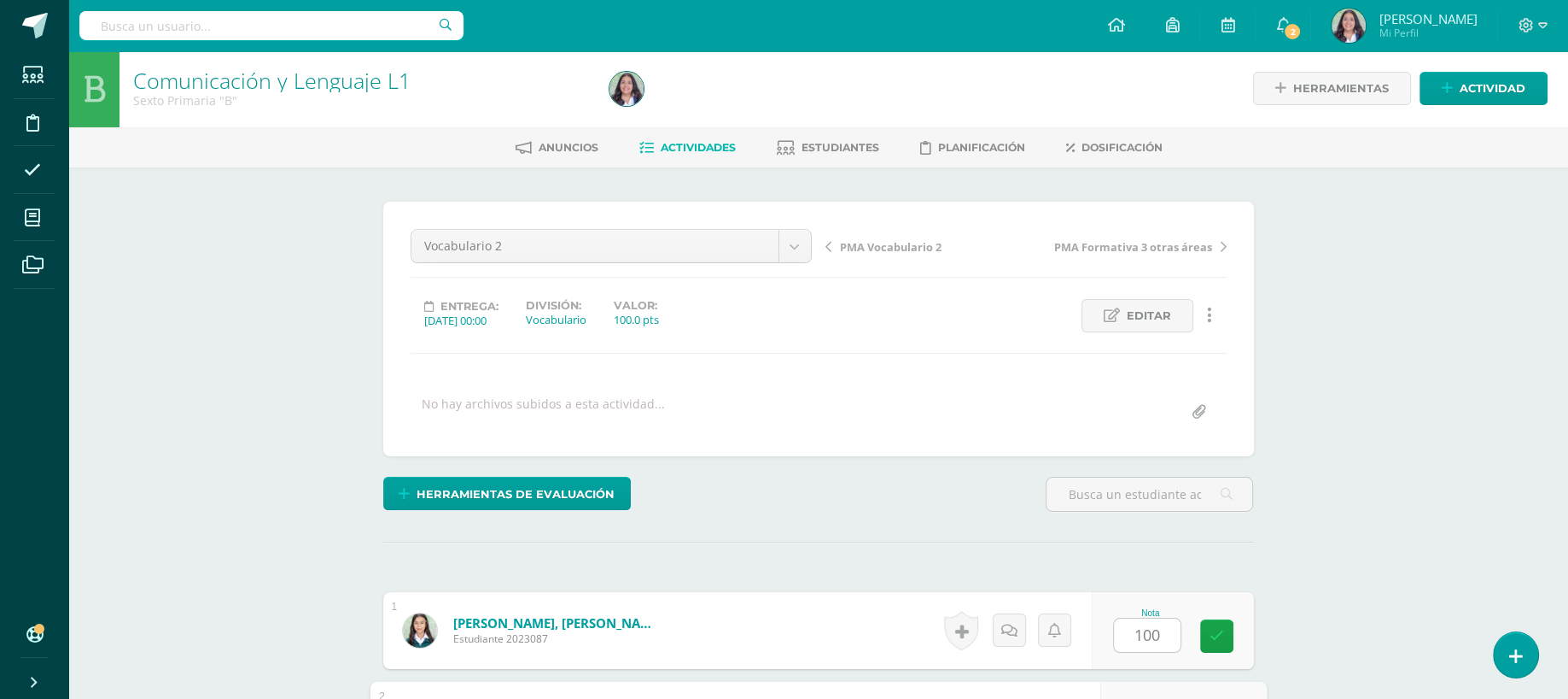
scroll to position [375, 0]
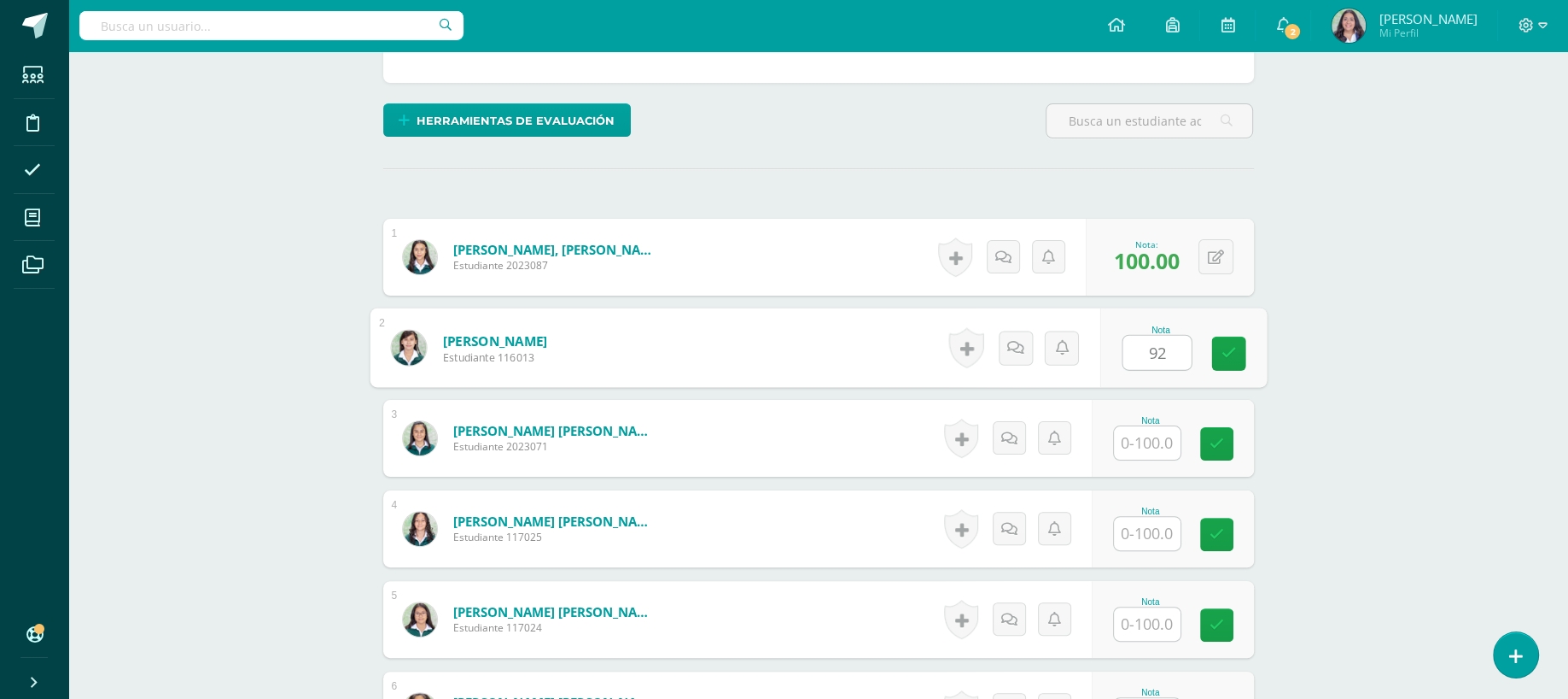
type input "92"
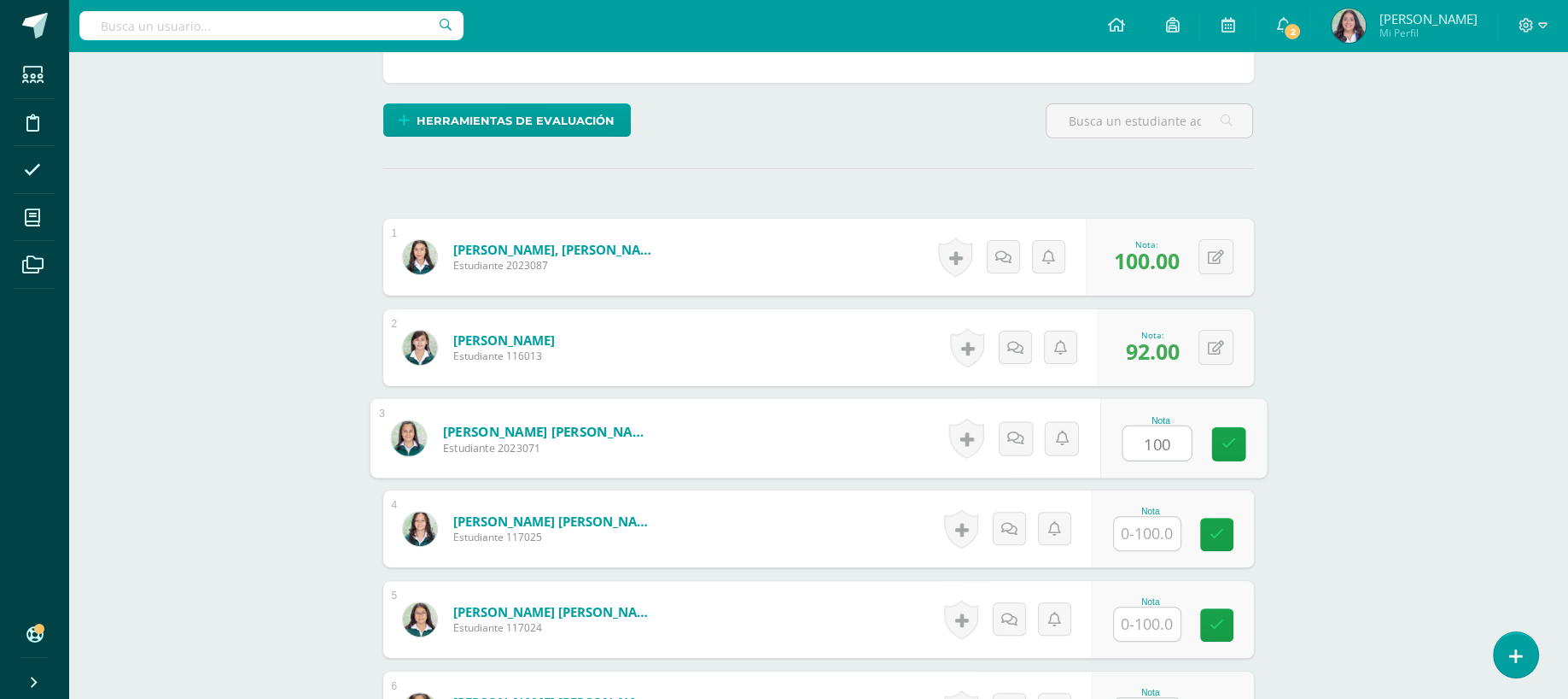
type input "100"
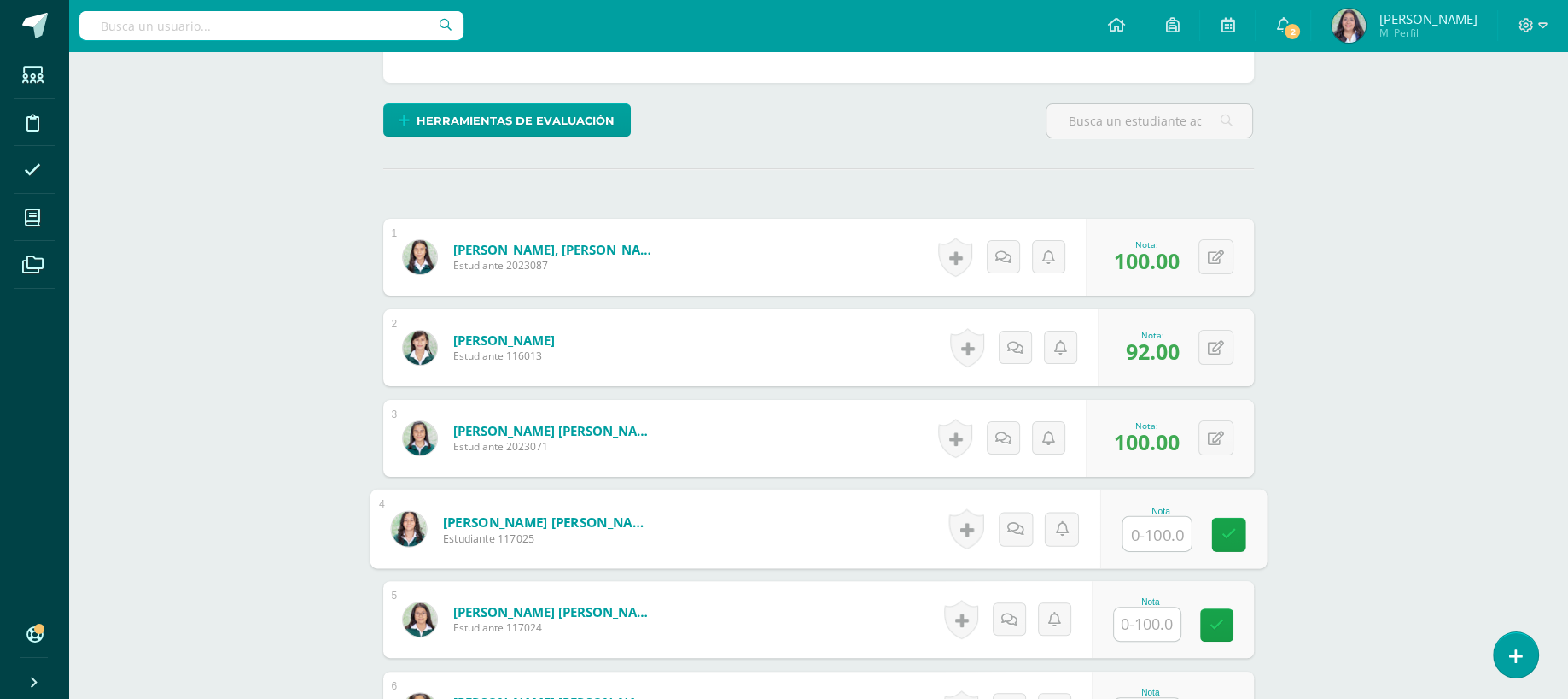
type input "0"
type input "100"
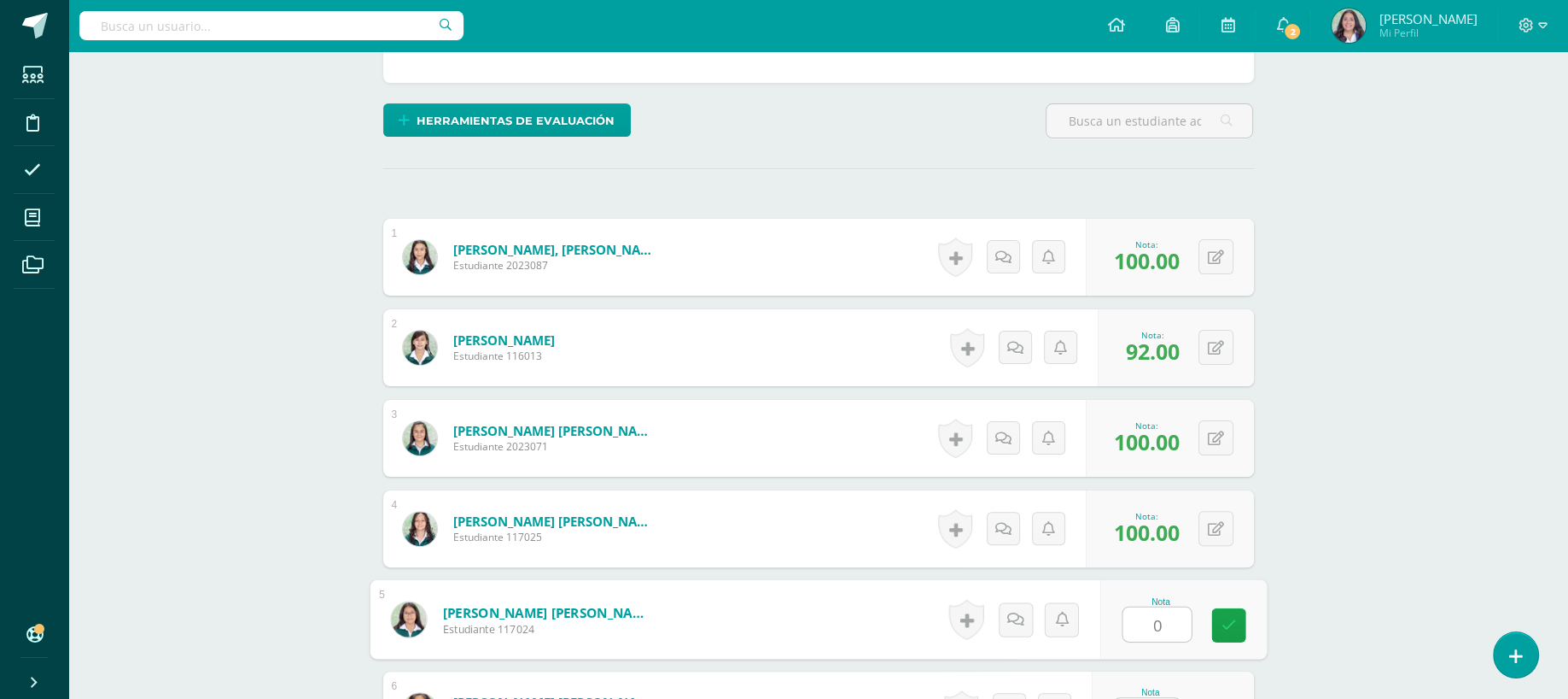
type input "0"
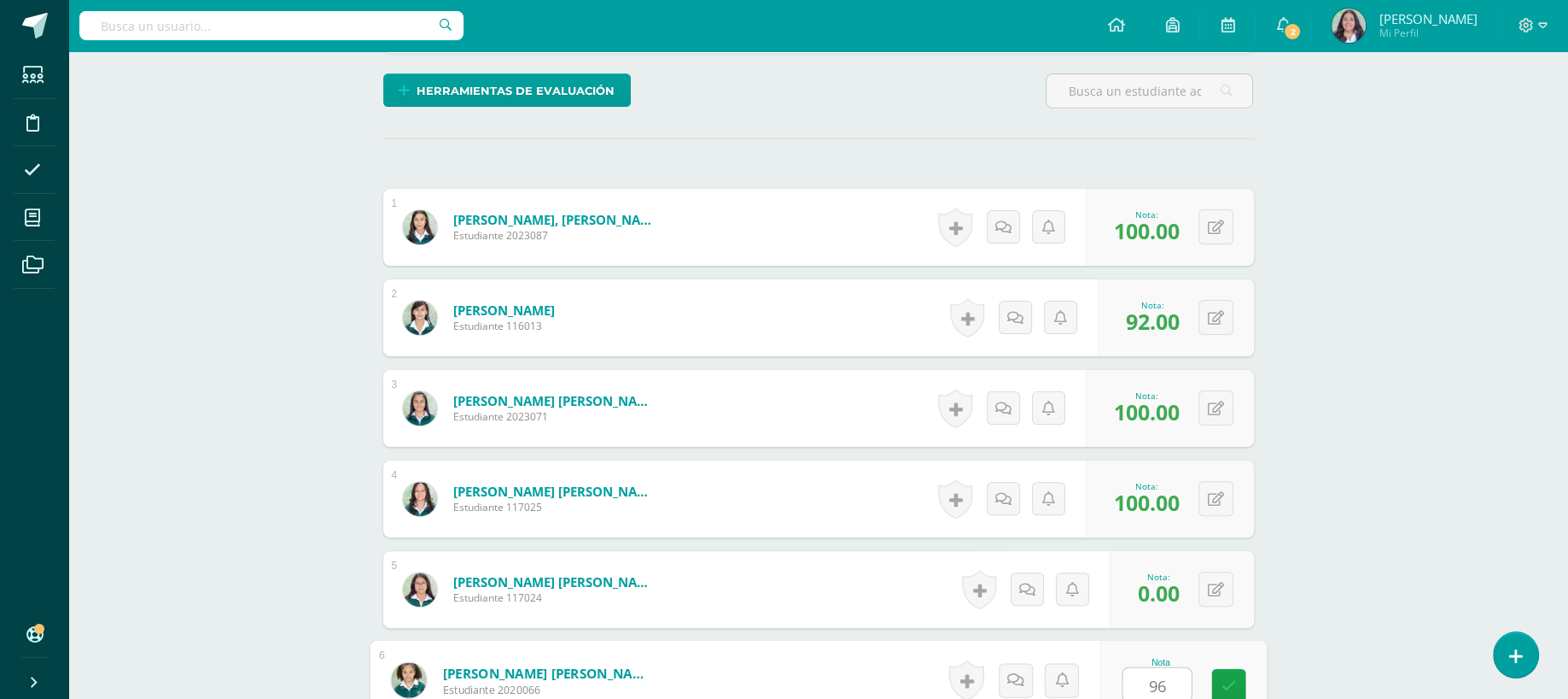
type input "96"
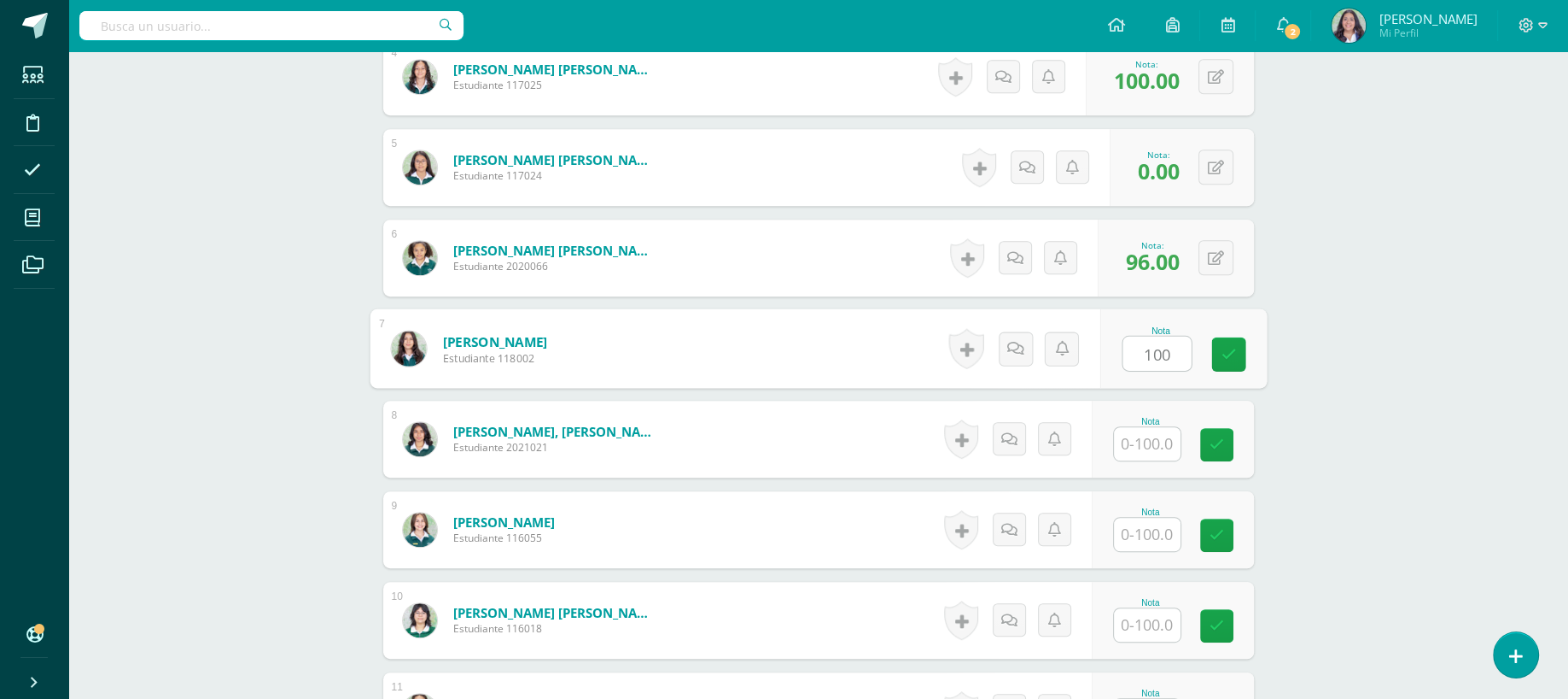
type input "100"
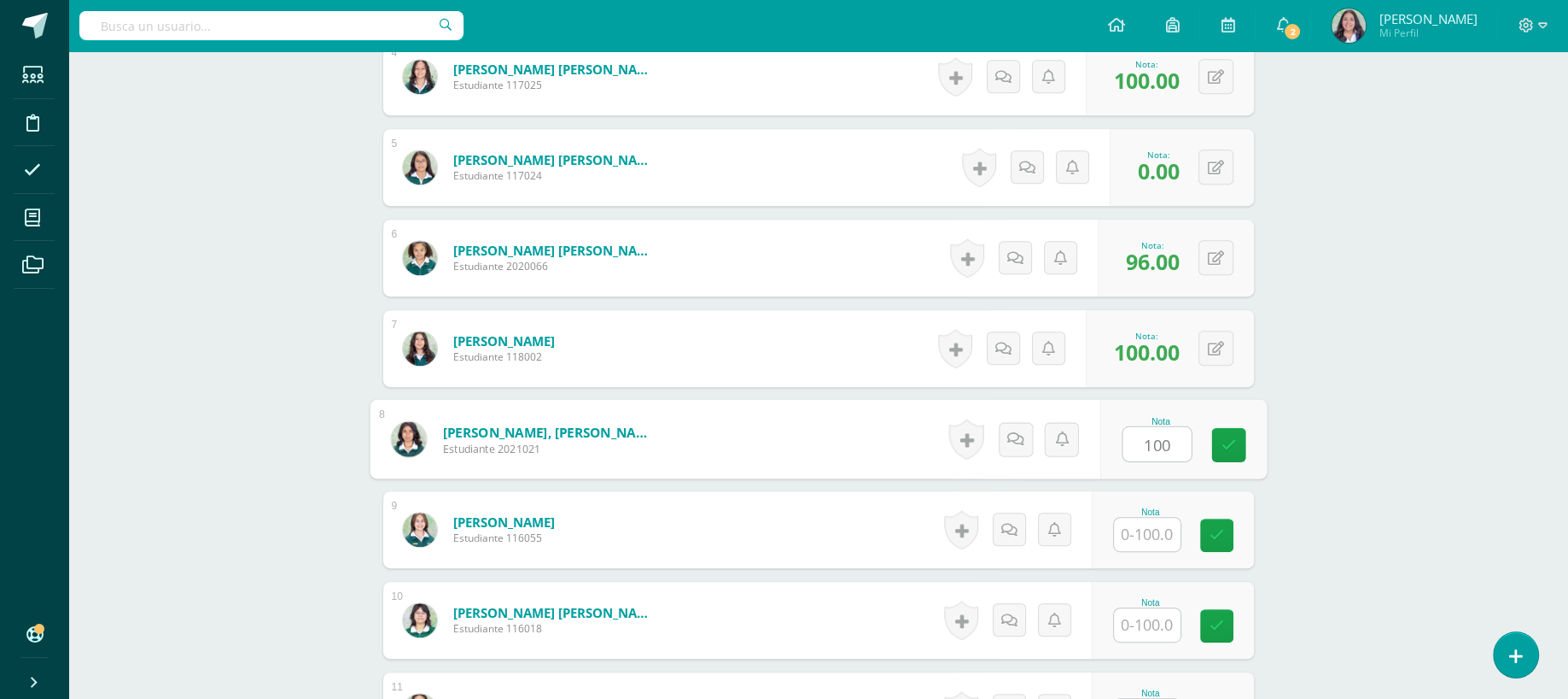
type input "100"
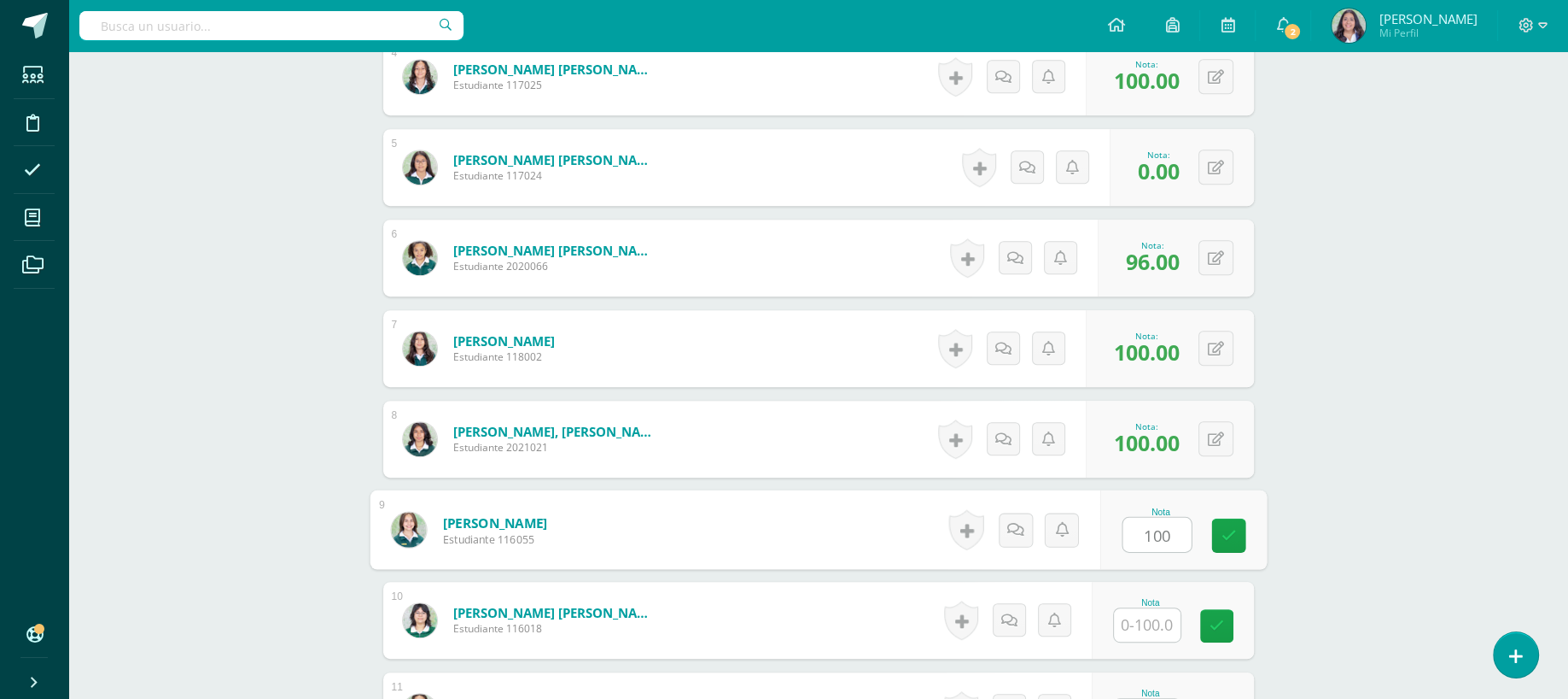
type input "100"
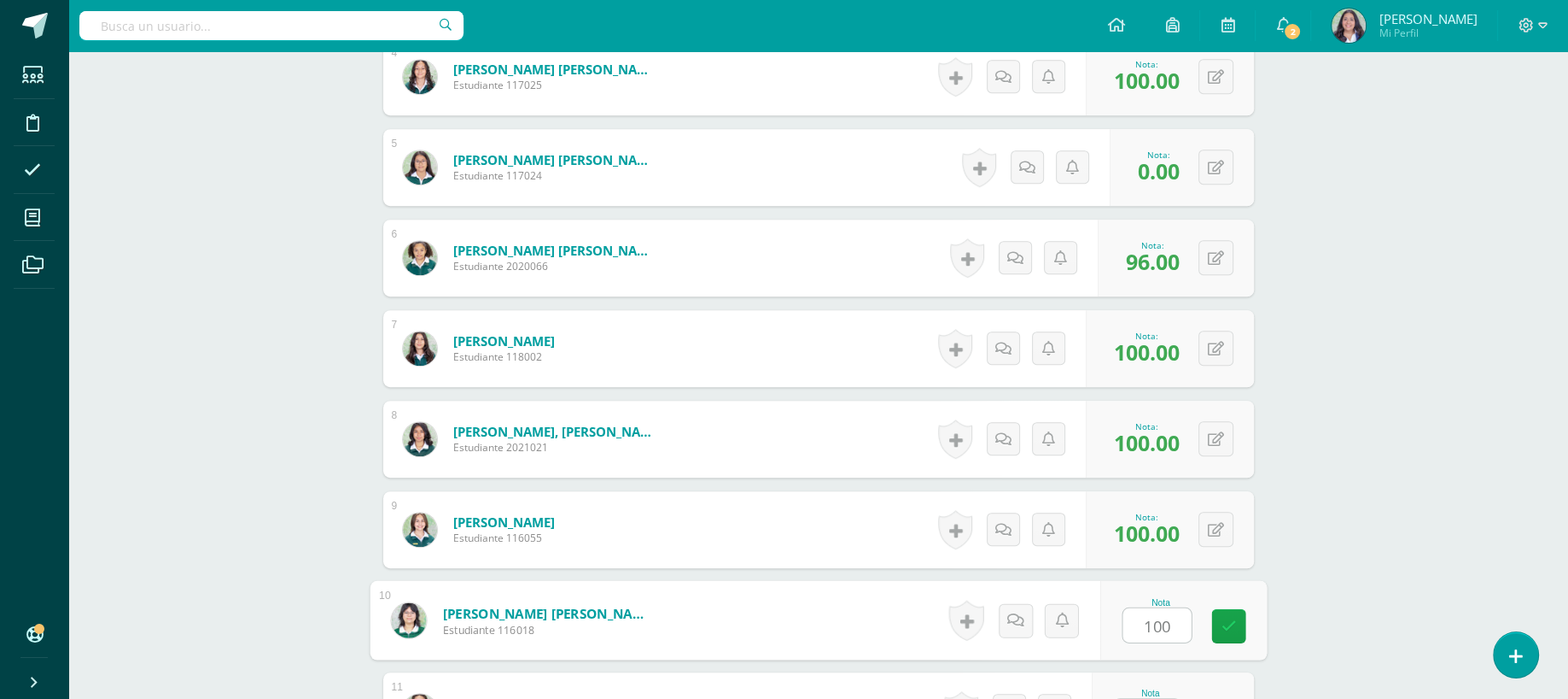
type input "100"
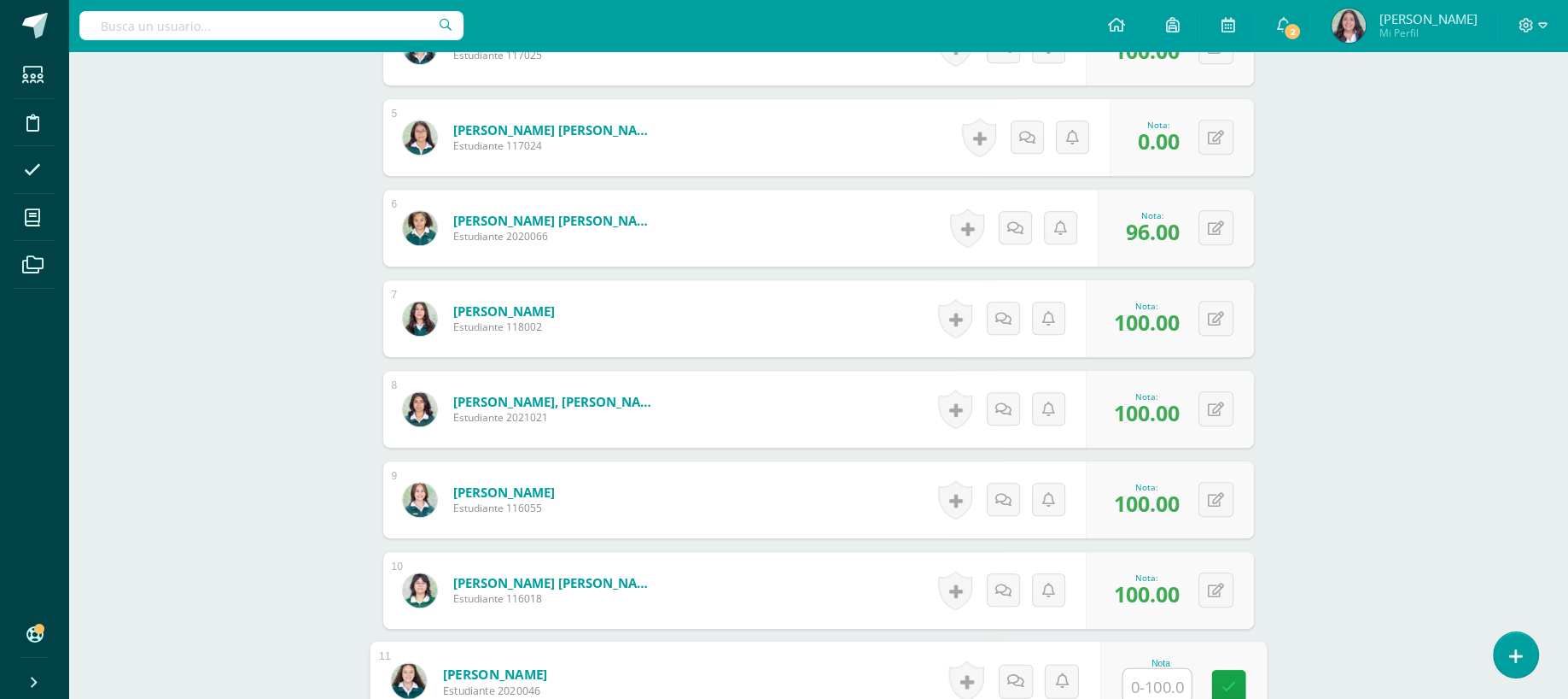
type input "0"
type input "100"
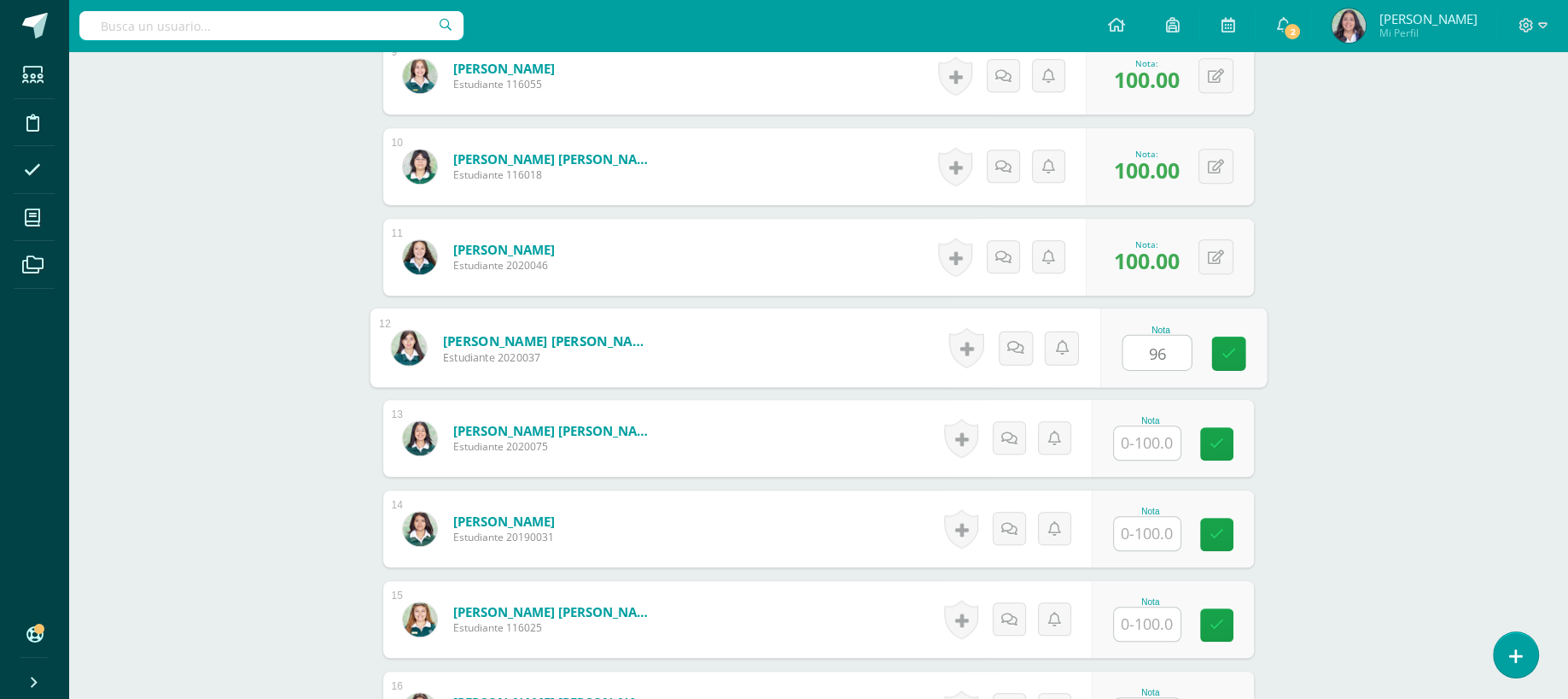
type input "96"
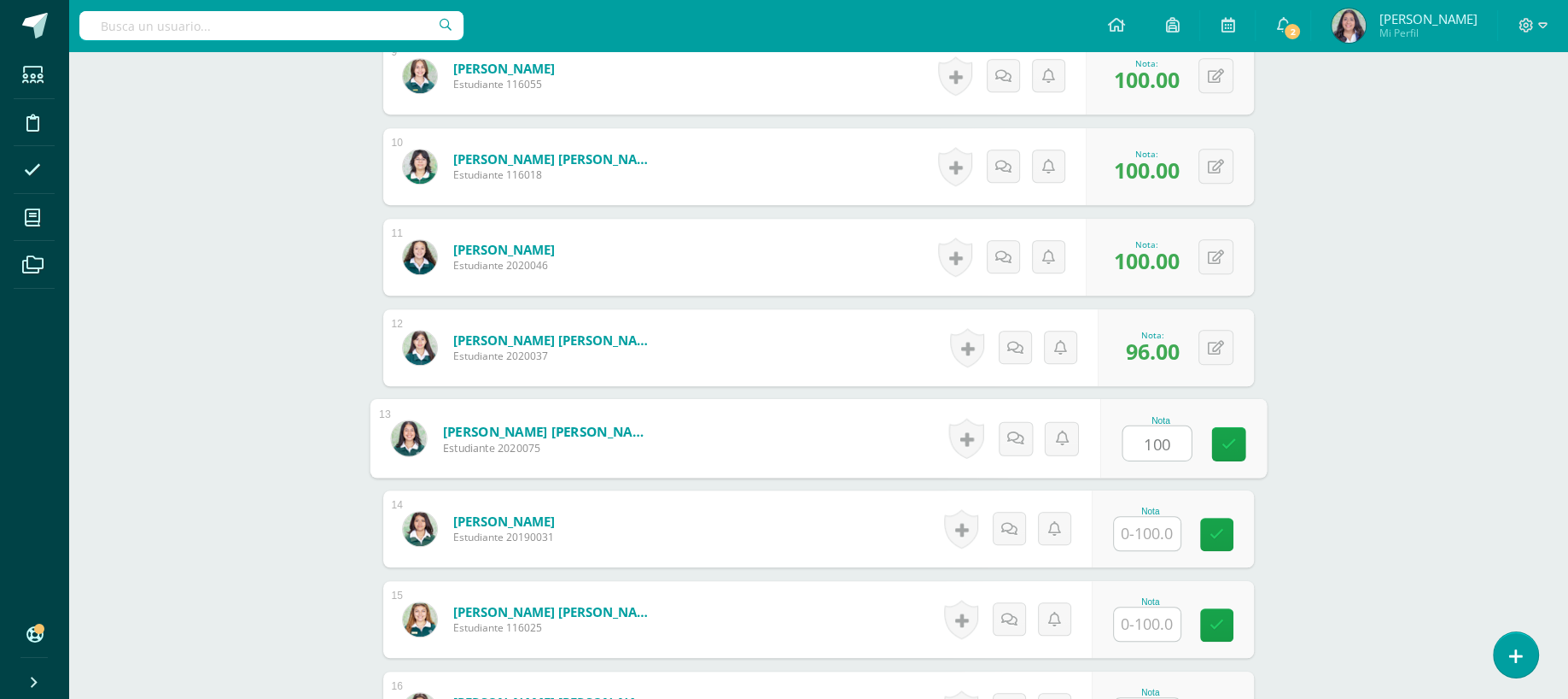
type input "100"
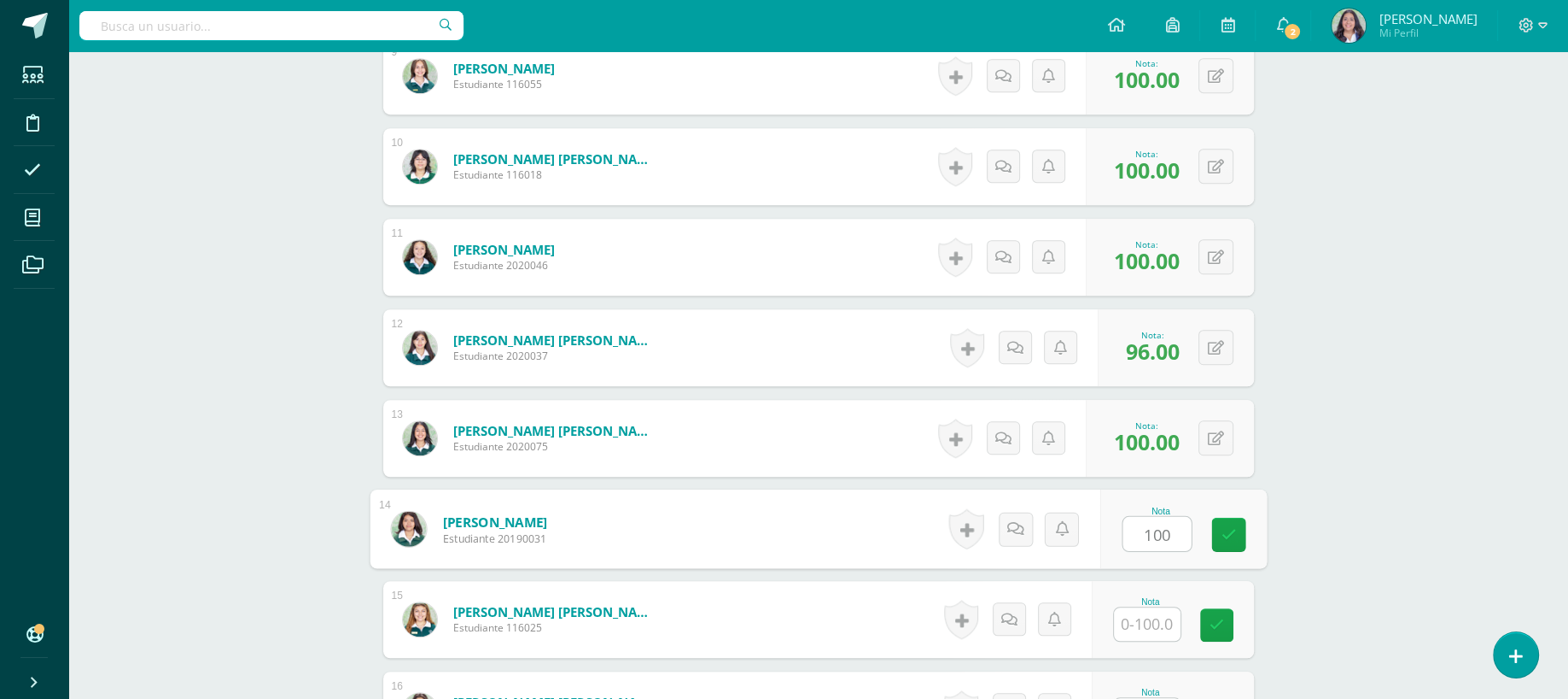
type input "100"
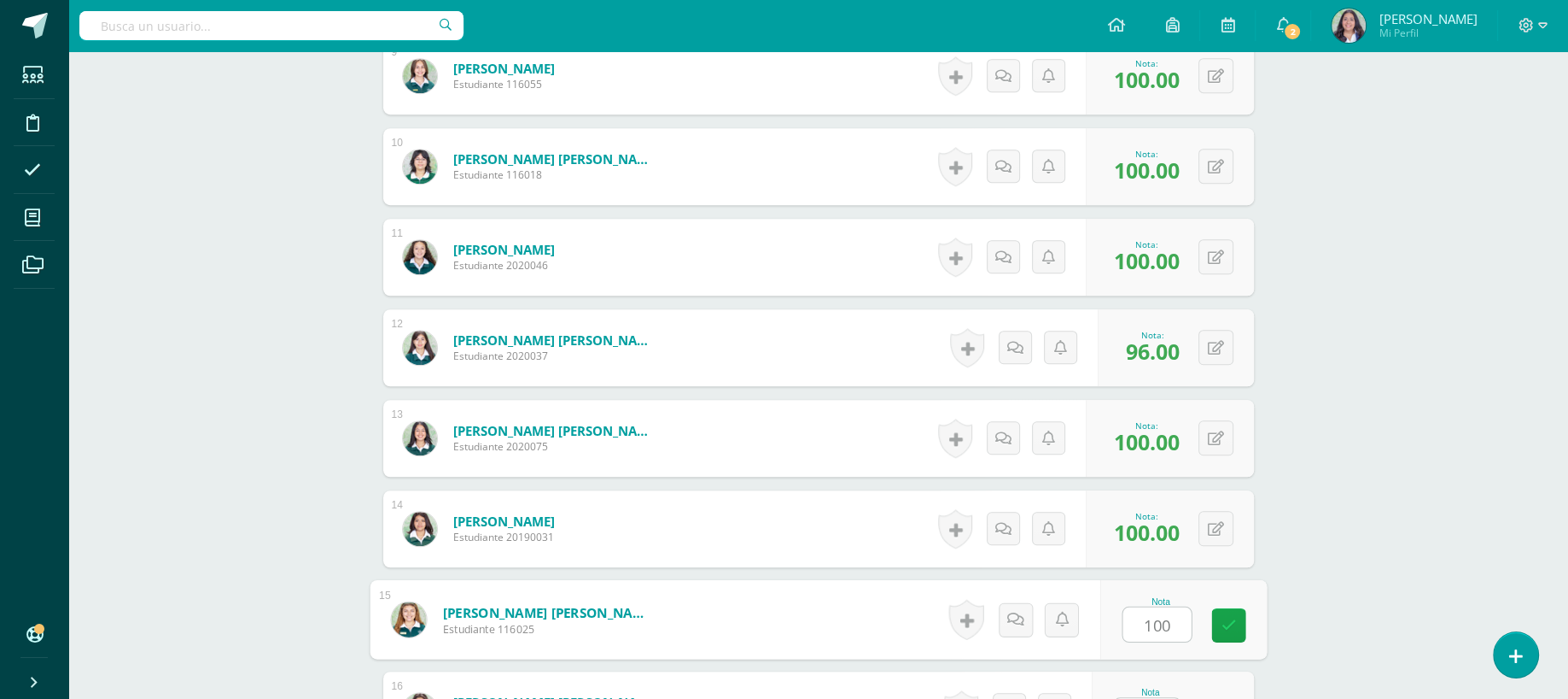
type input "100"
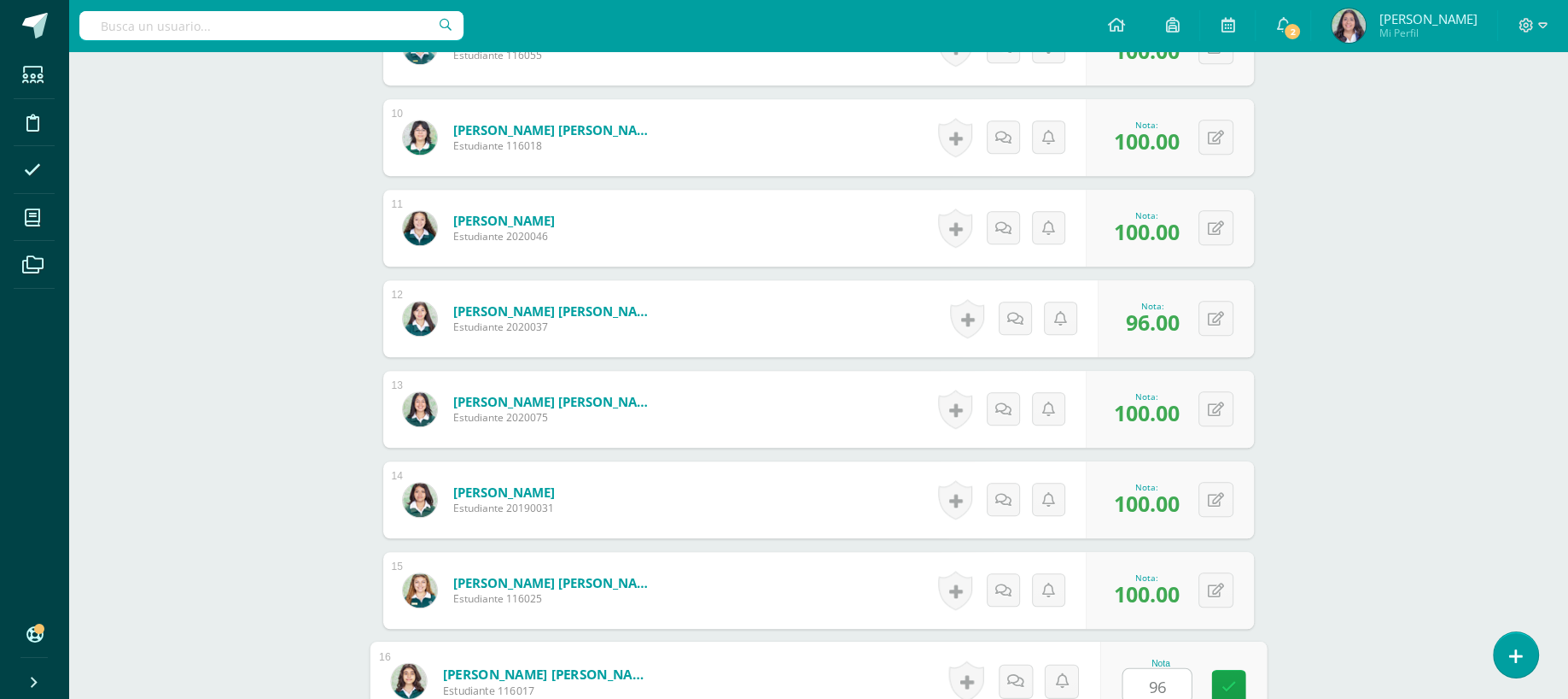
type input "96"
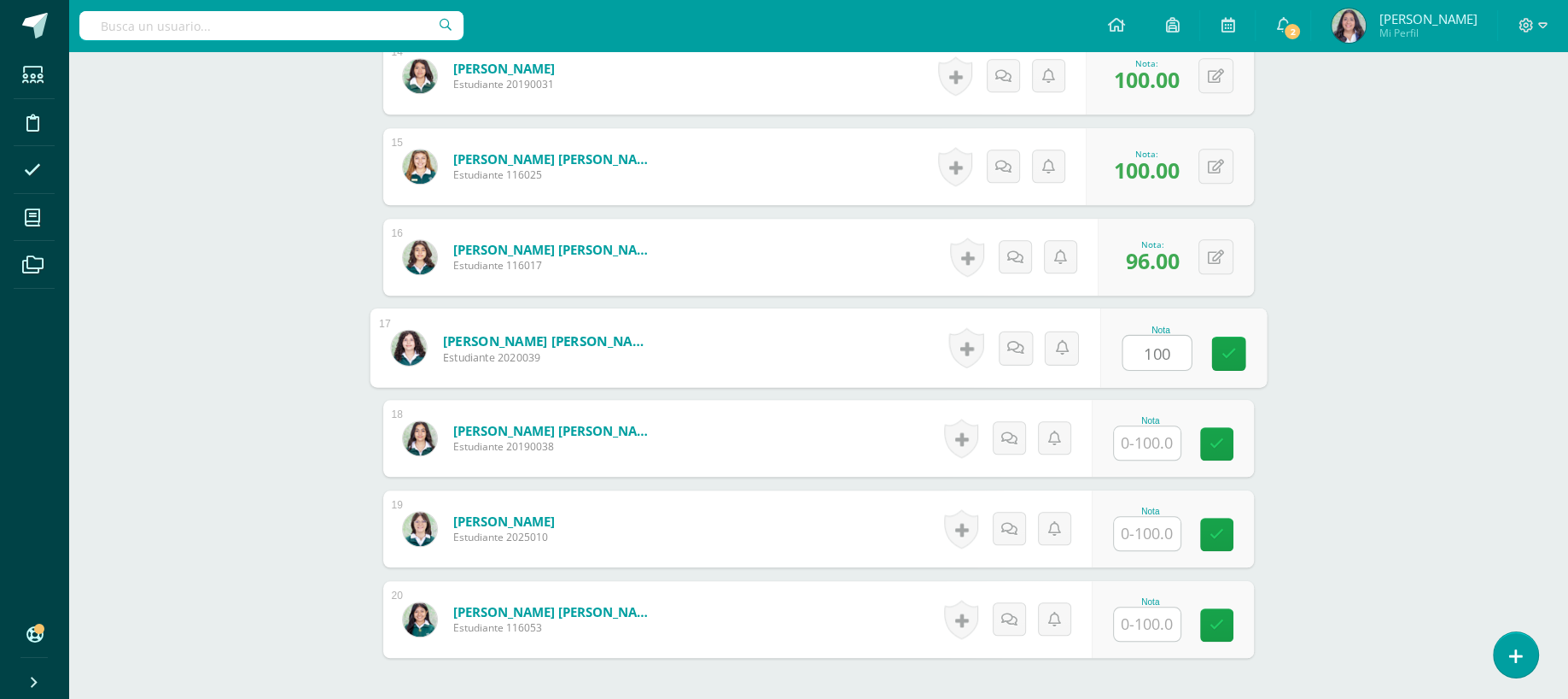
type input "100"
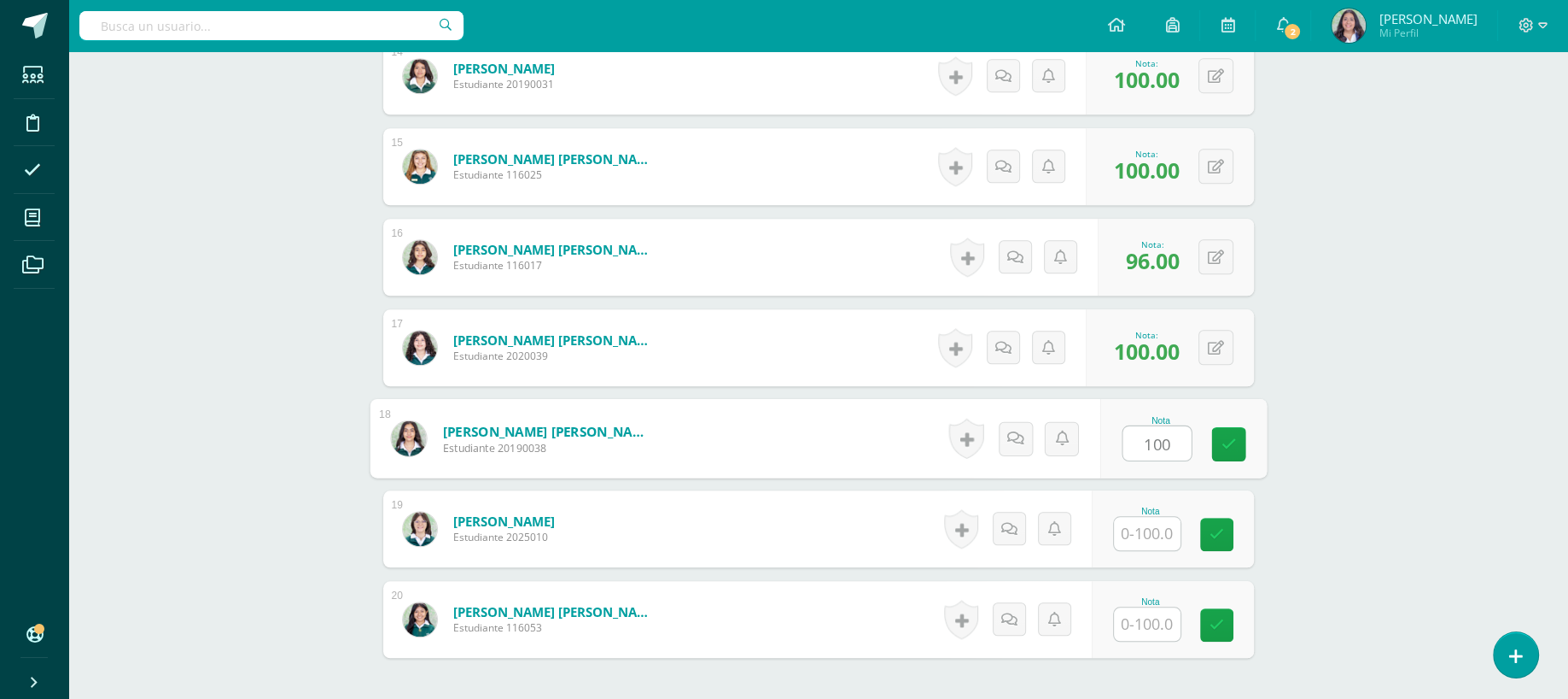
type input "100"
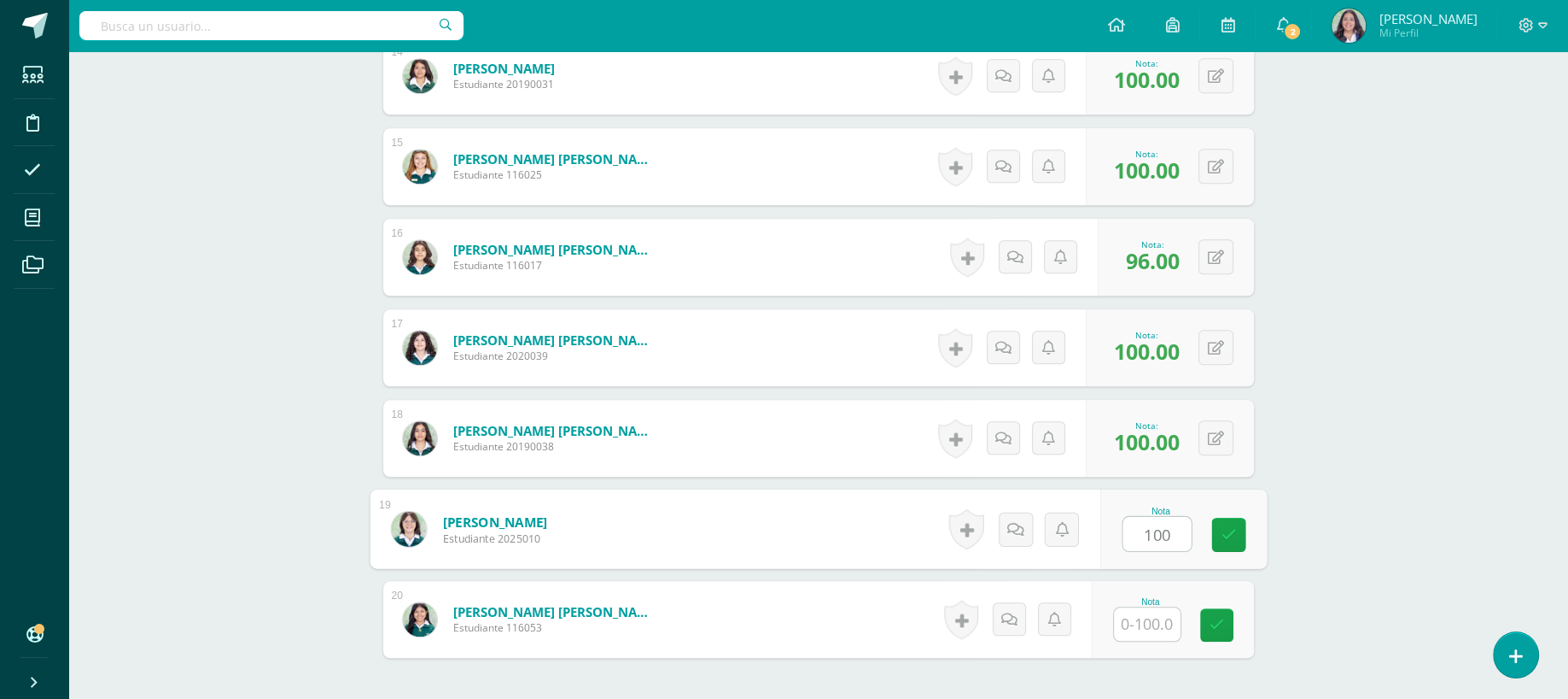
type input "100"
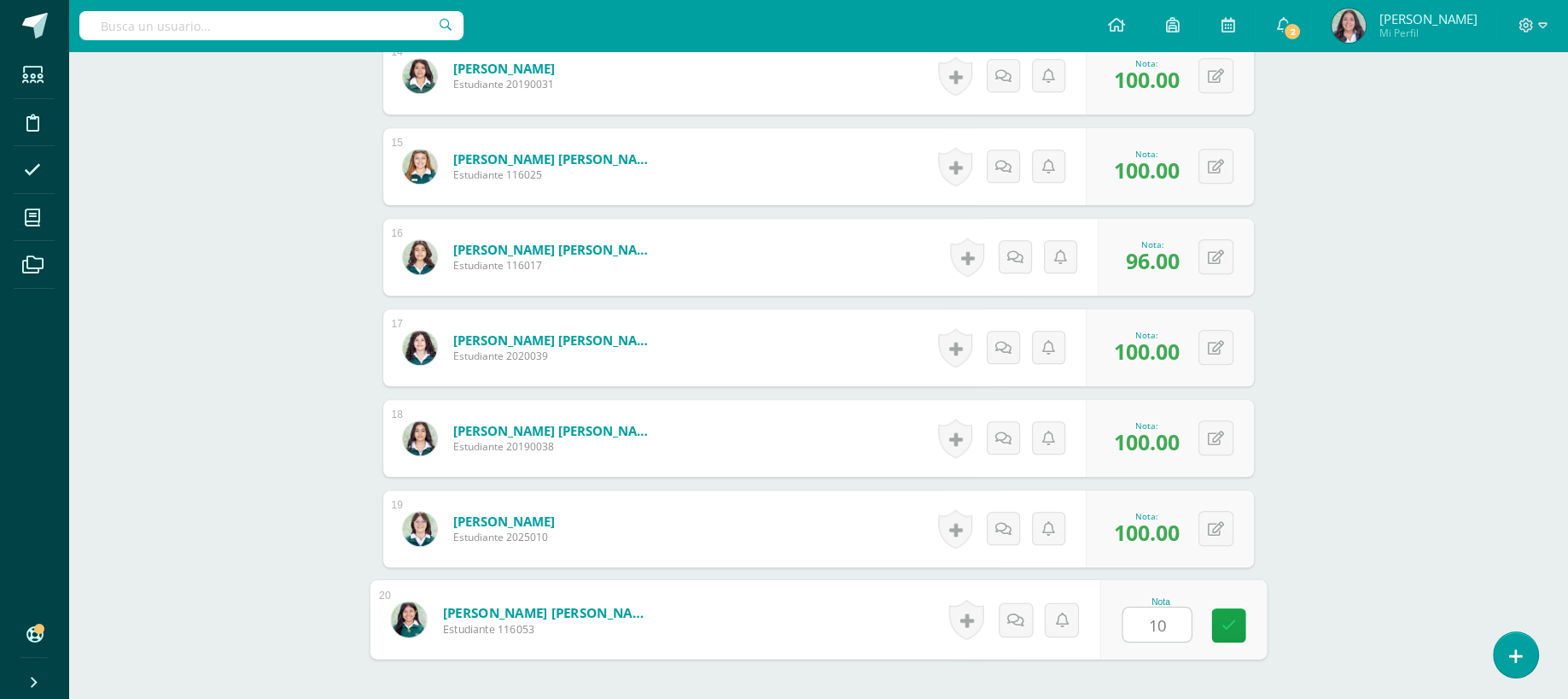
type input "100"
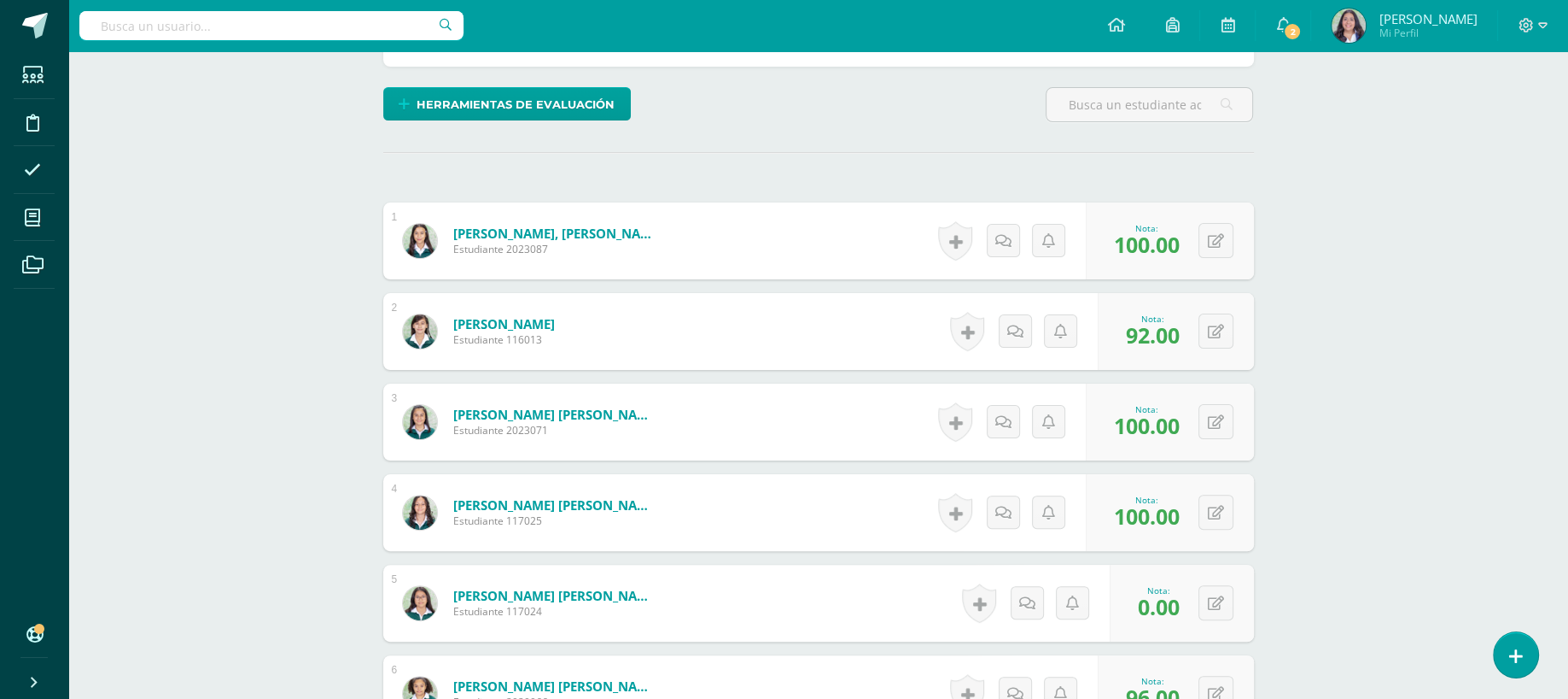
scroll to position [0, 0]
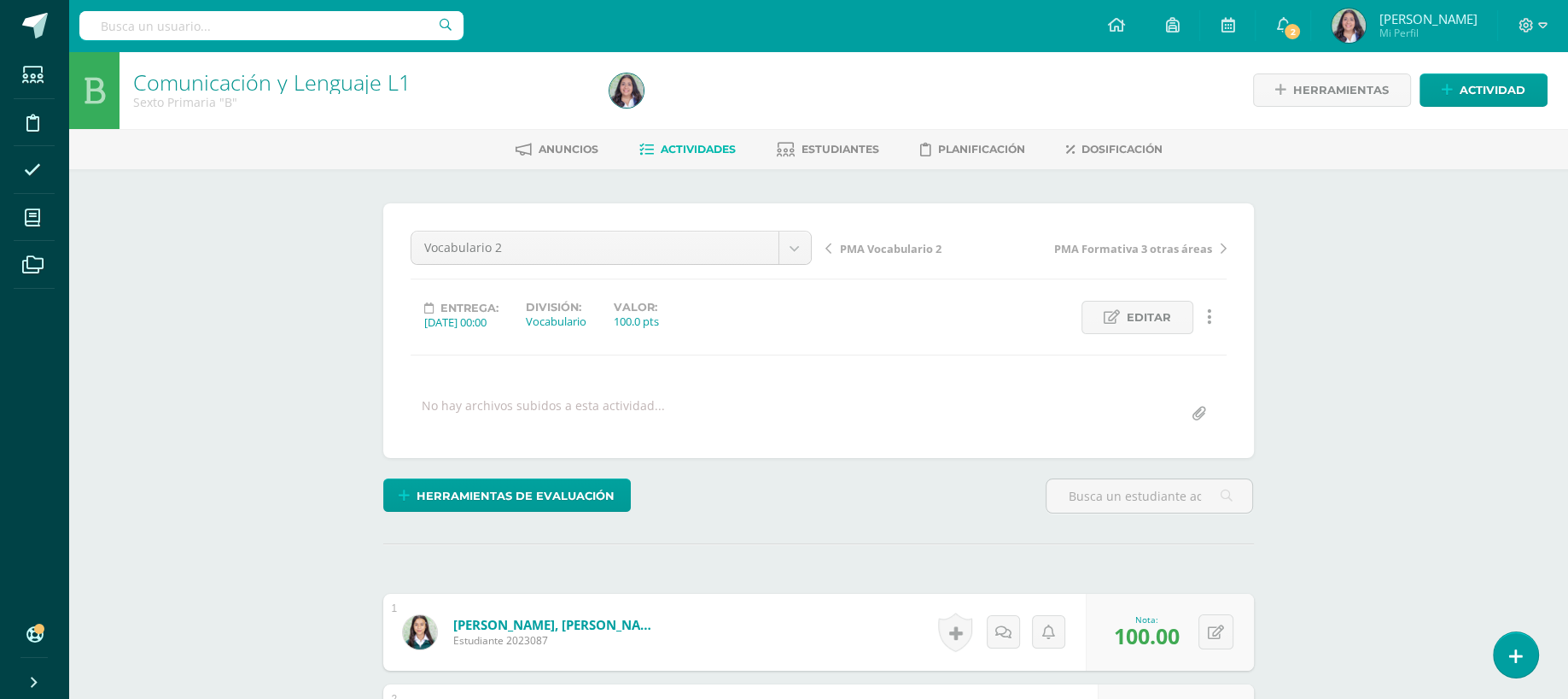
click at [673, 139] on link "Actividades" at bounding box center [687, 149] width 96 height 27
click at [834, 150] on span "Estudiantes" at bounding box center [840, 149] width 78 height 13
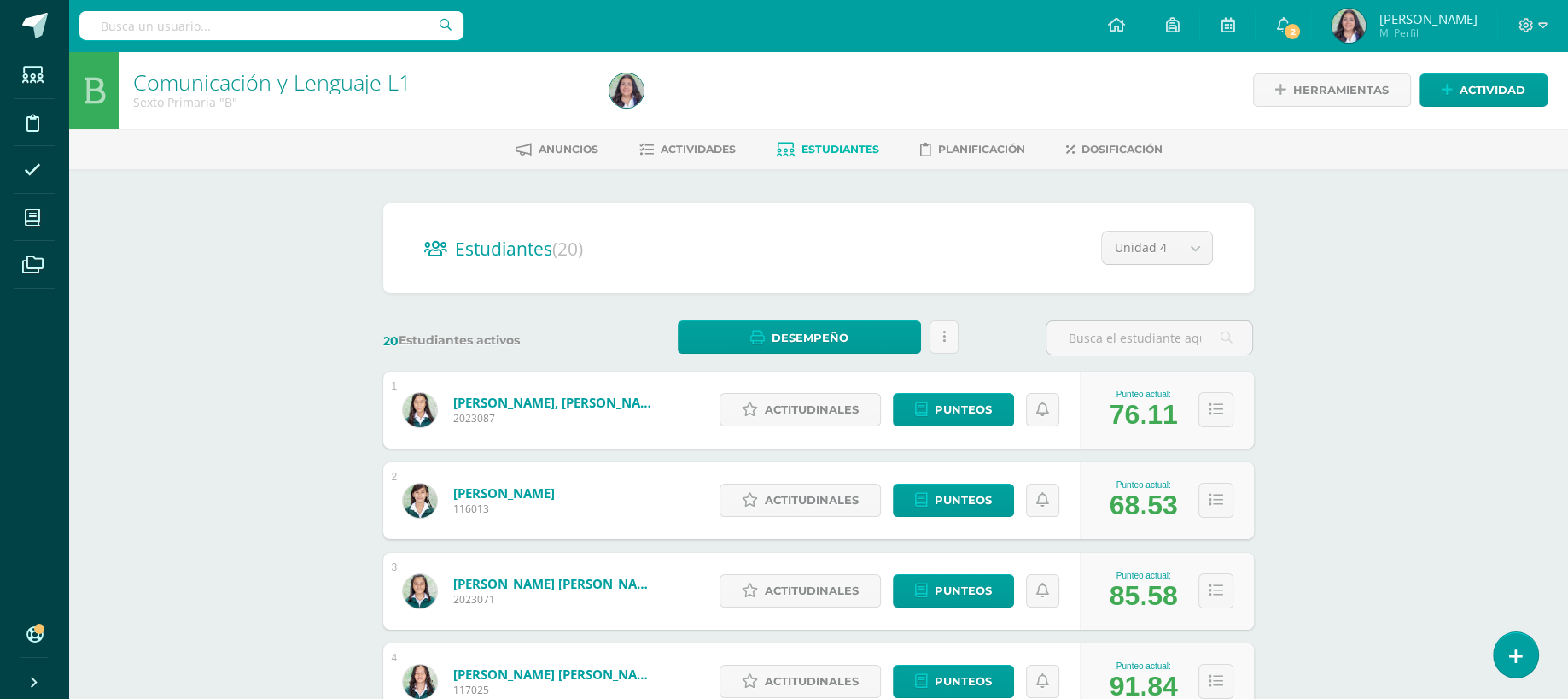
click at [814, 159] on link "Estudiantes" at bounding box center [827, 149] width 102 height 27
click at [690, 158] on link "Actividades" at bounding box center [687, 149] width 96 height 27
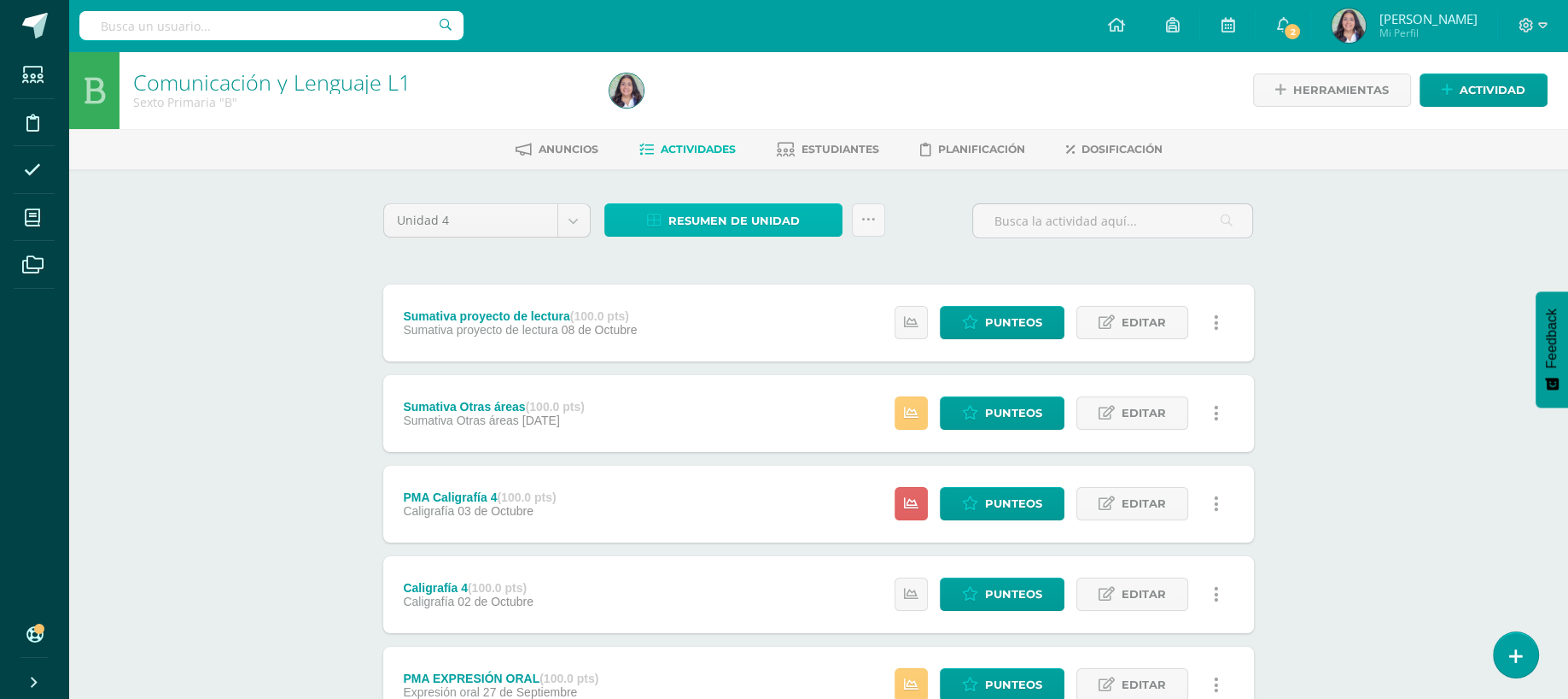
click at [698, 227] on span "Resumen de unidad" at bounding box center [735, 221] width 131 height 32
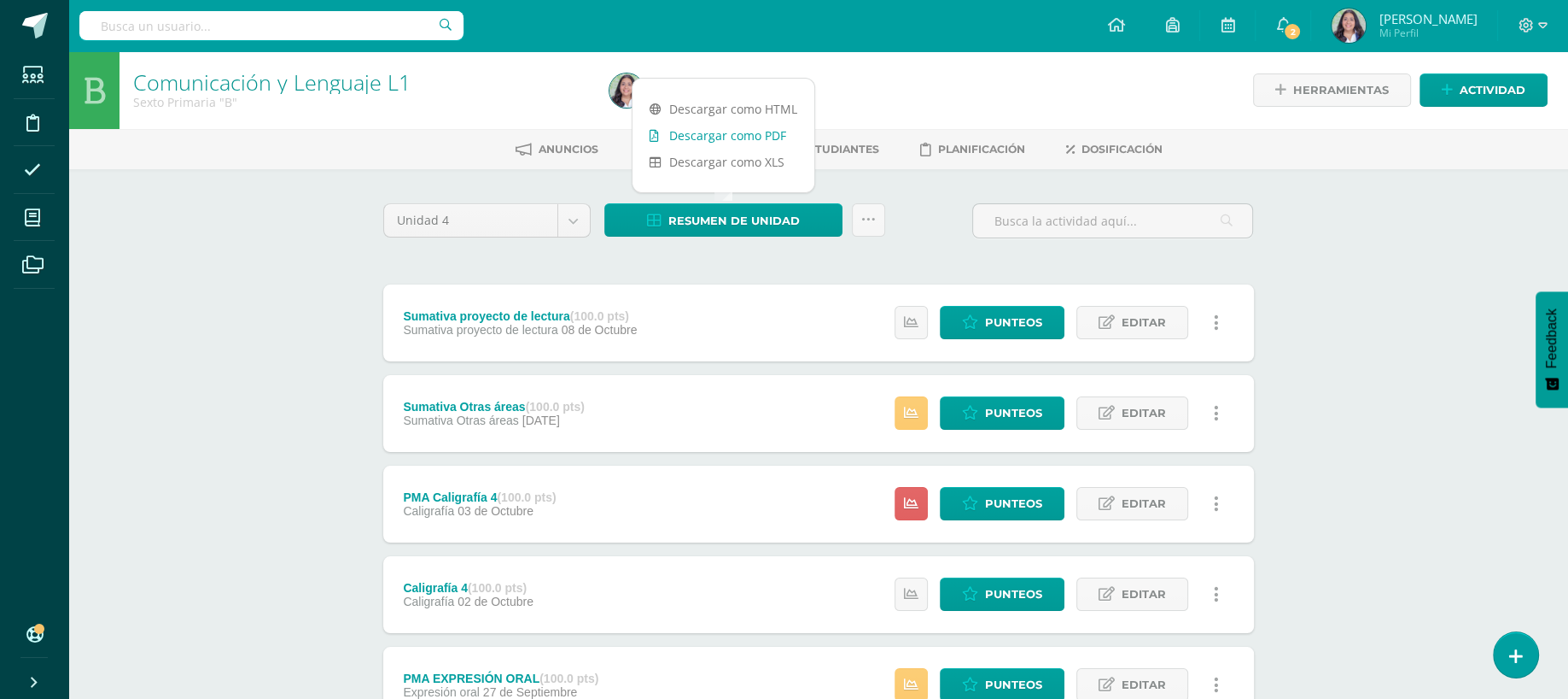
click at [667, 139] on link "Descargar como PDF" at bounding box center [724, 135] width 182 height 26
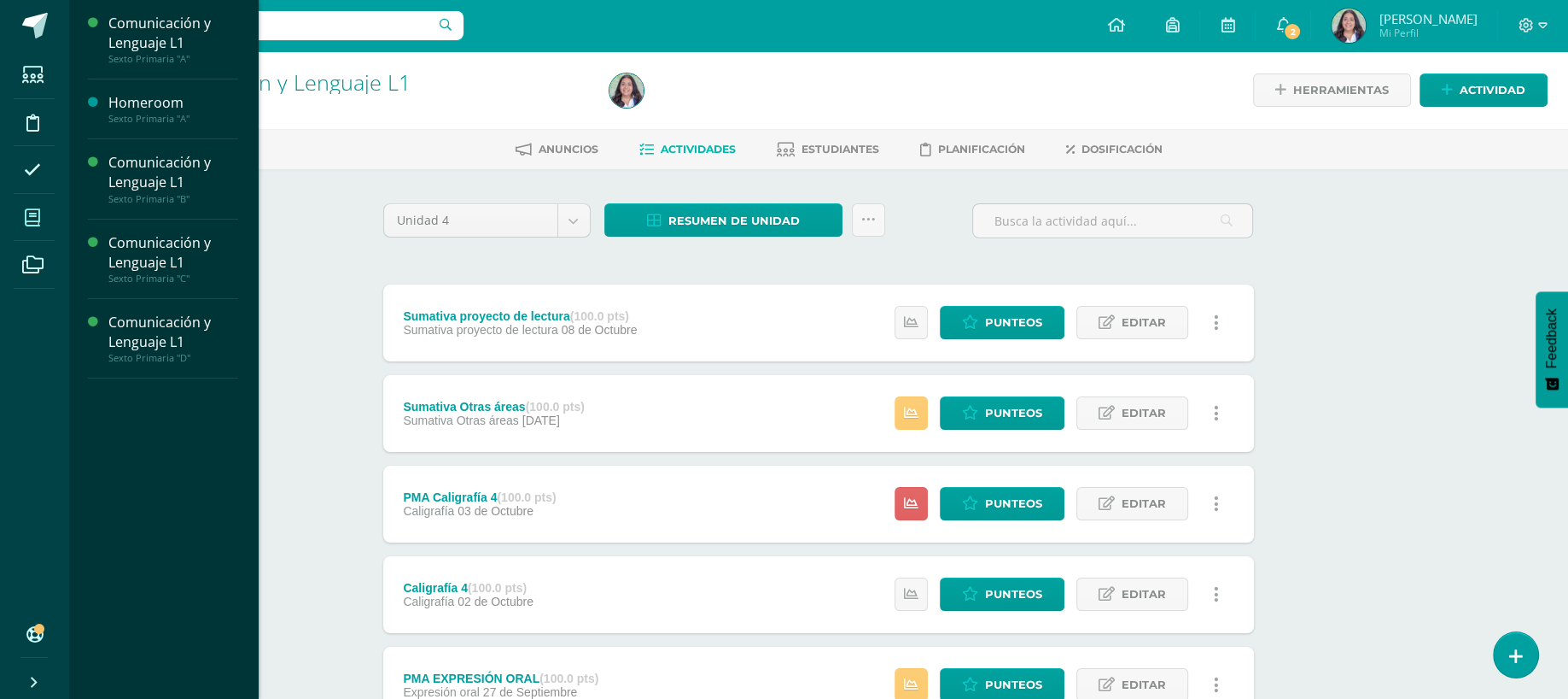
click at [27, 204] on span at bounding box center [33, 217] width 39 height 39
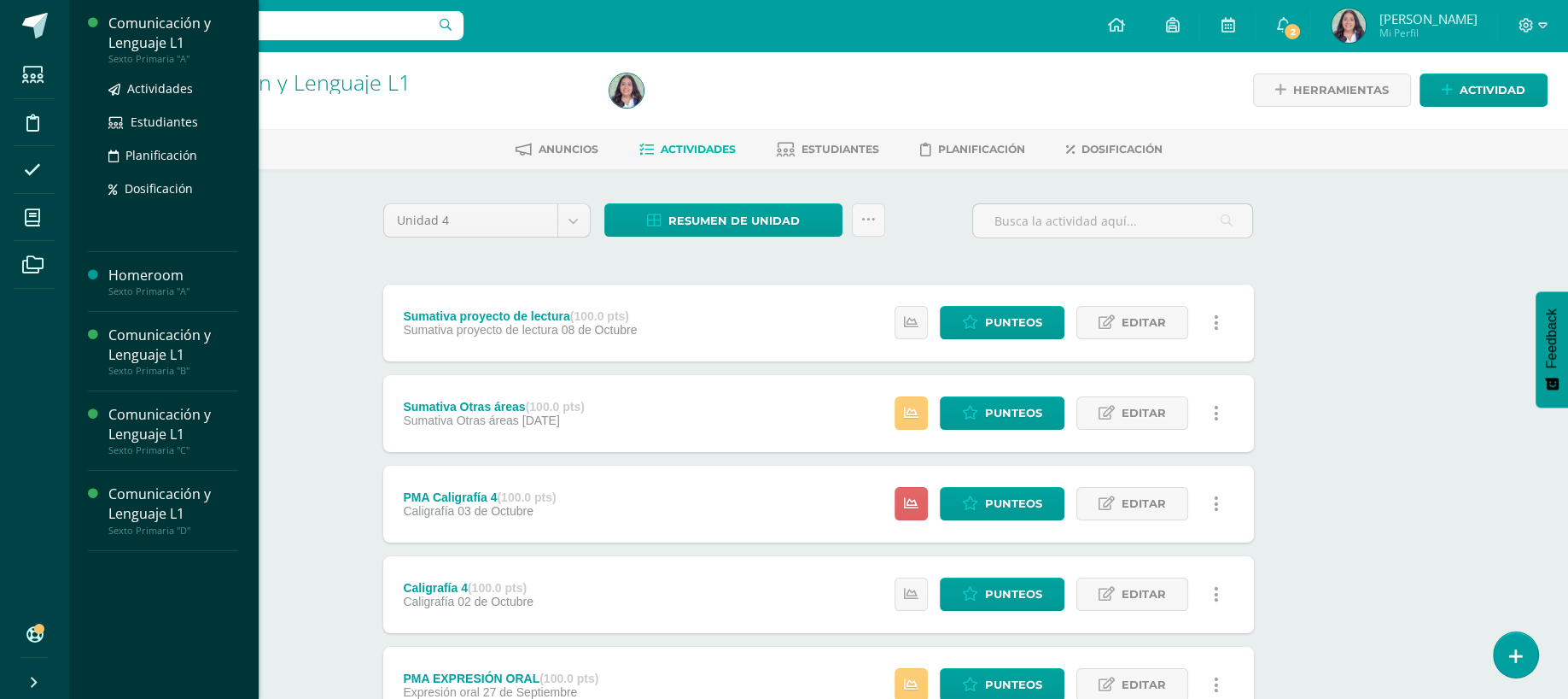
click at [137, 56] on div "Sexto Primaria "A"" at bounding box center [173, 59] width 130 height 12
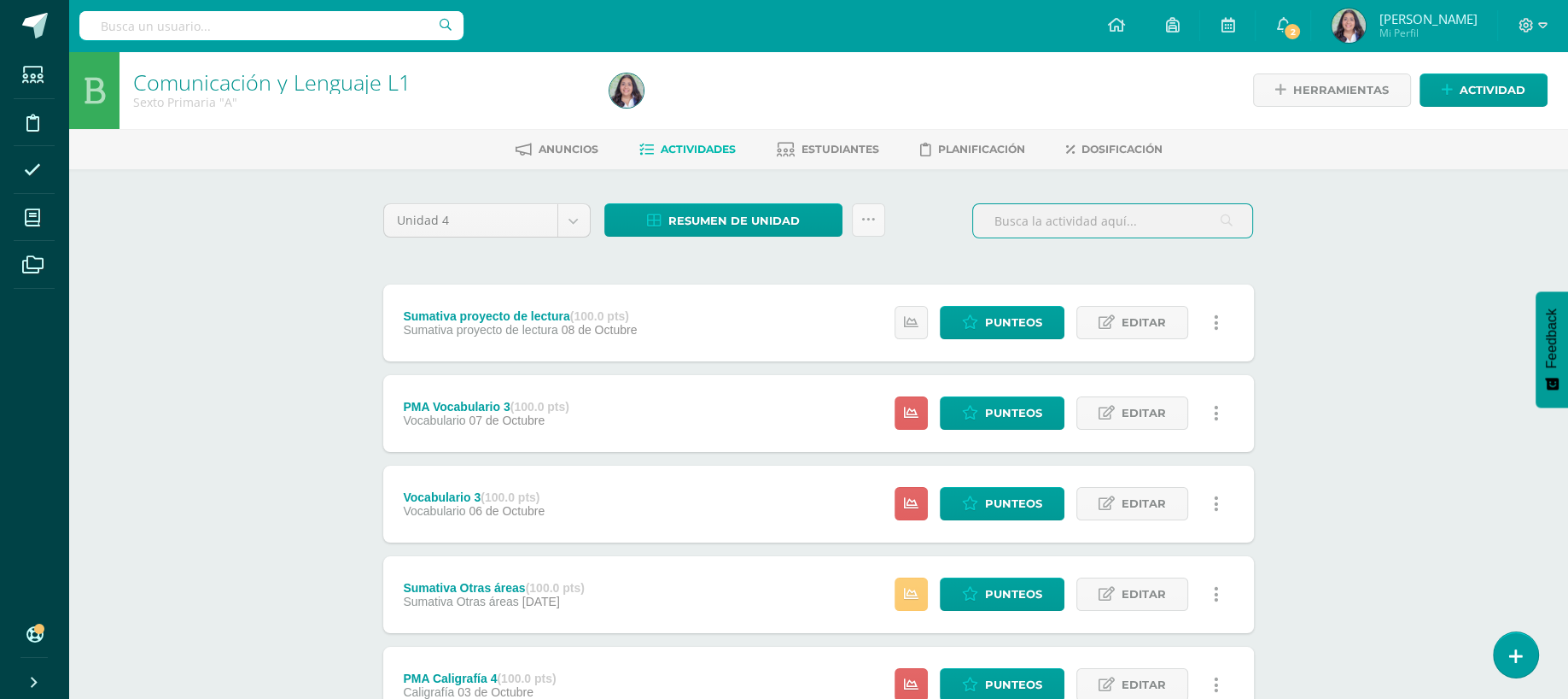
click at [1004, 223] on input "text" at bounding box center [1113, 221] width 279 height 33
click at [1004, 226] on input "text" at bounding box center [1113, 221] width 279 height 33
click at [1023, 216] on input "text" at bounding box center [1113, 221] width 279 height 33
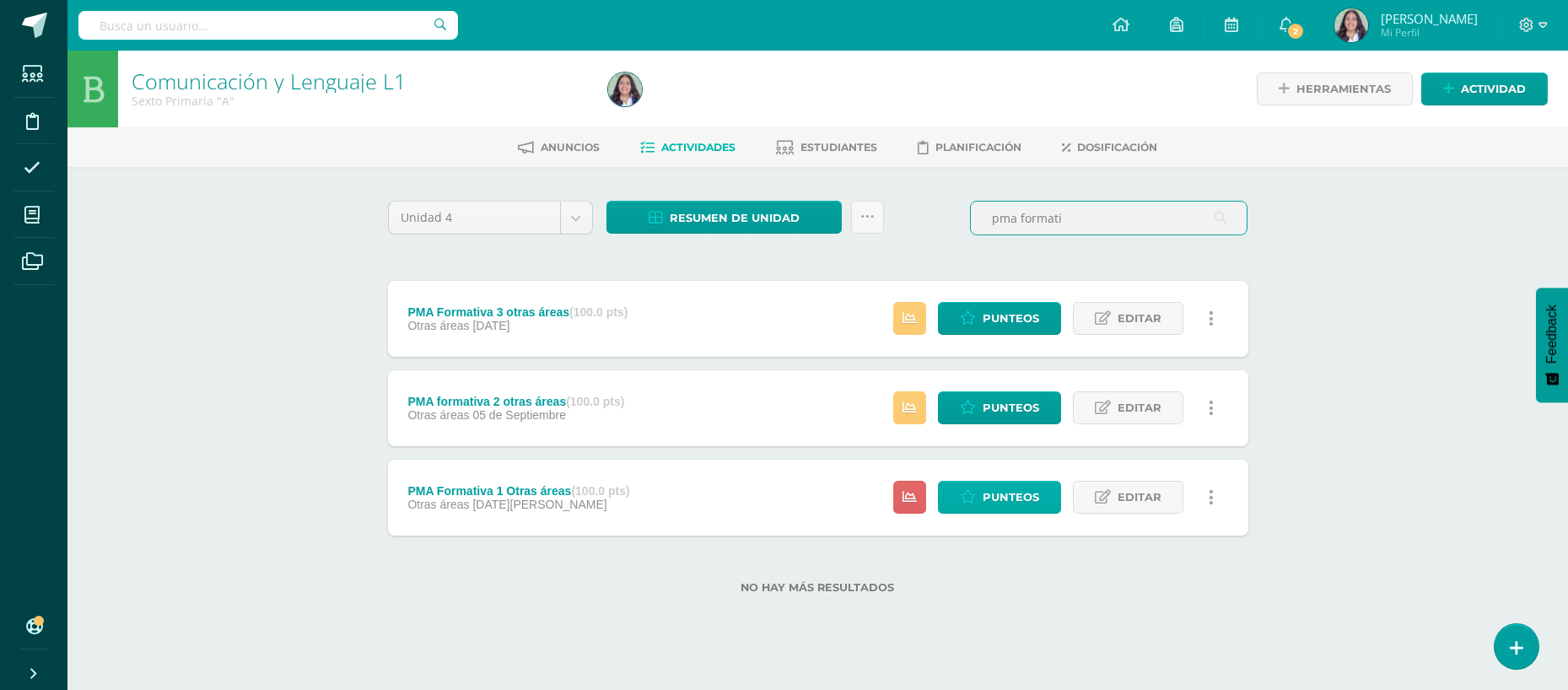
type input "pma formati"
click at [978, 495] on link "Punteos" at bounding box center [999, 497] width 123 height 33
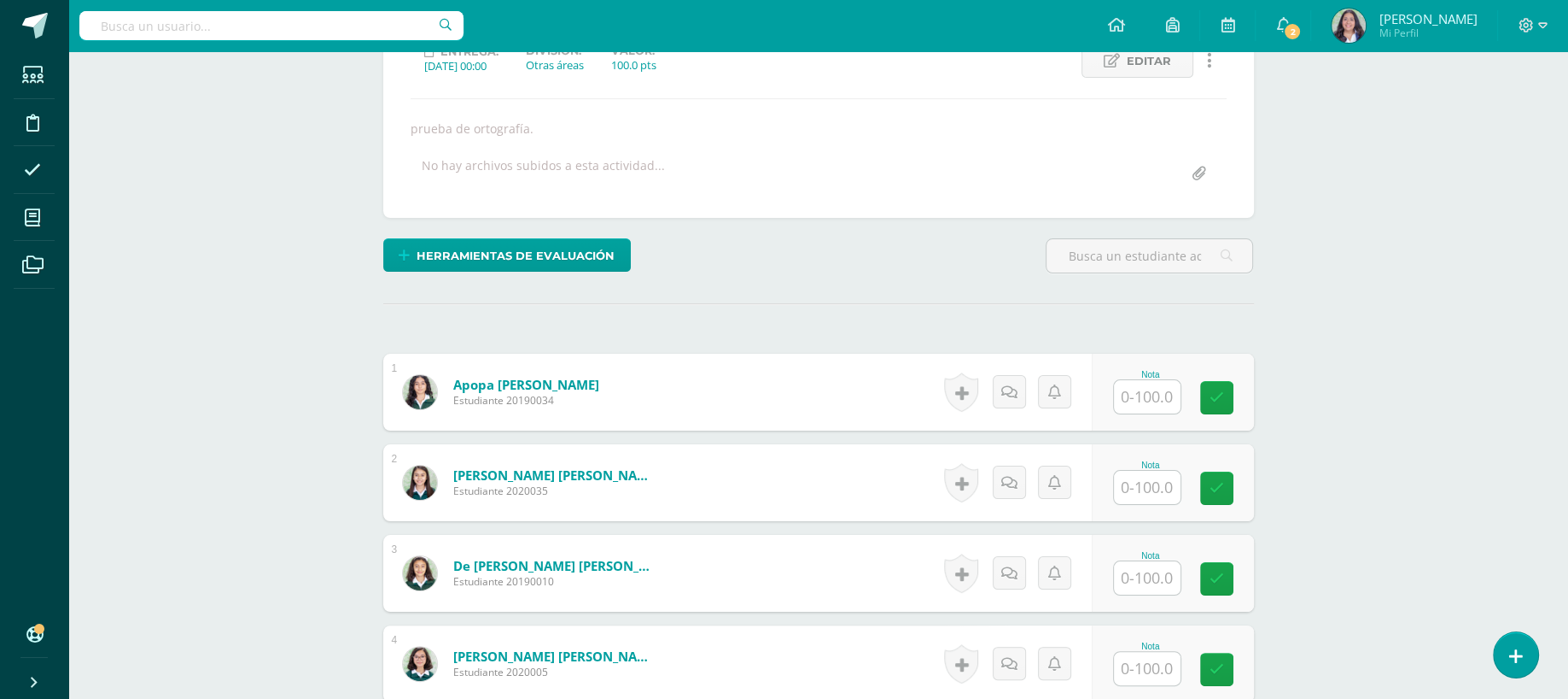
scroll to position [187, 0]
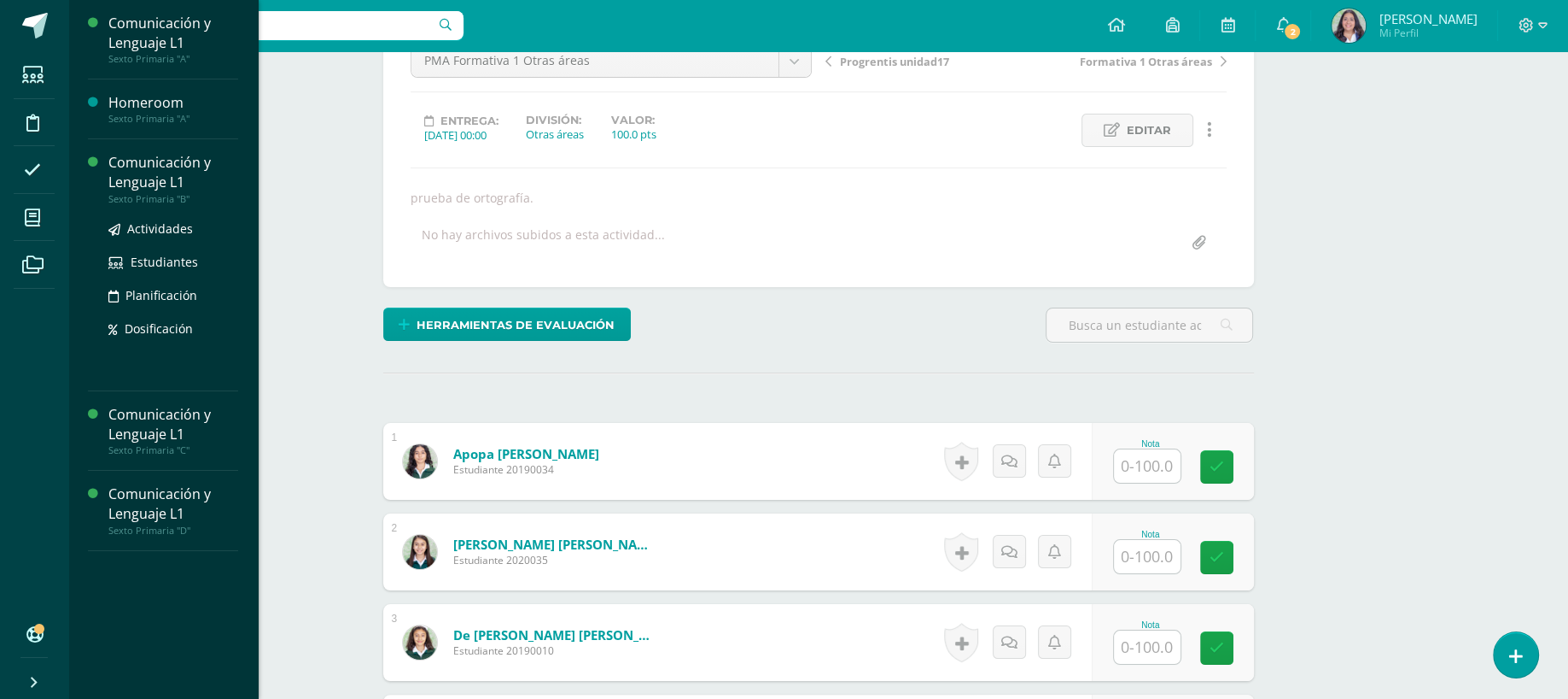
click at [147, 189] on div "Comunicación y Lenguaje L1" at bounding box center [173, 173] width 130 height 39
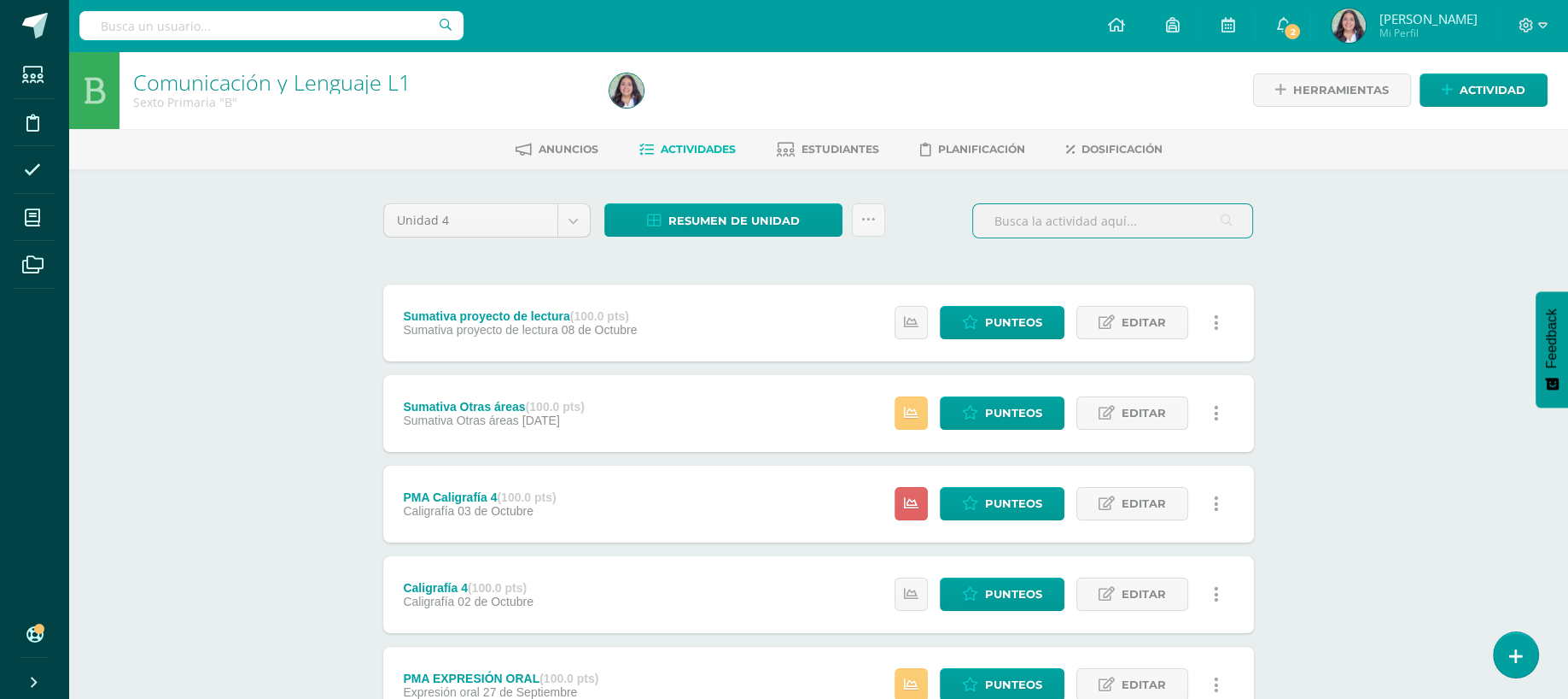
click at [1023, 215] on input "text" at bounding box center [1113, 221] width 279 height 33
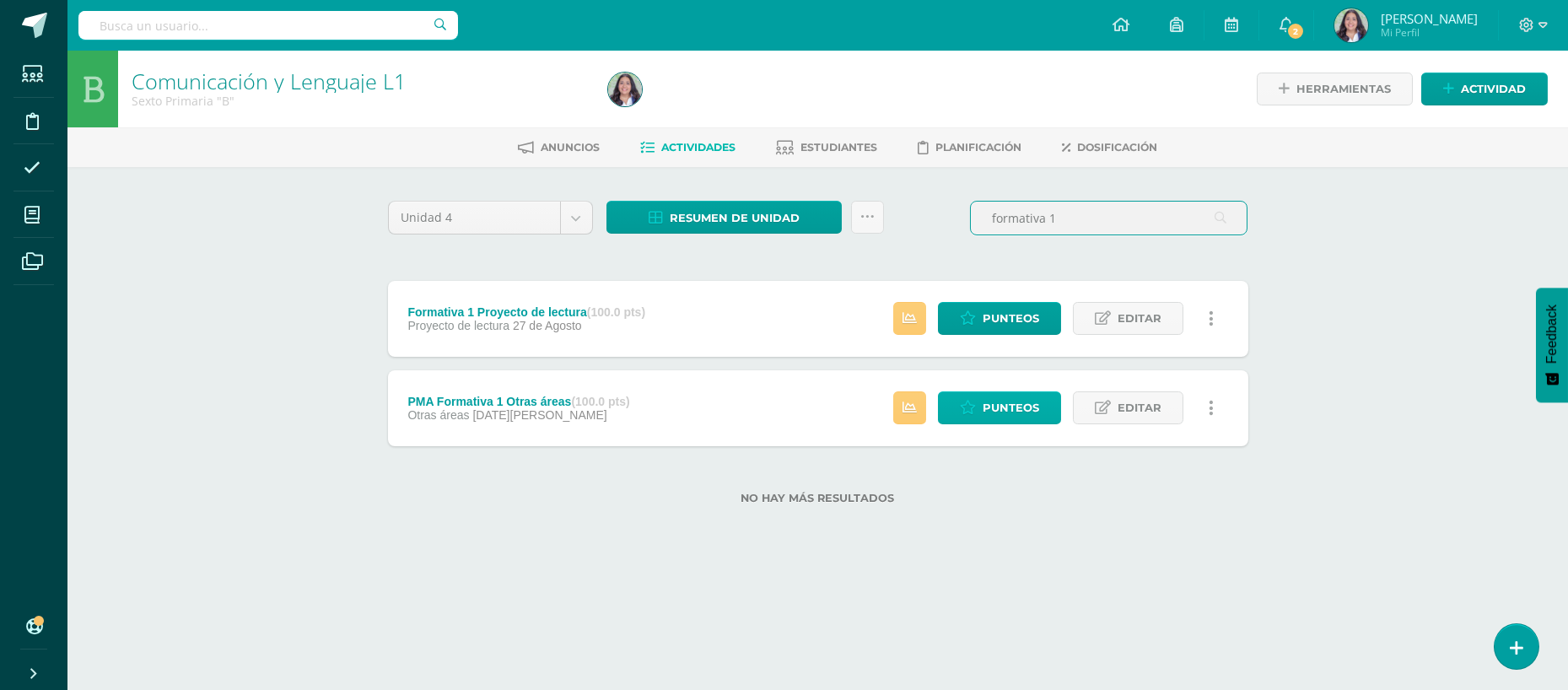
type input "formativa 1"
click at [1014, 406] on span "Punteos" at bounding box center [1010, 407] width 56 height 31
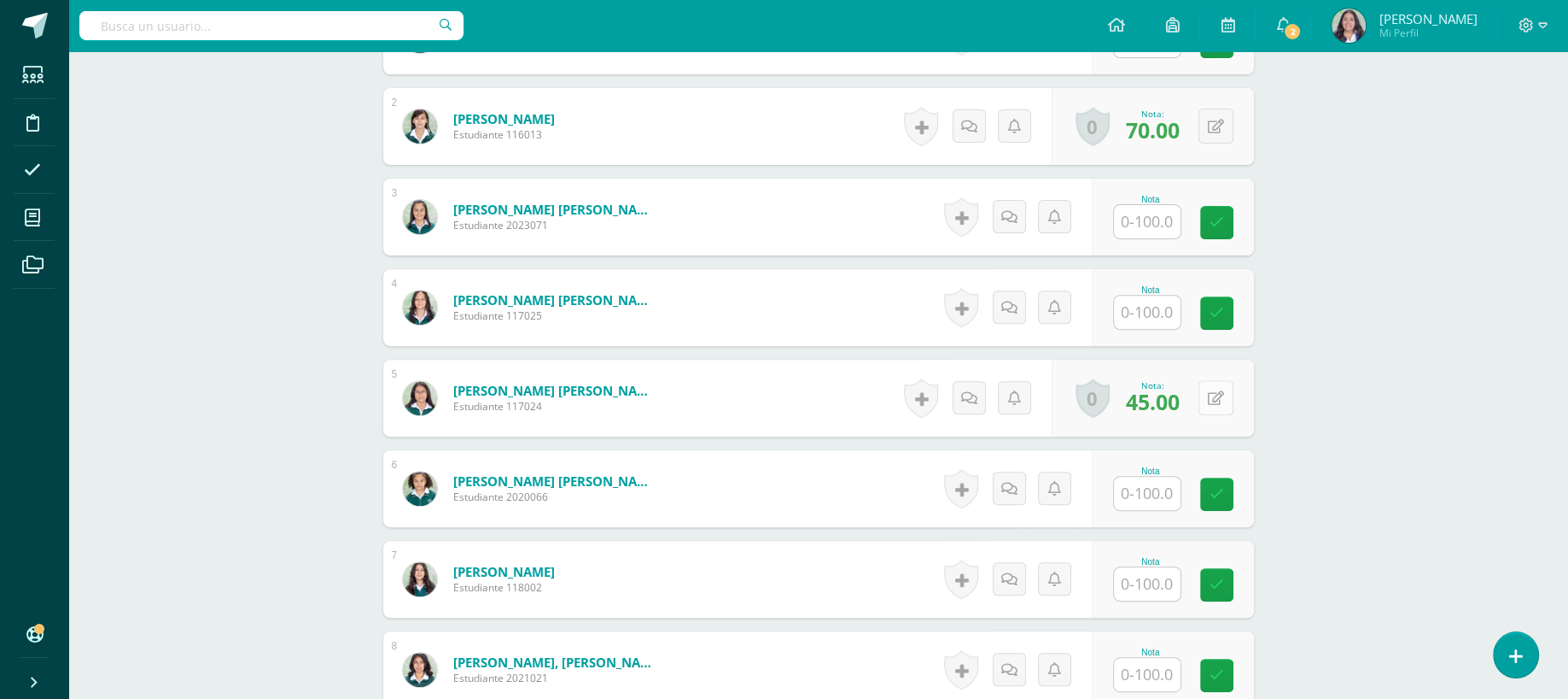
scroll to position [613, 0]
click at [1216, 401] on button at bounding box center [1227, 397] width 36 height 36
click at [1191, 406] on link at bounding box center [1182, 403] width 34 height 34
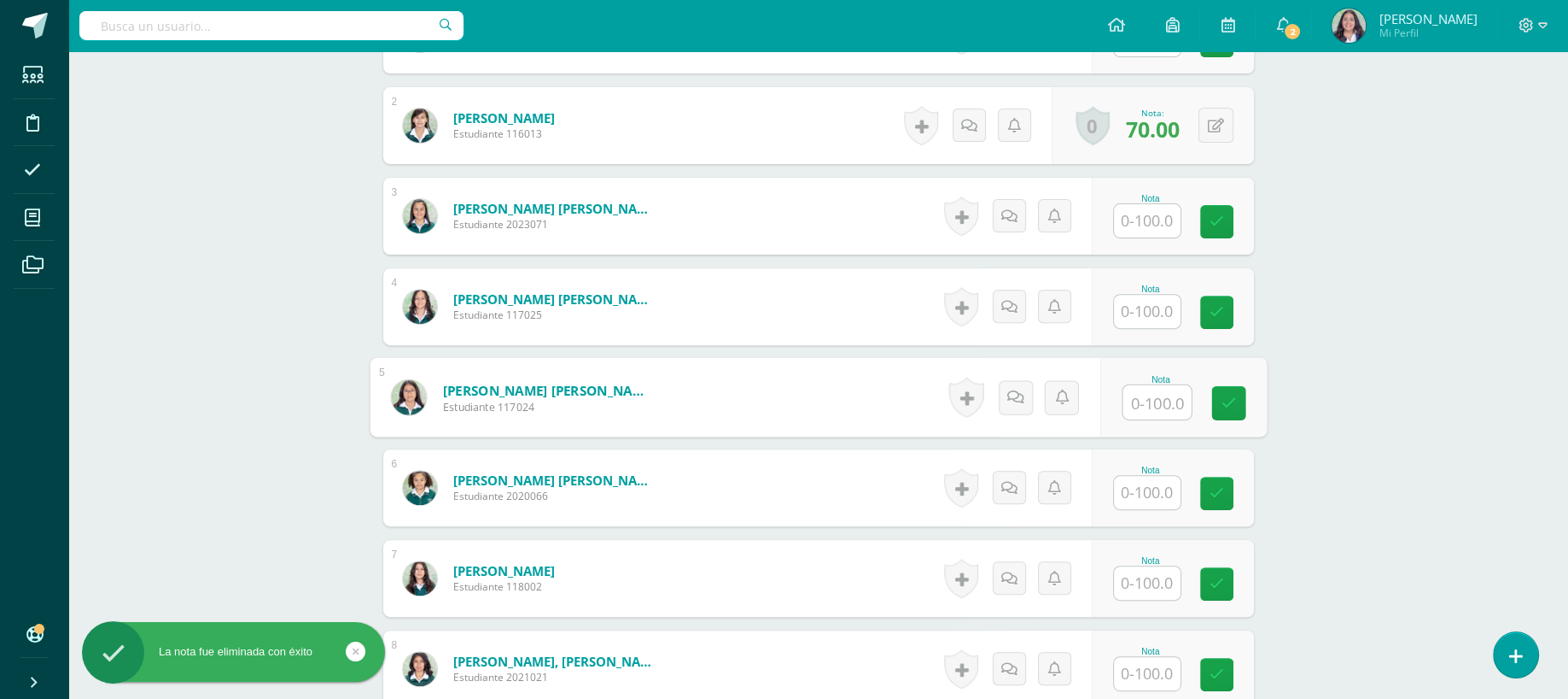
scroll to position [2, 0]
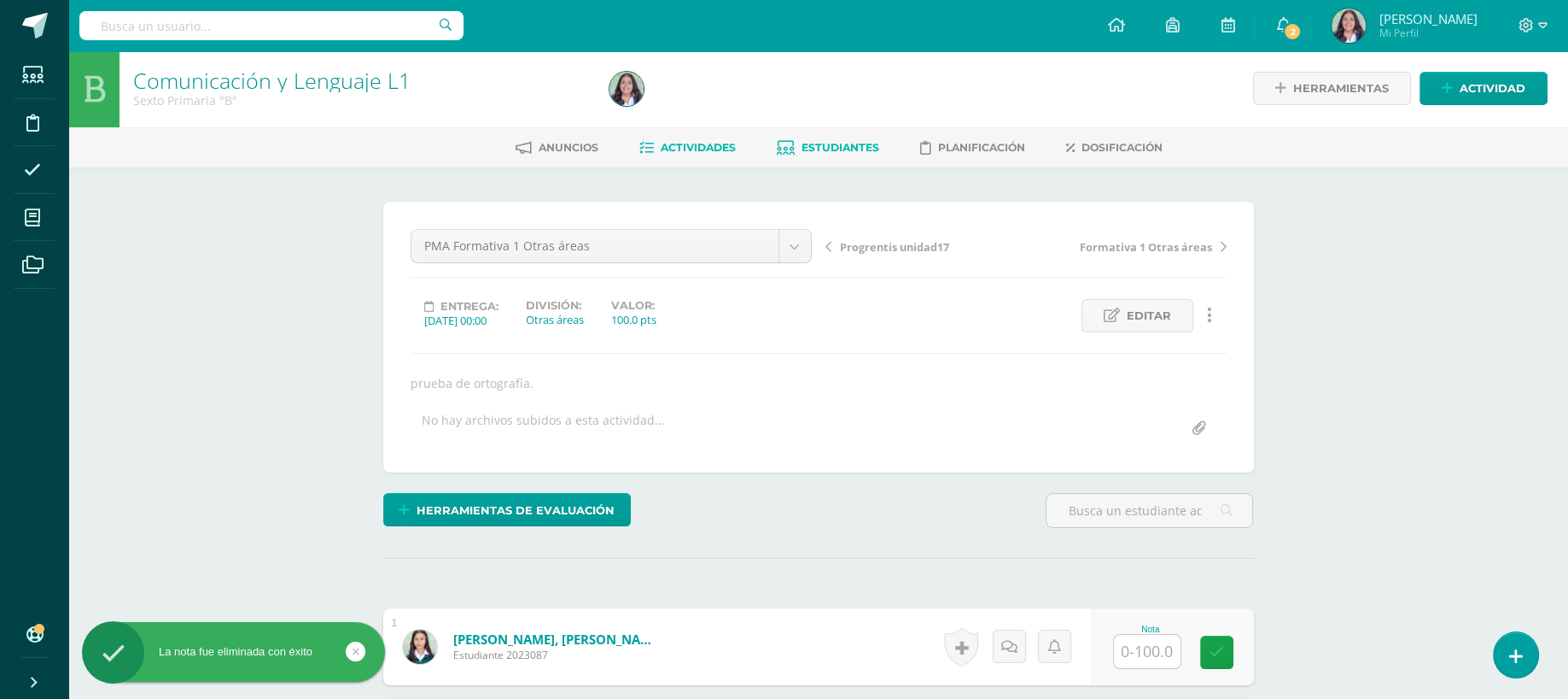
click at [835, 138] on link "Estudiantes" at bounding box center [827, 147] width 102 height 27
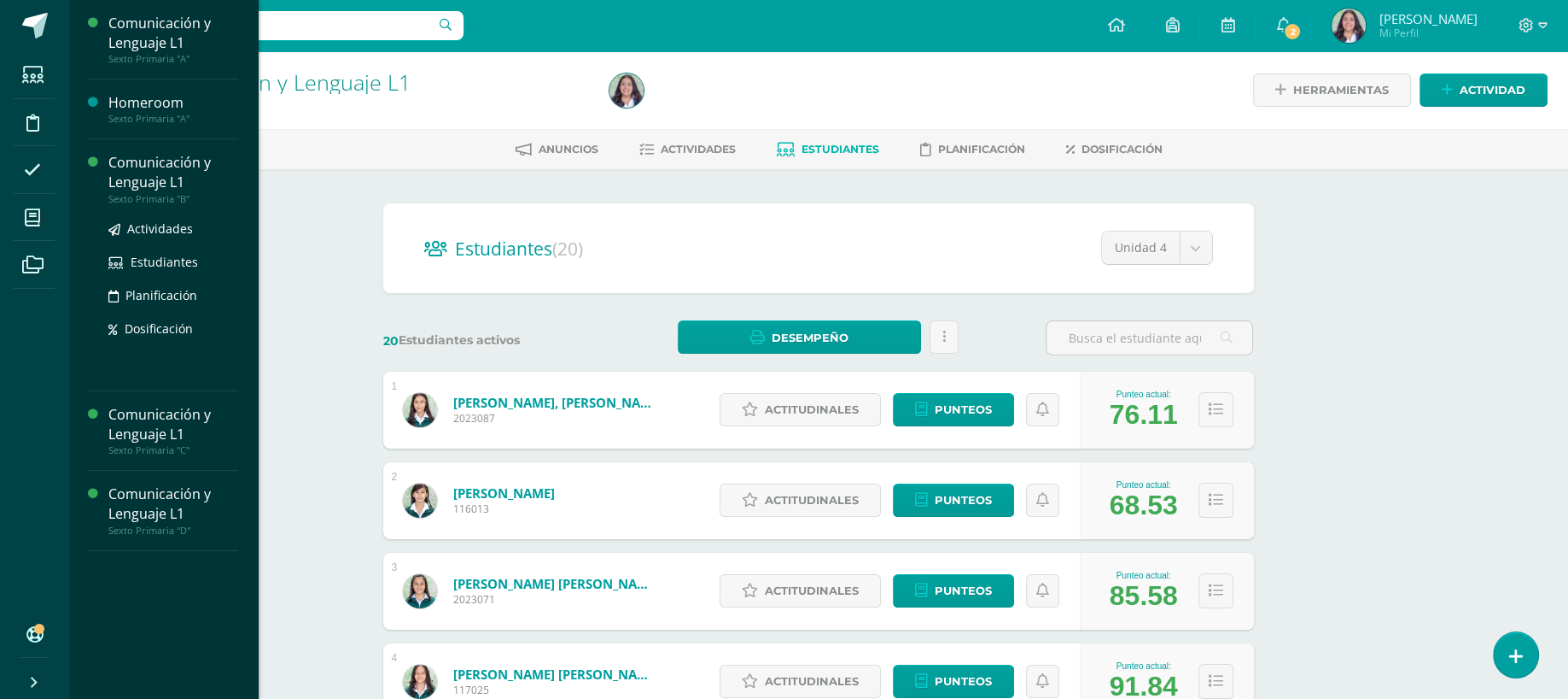
click at [116, 173] on div "Comunicación y Lenguaje L1" at bounding box center [173, 173] width 130 height 39
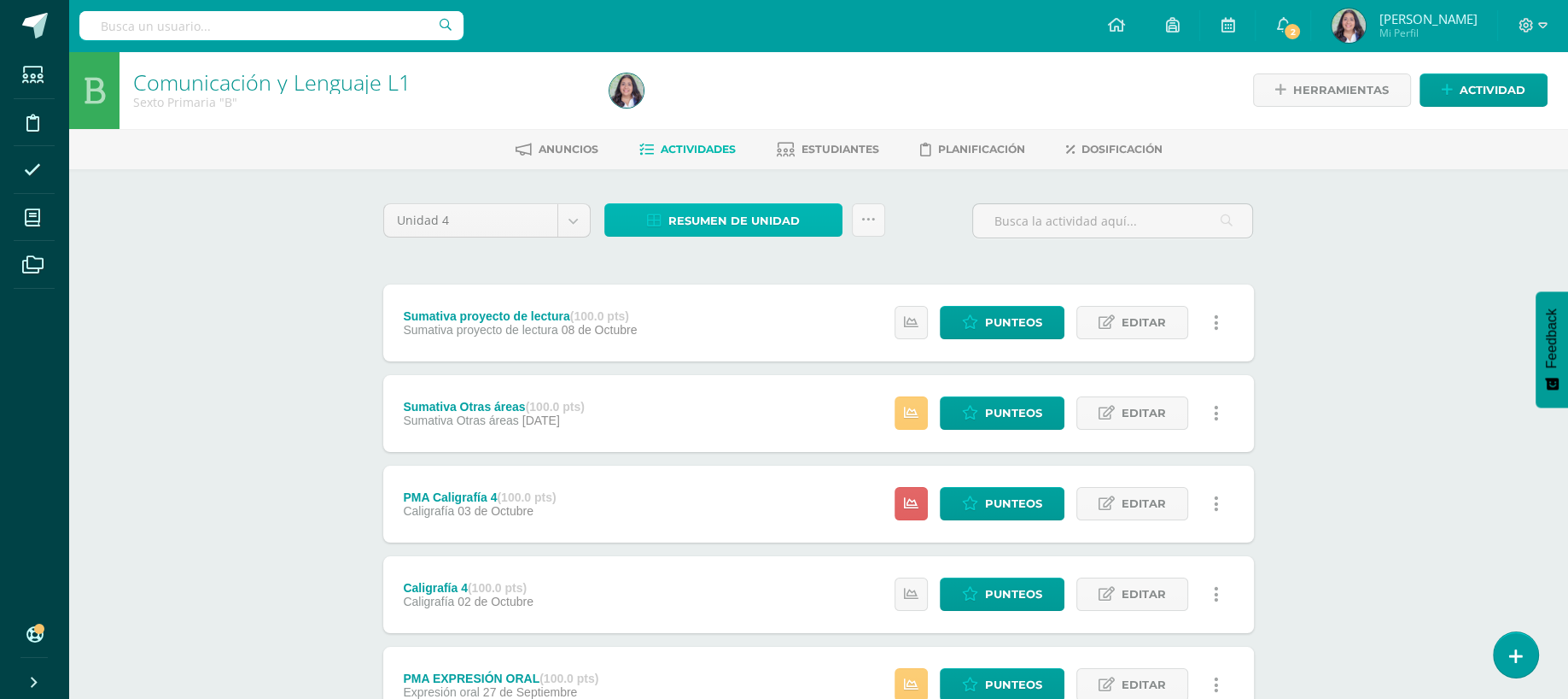
click at [689, 221] on span "Resumen de unidad" at bounding box center [735, 221] width 131 height 32
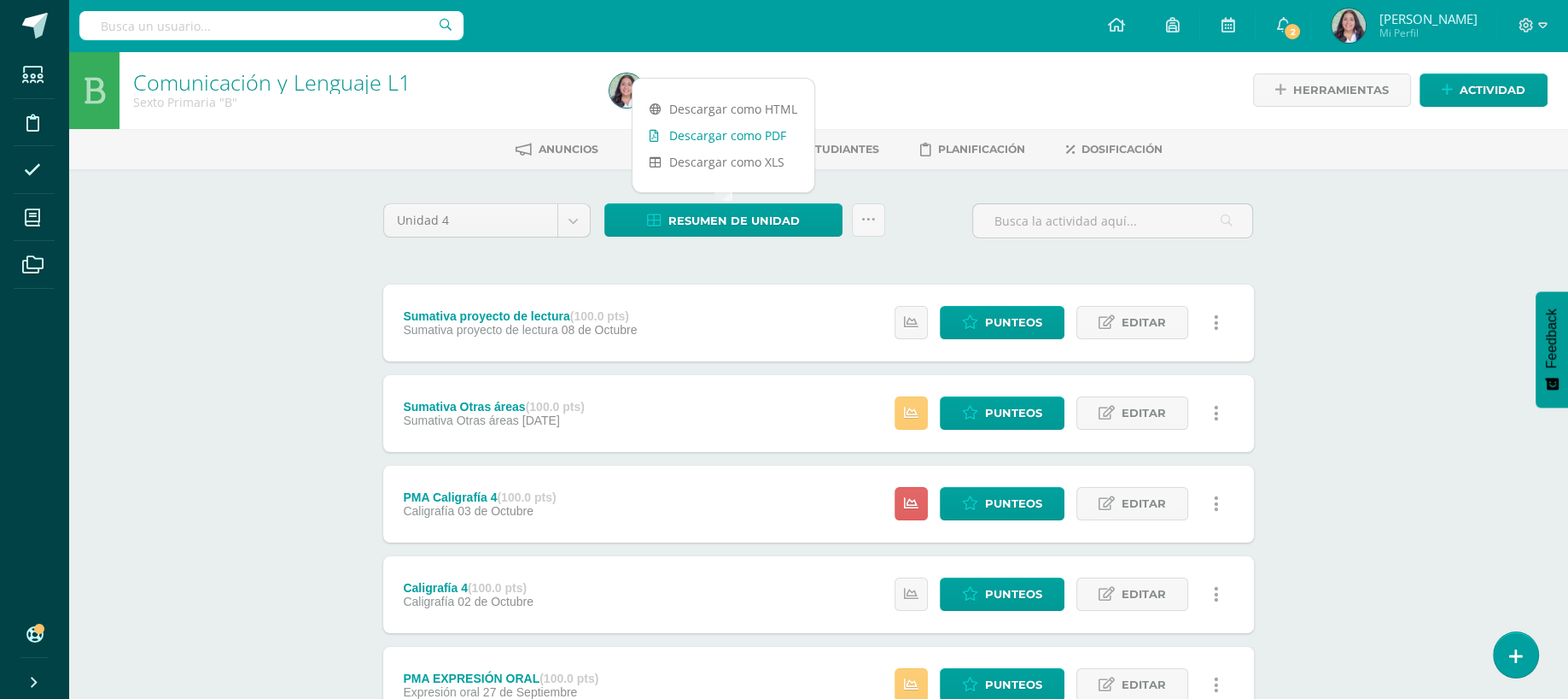
click at [735, 134] on link "Descargar como PDF" at bounding box center [724, 135] width 182 height 26
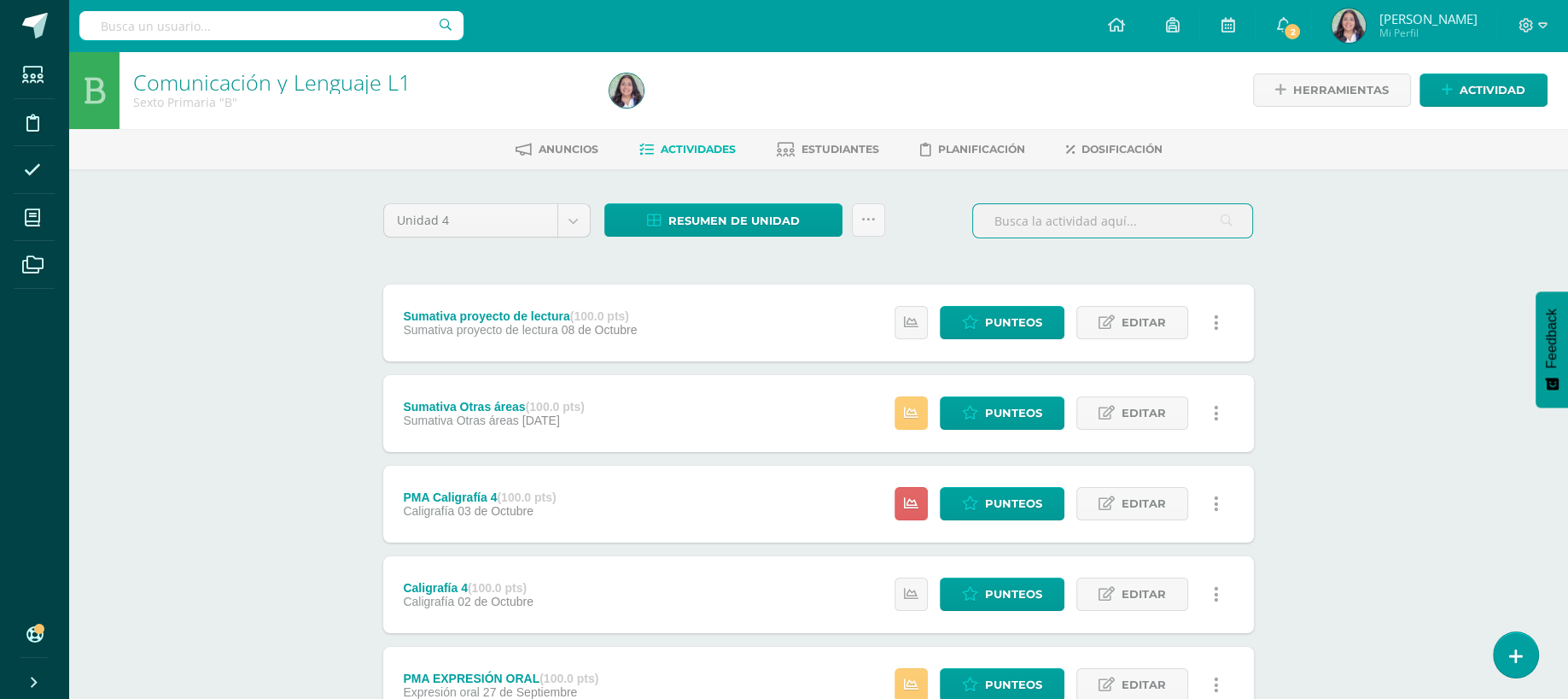
click at [1056, 222] on input "text" at bounding box center [1113, 221] width 279 height 33
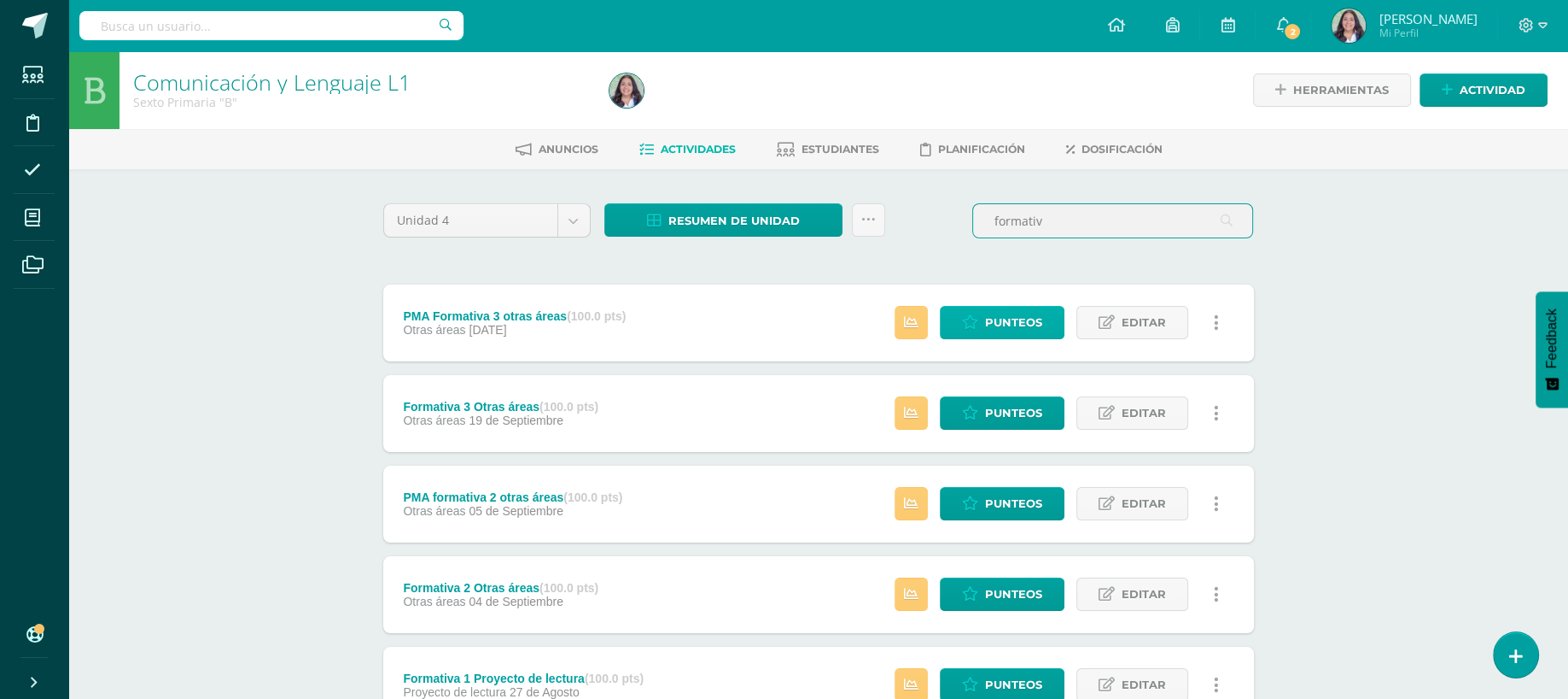
type input "formativ"
click at [990, 324] on span "Punteos" at bounding box center [1013, 322] width 57 height 32
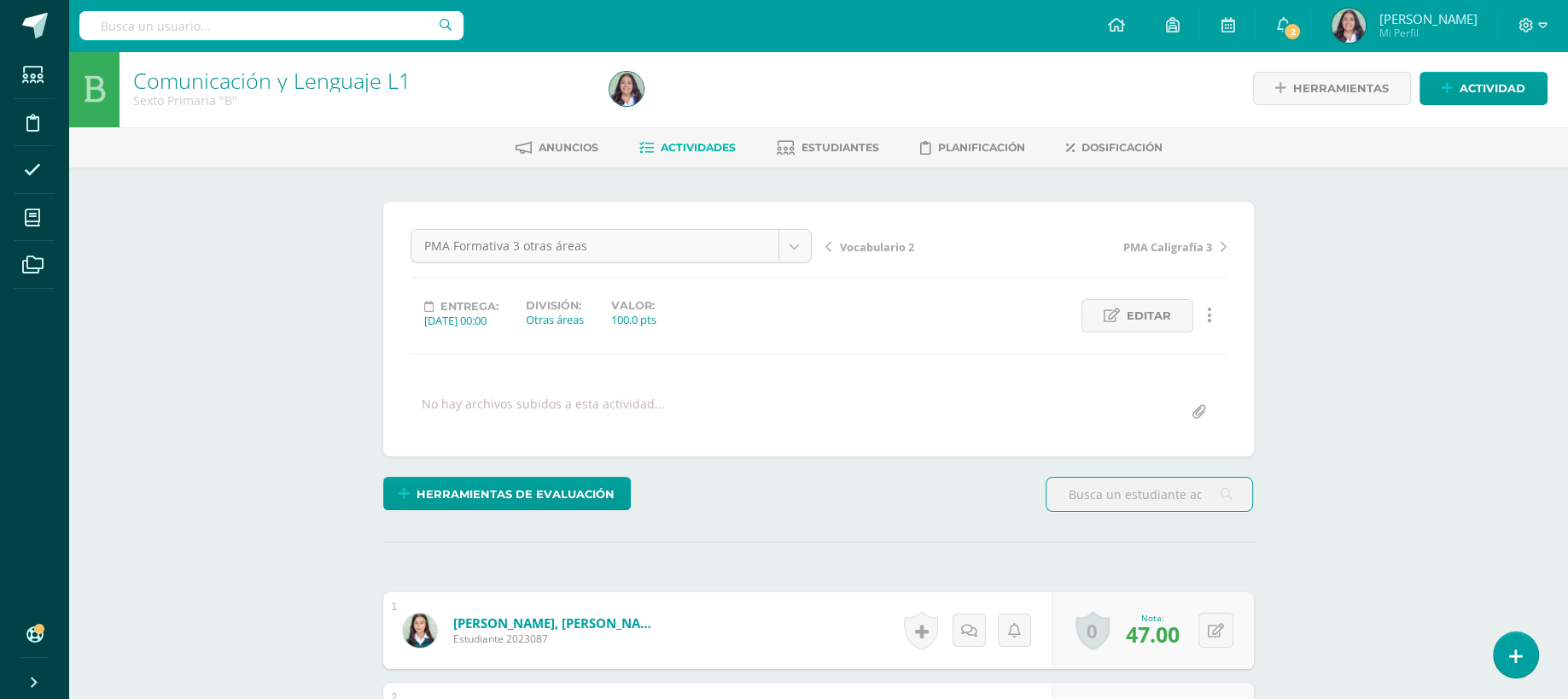
scroll to position [122, 0]
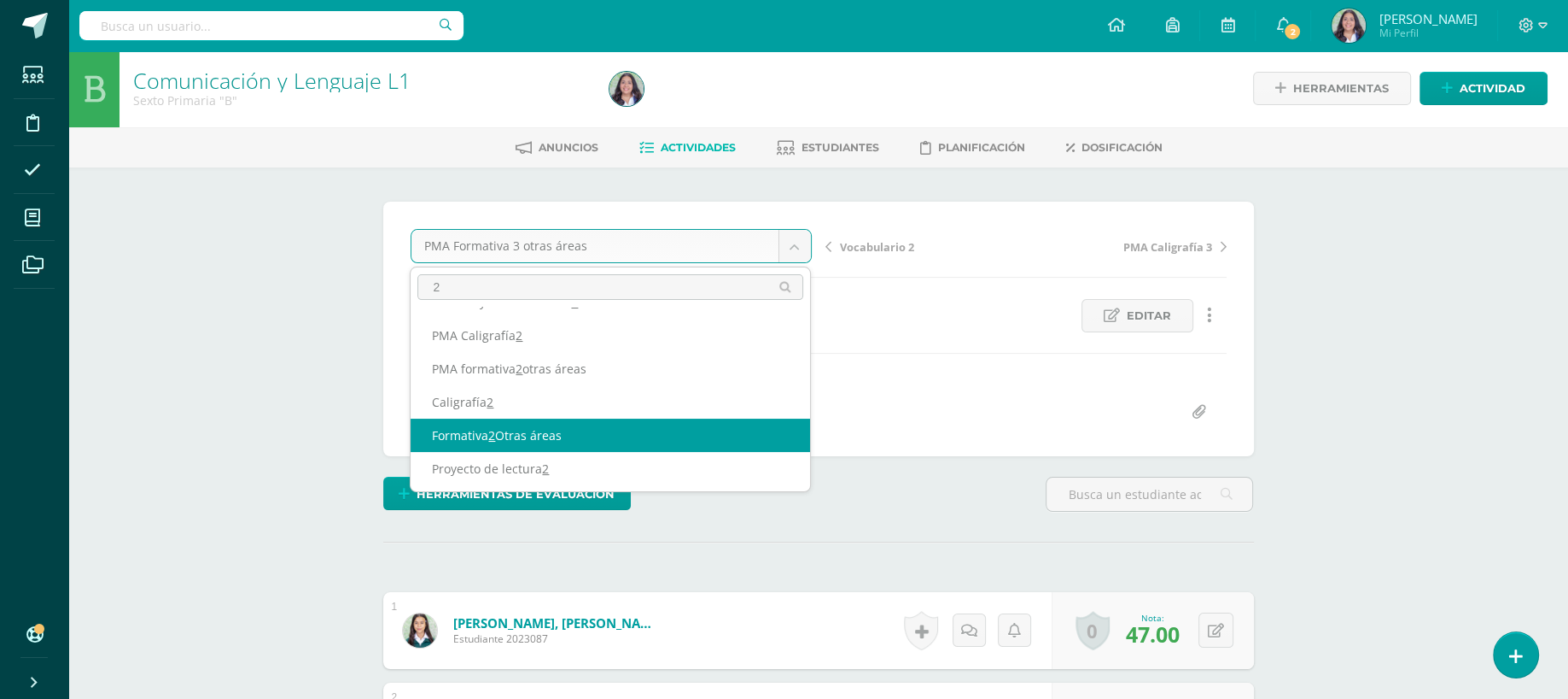
type input "2"
select select "/dashboard/teacher/grade-activity/260682/"
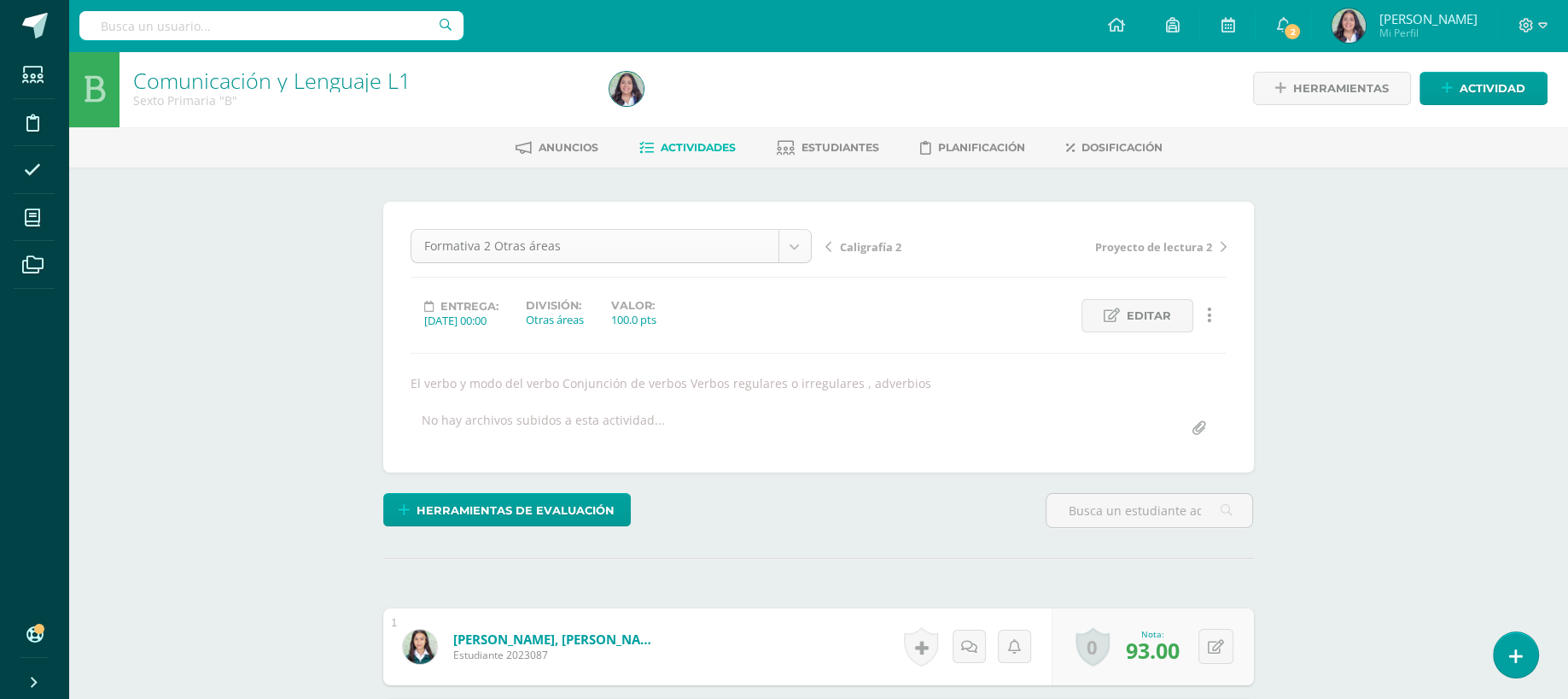
scroll to position [521, 0]
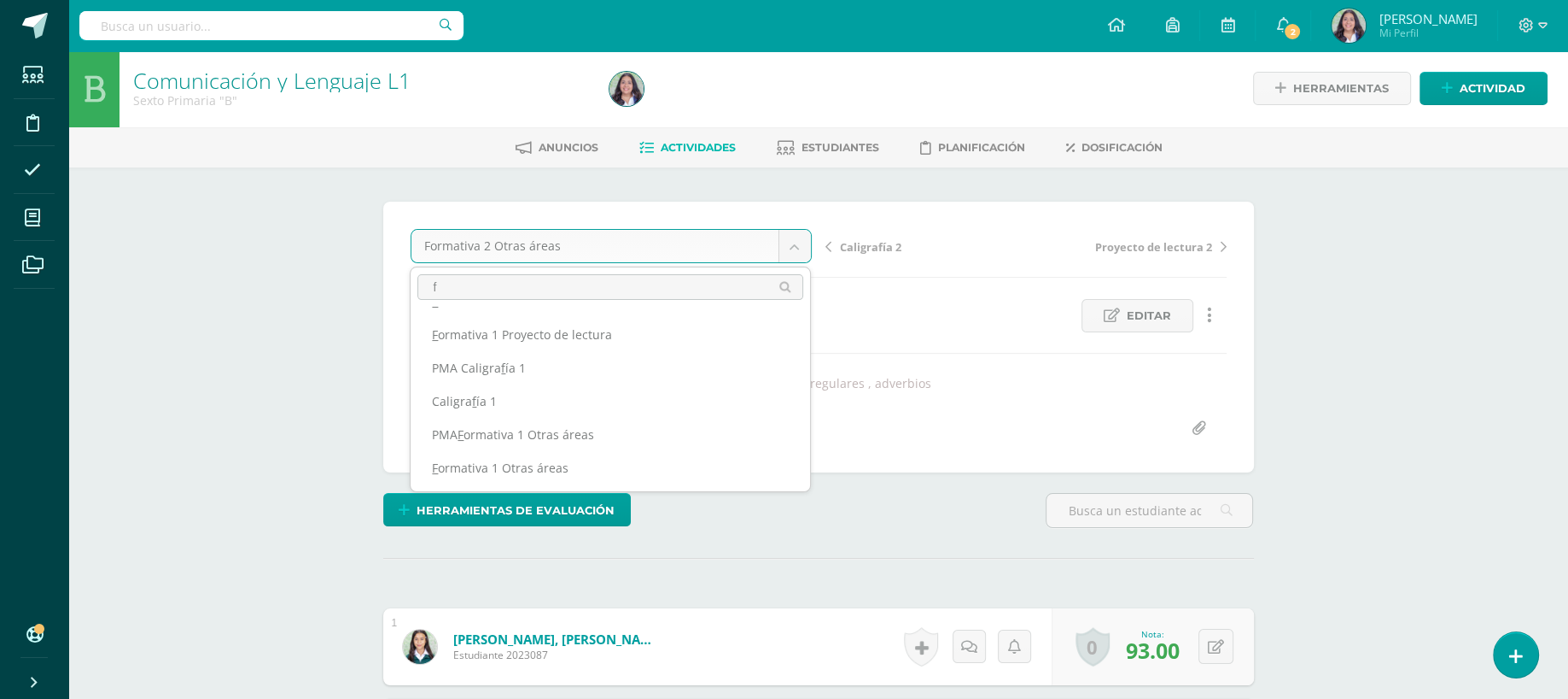
scroll to position [0, 0]
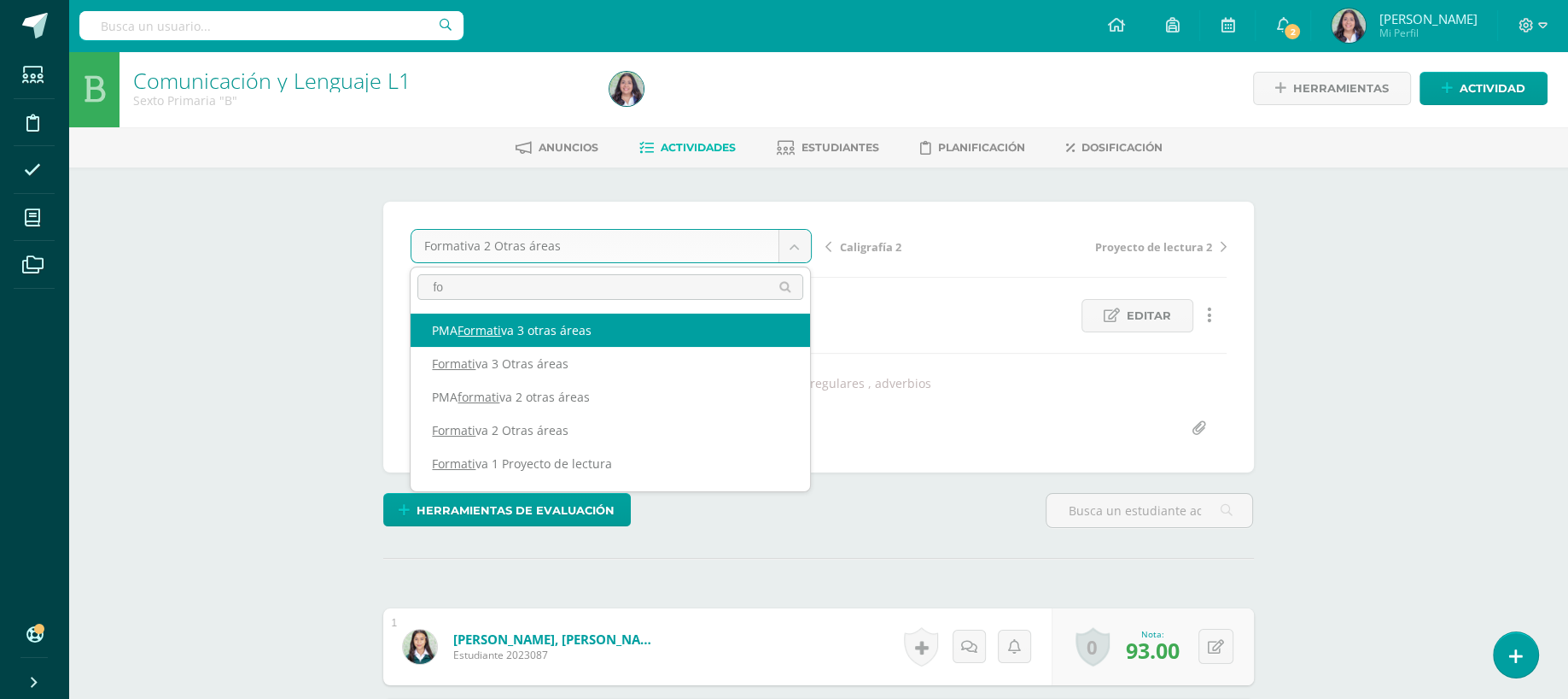
type input "f"
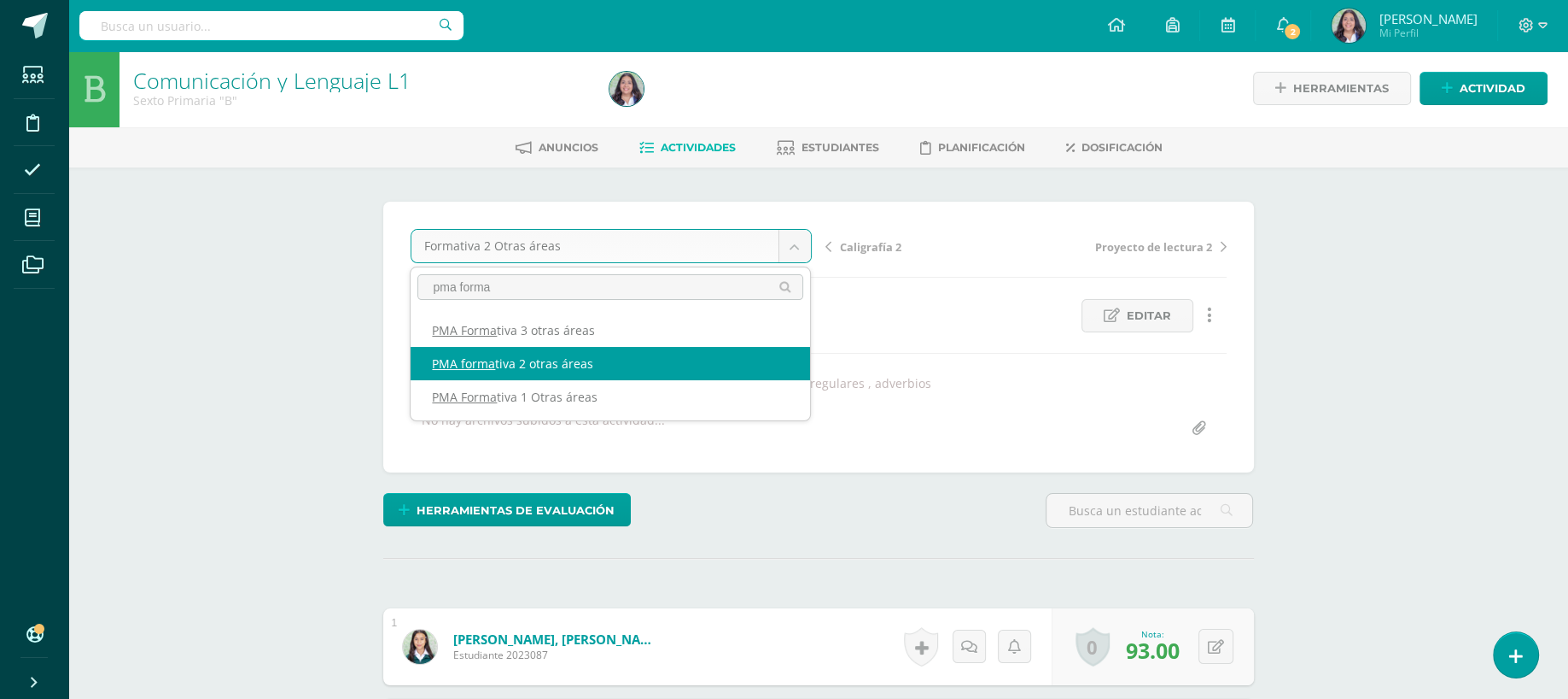
type input "pma forma"
select select "/dashboard/teacher/grade-activity/260685/"
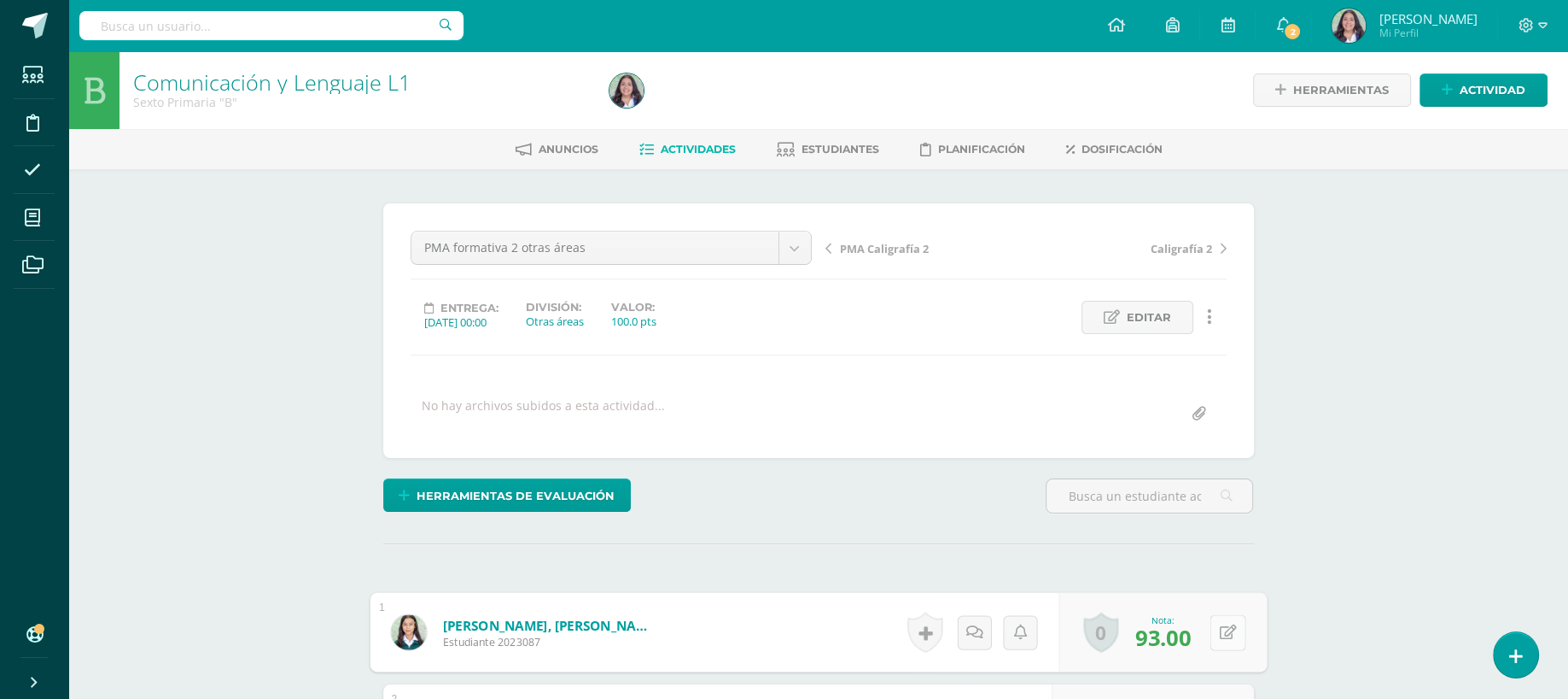
click at [1221, 636] on button at bounding box center [1227, 632] width 36 height 36
click at [1194, 629] on div "0 [GEOGRAPHIC_DATA] Logros obtenidos Aún no hay logros agregados Nota: 93.00" at bounding box center [1152, 632] width 202 height 77
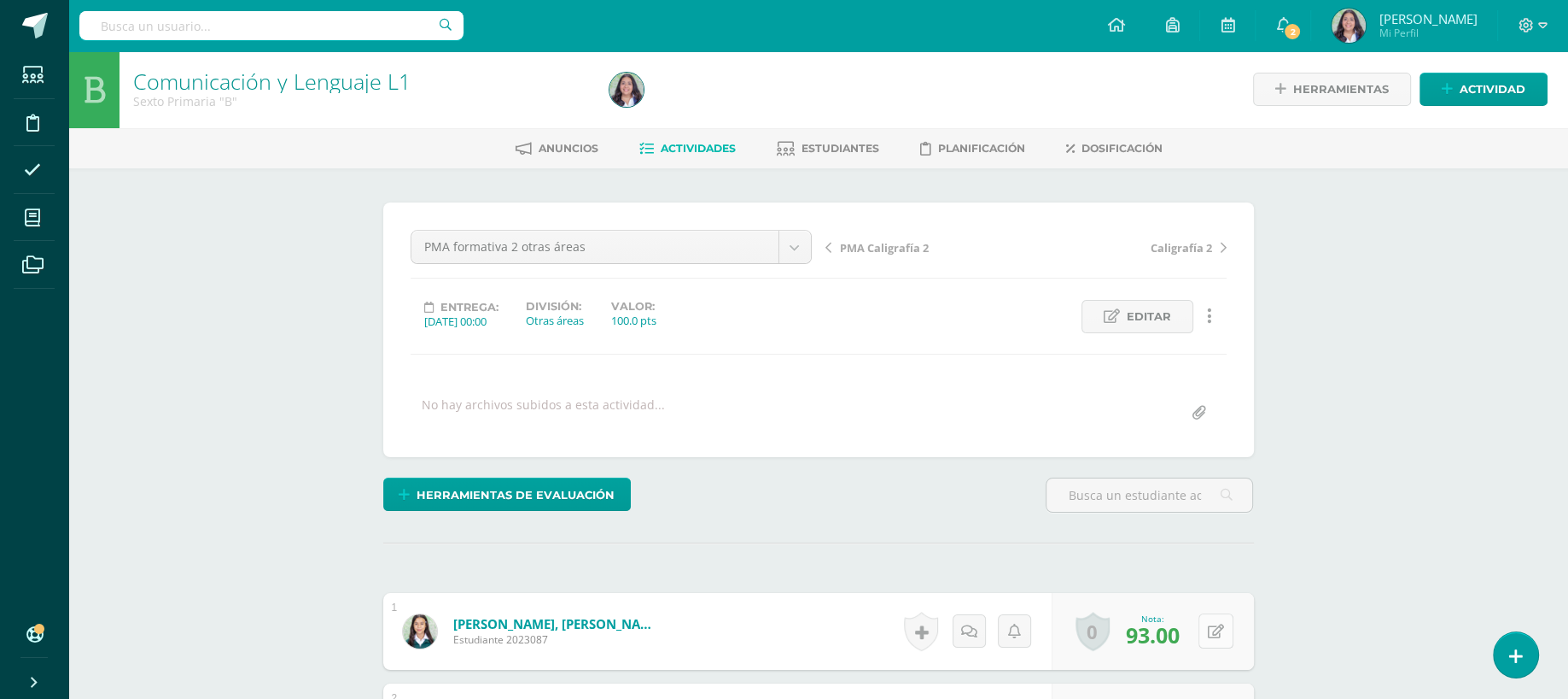
drag, startPoint x: 1194, startPoint y: 629, endPoint x: 1205, endPoint y: 631, distance: 11.2
click at [1205, 631] on div "0 [GEOGRAPHIC_DATA] Logros obtenidos Aún no hay logros agregados Nota: 93.00" at bounding box center [1152, 632] width 202 height 77
click at [1205, 631] on div "0 [GEOGRAPHIC_DATA] Logros obtenidos Aún no hay logros agregados Nota: 93.00" at bounding box center [1163, 632] width 208 height 80
click at [1210, 629] on button at bounding box center [1227, 630] width 36 height 36
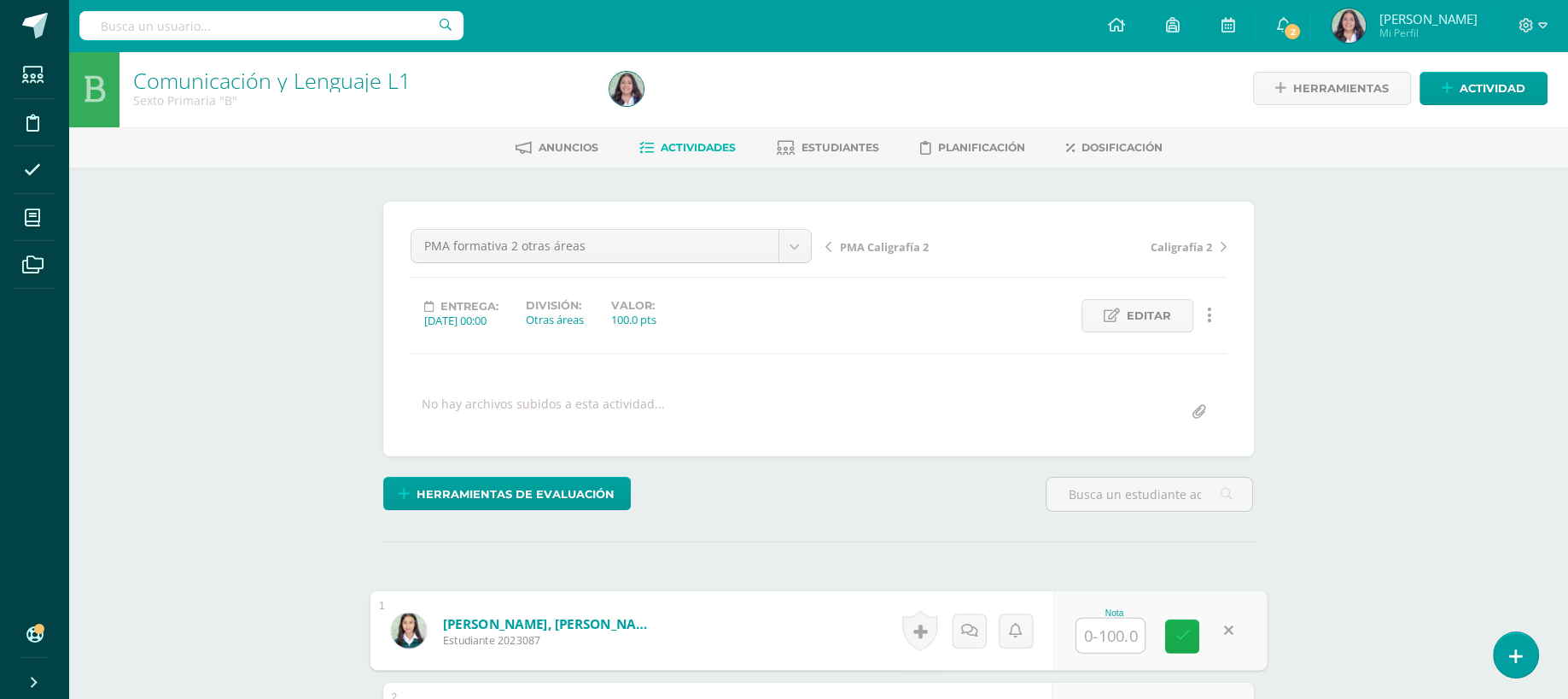
click at [1175, 635] on icon at bounding box center [1183, 636] width 16 height 15
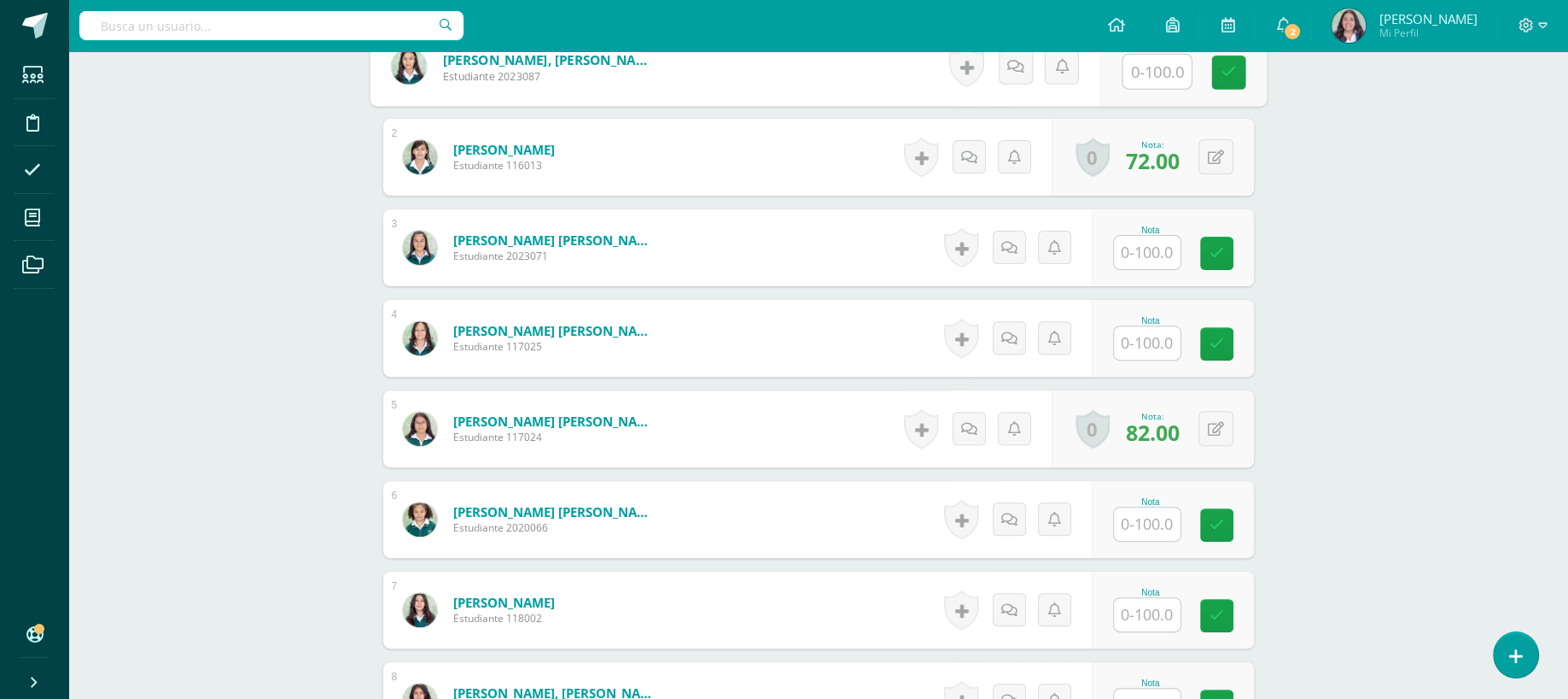
scroll to position [0, 0]
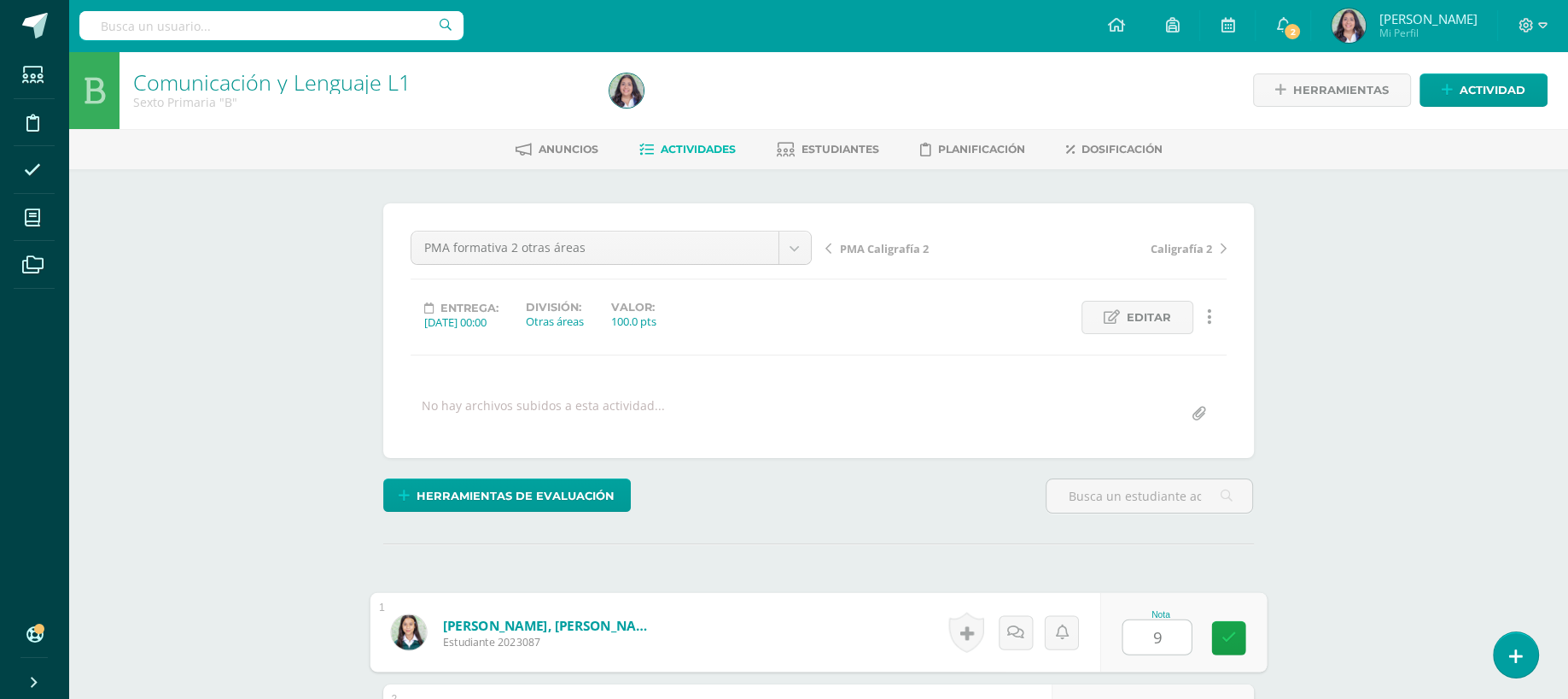
type input "93"
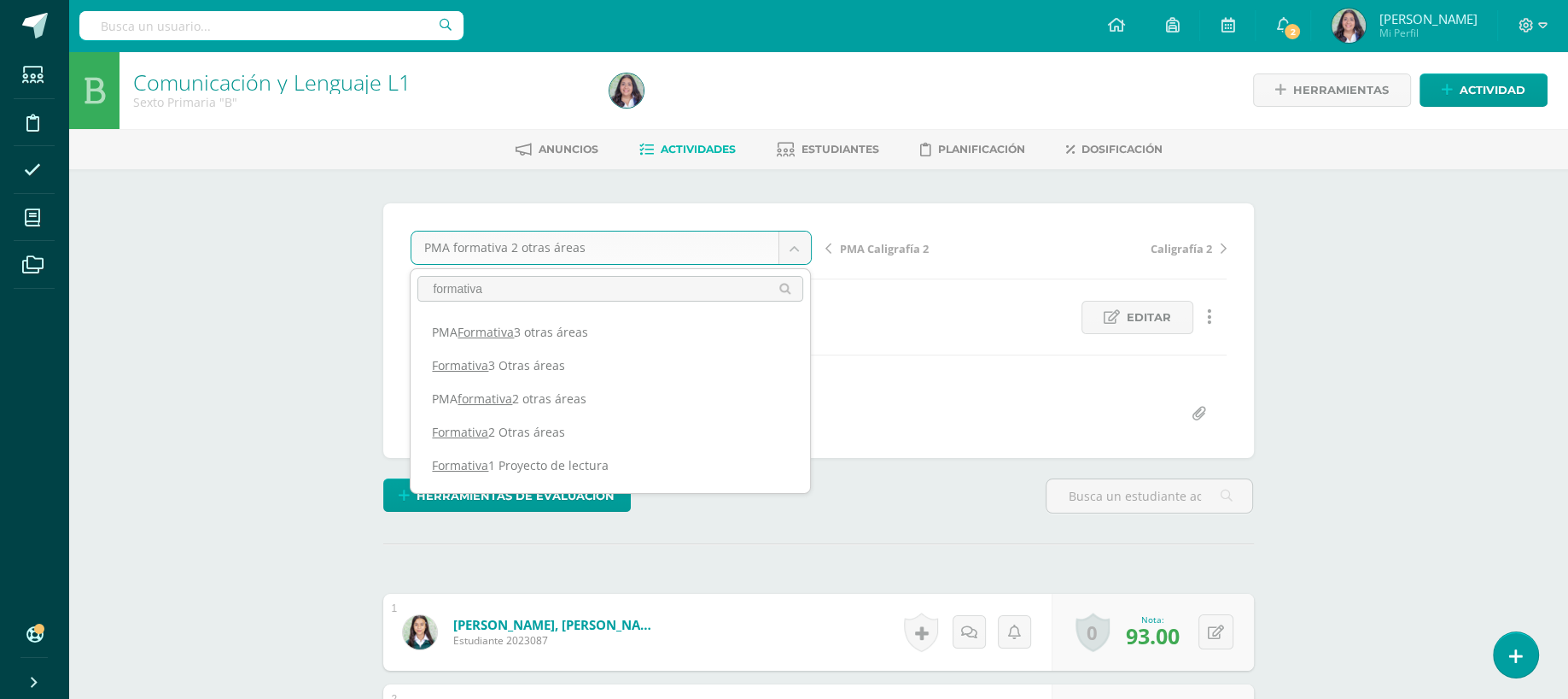
scroll to position [52, 0]
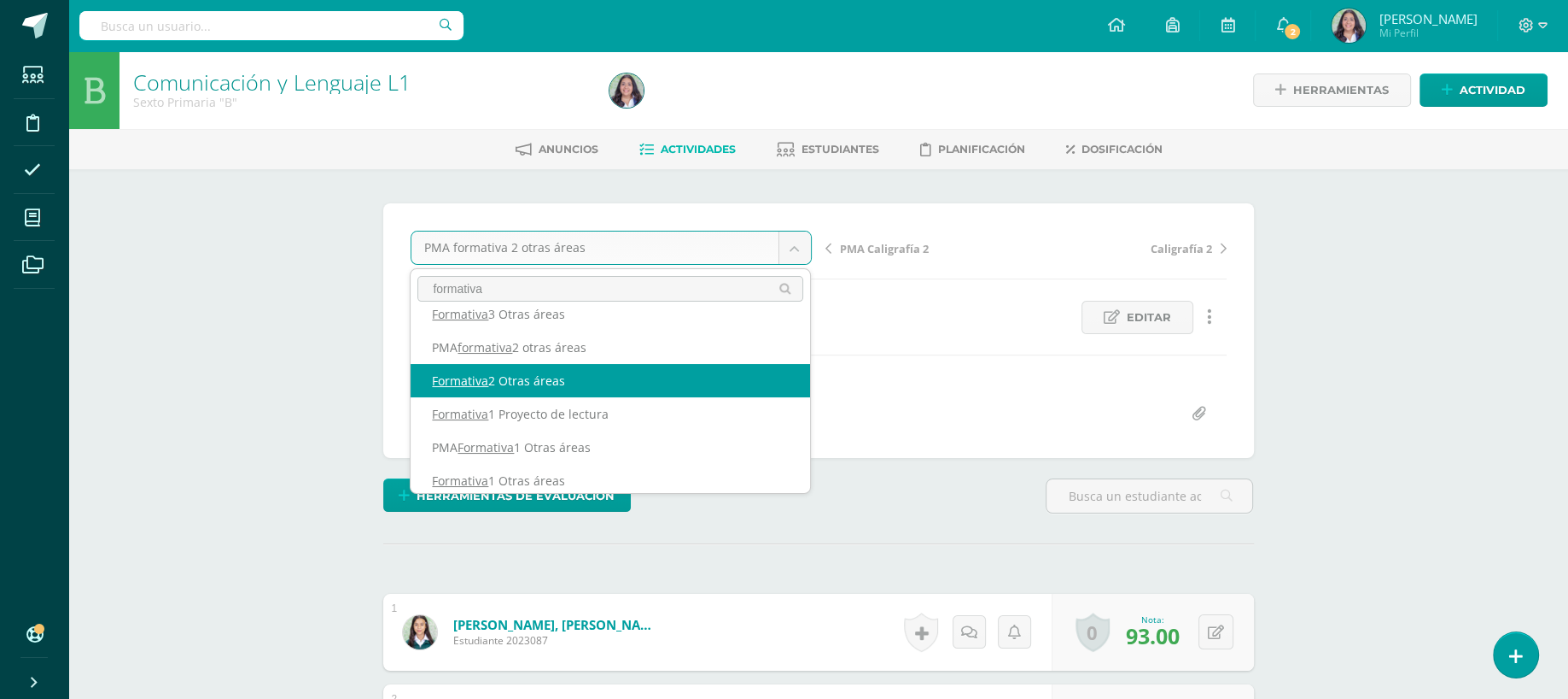
type input "formativa"
select select "/dashboard/teacher/grade-activity/260682/"
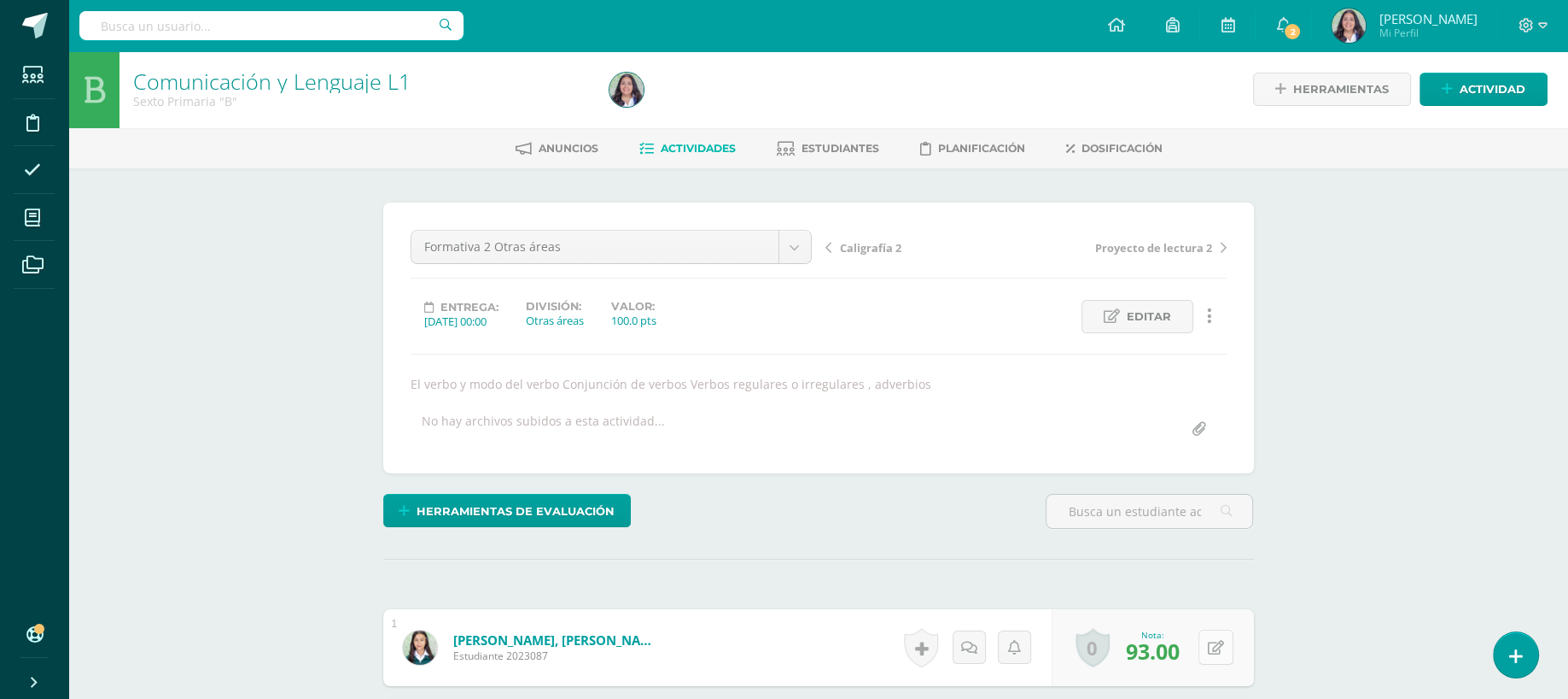
scroll to position [2, 0]
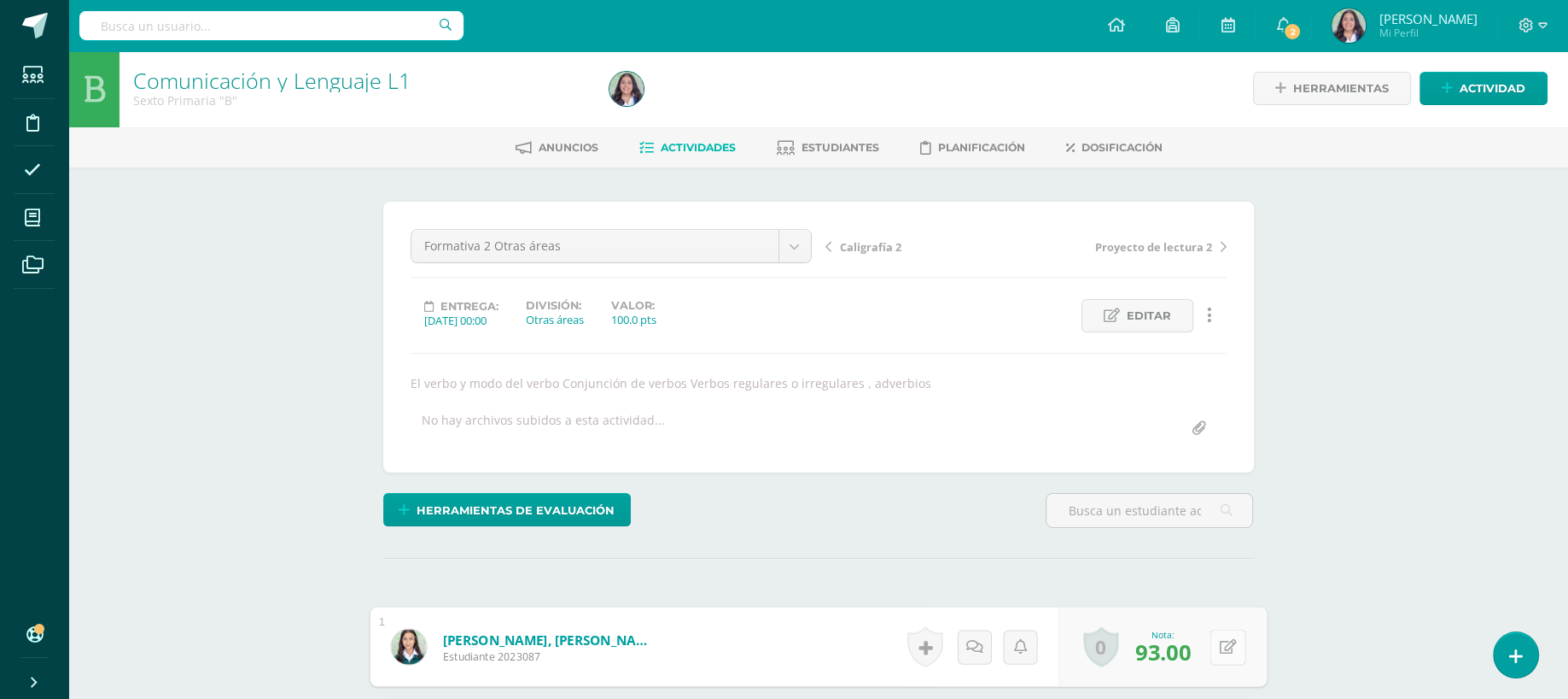
click at [1226, 642] on button at bounding box center [1227, 646] width 36 height 36
type input "43"
click at [841, 134] on link "Estudiantes" at bounding box center [827, 147] width 102 height 27
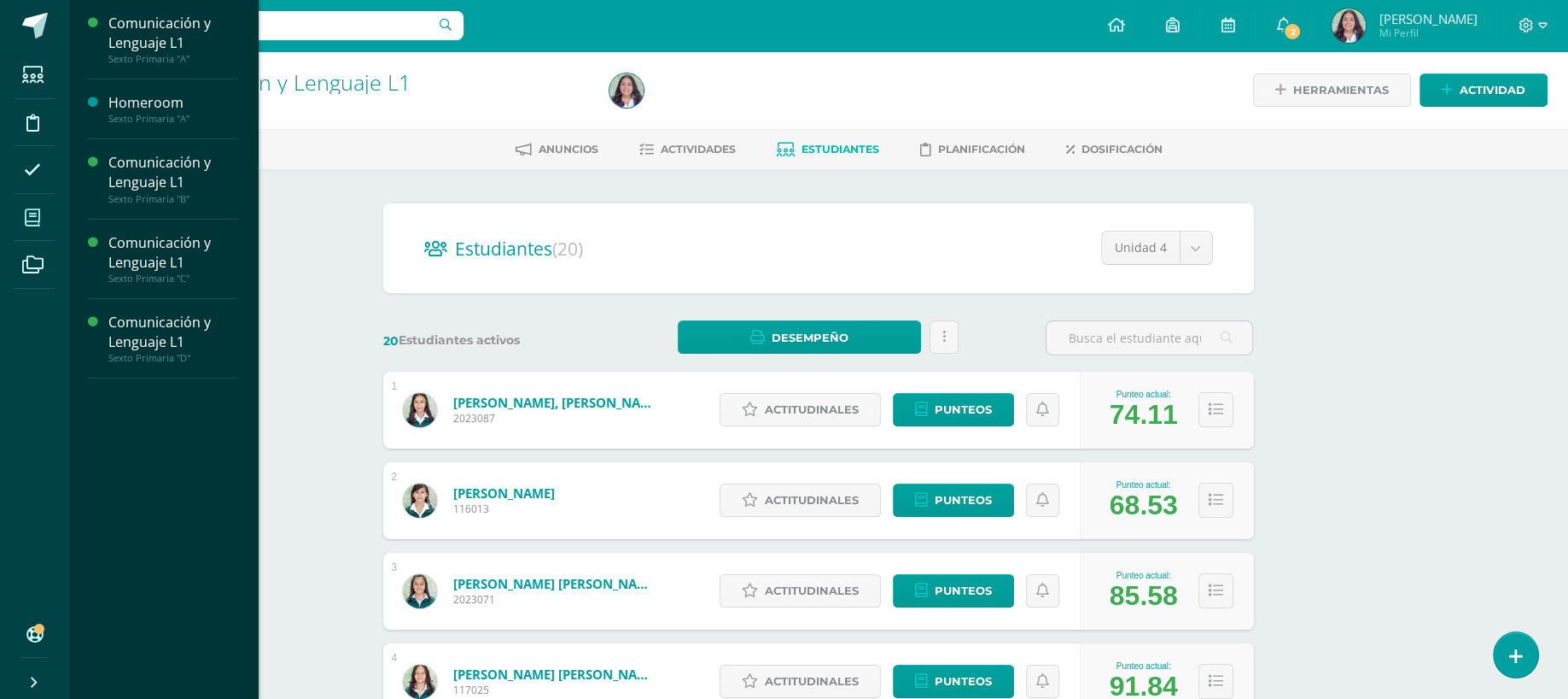
click at [44, 194] on link "Mis cursos" at bounding box center [34, 217] width 41 height 48
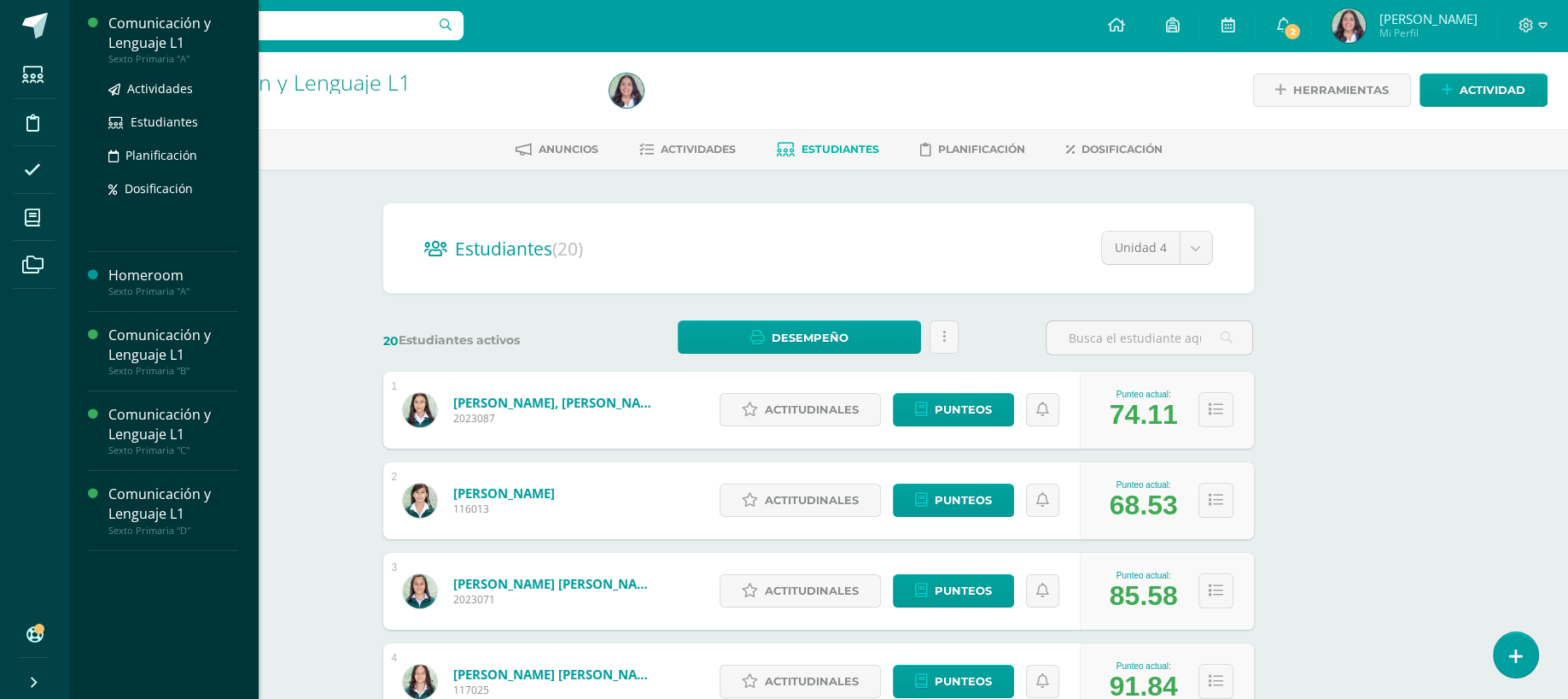
click at [168, 15] on div "Comunicación y Lenguaje L1" at bounding box center [173, 33] width 130 height 39
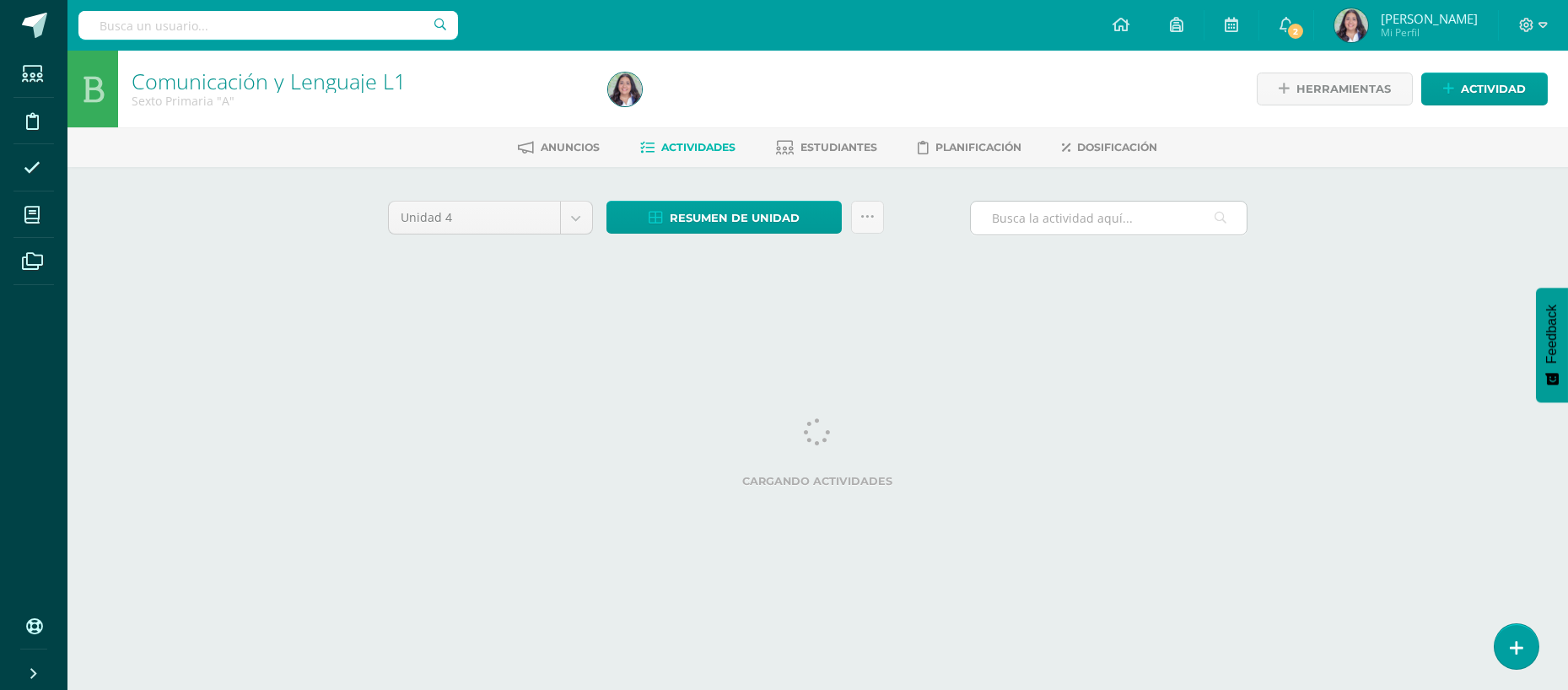
click at [1098, 220] on input "text" at bounding box center [1108, 218] width 276 height 33
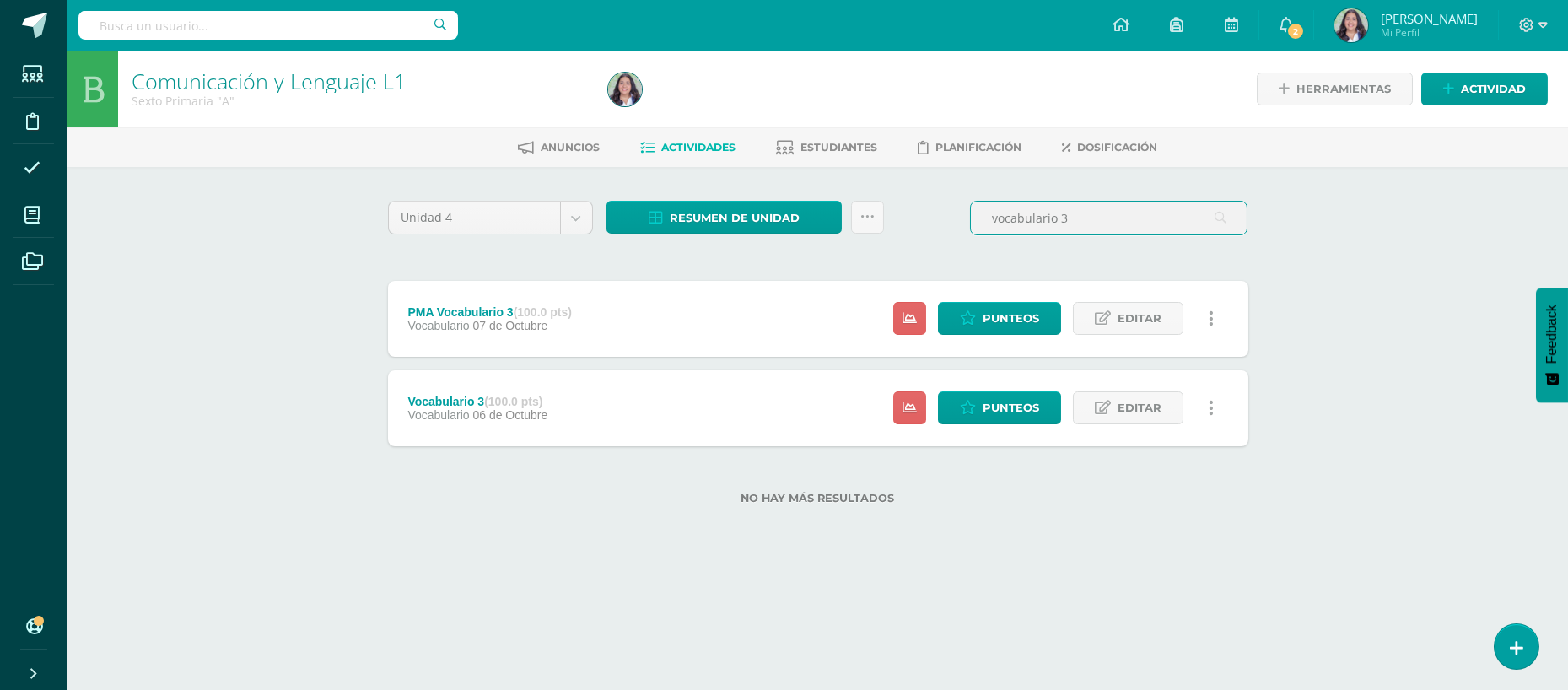
type input "vocabulario 3"
click at [1222, 310] on link at bounding box center [1212, 318] width 33 height 33
click at [1113, 425] on icon at bounding box center [1115, 425] width 10 height 12
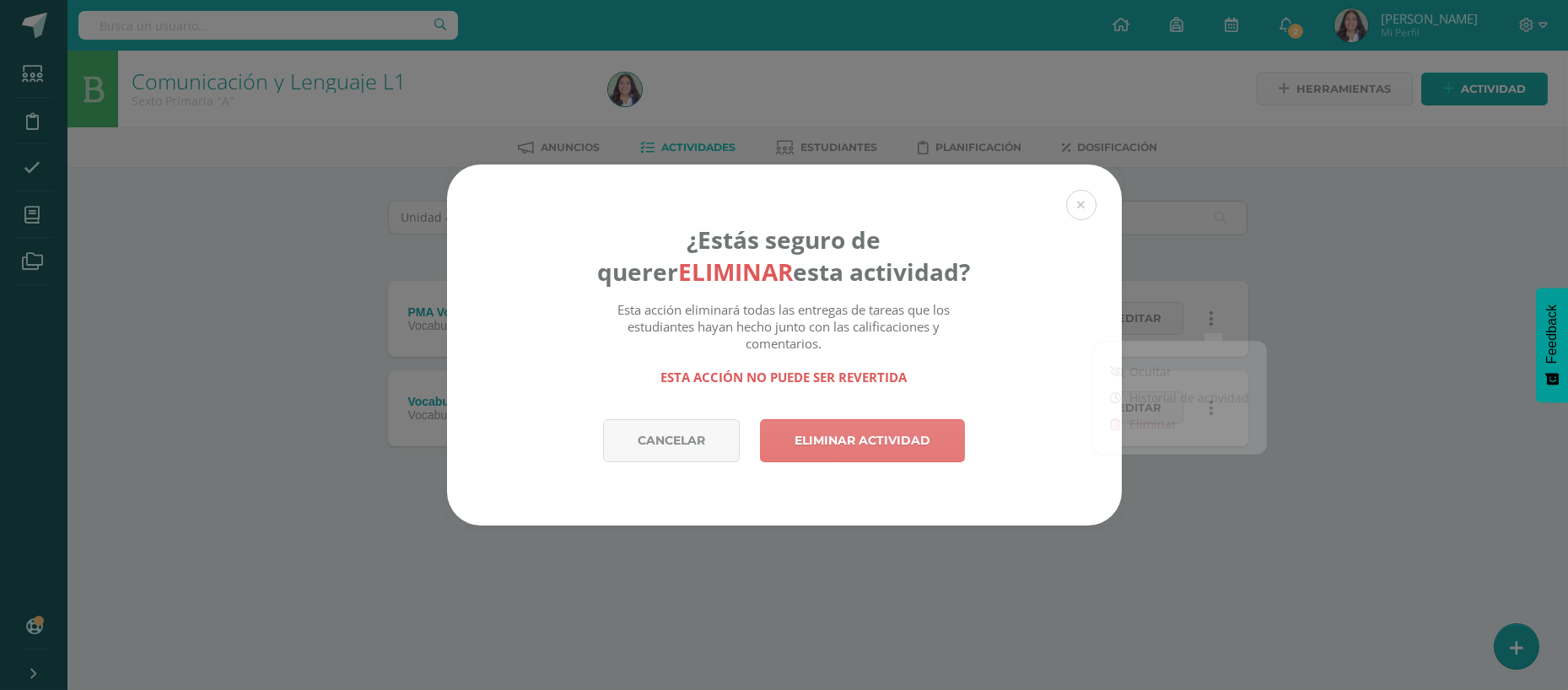
click at [874, 449] on link "Eliminar actividad" at bounding box center [862, 441] width 205 height 43
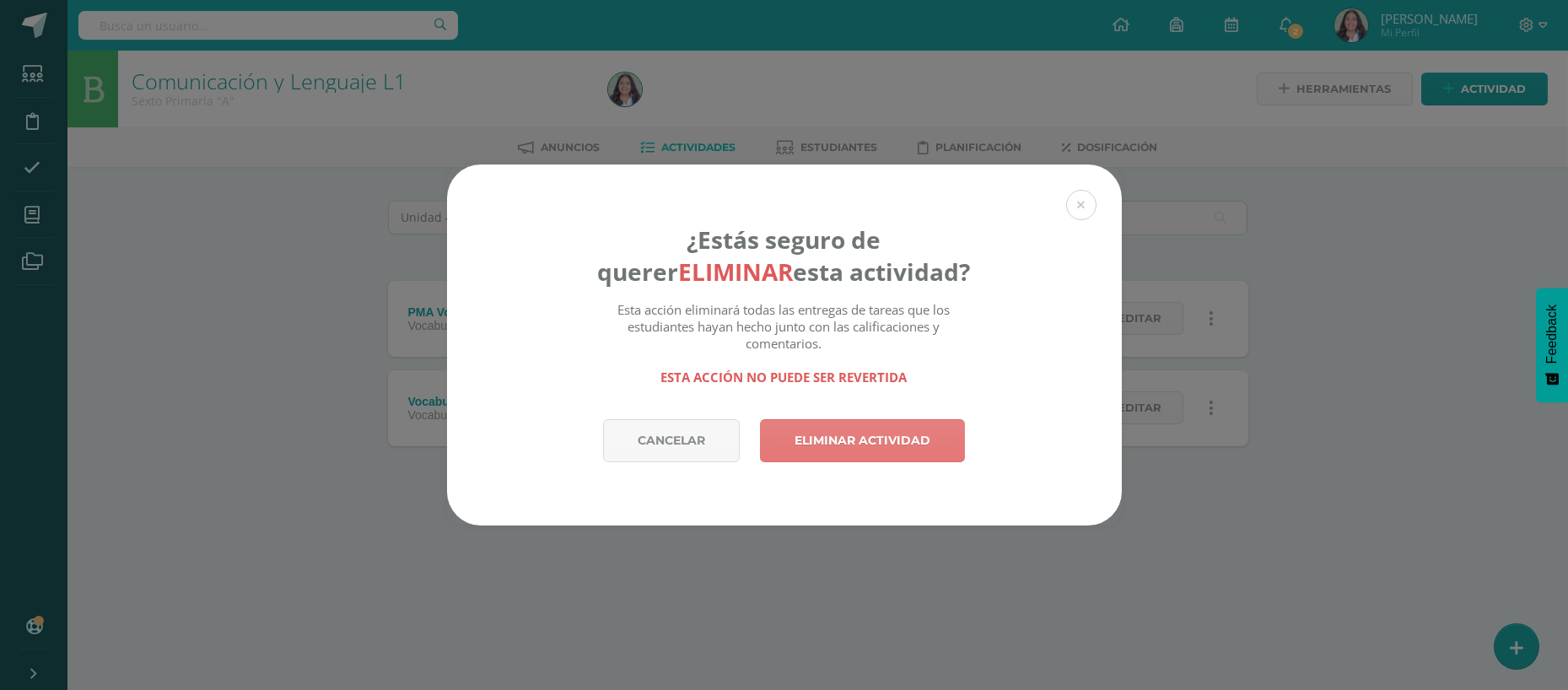
click at [874, 449] on link "Eliminar actividad" at bounding box center [862, 441] width 205 height 43
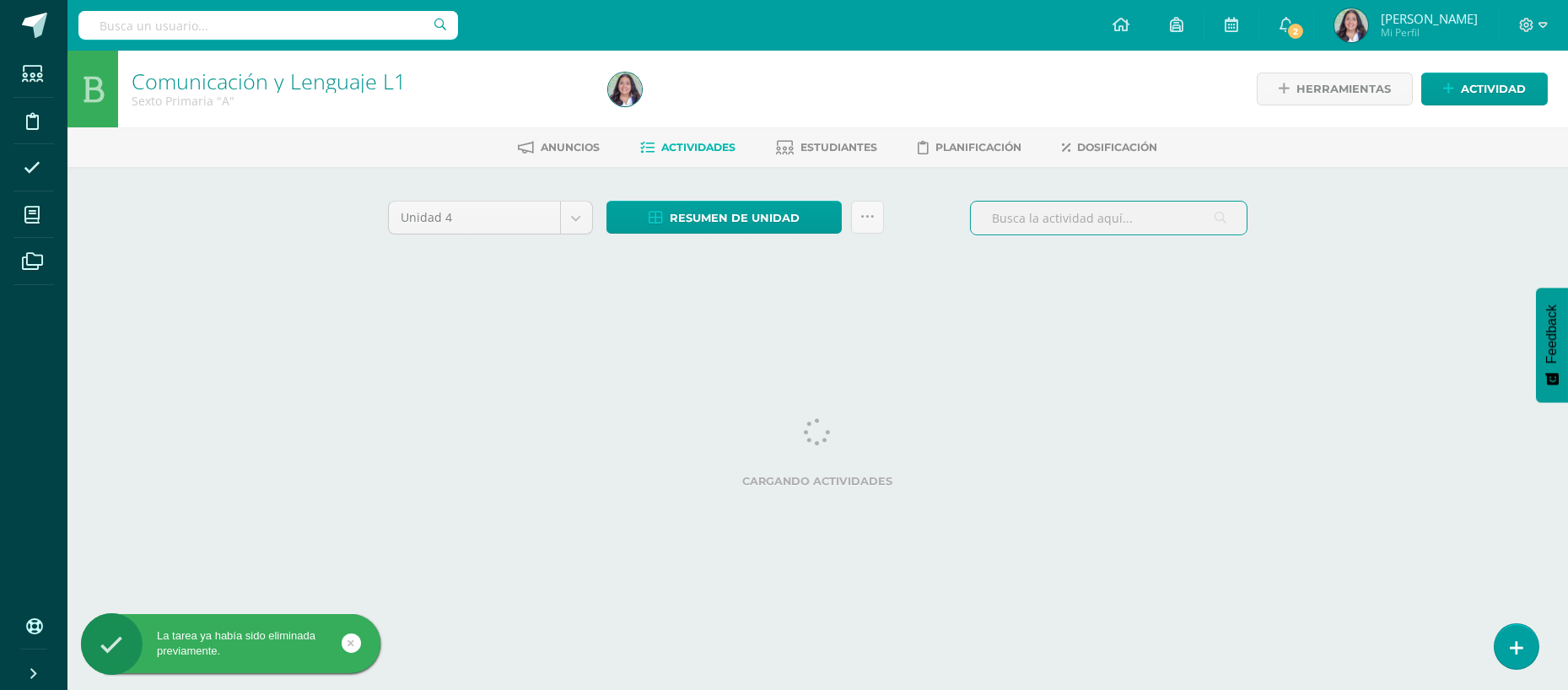
click at [1056, 218] on input "text" at bounding box center [1108, 218] width 276 height 33
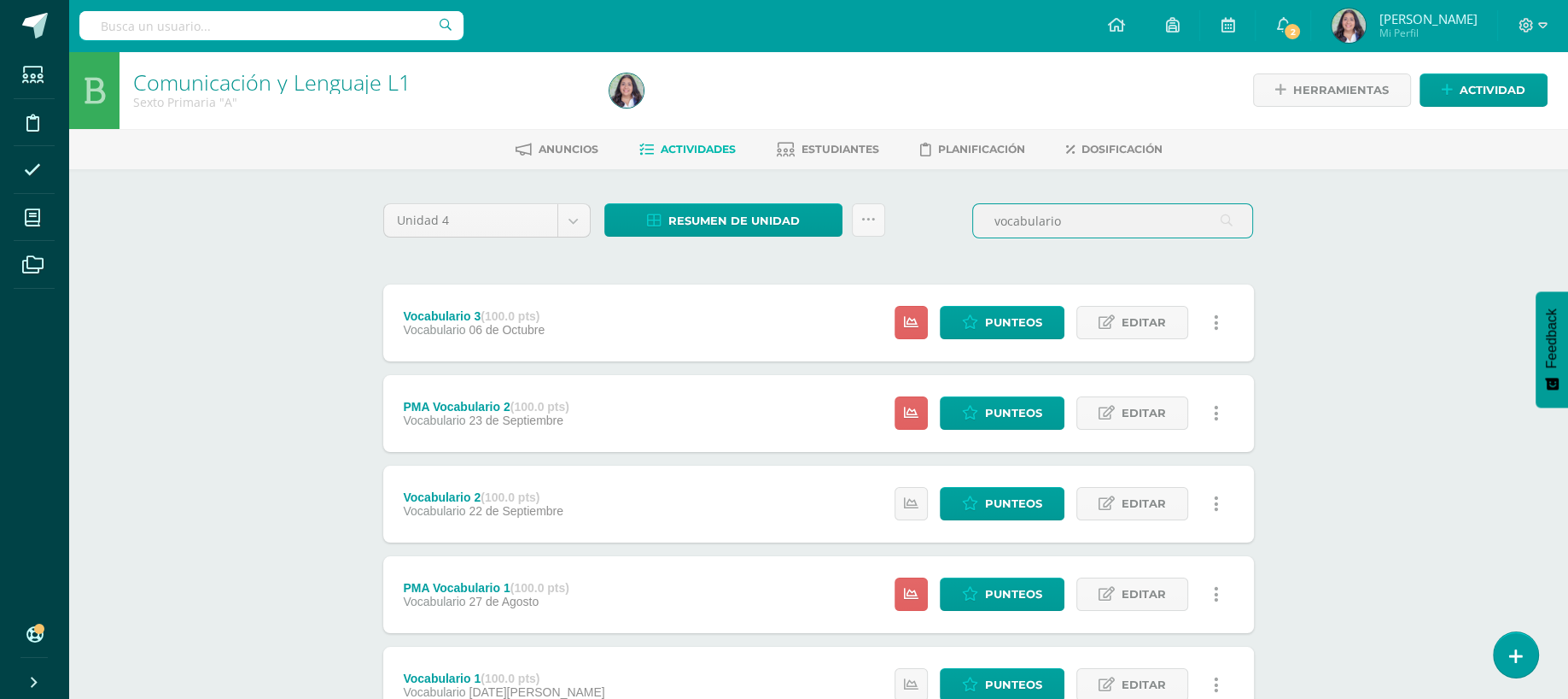
type input "vocabulario"
click at [1211, 325] on link at bounding box center [1217, 322] width 33 height 33
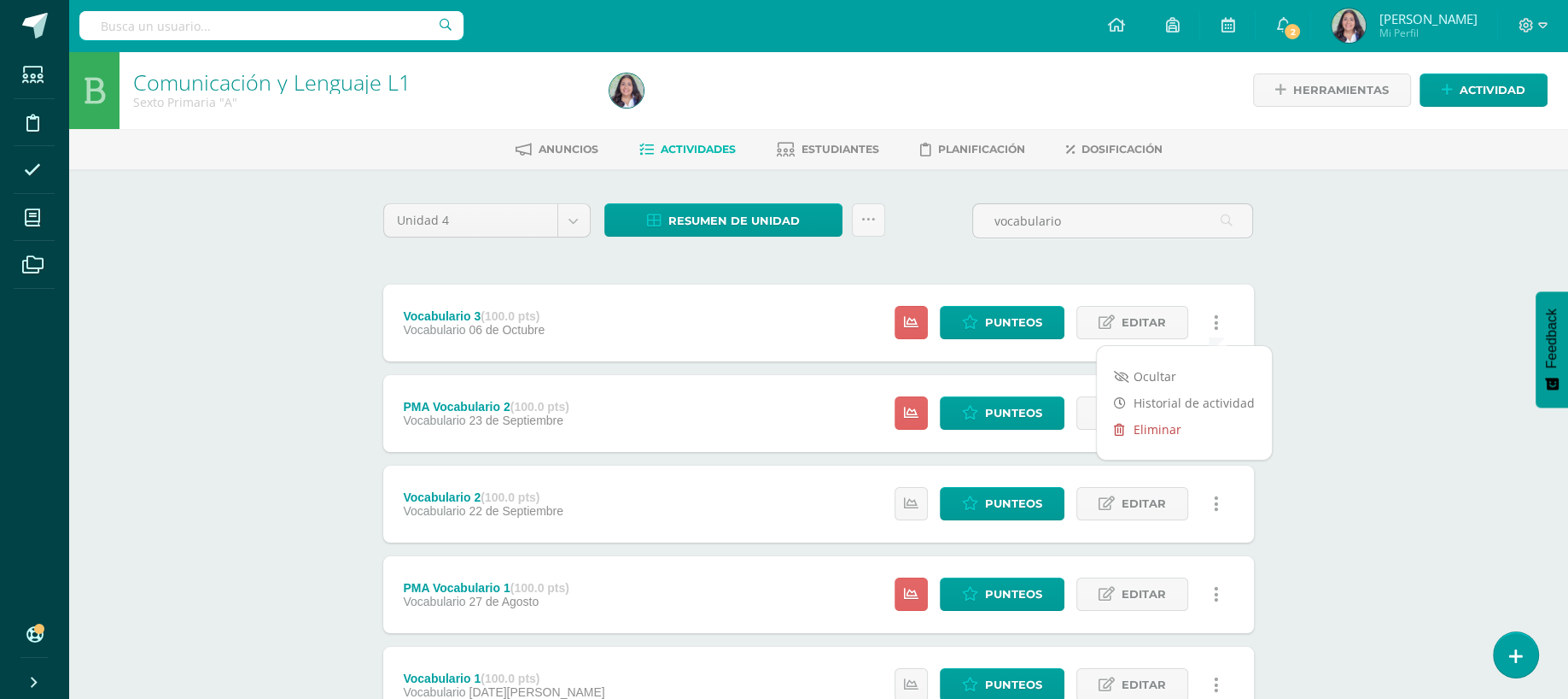
click at [1139, 434] on link "Eliminar" at bounding box center [1185, 429] width 175 height 26
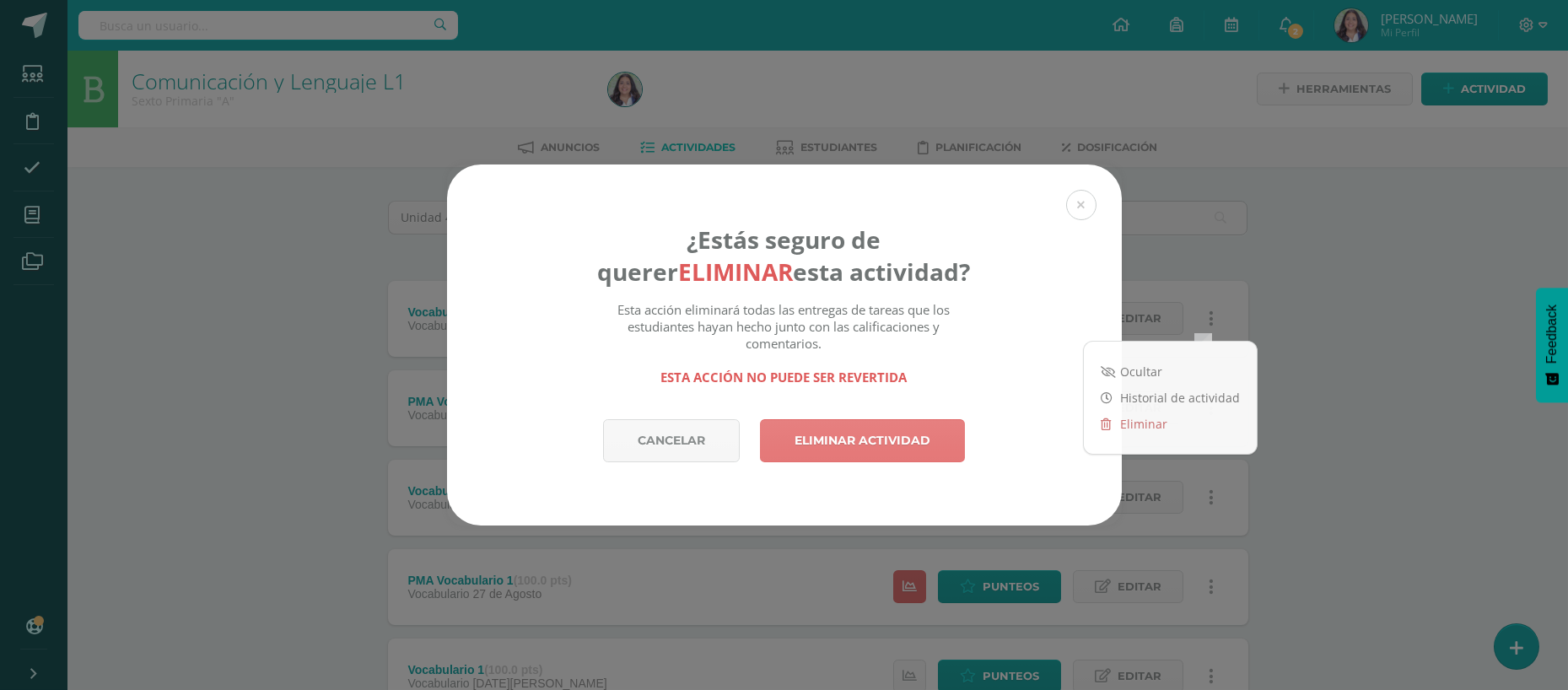
click at [951, 444] on link "Eliminar actividad" at bounding box center [862, 441] width 205 height 43
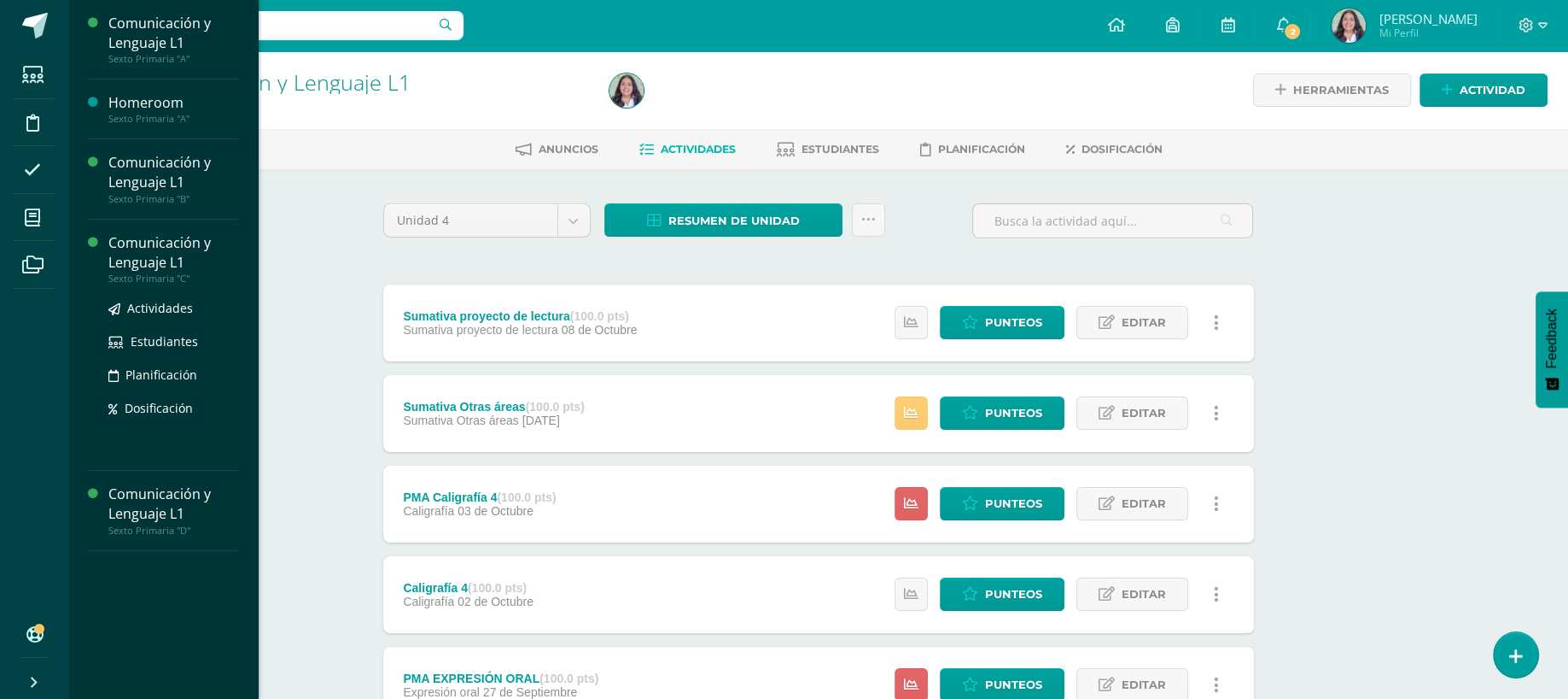
click at [163, 258] on div "Comunicación y Lenguaje L1" at bounding box center [173, 252] width 130 height 39
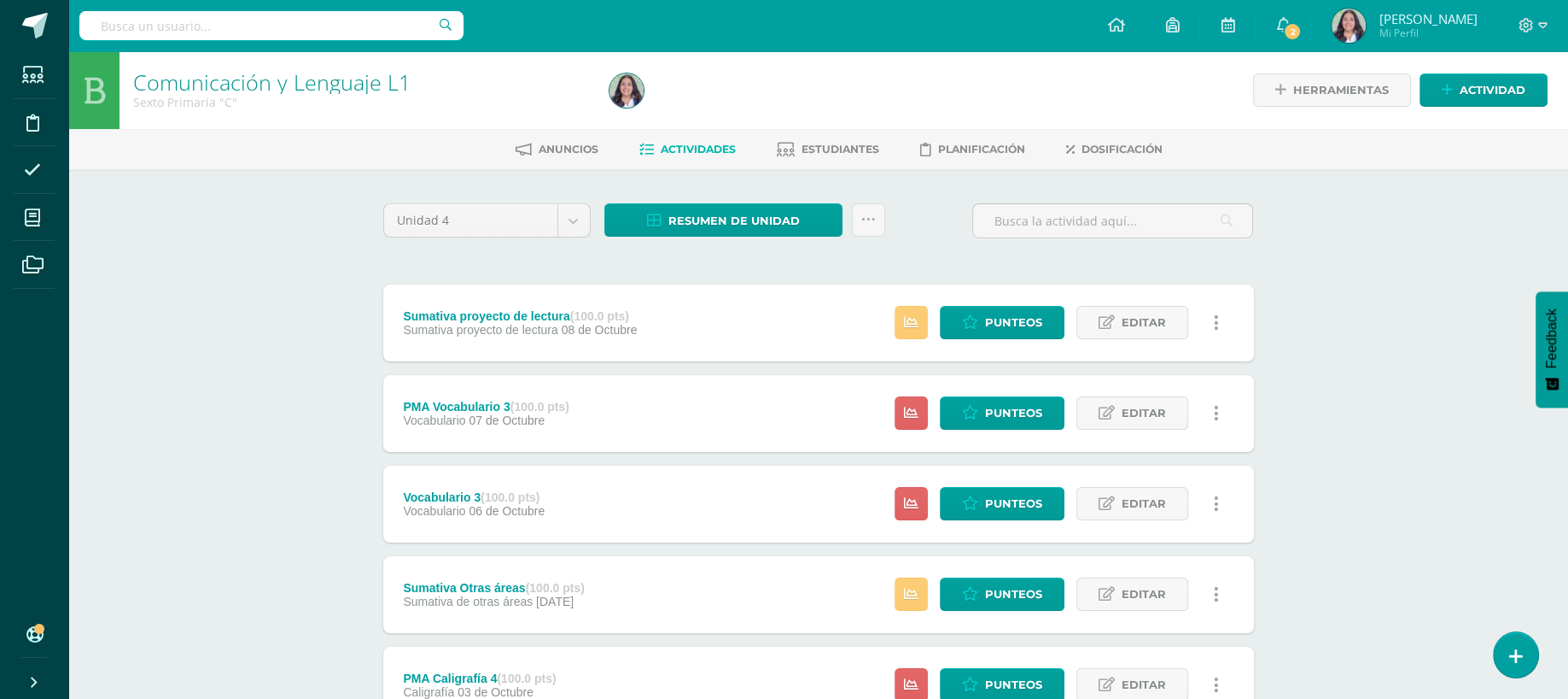
click at [972, 212] on div at bounding box center [1113, 228] width 294 height 49
click at [1005, 216] on input "text" at bounding box center [1113, 221] width 279 height 33
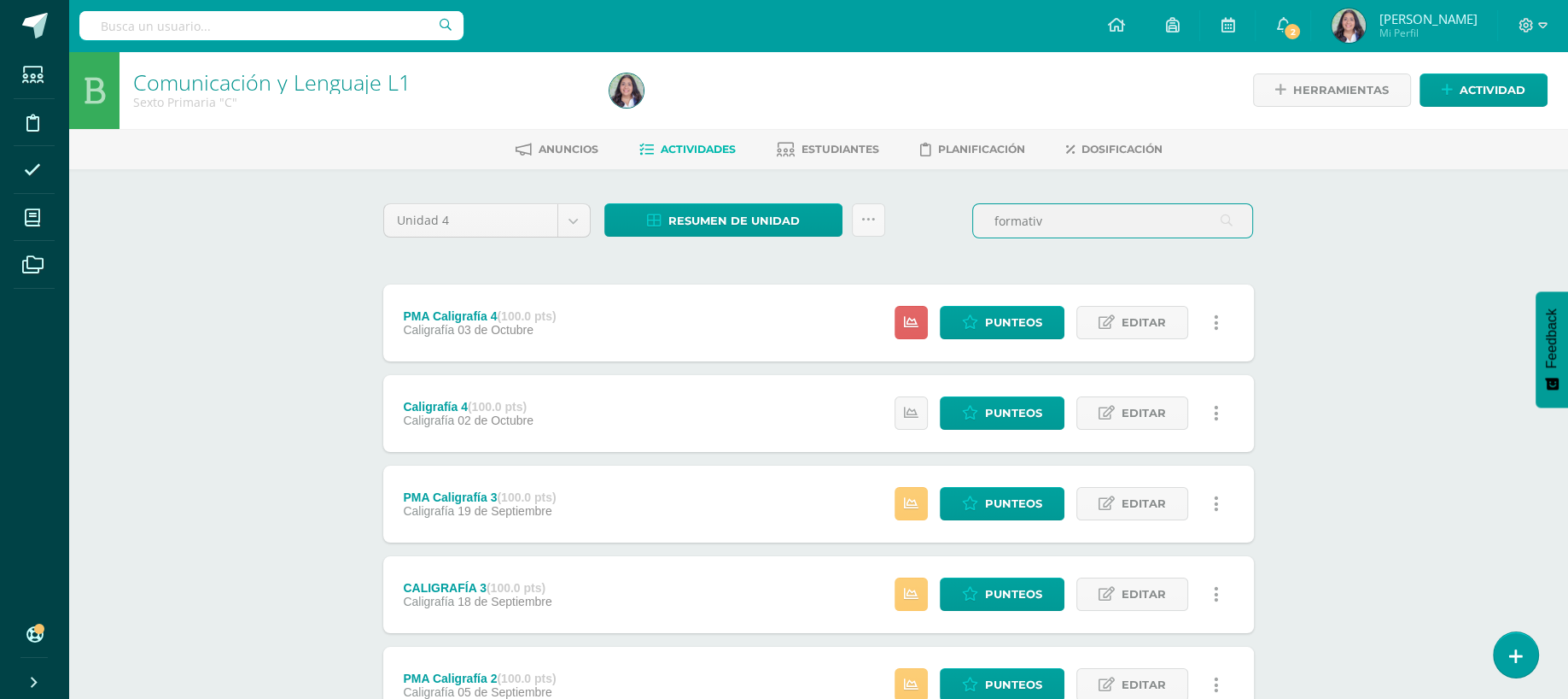
type input "FORMATIVA 1"
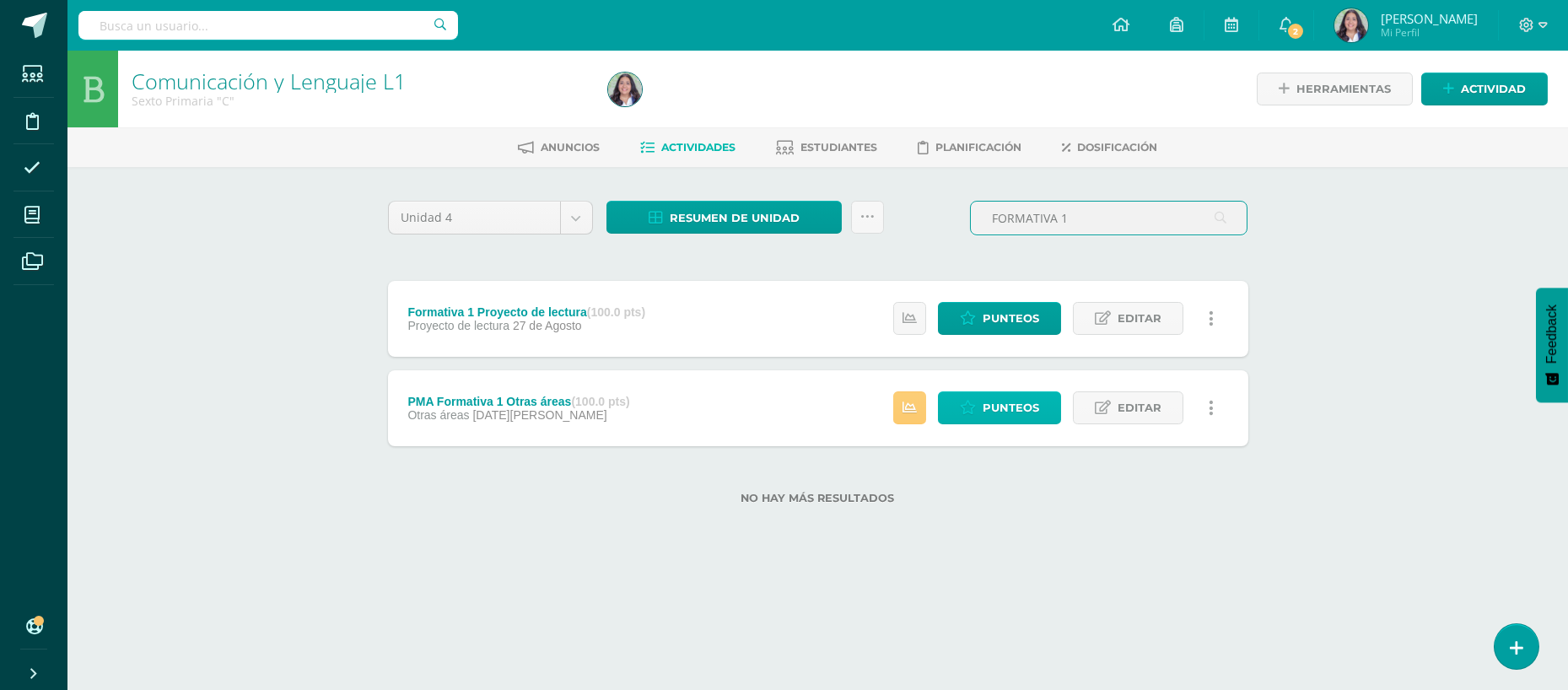
click at [976, 400] on icon at bounding box center [968, 407] width 16 height 15
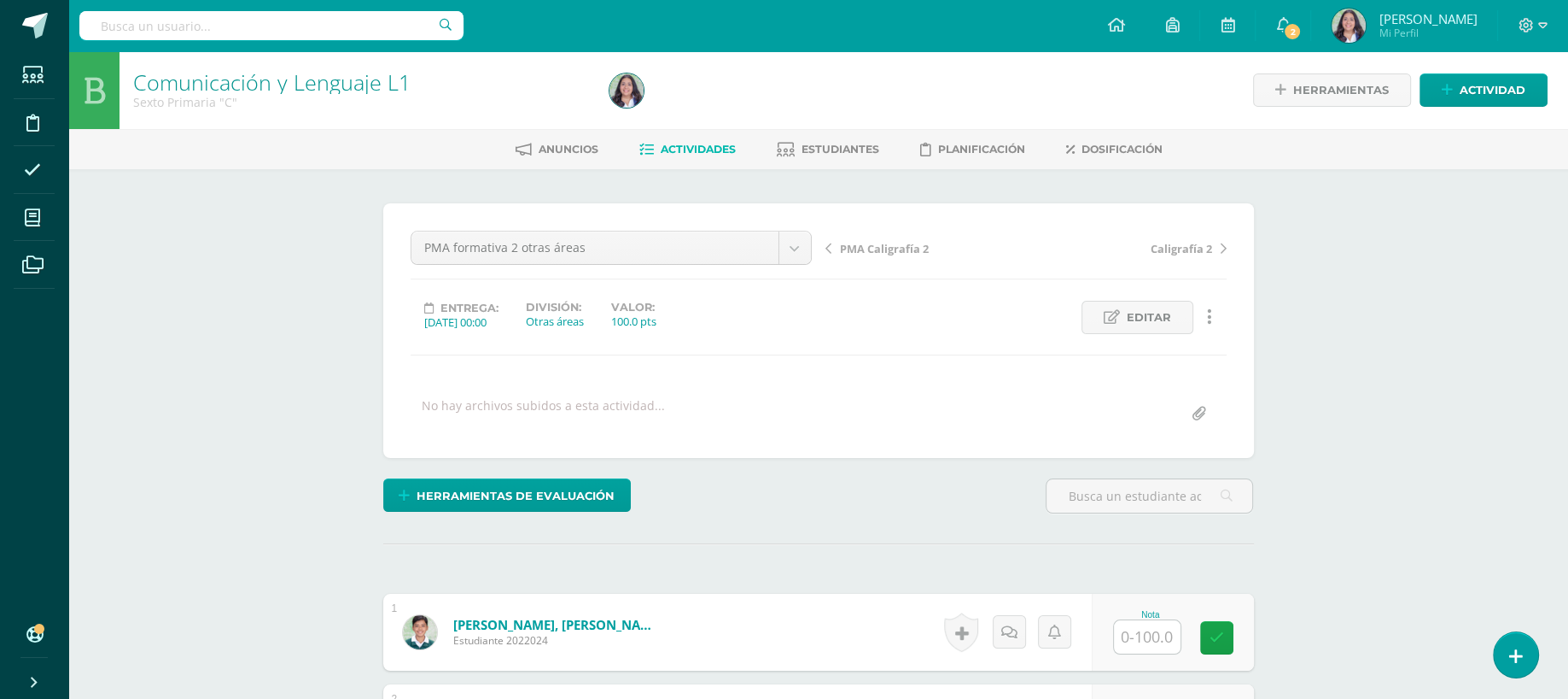
click at [654, 267] on div "PMA formativa 2 otras áreas Sumativa proyecto de lectura PMA Vocabulario 3 Voca…" at bounding box center [611, 254] width 415 height 48
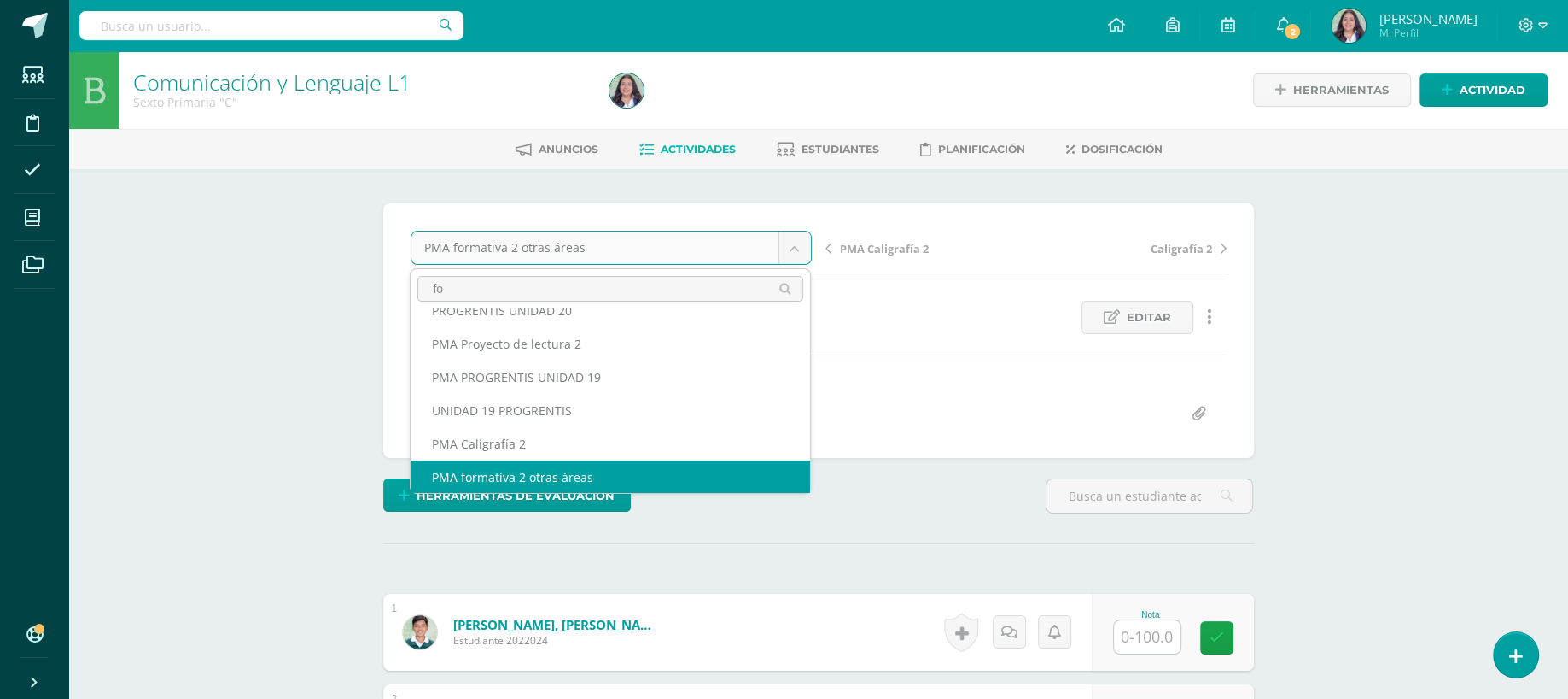
scroll to position [0, 0]
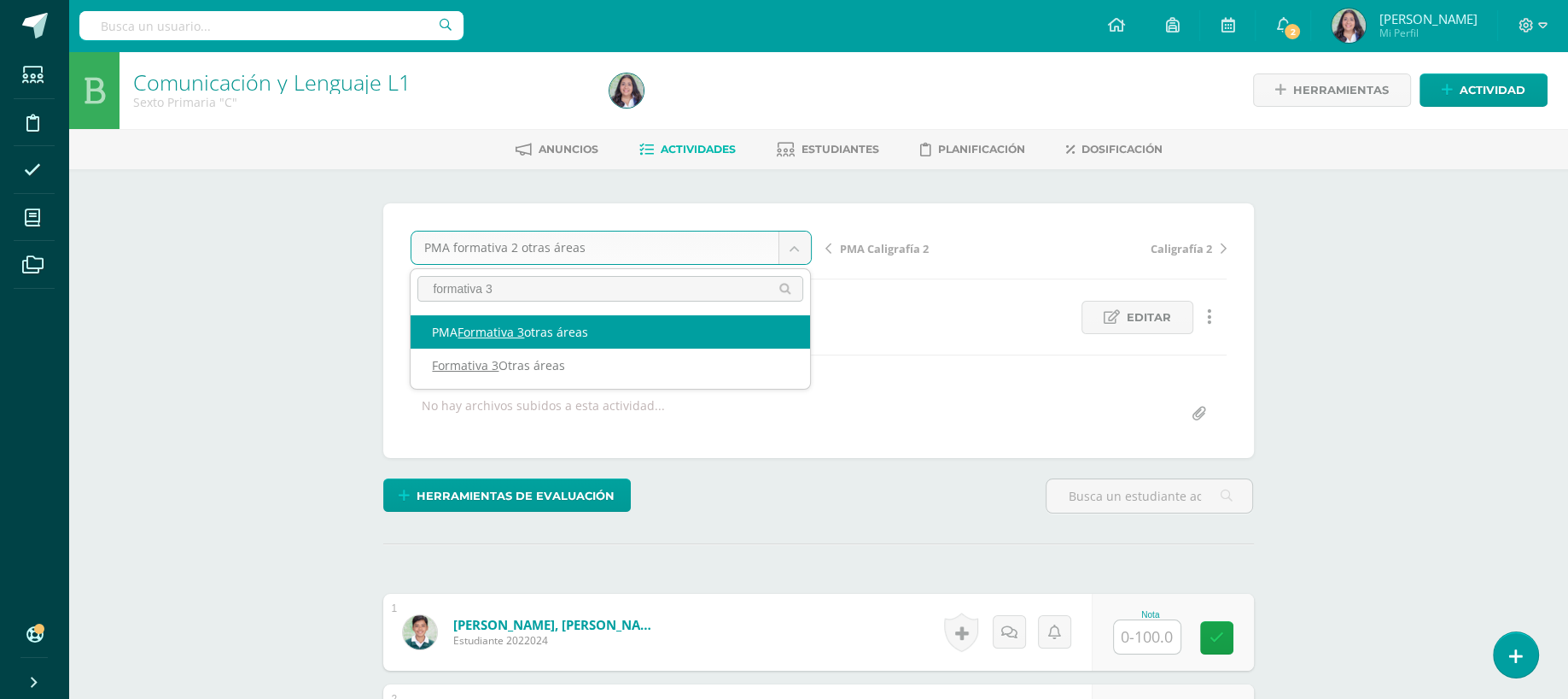
type input "formativa 3"
select select "/dashboard/teacher/grade-activity/260692/"
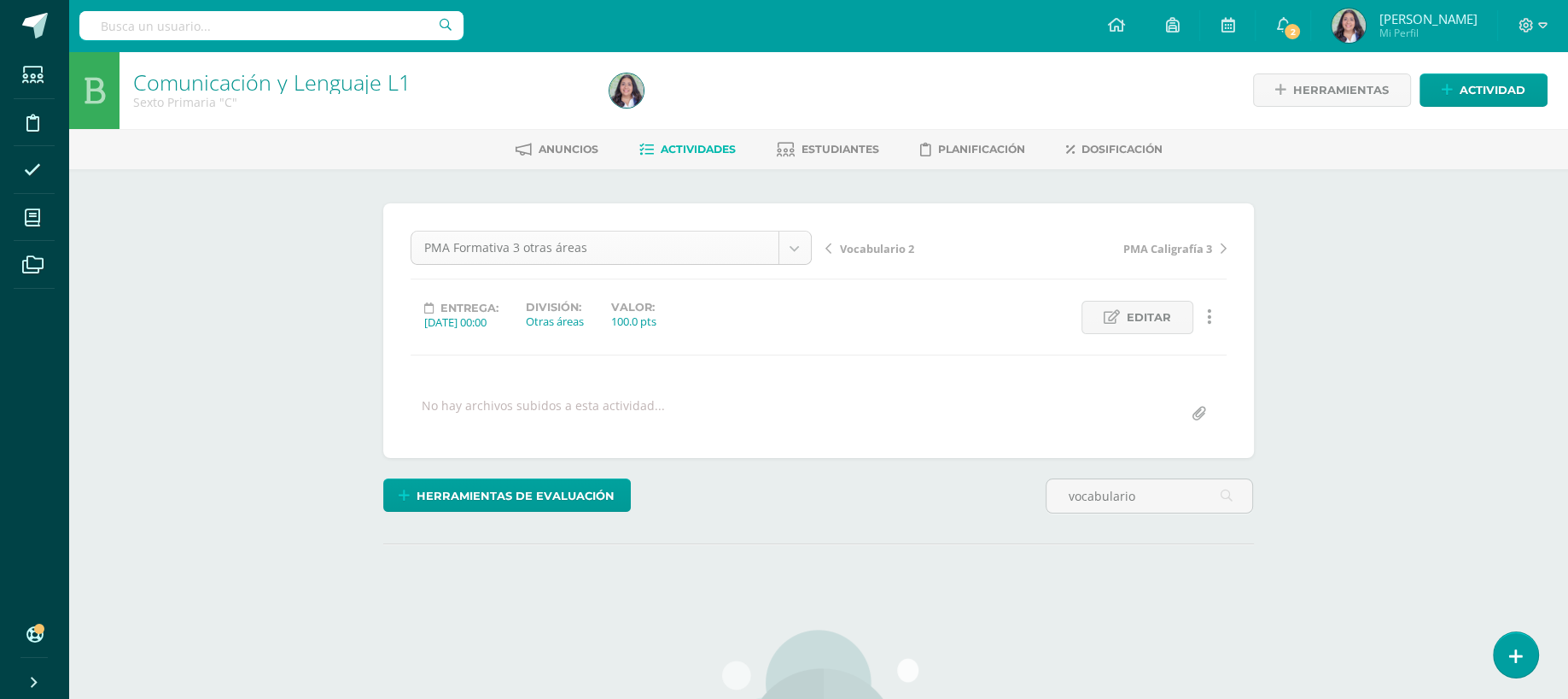
type input "vocabulario"
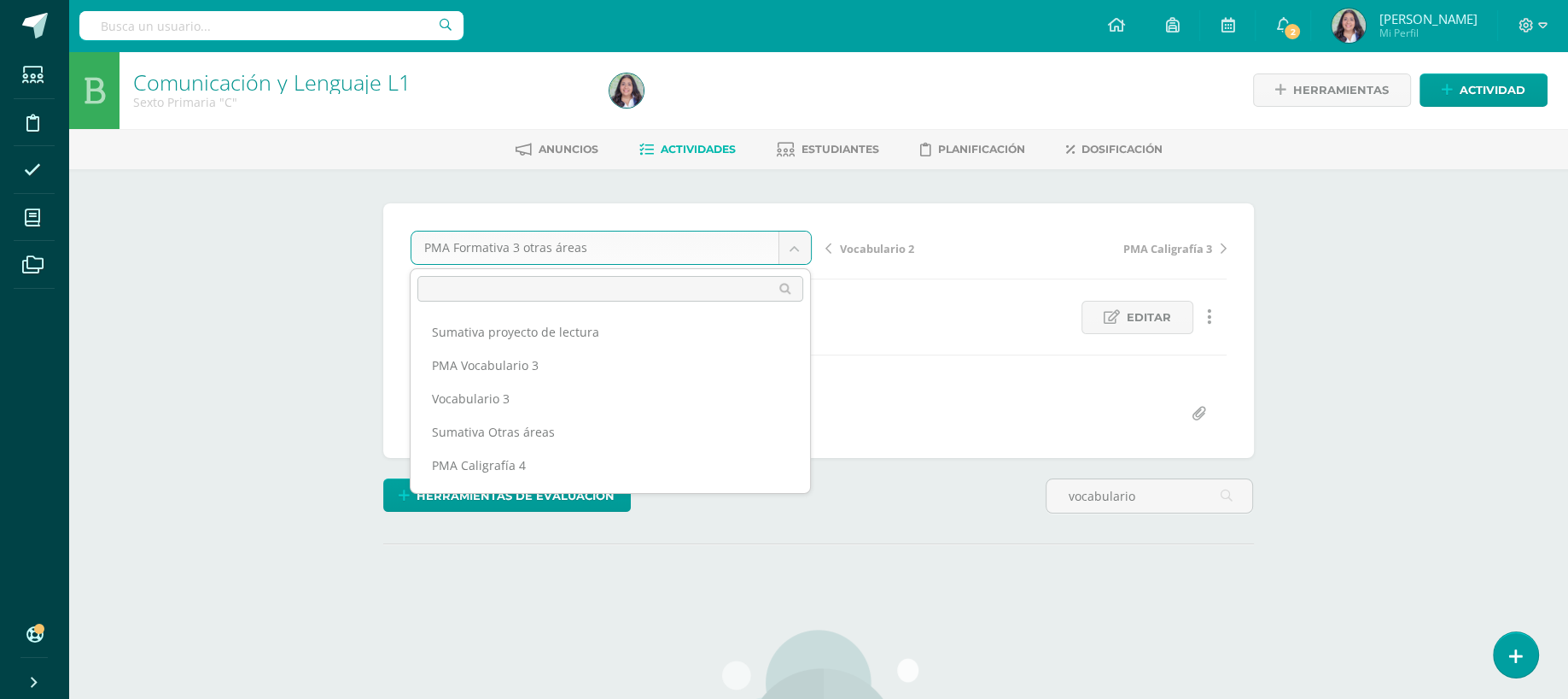
click at [741, 239] on body "Estudiantes Disciplina Asistencia Mis cursos Archivos Soporte Ayuda Reportar un…" at bounding box center [784, 554] width 1568 height 1107
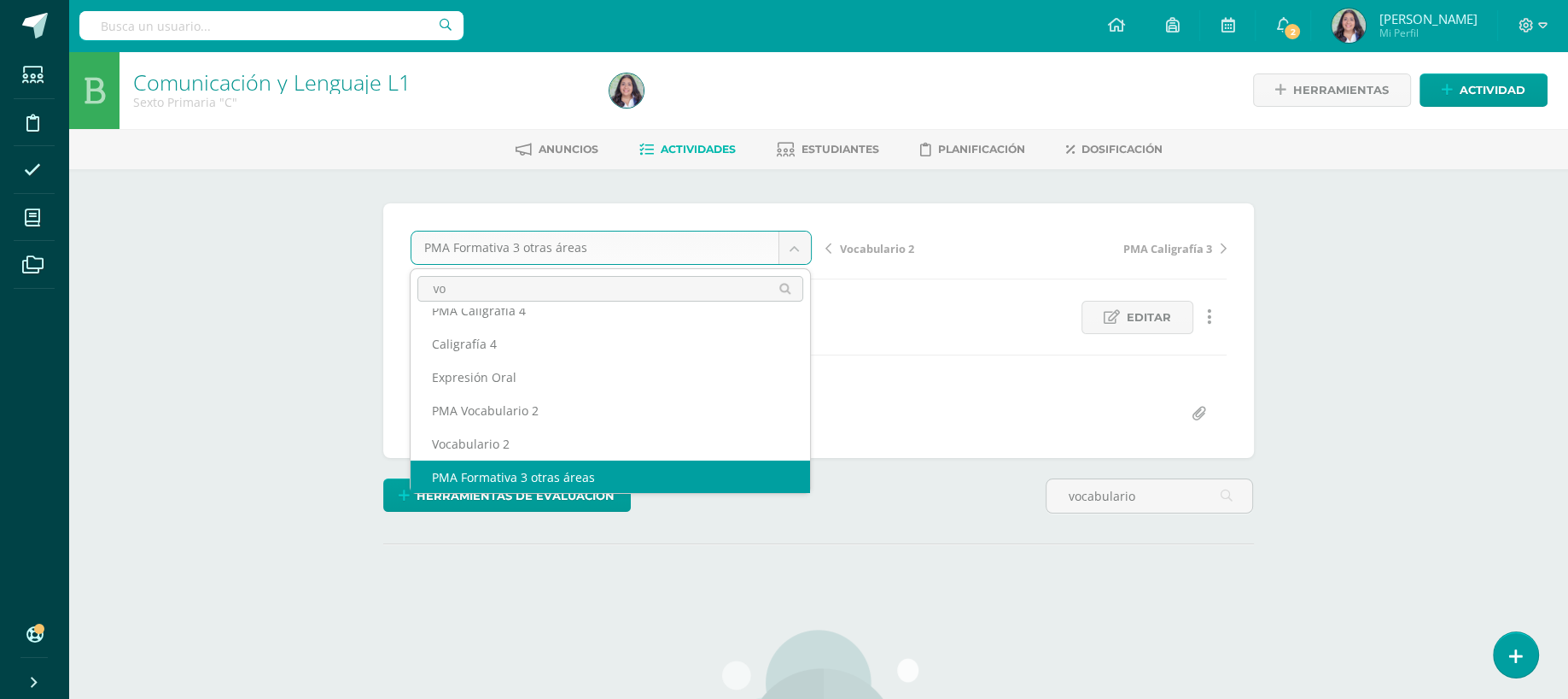
scroll to position [0, 0]
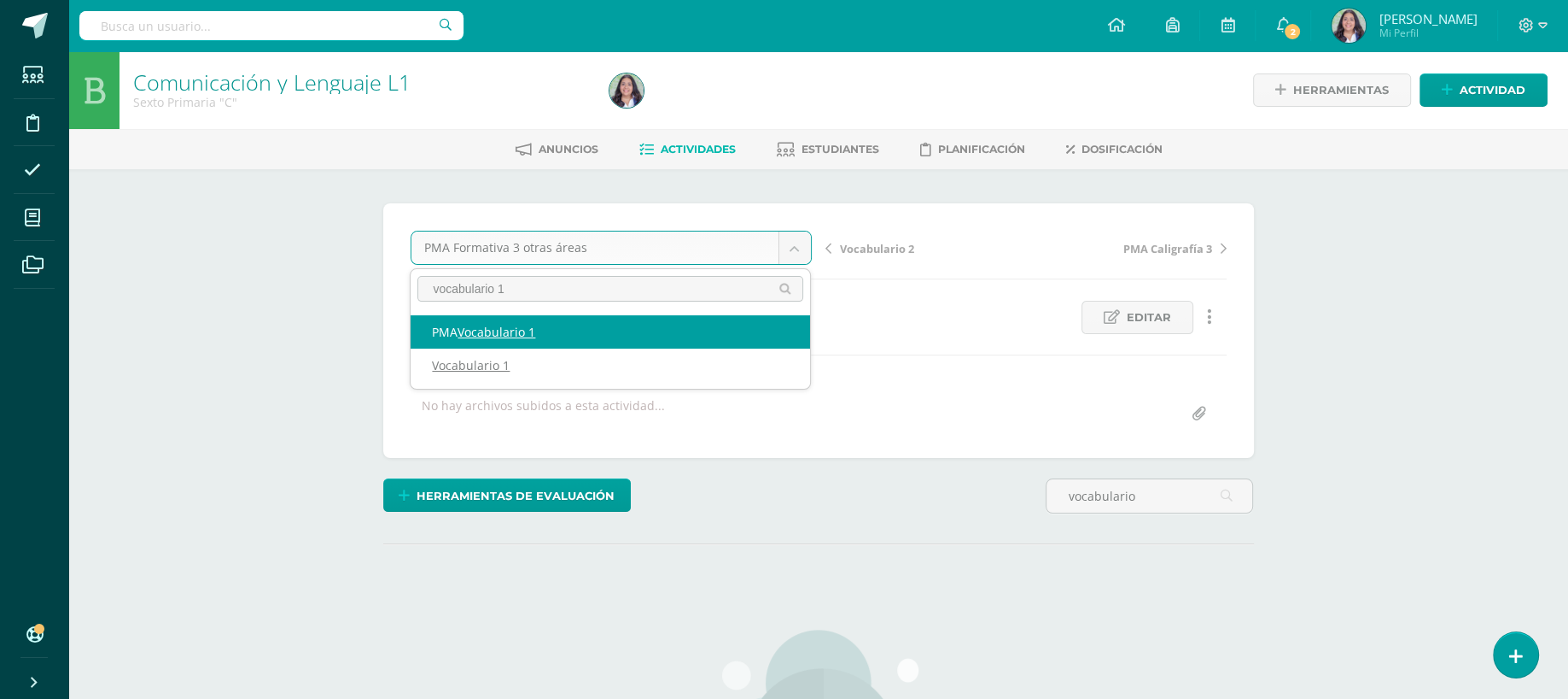
type input "vocabulario 1"
select select "/dashboard/teacher/grade-activity/260696/"
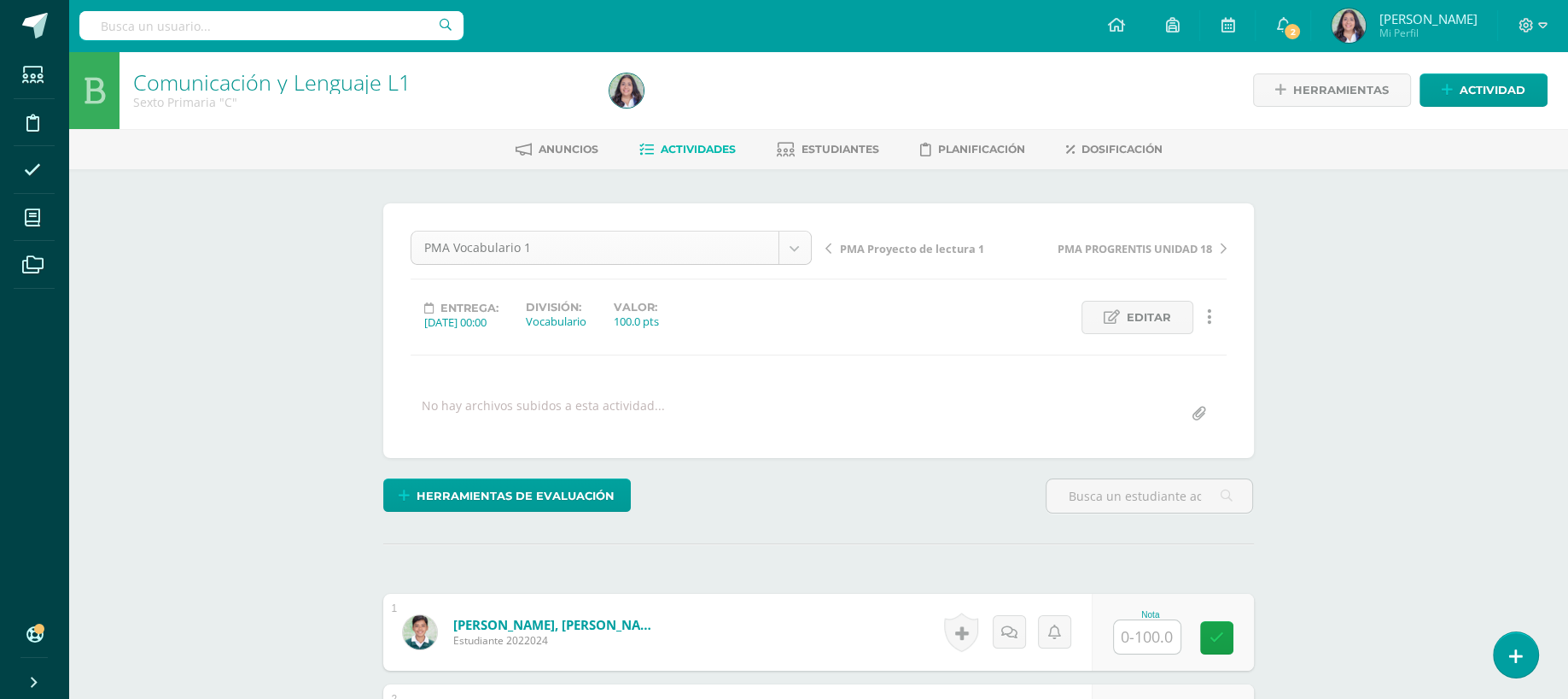
scroll to position [654, 0]
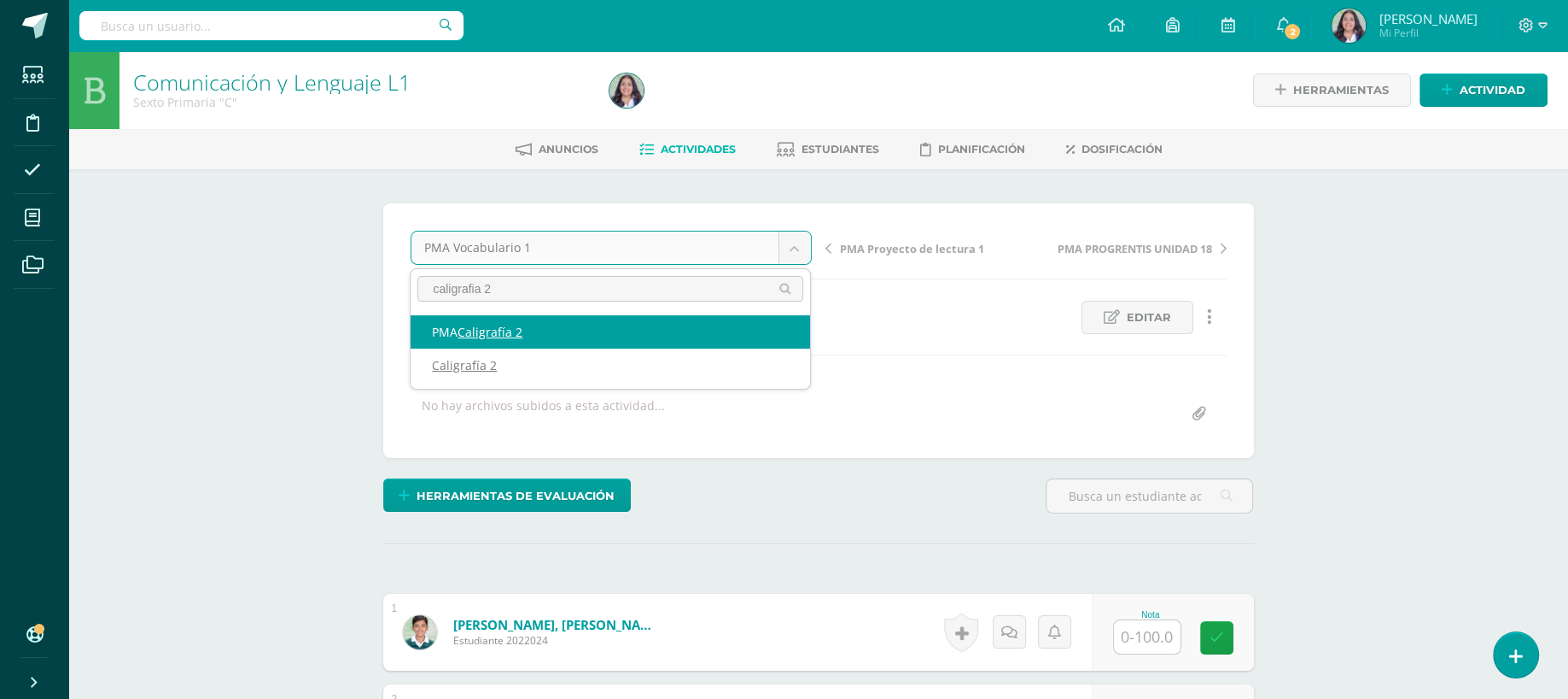
type input "caligrafia 2"
select select "/dashboard/teacher/grade-activity/262328/"
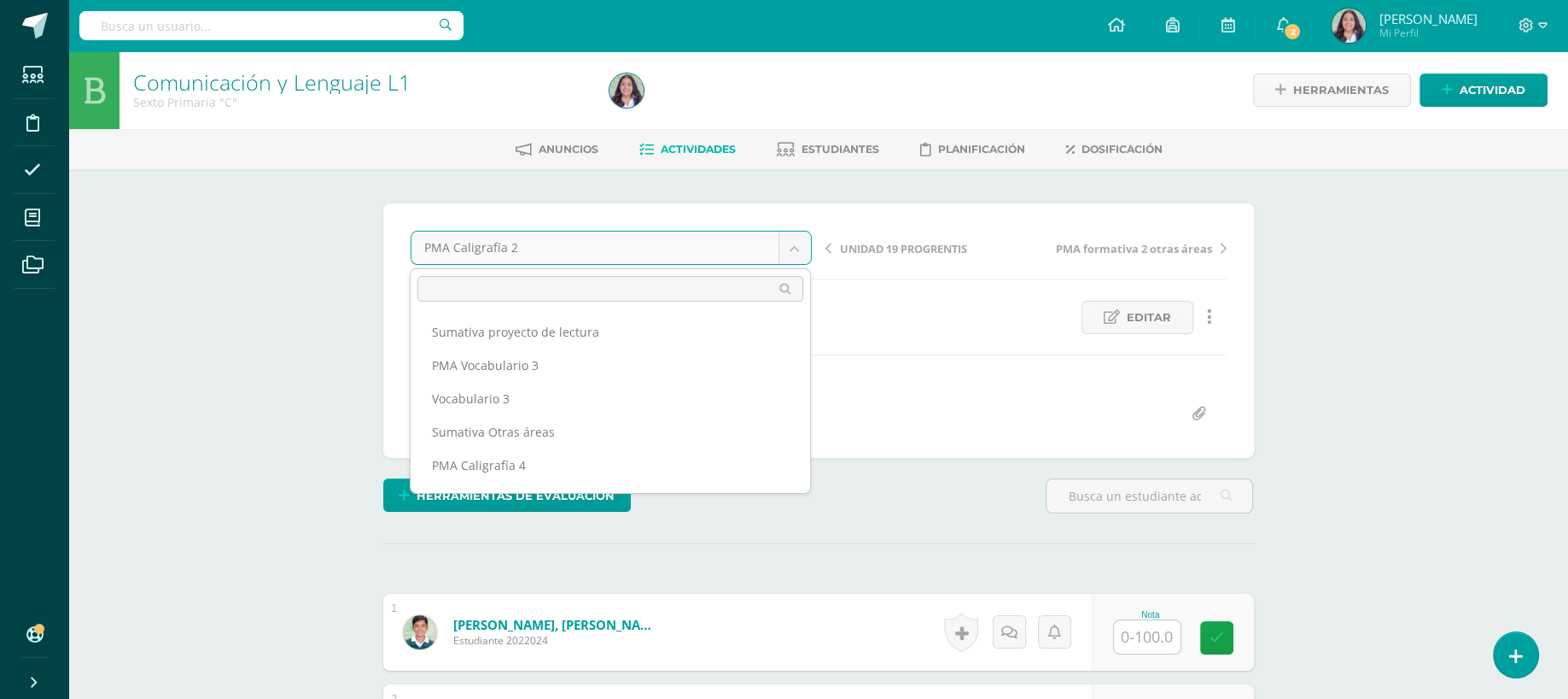
scroll to position [455, 0]
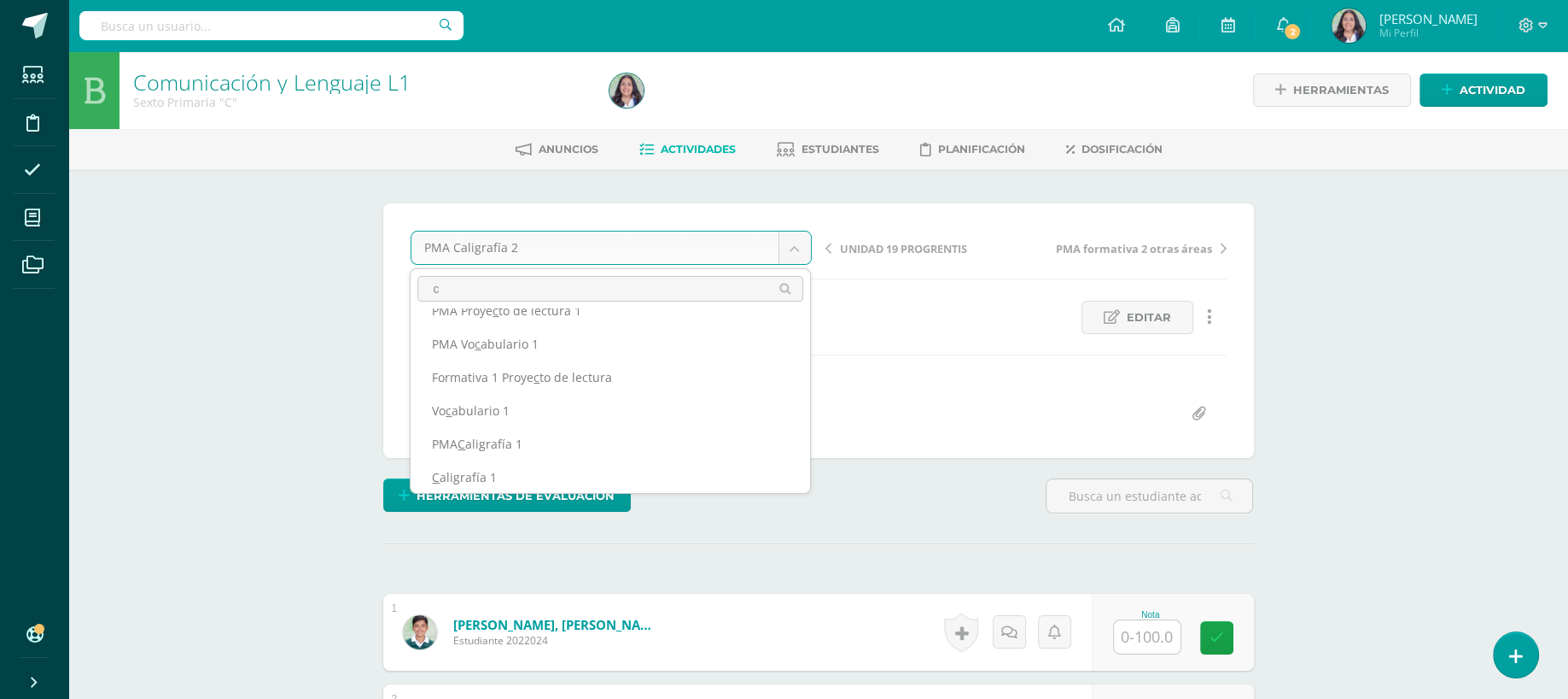
scroll to position [0, 0]
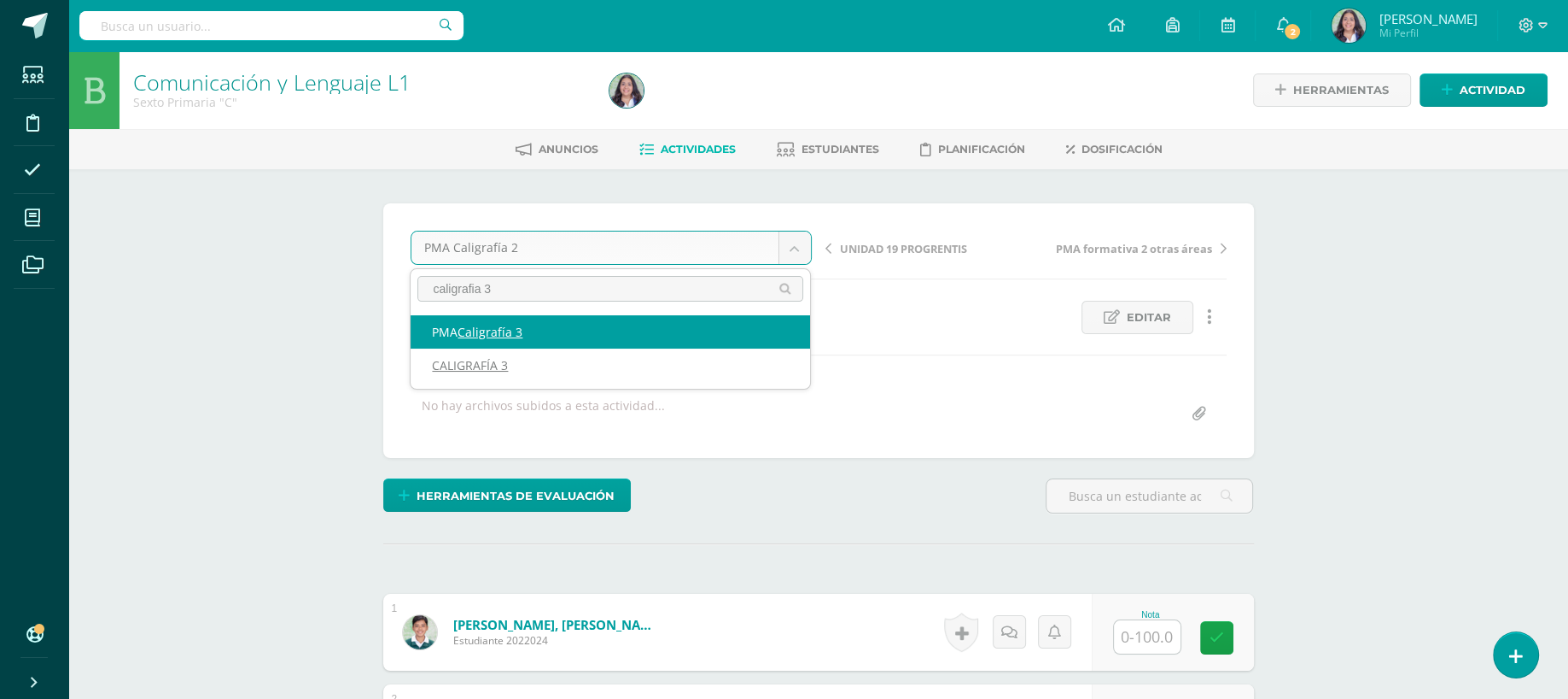
type input "caligrafia 3"
select select "/dashboard/teacher/grade-activity/262339/"
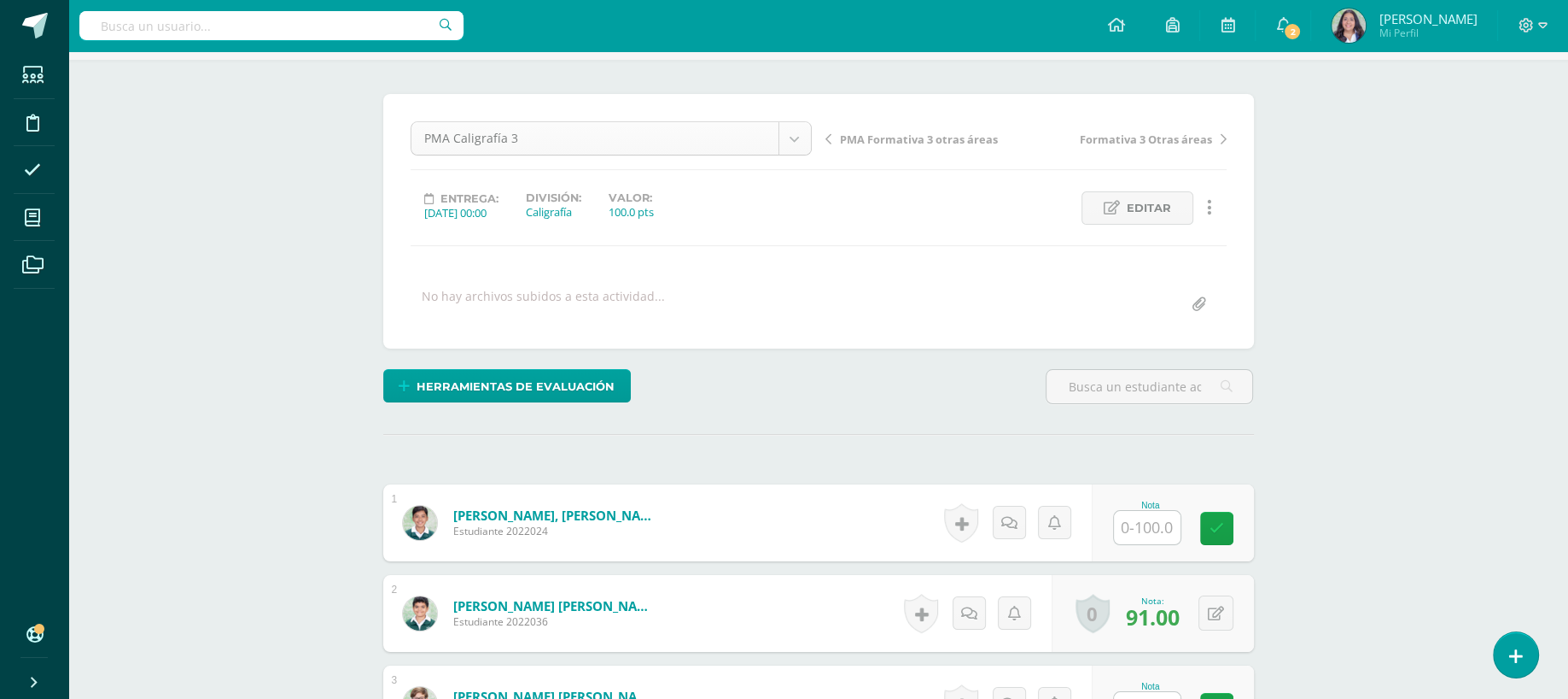
scroll to position [188, 0]
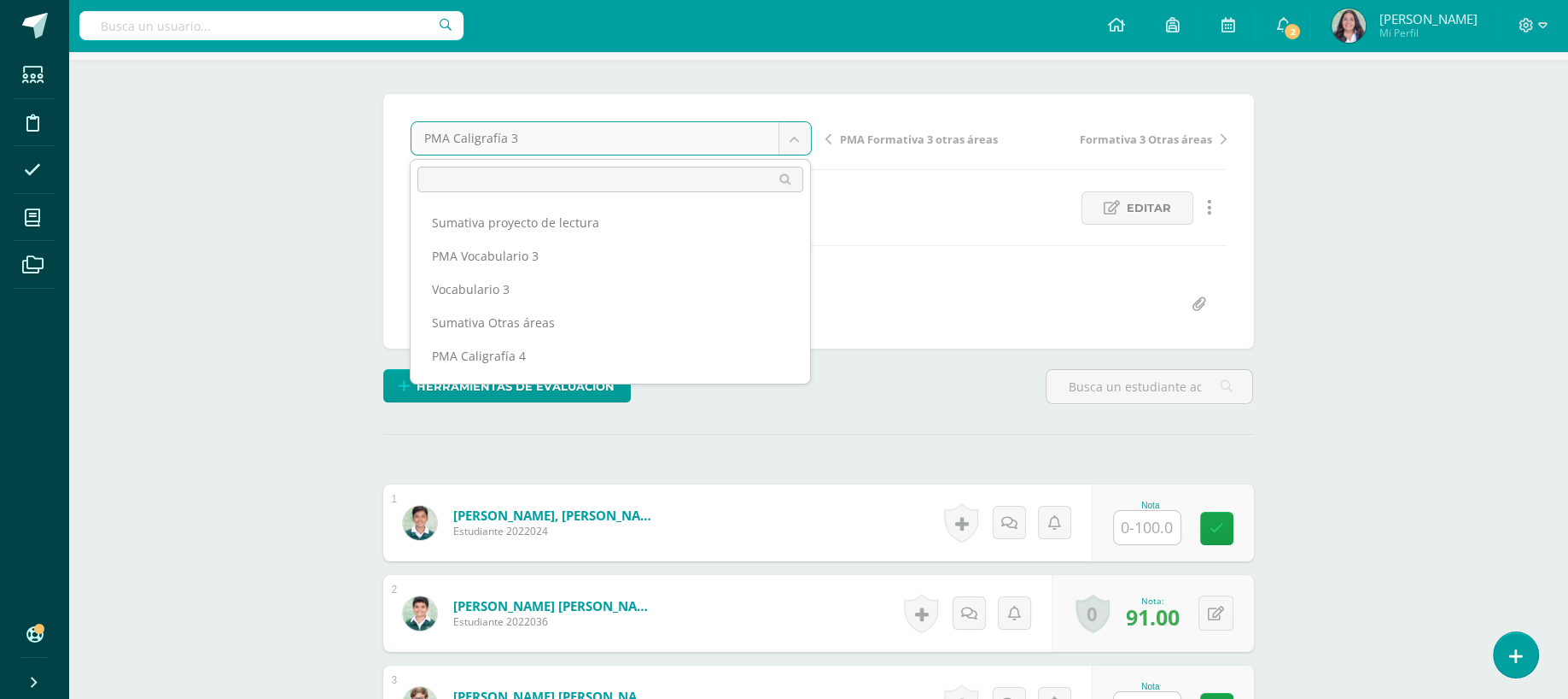
click at [715, 144] on body "Estudiantes Disciplina Asistencia Mis cursos Archivos Soporte Ayuda Reportar un…" at bounding box center [784, 686] width 1568 height 1591
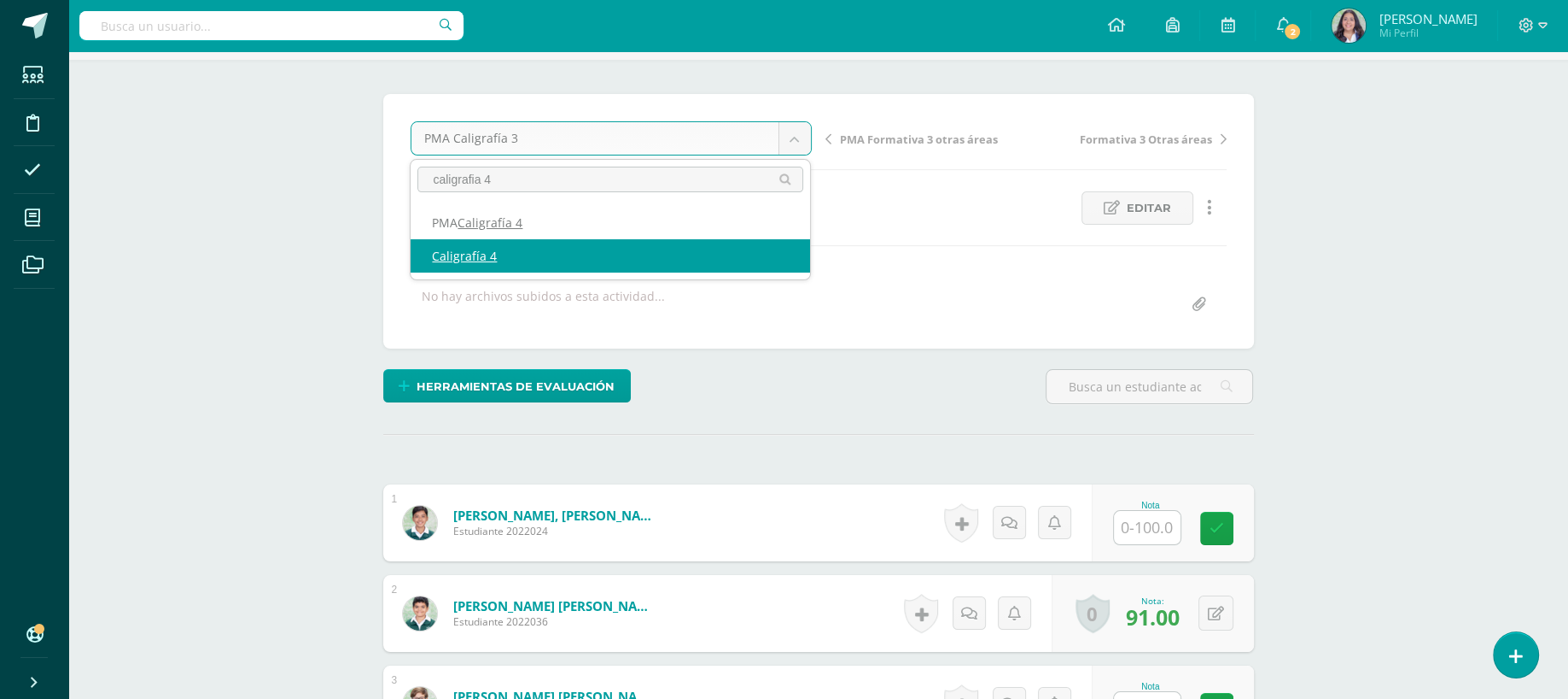
type input "caligrafia 4"
select select "/dashboard/teacher/grade-activity/262345/"
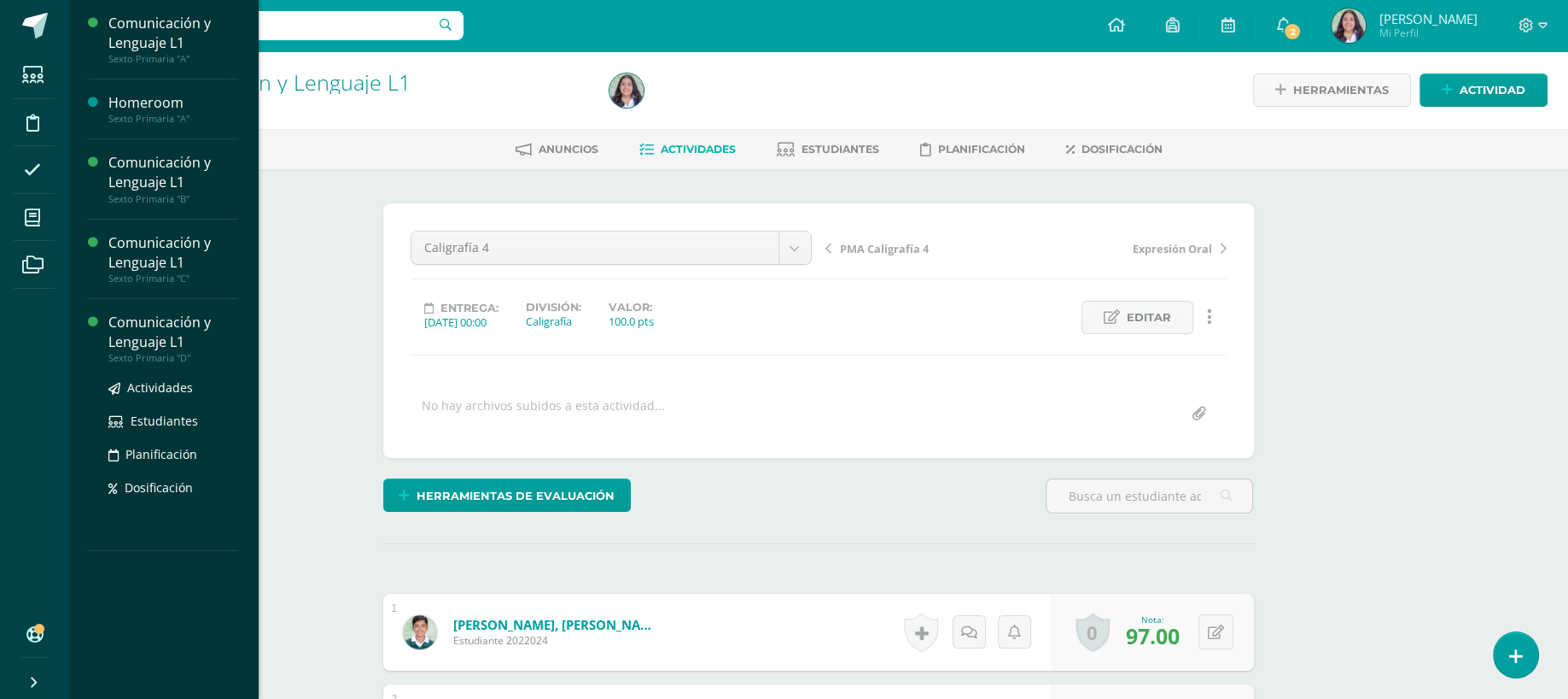
click at [155, 324] on div "Comunicación y Lenguaje L1" at bounding box center [173, 332] width 130 height 39
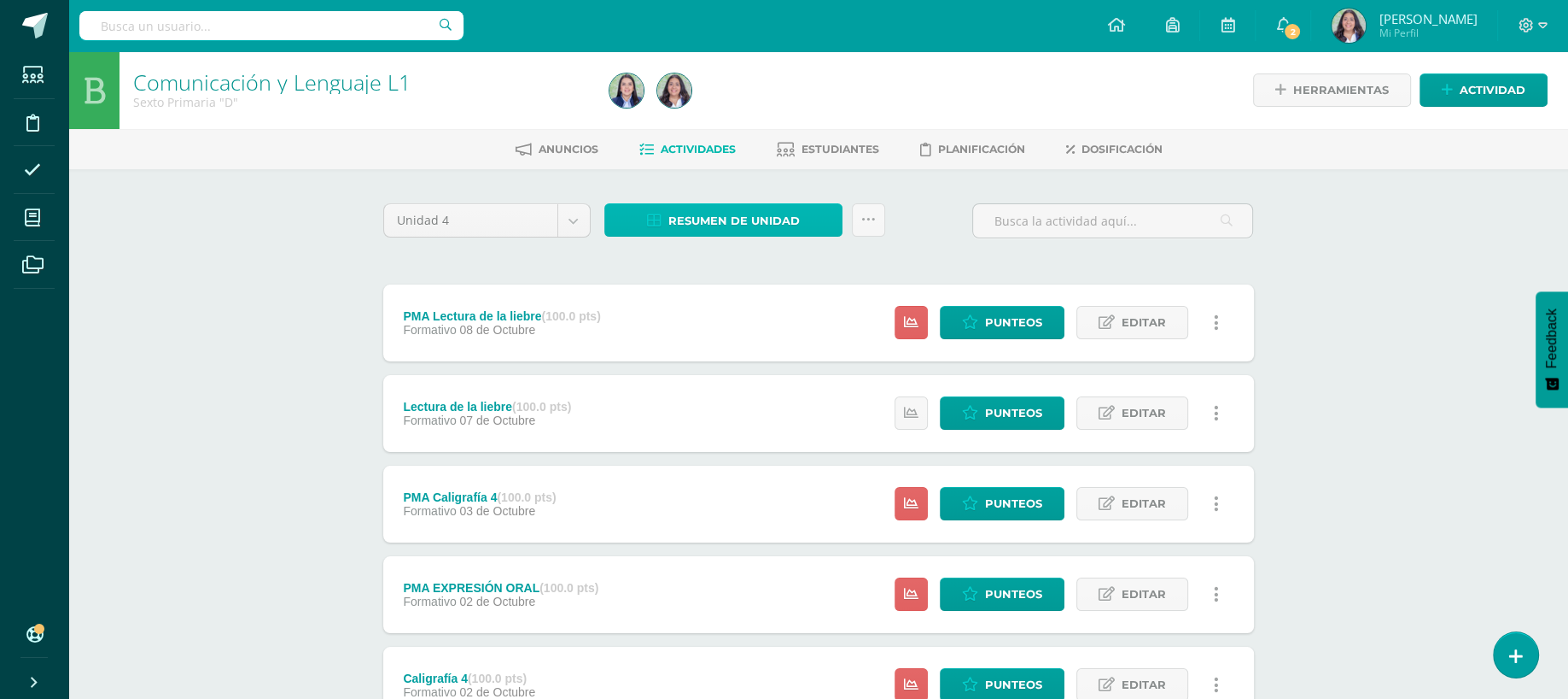
click at [677, 203] on link "Resumen de unidad" at bounding box center [723, 220] width 238 height 33
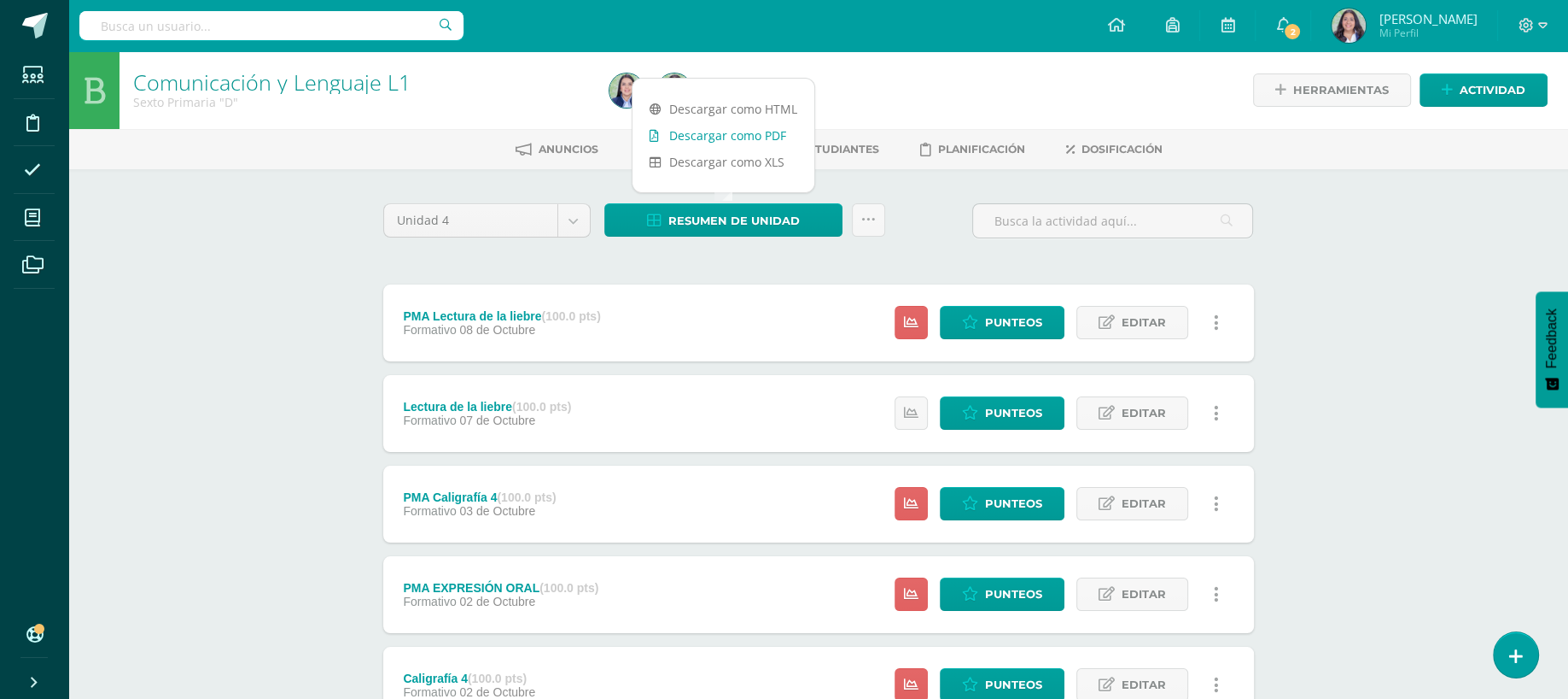
click at [711, 126] on link "Descargar como PDF" at bounding box center [724, 135] width 182 height 26
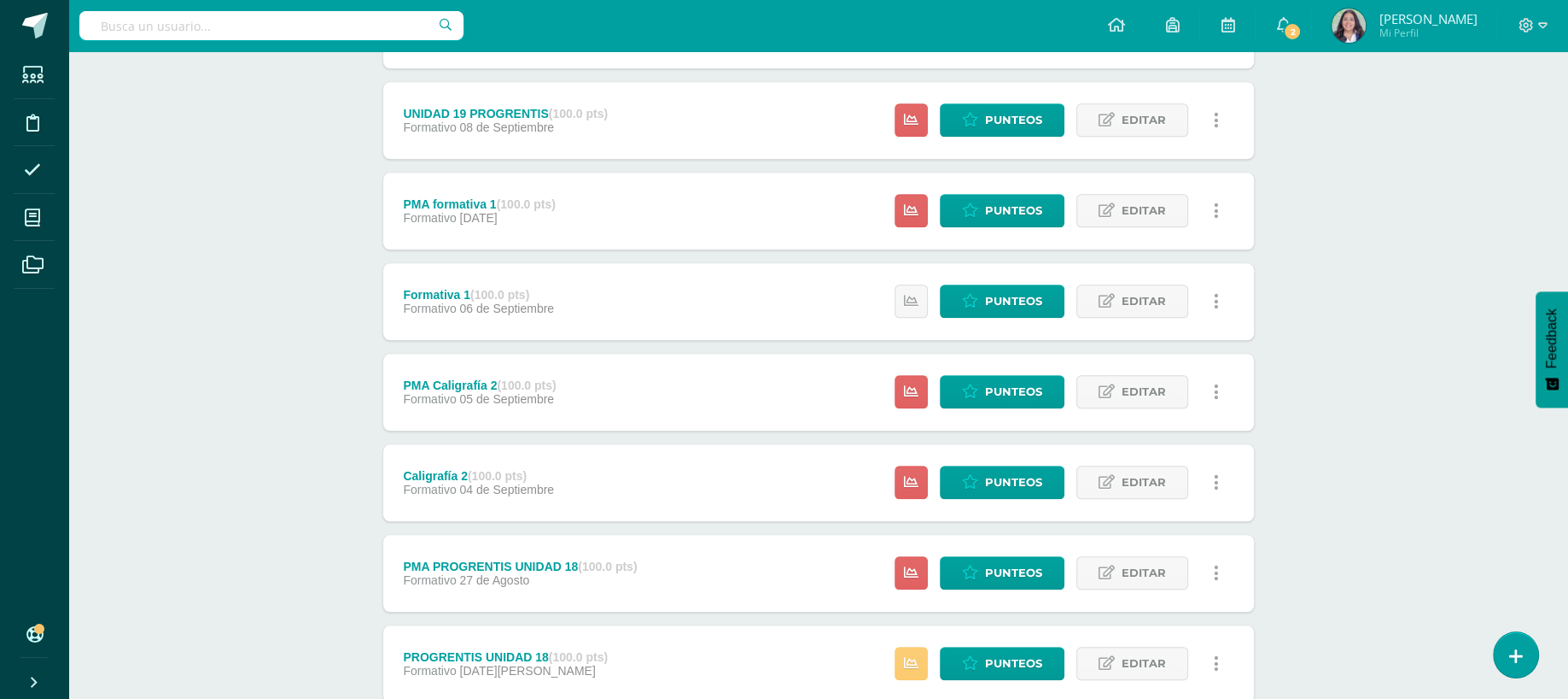
scroll to position [2399, 0]
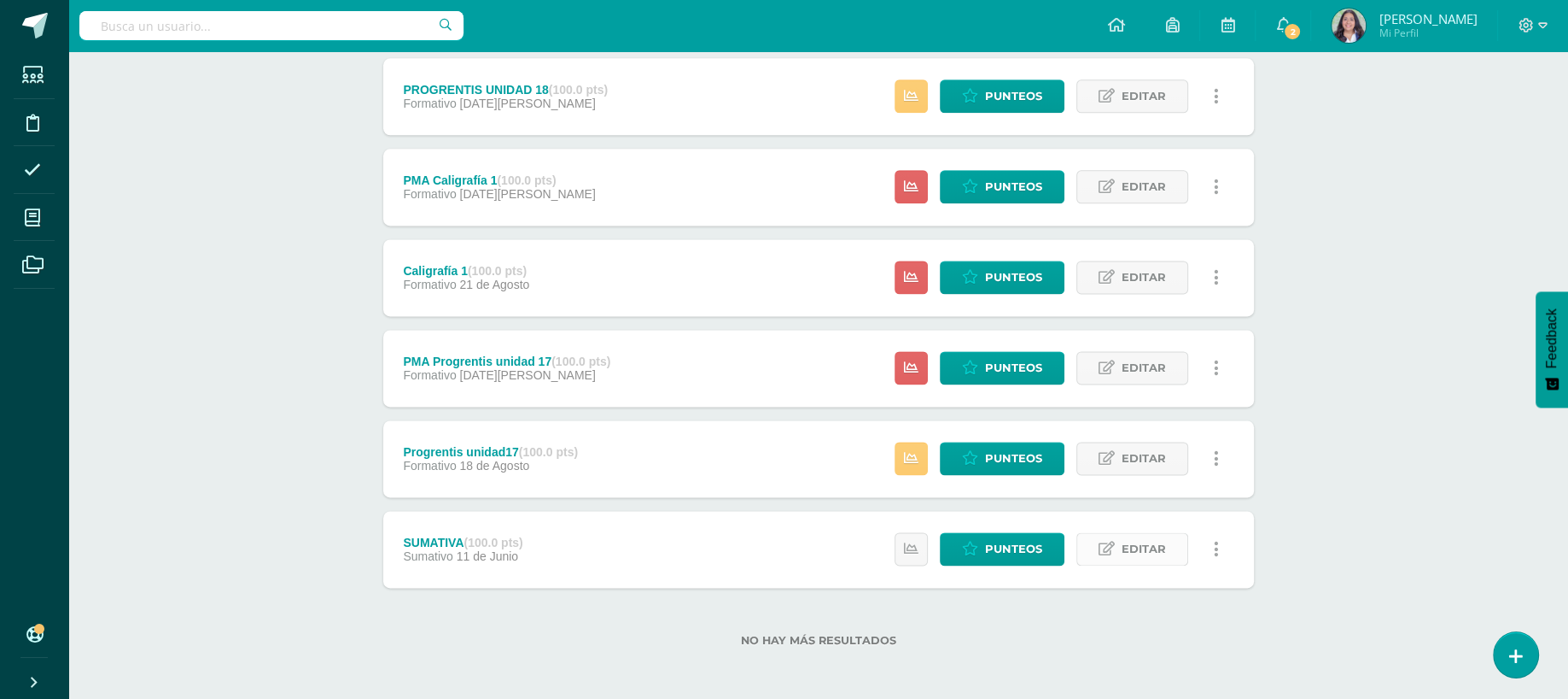
click at [1127, 558] on span "Editar" at bounding box center [1143, 549] width 45 height 32
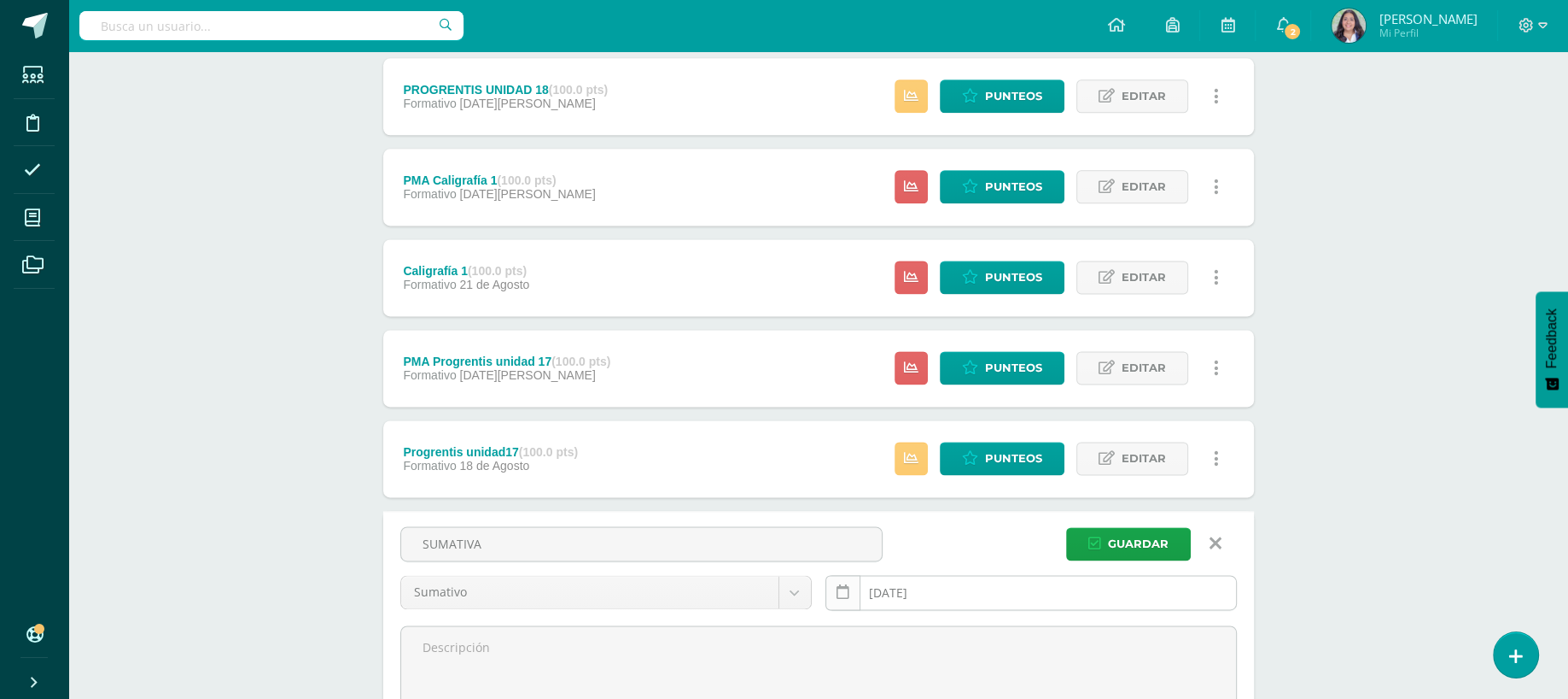
click at [847, 588] on icon at bounding box center [843, 592] width 13 height 15
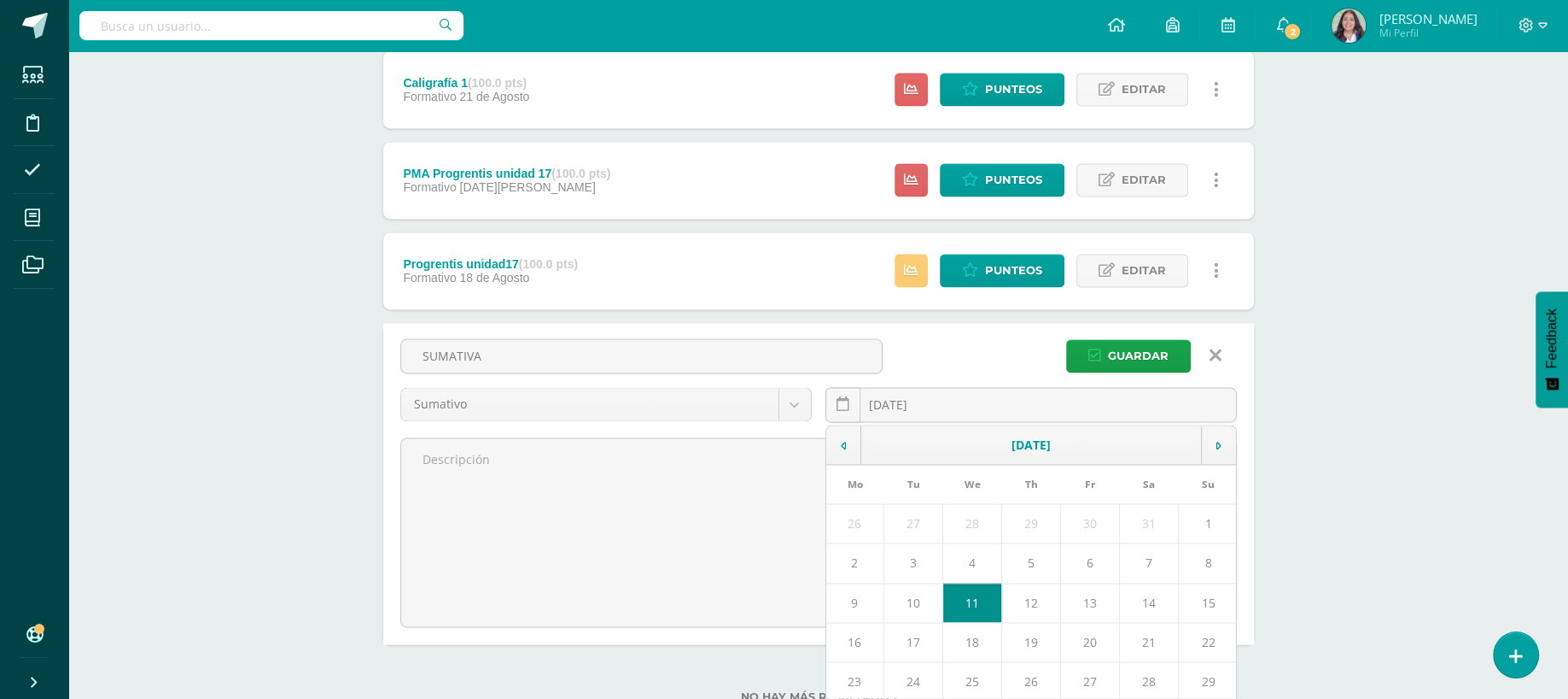
scroll to position [2603, 0]
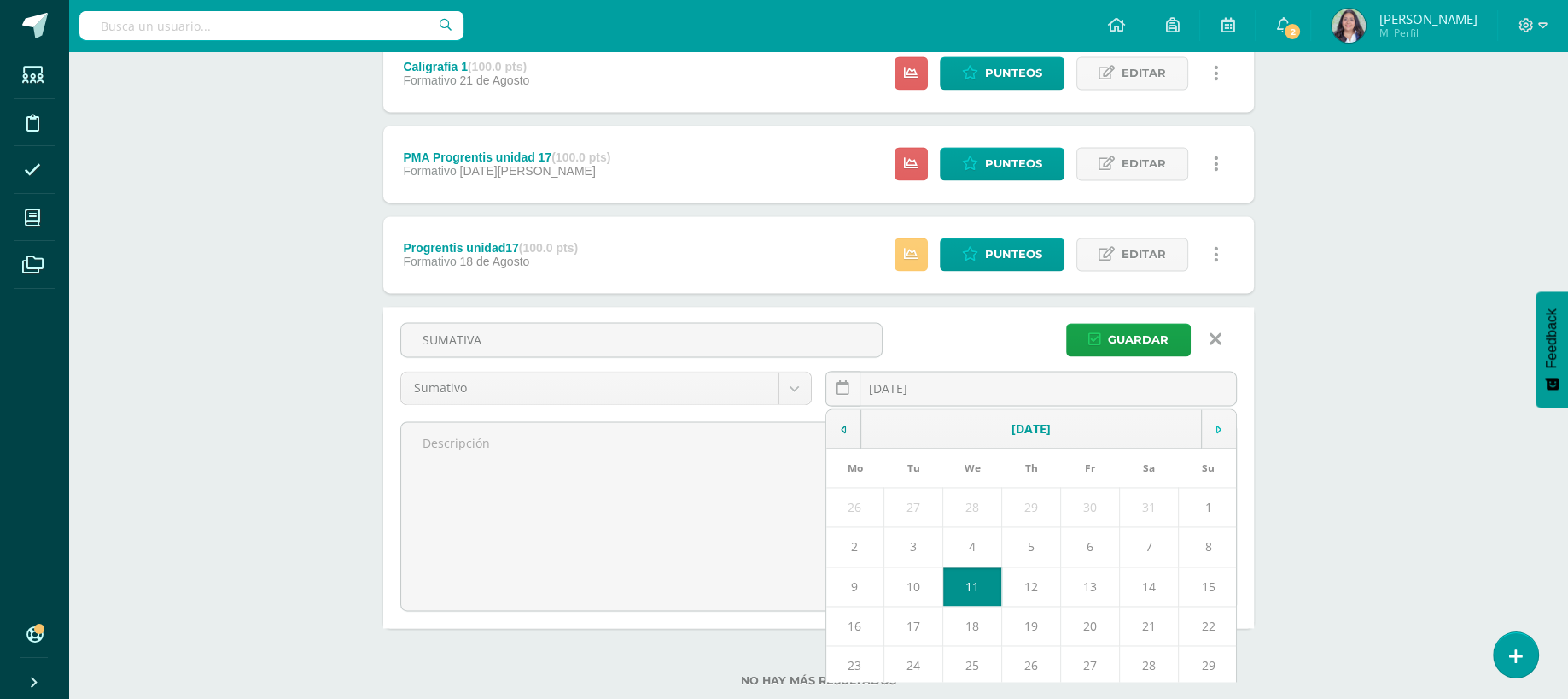
click at [1206, 427] on td at bounding box center [1219, 428] width 35 height 39
click at [1221, 427] on td at bounding box center [1219, 428] width 35 height 39
click at [1080, 536] on td "10" at bounding box center [1090, 547] width 59 height 39
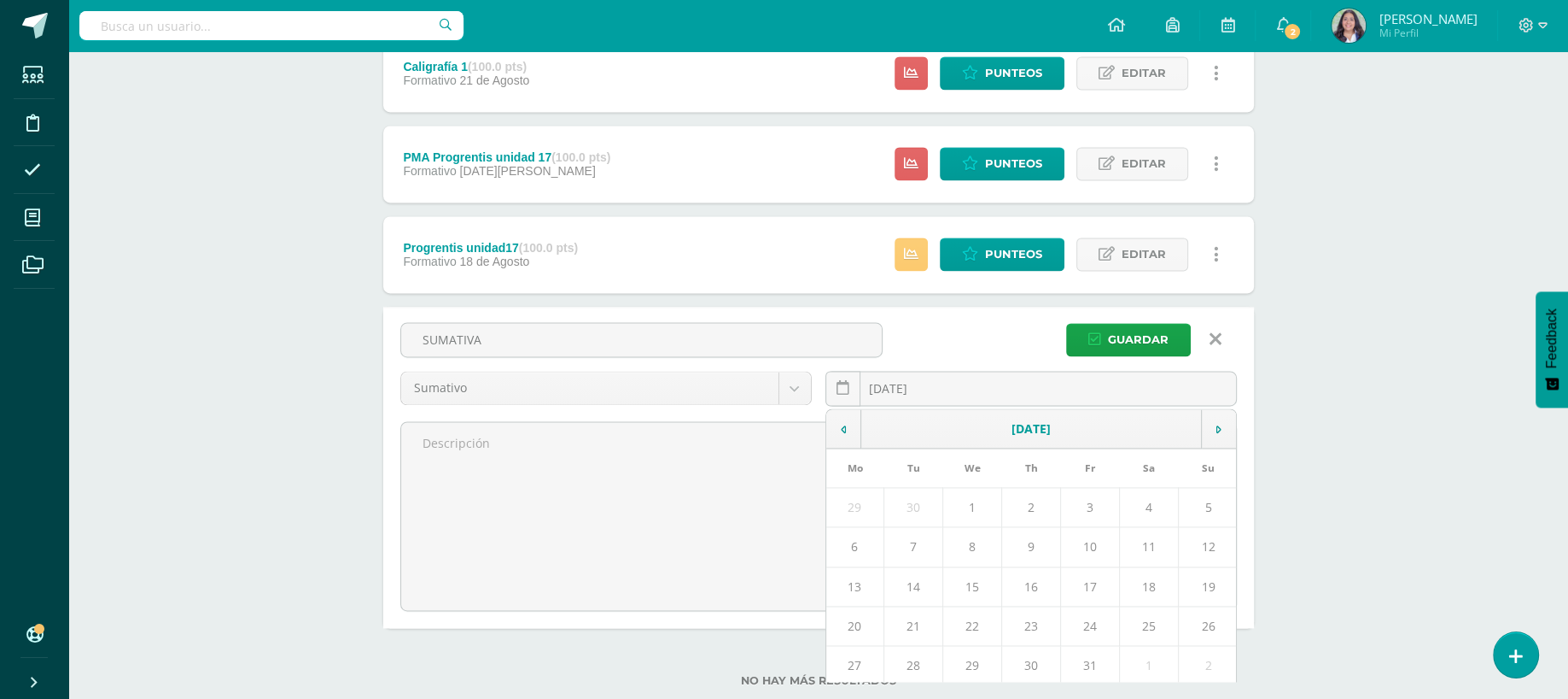
type input "[DATE]"
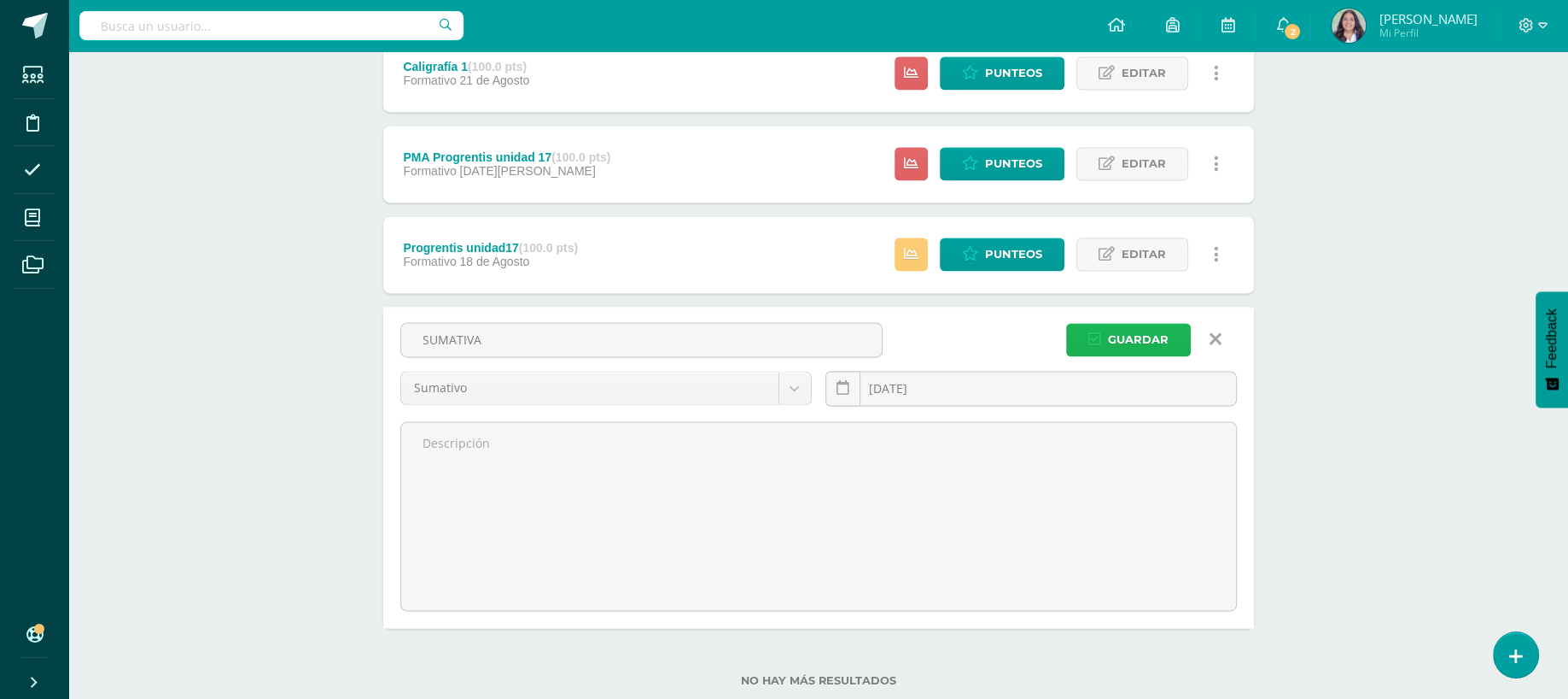
click at [1152, 330] on span "Guardar" at bounding box center [1138, 340] width 60 height 32
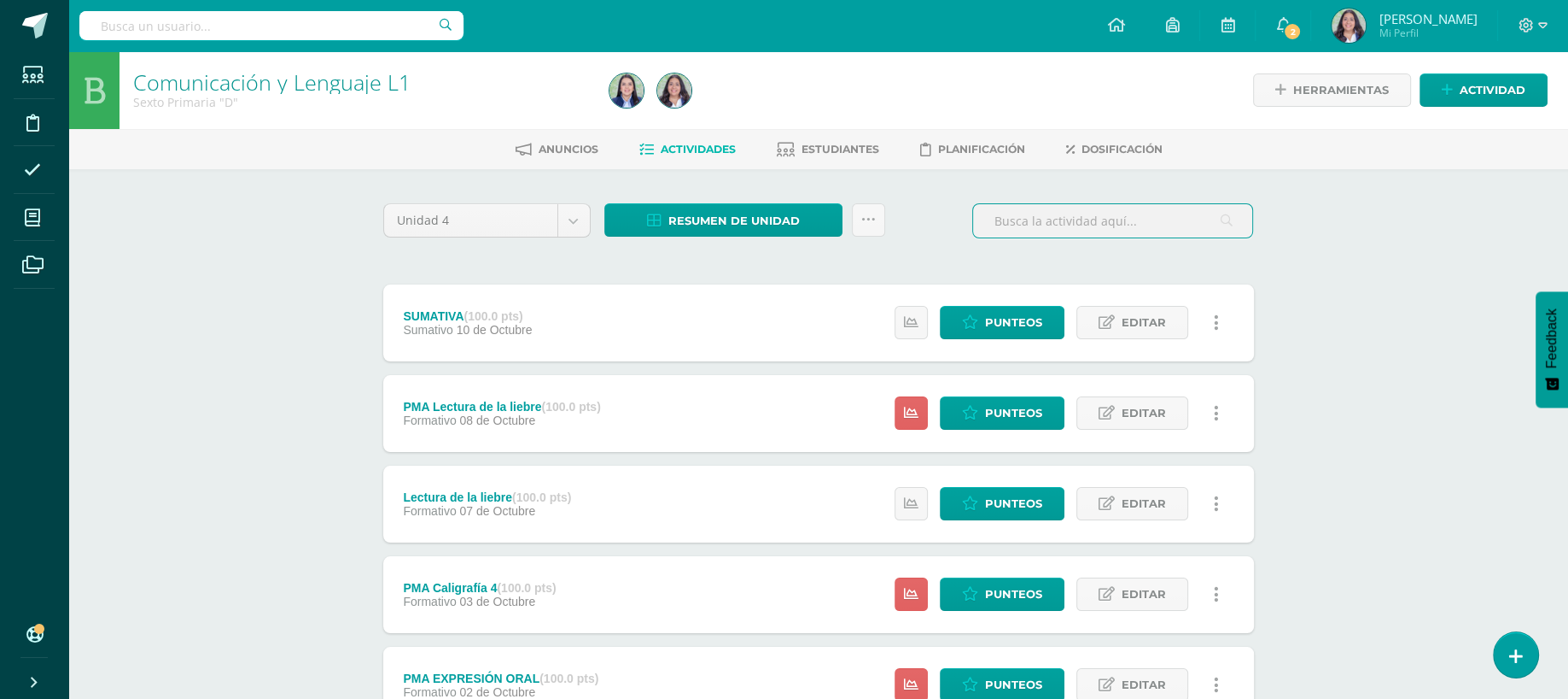
click at [1187, 215] on input "text" at bounding box center [1113, 221] width 279 height 33
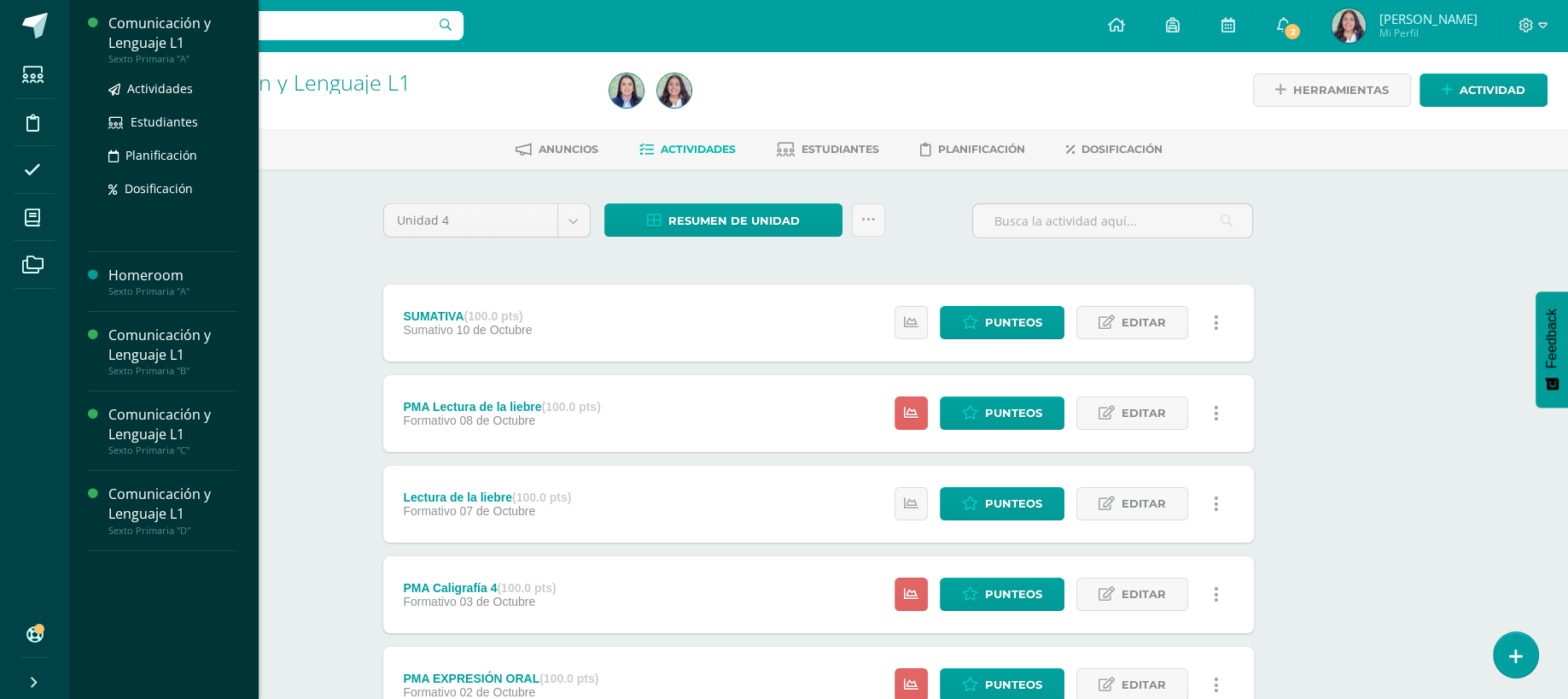
click at [174, 53] on div "Sexto Primaria "A"" at bounding box center [173, 59] width 130 height 12
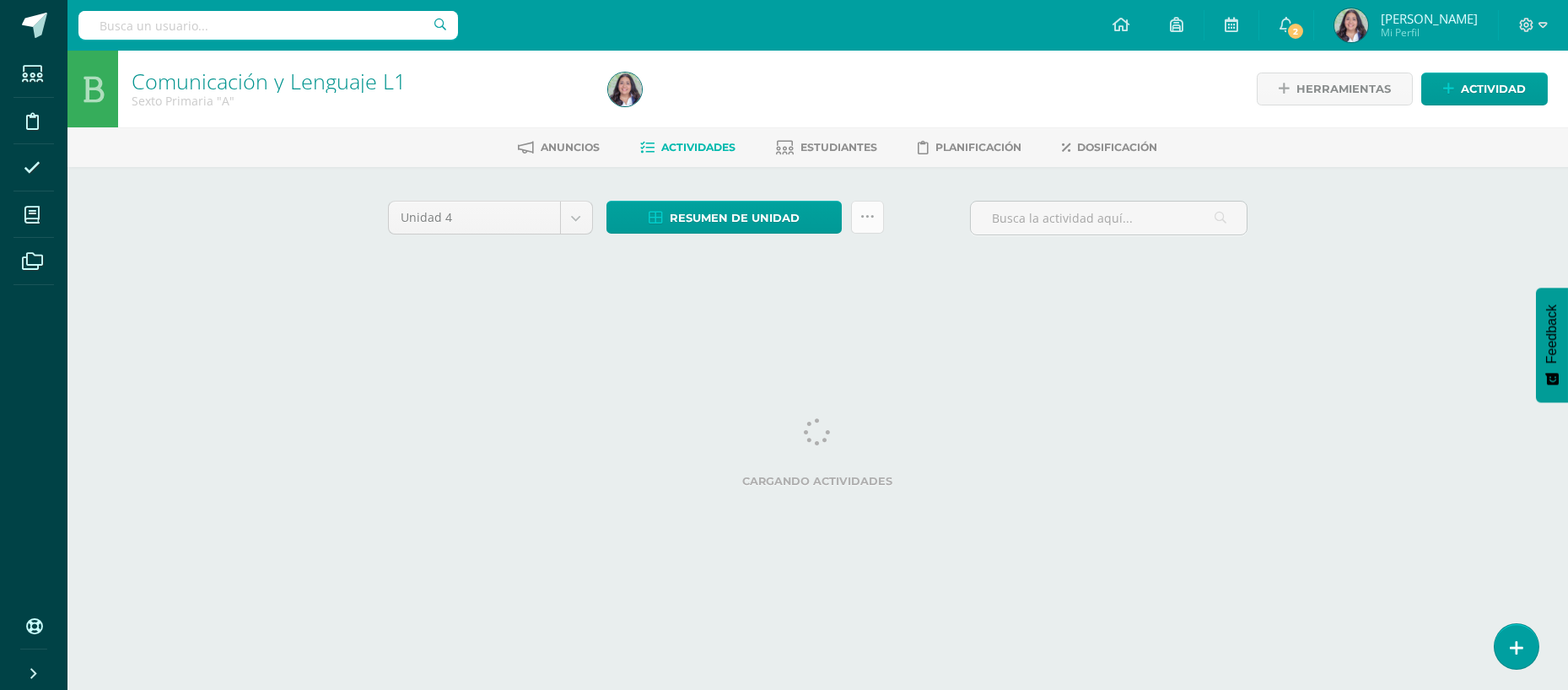
click at [859, 212] on link at bounding box center [867, 217] width 33 height 33
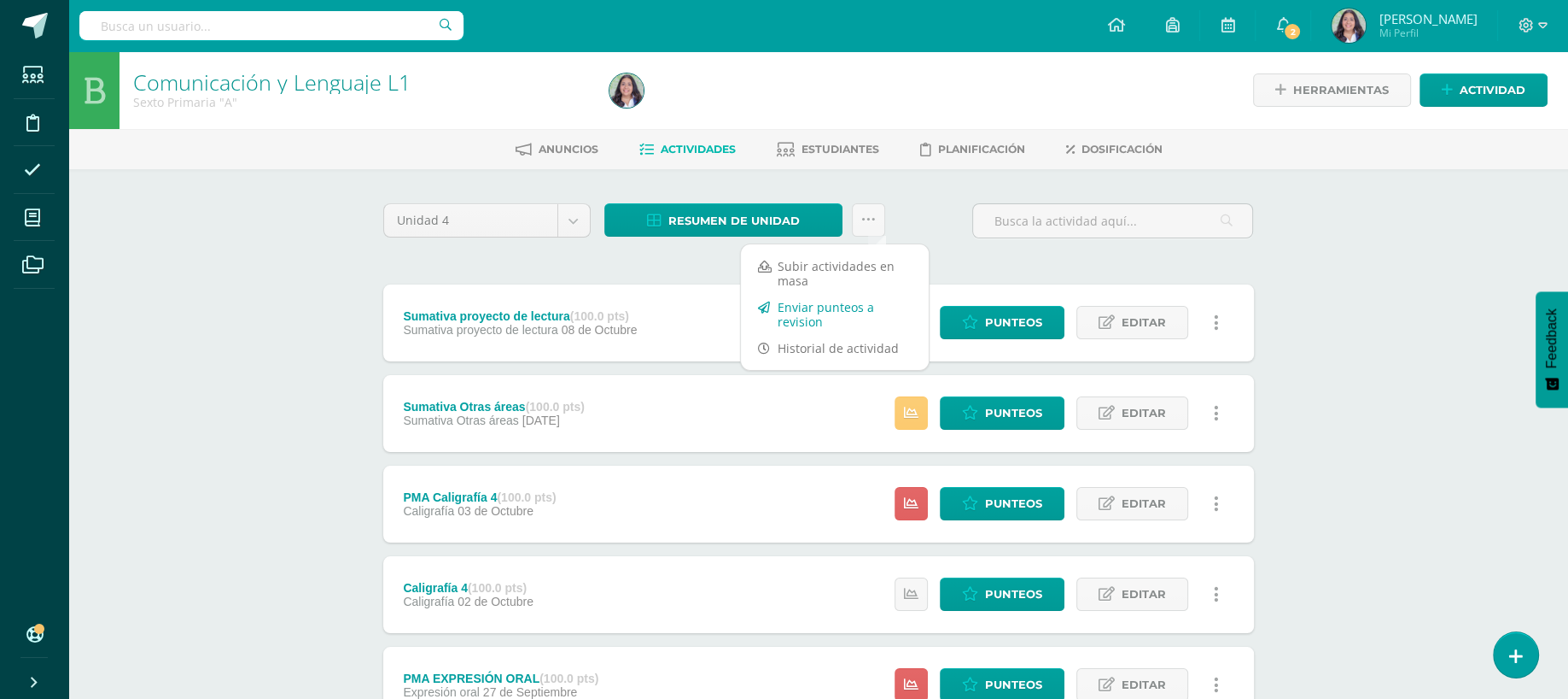
click at [805, 319] on link "Enviar punteos a revision" at bounding box center [834, 314] width 188 height 41
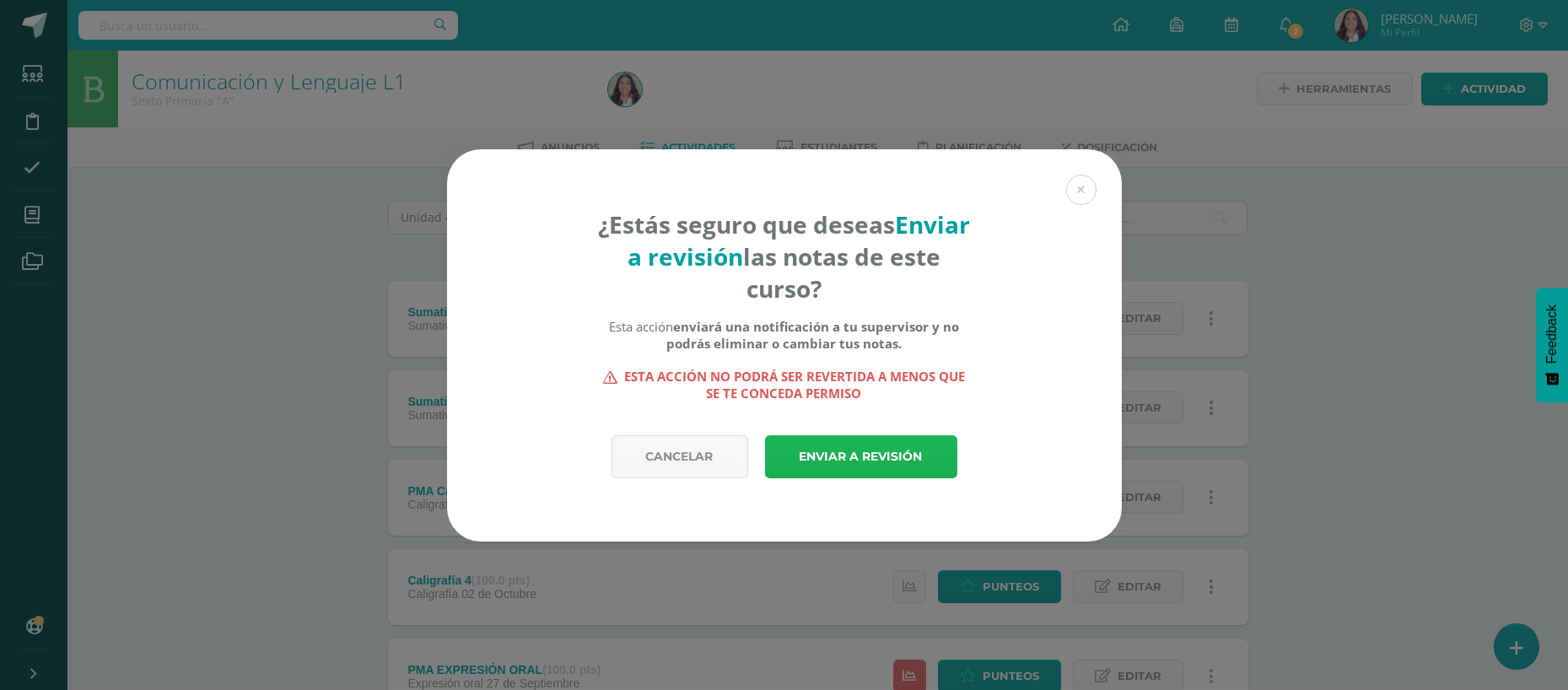
click at [844, 463] on link "Enviar a revisión" at bounding box center [861, 457] width 192 height 43
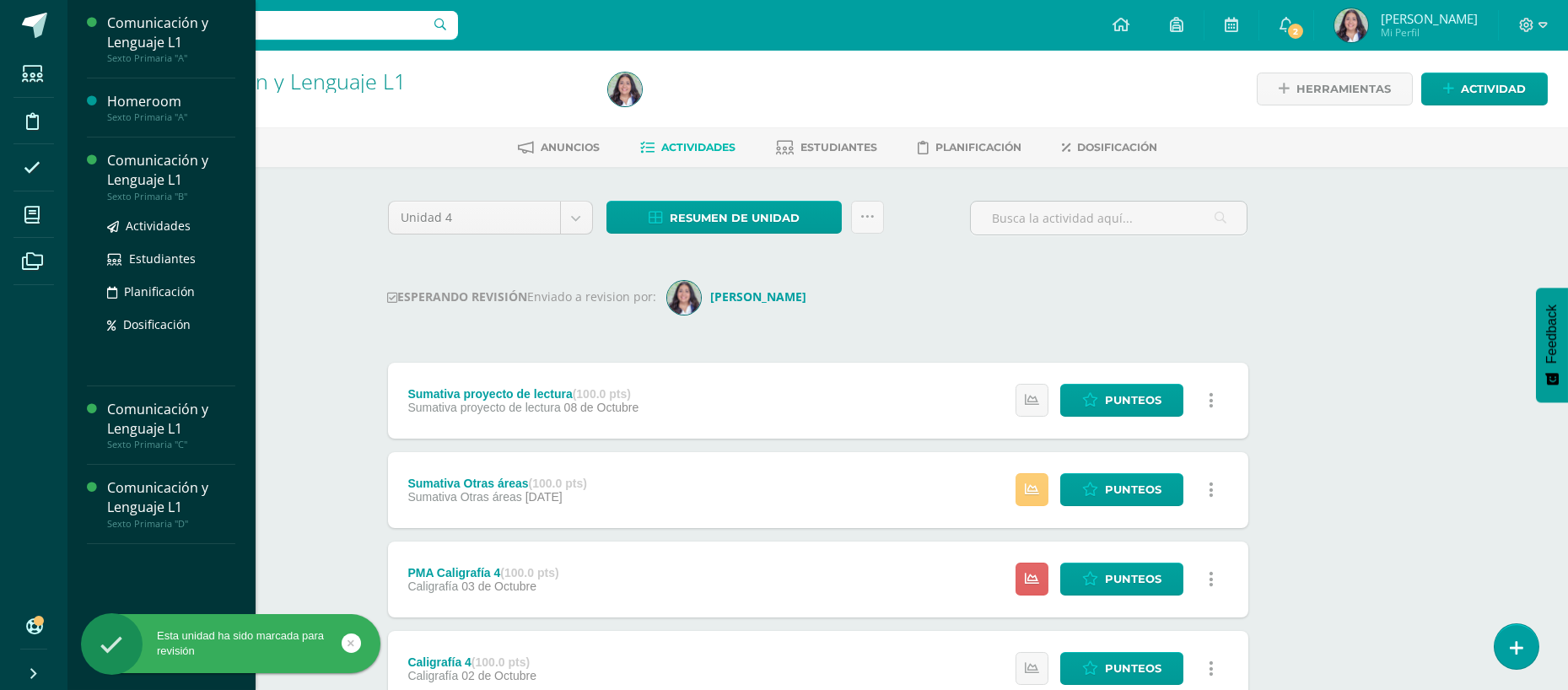
click at [149, 188] on div "Comunicación y Lenguaje L1" at bounding box center [171, 170] width 128 height 39
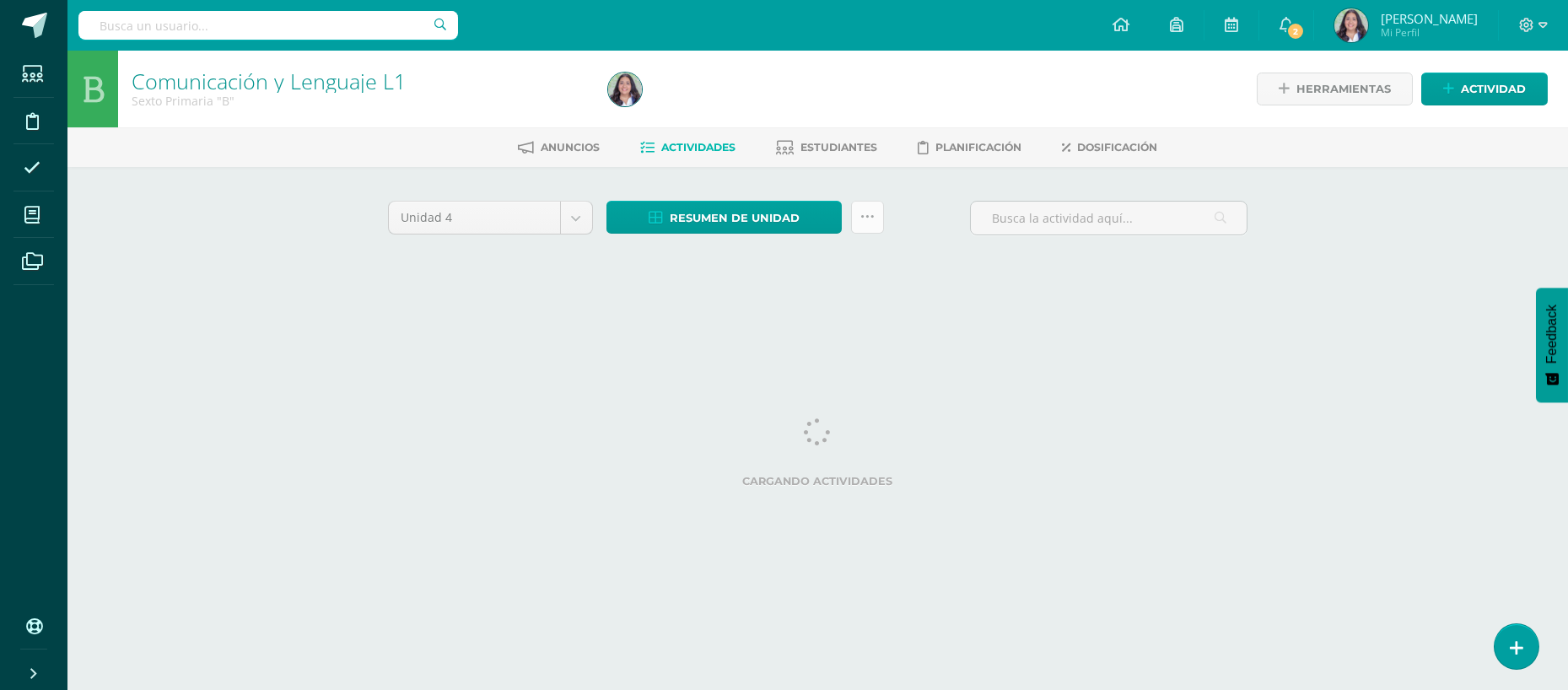
click at [865, 221] on icon at bounding box center [867, 217] width 15 height 15
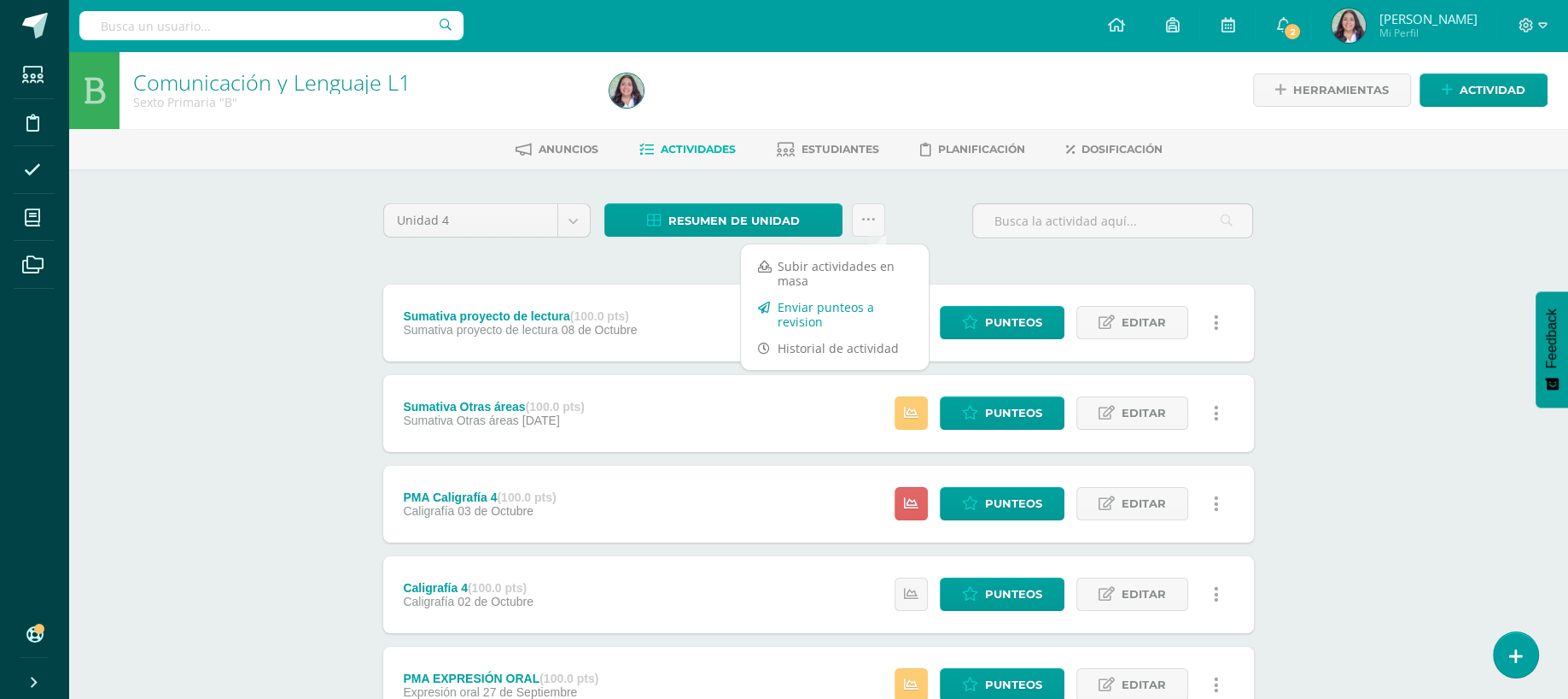
click at [826, 310] on link "Enviar punteos a revision" at bounding box center [834, 314] width 188 height 41
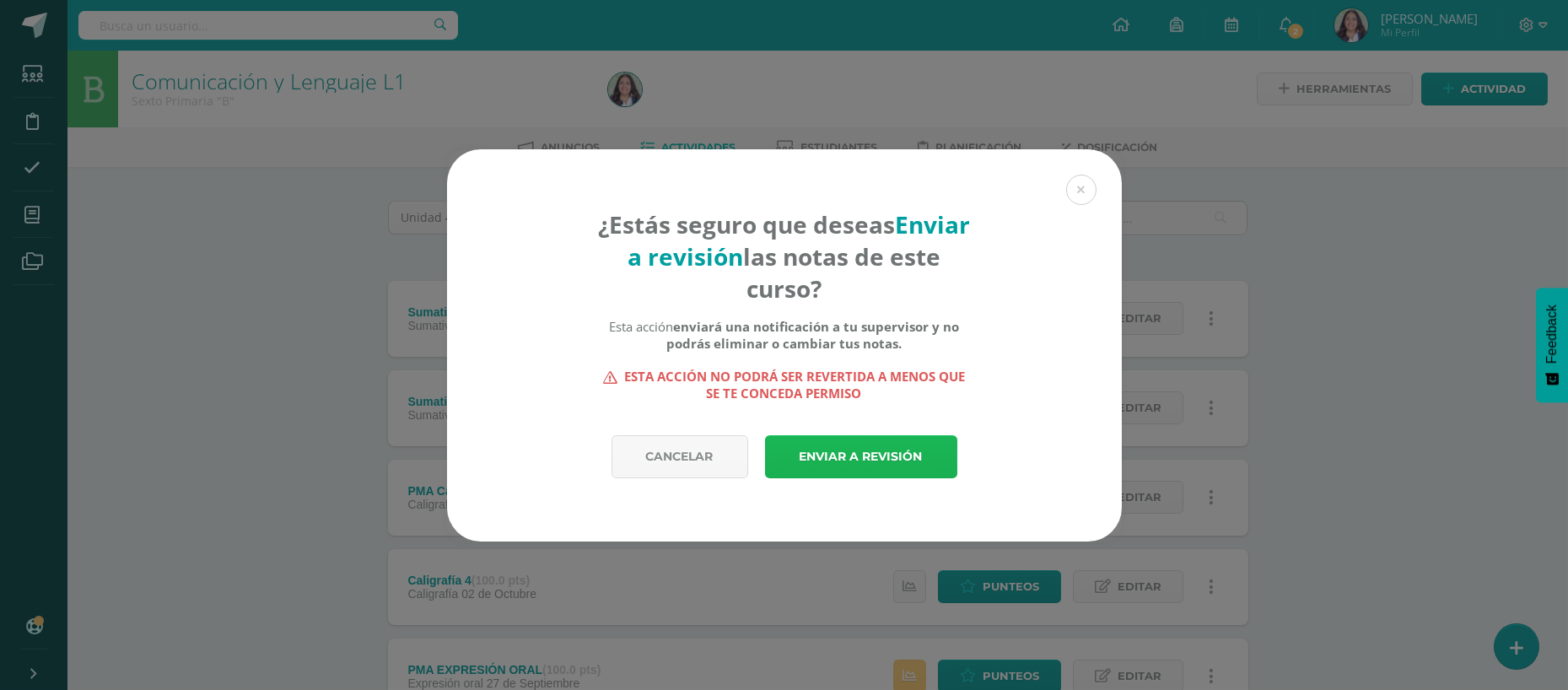
click at [886, 457] on link "Enviar a revisión" at bounding box center [861, 457] width 192 height 43
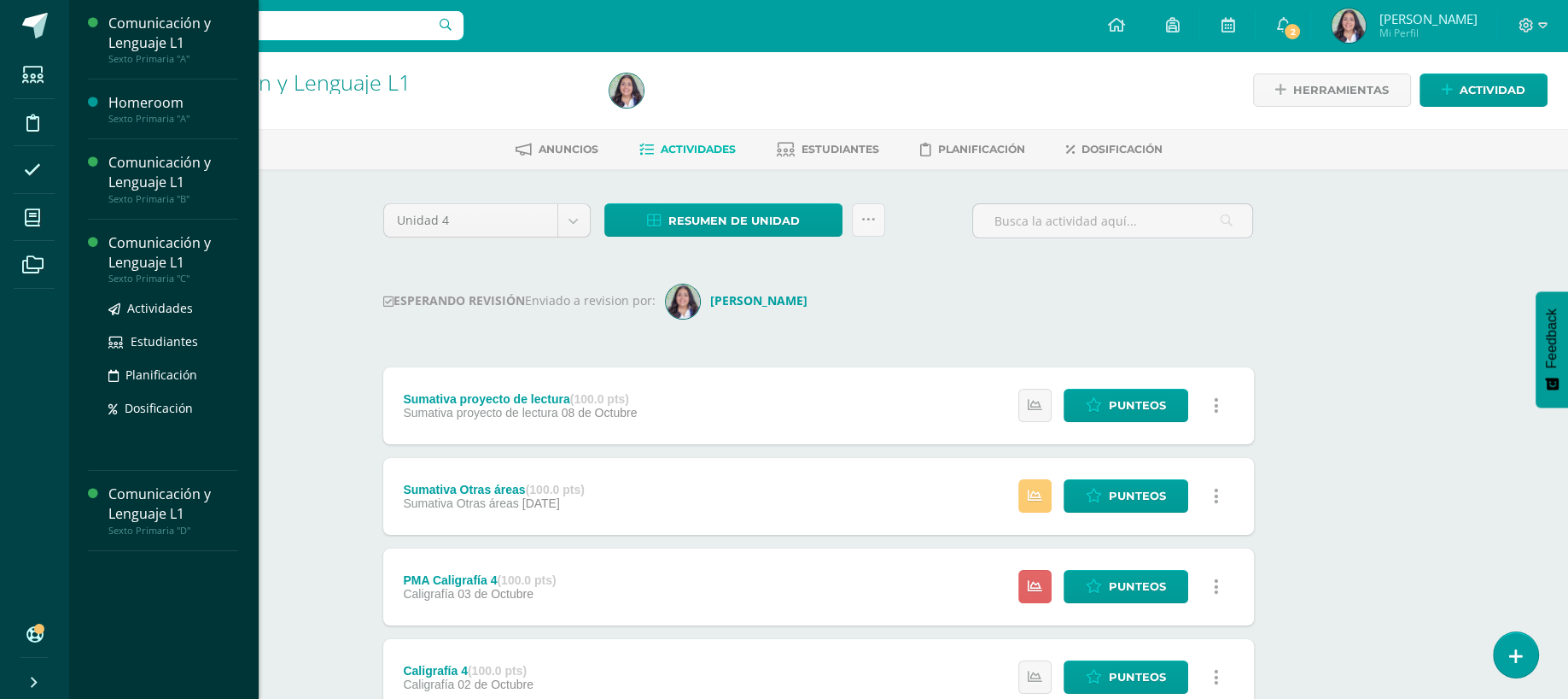
click at [122, 261] on div "Comunicación y Lenguaje L1" at bounding box center [173, 252] width 130 height 39
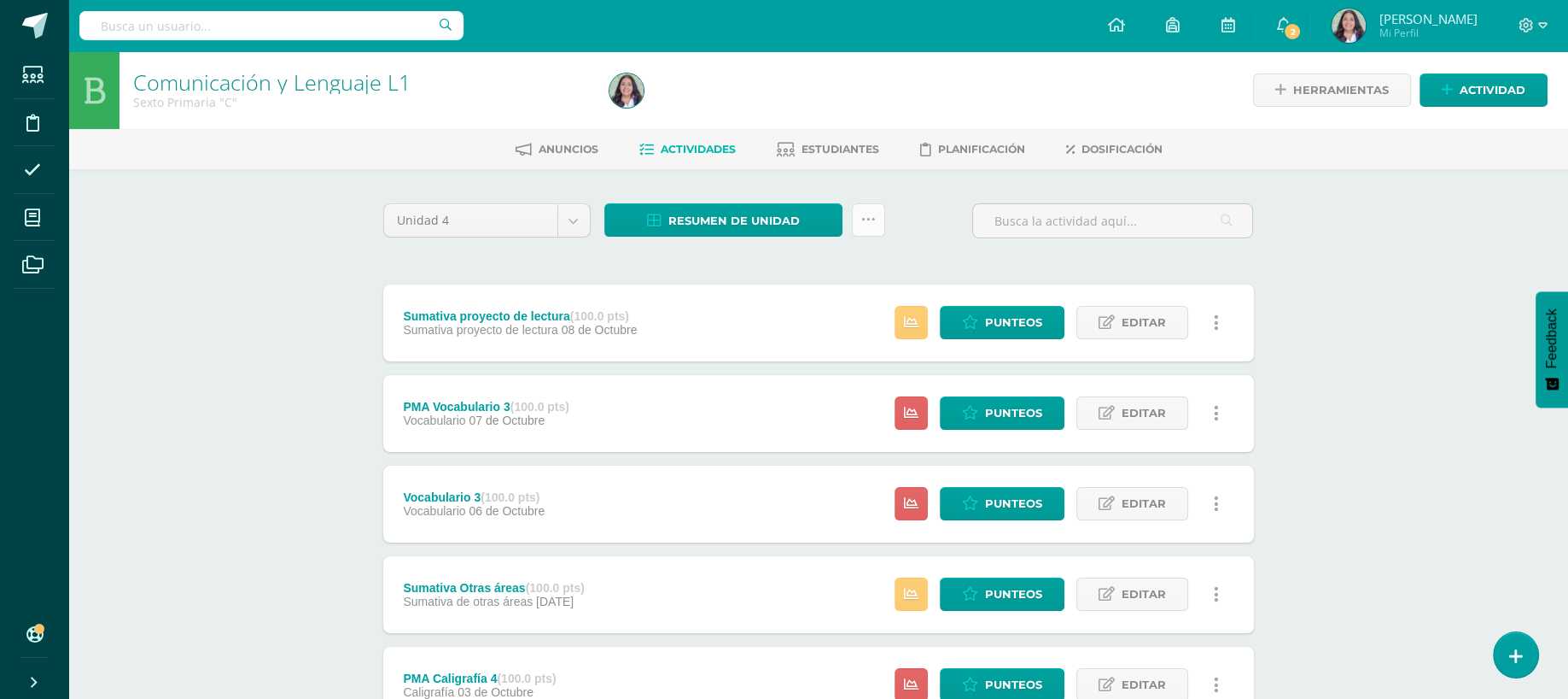
click at [864, 203] on link at bounding box center [868, 220] width 33 height 33
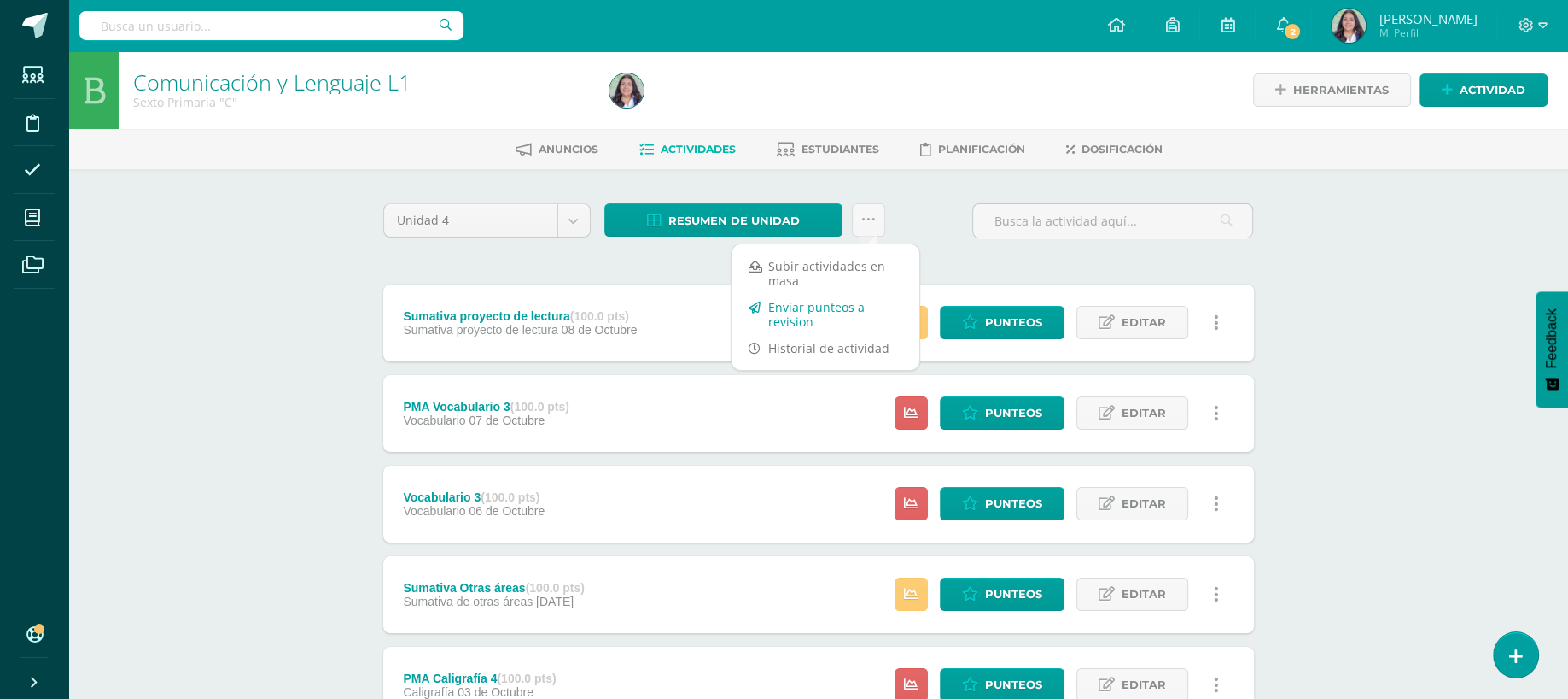
click at [823, 307] on link "Enviar punteos a revision" at bounding box center [826, 314] width 188 height 41
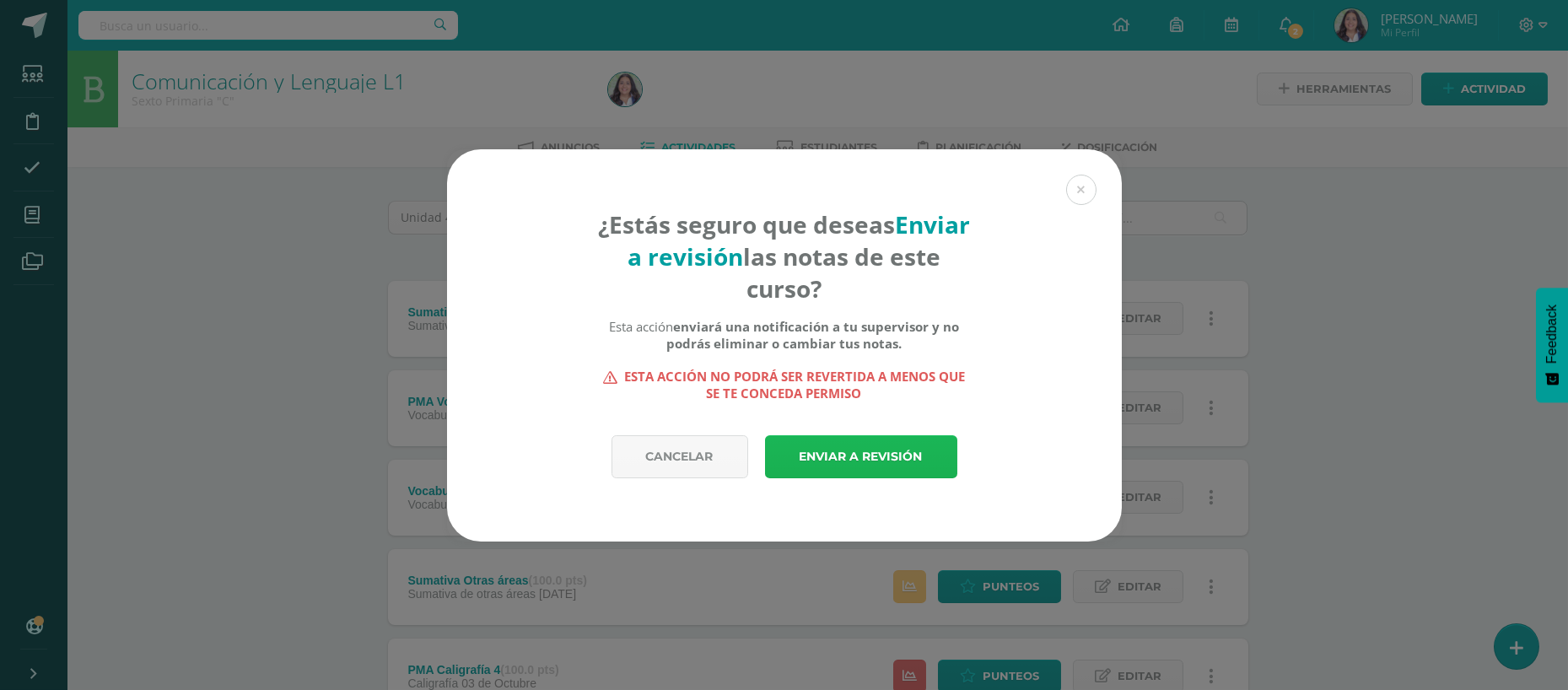
click at [810, 465] on link "Enviar a revisión" at bounding box center [861, 457] width 192 height 43
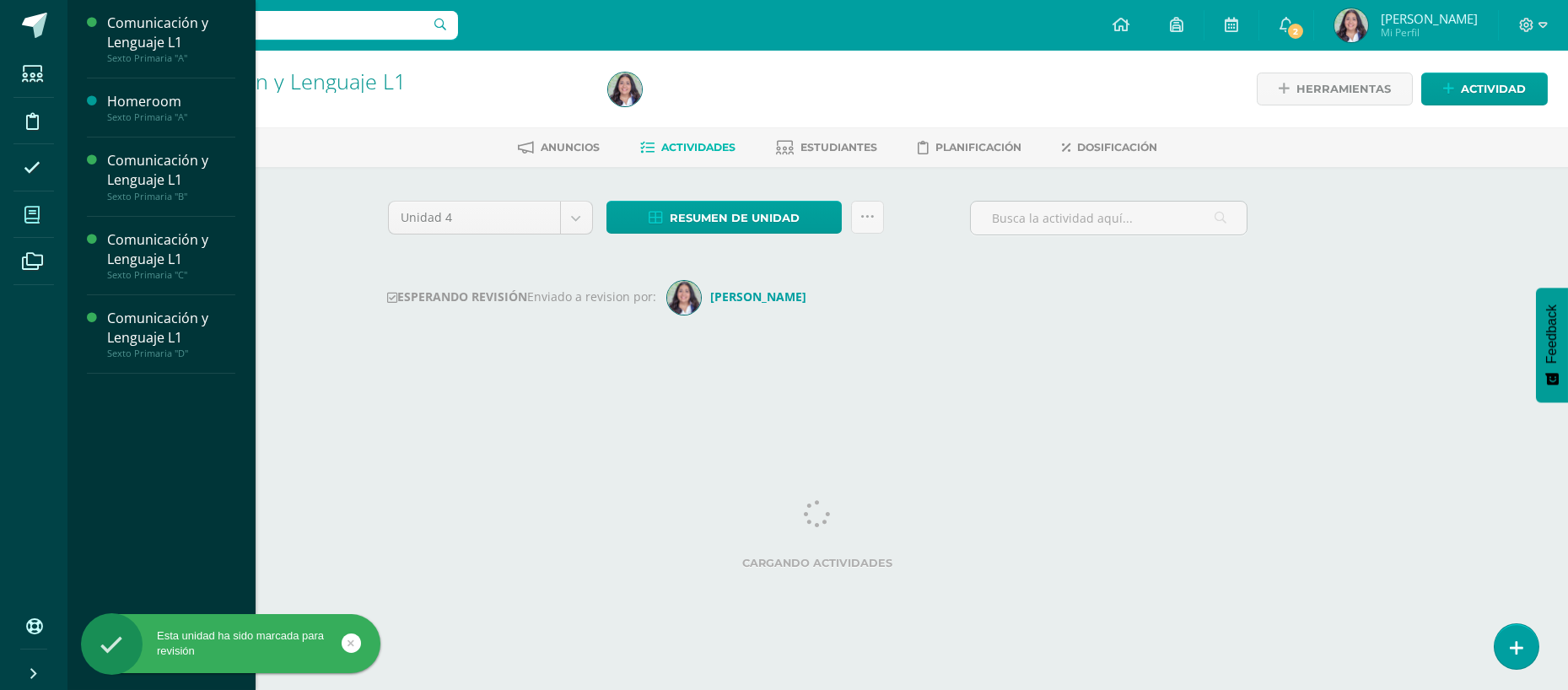
click at [33, 204] on span at bounding box center [33, 214] width 38 height 38
click at [126, 311] on div "Comunicación y Lenguaje L1" at bounding box center [171, 328] width 128 height 39
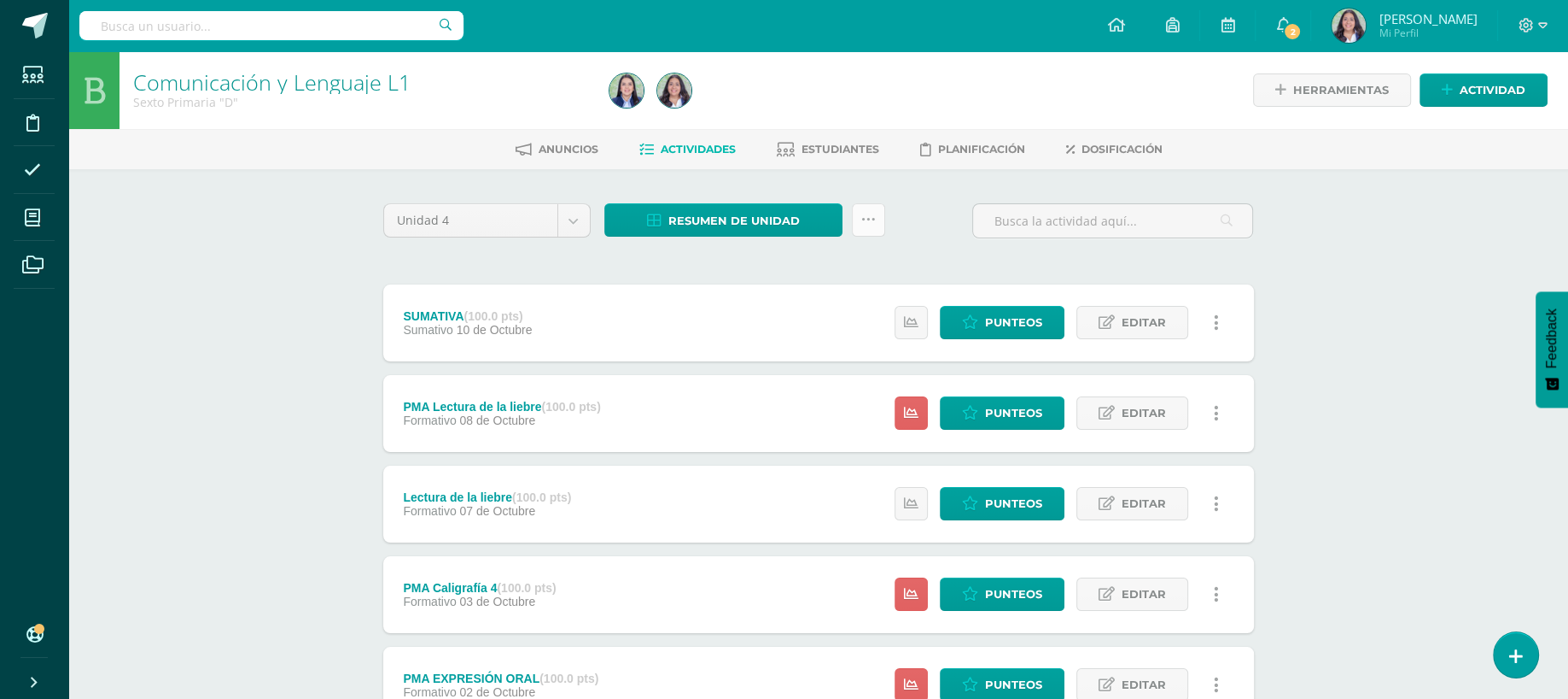
click at [878, 219] on link at bounding box center [868, 220] width 33 height 33
click at [804, 326] on link "Enviar punteos a revision" at bounding box center [826, 314] width 188 height 41
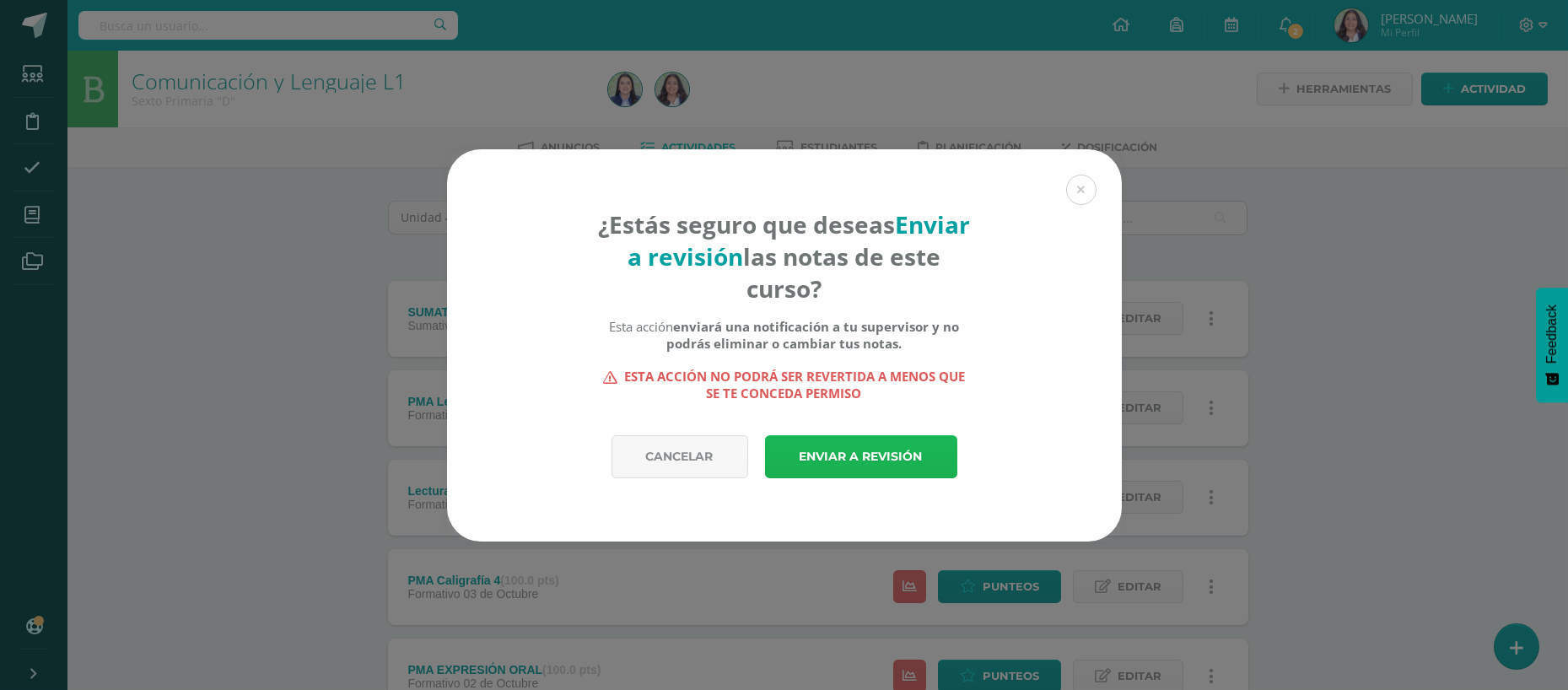
click at [803, 448] on link "Enviar a revisión" at bounding box center [861, 457] width 192 height 43
